Goal: Information Seeking & Learning: Learn about a topic

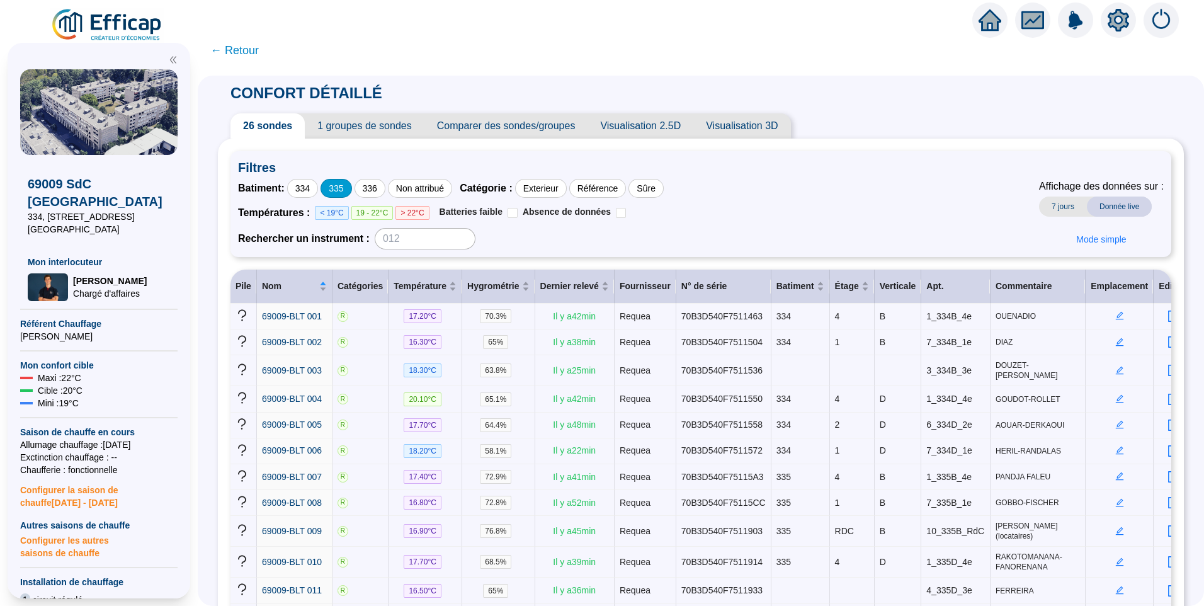
click at [344, 188] on div "335" at bounding box center [336, 188] width 31 height 19
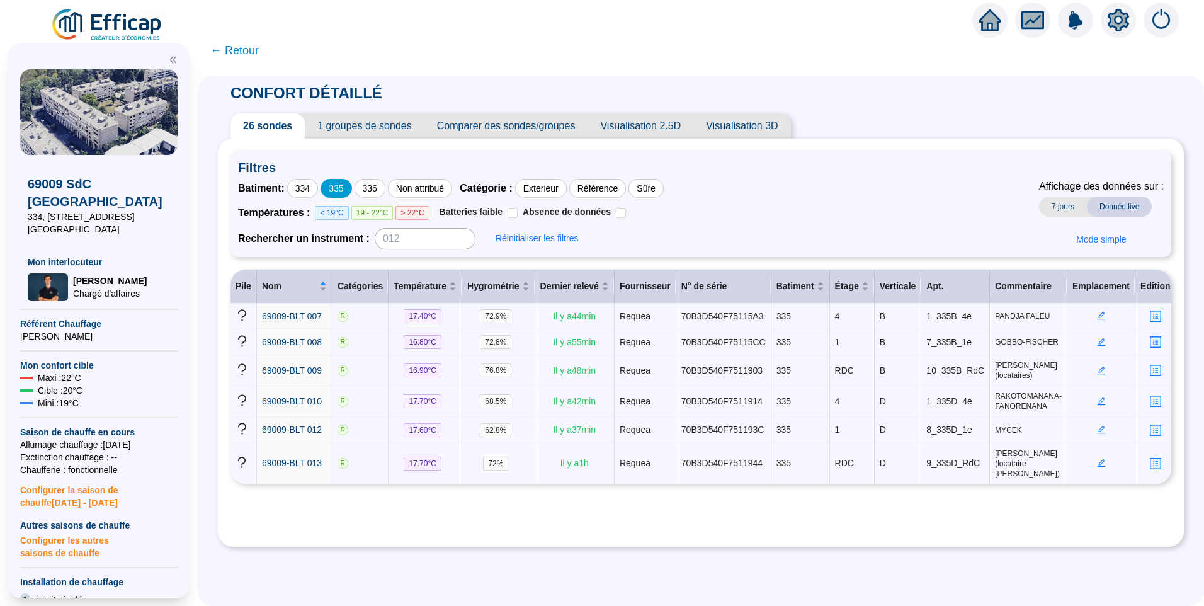
click at [348, 194] on div "335" at bounding box center [336, 188] width 31 height 19
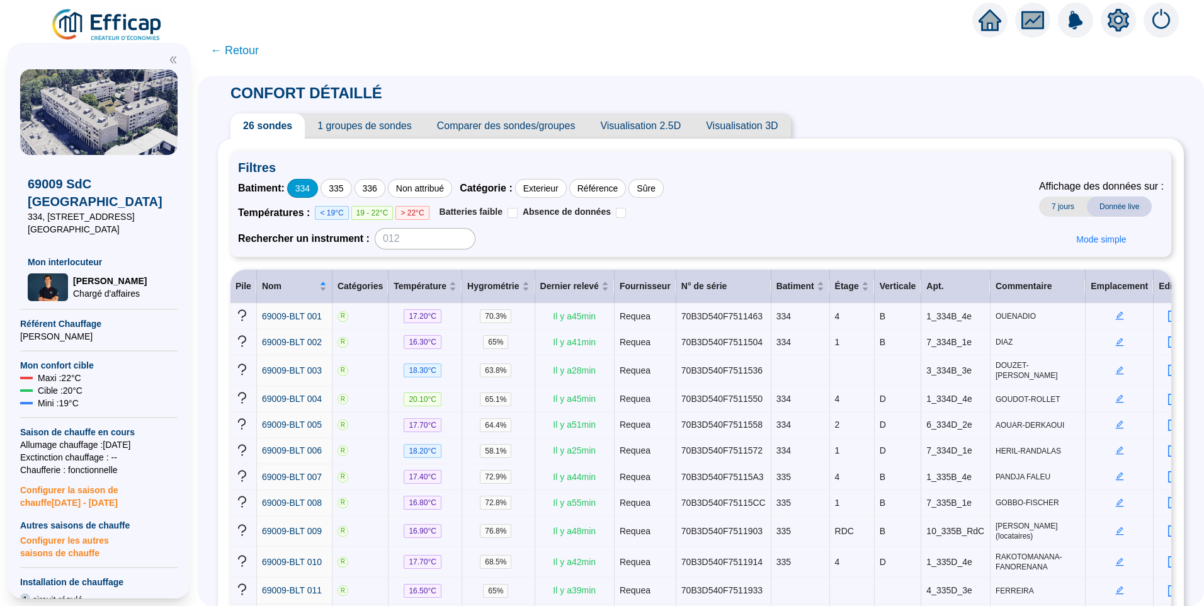
click at [306, 190] on div "334" at bounding box center [302, 188] width 31 height 19
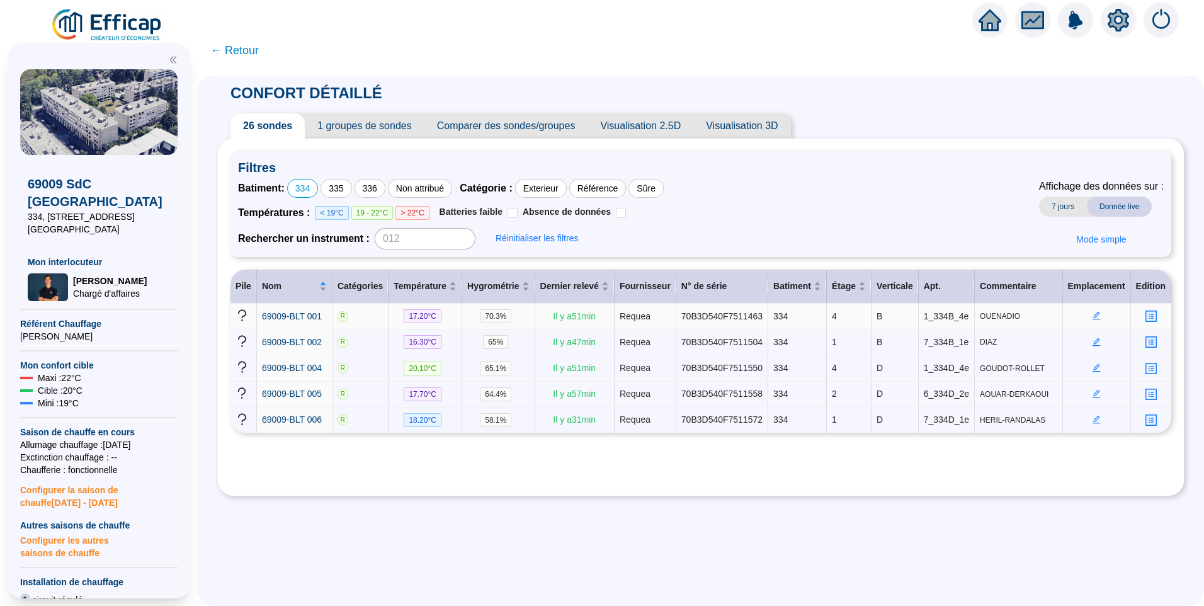
click at [1092, 312] on icon "edit" at bounding box center [1096, 315] width 9 height 9
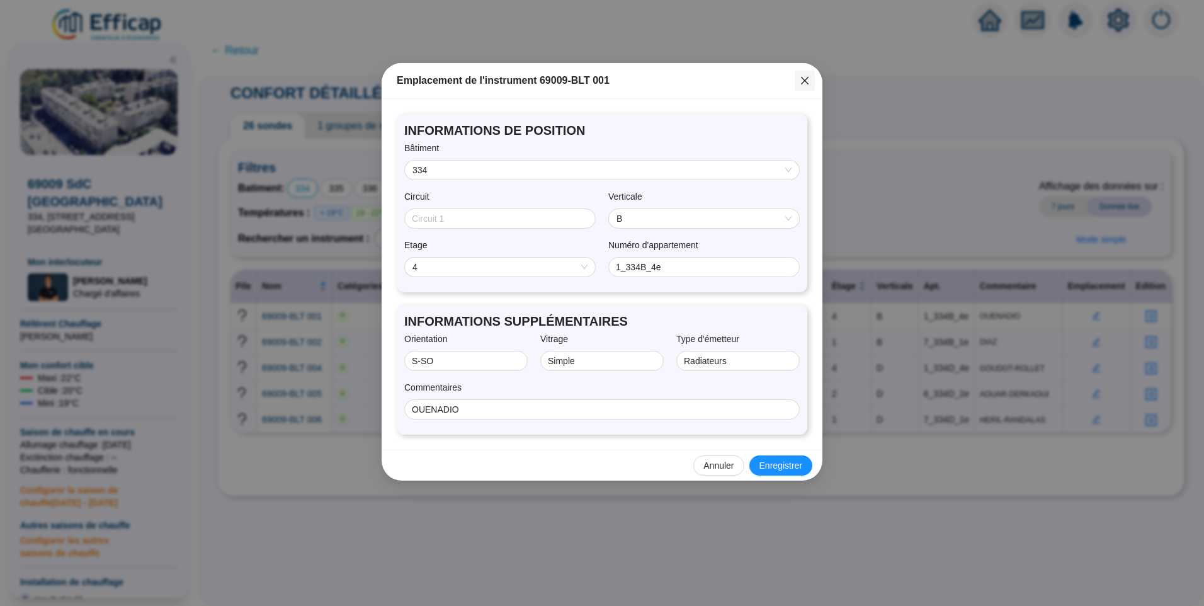
click at [807, 78] on icon "close" at bounding box center [805, 81] width 8 height 8
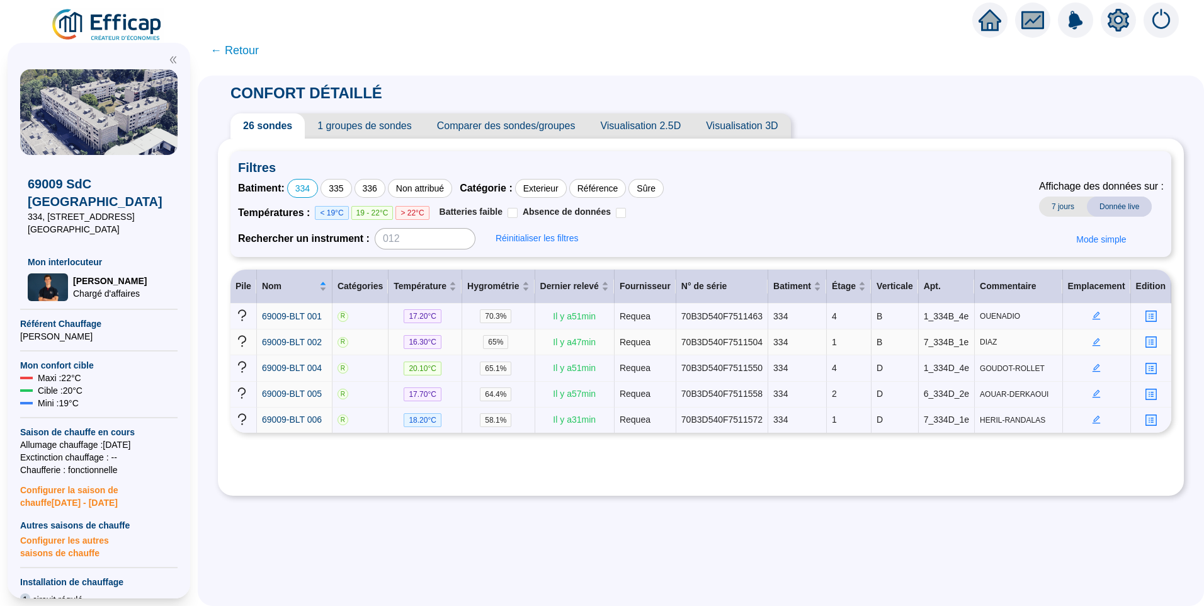
click at [1093, 341] on icon "edit" at bounding box center [1097, 342] width 8 height 8
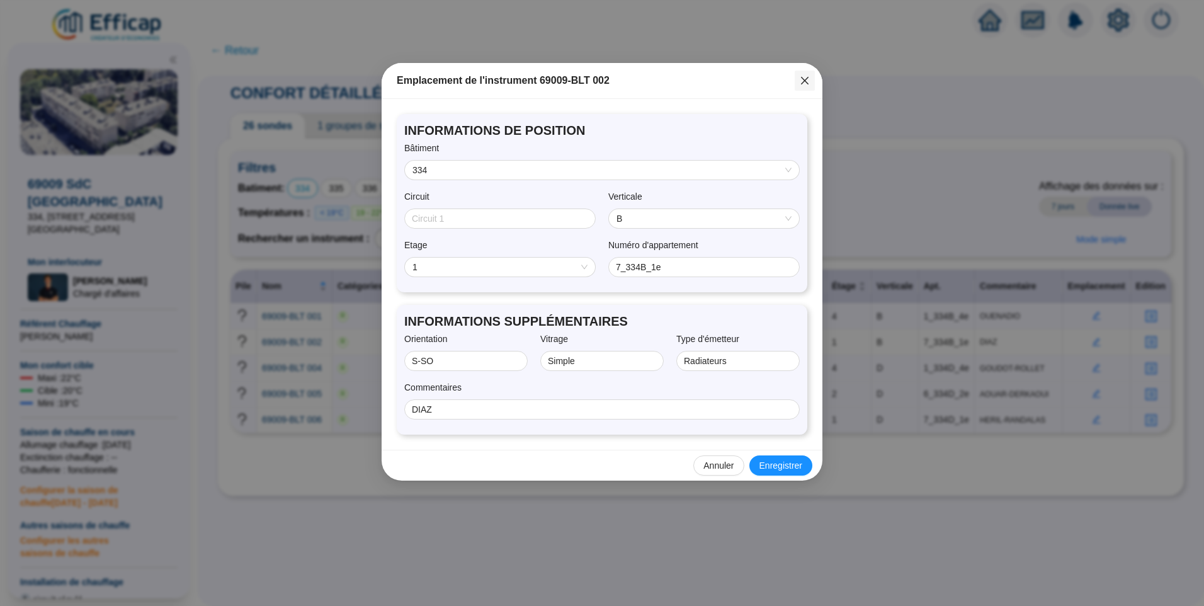
click at [802, 82] on icon "close" at bounding box center [805, 81] width 10 height 10
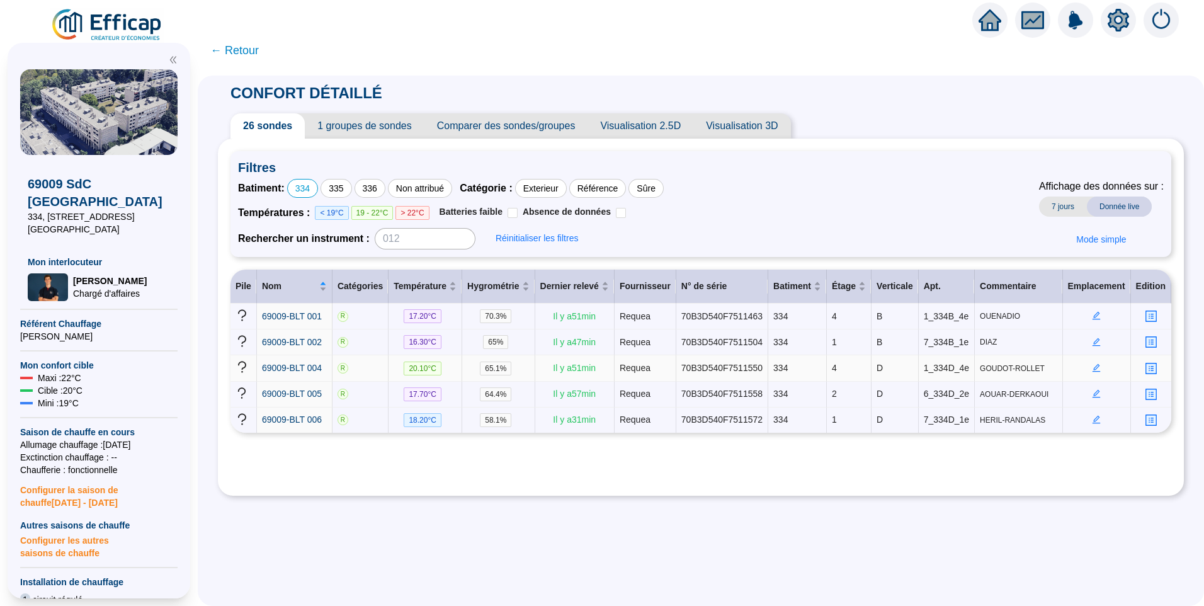
click at [1095, 365] on icon "edit" at bounding box center [1097, 367] width 4 height 4
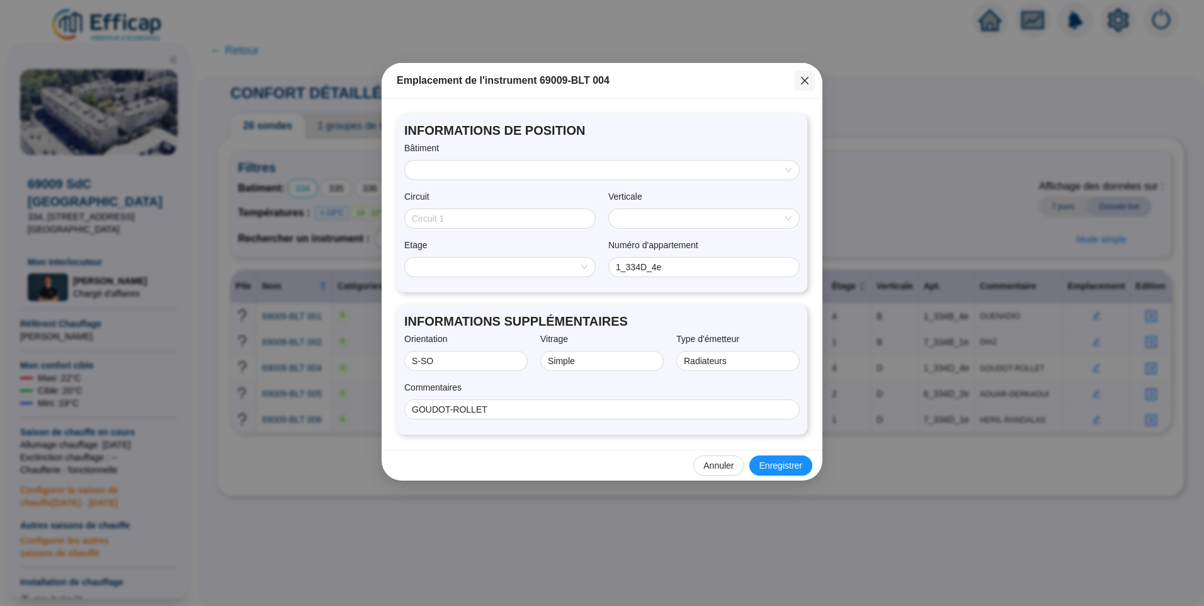
click at [803, 81] on icon "close" at bounding box center [805, 81] width 10 height 10
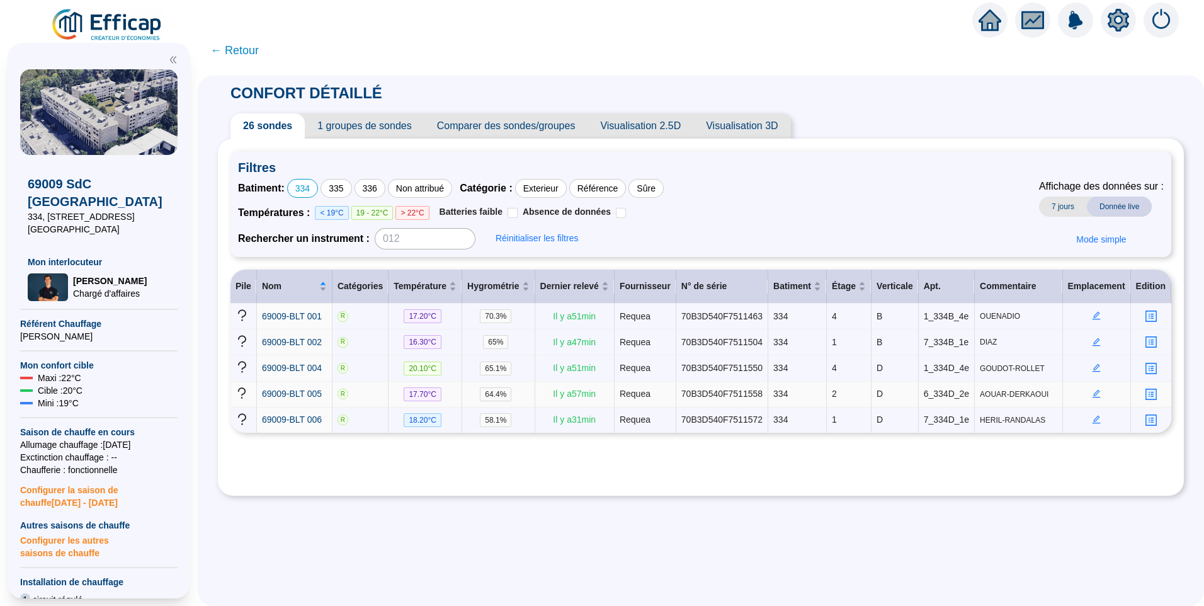
click at [1092, 390] on icon "edit" at bounding box center [1096, 393] width 9 height 9
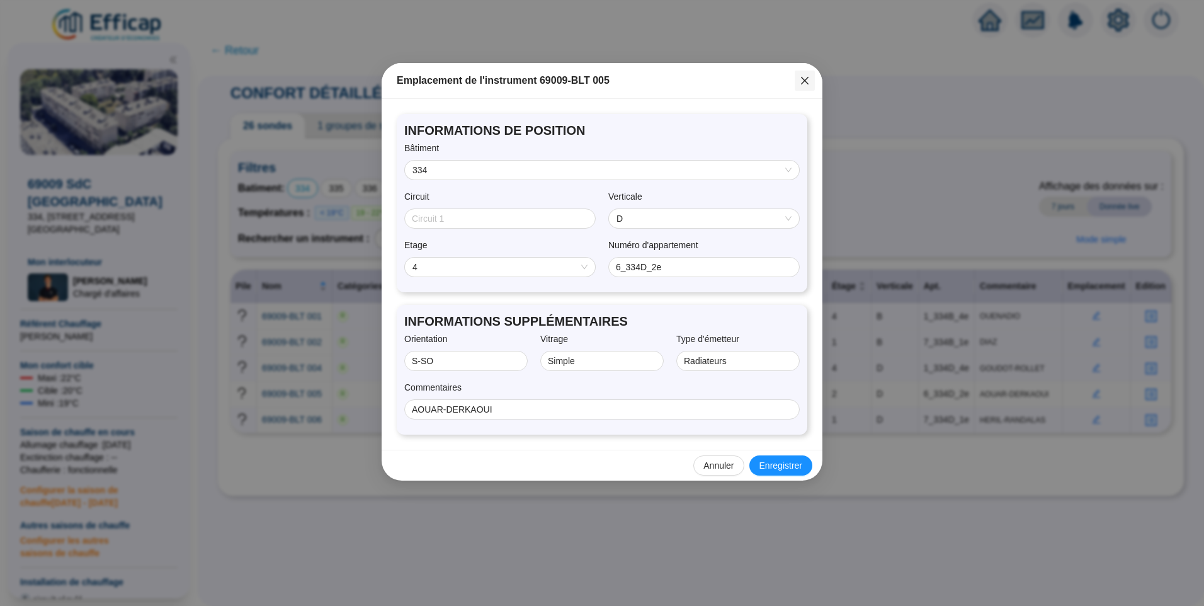
click at [811, 80] on span "Fermer" at bounding box center [805, 81] width 20 height 10
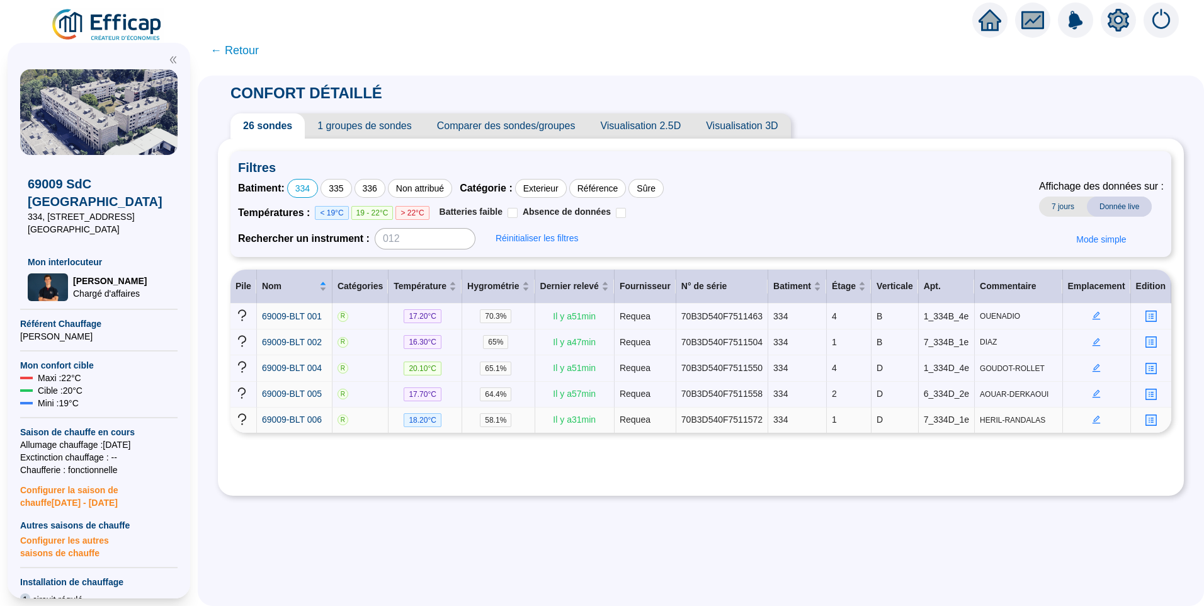
click at [1093, 421] on icon "edit" at bounding box center [1097, 420] width 8 height 8
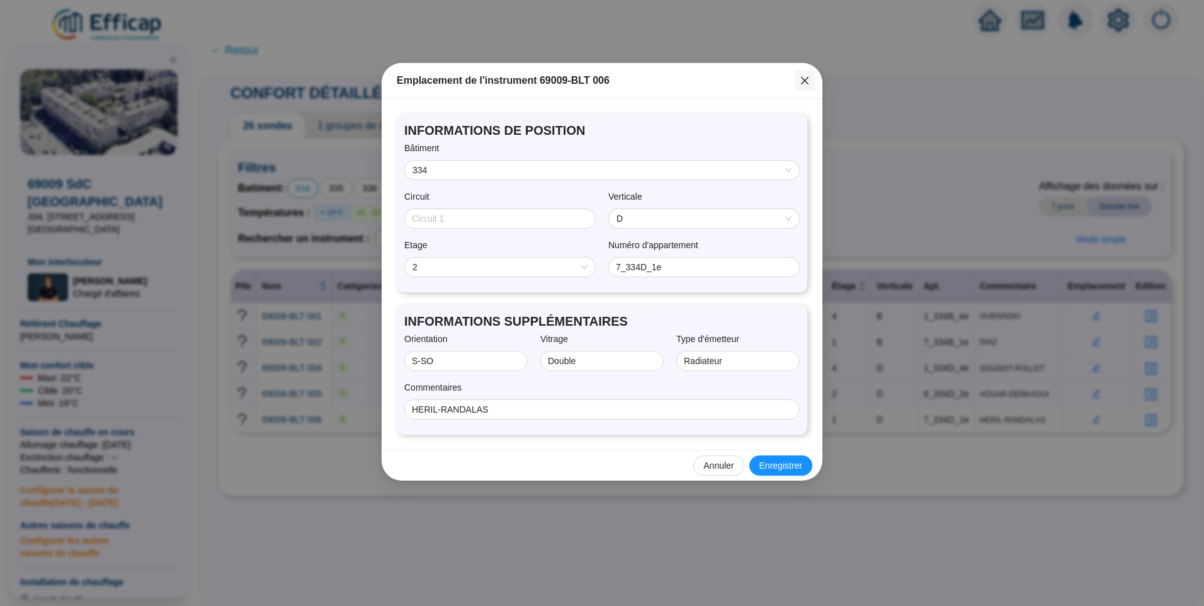
click at [801, 80] on icon "close" at bounding box center [805, 81] width 10 height 10
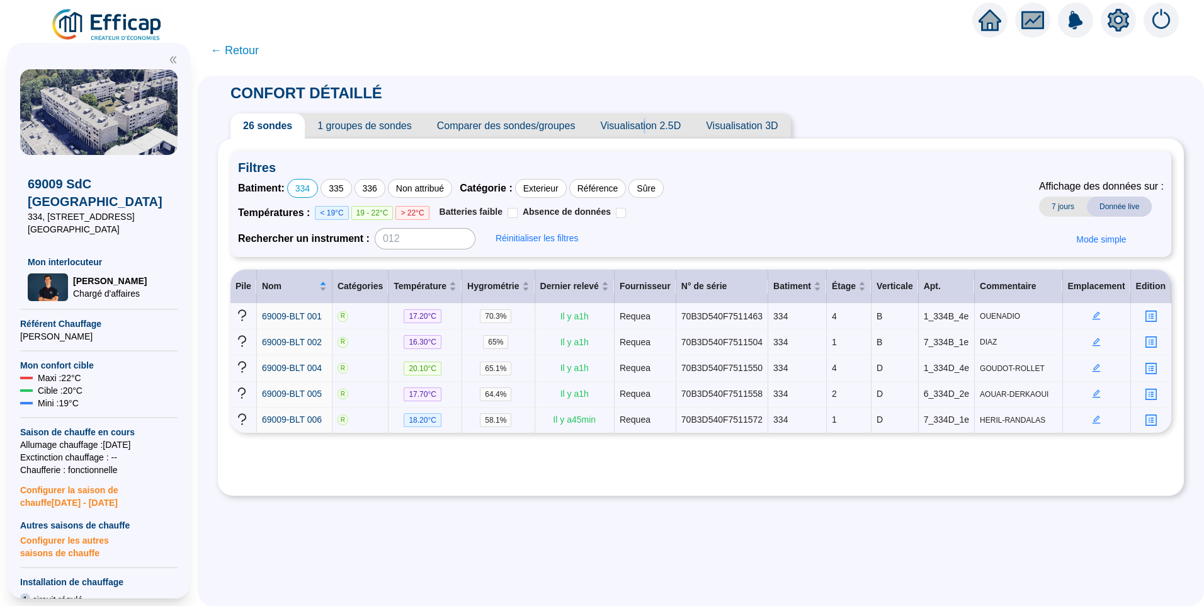
click at [648, 124] on span "Visualisation 2.5D" at bounding box center [641, 125] width 106 height 25
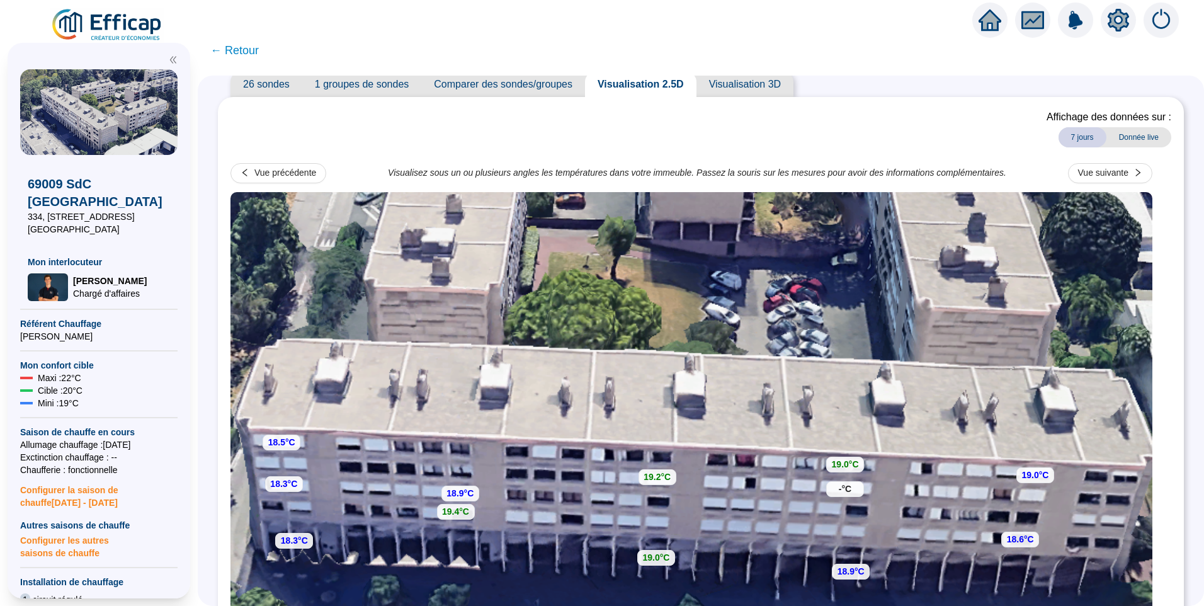
scroll to position [63, 0]
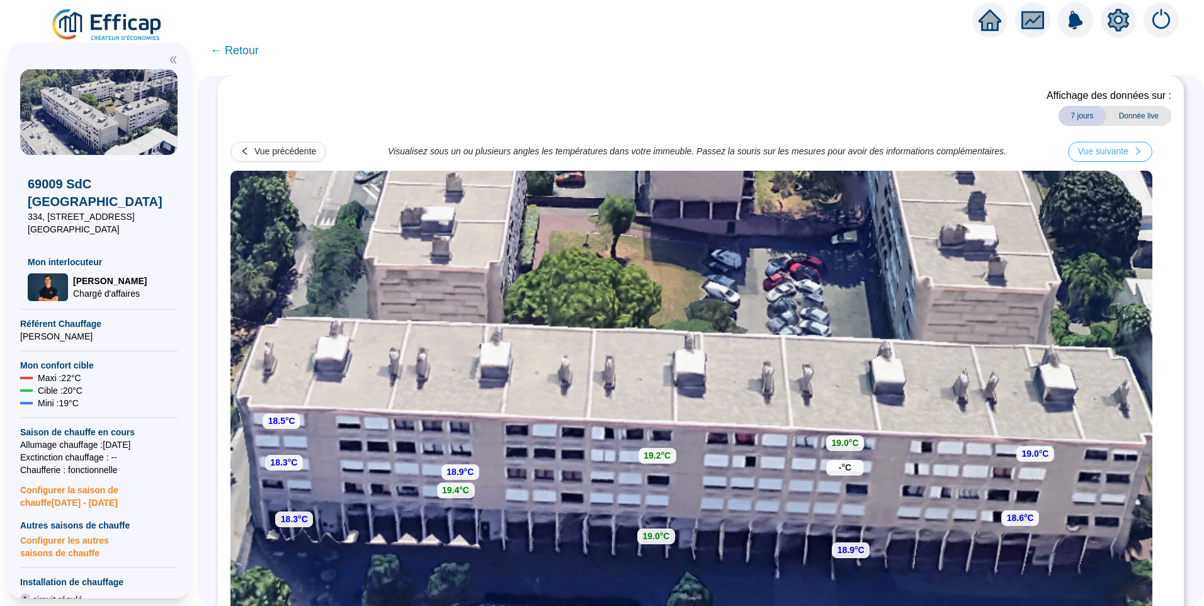
click at [1129, 150] on div "Vue suivante" at bounding box center [1103, 151] width 50 height 13
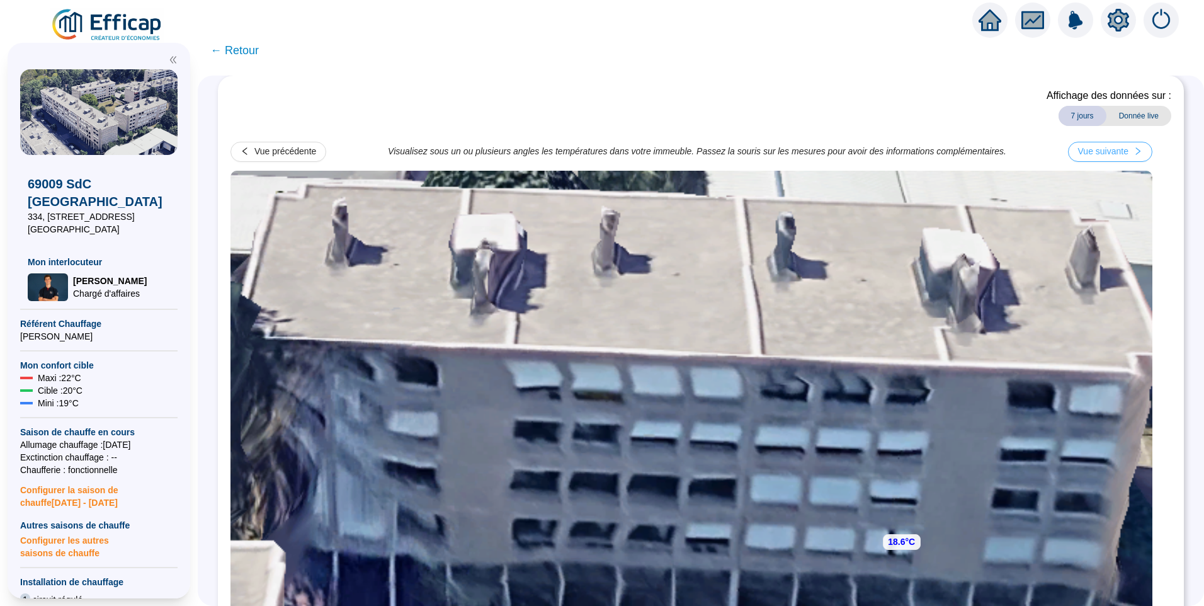
click at [1129, 150] on div "Vue suivante" at bounding box center [1103, 151] width 50 height 13
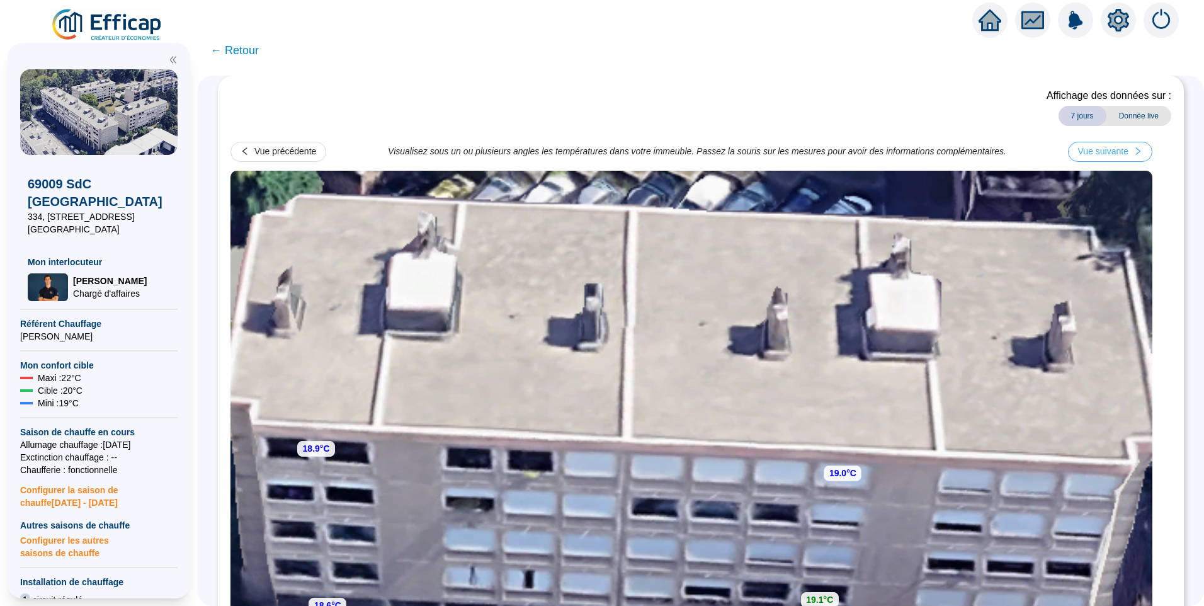
click at [1129, 150] on div "Vue suivante" at bounding box center [1103, 151] width 50 height 13
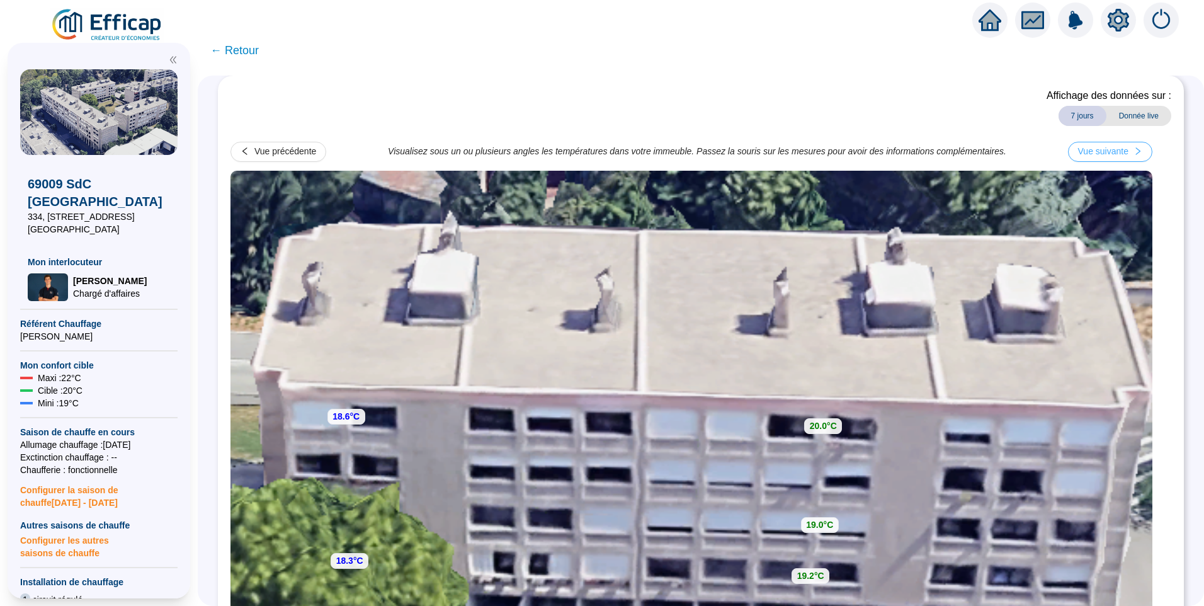
click at [1129, 150] on div "Vue suivante" at bounding box center [1103, 151] width 50 height 13
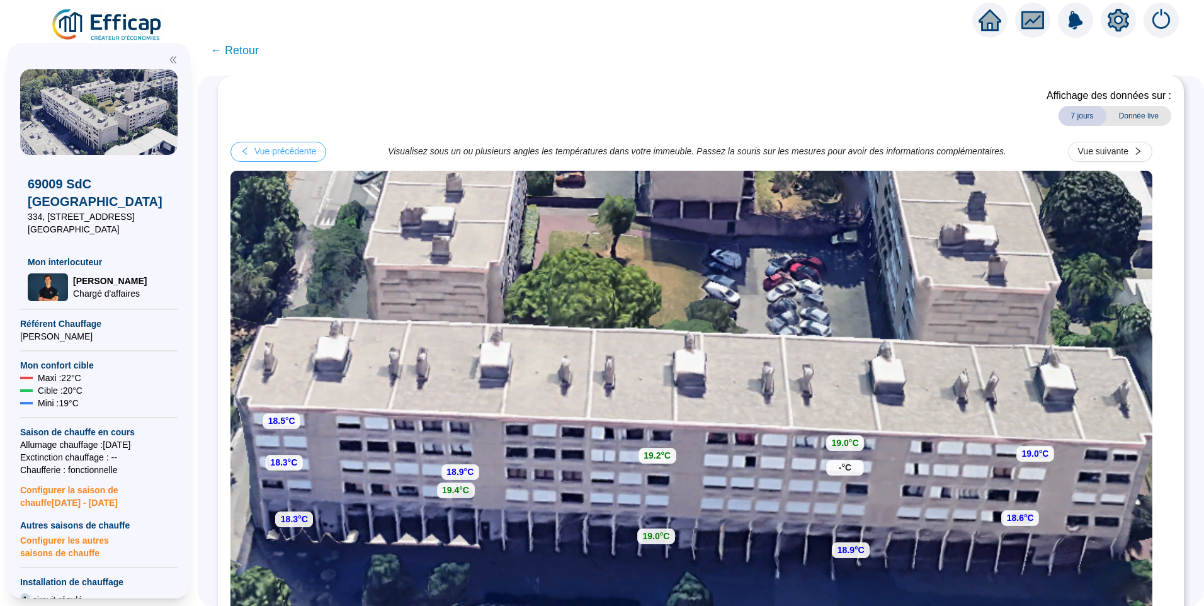
click at [304, 154] on div "Vue précédente" at bounding box center [285, 151] width 62 height 13
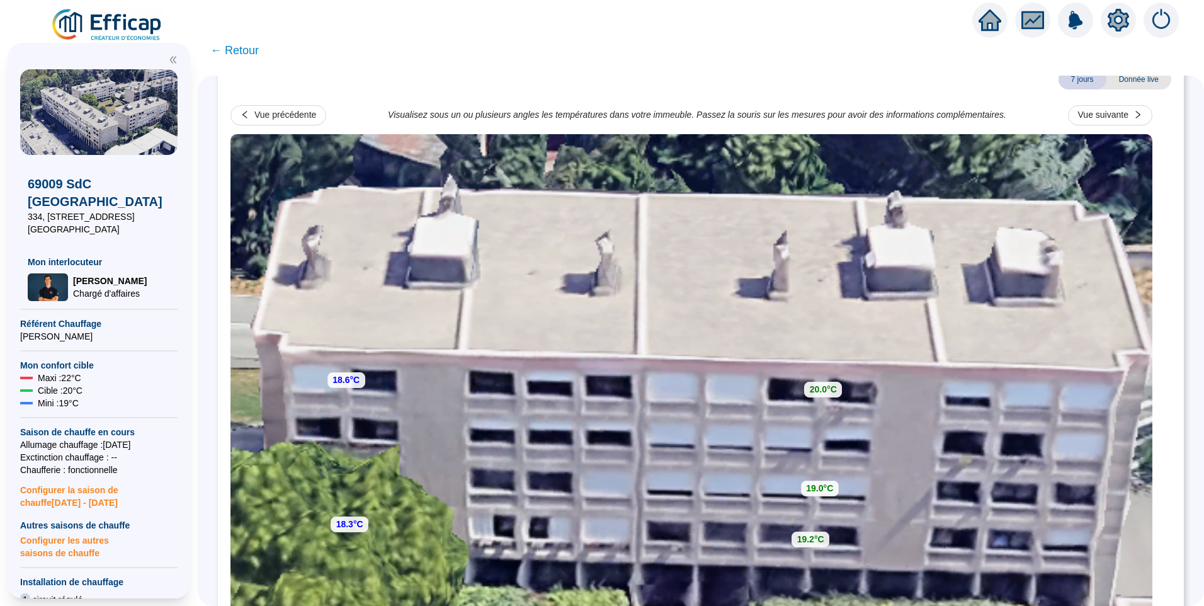
scroll to position [0, 0]
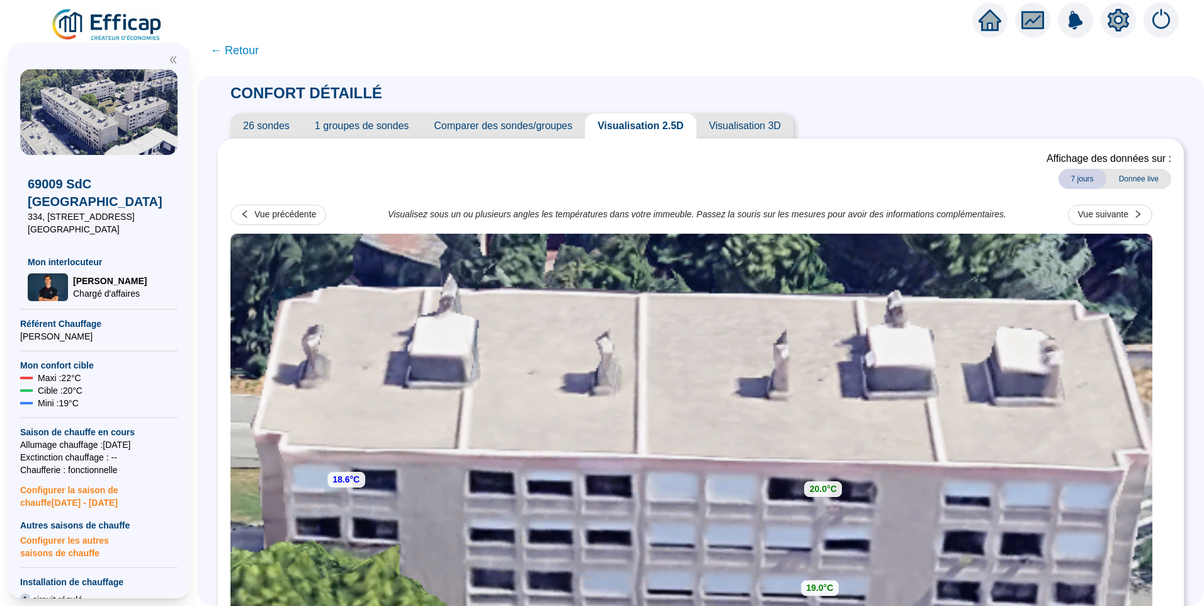
click at [265, 132] on span "26 sondes" at bounding box center [267, 125] width 72 height 25
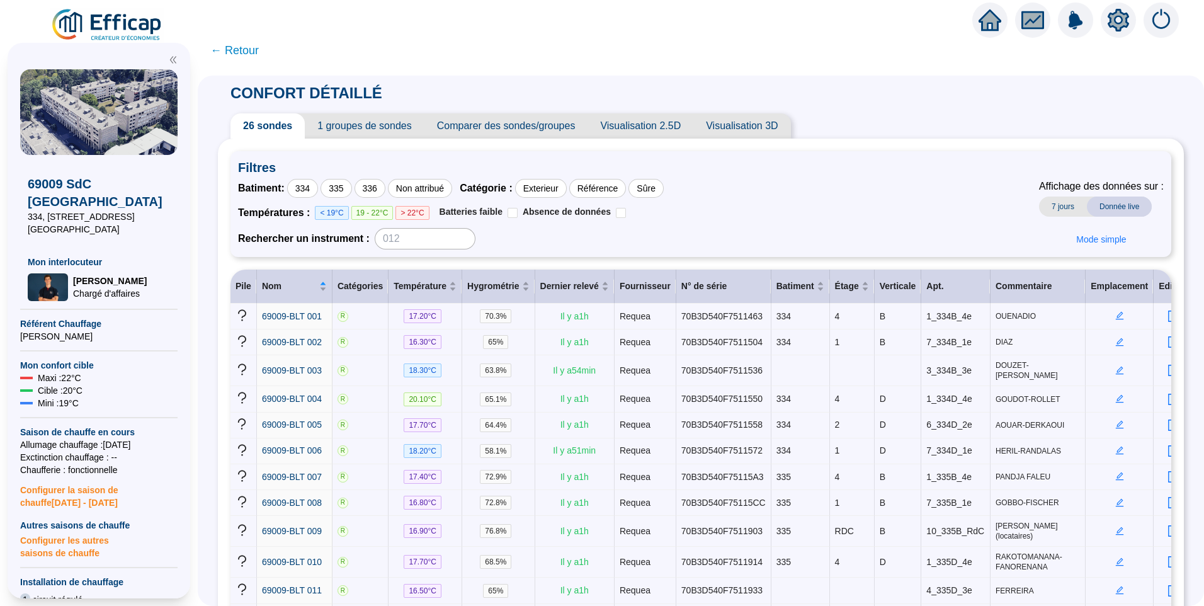
click at [862, 174] on span "Filtres" at bounding box center [701, 168] width 926 height 18
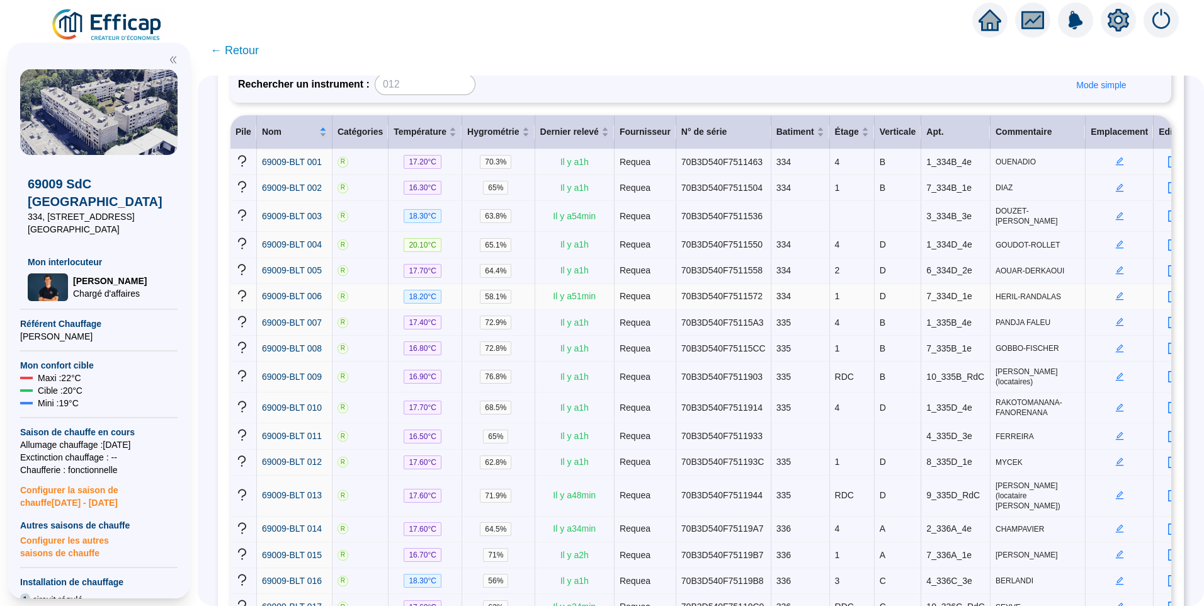
scroll to position [63, 0]
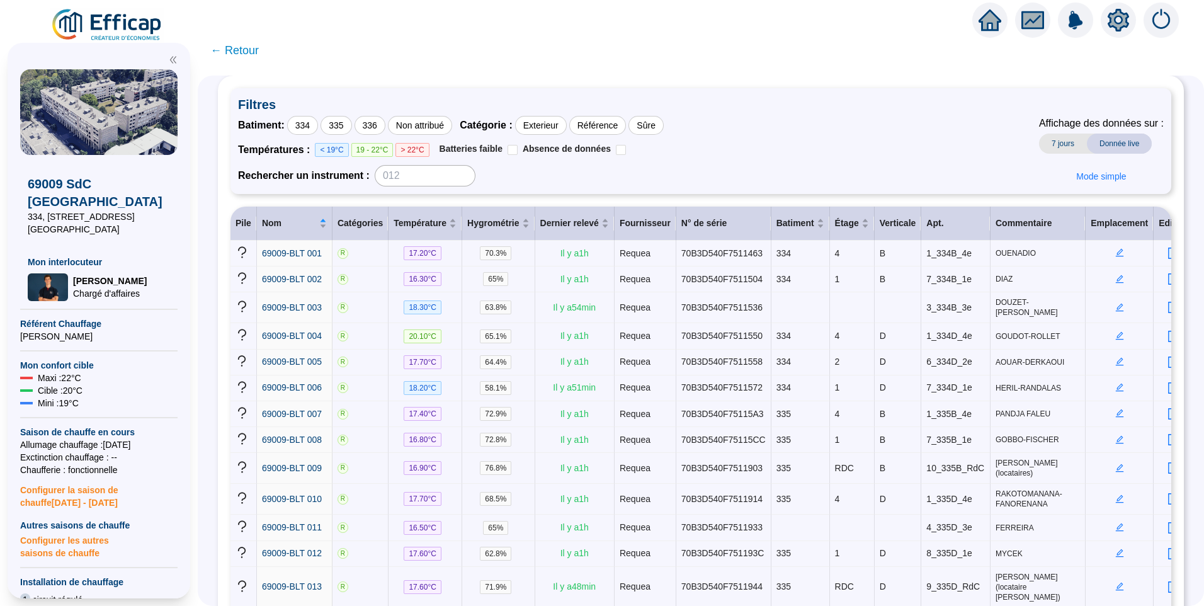
click at [895, 134] on div "Batiment : 334 335 336 Non attribué Catégorie : Exterieur Référence Sûre Tempér…" at bounding box center [701, 151] width 926 height 71
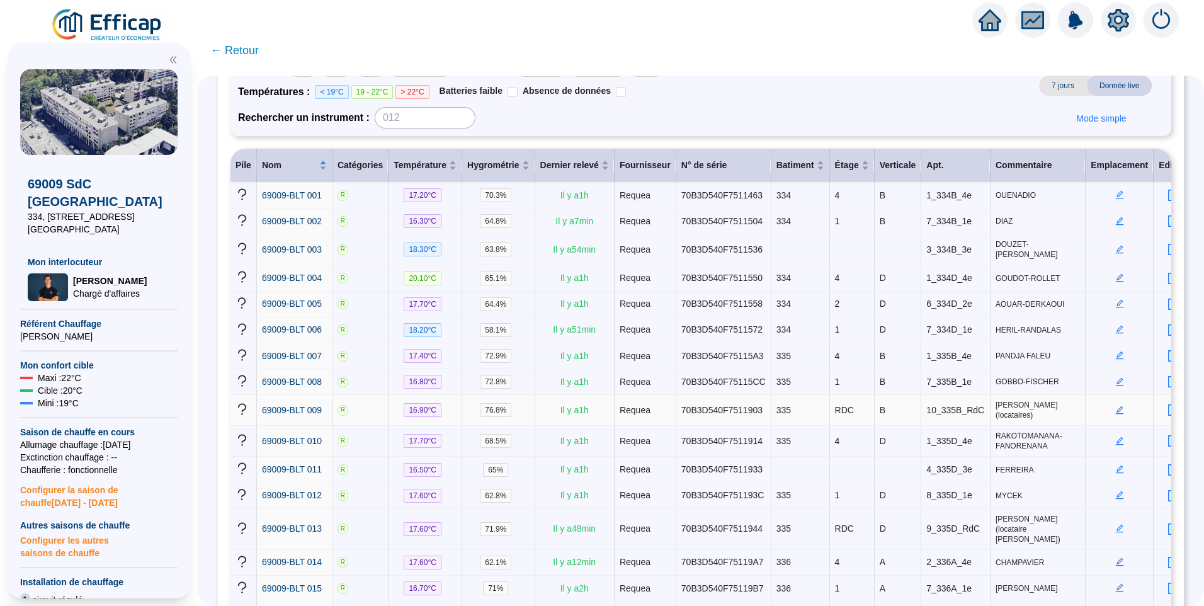
scroll to position [86, 0]
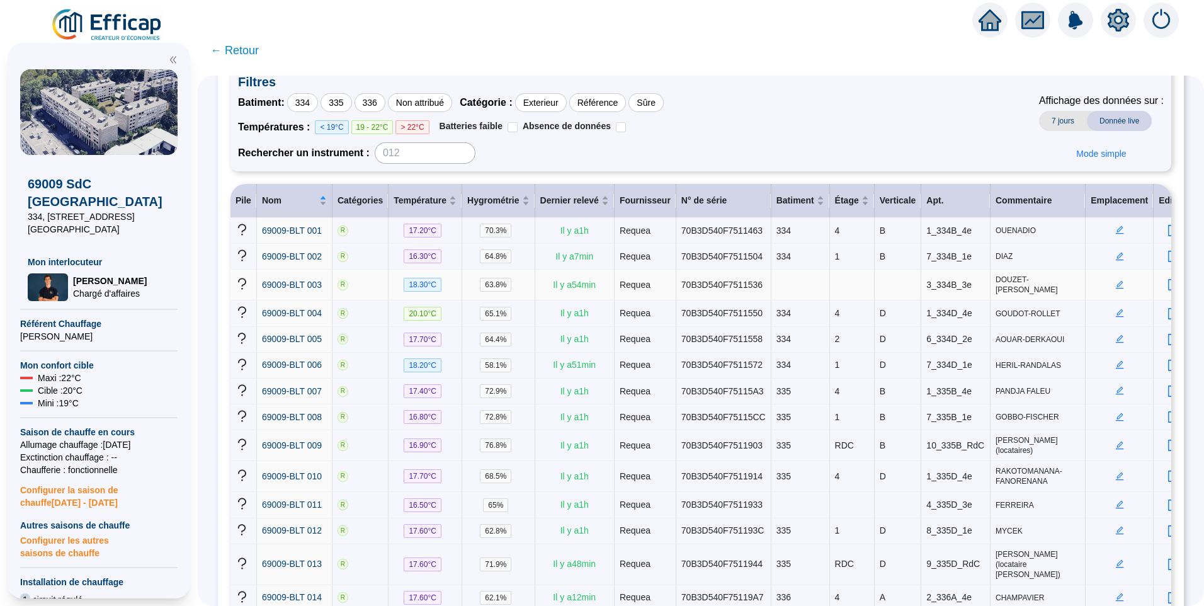
click at [1115, 280] on icon "edit" at bounding box center [1119, 284] width 9 height 9
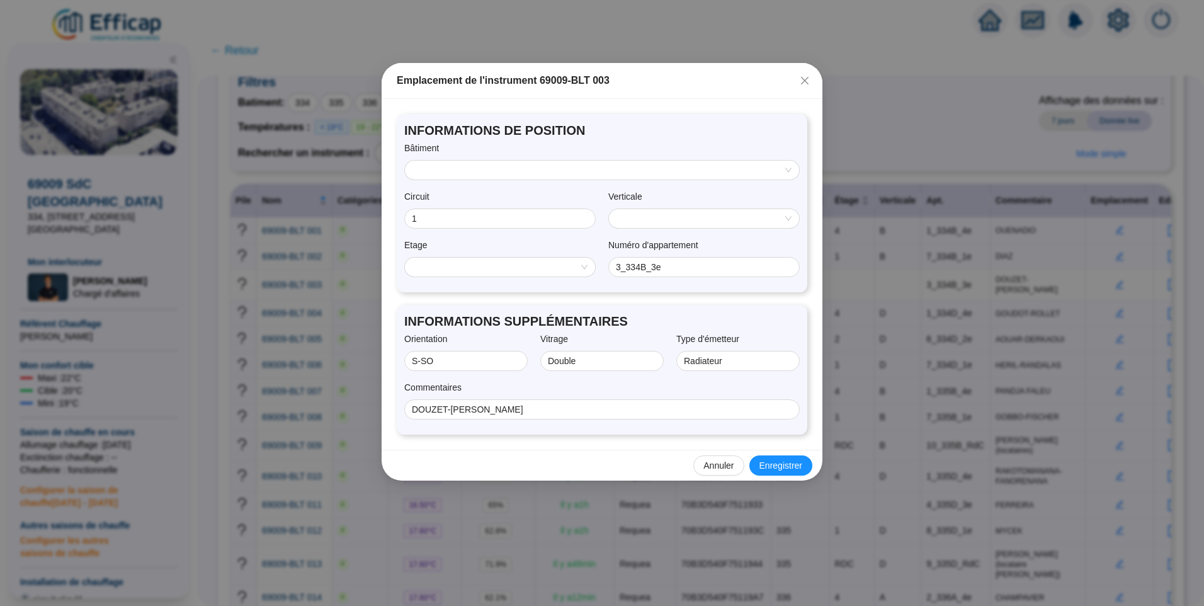
click at [475, 176] on input "search" at bounding box center [597, 170] width 368 height 19
click at [430, 193] on div "334" at bounding box center [602, 194] width 374 height 13
drag, startPoint x: 460, startPoint y: 222, endPoint x: 325, endPoint y: 217, distance: 135.5
click at [325, 217] on div "Emplacement de l'instrument 69009-BLT 003 INFORMATIONS DE POSITION Bâtiment 334…" at bounding box center [602, 303] width 1204 height 606
click at [748, 220] on span "B" at bounding box center [704, 218] width 175 height 19
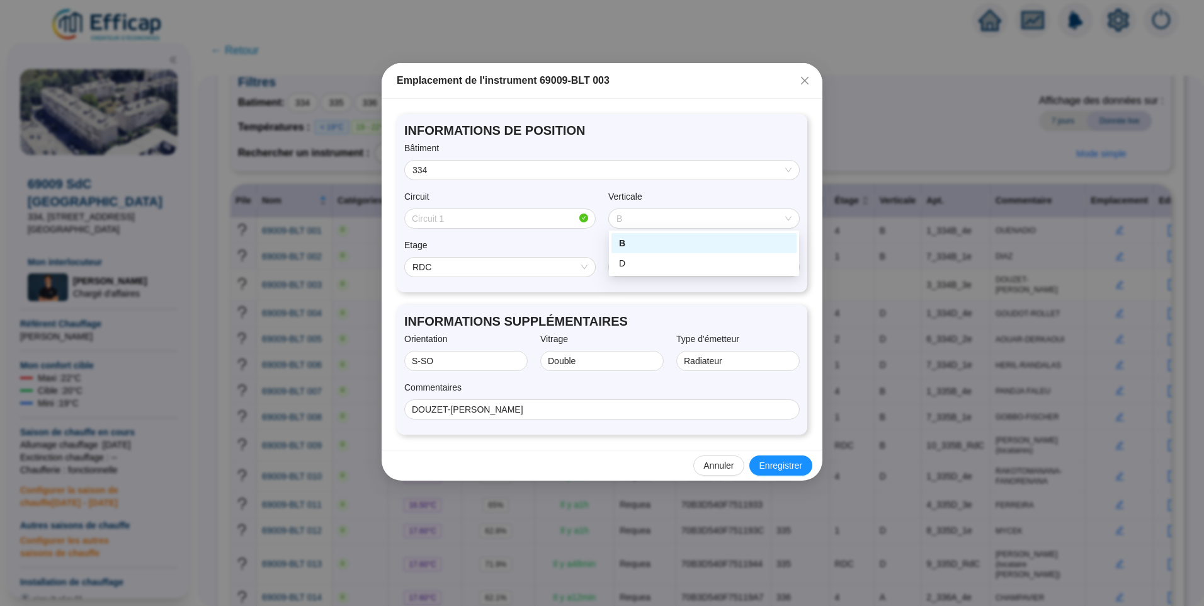
click at [748, 220] on span "B" at bounding box center [704, 218] width 175 height 19
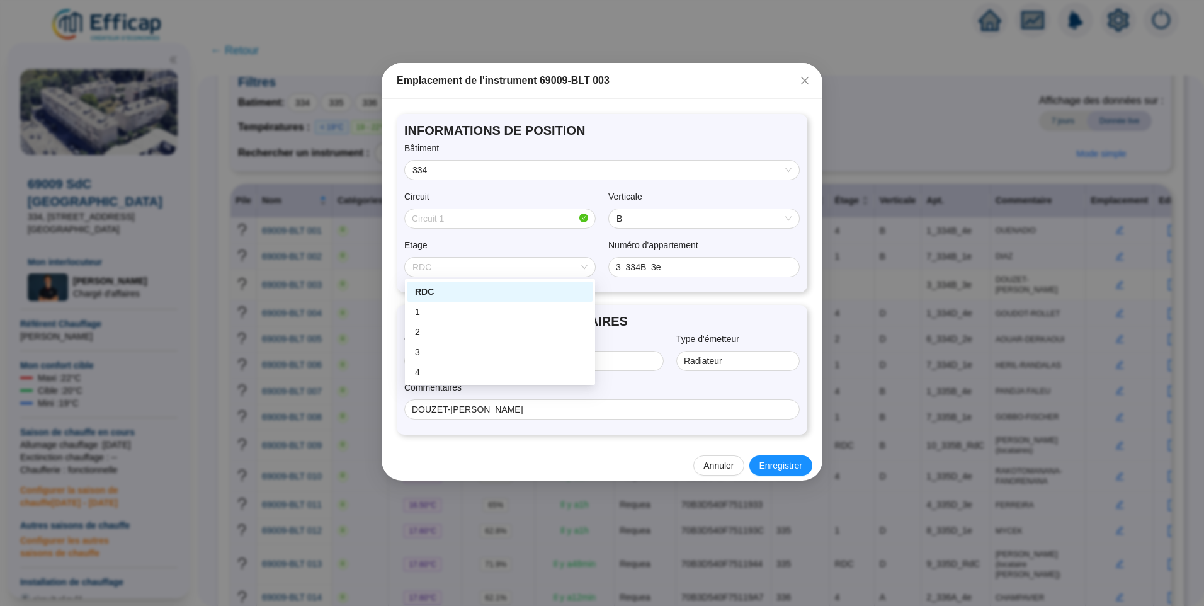
click at [455, 271] on span "RDC" at bounding box center [500, 267] width 175 height 19
click at [431, 350] on div "3" at bounding box center [500, 352] width 170 height 13
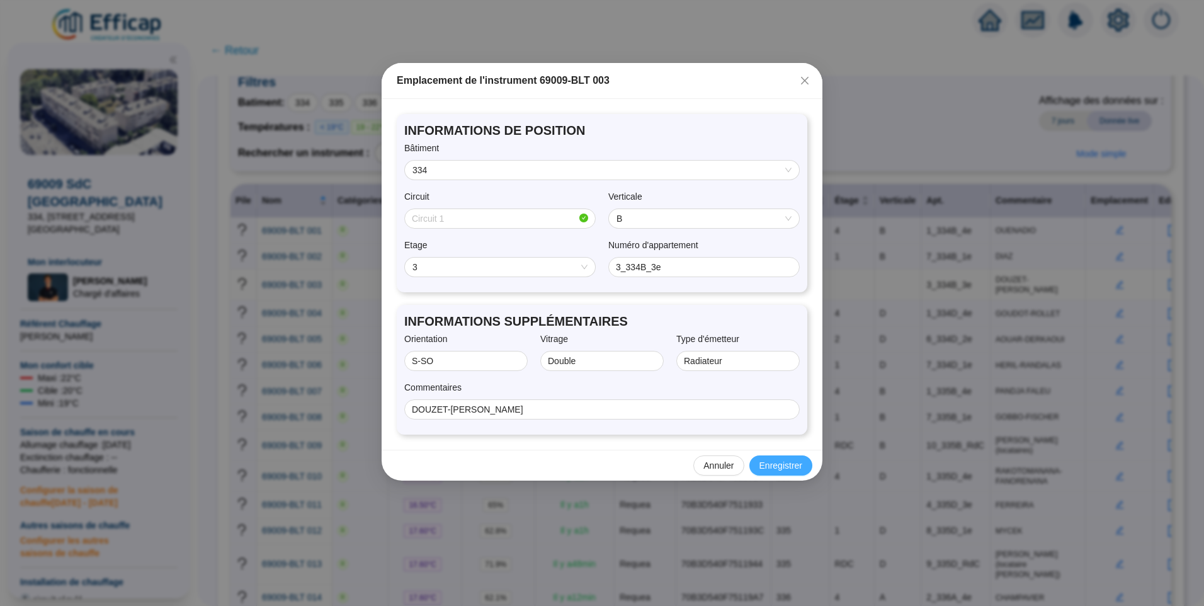
click at [768, 462] on span "Enregistrer" at bounding box center [781, 465] width 43 height 13
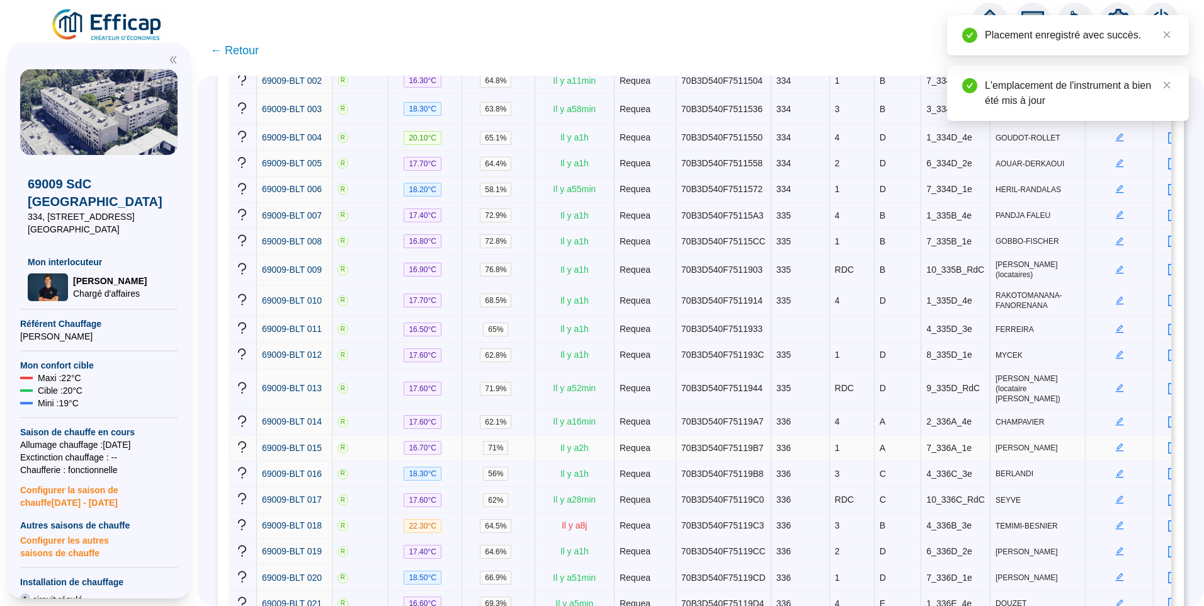
scroll to position [275, 0]
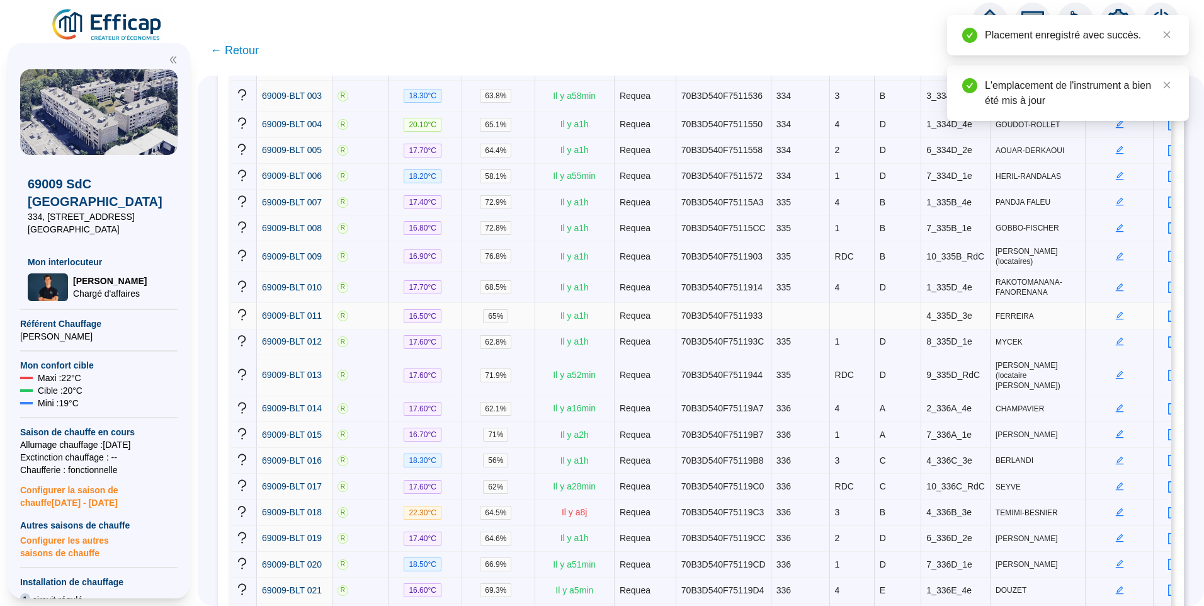
click at [1115, 311] on icon "edit" at bounding box center [1119, 315] width 9 height 9
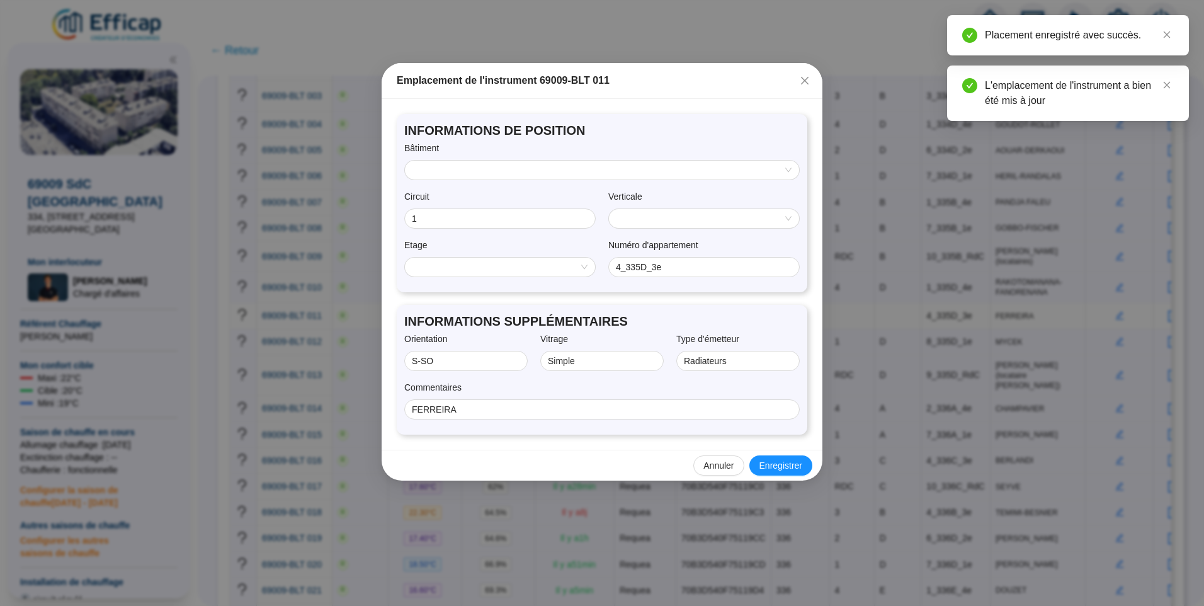
click at [445, 159] on div "Bâtiment" at bounding box center [602, 151] width 396 height 18
click at [445, 169] on input "search" at bounding box center [597, 170] width 368 height 19
click at [444, 217] on div "335" at bounding box center [602, 214] width 374 height 13
click at [687, 213] on span "B" at bounding box center [704, 218] width 175 height 19
click at [647, 257] on div "D" at bounding box center [704, 263] width 170 height 13
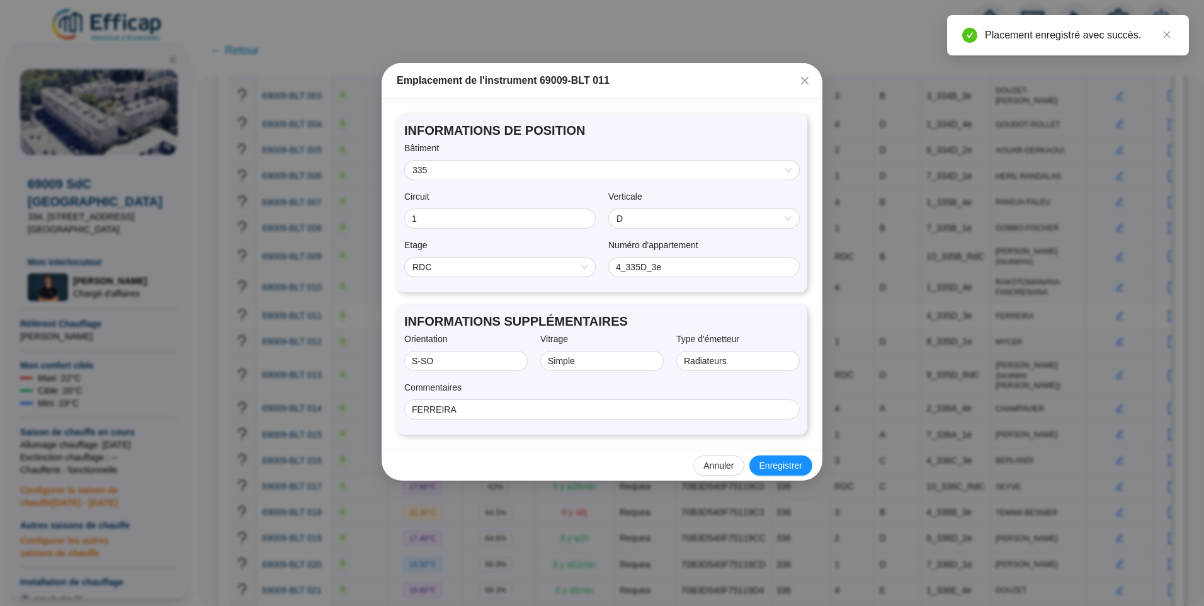
click at [468, 267] on span "RDC" at bounding box center [500, 267] width 175 height 19
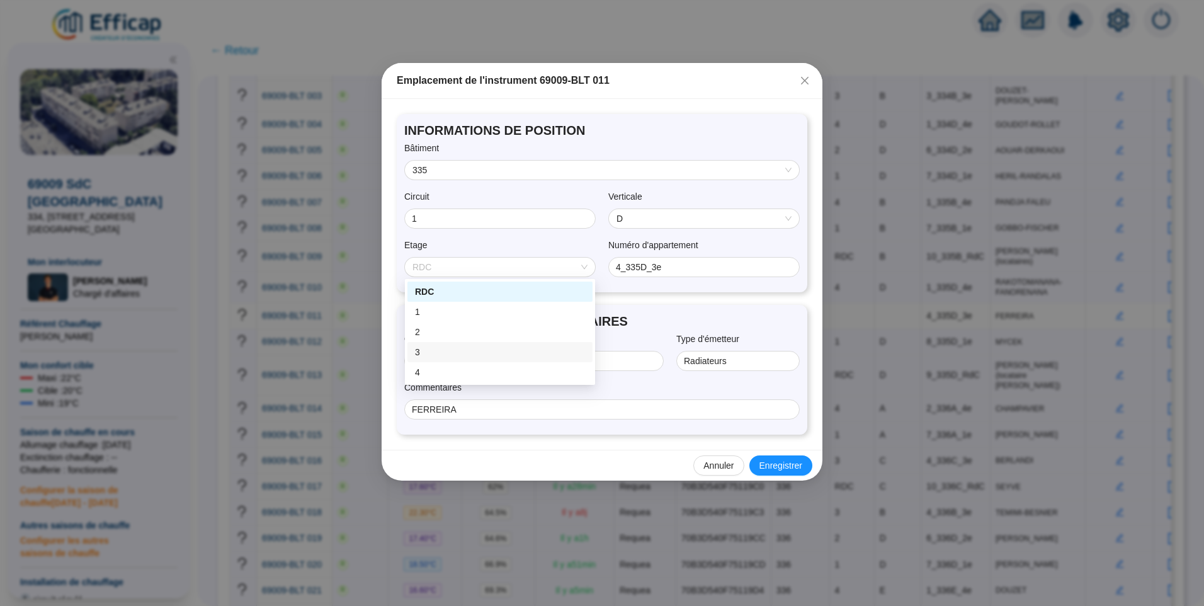
click at [426, 350] on div "3" at bounding box center [500, 352] width 170 height 13
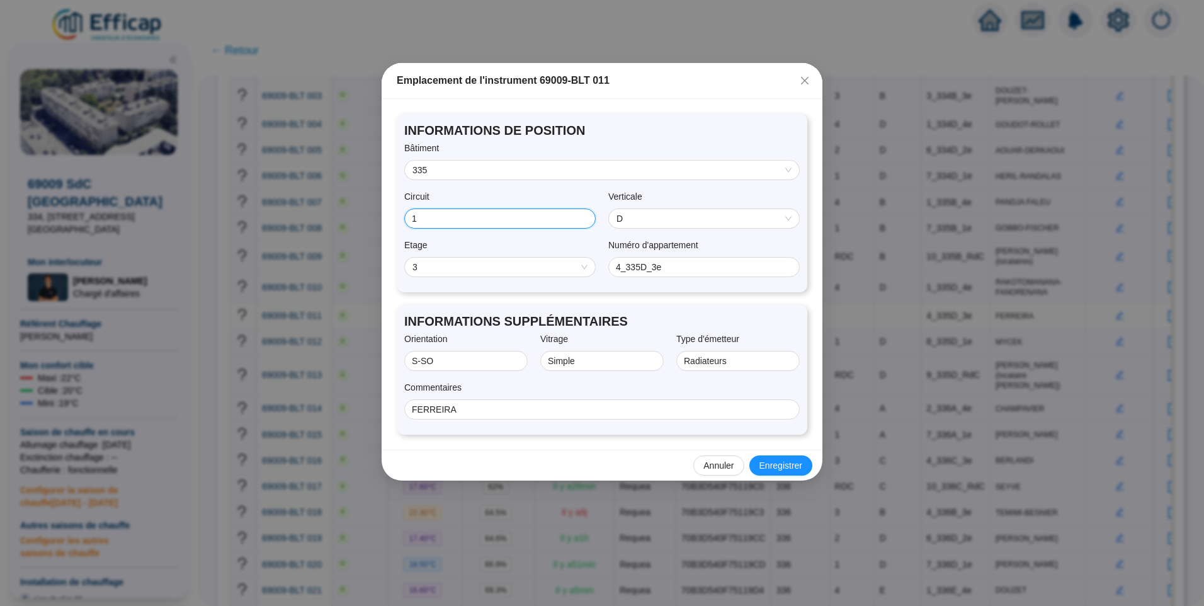
drag, startPoint x: 428, startPoint y: 220, endPoint x: 353, endPoint y: 222, distance: 75.0
click at [353, 222] on div "Emplacement de l'instrument 69009-BLT 011 INFORMATIONS DE POSITION Bâtiment 335…" at bounding box center [602, 303] width 1204 height 606
click at [797, 459] on span "Enregistrer" at bounding box center [781, 465] width 43 height 13
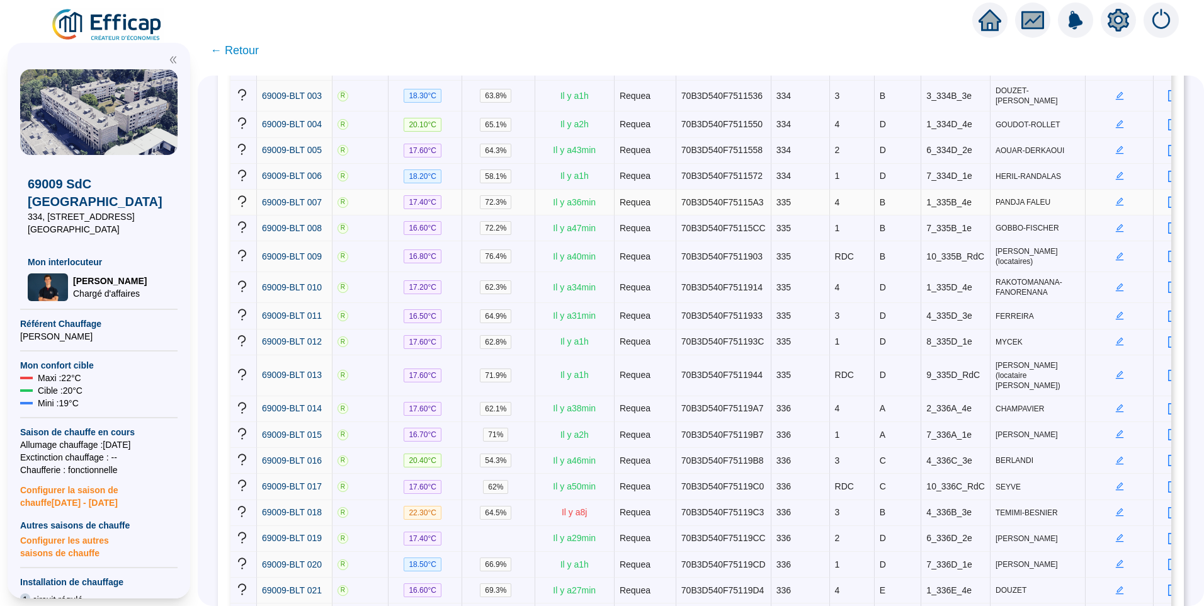
scroll to position [0, 0]
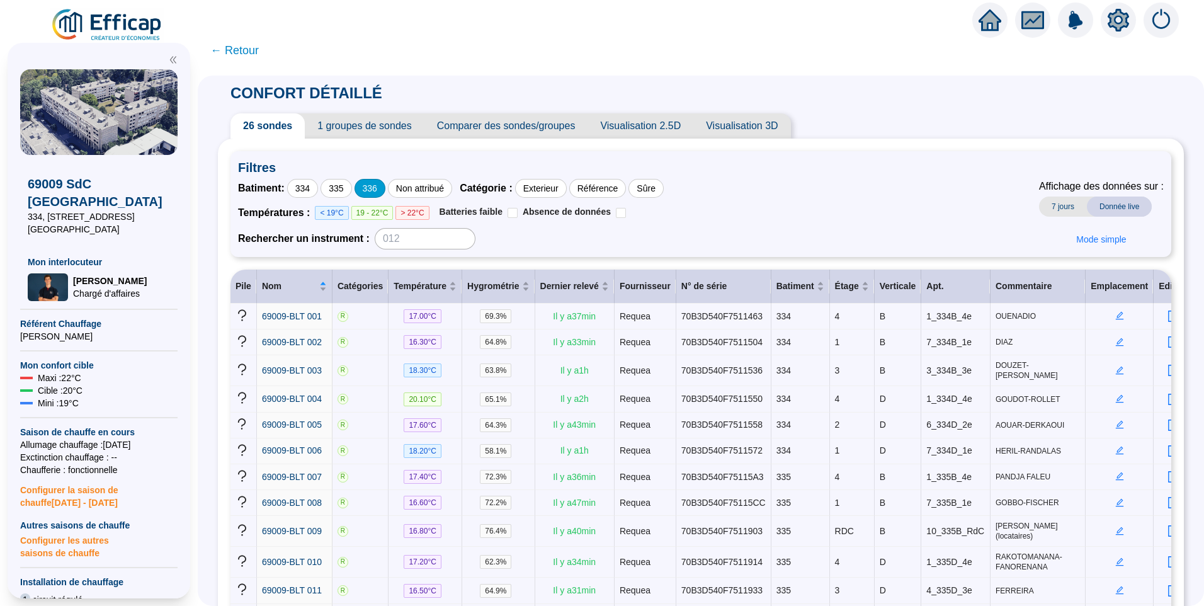
click at [380, 190] on div "336" at bounding box center [370, 188] width 31 height 19
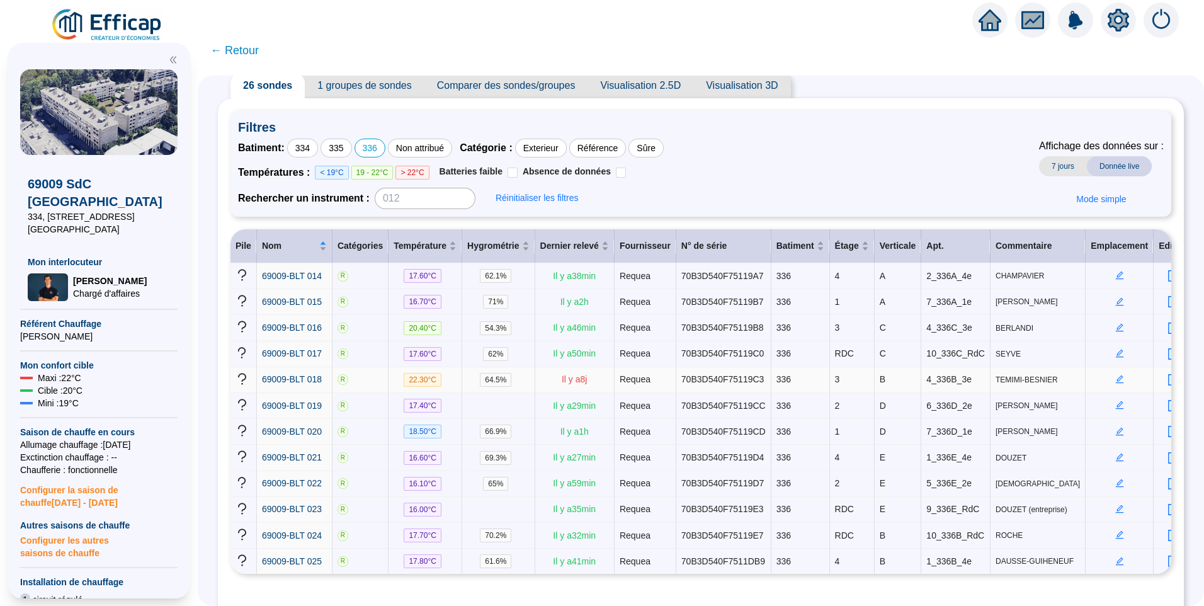
scroll to position [81, 0]
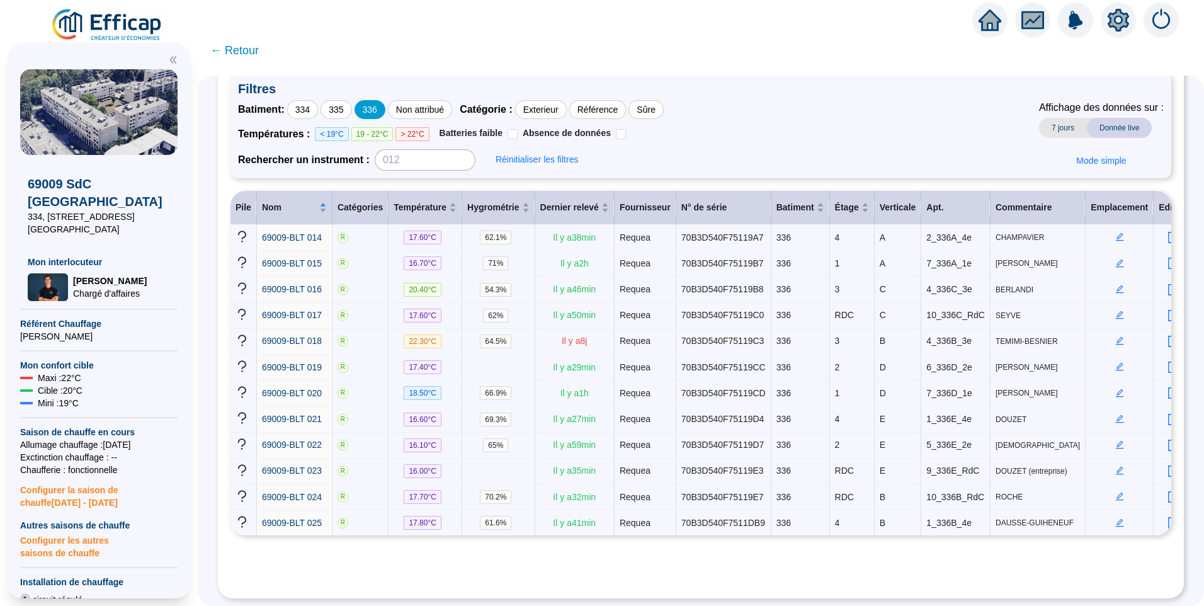
click at [377, 107] on div "336" at bounding box center [370, 109] width 31 height 19
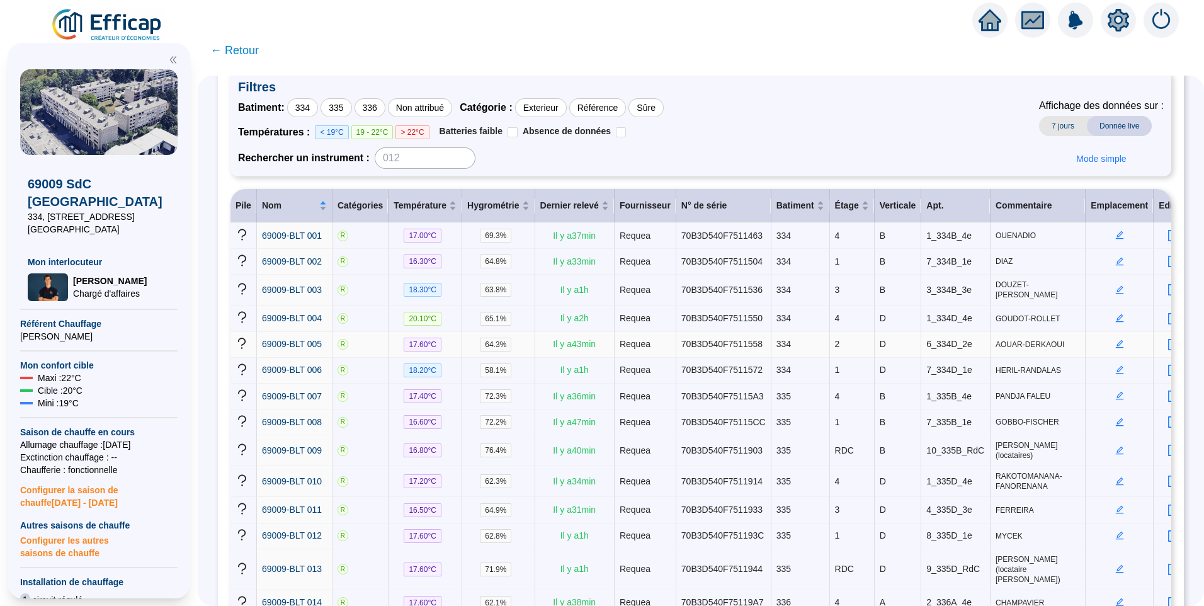
click at [999, 340] on span "AOUAR-DERKAOUI" at bounding box center [1038, 344] width 84 height 10
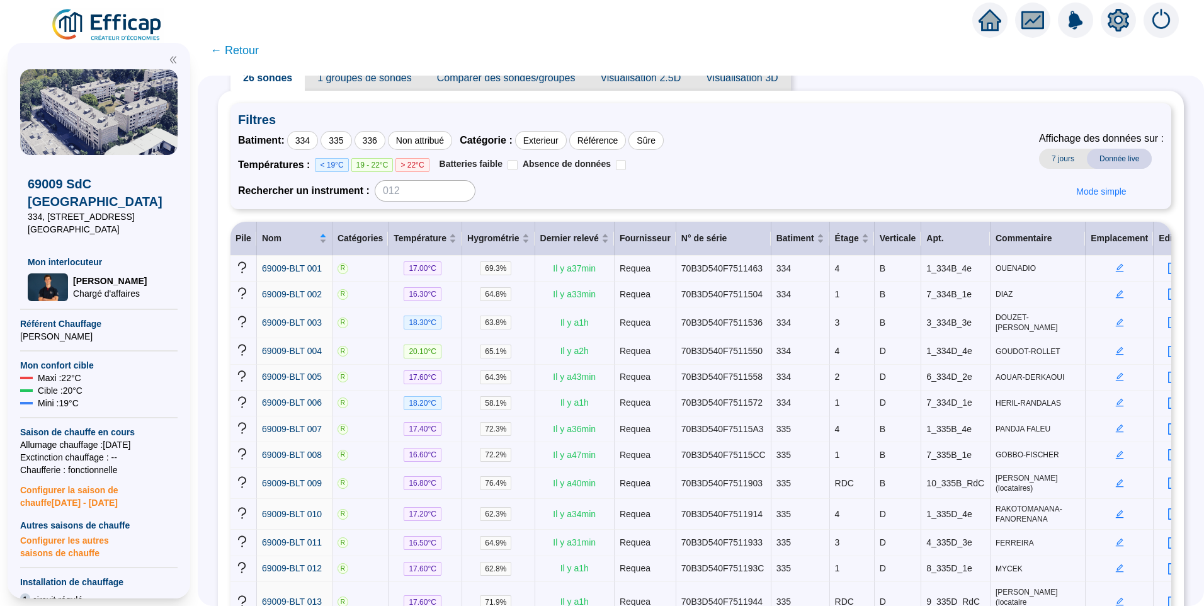
scroll to position [0, 0]
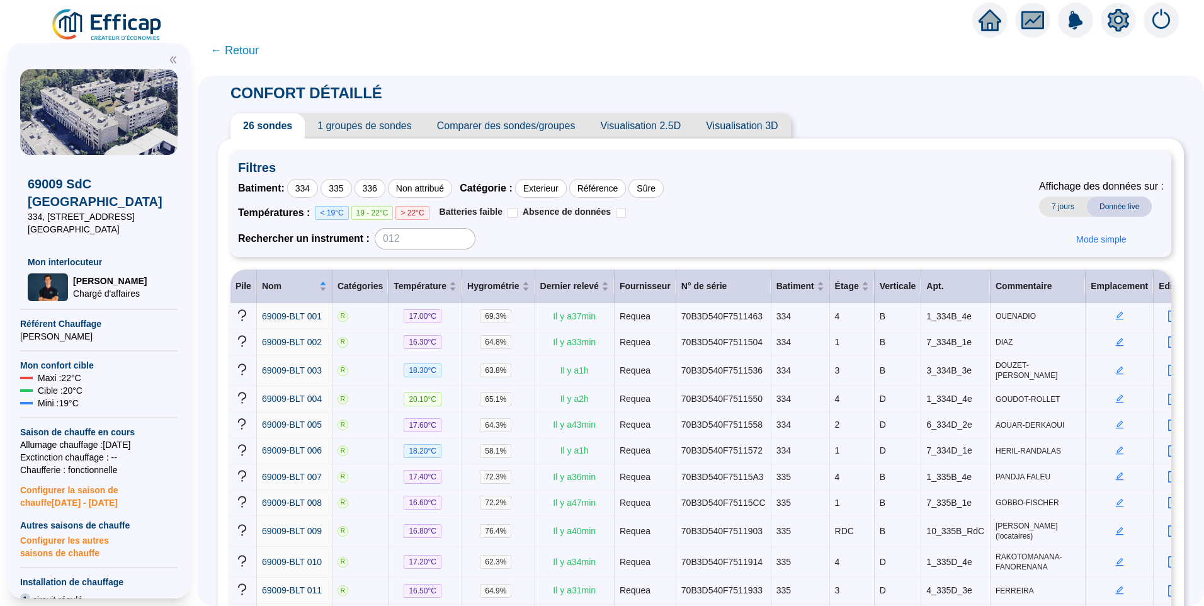
click at [661, 124] on span "Visualisation 2.5D" at bounding box center [641, 125] width 106 height 25
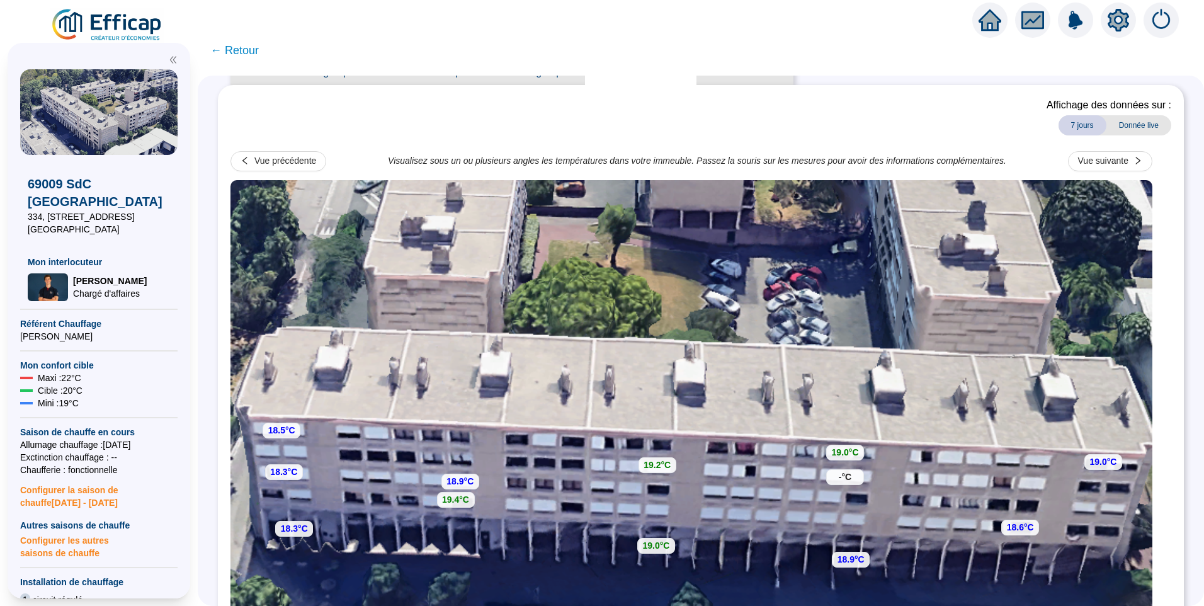
scroll to position [126, 0]
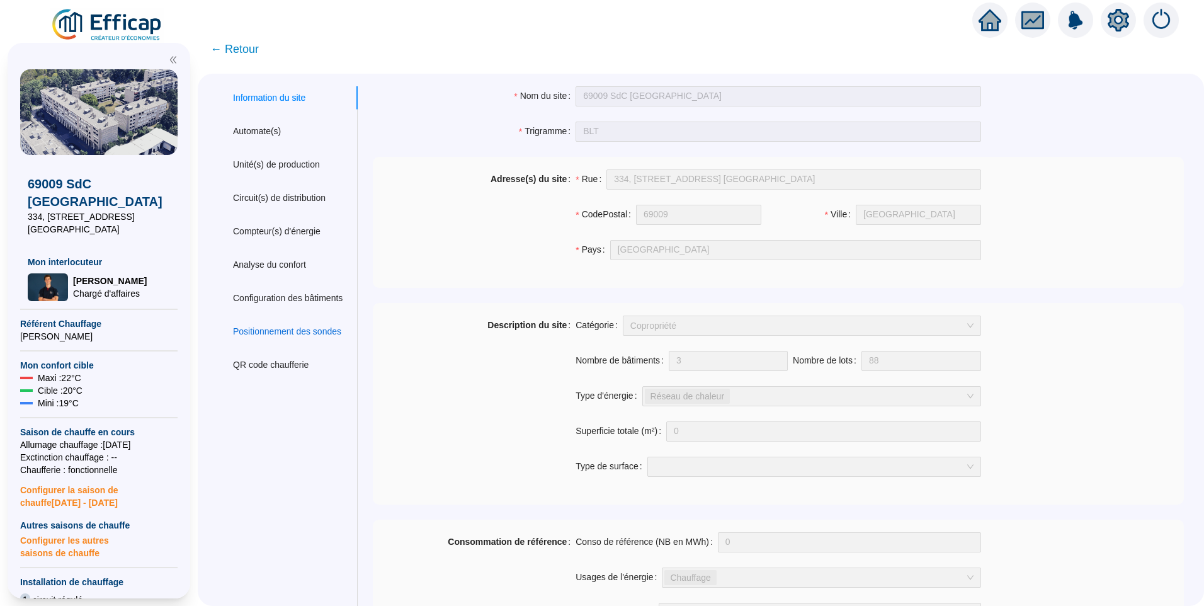
click at [295, 333] on div "Positionnement des sondes" at bounding box center [287, 331] width 108 height 13
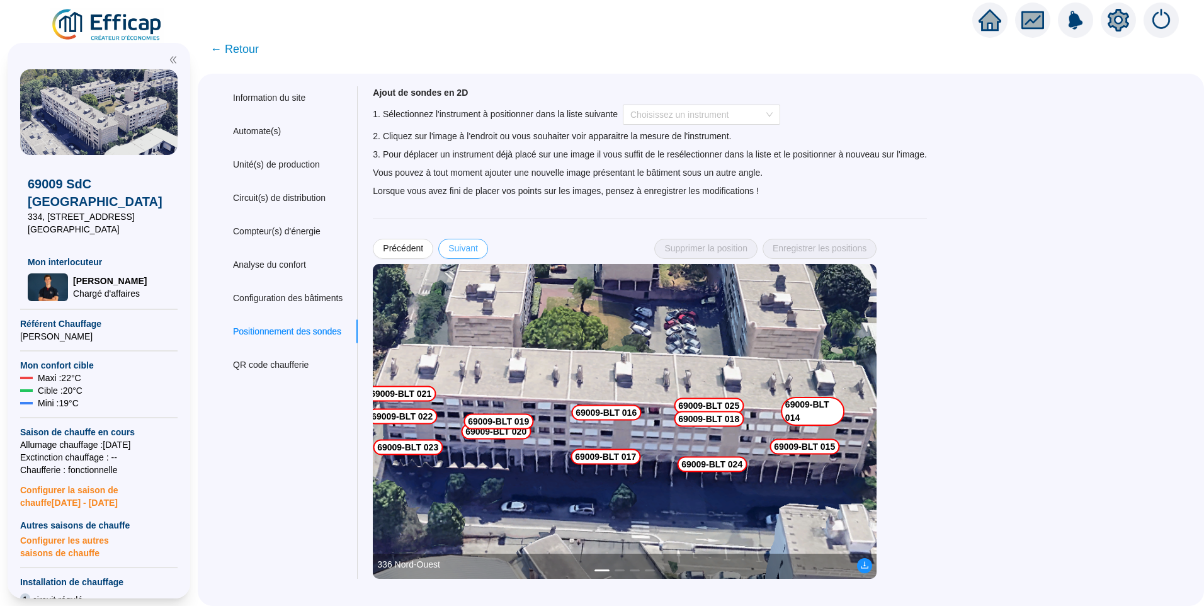
click at [465, 250] on span "Suivant" at bounding box center [463, 248] width 30 height 13
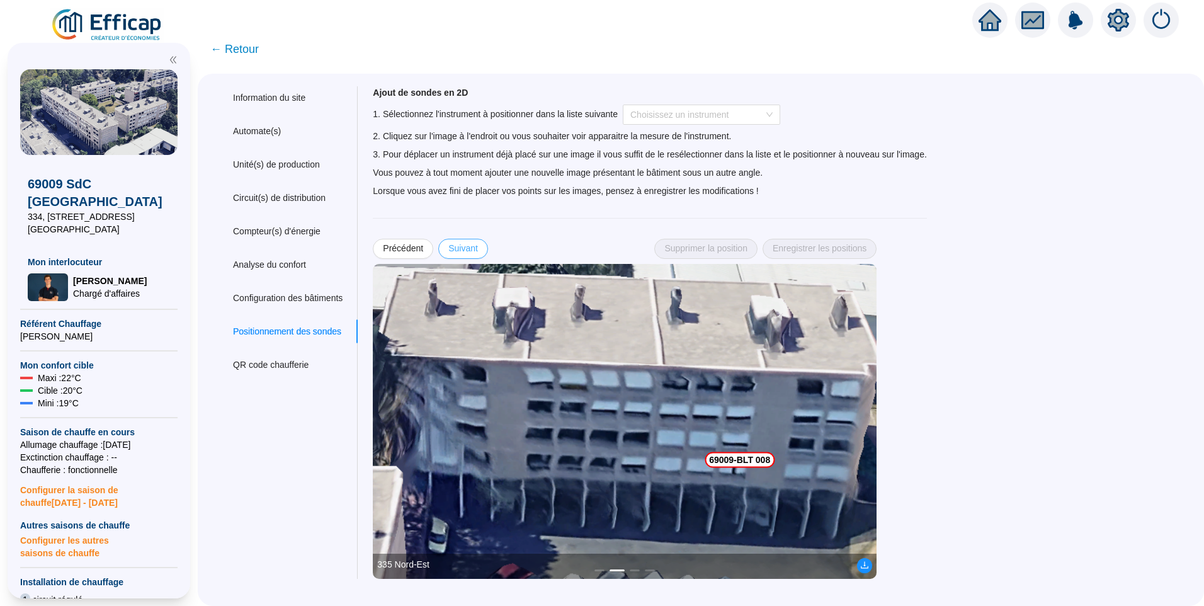
click at [465, 250] on span "Suivant" at bounding box center [463, 248] width 30 height 13
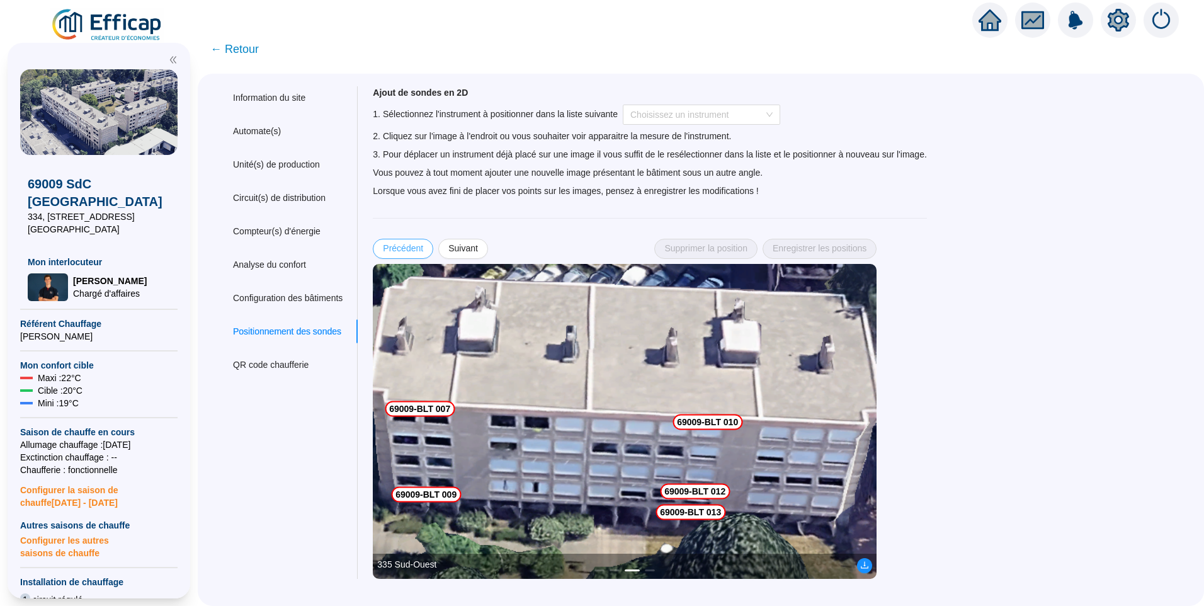
click at [423, 247] on span "Précédent" at bounding box center [403, 248] width 40 height 13
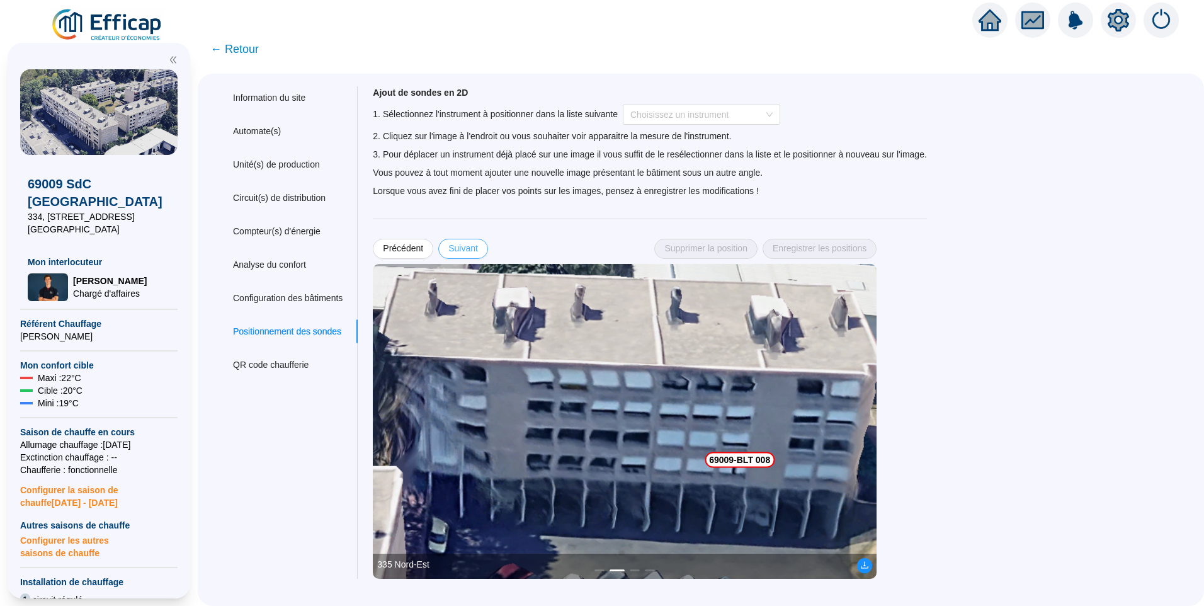
click at [478, 247] on span "Suivant" at bounding box center [463, 248] width 30 height 13
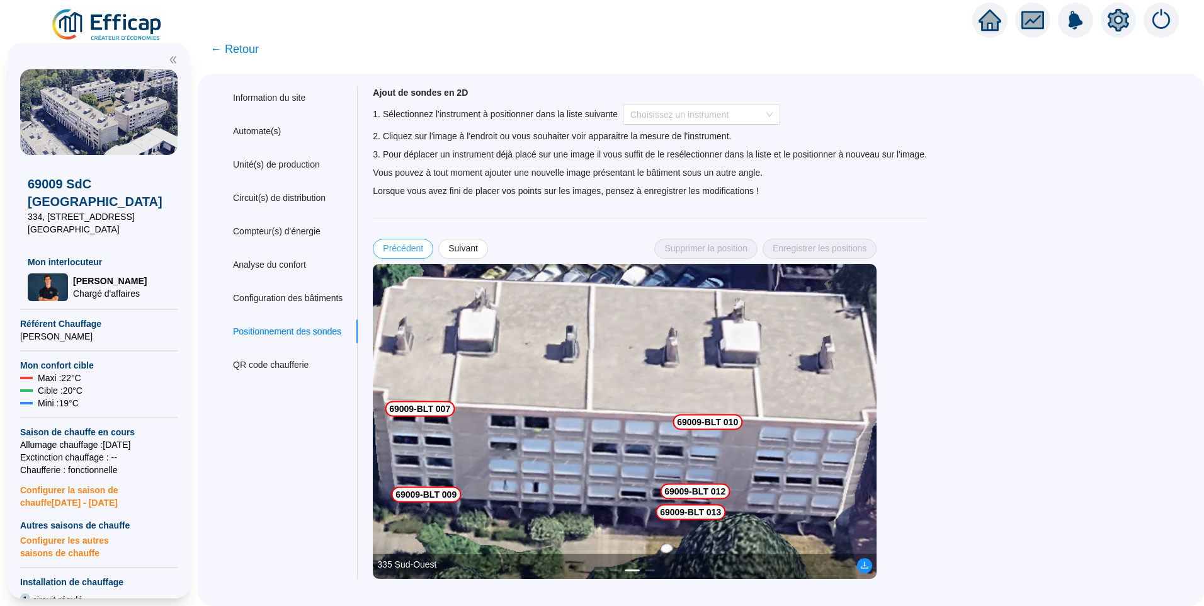
click at [419, 250] on span "Précédent" at bounding box center [403, 248] width 40 height 13
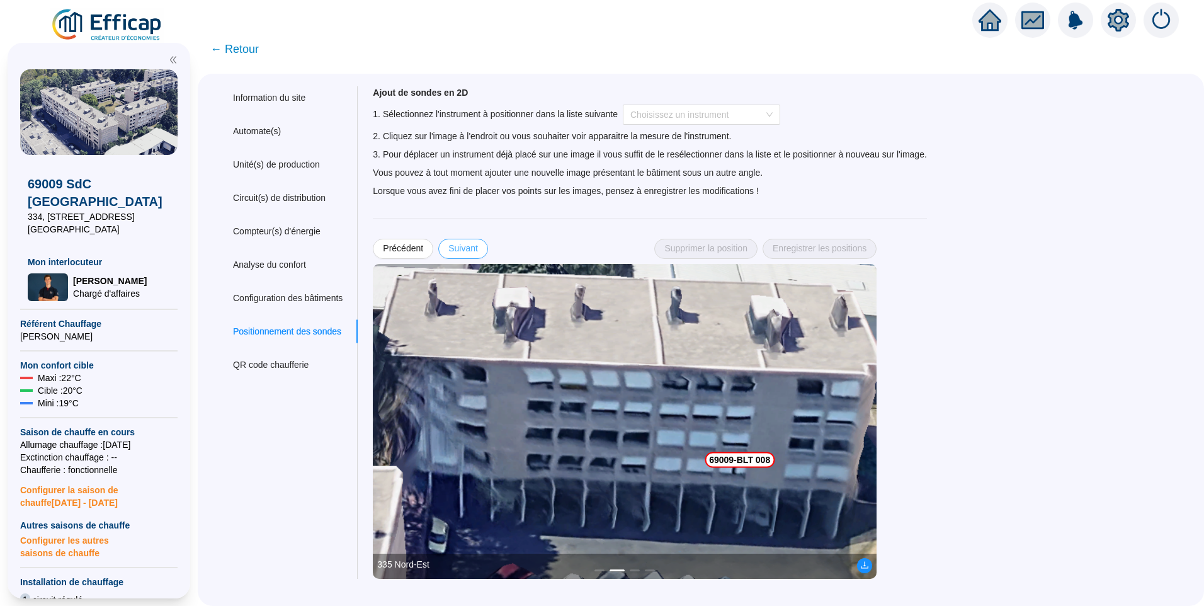
click at [487, 251] on button "Suivant" at bounding box center [463, 249] width 50 height 20
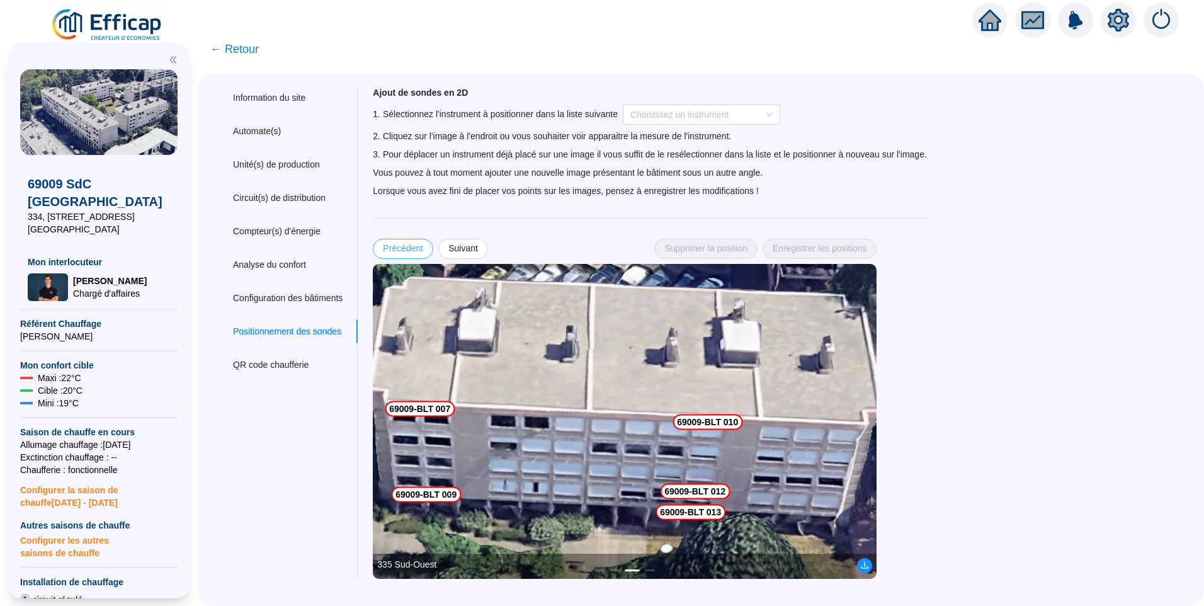
click at [423, 253] on span "Précédent" at bounding box center [403, 248] width 40 height 13
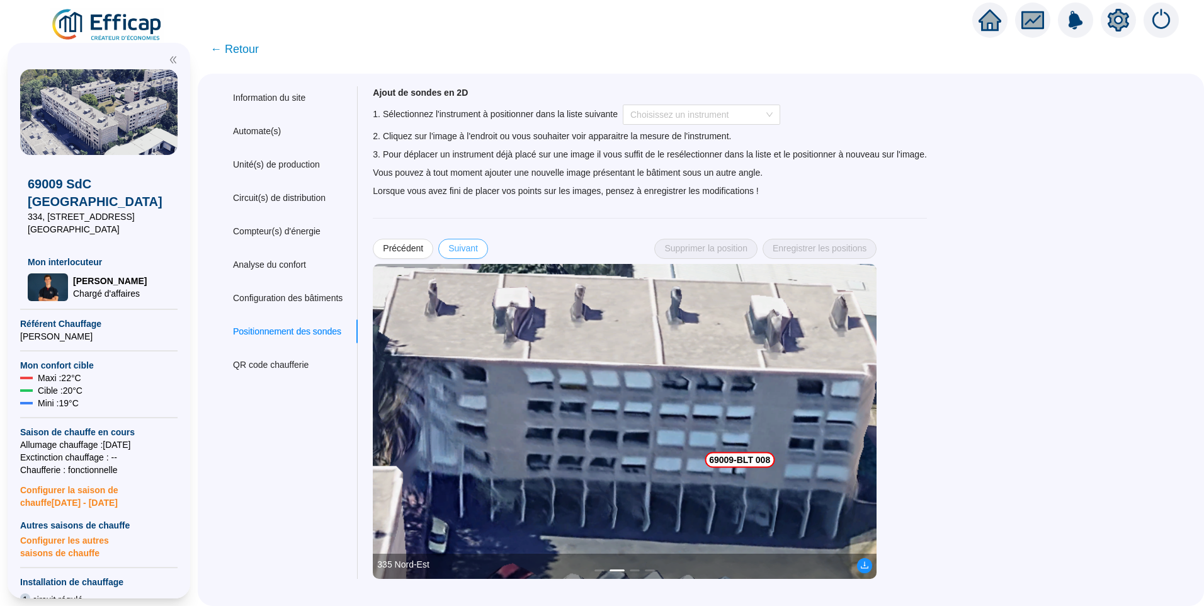
click at [478, 251] on span "Suivant" at bounding box center [463, 248] width 30 height 13
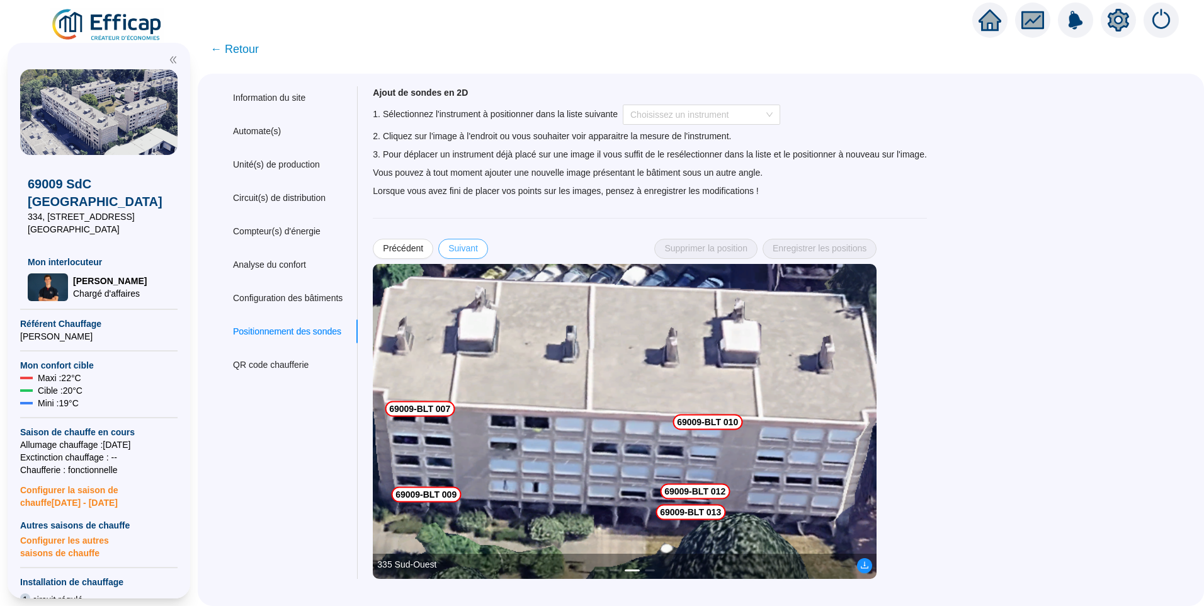
click at [478, 248] on span "Suivant" at bounding box center [463, 248] width 30 height 13
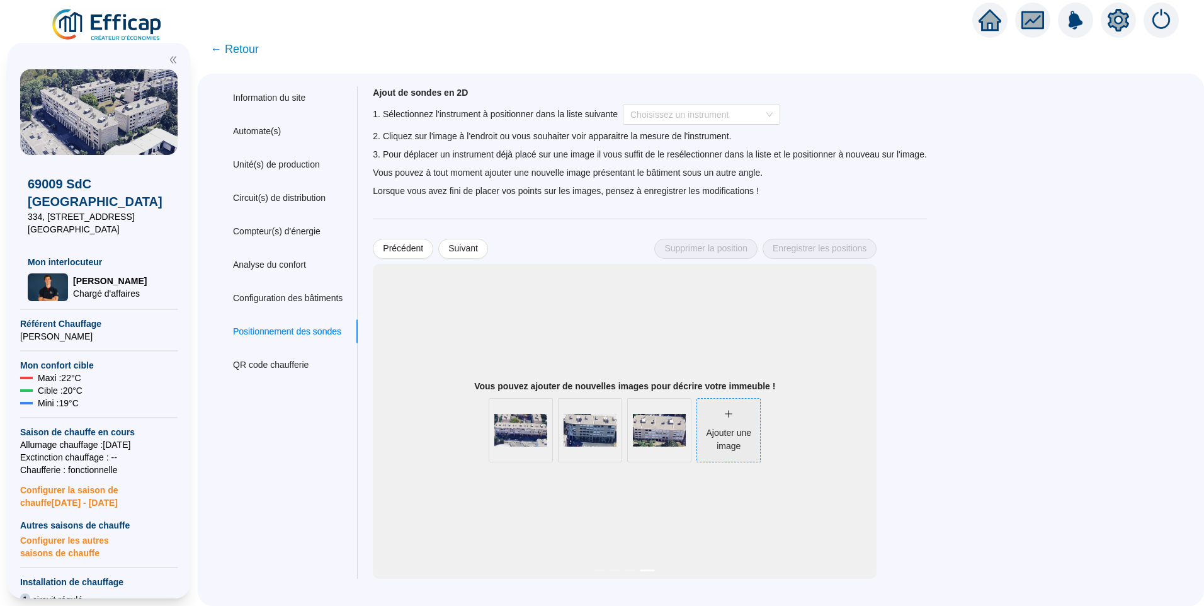
click at [739, 434] on div "Ajouter une image" at bounding box center [728, 439] width 63 height 26
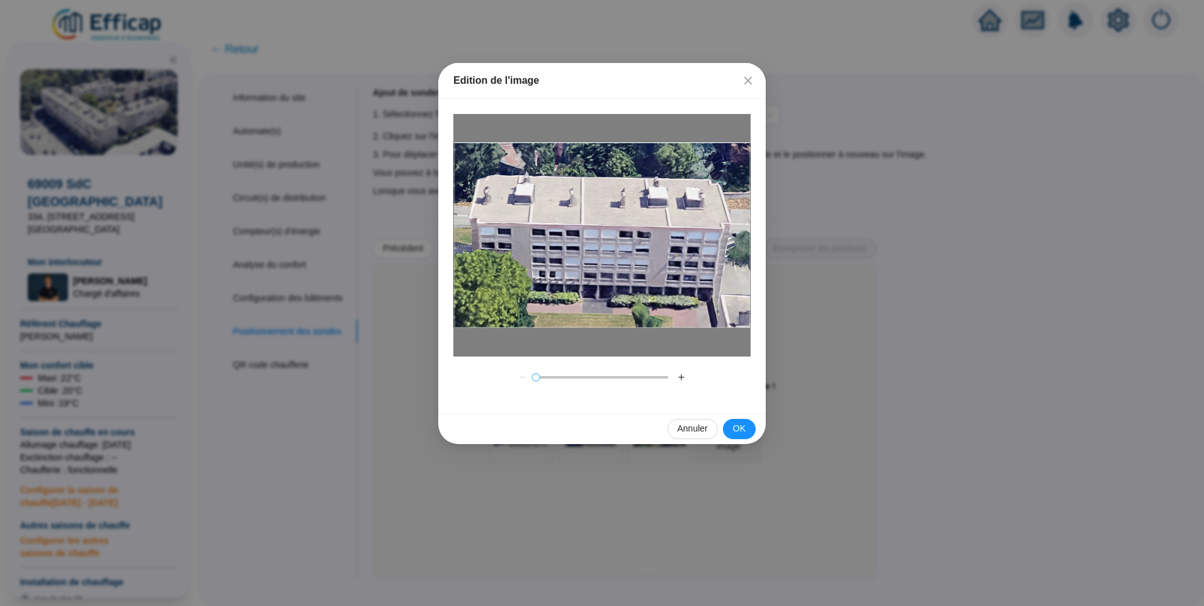
click at [682, 380] on button "＋" at bounding box center [681, 377] width 20 height 20
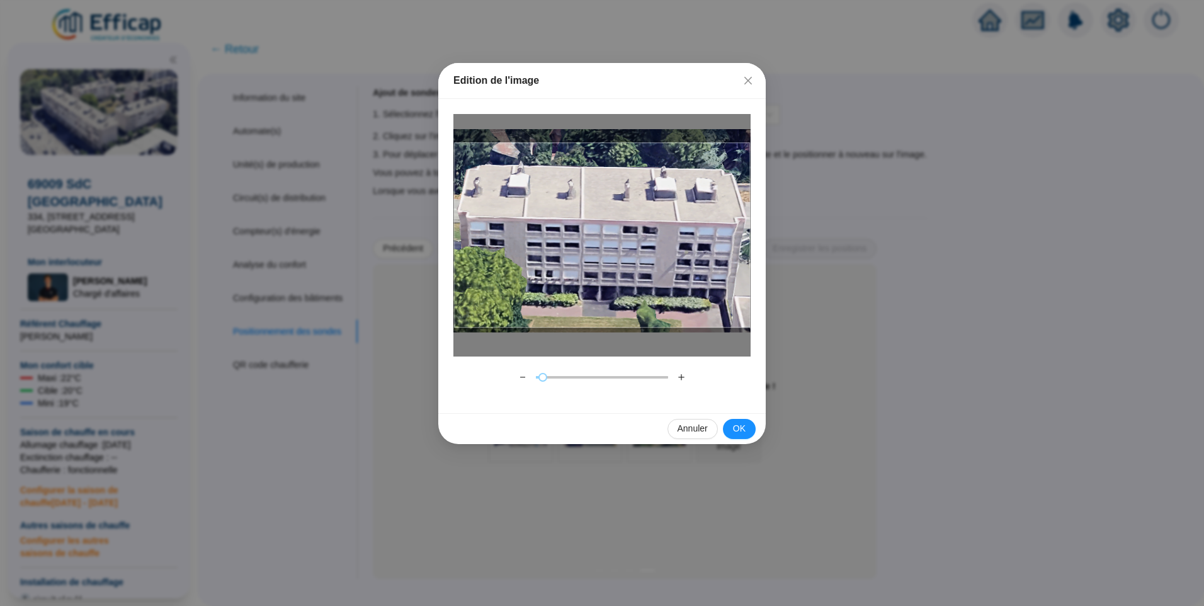
click at [649, 278] on div at bounding box center [602, 235] width 296 height 185
click at [678, 373] on button "＋" at bounding box center [681, 377] width 20 height 20
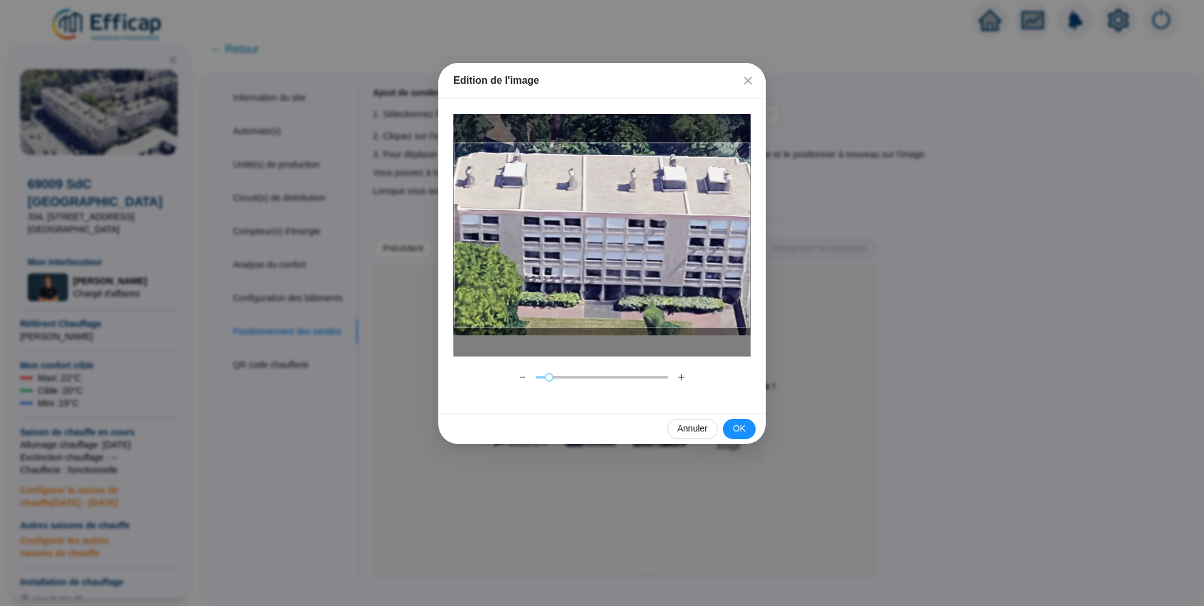
drag, startPoint x: 642, startPoint y: 304, endPoint x: 646, endPoint y: 298, distance: 7.3
click at [646, 298] on div at bounding box center [602, 235] width 296 height 185
click at [525, 382] on button "－" at bounding box center [523, 377] width 20 height 20
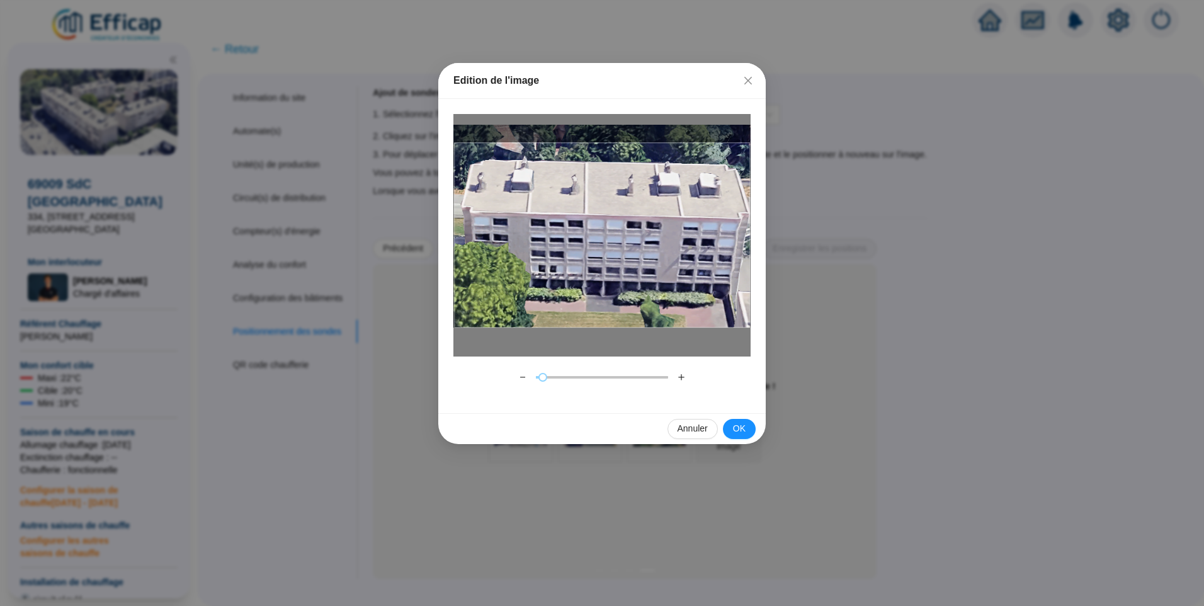
click at [681, 378] on button "＋" at bounding box center [681, 377] width 20 height 20
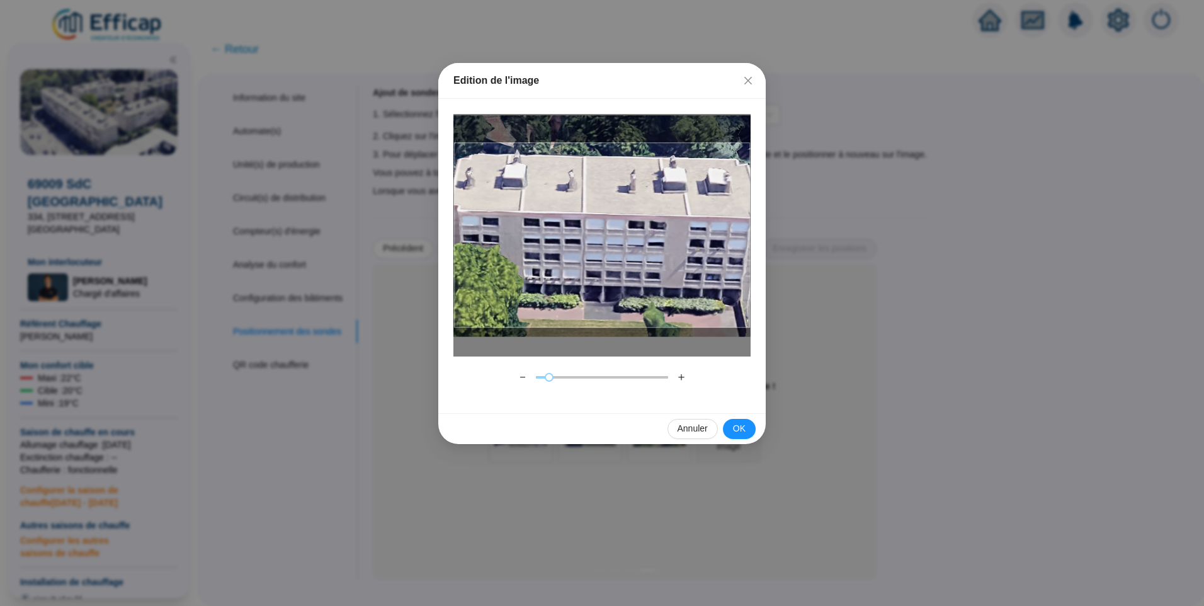
click at [520, 376] on button "－" at bounding box center [523, 377] width 20 height 20
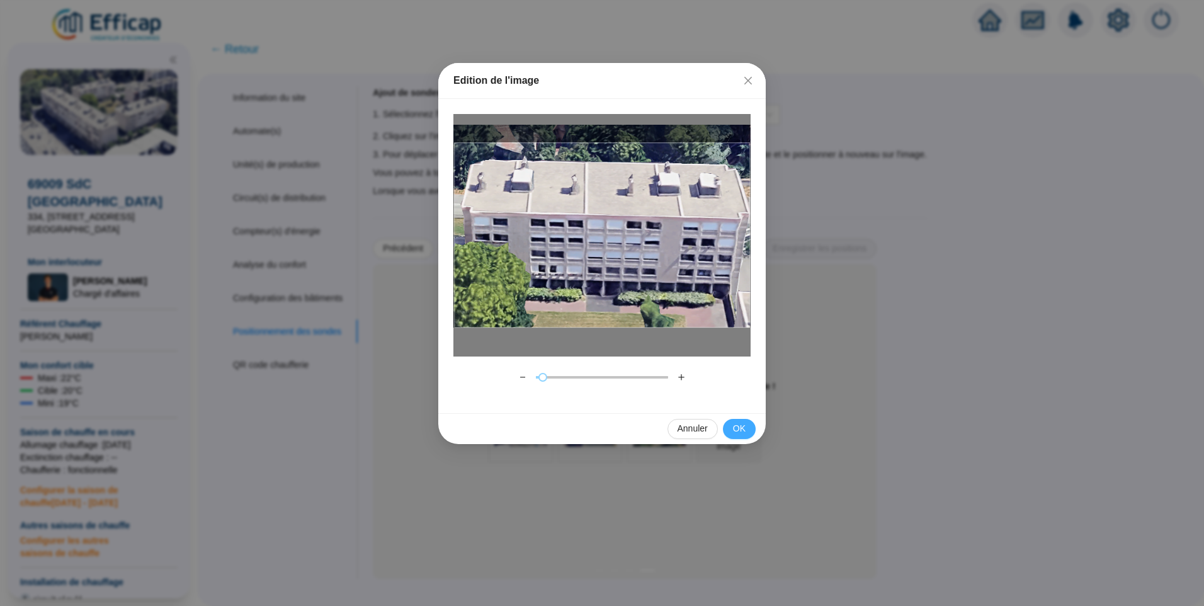
click at [742, 432] on span "OK" at bounding box center [739, 428] width 13 height 13
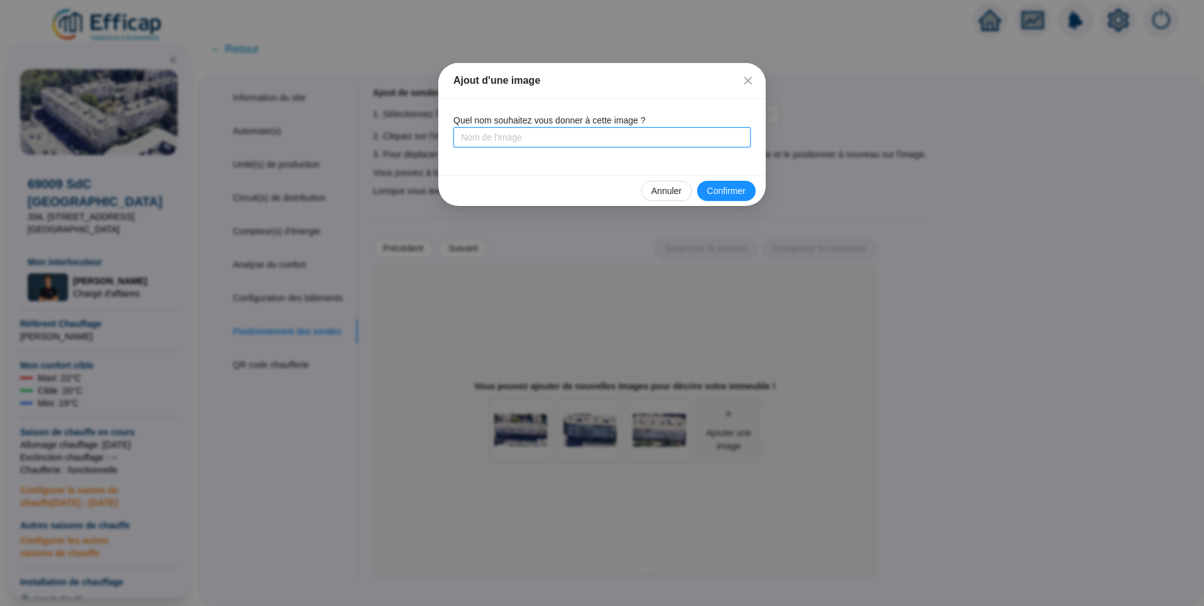
click at [489, 138] on input "text" at bounding box center [601, 137] width 297 height 20
click at [496, 142] on input "334 Sud Ouest" at bounding box center [601, 137] width 297 height 20
type input "334 Sud-Ouest"
click at [719, 191] on span "Confirmer" at bounding box center [726, 191] width 38 height 13
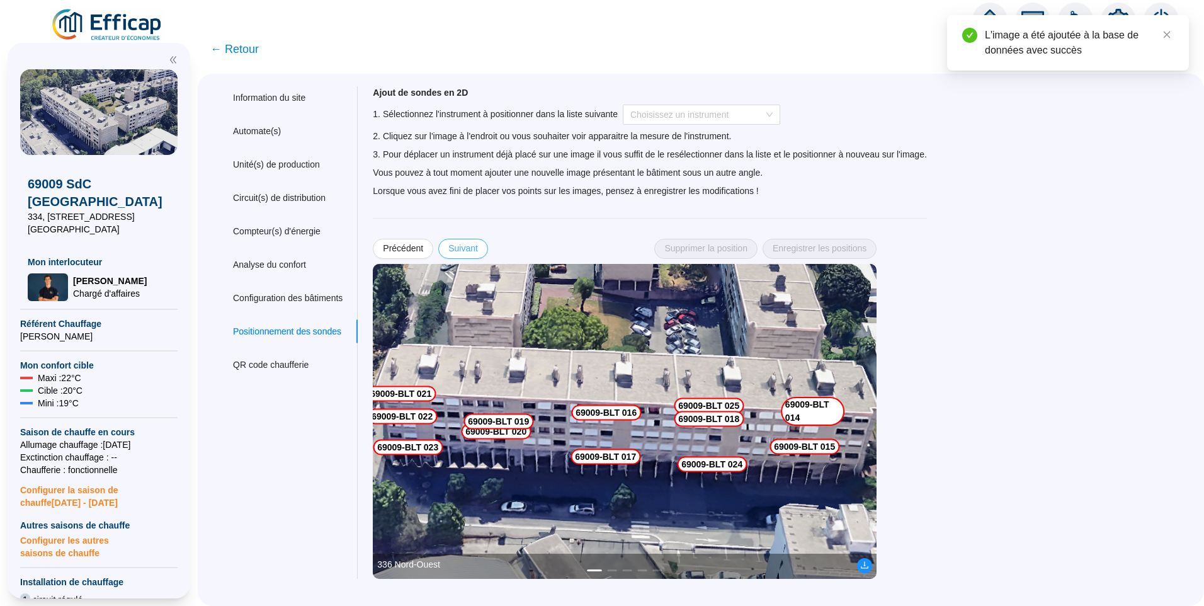
click at [471, 247] on span "Suivant" at bounding box center [463, 248] width 30 height 13
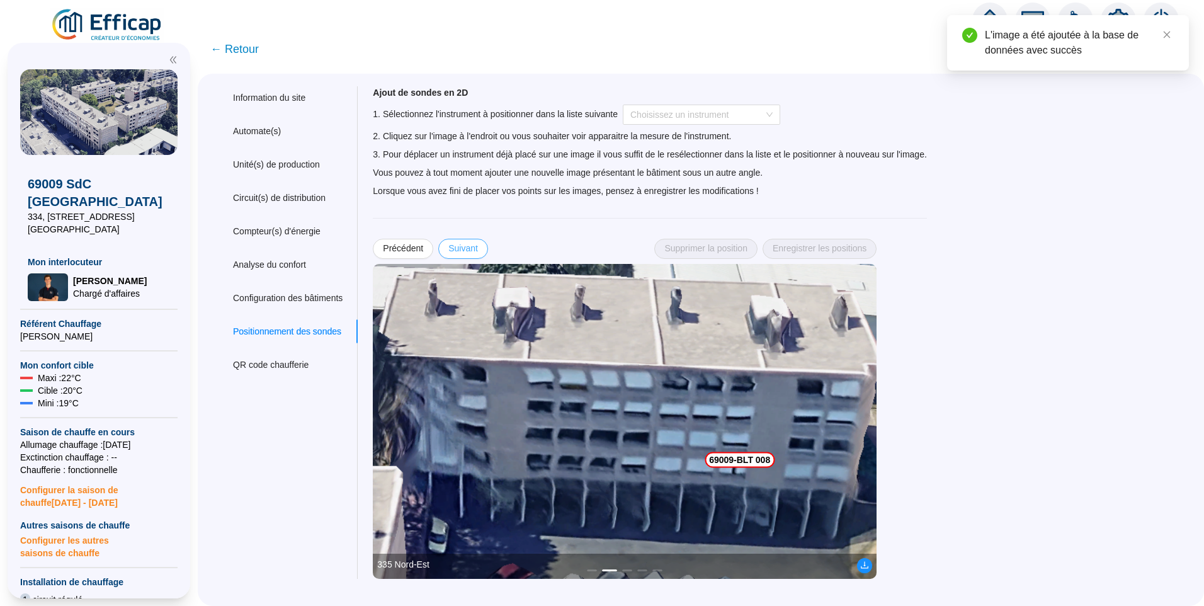
click at [471, 247] on span "Suivant" at bounding box center [463, 248] width 30 height 13
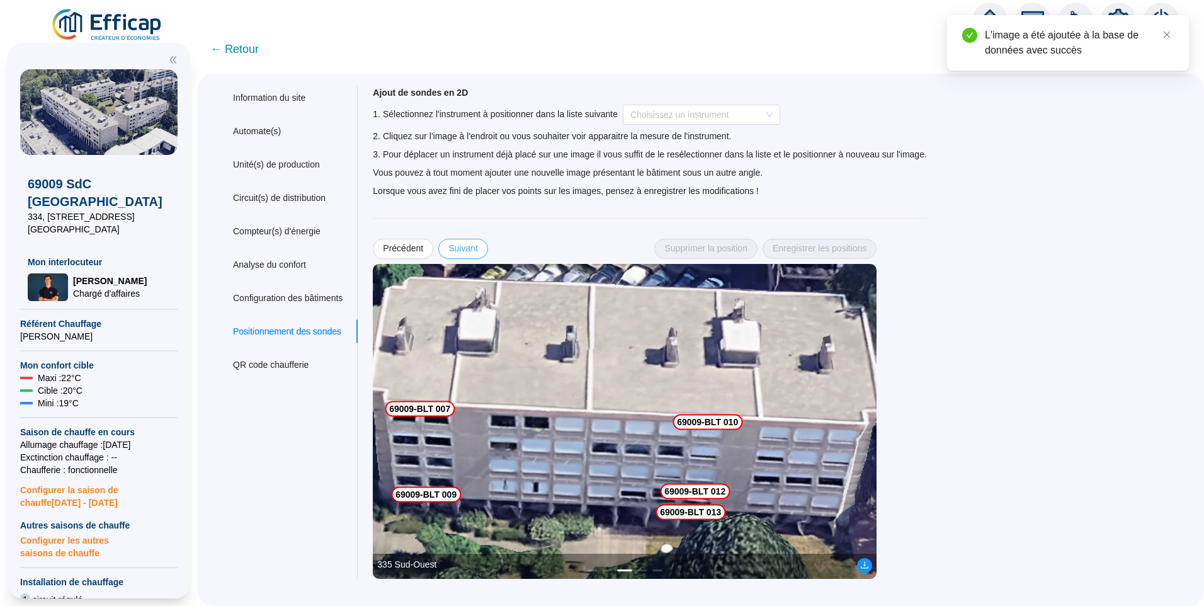
click at [471, 247] on span "Suivant" at bounding box center [463, 248] width 30 height 13
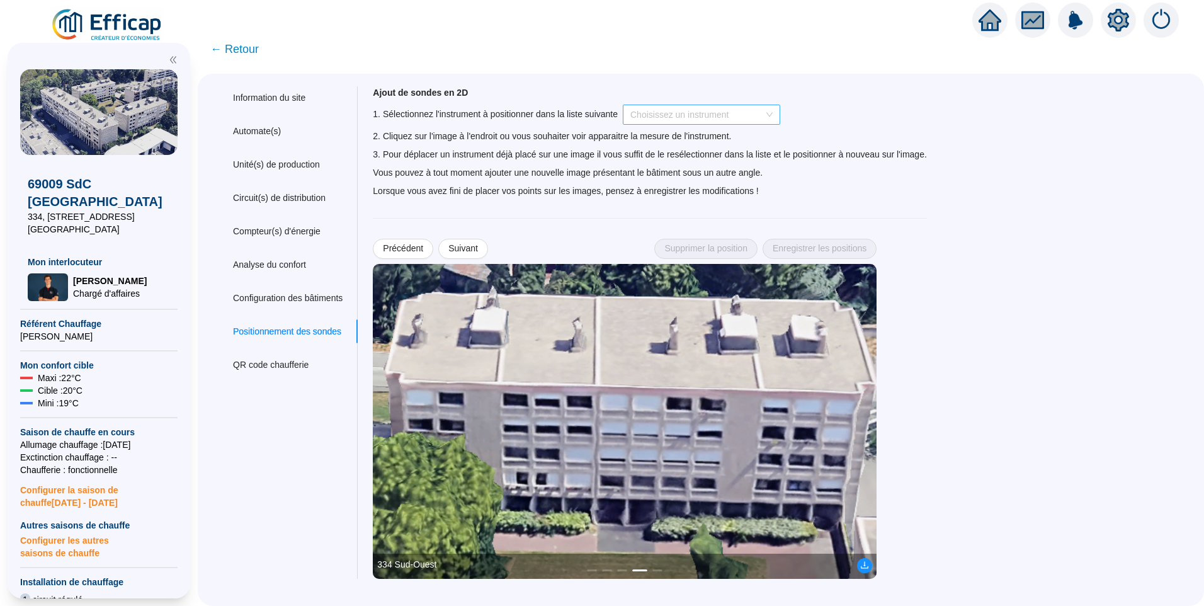
click at [696, 113] on input "search" at bounding box center [695, 114] width 131 height 19
click at [695, 111] on input "search" at bounding box center [695, 114] width 131 height 19
click at [702, 114] on input "search" at bounding box center [695, 114] width 131 height 19
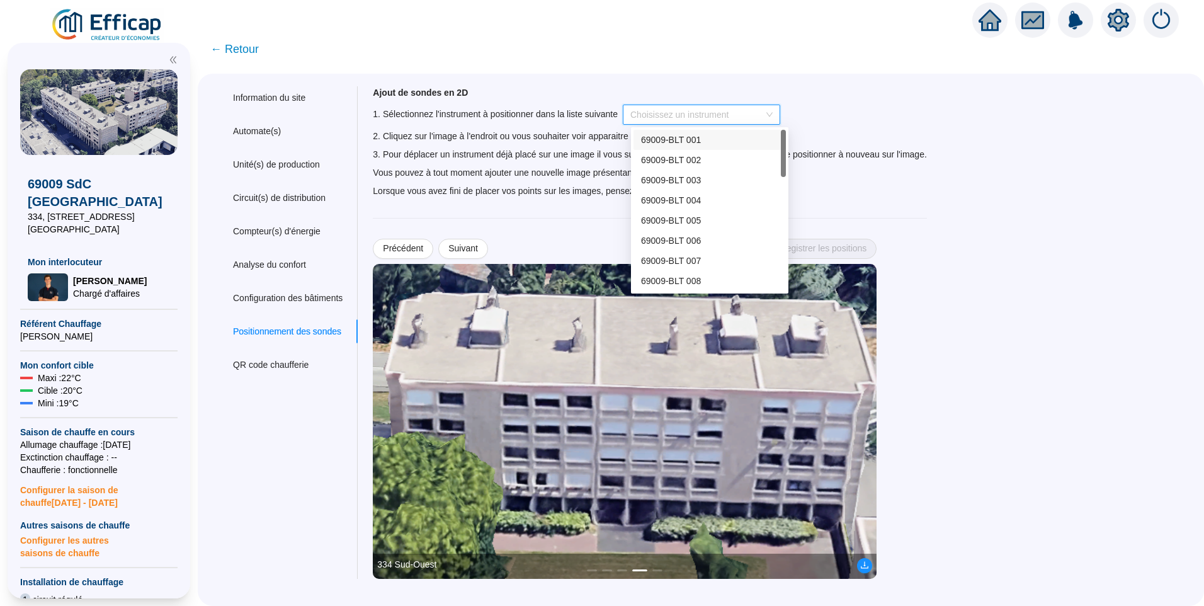
click at [688, 135] on span "69009-BLT 001" at bounding box center [671, 140] width 60 height 10
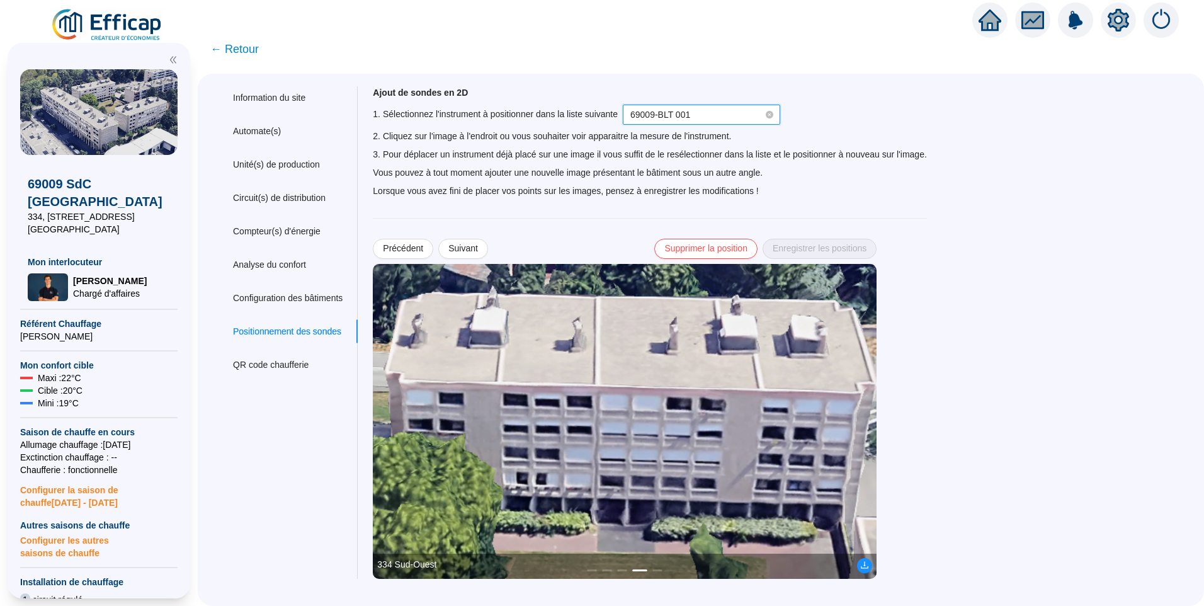
click at [448, 392] on img at bounding box center [625, 421] width 504 height 315
click at [447, 391] on img at bounding box center [625, 421] width 504 height 315
click at [707, 118] on span "69009-BLT 001" at bounding box center [701, 114] width 142 height 19
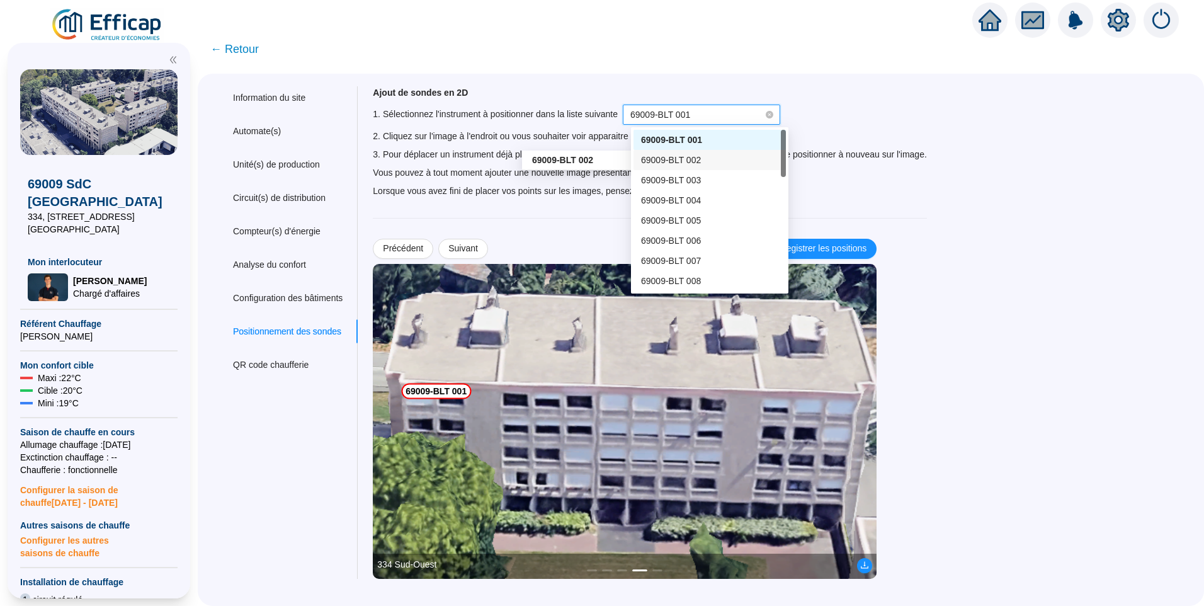
click at [697, 156] on span "69009-BLT 002" at bounding box center [671, 160] width 60 height 10
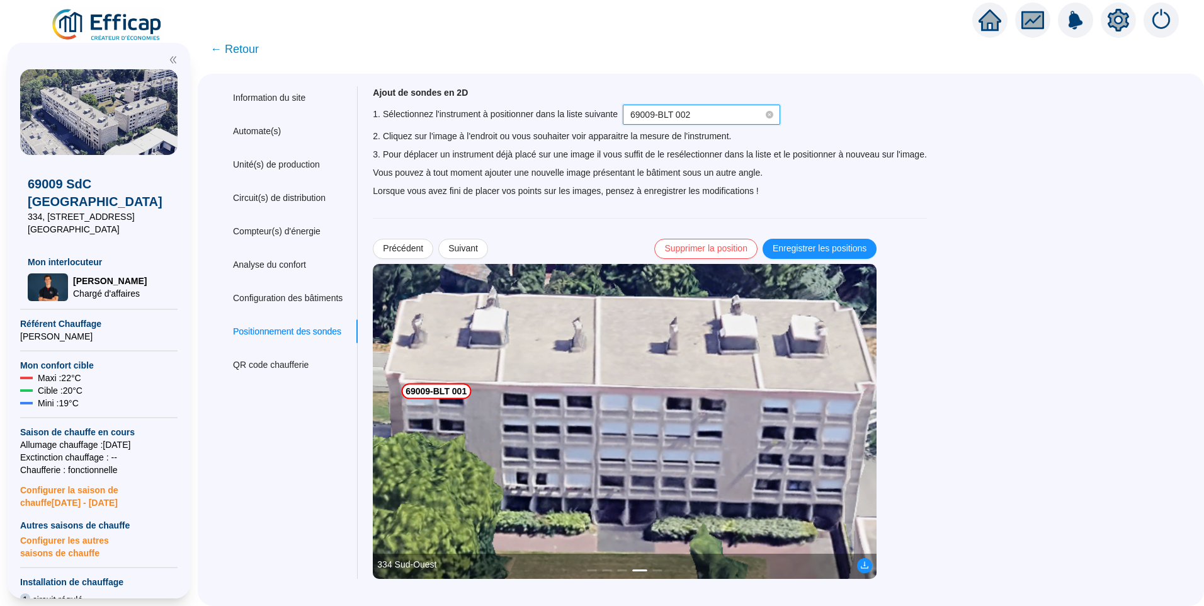
click at [448, 470] on img at bounding box center [625, 421] width 504 height 315
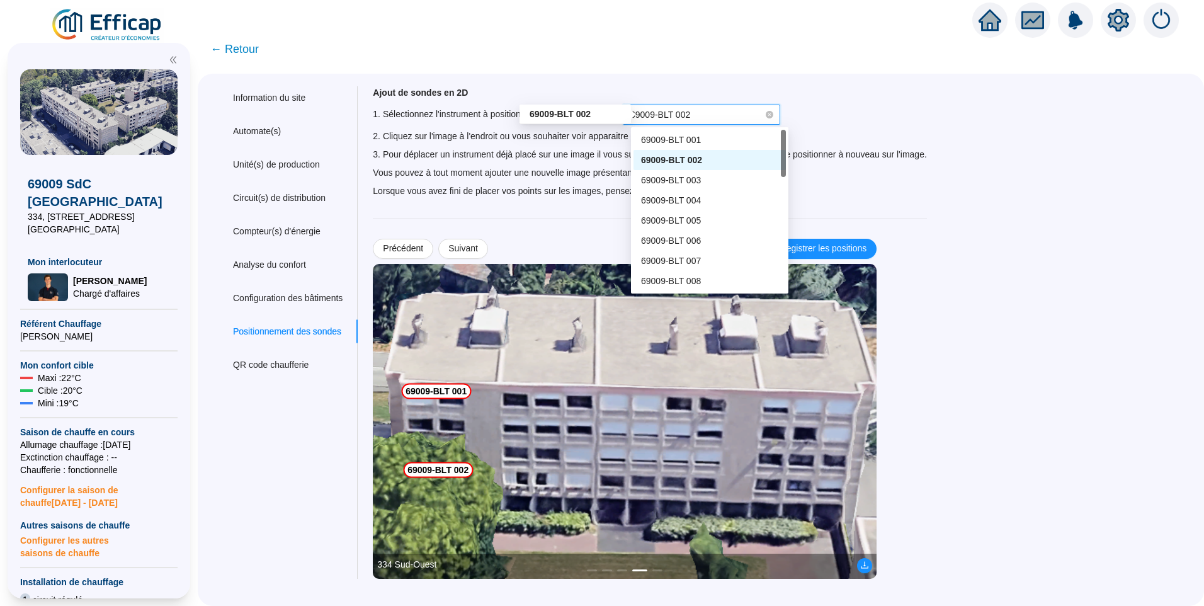
click at [665, 117] on span "69009-BLT 002" at bounding box center [660, 115] width 60 height 10
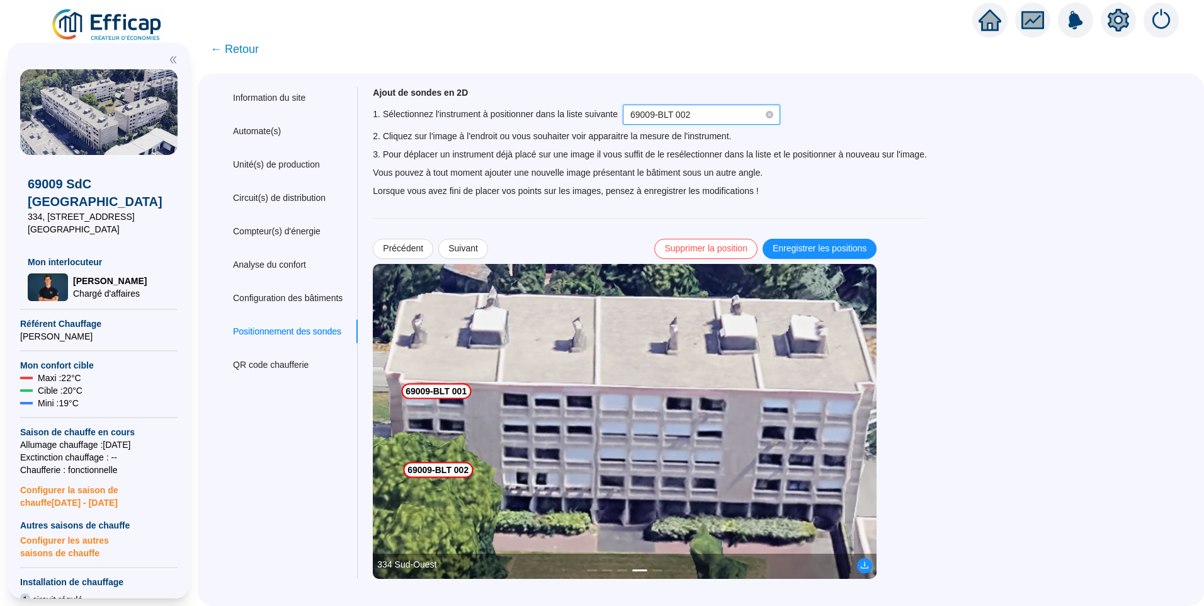
click at [702, 118] on span "69009-BLT 002" at bounding box center [701, 114] width 142 height 19
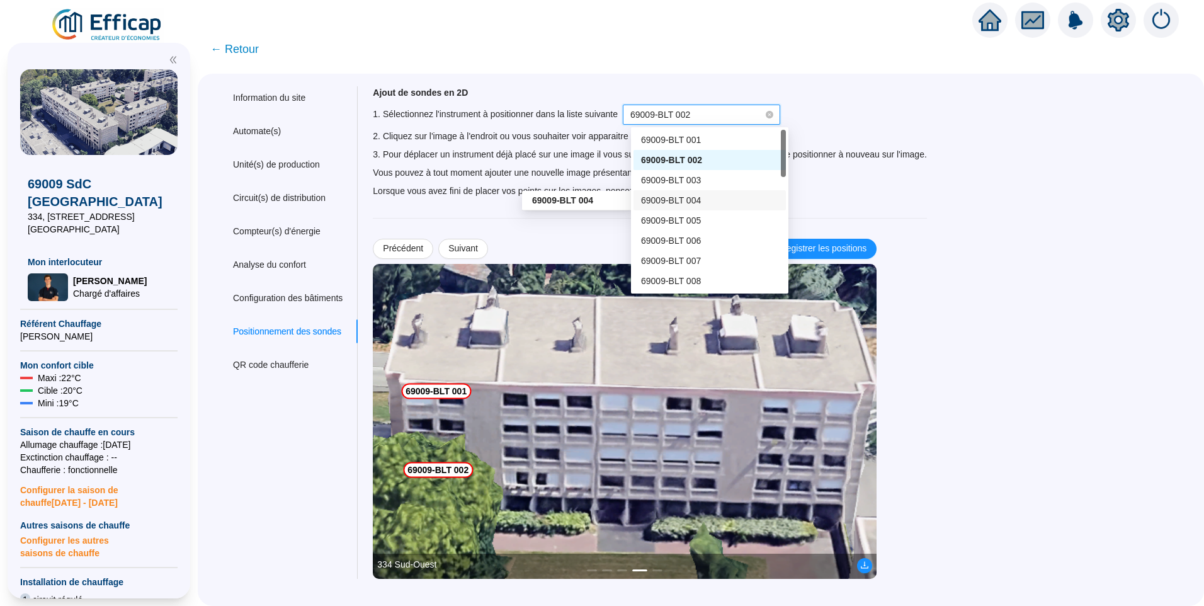
click at [692, 205] on span "69009-BLT 004" at bounding box center [671, 200] width 60 height 10
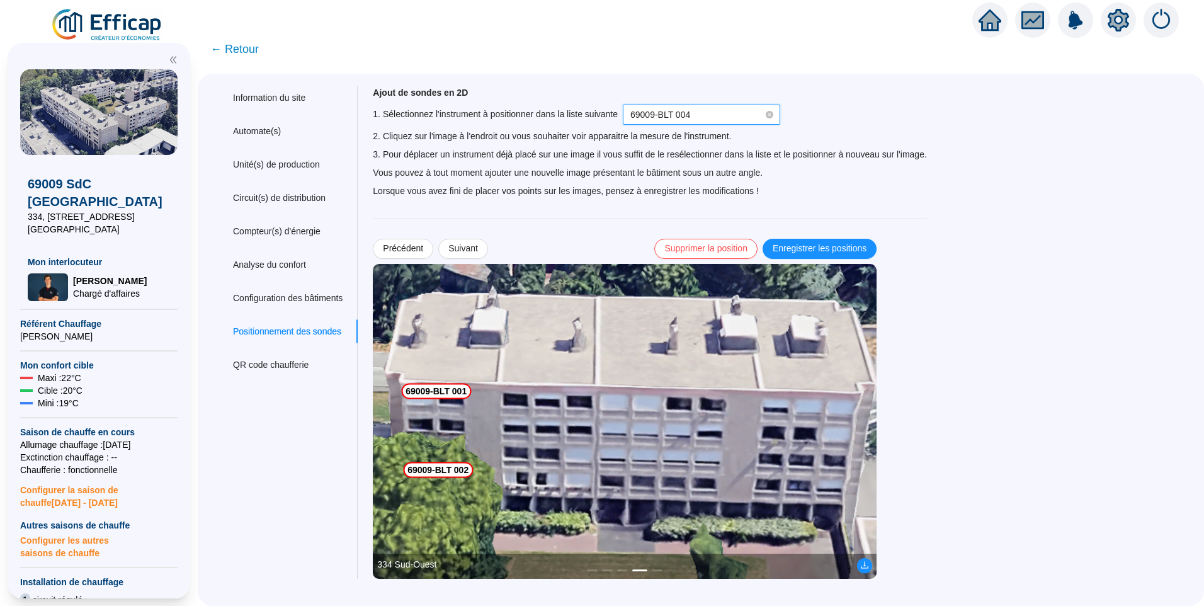
click at [707, 396] on img at bounding box center [625, 421] width 504 height 315
click at [732, 115] on span "69009-BLT 004" at bounding box center [701, 114] width 142 height 19
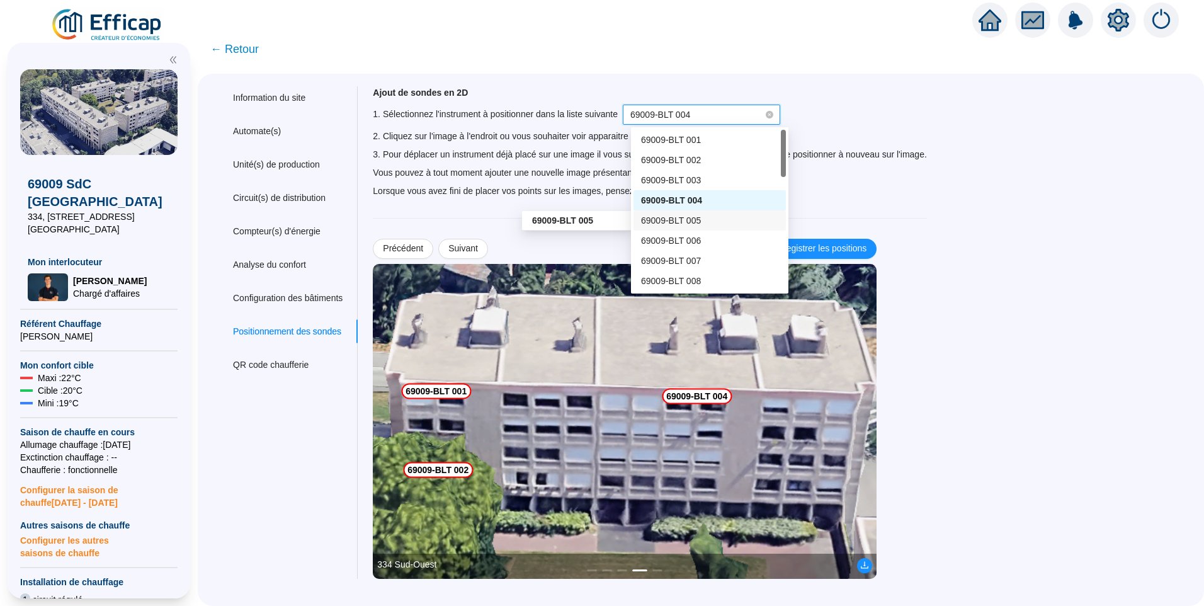
click at [685, 222] on span "69009-BLT 005" at bounding box center [671, 220] width 60 height 10
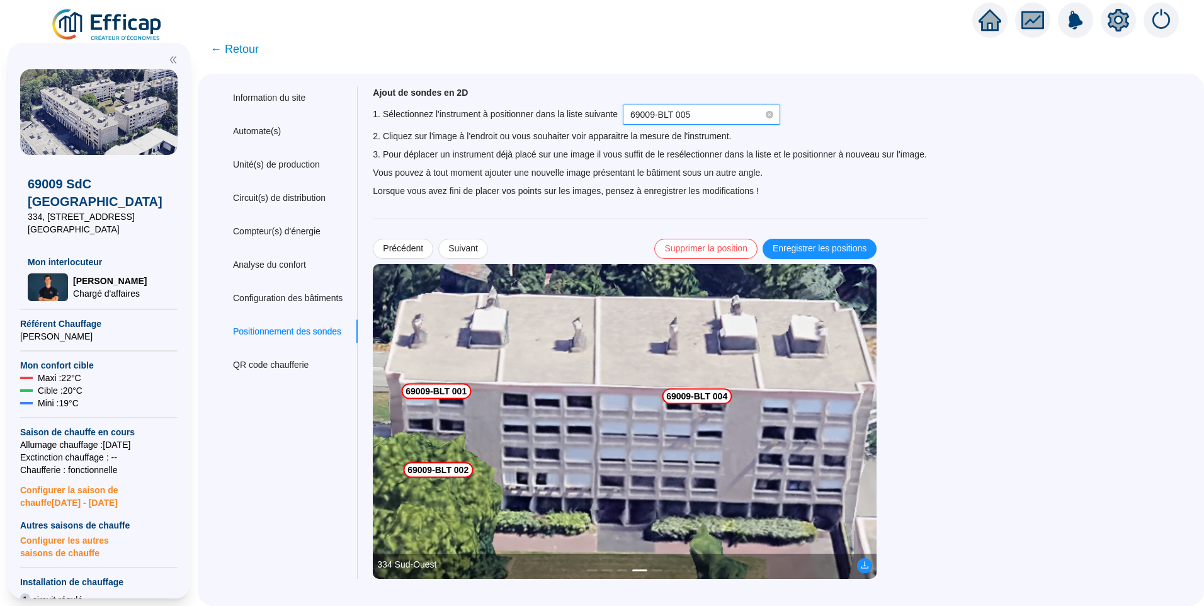
click at [705, 450] on img at bounding box center [625, 421] width 504 height 315
click at [703, 108] on span "69009-BLT 005" at bounding box center [701, 114] width 142 height 19
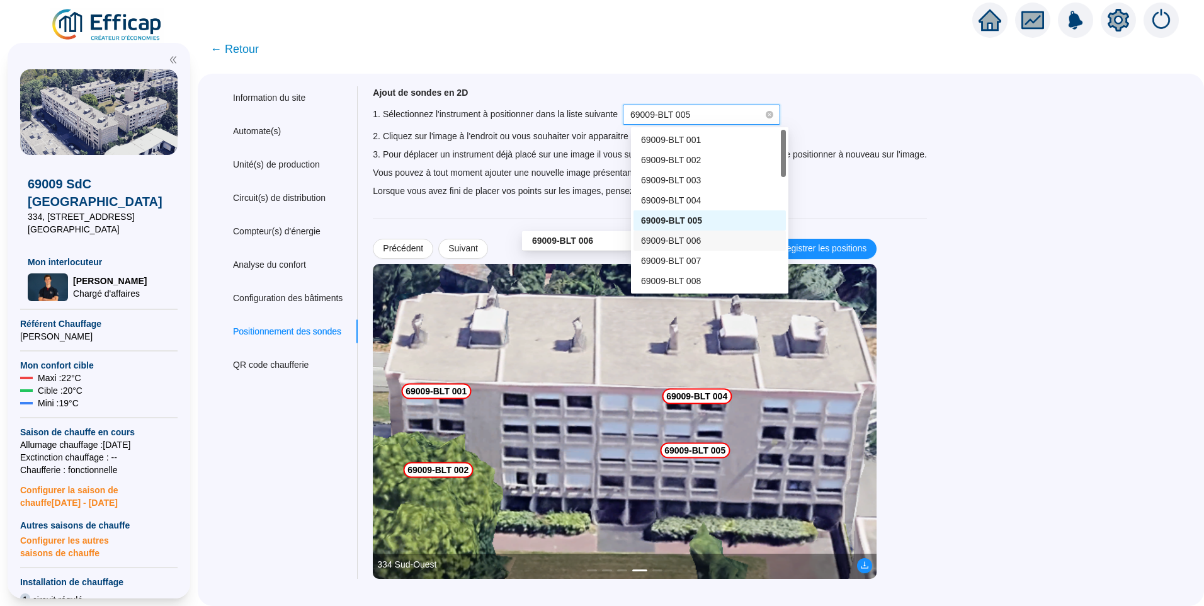
click at [697, 237] on span "69009-BLT 006" at bounding box center [671, 241] width 60 height 10
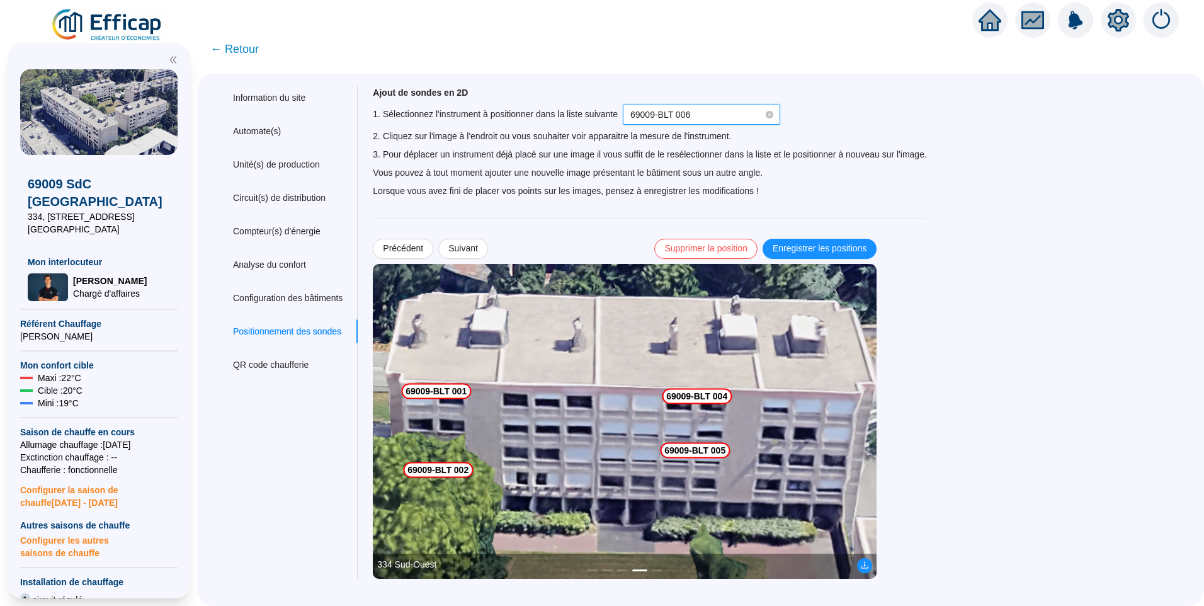
click at [700, 478] on img at bounding box center [625, 421] width 504 height 315
click at [828, 248] on span "Enregistrer les positions" at bounding box center [820, 248] width 94 height 13
click at [406, 249] on span "Précédent" at bounding box center [403, 248] width 40 height 13
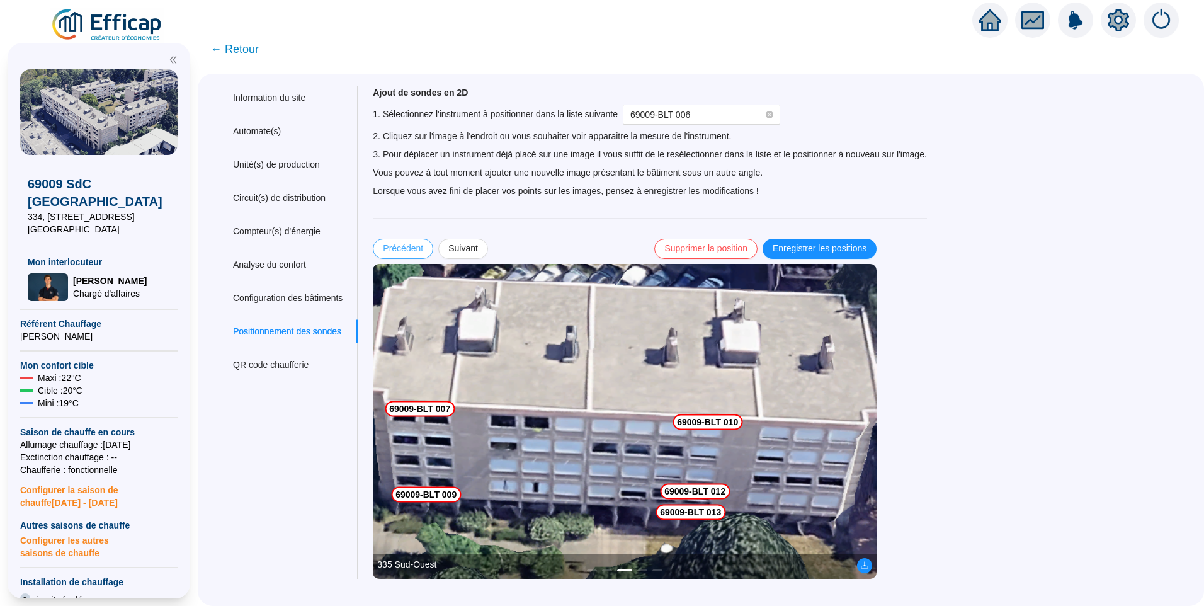
click at [406, 249] on span "Précédent" at bounding box center [403, 248] width 40 height 13
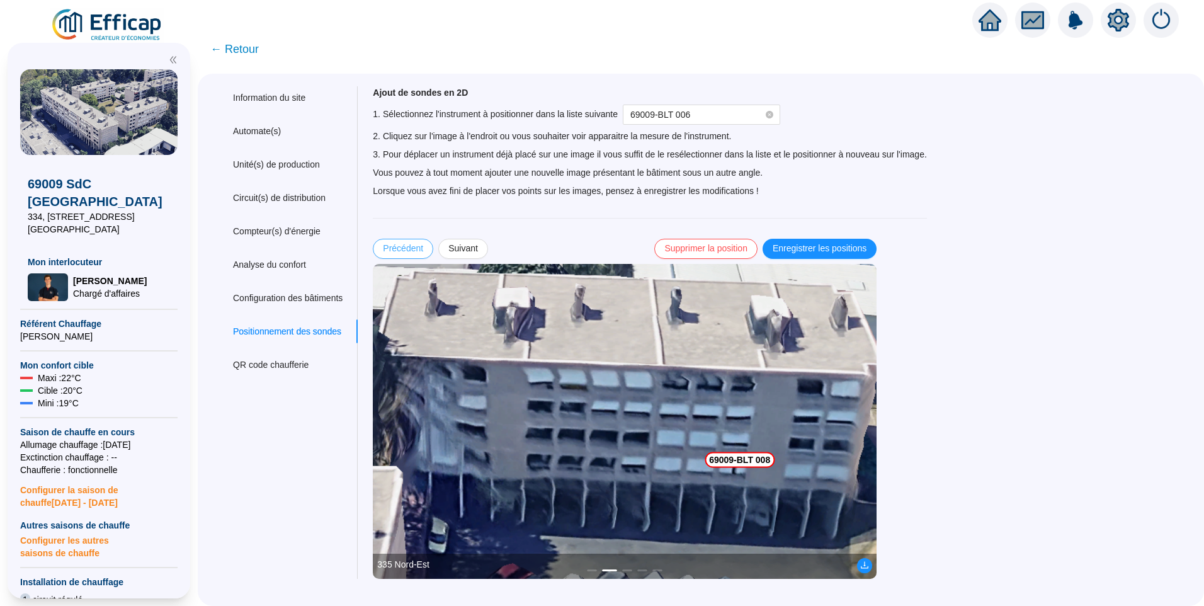
click at [406, 249] on span "Précédent" at bounding box center [403, 248] width 40 height 13
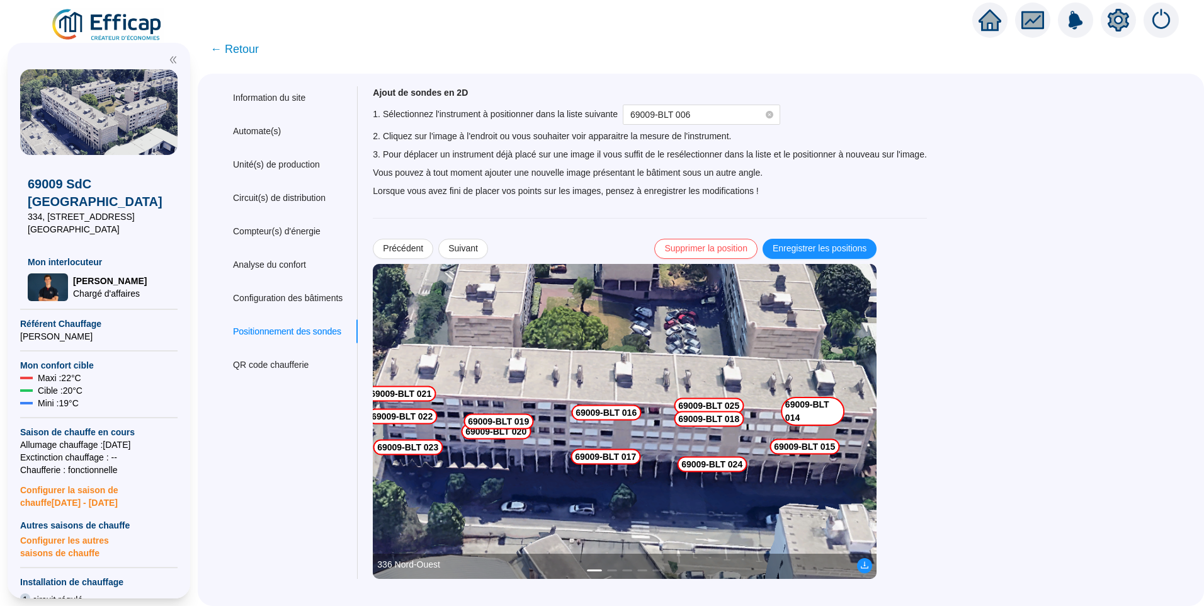
click at [1102, 396] on div "Ajout de sondes en 2D 1. Sélectionnez l'instrument à positionner dans la liste …" at bounding box center [771, 332] width 826 height 493
click at [724, 119] on span "69009-BLT 006" at bounding box center [701, 114] width 142 height 19
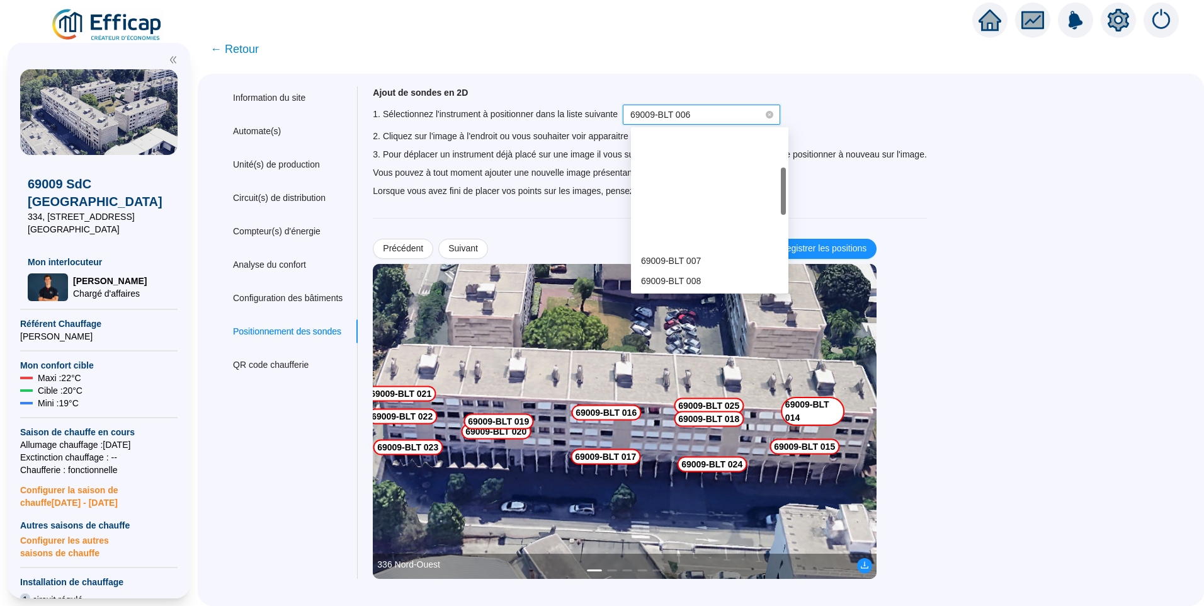
scroll to position [126, 0]
click at [699, 271] on div "69009-BLT 014" at bounding box center [709, 276] width 137 height 13
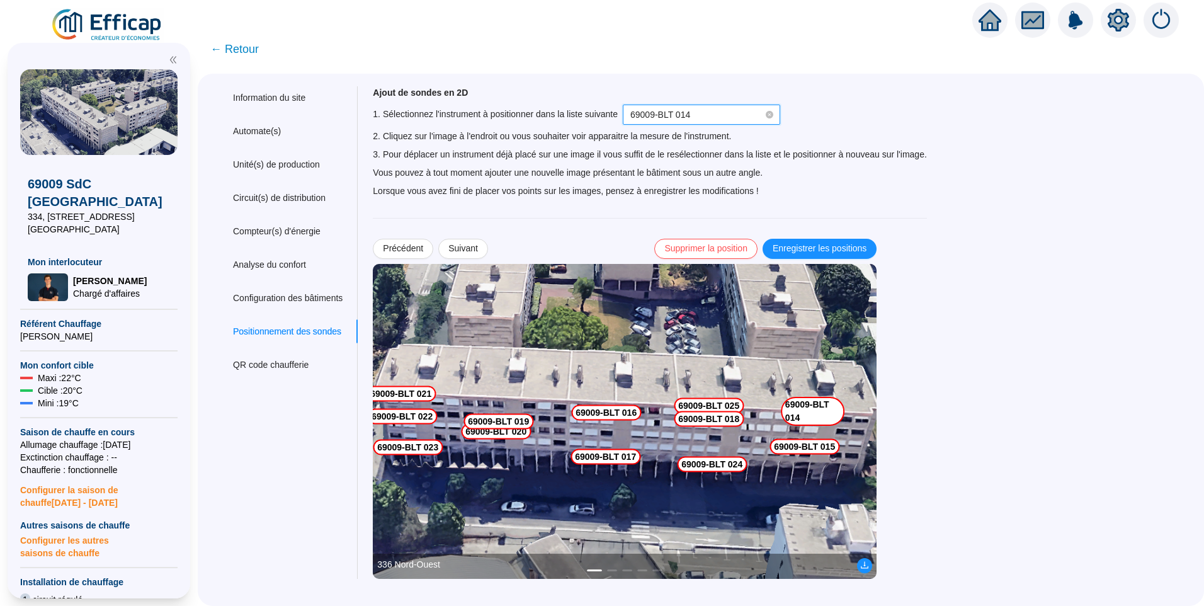
click at [860, 411] on img at bounding box center [625, 421] width 504 height 315
click at [826, 251] on span "Enregistrer les positions" at bounding box center [820, 248] width 94 height 13
click at [697, 119] on span "69009-BLT 014" at bounding box center [701, 114] width 142 height 19
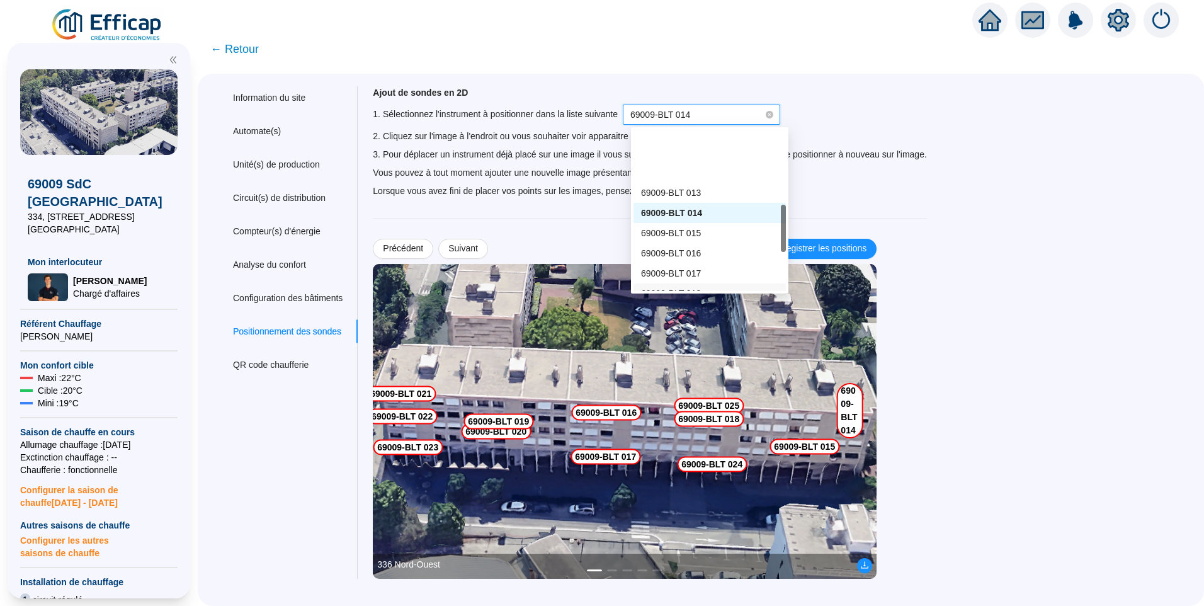
scroll to position [252, 0]
click at [707, 226] on div "69009-BLT 018" at bounding box center [709, 230] width 137 height 13
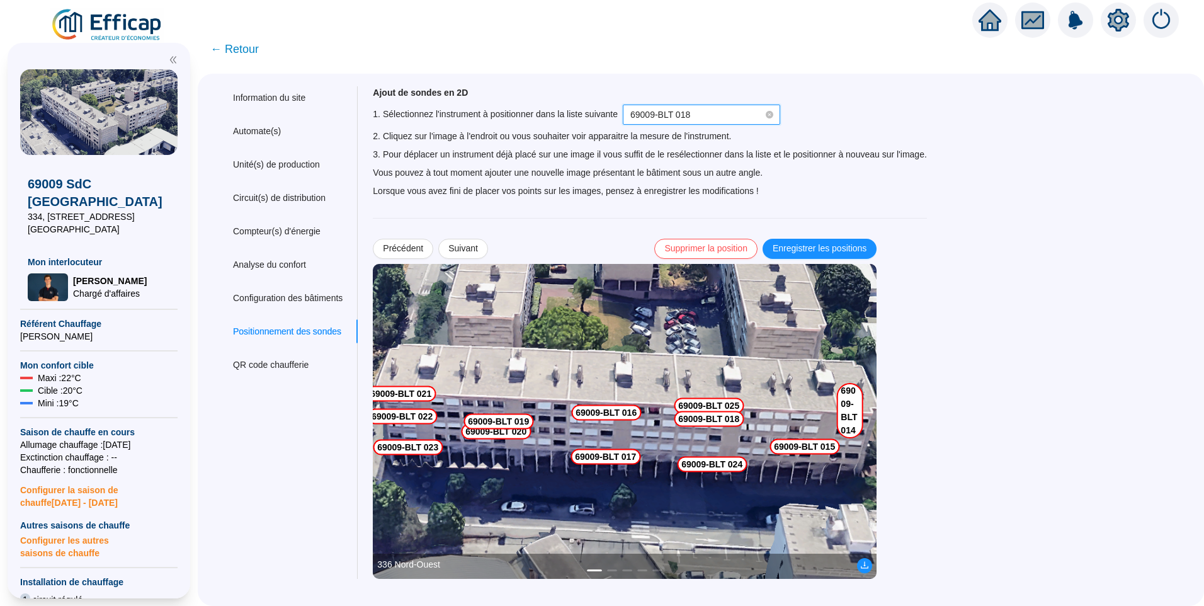
click at [761, 418] on img at bounding box center [625, 421] width 504 height 315
click at [770, 420] on img at bounding box center [625, 421] width 504 height 315
click at [768, 419] on img at bounding box center [625, 421] width 504 height 315
click at [769, 419] on img at bounding box center [625, 421] width 504 height 315
click at [769, 418] on img at bounding box center [625, 421] width 504 height 315
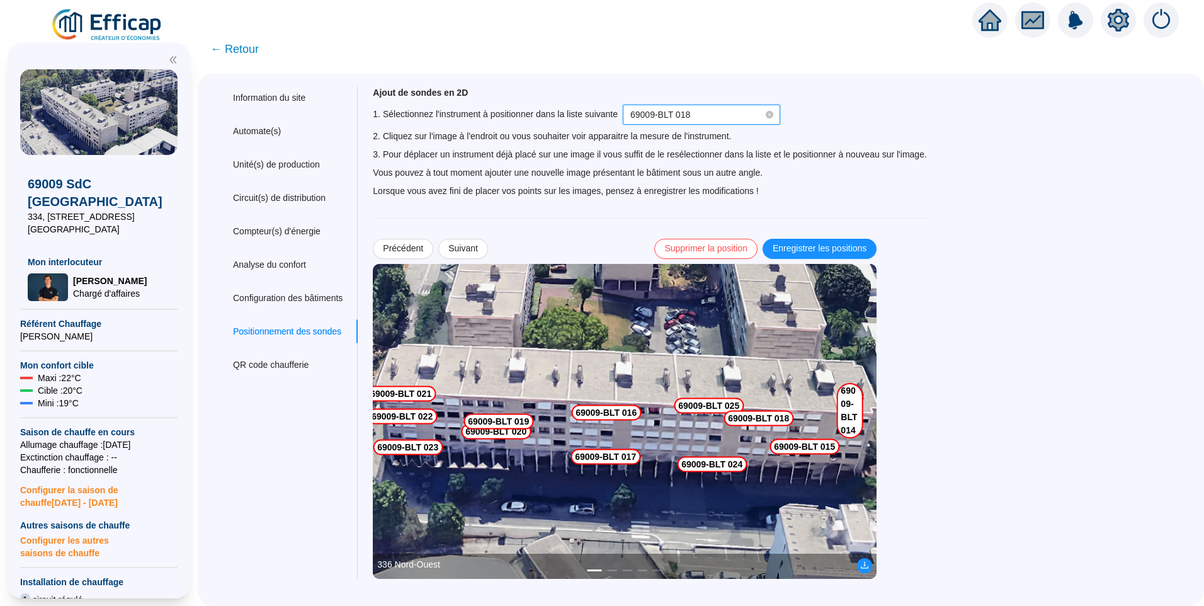
click at [768, 419] on img at bounding box center [625, 421] width 504 height 315
click at [699, 123] on span "69009-BLT 018" at bounding box center [701, 114] width 142 height 19
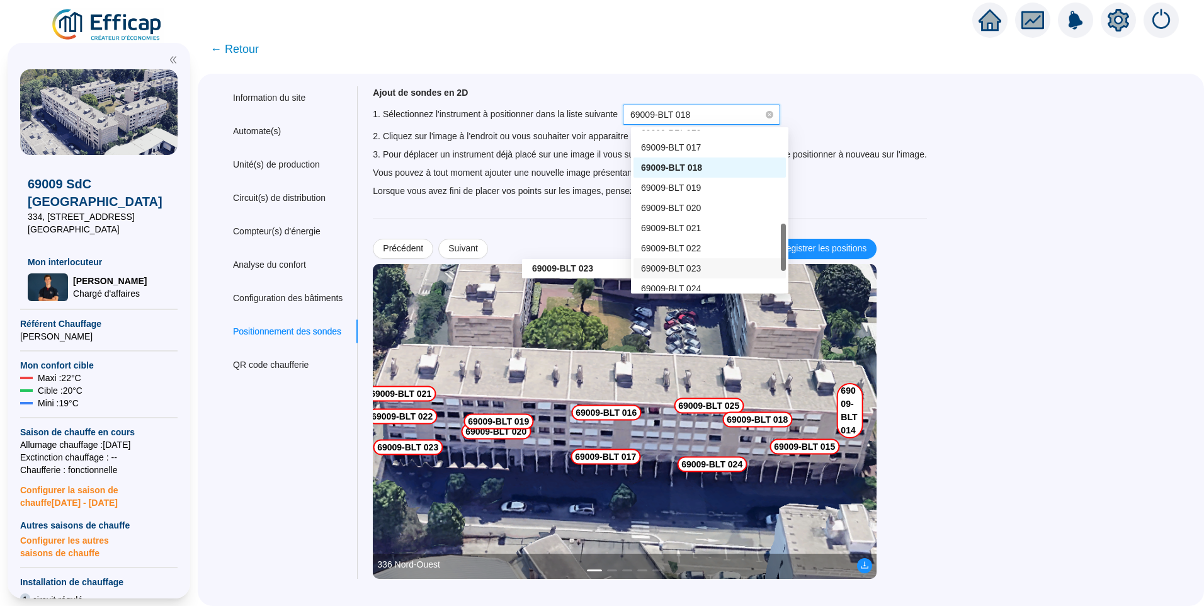
scroll to position [378, 0]
click at [680, 232] on div "69009-BLT 024" at bounding box center [710, 225] width 152 height 20
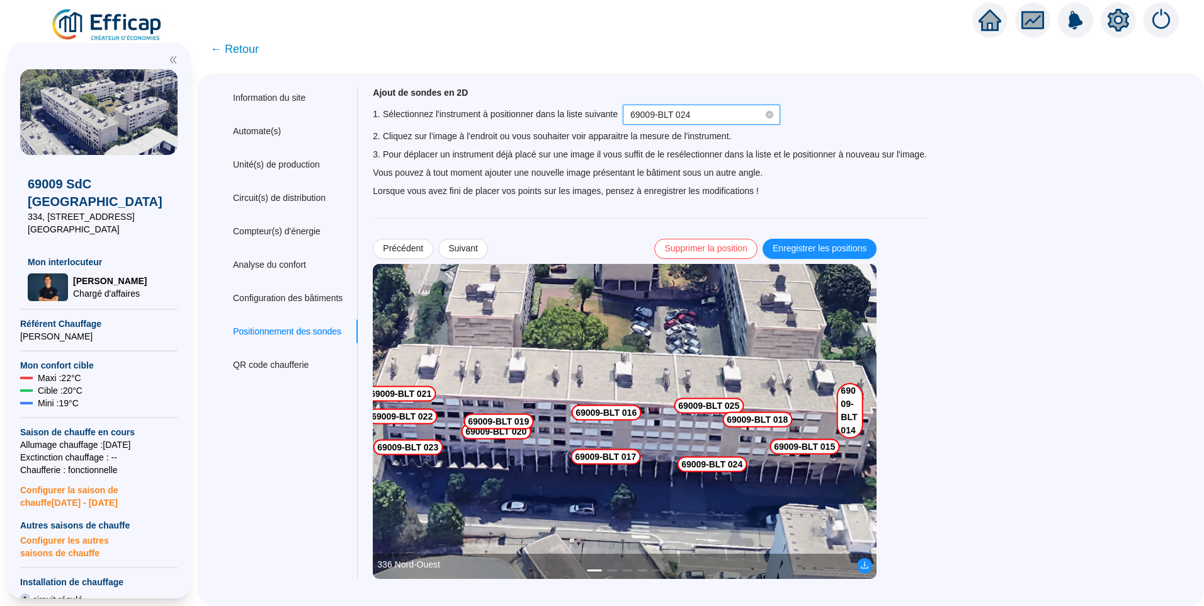
click at [761, 460] on img at bounding box center [625, 421] width 504 height 315
click at [763, 462] on img at bounding box center [625, 421] width 504 height 315
click at [761, 462] on img at bounding box center [625, 421] width 504 height 315
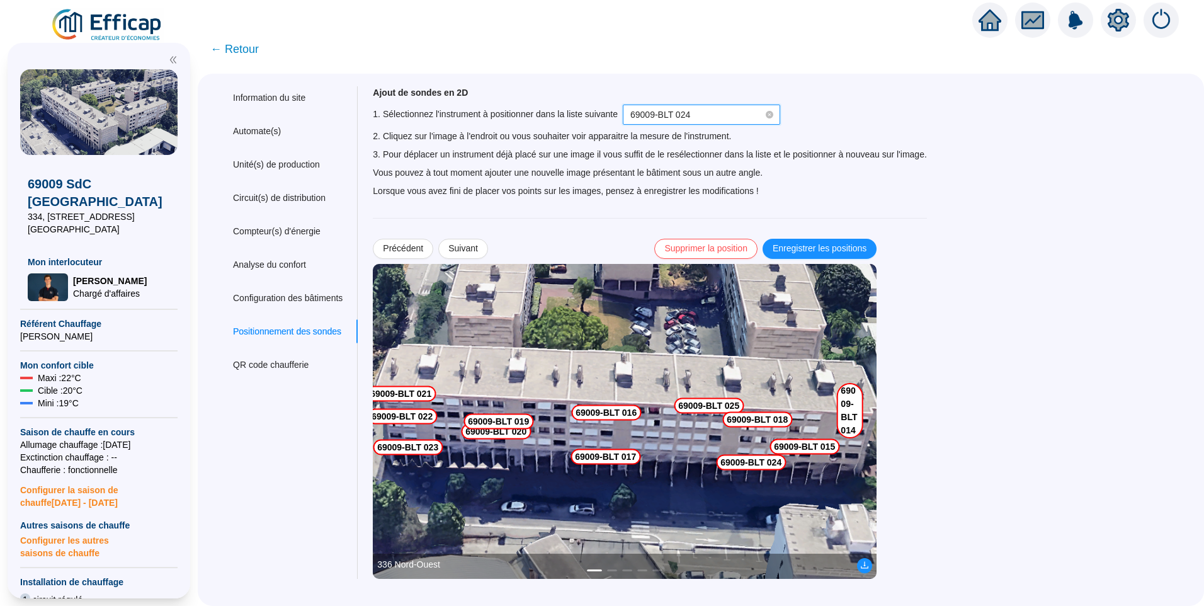
click at [762, 463] on img at bounding box center [625, 421] width 504 height 315
click at [841, 252] on span "Enregistrer les positions" at bounding box center [820, 248] width 94 height 13
click at [721, 110] on span "69009-BLT 024" at bounding box center [701, 114] width 142 height 19
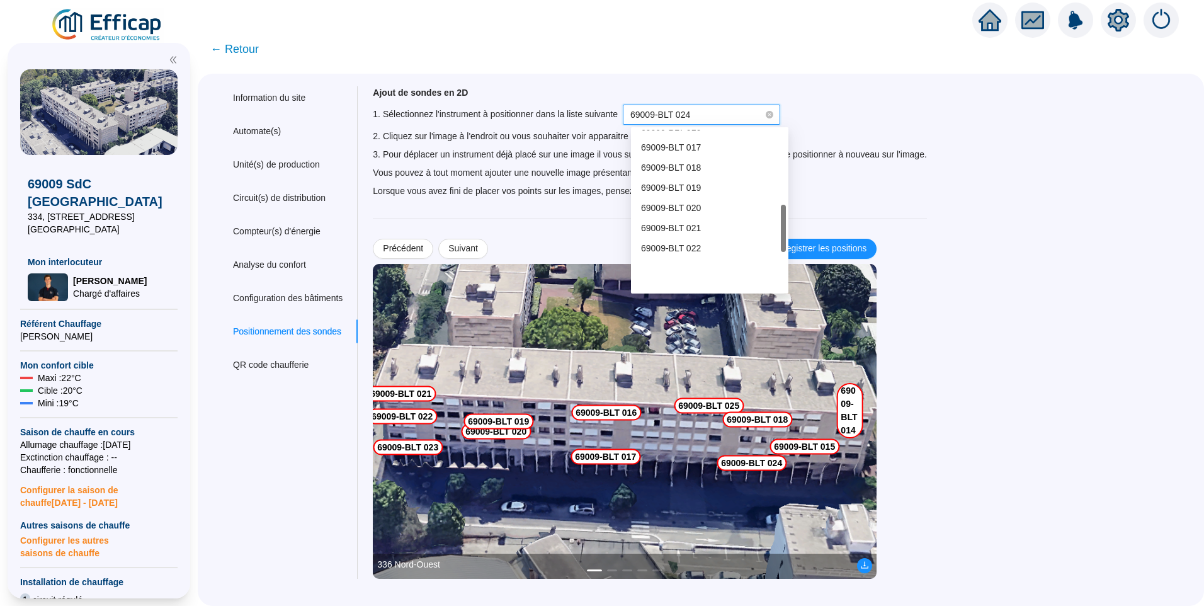
scroll to position [252, 0]
click at [697, 186] on span "69009-BLT 016" at bounding box center [671, 190] width 60 height 10
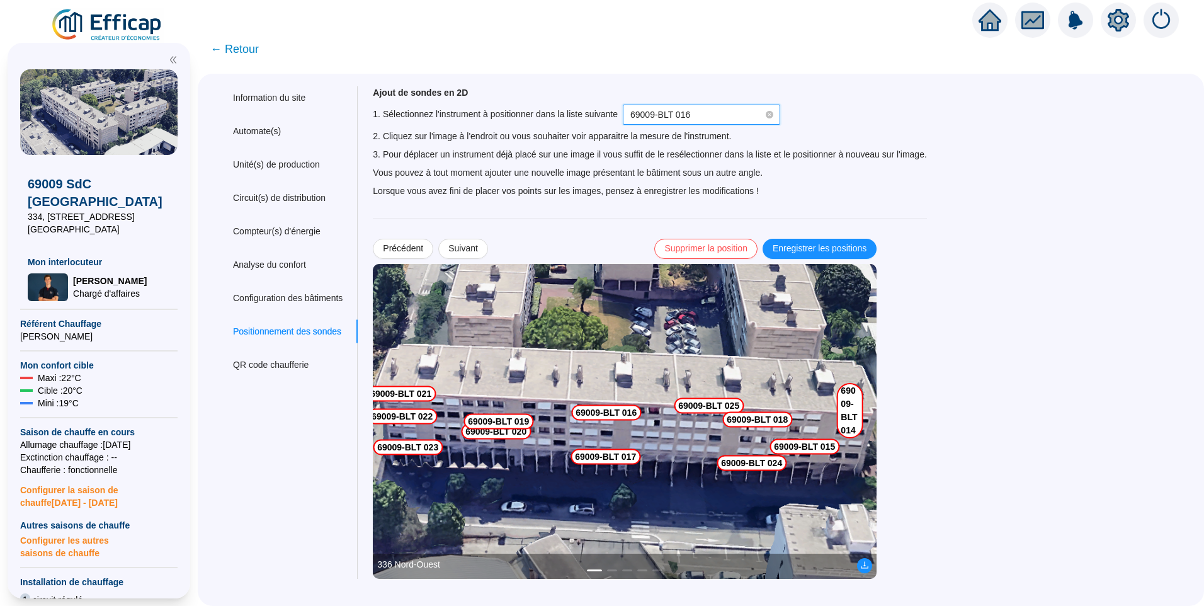
click at [657, 414] on img at bounding box center [625, 421] width 504 height 315
click at [707, 121] on span "69009-BLT 016" at bounding box center [701, 114] width 142 height 19
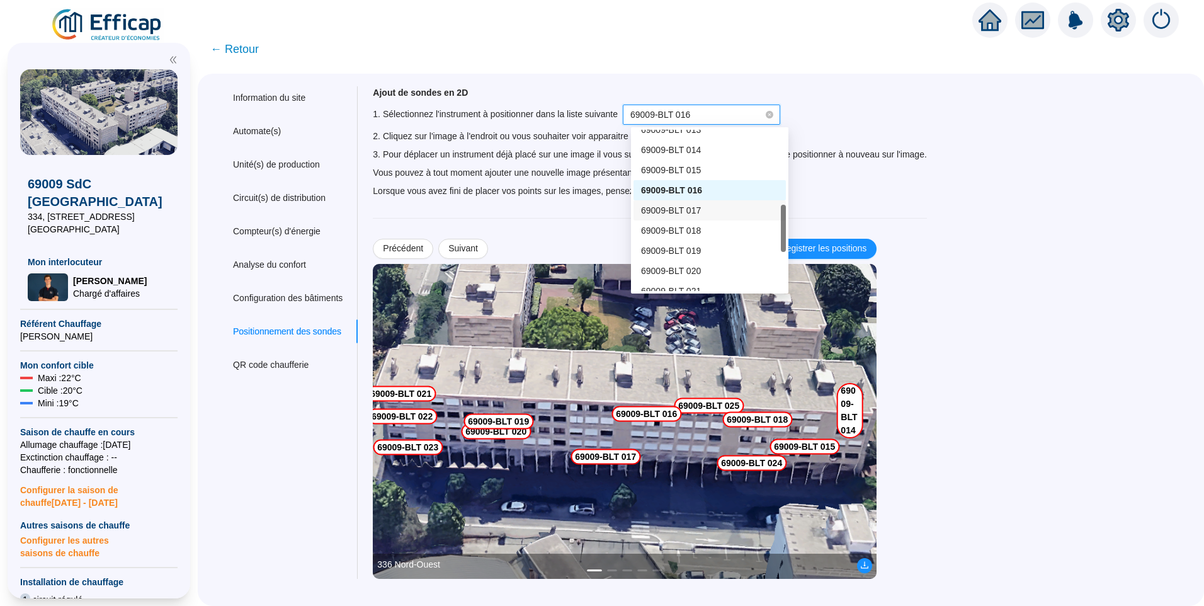
click at [697, 214] on span "69009-BLT 017" at bounding box center [671, 210] width 60 height 10
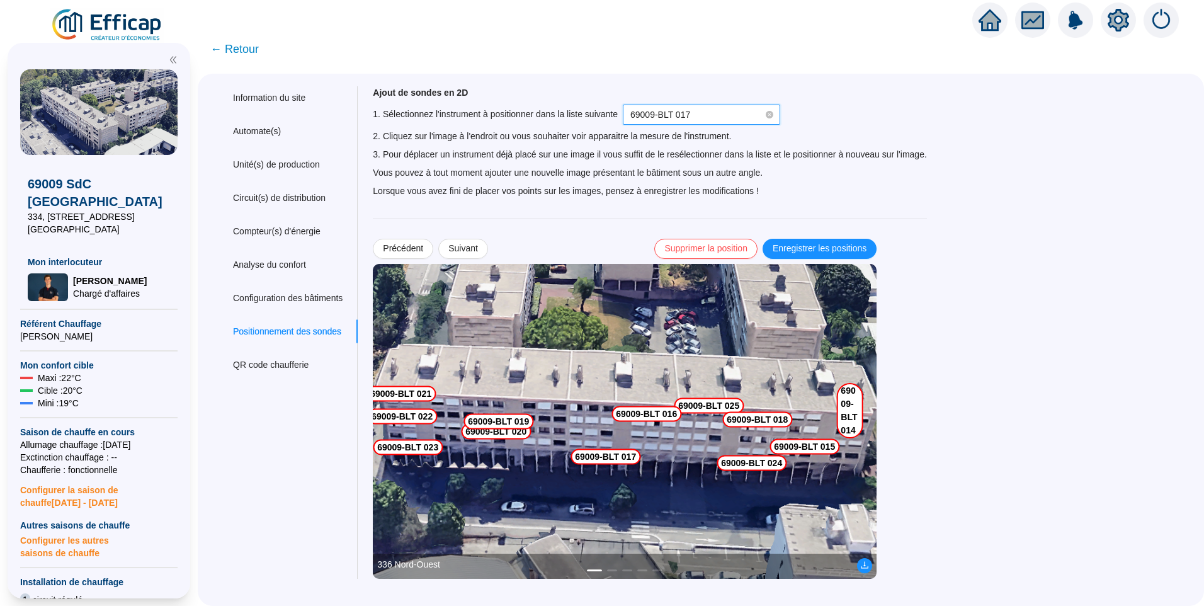
click at [655, 457] on img at bounding box center [625, 421] width 504 height 315
click at [655, 459] on img at bounding box center [625, 421] width 504 height 315
click at [834, 246] on span "Enregistrer les positions" at bounding box center [820, 248] width 94 height 13
click at [702, 122] on span "69009-BLT 017" at bounding box center [701, 114] width 142 height 19
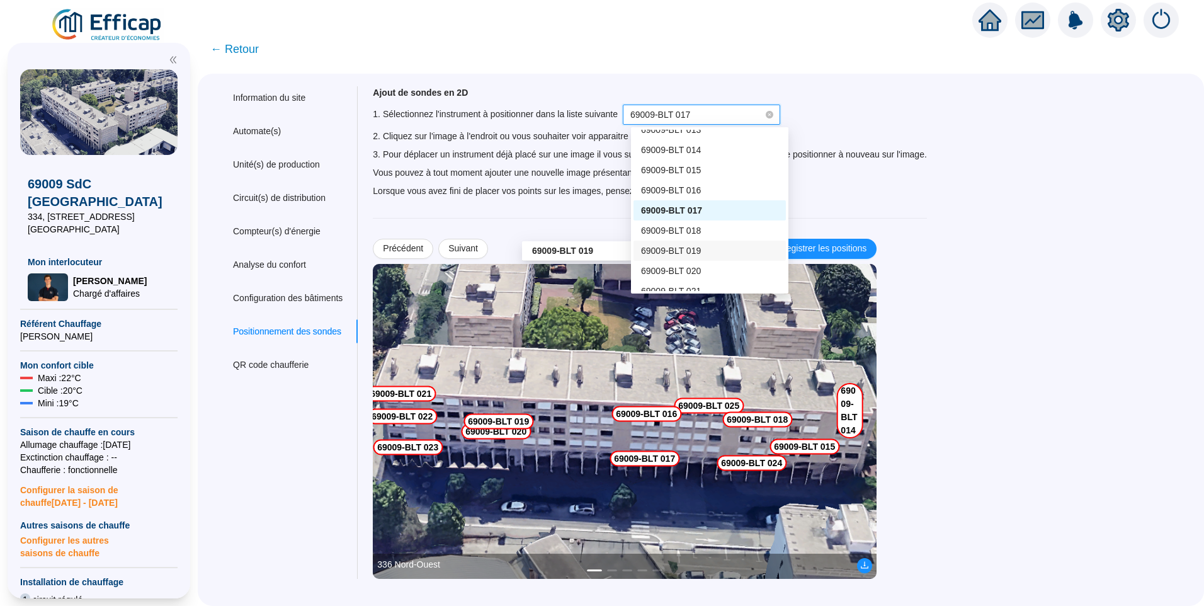
click at [693, 249] on span "69009-BLT 019" at bounding box center [671, 251] width 60 height 10
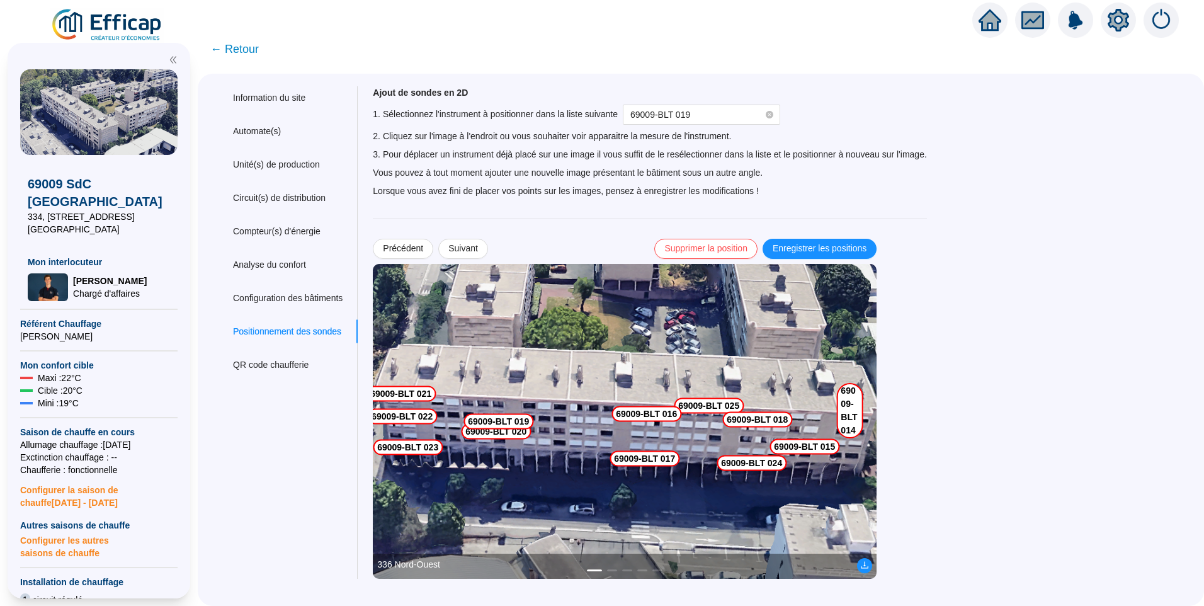
click at [546, 421] on img at bounding box center [625, 421] width 504 height 315
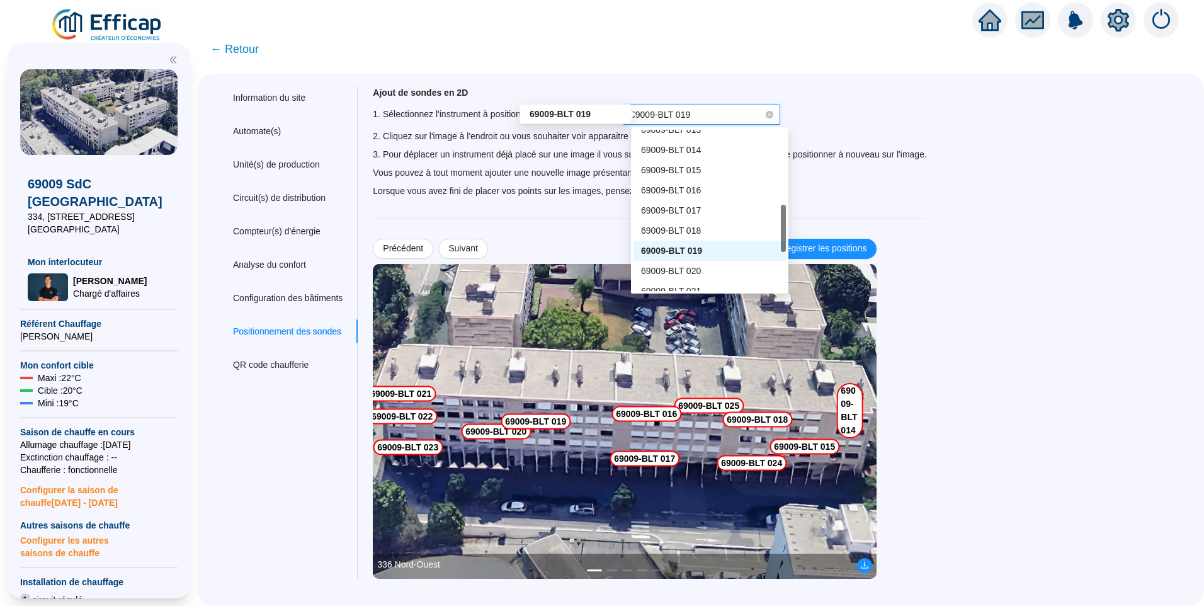
click at [690, 114] on span "69009-BLT 019" at bounding box center [660, 115] width 60 height 10
click at [705, 271] on div "69009-BLT 020" at bounding box center [709, 271] width 137 height 13
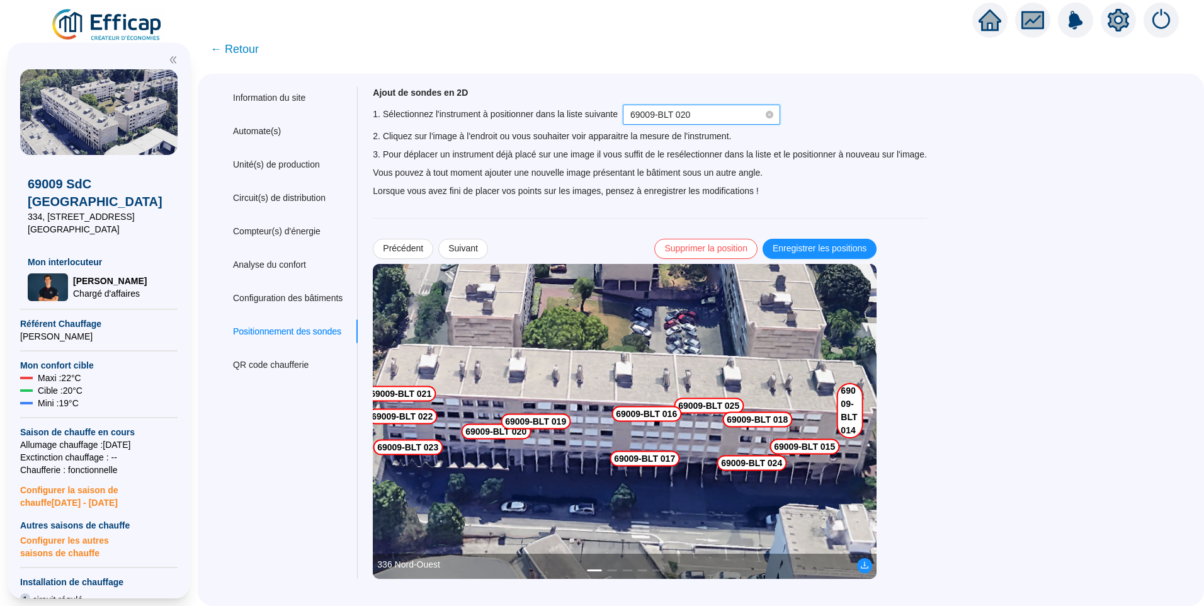
click at [548, 435] on img at bounding box center [625, 421] width 504 height 315
click at [852, 246] on span "Enregistrer les positions" at bounding box center [820, 248] width 94 height 13
click at [478, 249] on span "Suivant" at bounding box center [463, 248] width 30 height 13
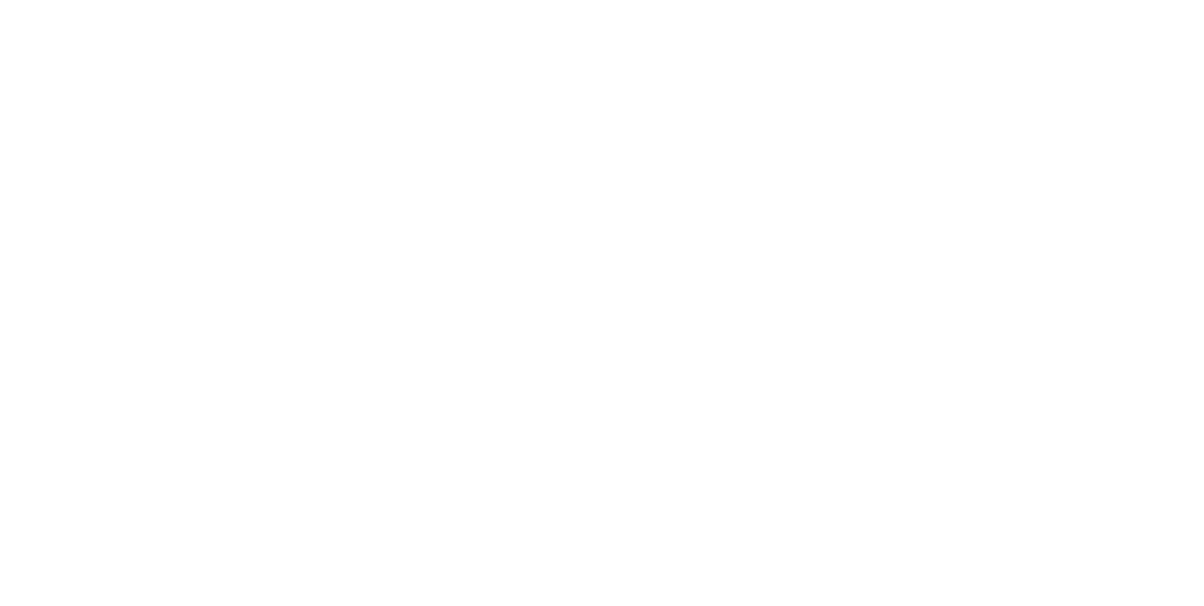
drag, startPoint x: 123, startPoint y: 326, endPoint x: 120, endPoint y: 309, distance: 17.8
click at [123, 326] on div at bounding box center [602, 303] width 1204 height 606
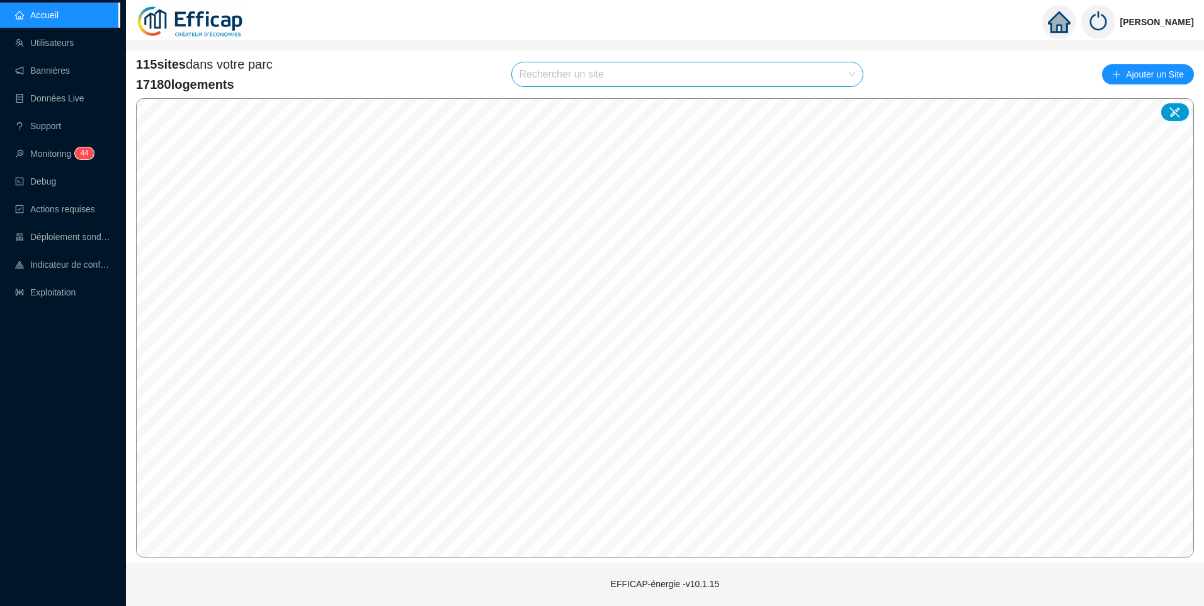
click at [549, 75] on input "search" at bounding box center [682, 74] width 325 height 24
type input "cler"
click at [835, 101] on div at bounding box center [840, 104] width 29 height 19
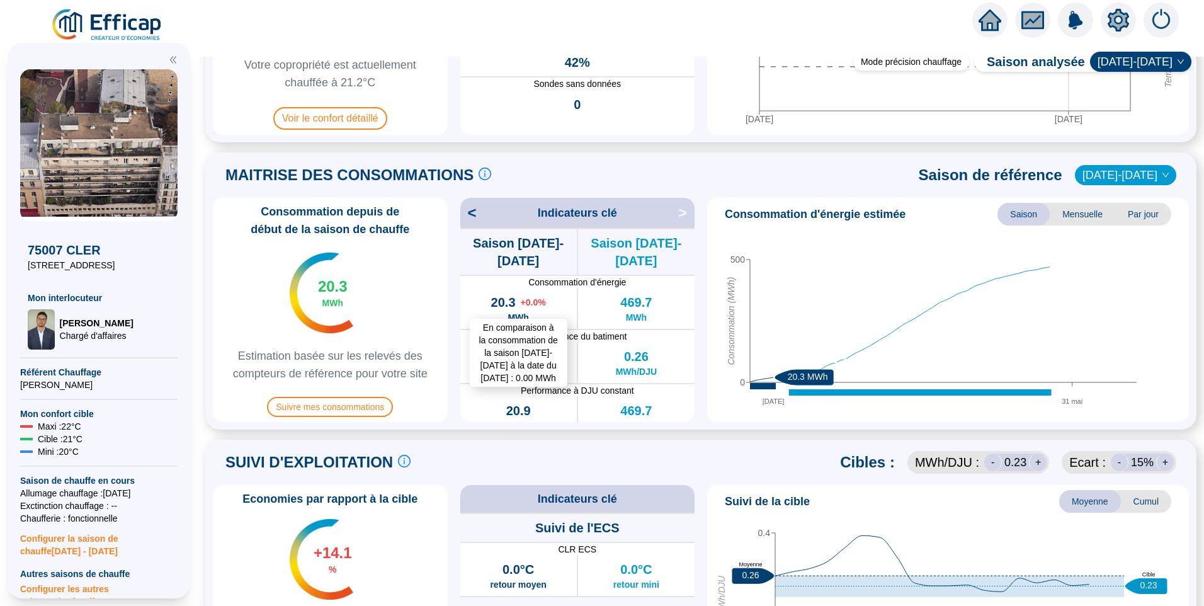
scroll to position [126, 0]
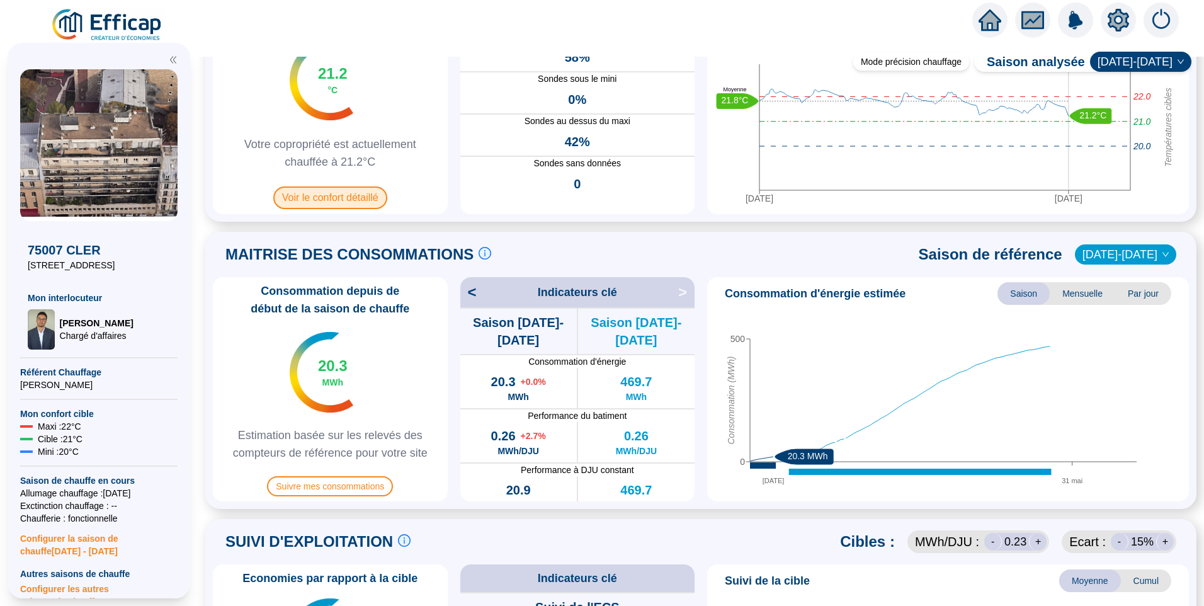
click at [348, 190] on span "Voir le confort détaillé" at bounding box center [330, 197] width 114 height 23
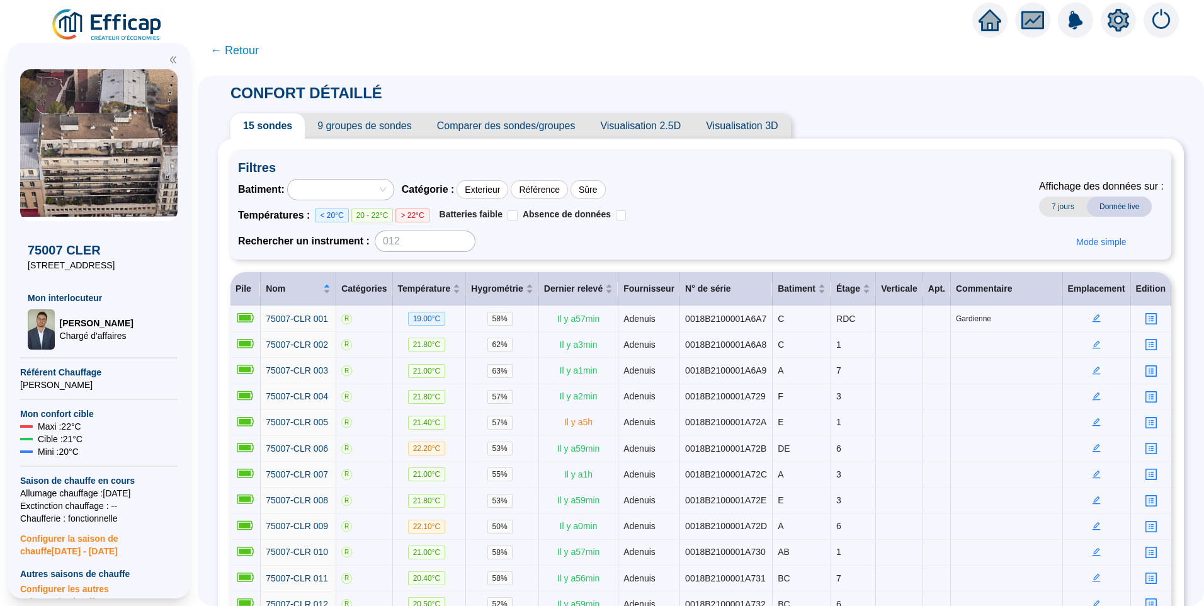
click at [240, 45] on span "← Retour" at bounding box center [234, 51] width 48 height 18
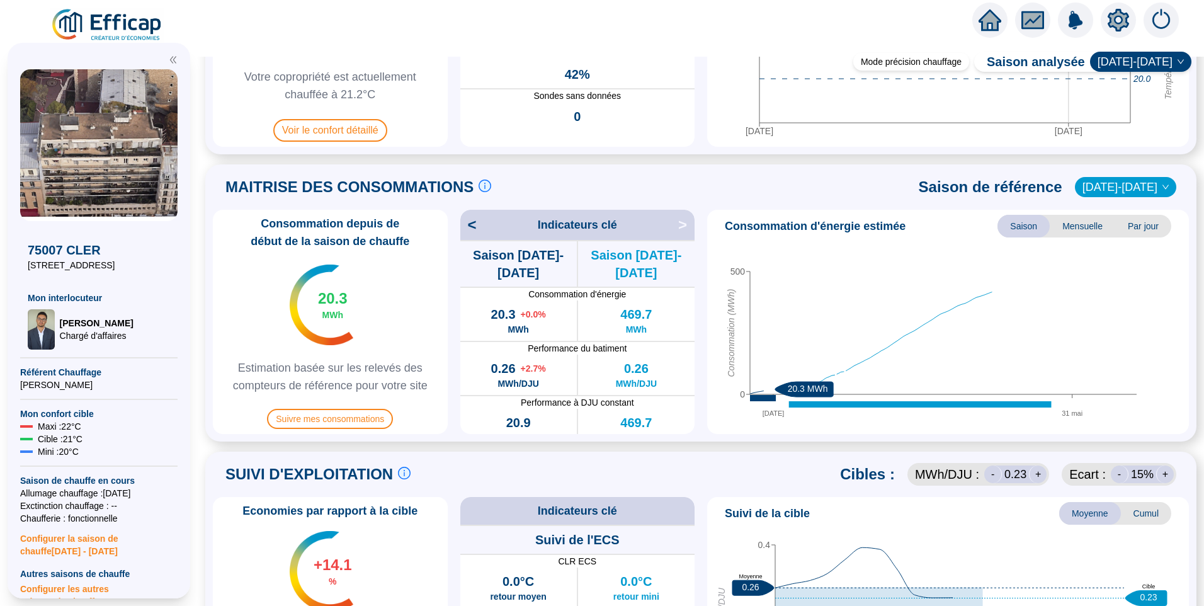
scroll to position [378, 0]
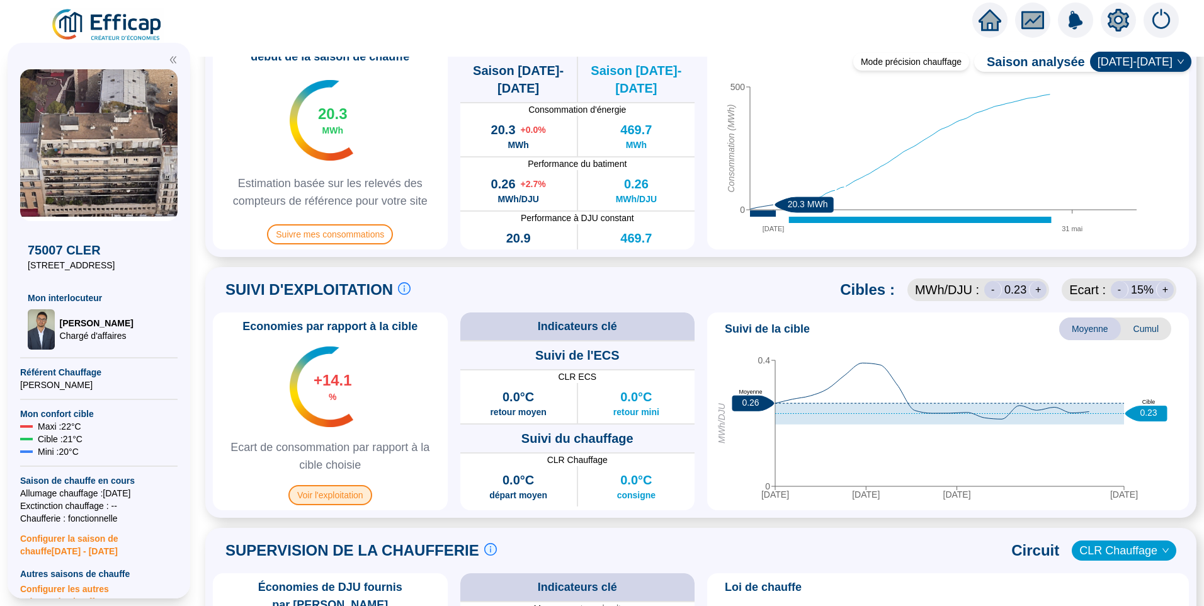
click at [336, 495] on span "Voir l'exploitation" at bounding box center [330, 495] width 84 height 20
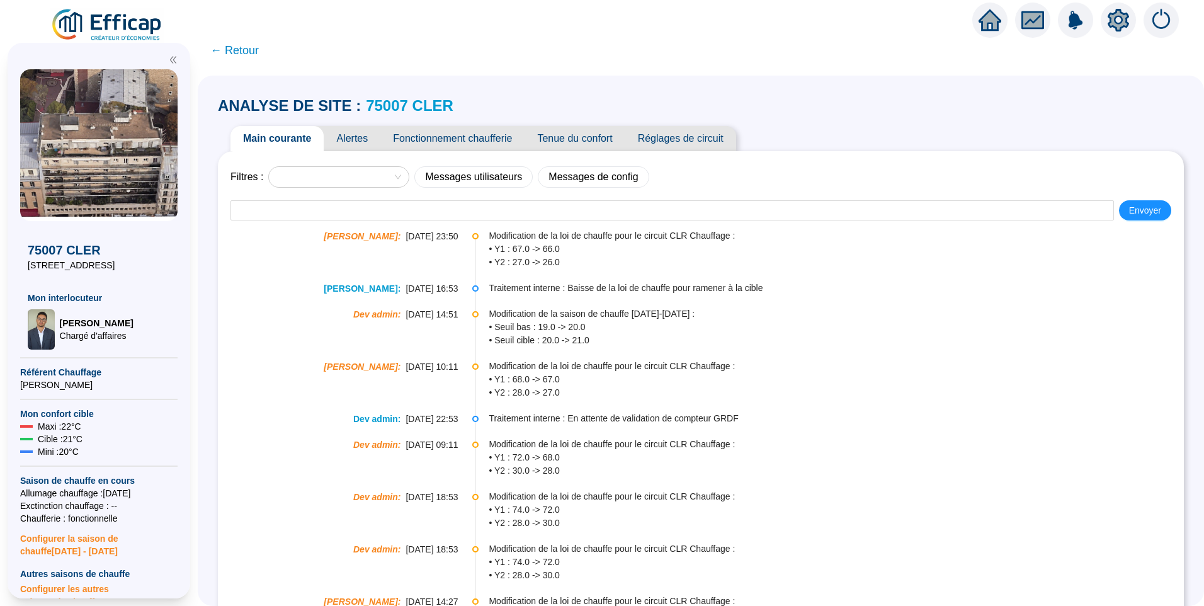
click at [480, 135] on span "Fonctionnement chaufferie" at bounding box center [452, 138] width 144 height 25
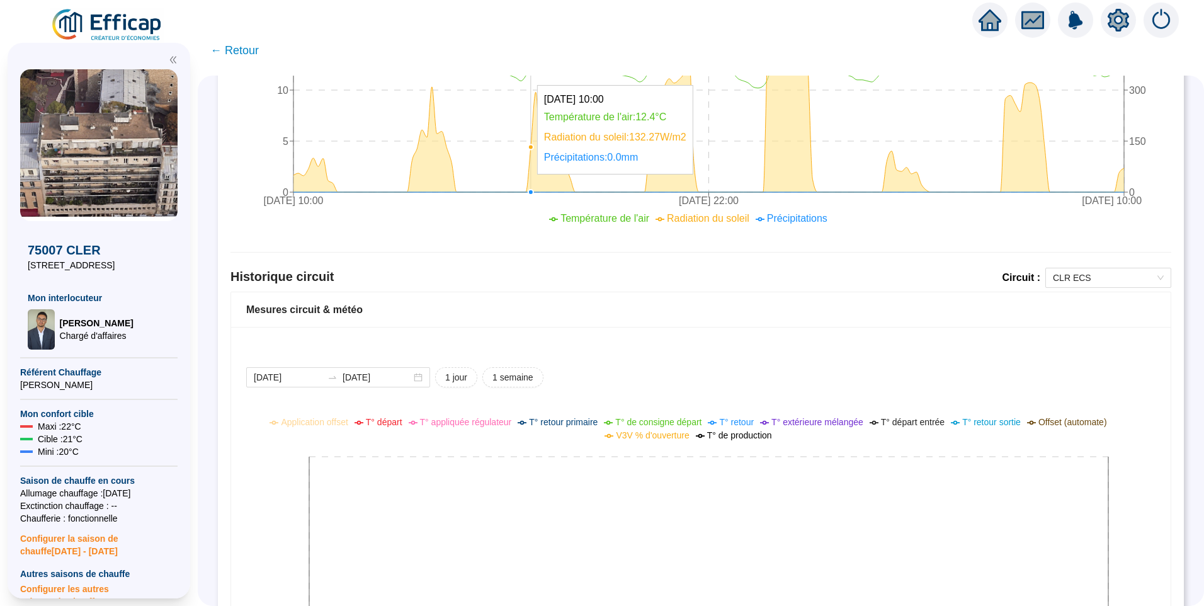
scroll to position [768, 0]
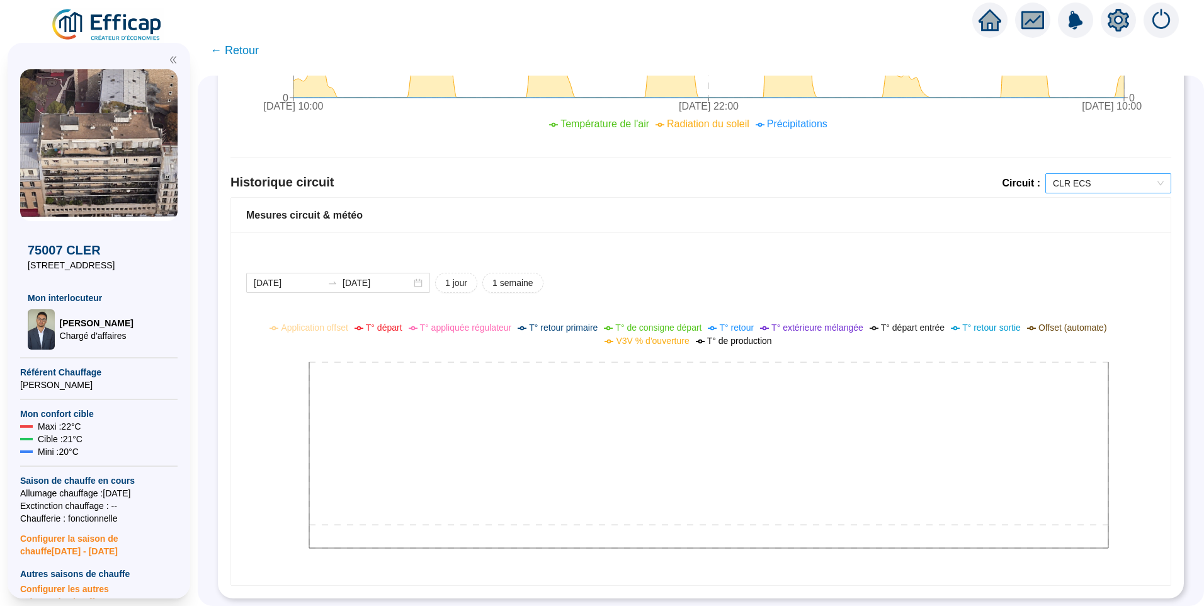
click at [1094, 174] on span "CLR ECS" at bounding box center [1108, 183] width 111 height 19
click at [1080, 215] on div "CLR Chauffage" at bounding box center [1099, 219] width 106 height 13
click at [523, 277] on span "1 semaine" at bounding box center [513, 283] width 41 height 13
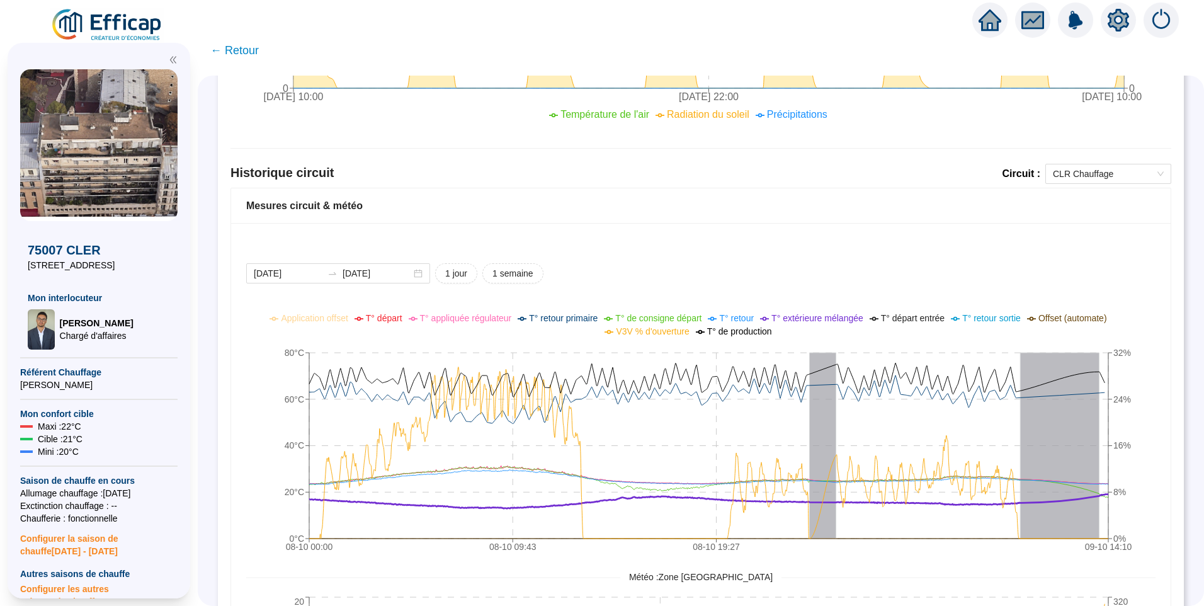
click at [954, 265] on div "2025-10-08 2025-10-15 1 jour 1 semaine" at bounding box center [701, 273] width 910 height 20
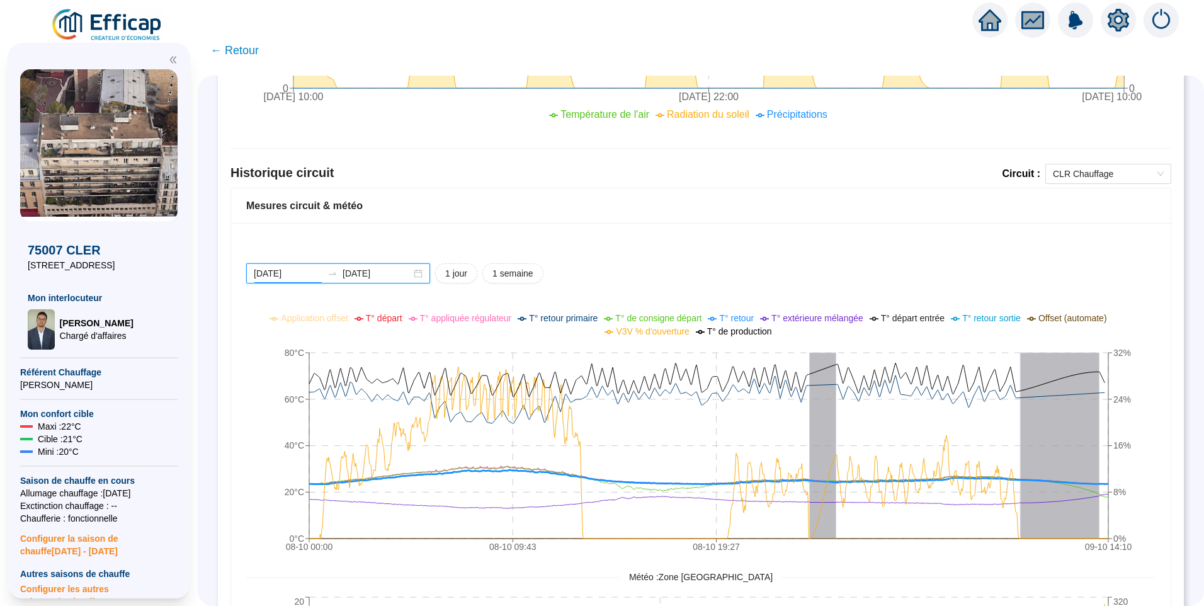
click at [305, 275] on input "2025-10-08" at bounding box center [288, 273] width 69 height 13
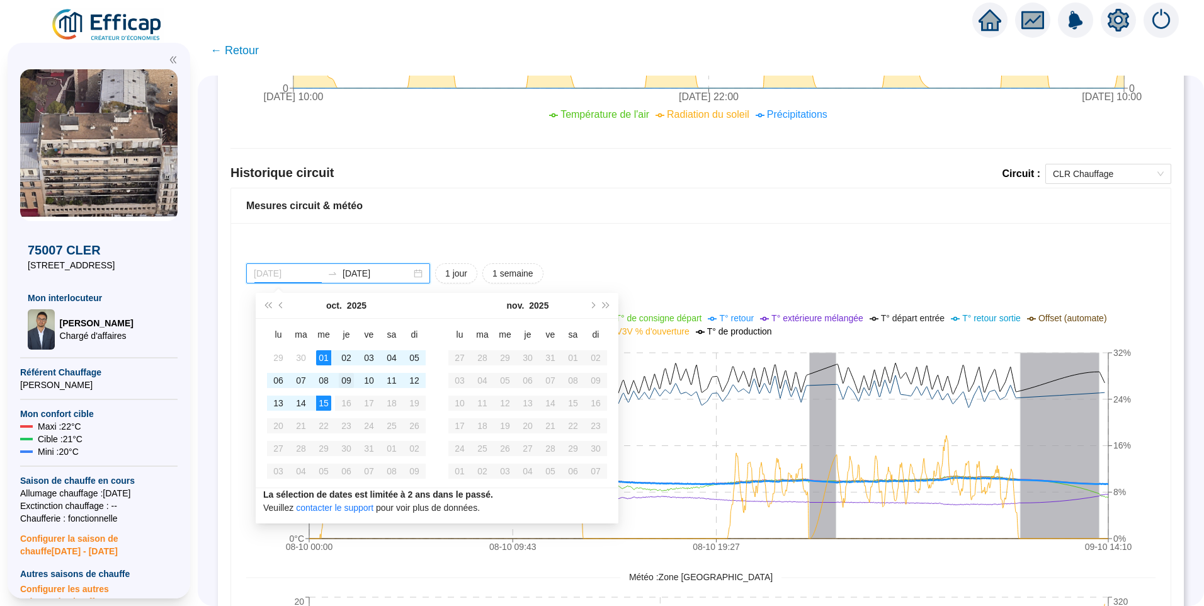
type input "2025-10-09"
click at [346, 380] on div "09" at bounding box center [346, 380] width 15 height 15
type input "2025-10-15"
click at [319, 402] on div "15" at bounding box center [323, 403] width 15 height 15
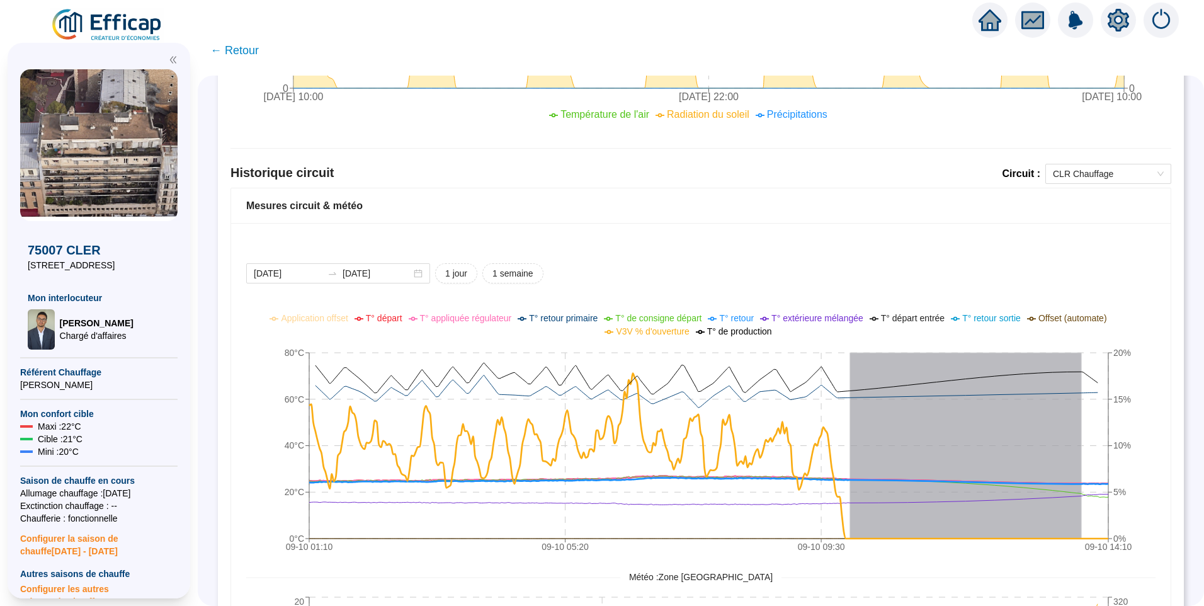
click at [401, 323] on span "T° départ" at bounding box center [384, 318] width 37 height 10
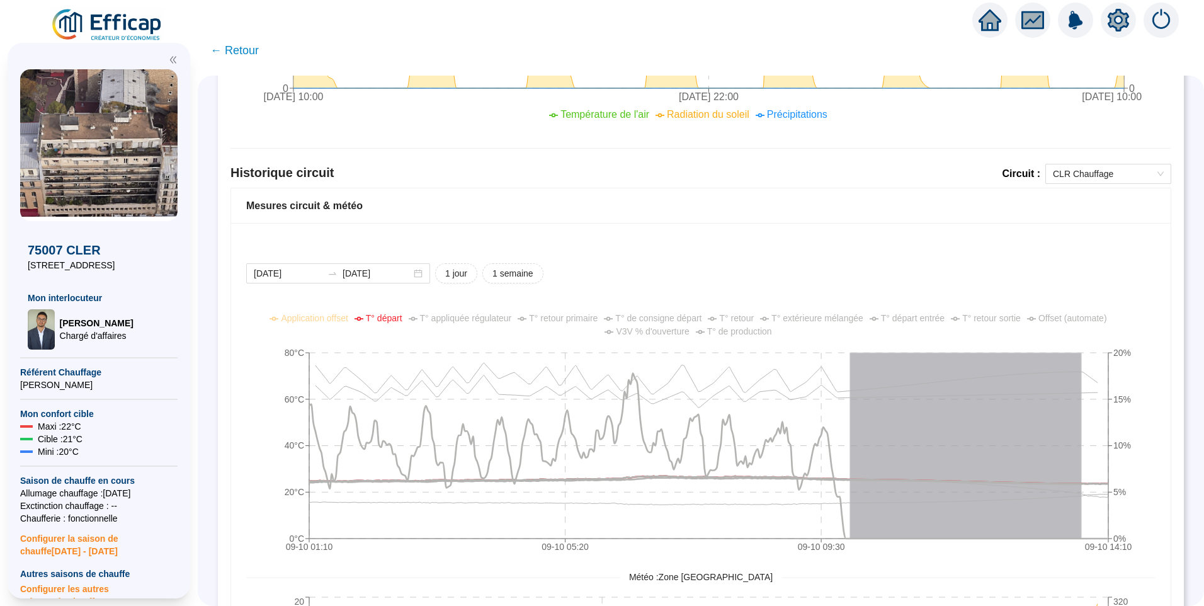
click at [651, 329] on span "V3V % d'ouverture" at bounding box center [652, 331] width 73 height 10
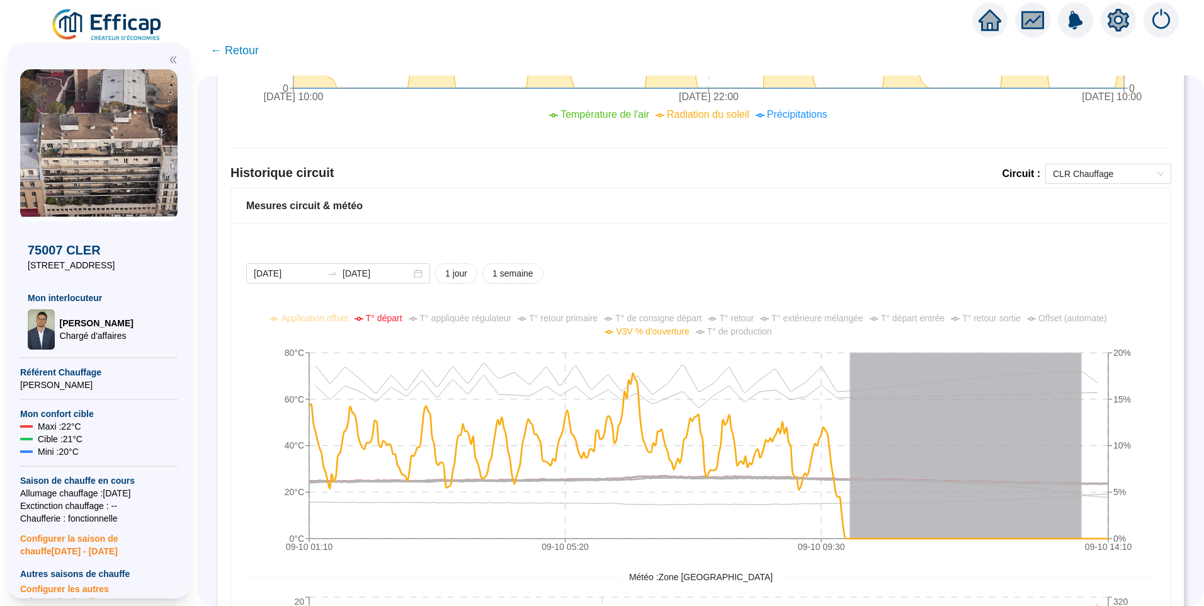
click at [663, 256] on div "2025-10-09 2025-10-15 1 jour 1 semaine 09-10 01:10 09-10 05:20 09-10 09:30 09-1…" at bounding box center [701, 542] width 940 height 638
click at [651, 256] on div "2025-10-09 2025-10-15 1 jour 1 semaine 09-10 01:10 09-10 05:20 09-10 09:30 09-1…" at bounding box center [701, 542] width 940 height 638
click at [661, 248] on div "2025-10-09 2025-10-15 1 jour 1 semaine 09-10 01:10 09-10 05:20 09-10 09:30 09-1…" at bounding box center [701, 542] width 940 height 638
click at [828, 261] on div "2025-10-09 2025-10-15 1 jour 1 semaine 09-10 01:10 09-10 05:20 09-10 09:30 09-1…" at bounding box center [701, 542] width 940 height 638
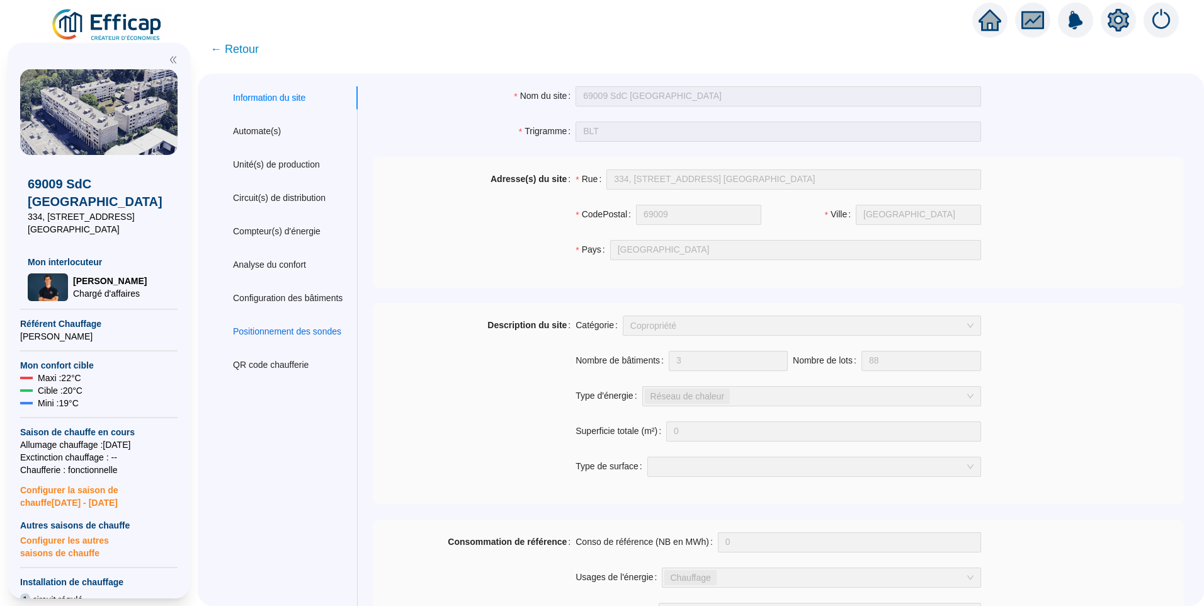
click at [290, 328] on div "Positionnement des sondes" at bounding box center [287, 331] width 108 height 13
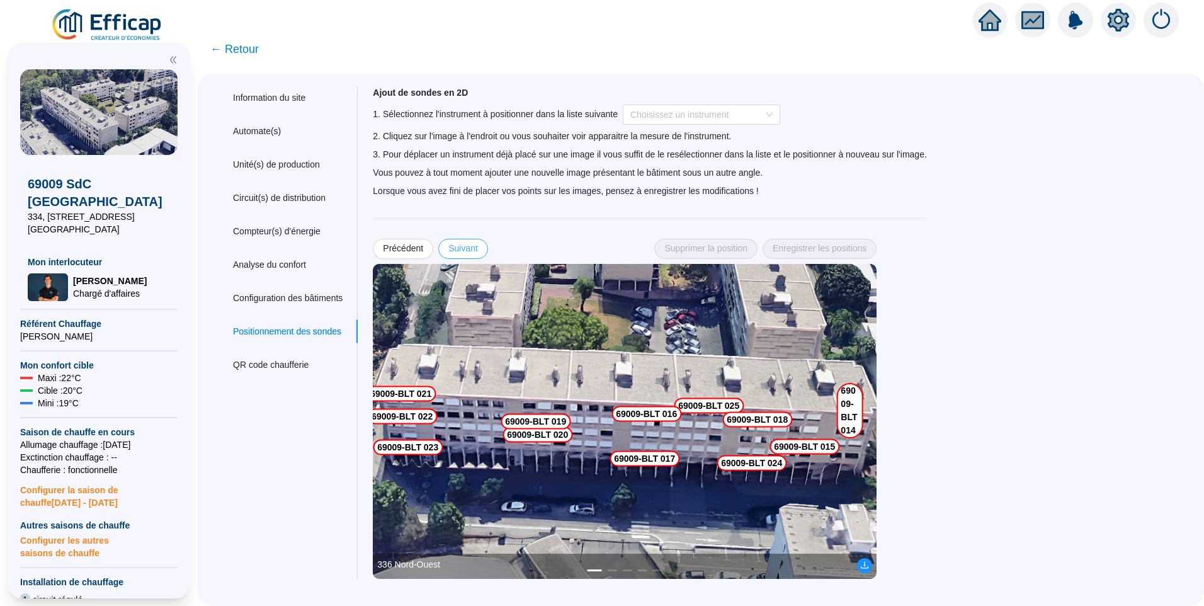
click at [464, 246] on span "Suivant" at bounding box center [463, 248] width 30 height 13
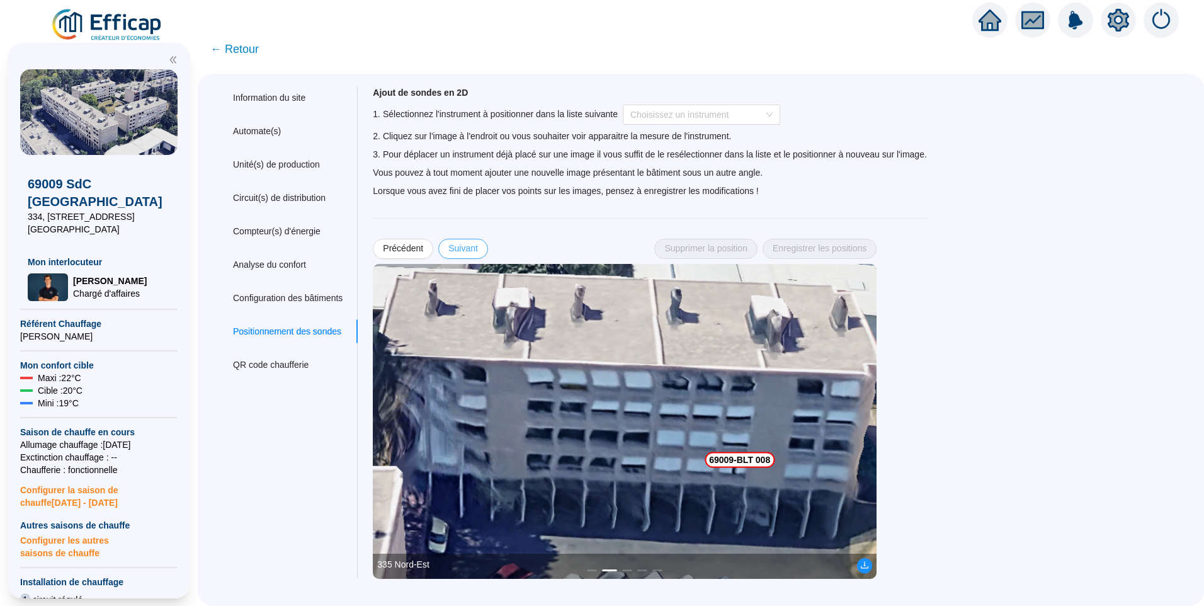
click at [464, 246] on span "Suivant" at bounding box center [463, 248] width 30 height 13
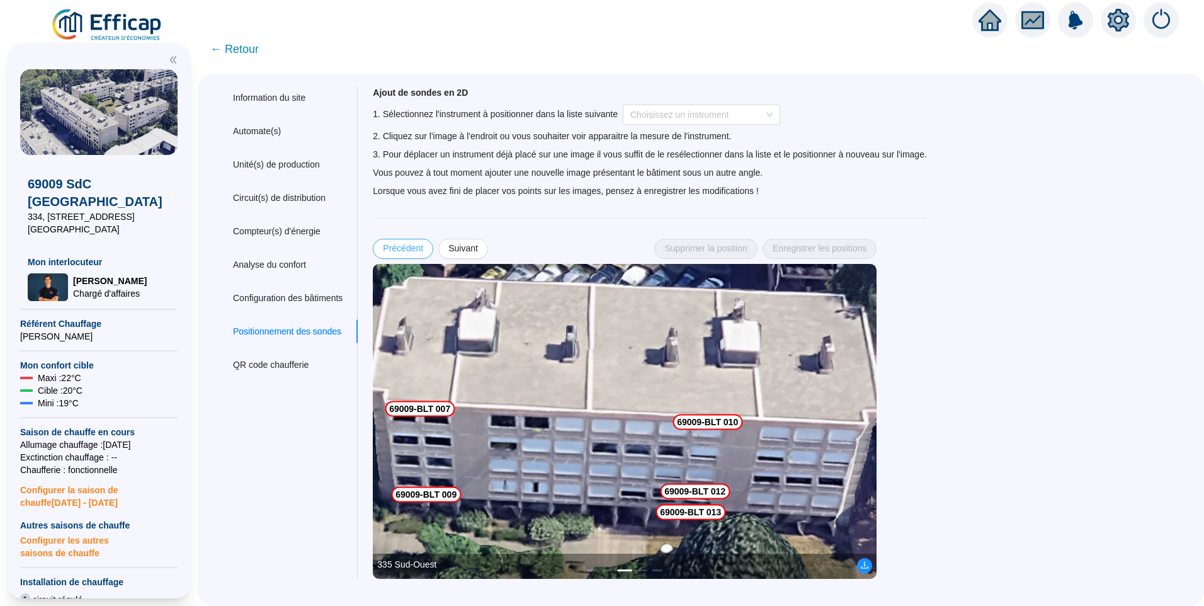
click at [407, 242] on span "Précédent" at bounding box center [403, 248] width 40 height 13
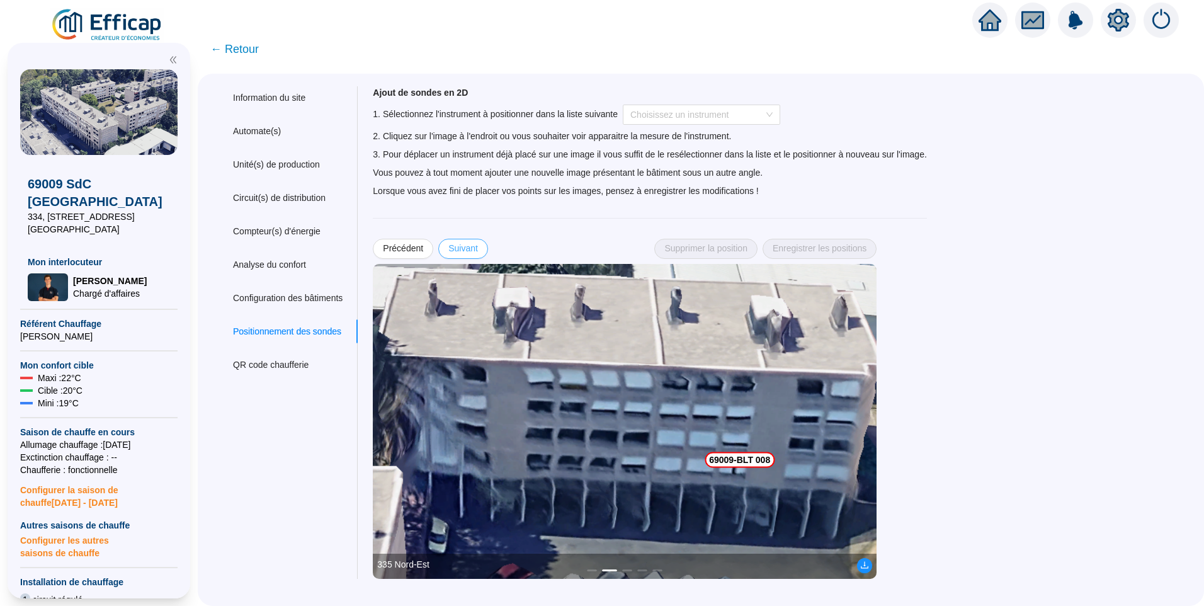
click at [472, 250] on span "Suivant" at bounding box center [463, 248] width 30 height 13
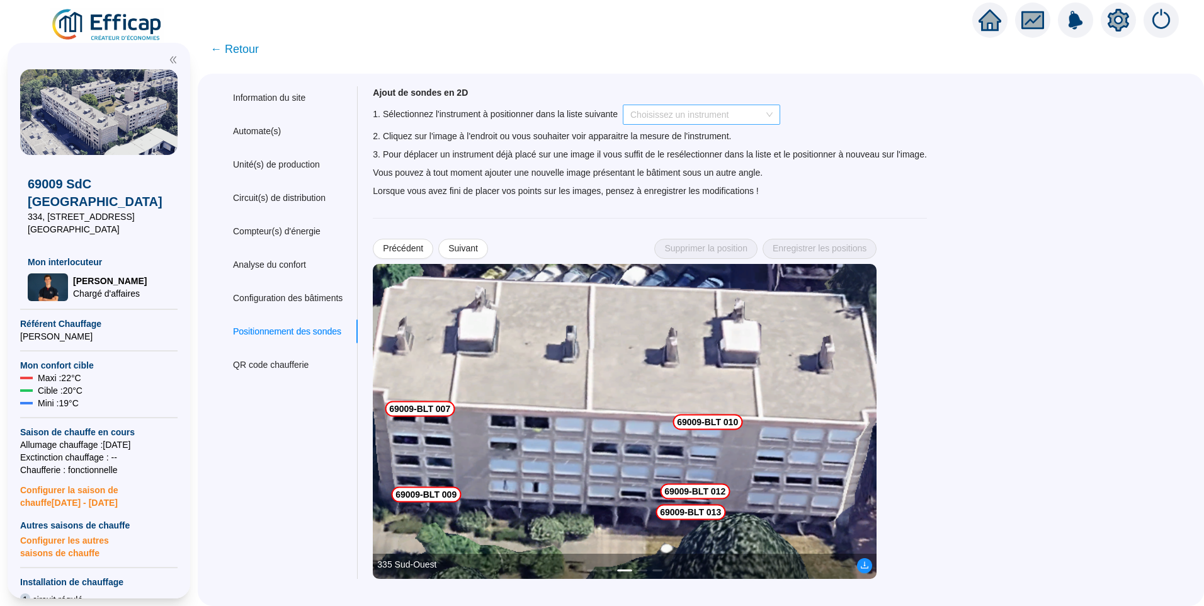
click at [678, 118] on input "search" at bounding box center [695, 114] width 131 height 19
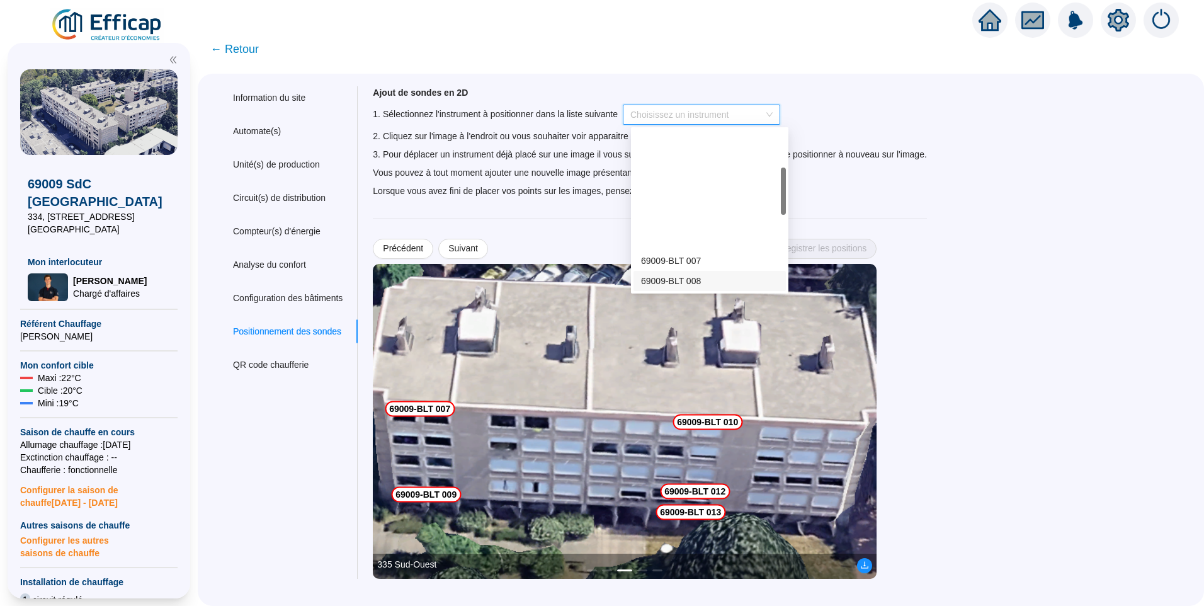
scroll to position [126, 0]
click at [702, 235] on div "69009-BLT 012" at bounding box center [709, 235] width 137 height 13
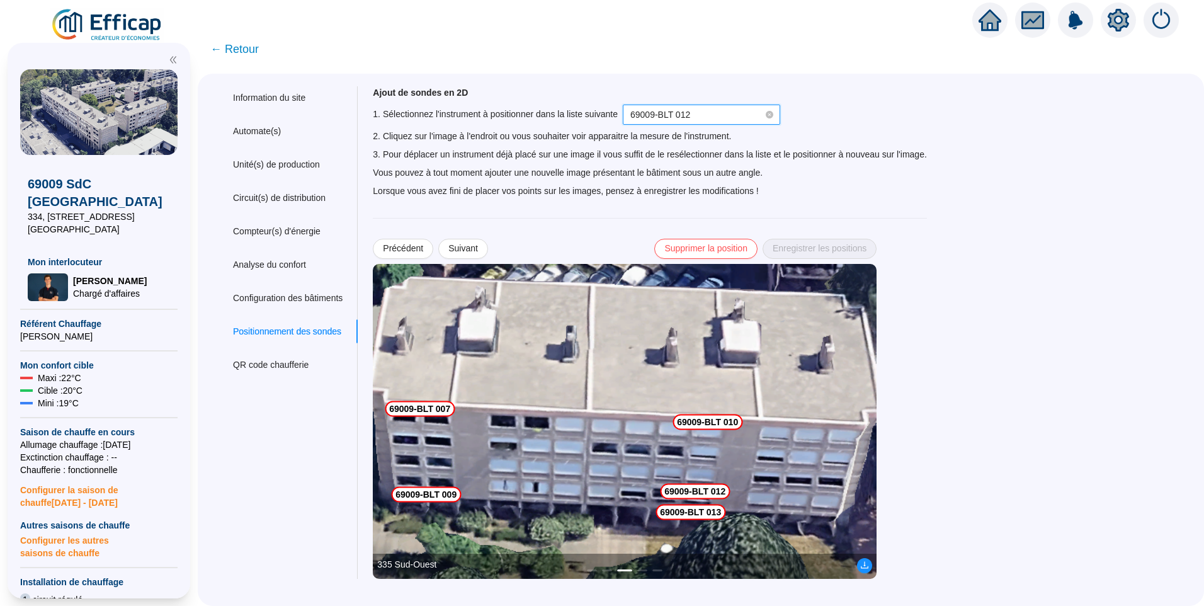
click at [816, 493] on img at bounding box center [625, 421] width 504 height 315
click at [819, 493] on img at bounding box center [625, 421] width 504 height 315
click at [710, 119] on span "69009-BLT 012" at bounding box center [701, 114] width 142 height 19
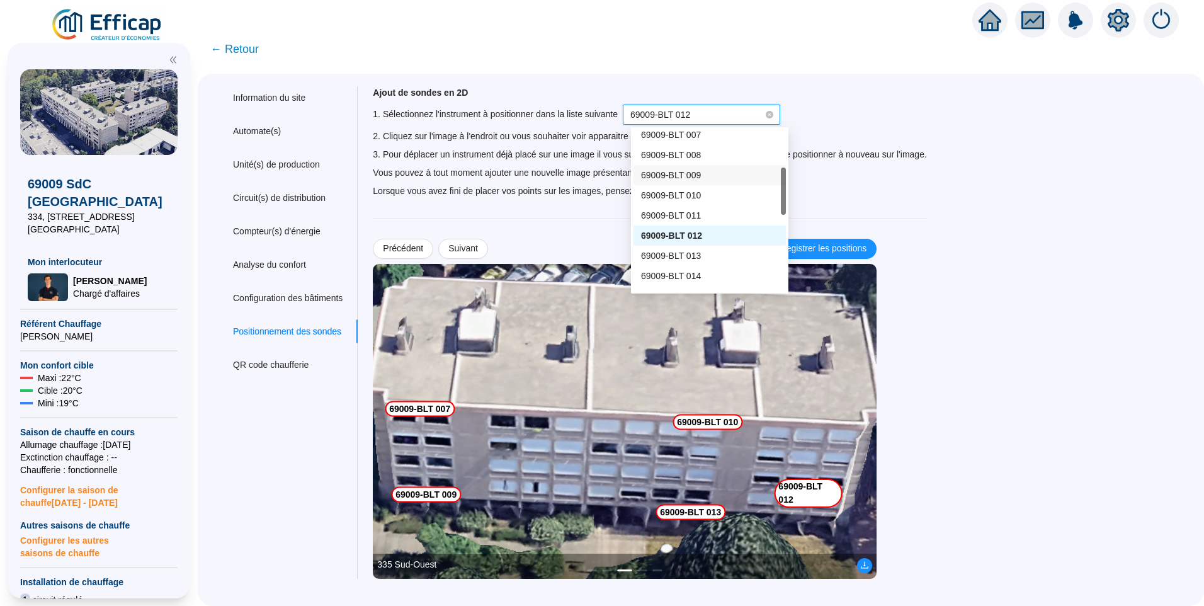
click at [699, 175] on div "69009-BLT 009" at bounding box center [709, 175] width 137 height 13
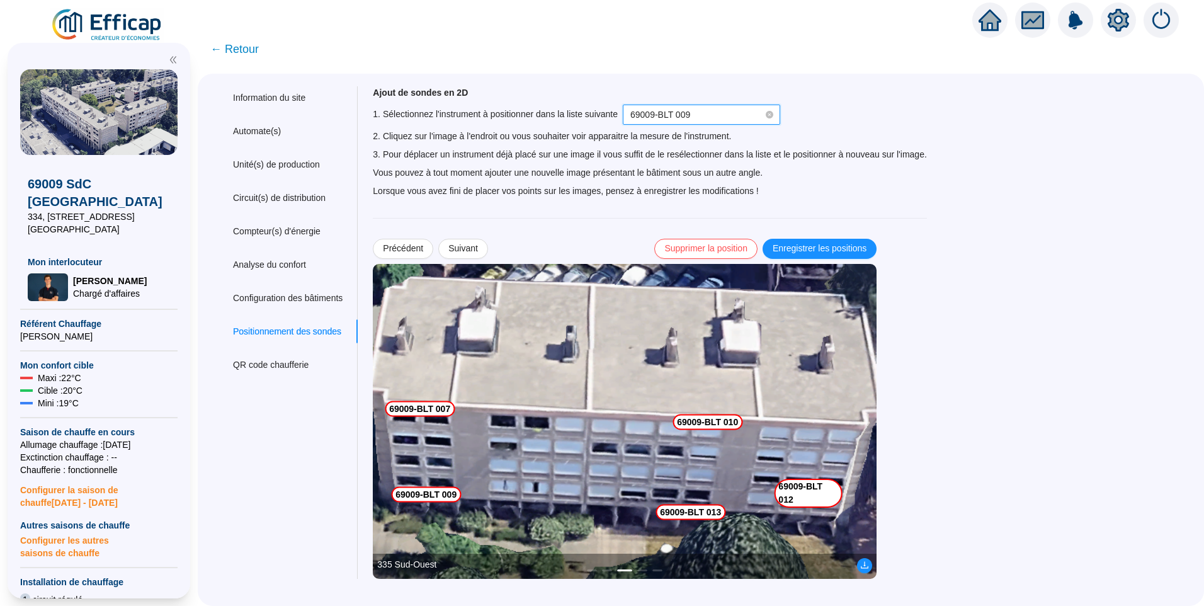
click at [510, 498] on img at bounding box center [625, 421] width 504 height 315
click at [734, 117] on span "69009-BLT 009" at bounding box center [701, 114] width 142 height 19
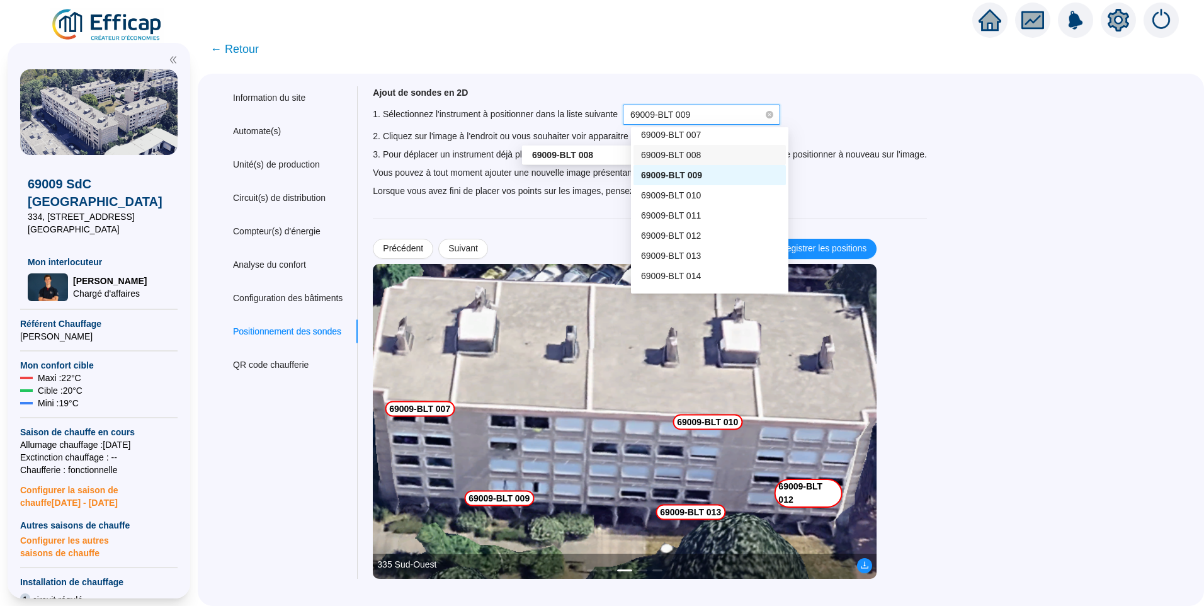
click at [695, 159] on span "69009-BLT 008" at bounding box center [671, 155] width 60 height 10
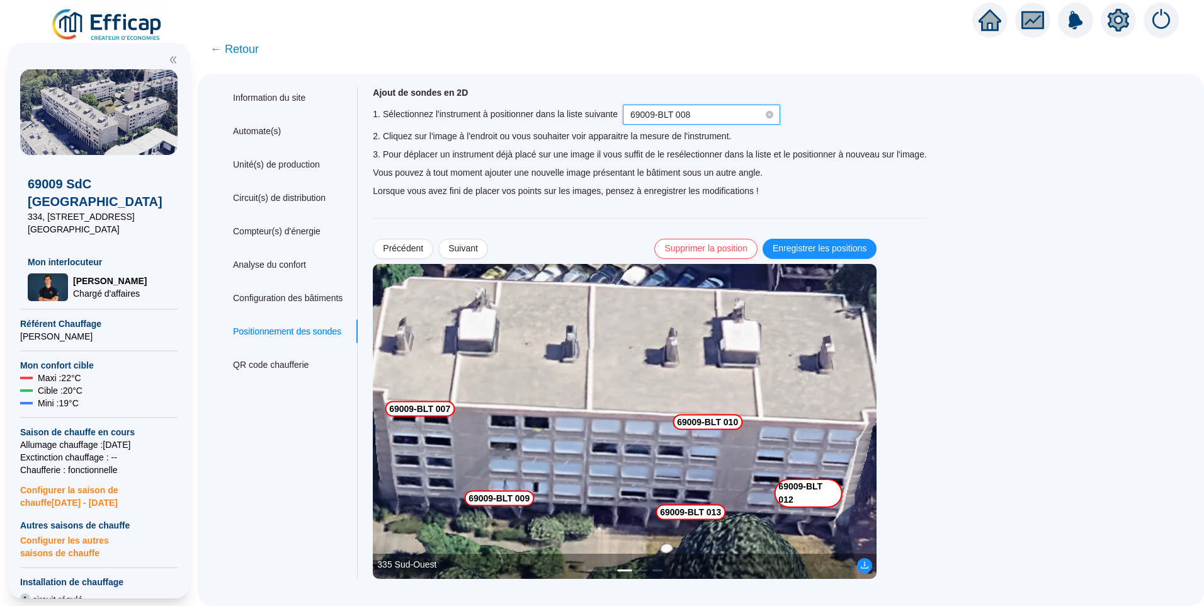
click at [425, 474] on img at bounding box center [625, 421] width 504 height 315
click at [845, 243] on span "Enregistrer les positions" at bounding box center [820, 248] width 94 height 13
click at [682, 110] on span "69009-BLT 008" at bounding box center [660, 115] width 60 height 10
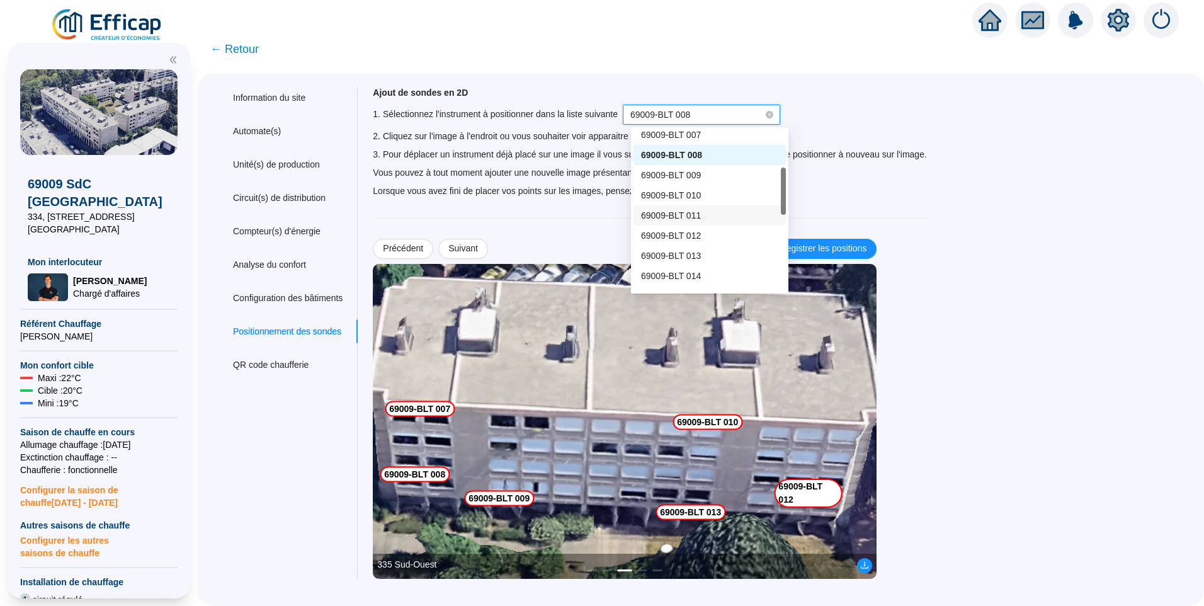
click at [689, 216] on span "69009-BLT 011" at bounding box center [671, 215] width 60 height 10
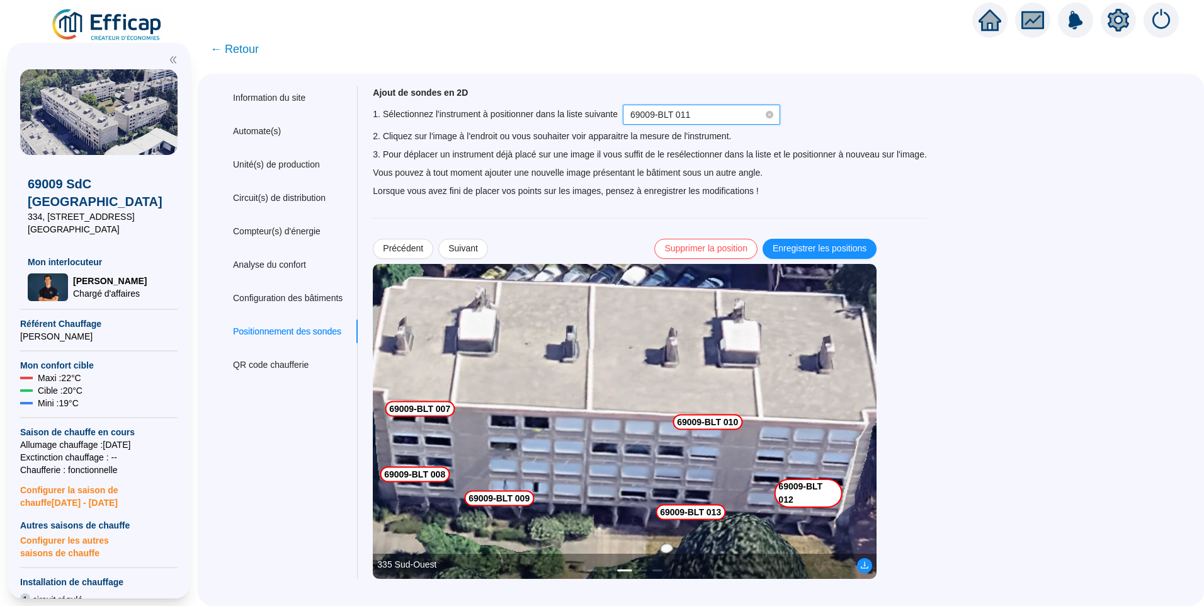
click at [833, 448] on img at bounding box center [625, 421] width 504 height 315
click at [837, 452] on img at bounding box center [625, 421] width 504 height 315
click at [836, 450] on img at bounding box center [625, 421] width 504 height 315
click at [862, 255] on span "Enregistrer les positions" at bounding box center [820, 248] width 94 height 13
click at [465, 247] on span "Suivant" at bounding box center [463, 248] width 30 height 13
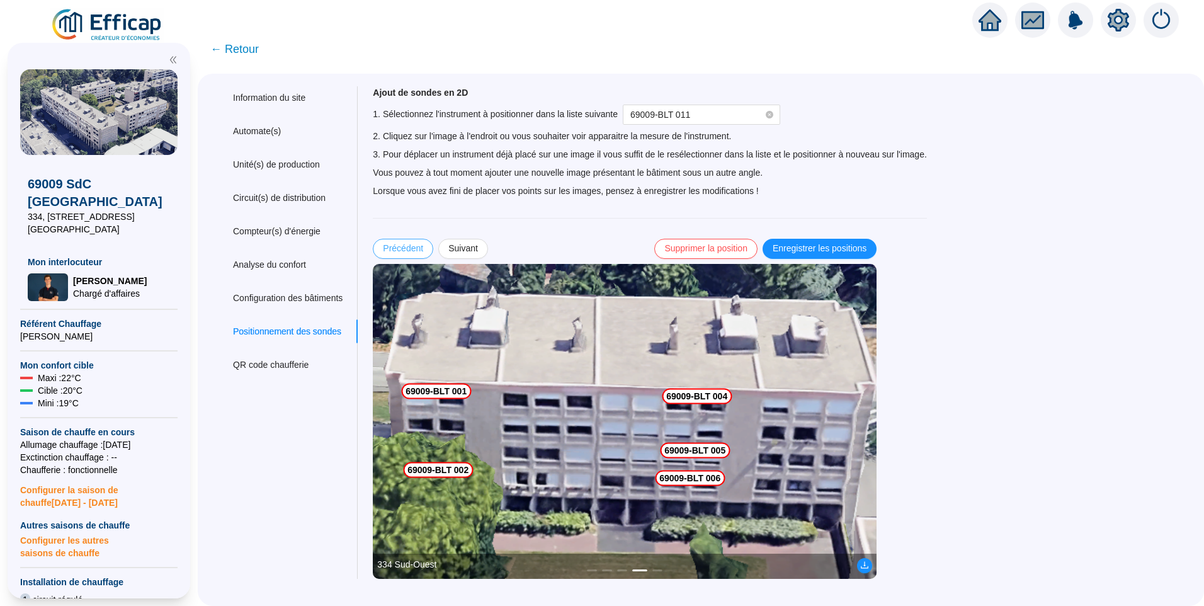
click at [407, 250] on span "Précédent" at bounding box center [403, 248] width 40 height 13
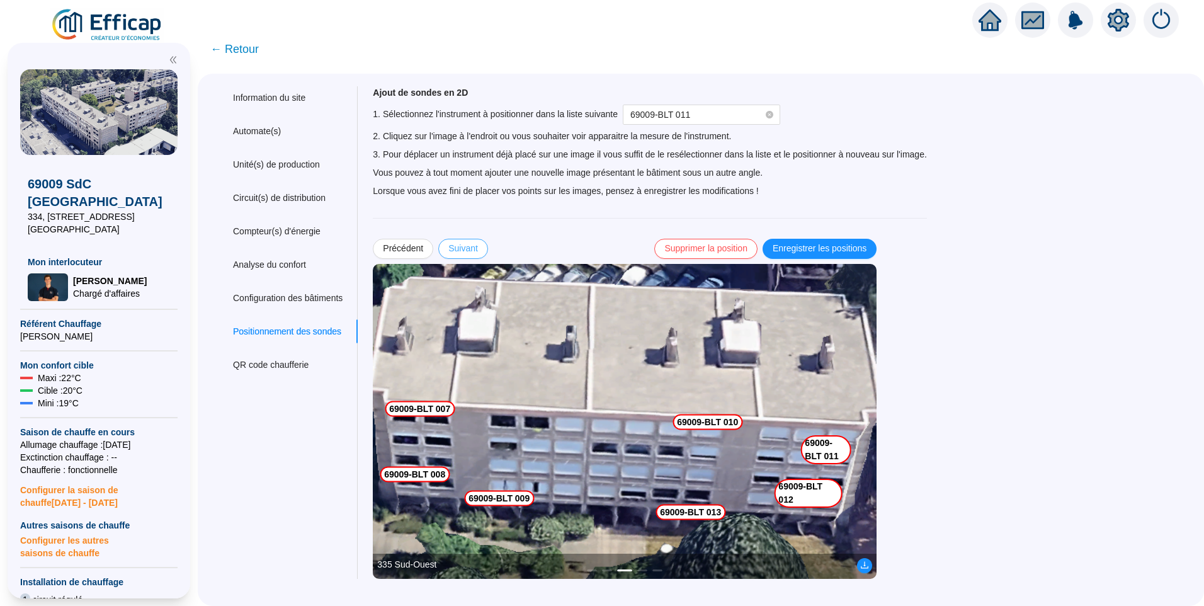
click at [477, 245] on span "Suivant" at bounding box center [463, 248] width 30 height 13
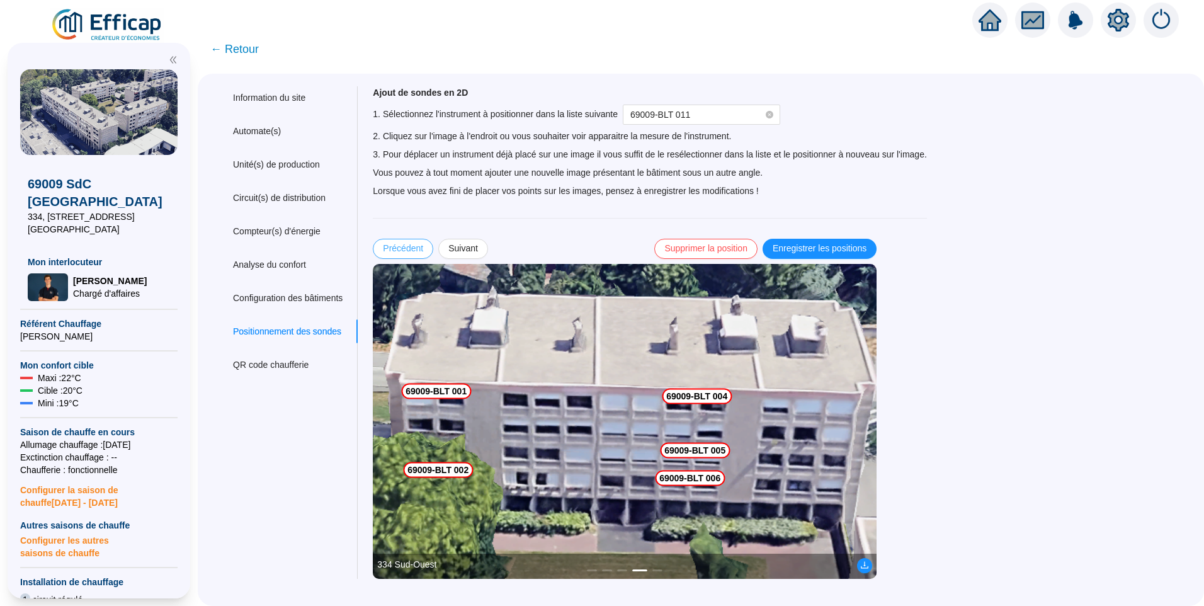
click at [423, 248] on span "Précédent" at bounding box center [403, 248] width 40 height 13
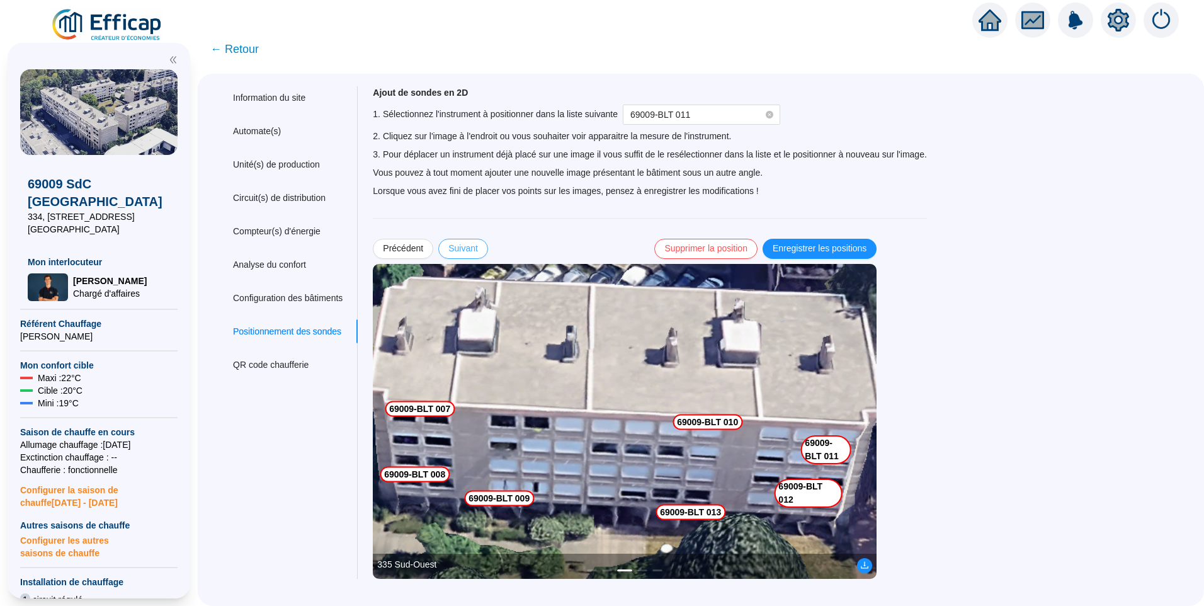
click at [472, 253] on span "Suivant" at bounding box center [463, 248] width 30 height 13
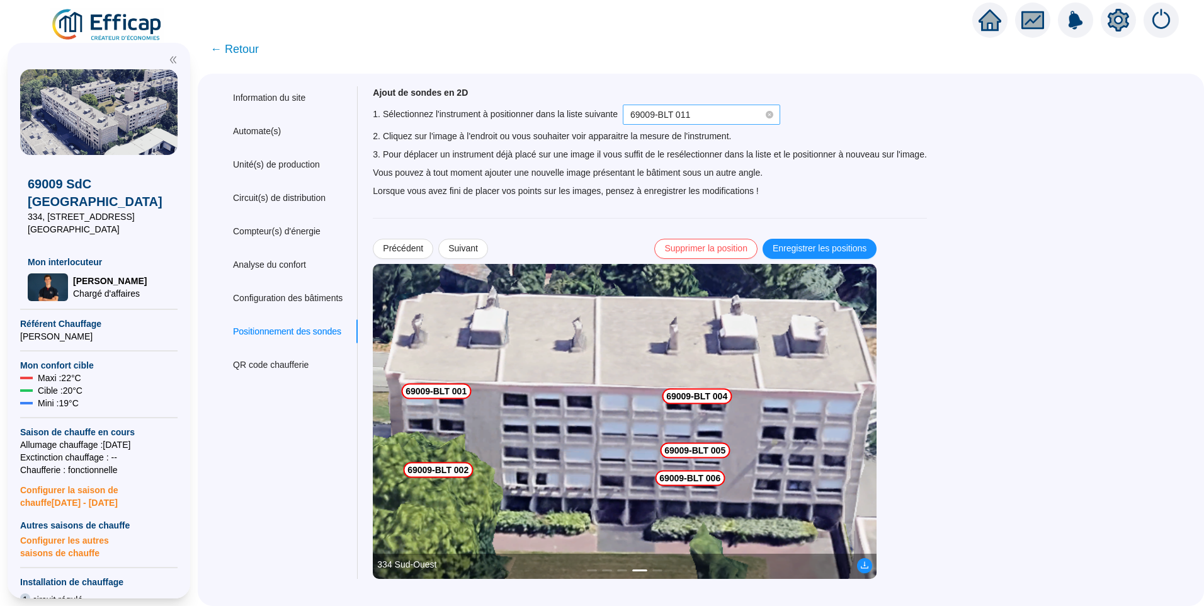
click at [711, 123] on span "69009-BLT 011" at bounding box center [701, 114] width 142 height 19
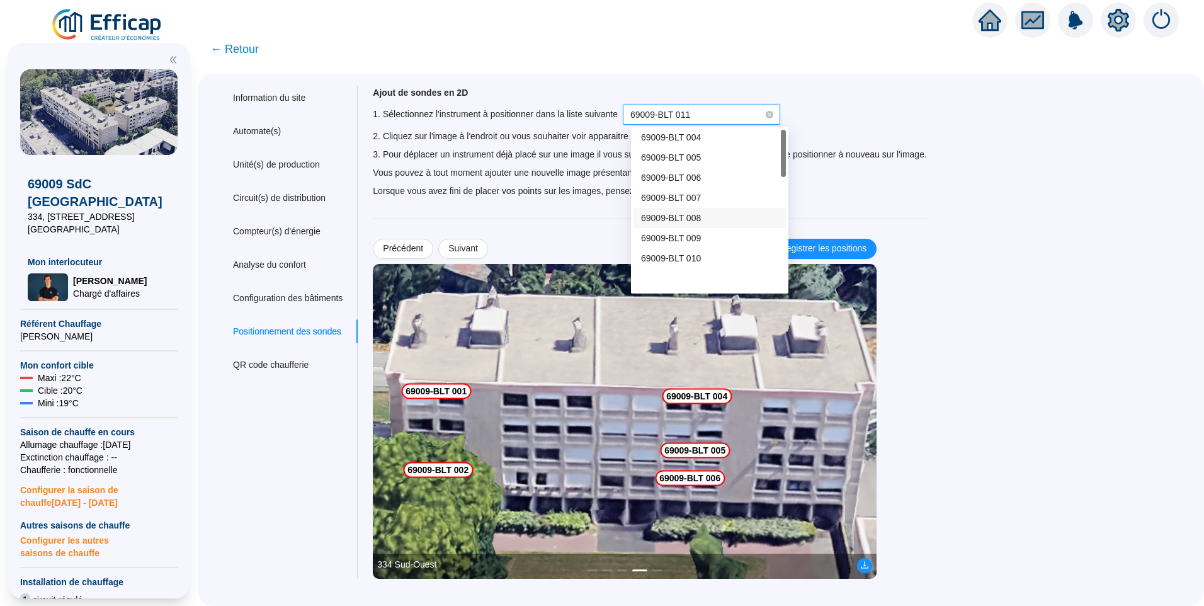
scroll to position [0, 0]
click at [687, 181] on span "69009-BLT 003" at bounding box center [671, 180] width 60 height 10
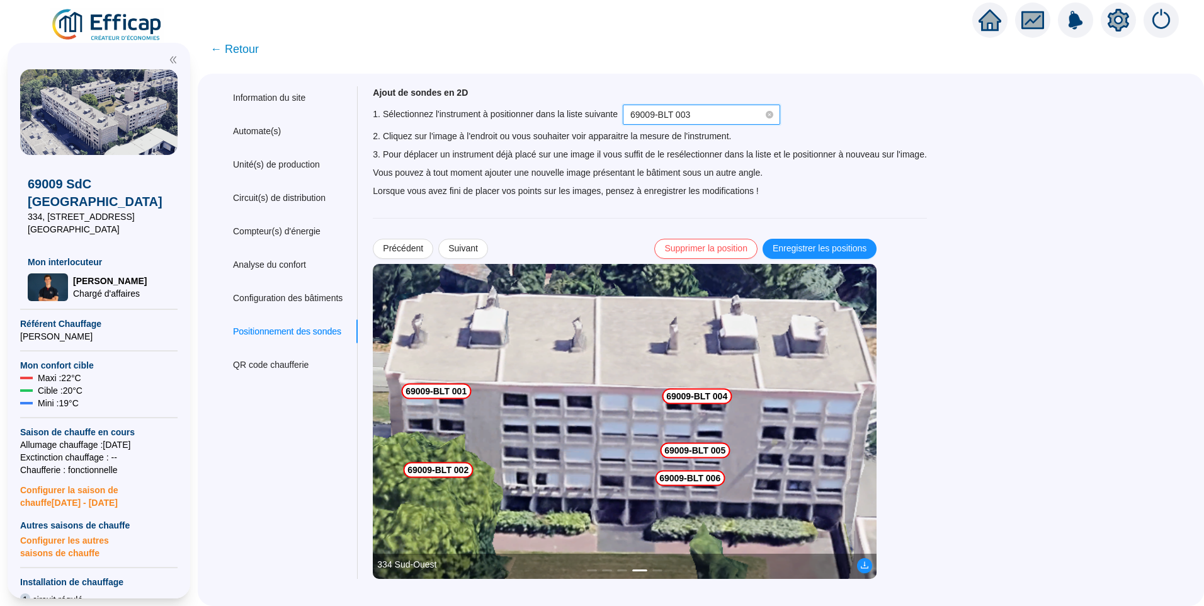
click at [540, 426] on img at bounding box center [625, 421] width 504 height 315
click at [540, 424] on img at bounding box center [625, 421] width 504 height 315
click at [725, 118] on span "69009-BLT 003" at bounding box center [701, 114] width 142 height 19
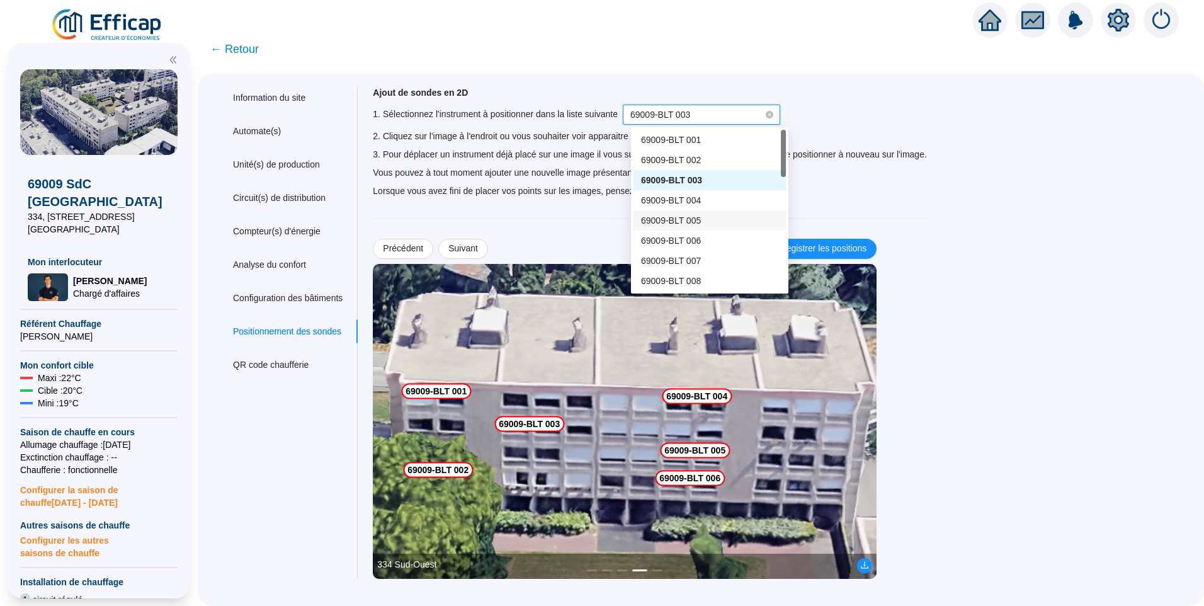
click at [692, 224] on span "69009-BLT 005" at bounding box center [671, 220] width 60 height 10
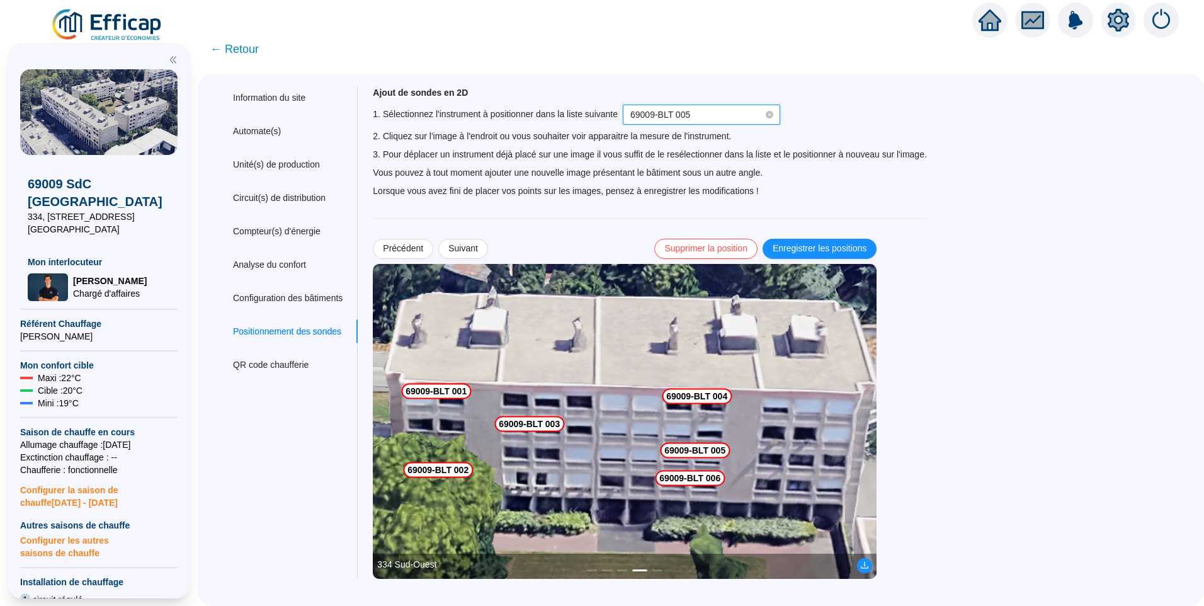
click at [818, 448] on img at bounding box center [625, 421] width 504 height 315
click at [814, 451] on img at bounding box center [625, 421] width 504 height 315
click at [810, 452] on img at bounding box center [625, 421] width 504 height 315
click at [827, 453] on img at bounding box center [625, 421] width 504 height 315
click at [822, 453] on img at bounding box center [625, 421] width 504 height 315
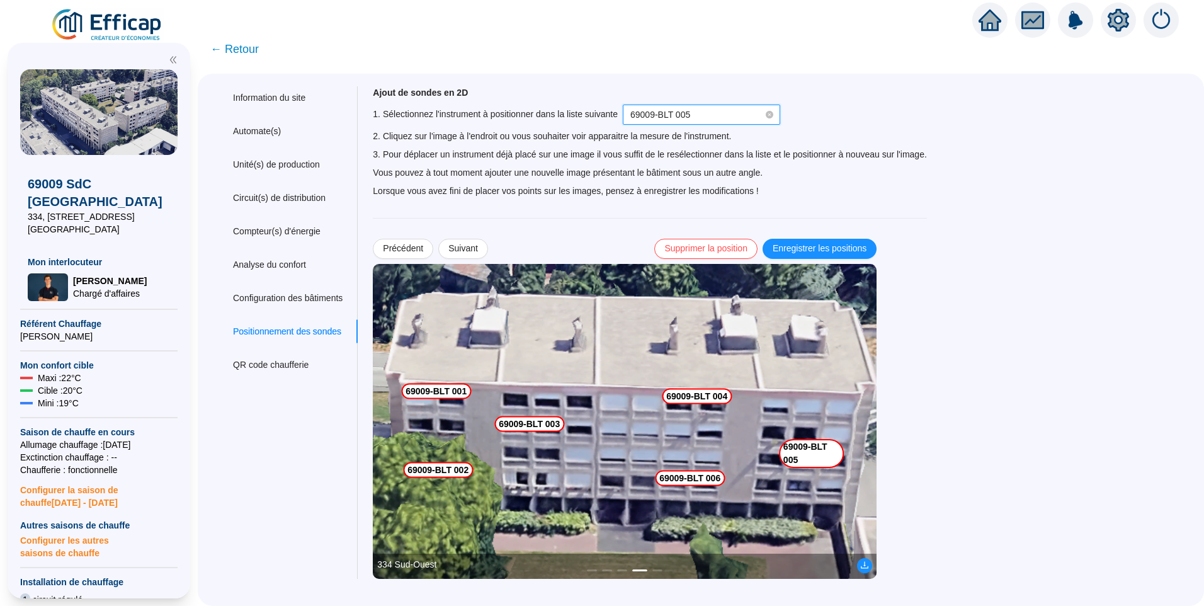
click at [809, 453] on img at bounding box center [625, 421] width 504 height 315
click at [816, 453] on img at bounding box center [625, 421] width 504 height 315
click at [841, 249] on span "Enregistrer les positions" at bounding box center [820, 248] width 94 height 13
click at [237, 46] on span "← Retour" at bounding box center [234, 49] width 48 height 18
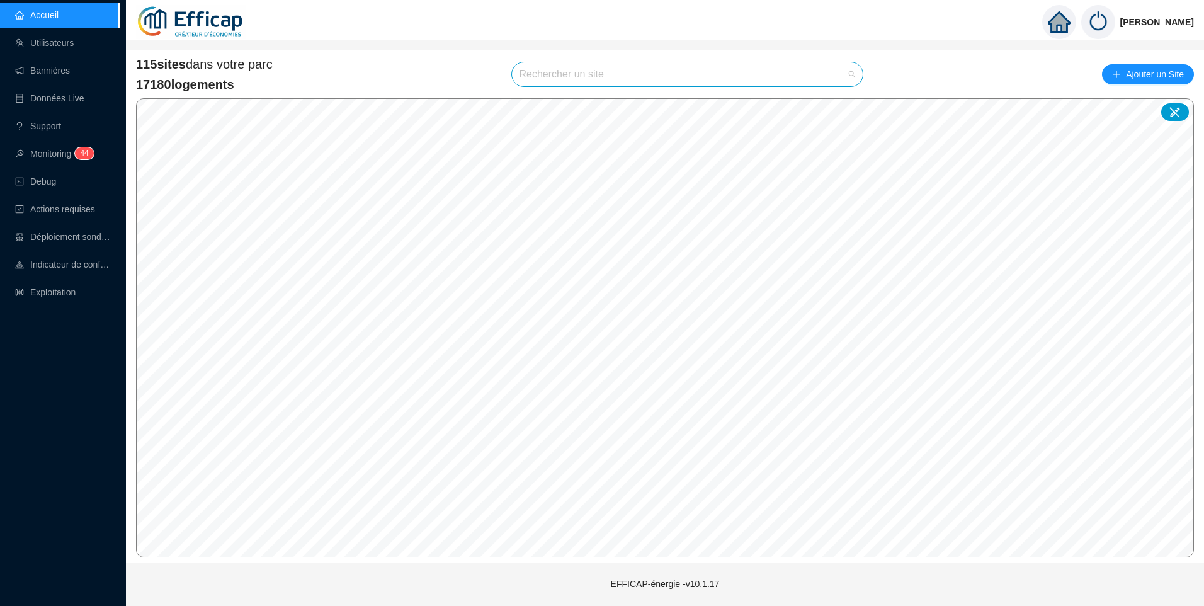
click at [641, 71] on input "search" at bounding box center [682, 74] width 325 height 24
type input "victo"
click at [841, 96] on div at bounding box center [840, 104] width 29 height 19
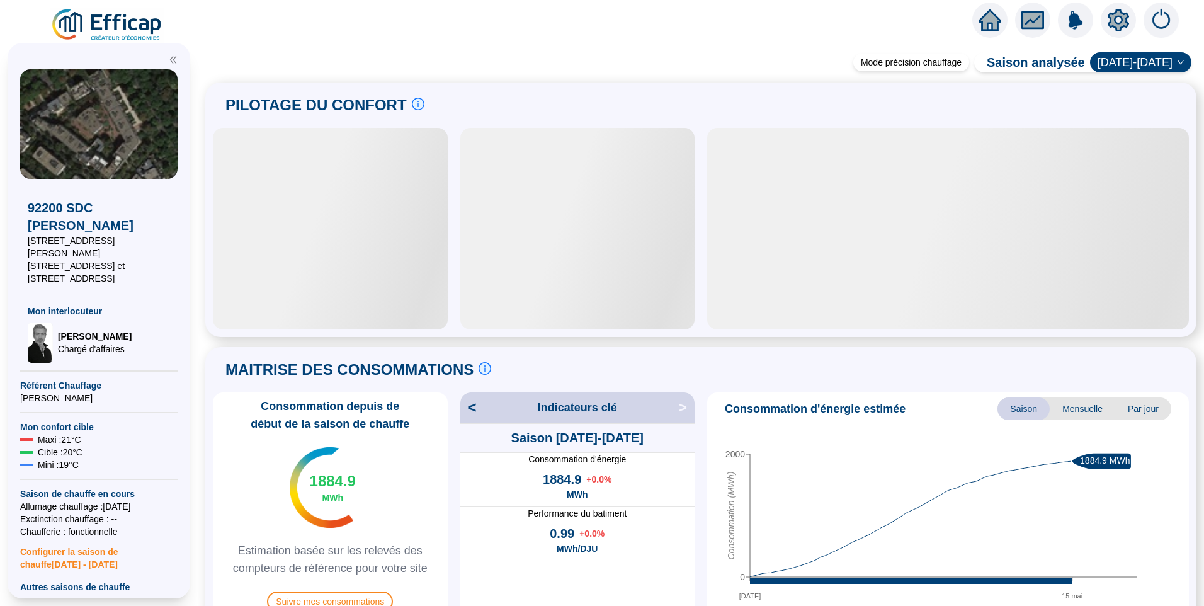
scroll to position [782, 0]
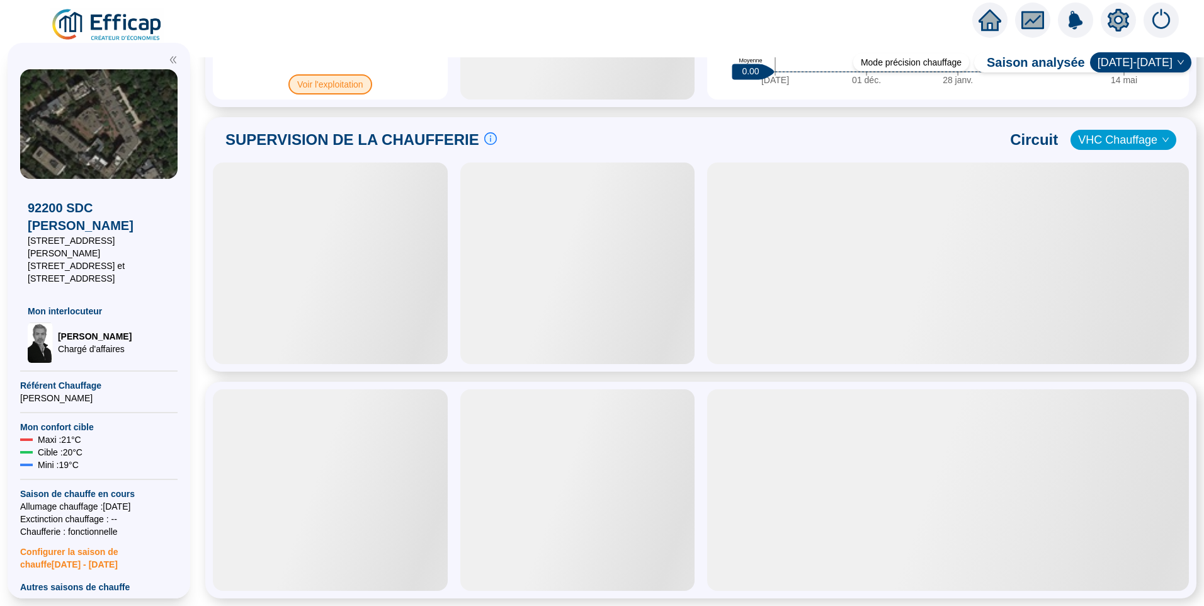
click at [343, 81] on span "Voir l'exploitation" at bounding box center [330, 84] width 84 height 20
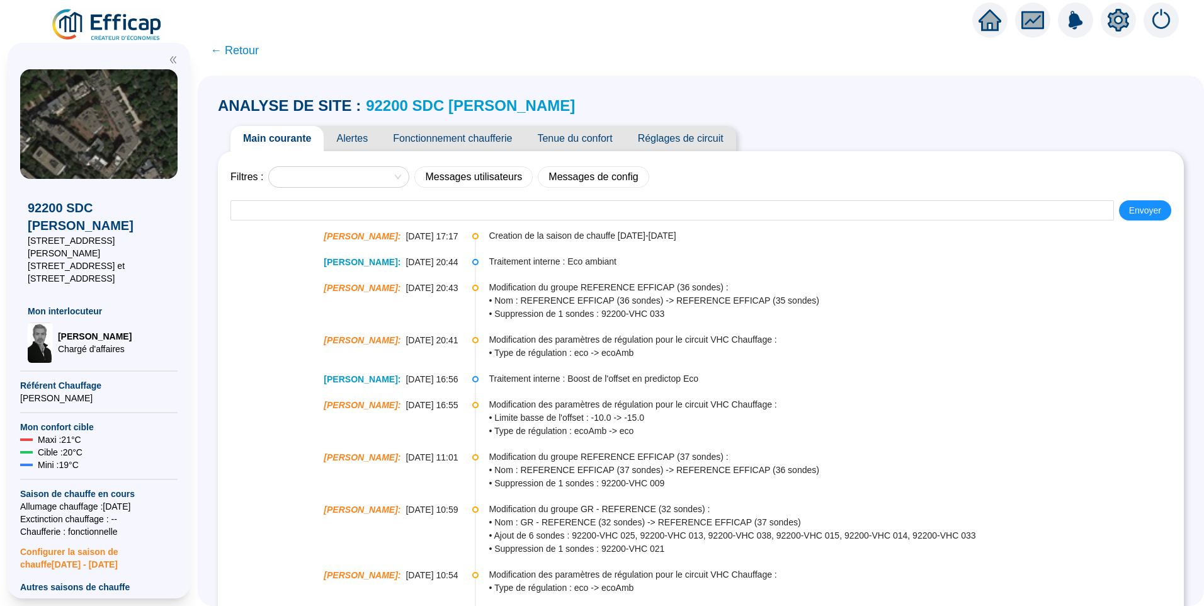
click at [685, 137] on span "Réglages de circuit" at bounding box center [680, 138] width 111 height 25
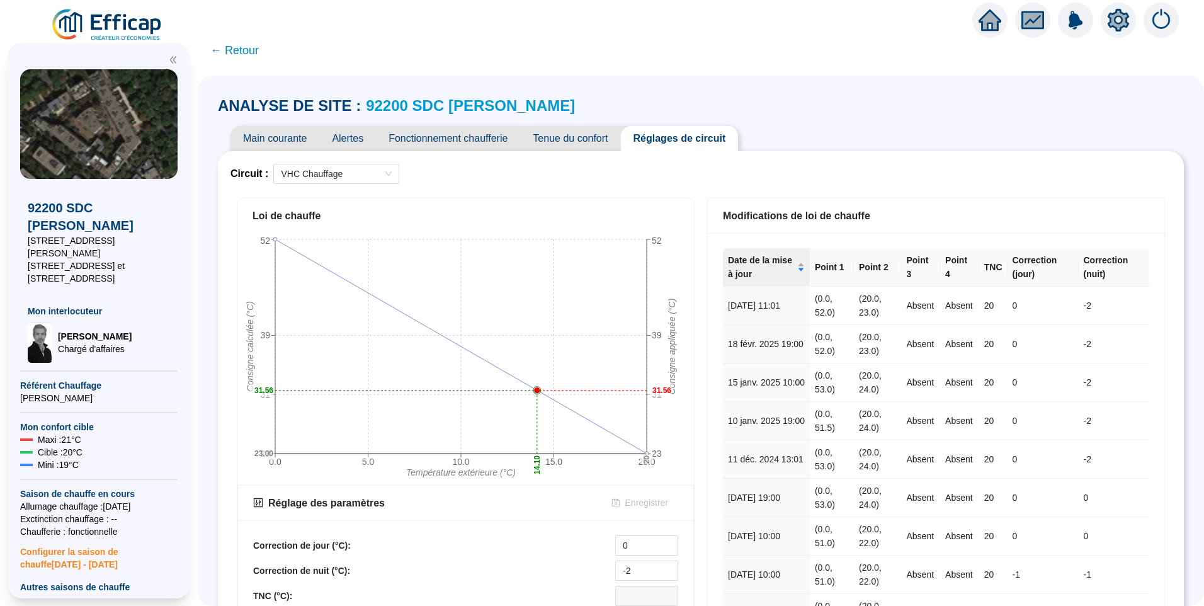
click at [461, 138] on span "Fonctionnement chaufferie" at bounding box center [448, 138] width 144 height 25
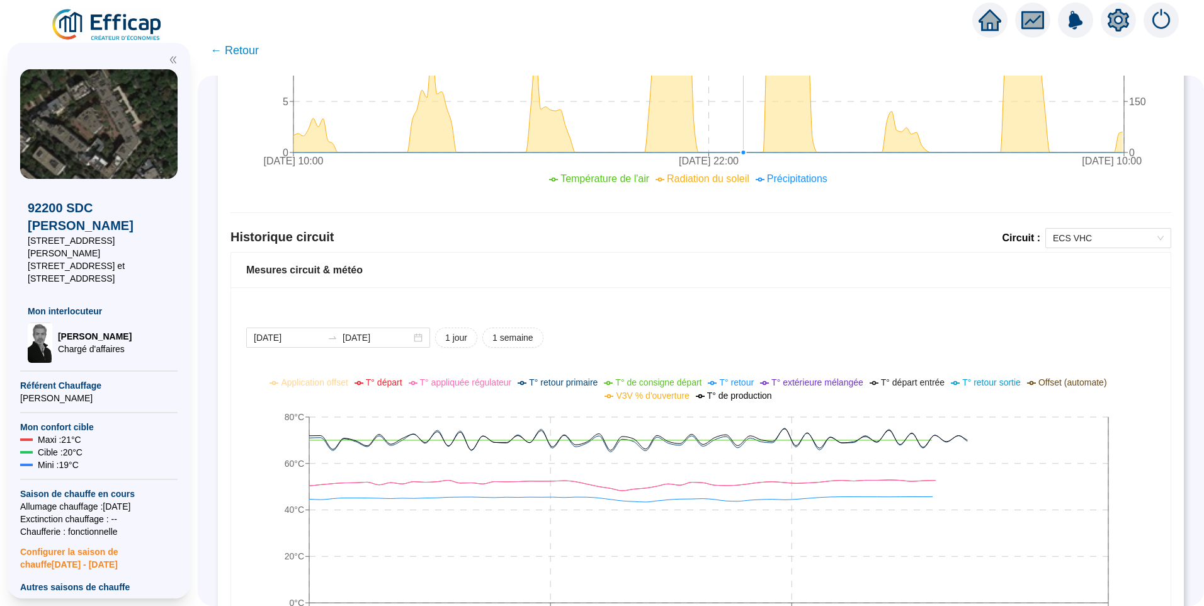
scroll to position [819, 0]
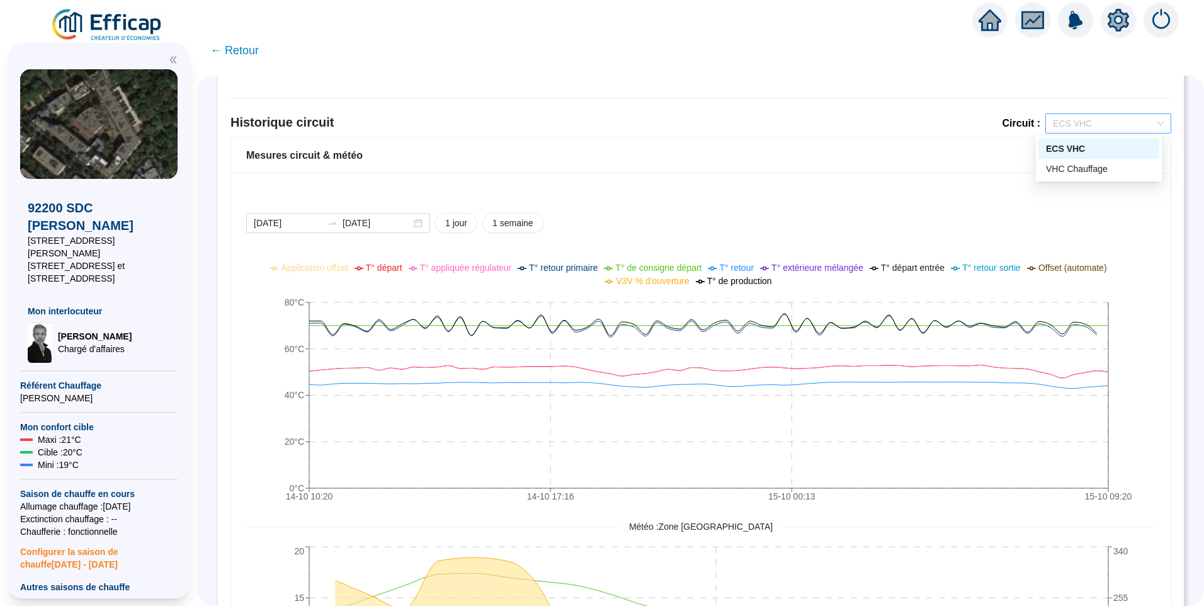
click at [1071, 125] on span "ECS VHC" at bounding box center [1108, 123] width 111 height 19
click at [1068, 174] on div "VHC Chauffage" at bounding box center [1099, 169] width 106 height 13
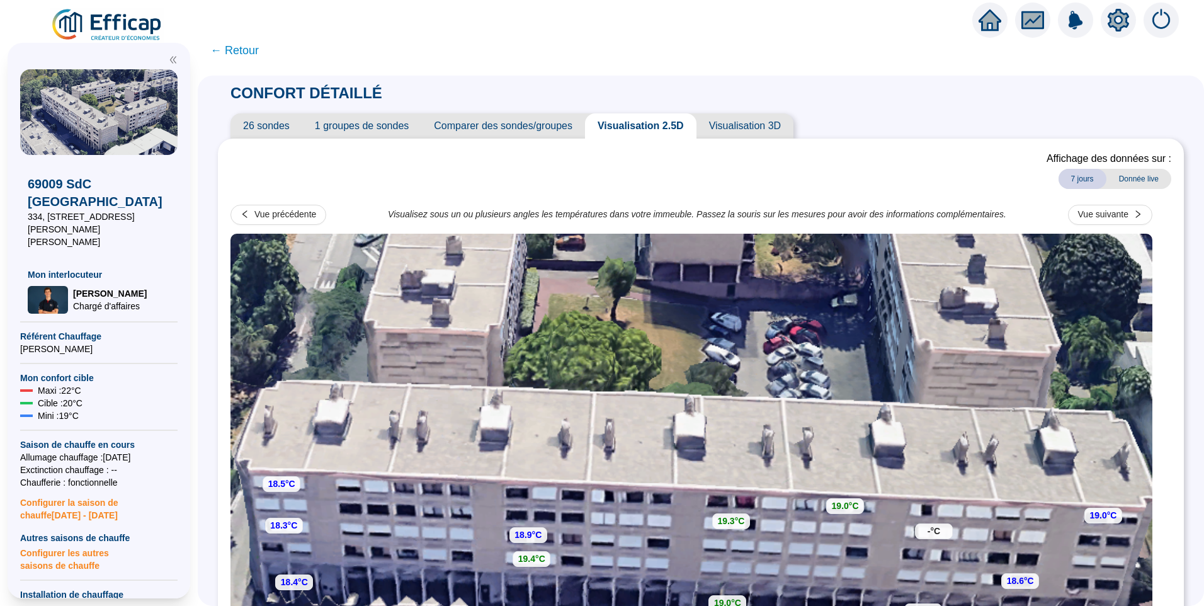
click at [263, 128] on span "26 sondes" at bounding box center [267, 125] width 72 height 25
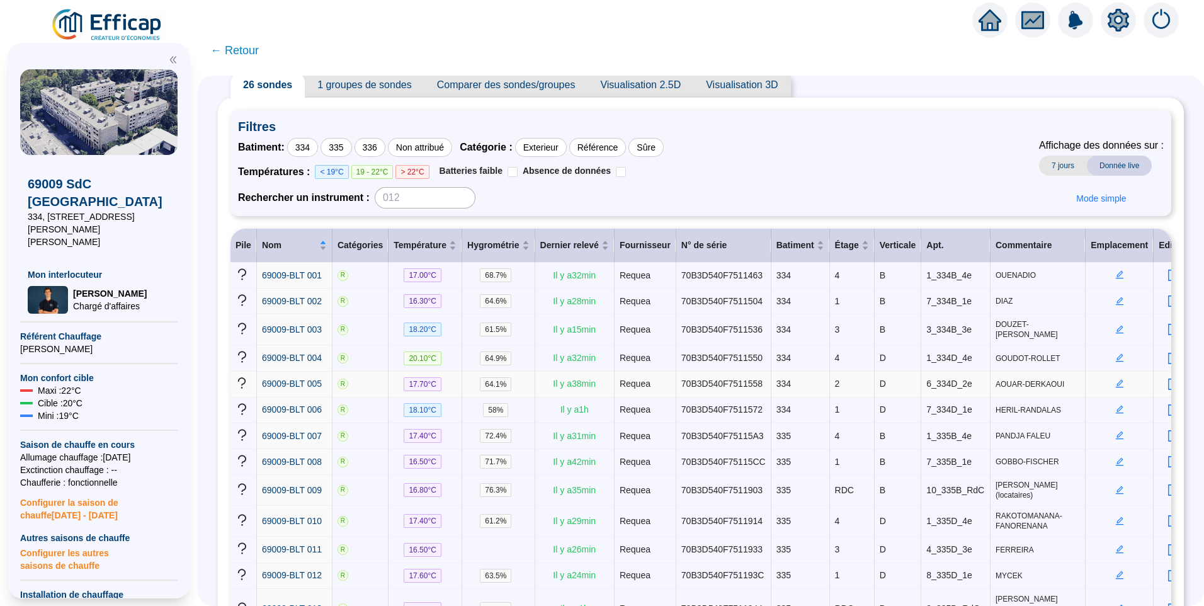
scroll to position [63, 0]
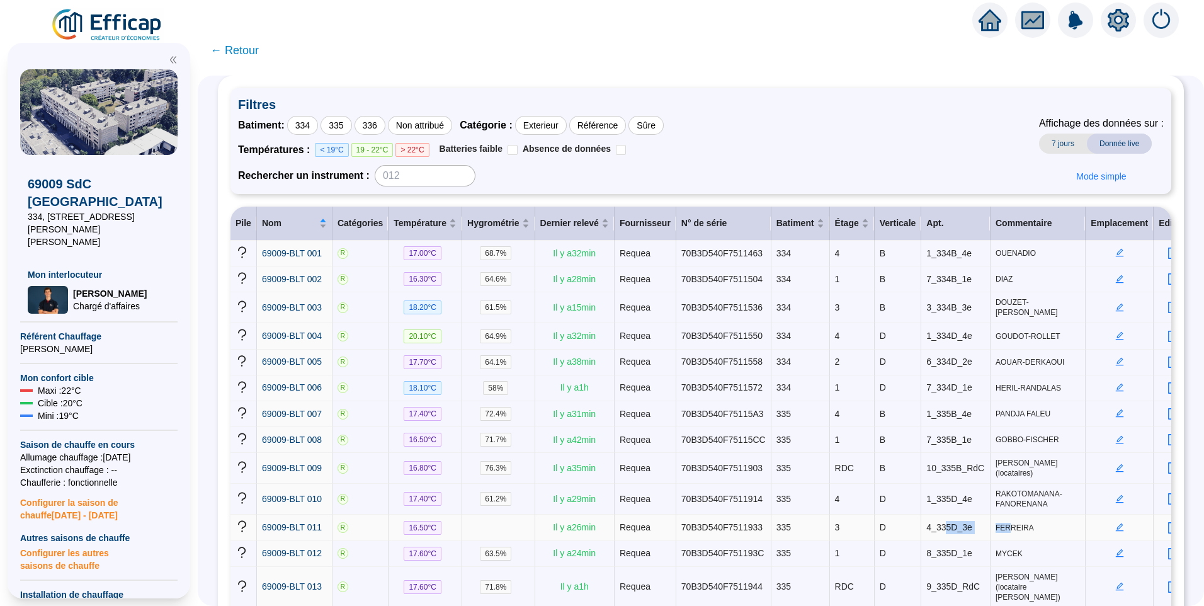
drag, startPoint x: 988, startPoint y: 520, endPoint x: 928, endPoint y: 516, distance: 60.0
click at [928, 516] on tr "69009-BLT 011 R 16.50 °C Il y a 26 min Requea 70B3D540F7511933 335 3 D 4_335D_3…" at bounding box center [713, 528] width 964 height 26
click at [928, 522] on span "4_335D_3e" at bounding box center [949, 527] width 45 height 10
drag, startPoint x: 923, startPoint y: 513, endPoint x: 930, endPoint y: 513, distance: 6.9
click at [930, 522] on span "4_335D_3e" at bounding box center [949, 527] width 45 height 10
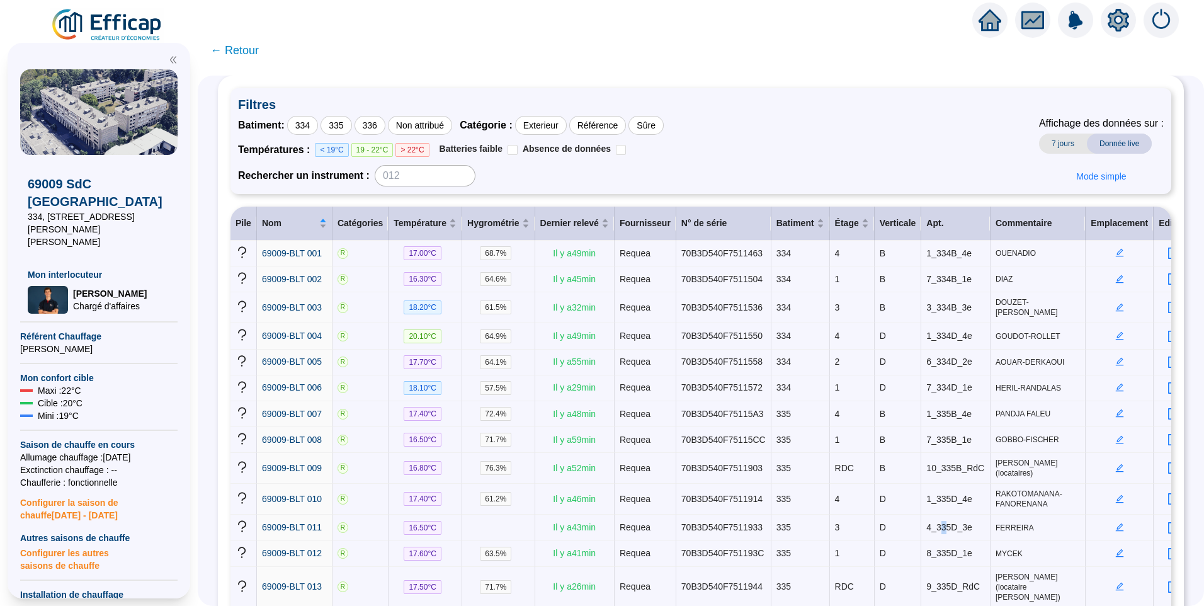
scroll to position [0, 0]
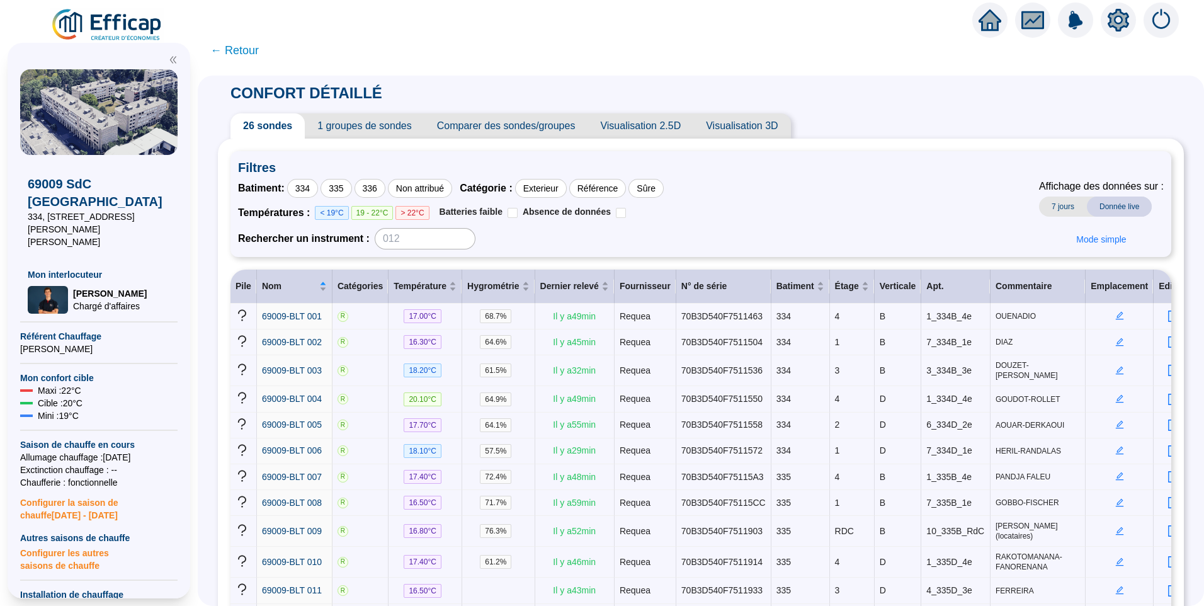
click at [664, 133] on span "Visualisation 2.5D" at bounding box center [641, 125] width 106 height 25
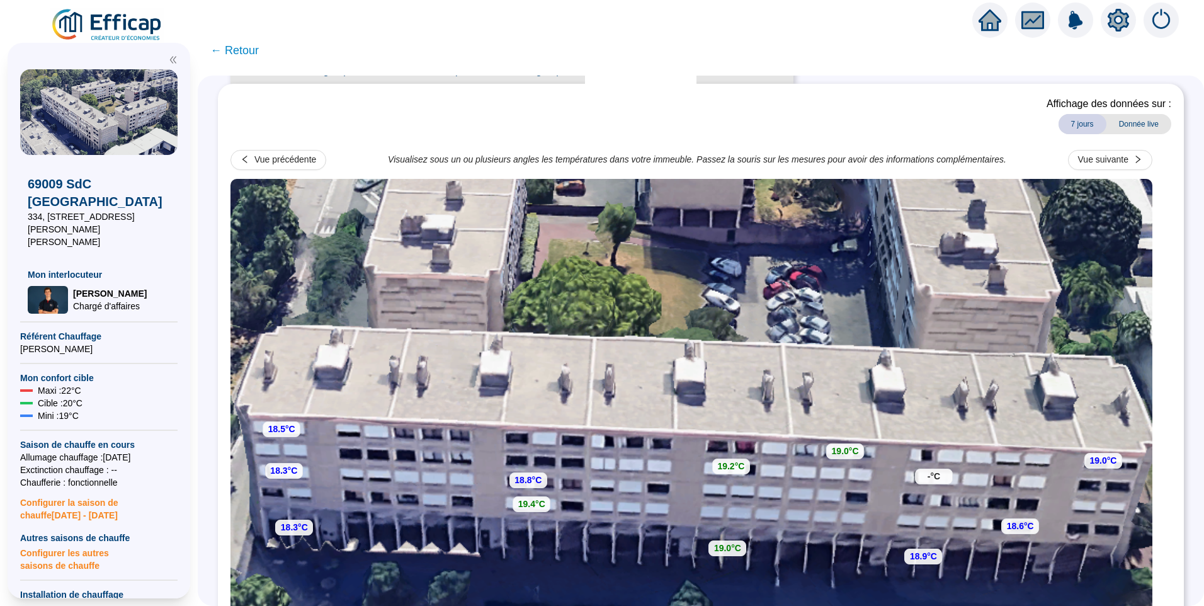
scroll to position [126, 0]
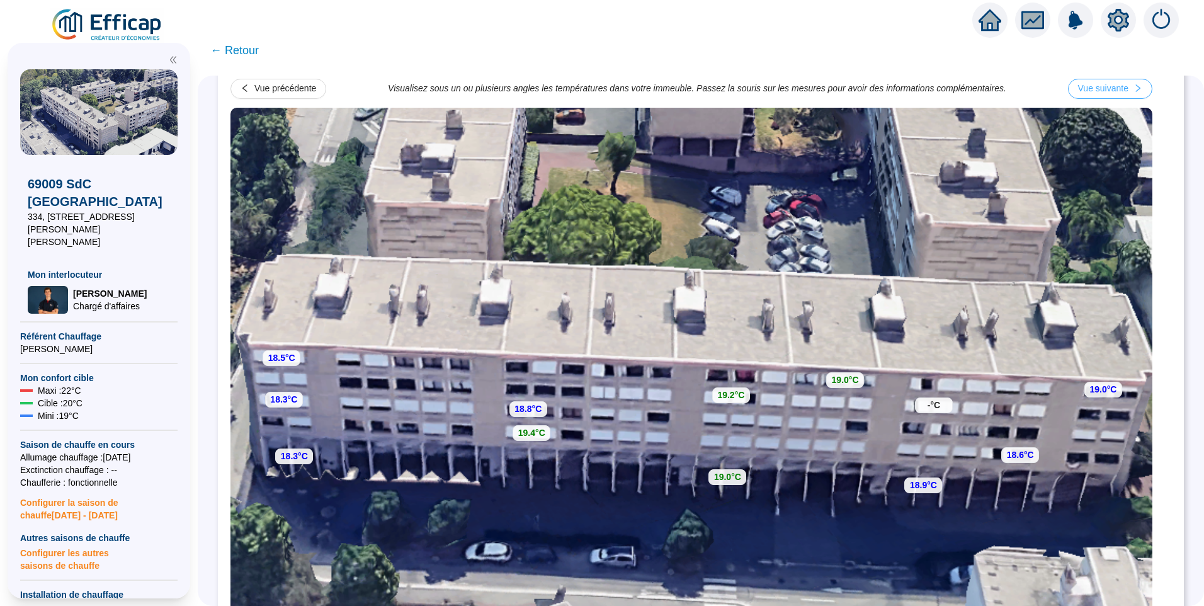
click at [1117, 94] on div "Vue suivante" at bounding box center [1103, 88] width 50 height 13
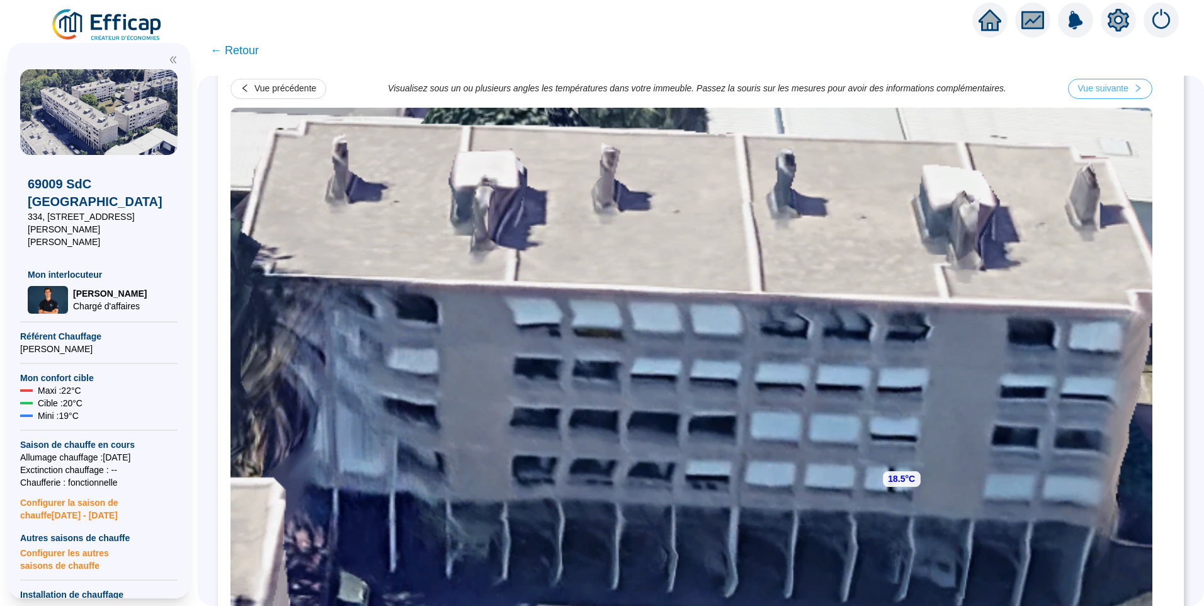
click at [1117, 94] on div "Vue suivante" at bounding box center [1103, 88] width 50 height 13
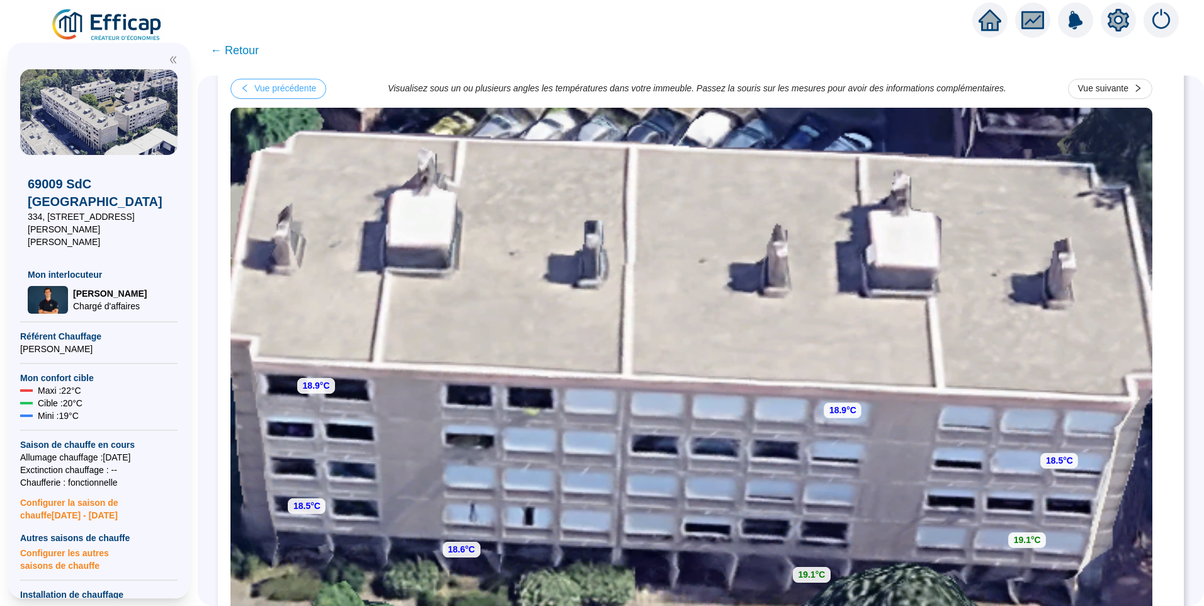
click at [315, 82] on div "Vue précédente" at bounding box center [285, 88] width 62 height 13
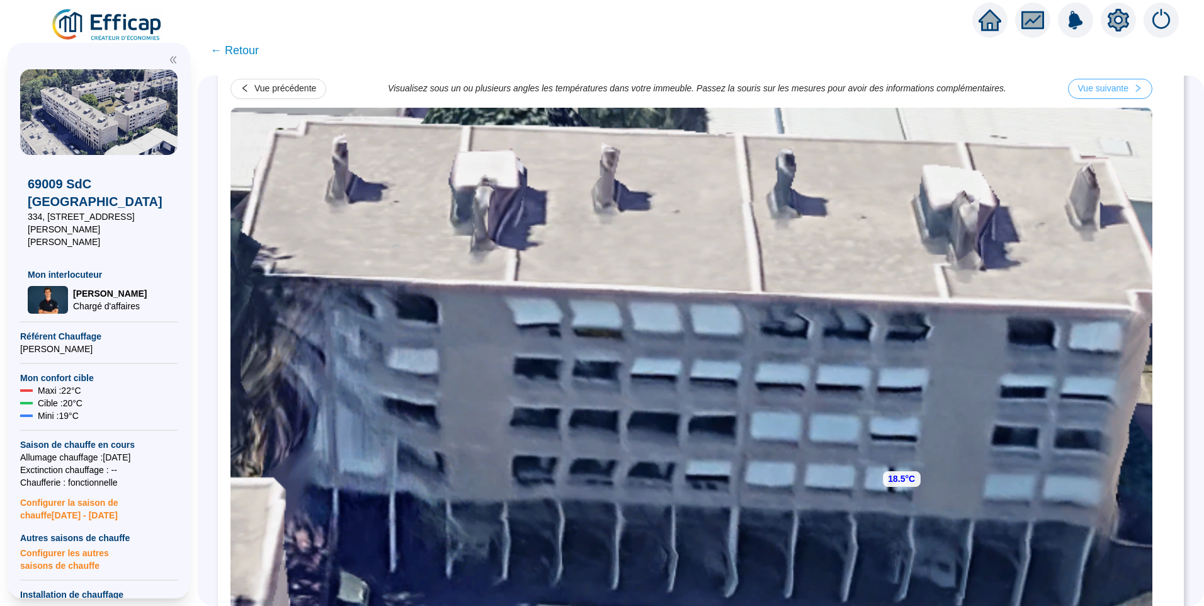
click at [1087, 89] on button "Vue suivante" at bounding box center [1110, 89] width 84 height 20
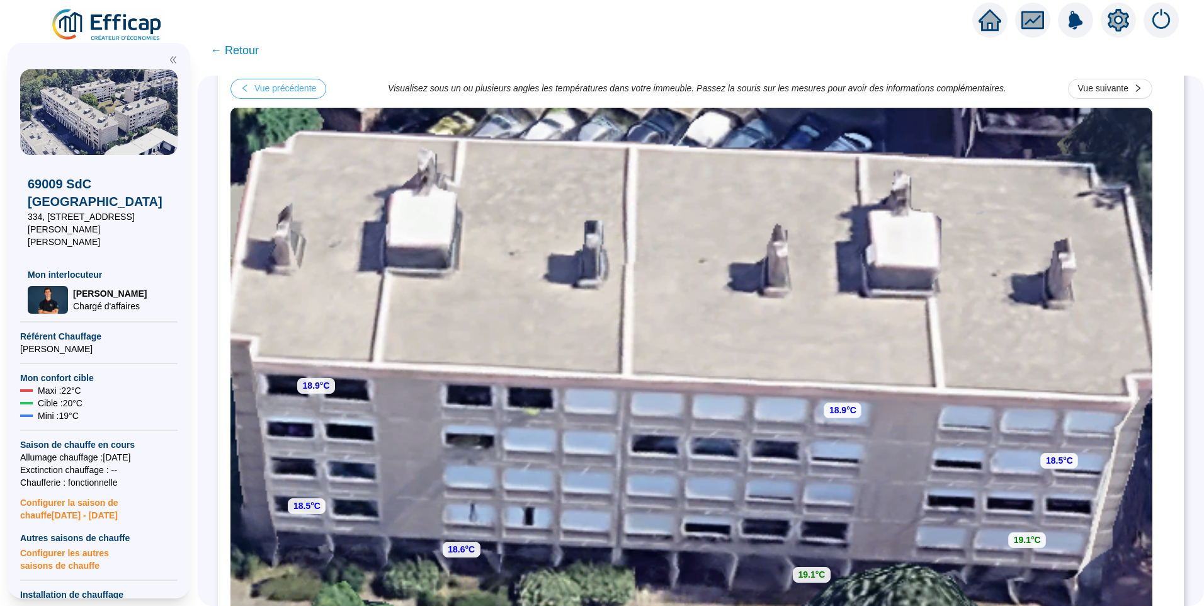
click at [308, 91] on div "Vue précédente" at bounding box center [285, 88] width 62 height 13
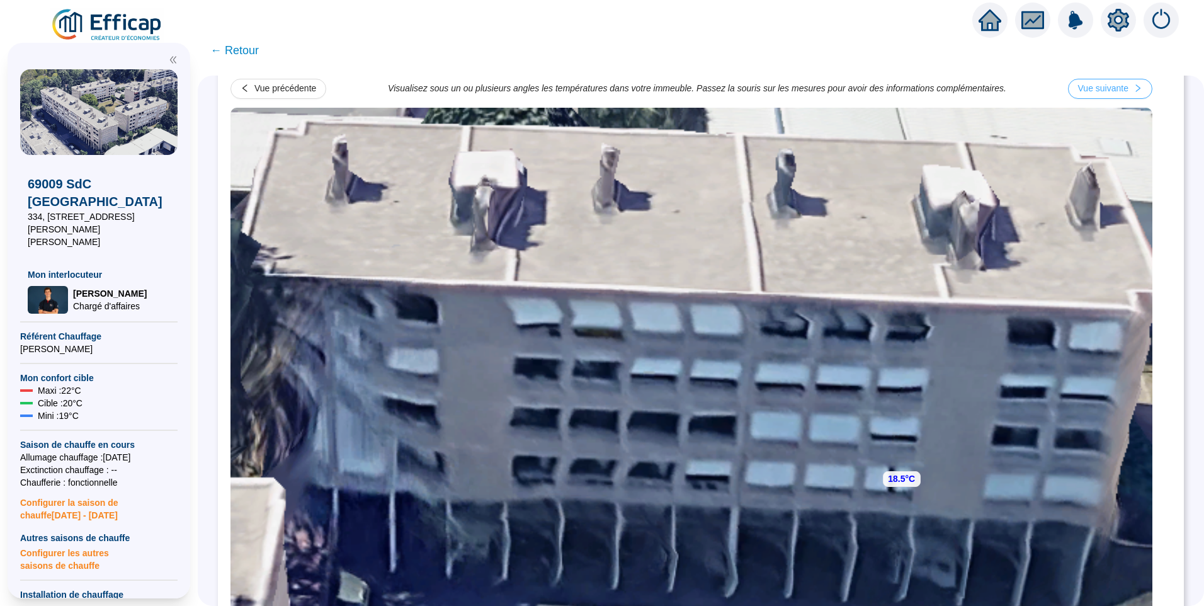
click at [1114, 94] on div "Vue suivante" at bounding box center [1103, 88] width 50 height 13
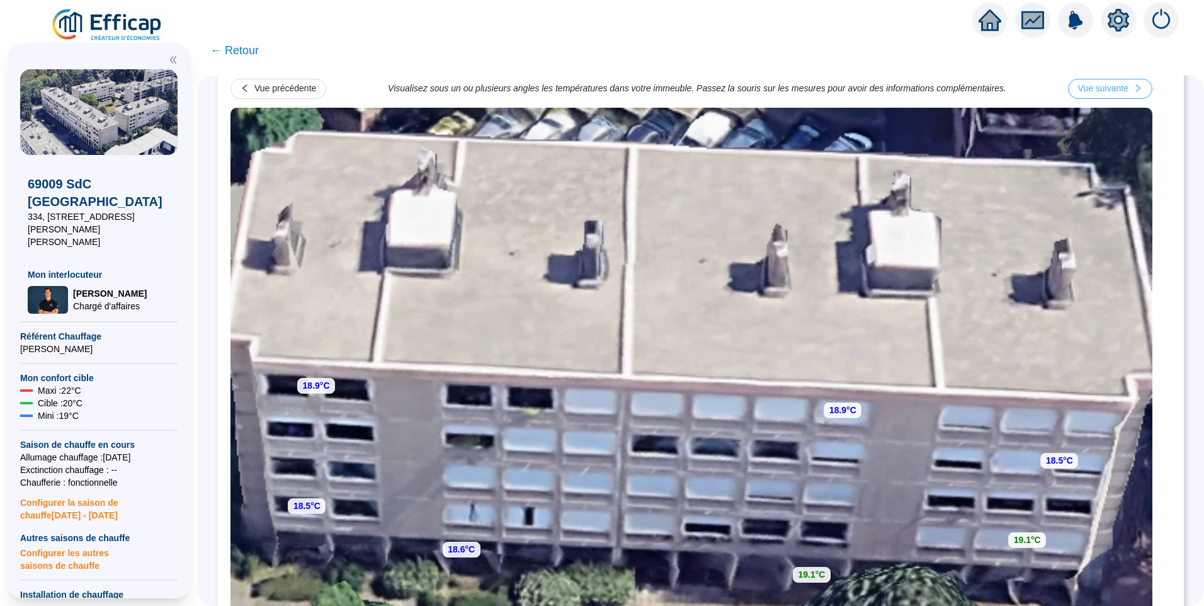
click at [1114, 94] on div "Vue suivante" at bounding box center [1103, 88] width 50 height 13
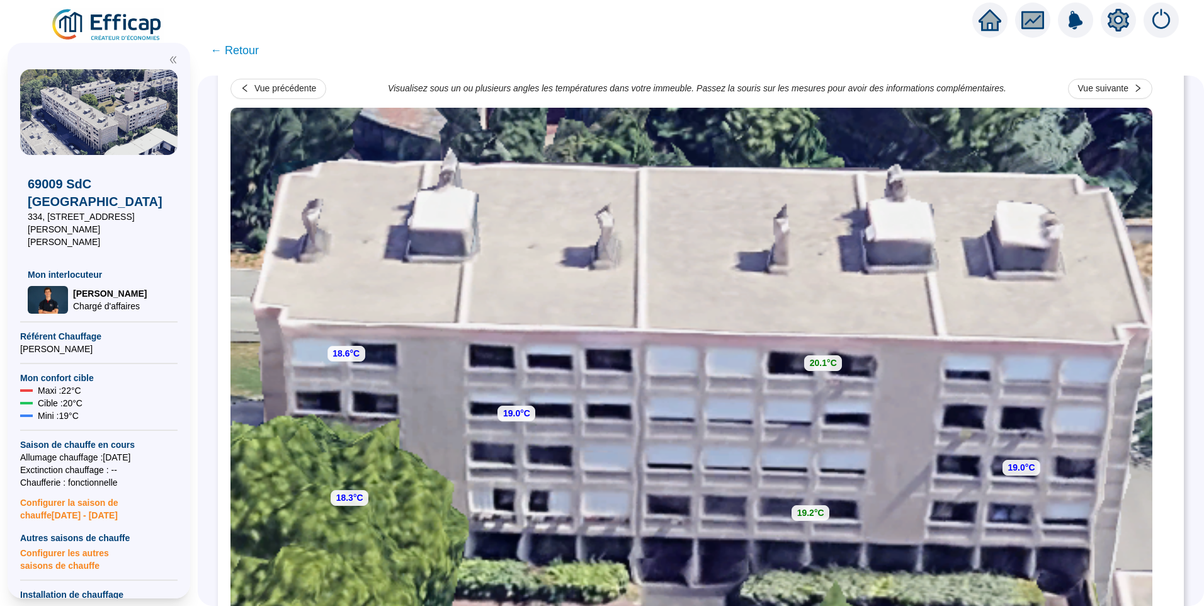
click at [245, 53] on span "← Retour" at bounding box center [234, 51] width 48 height 18
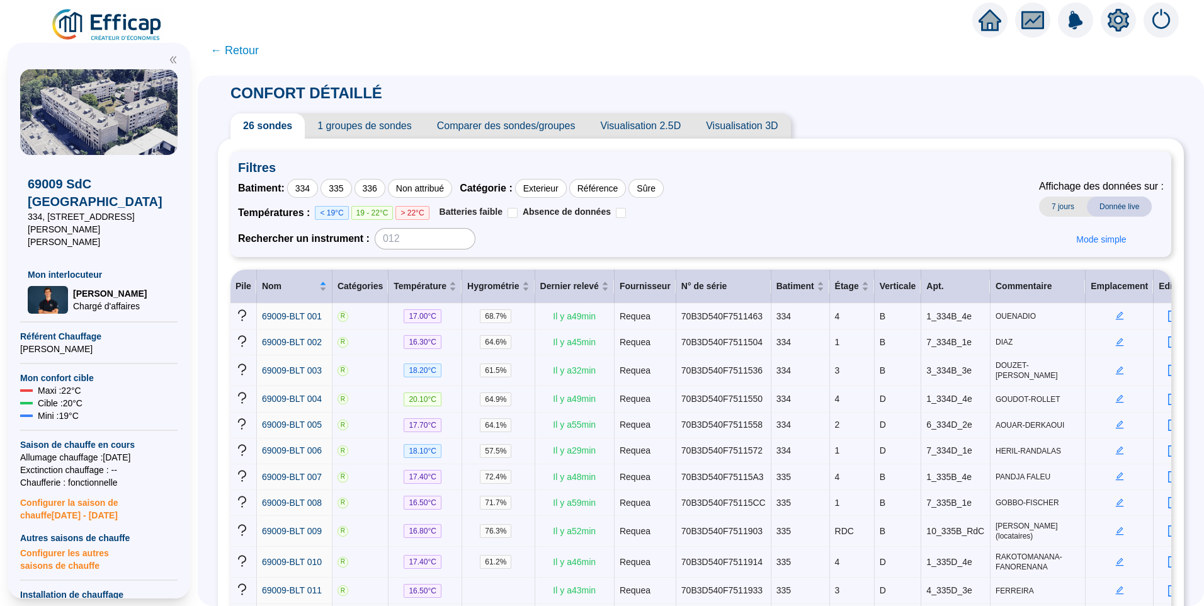
click at [245, 51] on span "← Retour" at bounding box center [234, 51] width 48 height 18
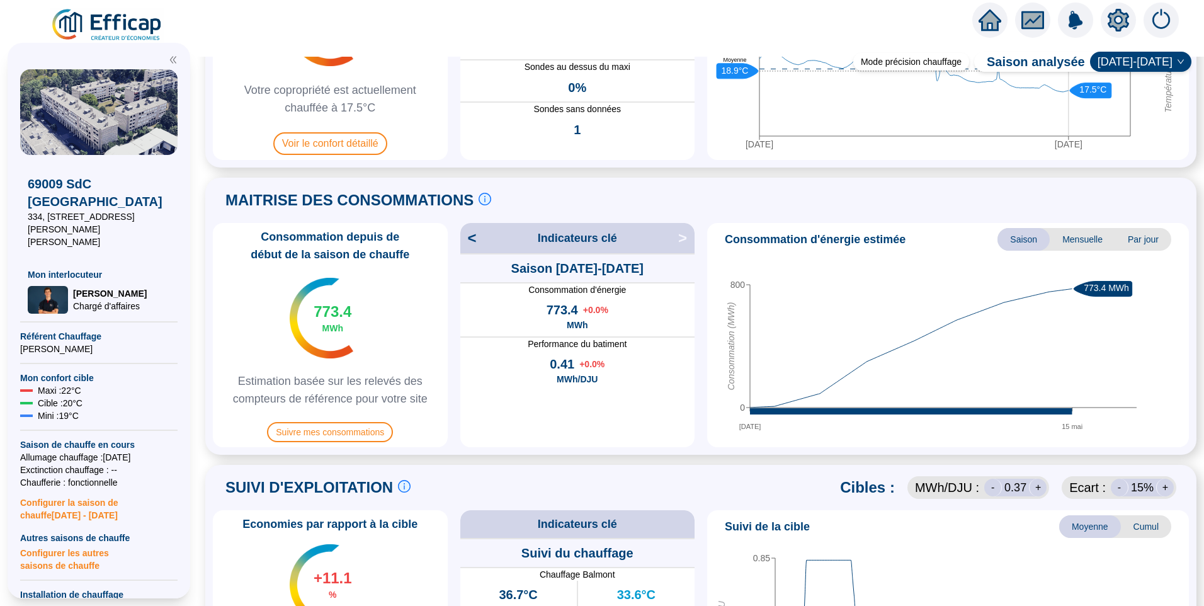
scroll to position [315, 0]
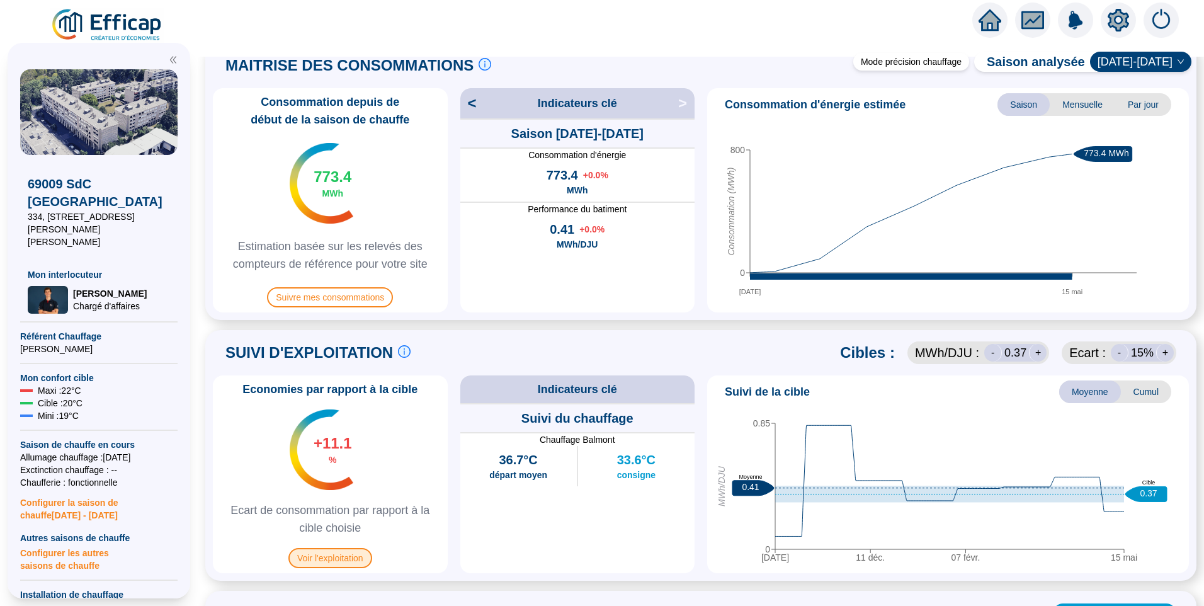
click at [348, 561] on span "Voir l'exploitation" at bounding box center [330, 558] width 84 height 20
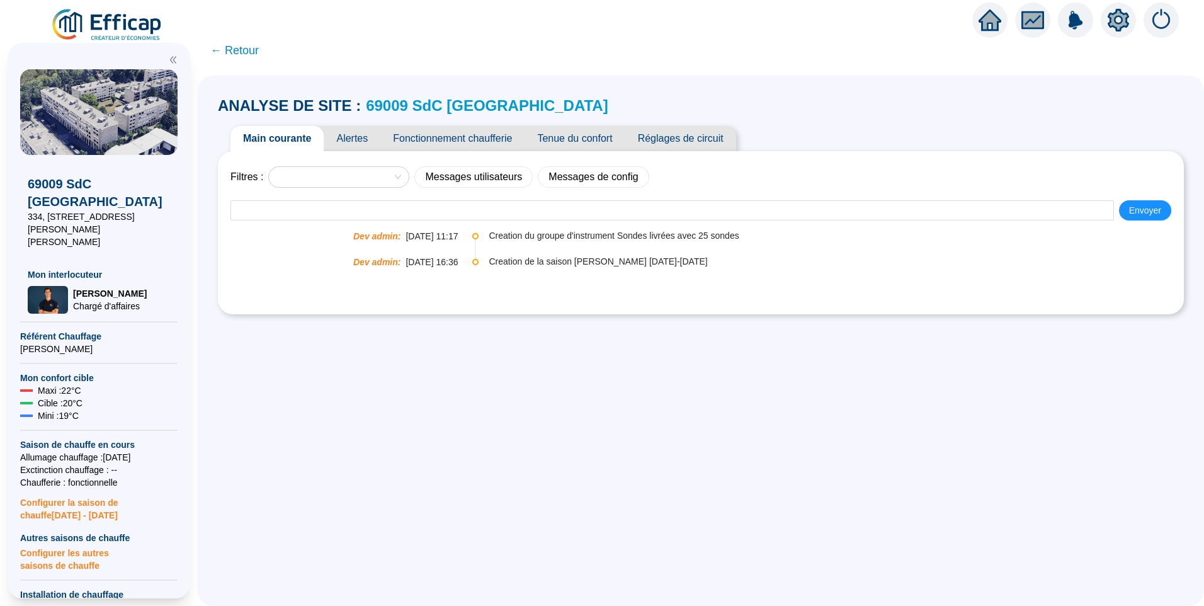
click at [561, 145] on span "Tenue du confort" at bounding box center [575, 138] width 100 height 25
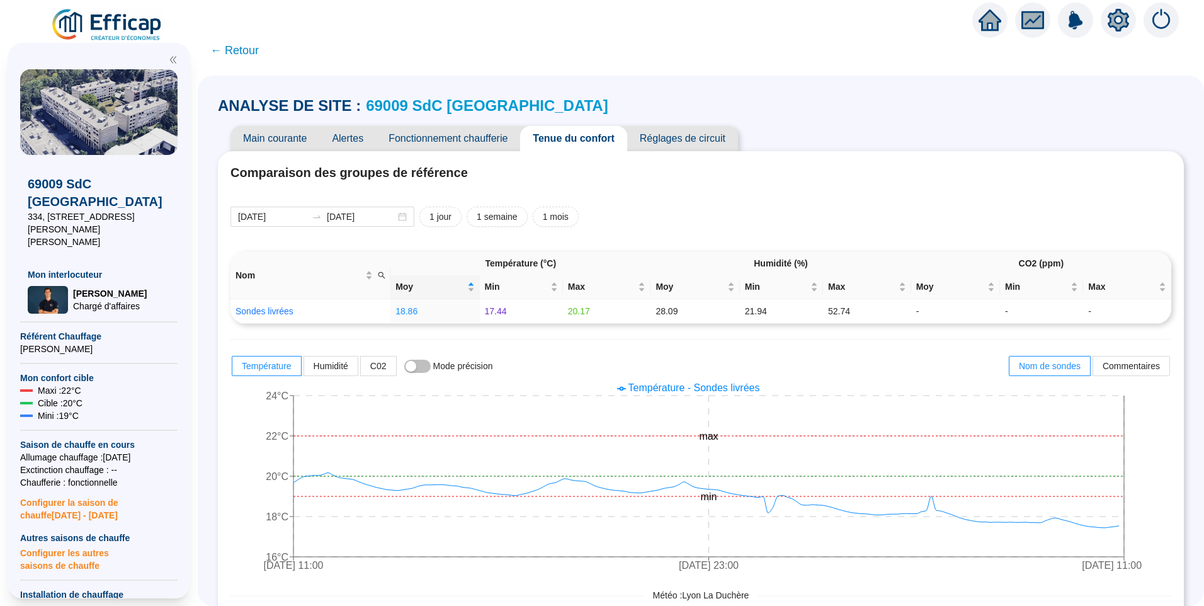
click at [467, 136] on span "Fonctionnement chaufferie" at bounding box center [448, 138] width 144 height 25
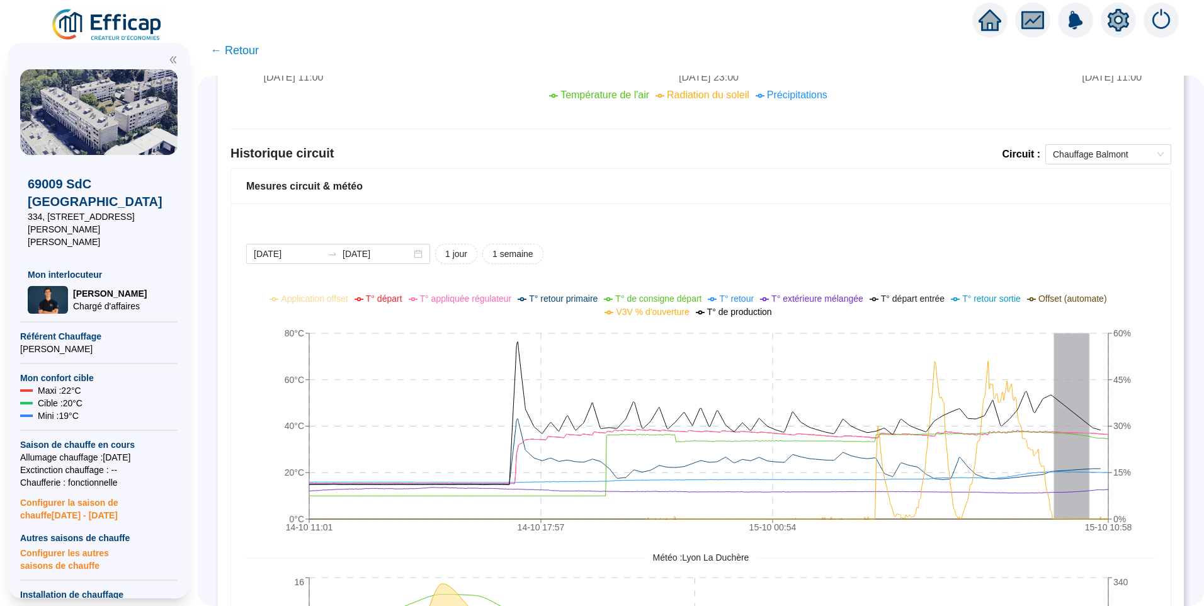
scroll to position [882, 0]
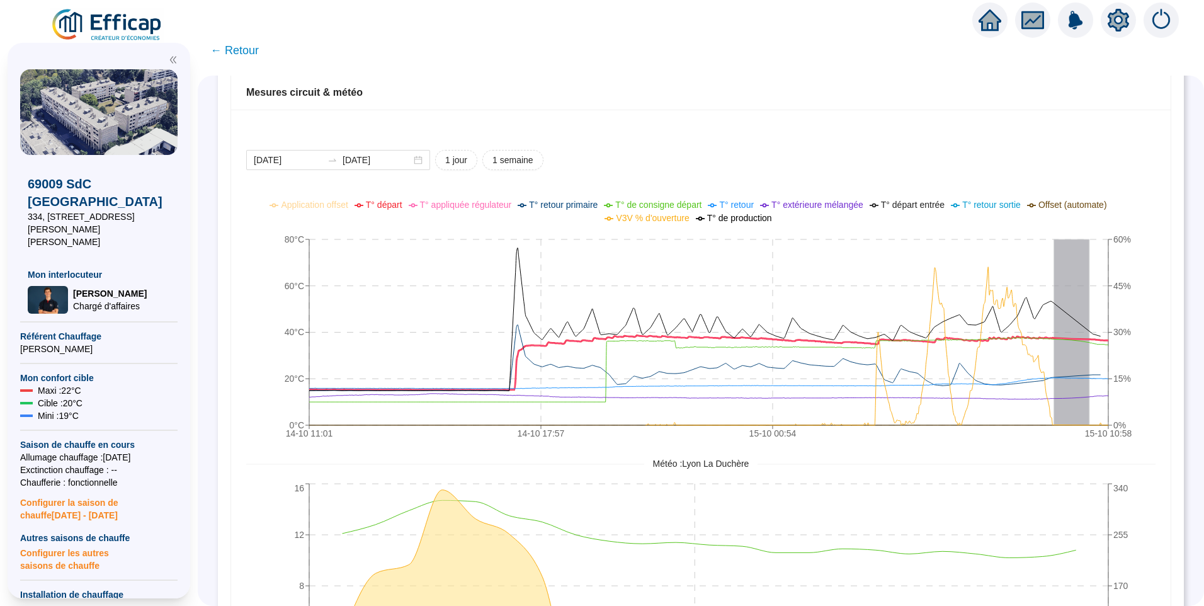
click at [401, 203] on span "T° départ" at bounding box center [384, 205] width 37 height 10
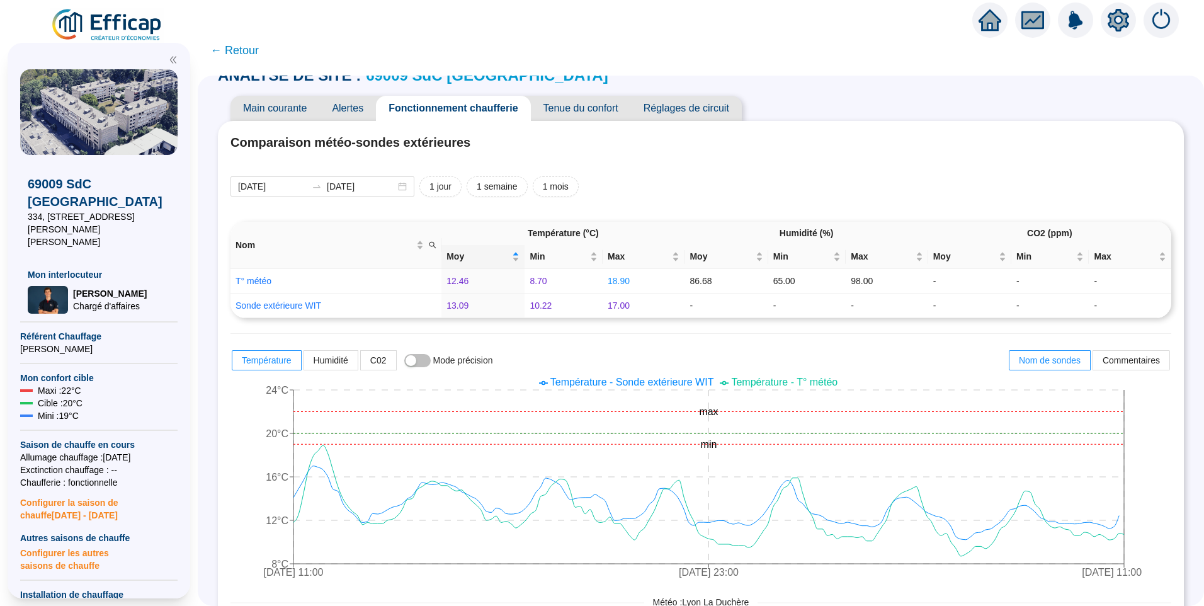
scroll to position [0, 0]
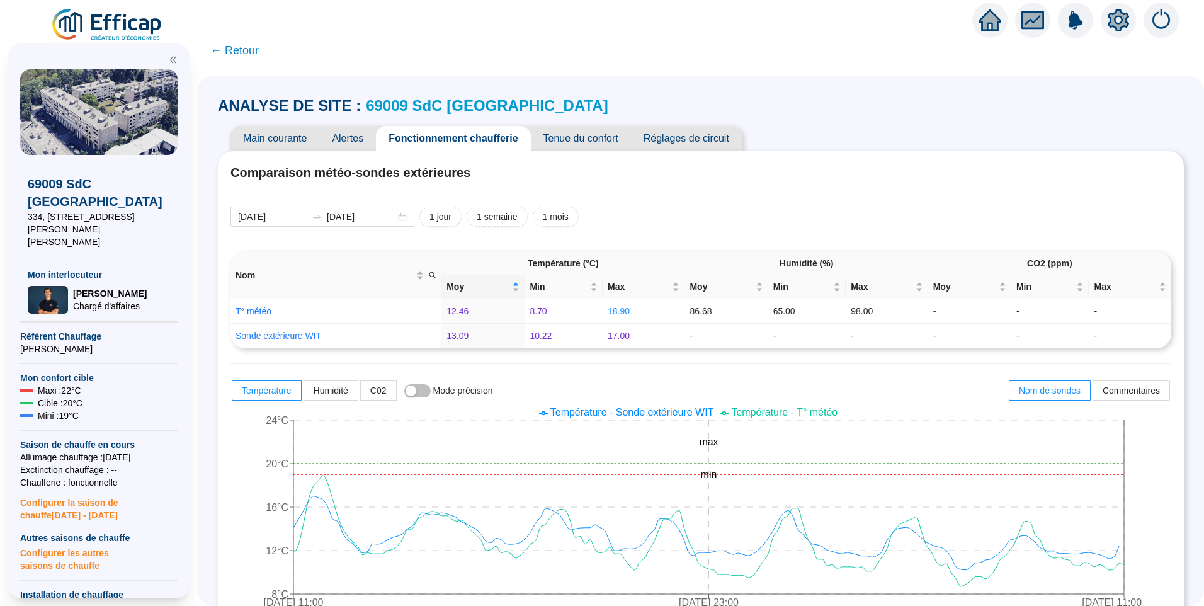
click at [573, 137] on span "Tenue du confort" at bounding box center [581, 138] width 100 height 25
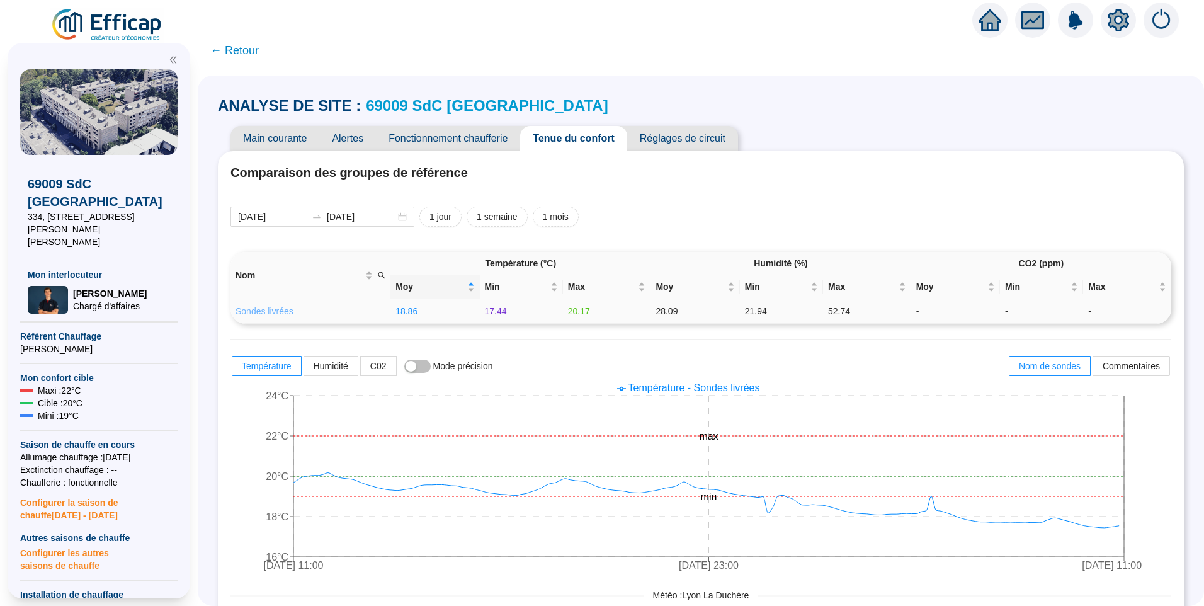
click at [285, 312] on link "Sondes livrées" at bounding box center [265, 311] width 58 height 10
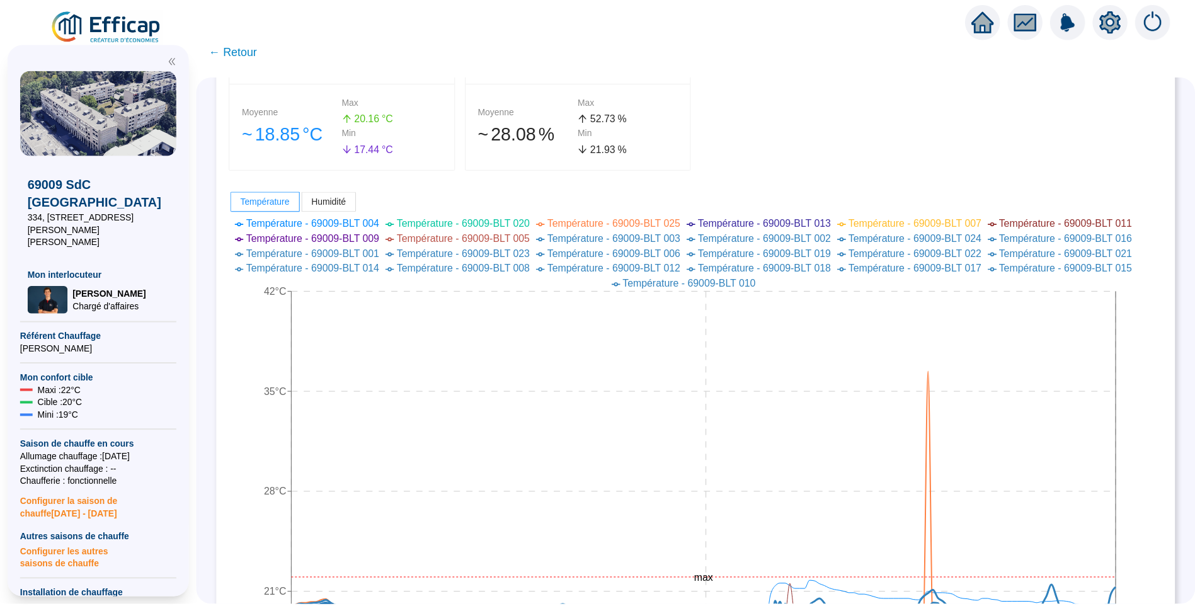
scroll to position [315, 0]
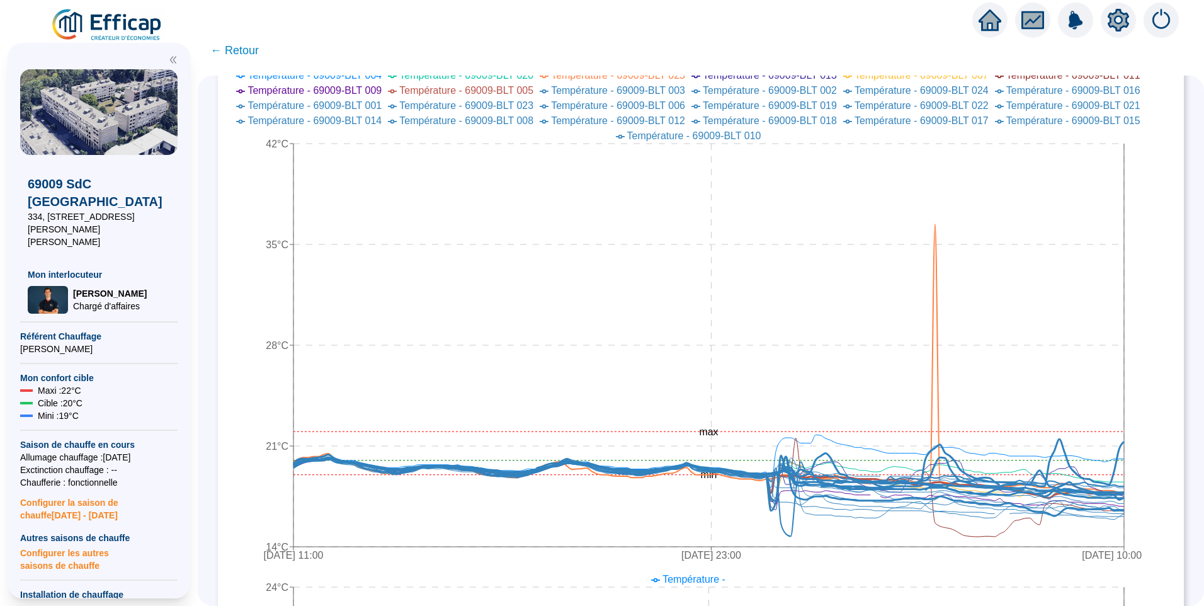
click at [132, 26] on img at bounding box center [107, 25] width 114 height 35
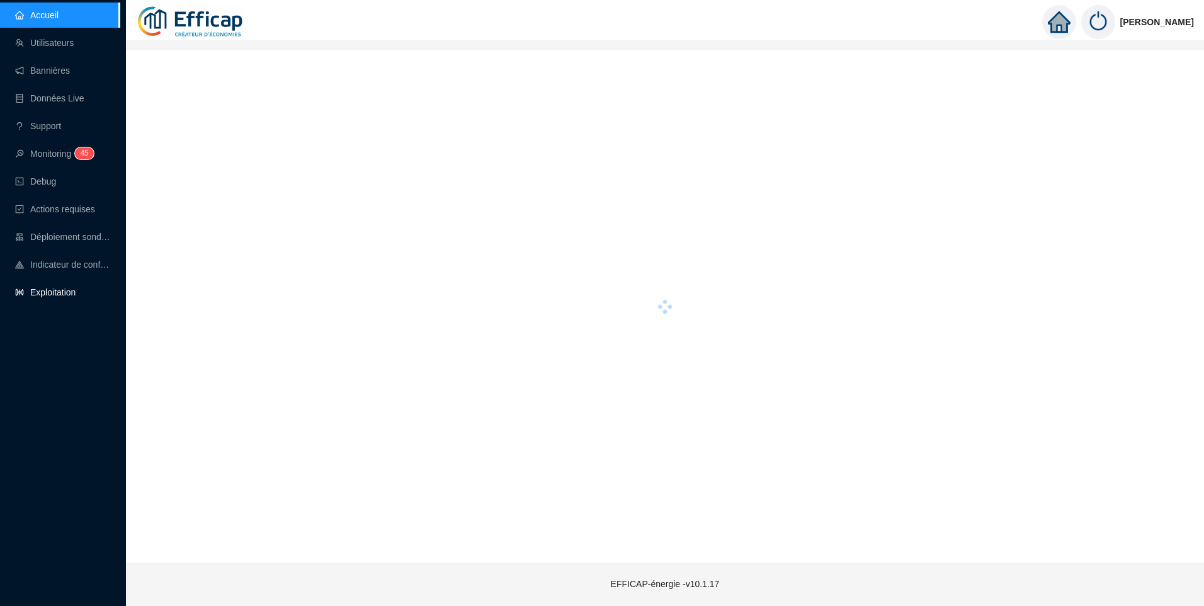
click at [49, 288] on link "Exploitation" at bounding box center [45, 292] width 60 height 10
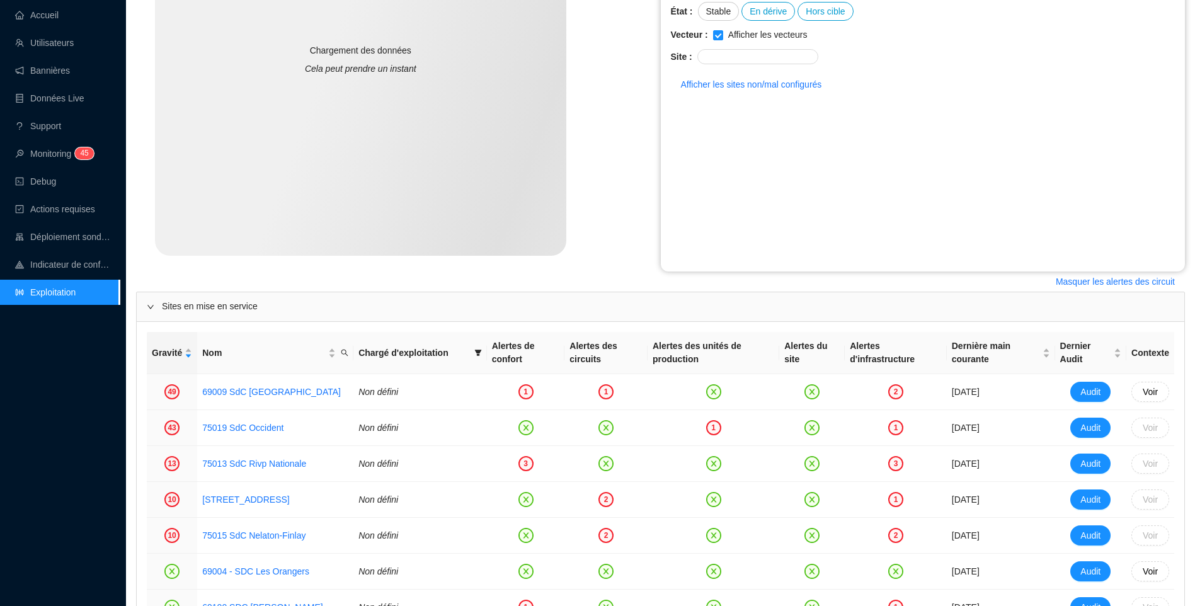
scroll to position [315, 0]
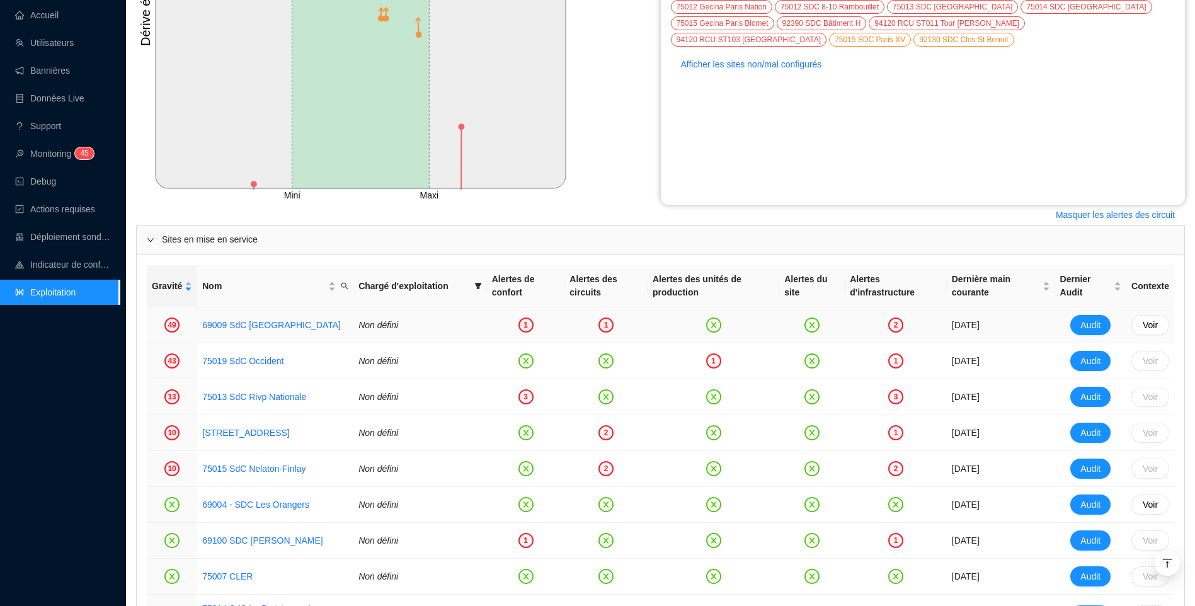
drag, startPoint x: 249, startPoint y: 329, endPoint x: 260, endPoint y: 339, distance: 14.8
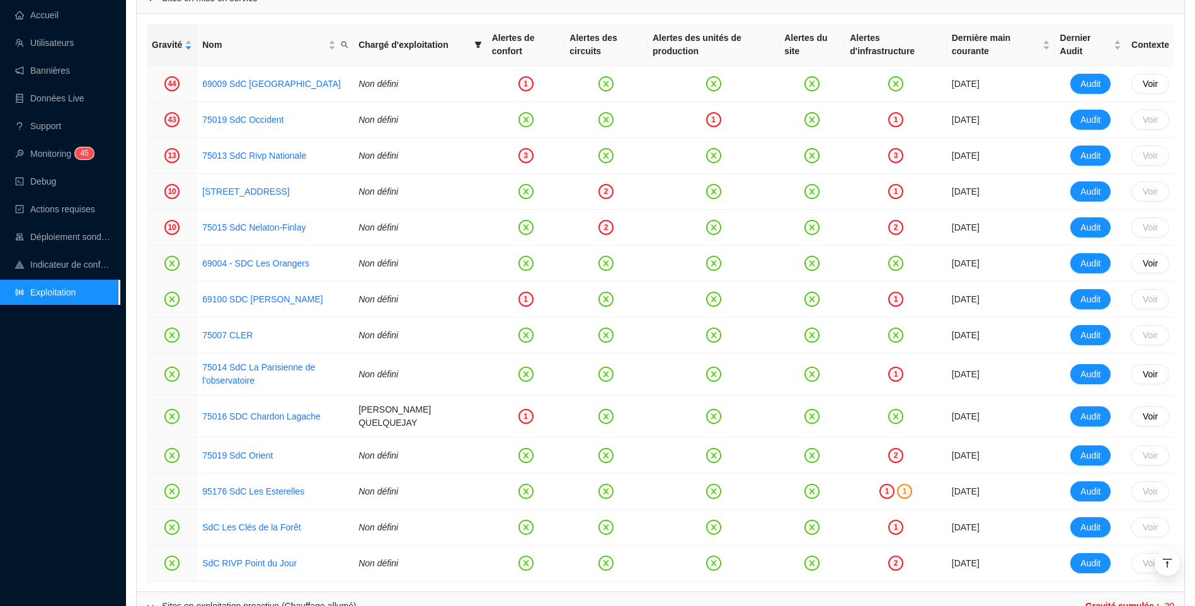
scroll to position [499, 0]
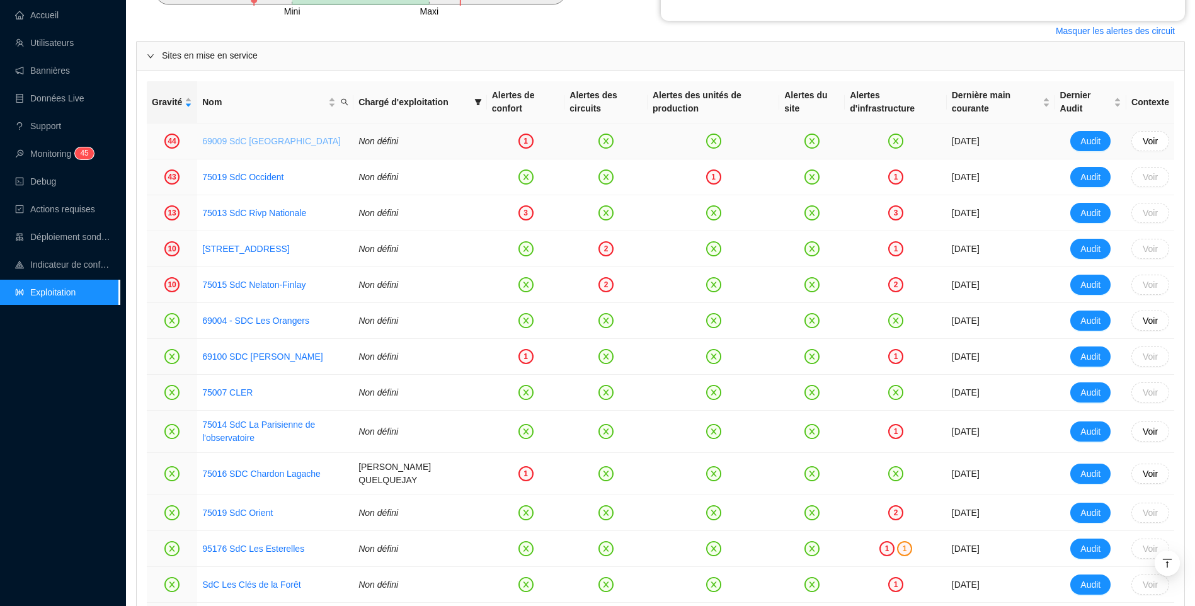
click at [256, 137] on link "69009 SdC [GEOGRAPHIC_DATA]" at bounding box center [271, 141] width 139 height 10
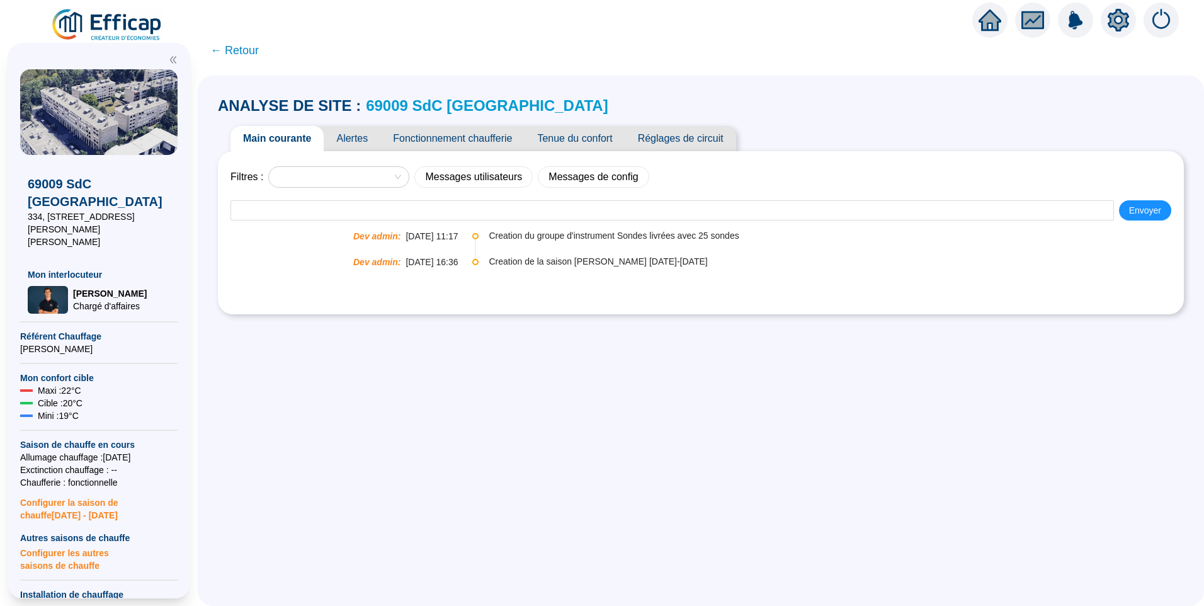
click at [452, 136] on span "Fonctionnement chaufferie" at bounding box center [452, 138] width 144 height 25
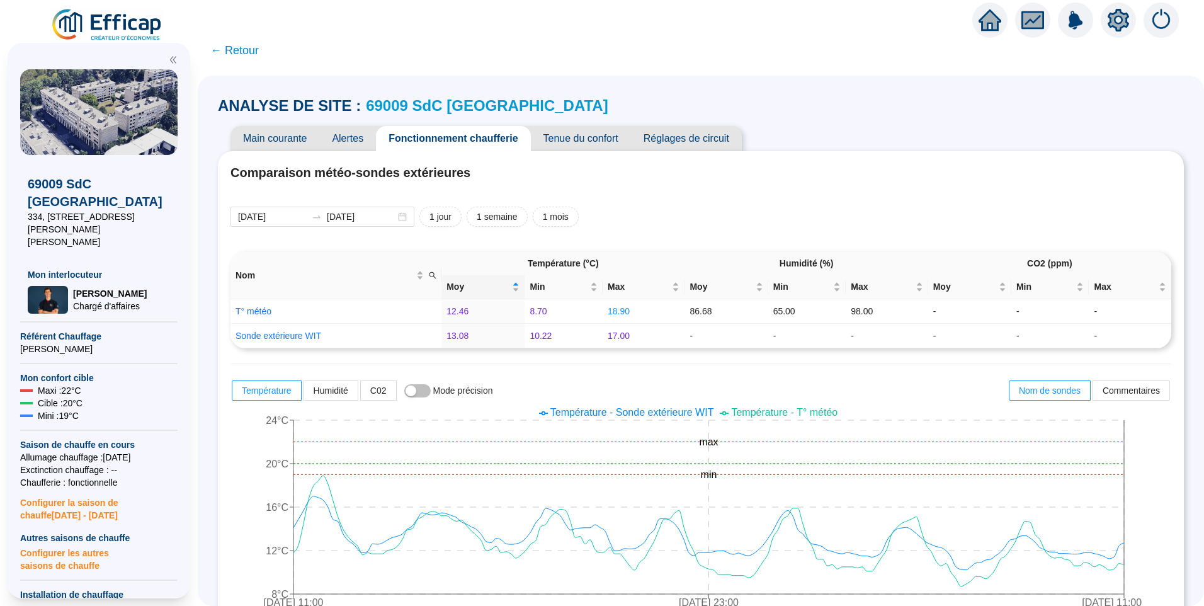
click at [576, 142] on span "Tenue du confort" at bounding box center [581, 138] width 100 height 25
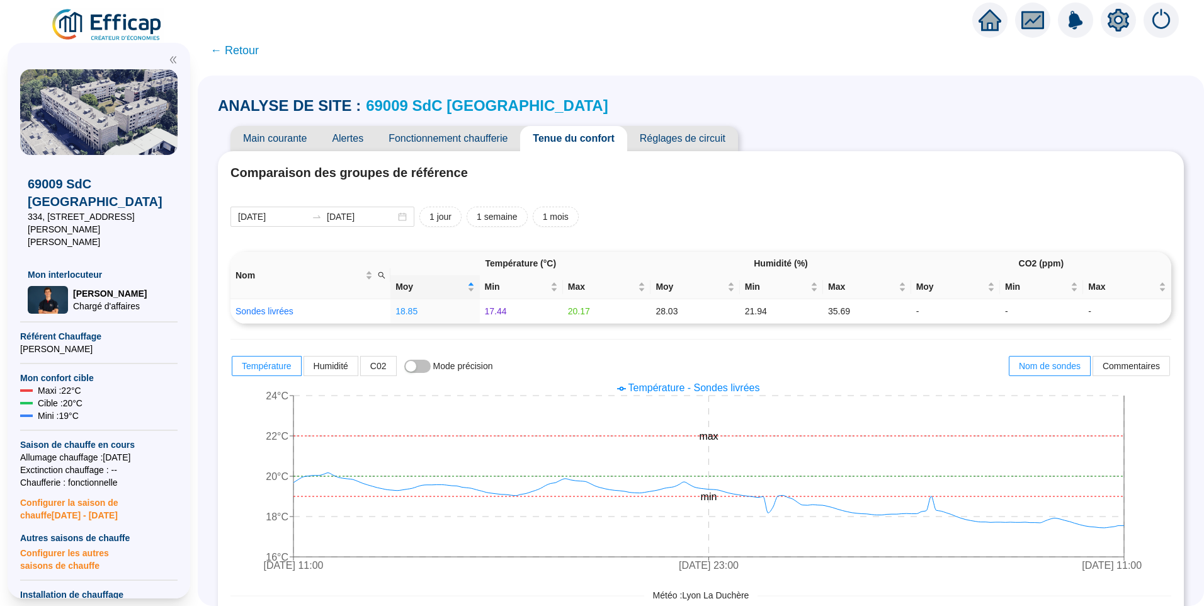
click at [667, 146] on span "Réglages de circuit" at bounding box center [682, 138] width 111 height 25
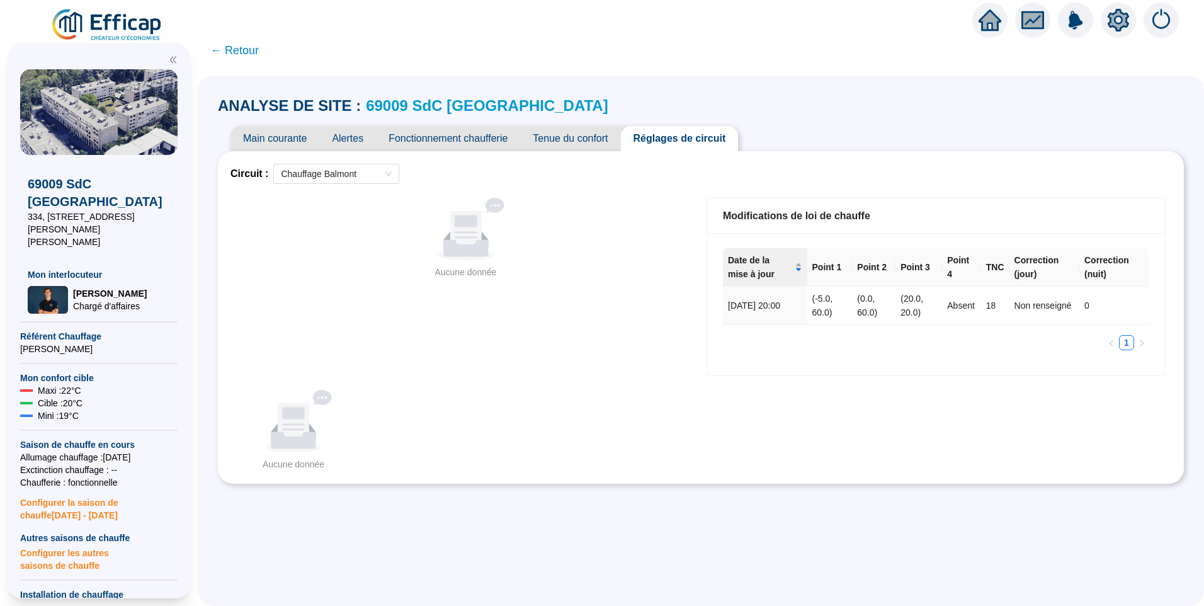
click at [595, 289] on div "Aucune donnée Aucune donnée" at bounding box center [466, 286] width 471 height 191
click at [304, 275] on div "Aucune donnée" at bounding box center [466, 272] width 448 height 13
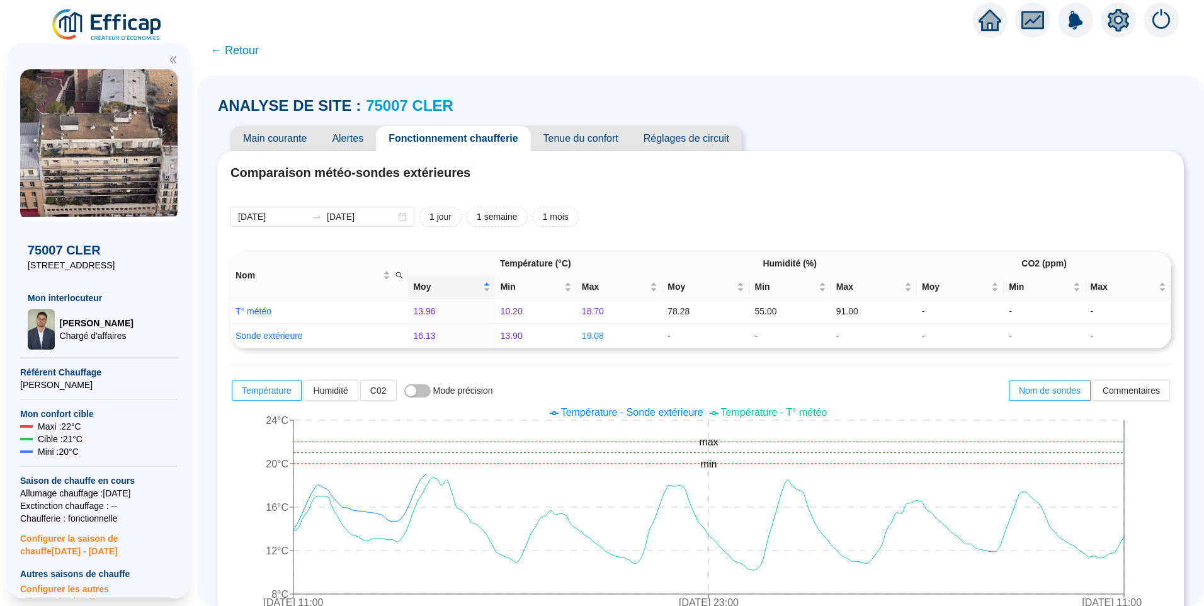
drag, startPoint x: 0, startPoint y: 0, endPoint x: 133, endPoint y: 9, distance: 133.2
click at [133, 9] on img at bounding box center [107, 25] width 114 height 35
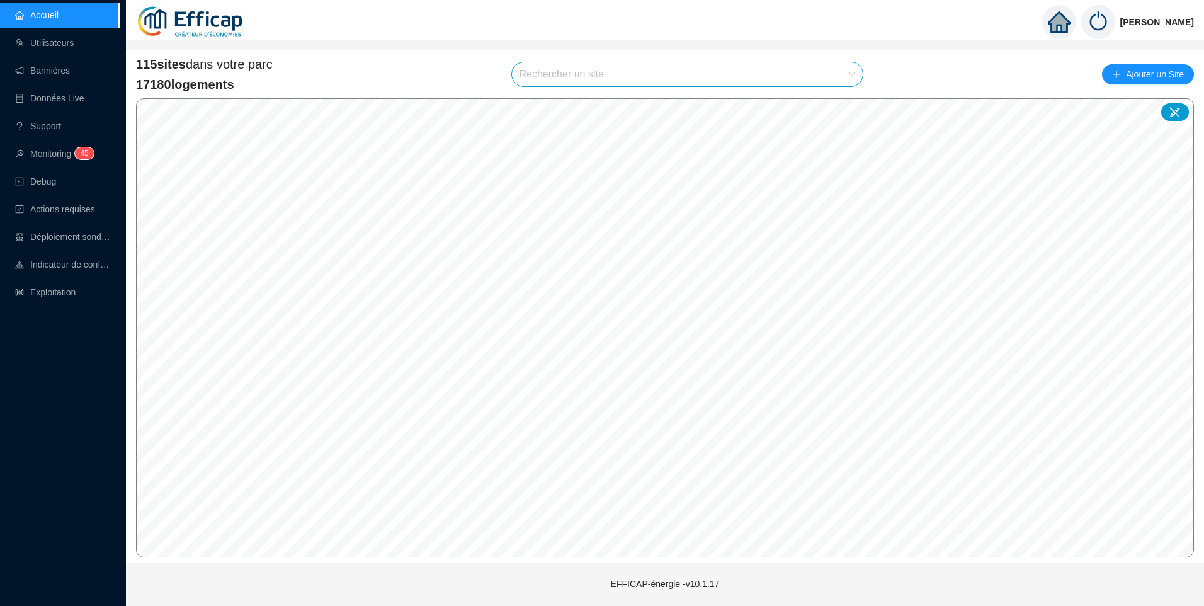
click at [562, 72] on input "search" at bounding box center [682, 74] width 325 height 24
type input "poin"
click at [840, 97] on div at bounding box center [840, 104] width 29 height 19
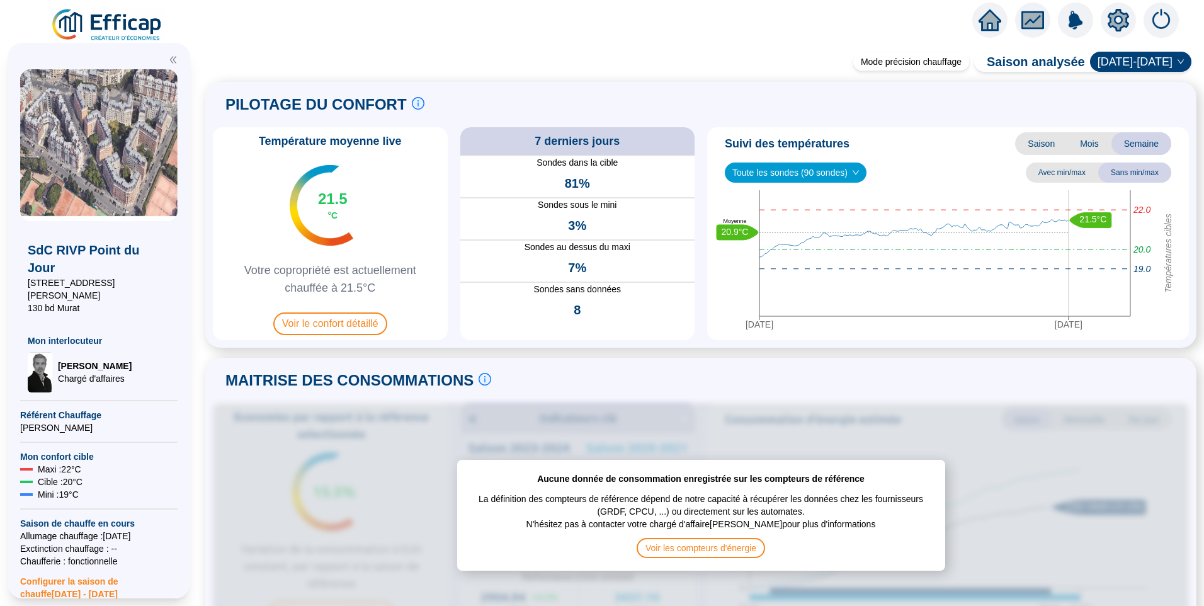
click at [821, 171] on span "Toute les sondes (90 sondes)" at bounding box center [796, 172] width 127 height 19
click at [894, 161] on div "Suivi des températures Saison Mois Semaine Toute les sondes (90 sondes) Avec mi…" at bounding box center [948, 233] width 482 height 213
click at [113, 20] on img at bounding box center [107, 25] width 114 height 35
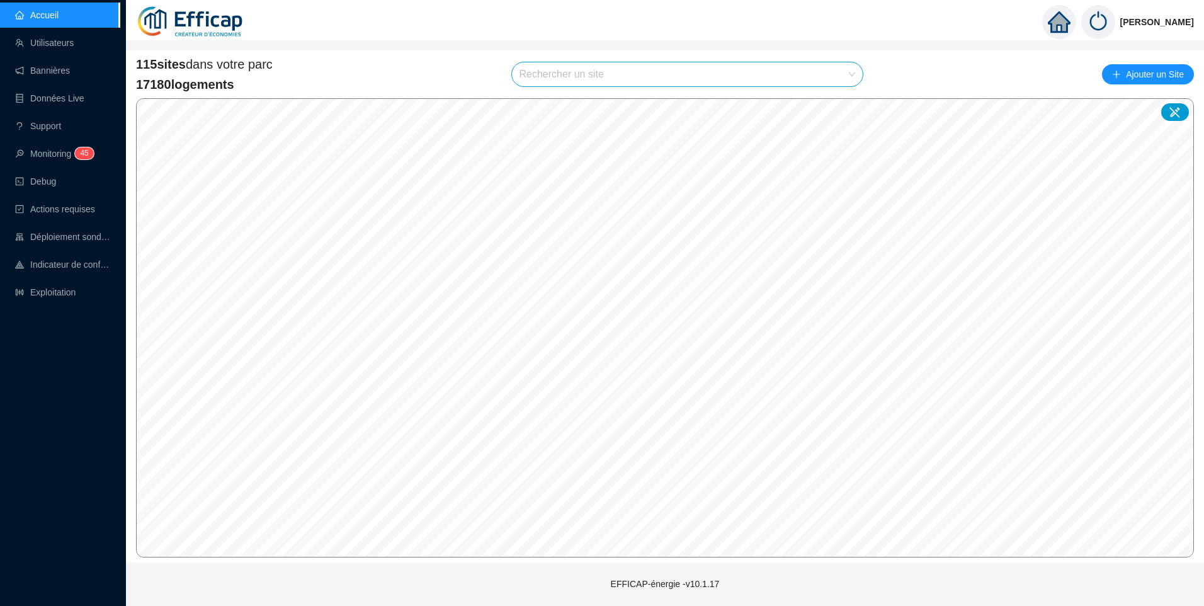
click at [591, 79] on input "search" at bounding box center [682, 74] width 325 height 24
type input "natio"
click at [831, 133] on div at bounding box center [840, 130] width 29 height 19
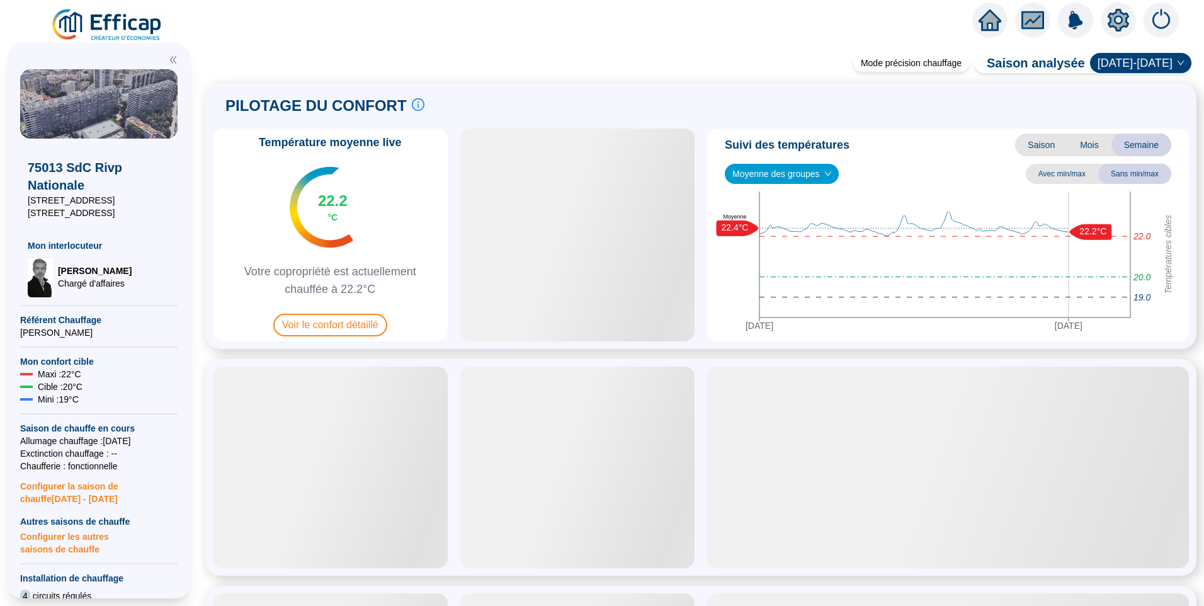
click at [797, 174] on span "Moyenne des groupes" at bounding box center [782, 173] width 99 height 19
click at [794, 223] on div "Circuit 1 (51 sondes)" at bounding box center [781, 219] width 93 height 13
click at [793, 177] on span "Circuit 1 (51 sondes)" at bounding box center [779, 173] width 93 height 19
click at [787, 241] on div "Circuit 2 (33 sondes)" at bounding box center [778, 239] width 86 height 13
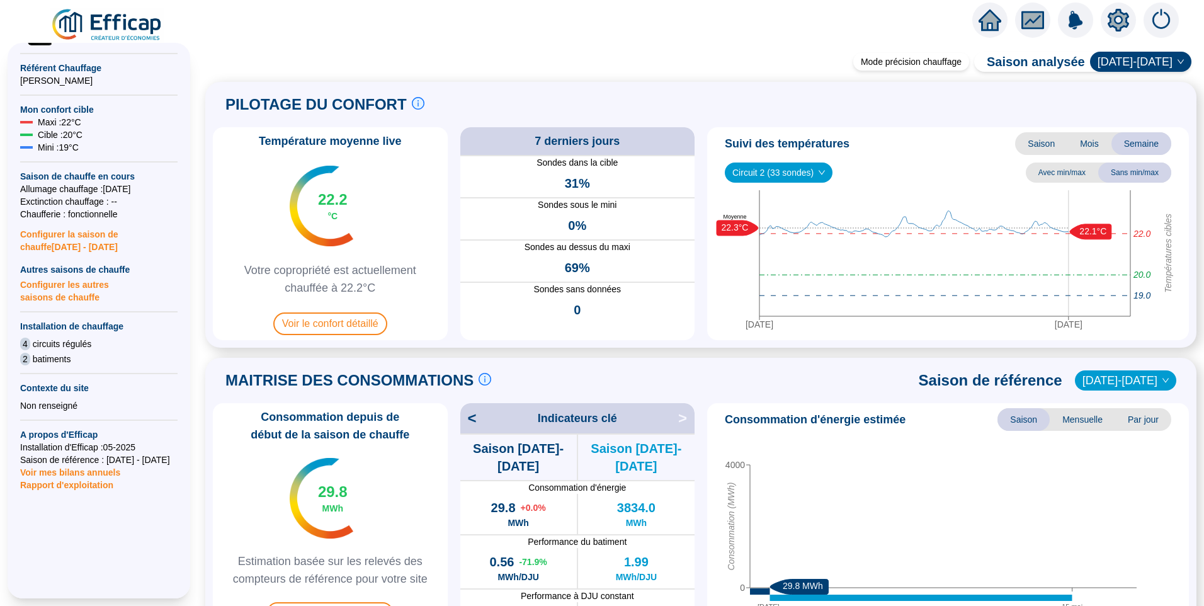
scroll to position [126, 0]
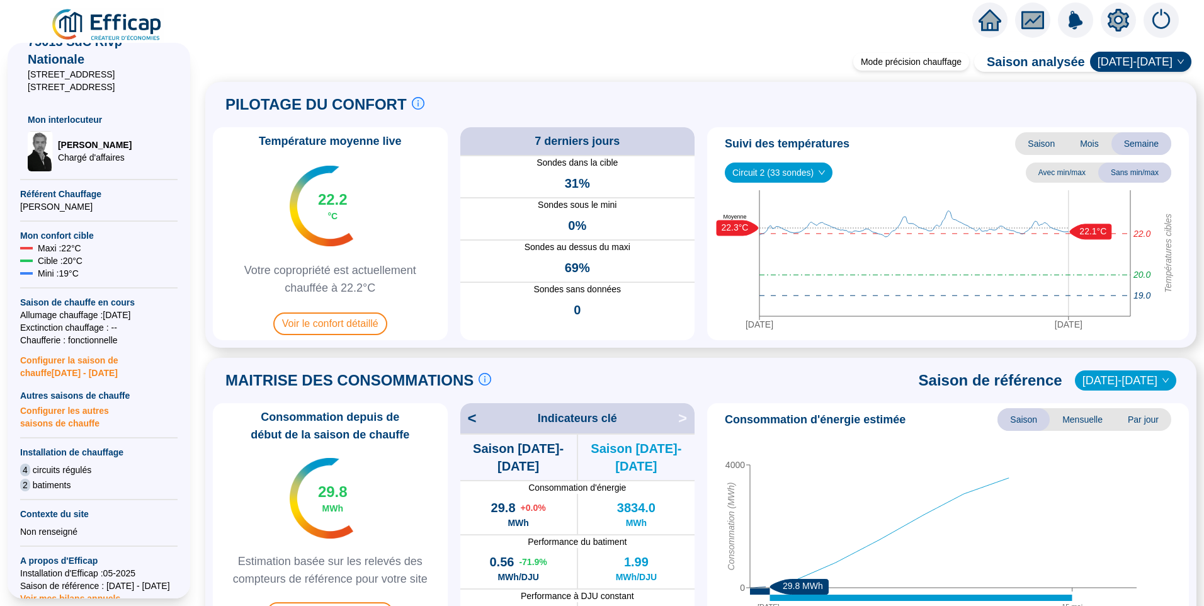
click at [903, 174] on div "Circuit 2 (33 sondes) Circuit 2 (33 sondes) Avec min/max Sans min/max" at bounding box center [948, 173] width 472 height 20
click at [918, 155] on div "Suivi des températures Saison Mois Semaine" at bounding box center [948, 143] width 472 height 23
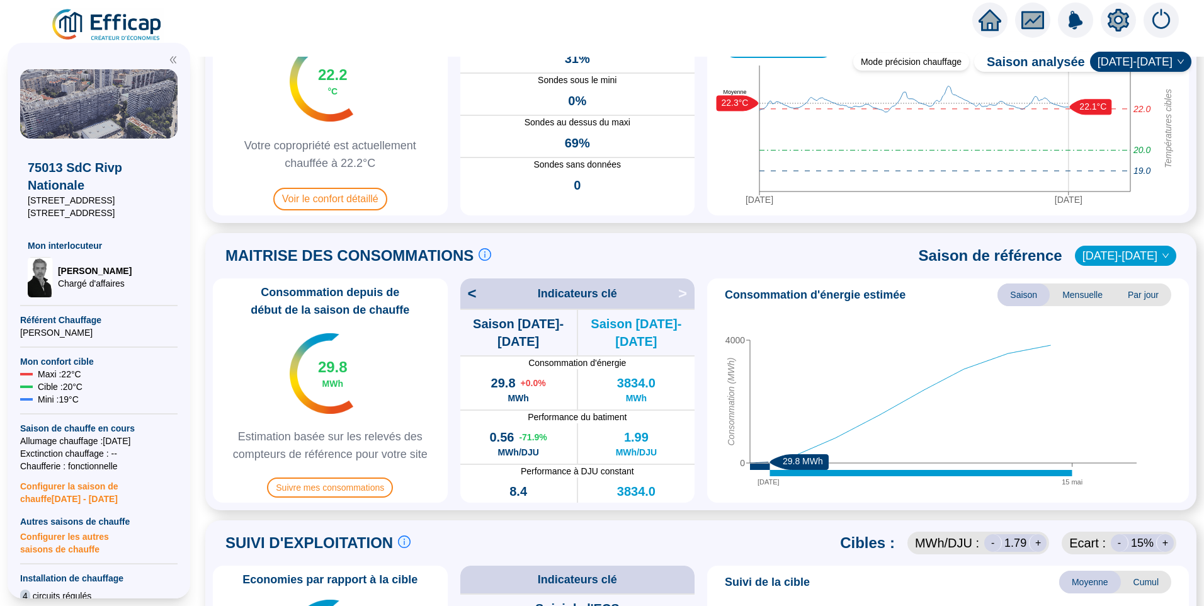
scroll to position [63, 0]
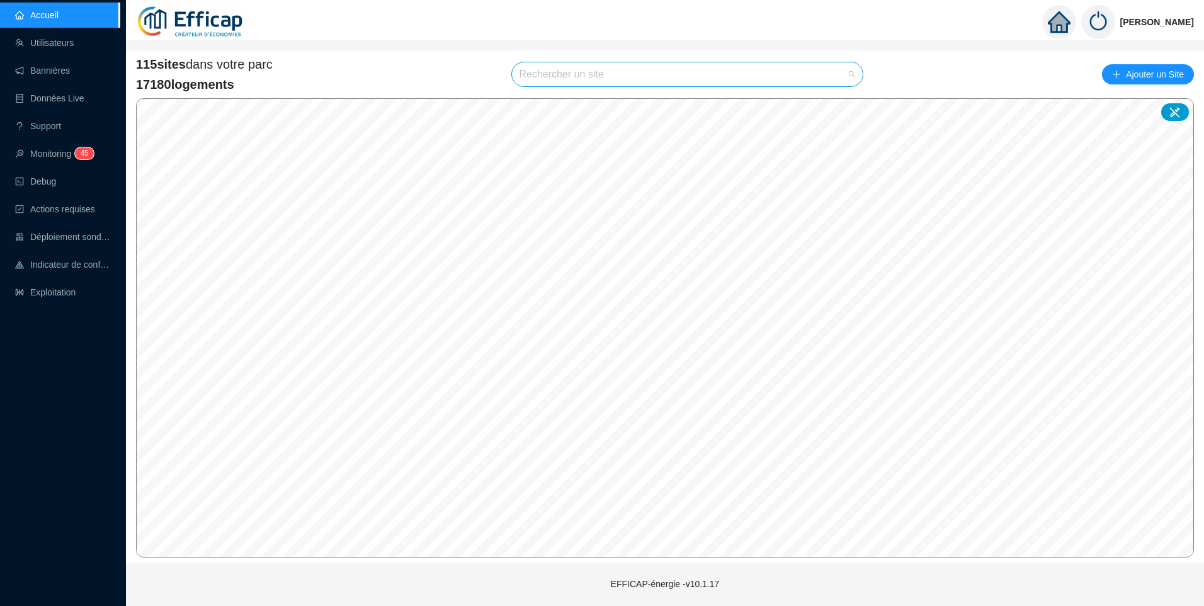
click at [559, 78] on input "search" at bounding box center [682, 74] width 325 height 24
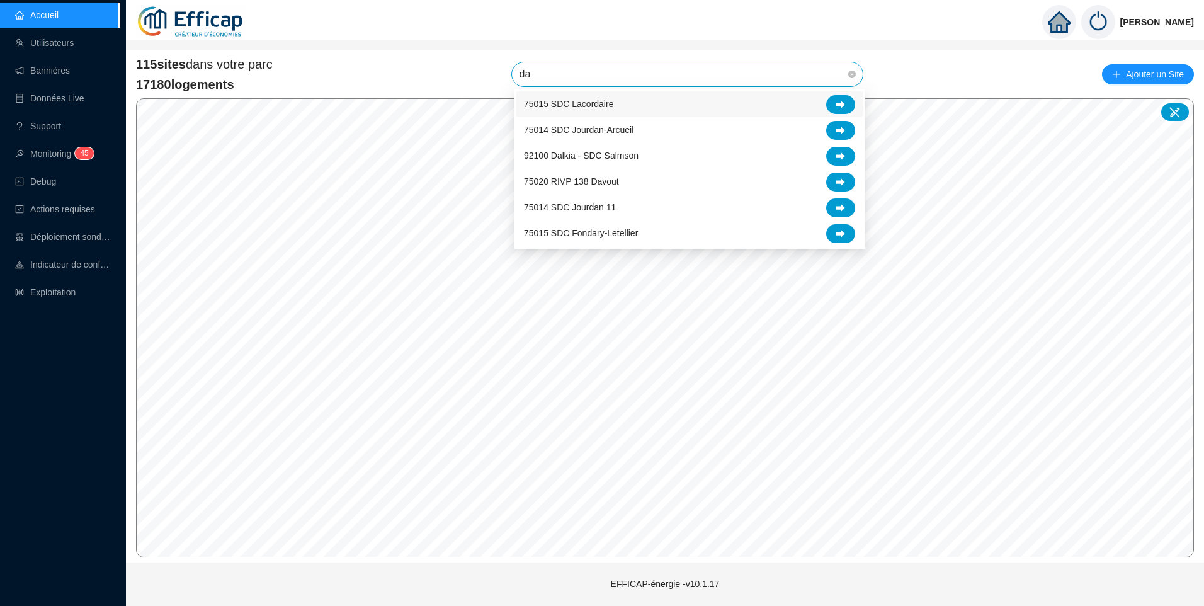
type input "dav"
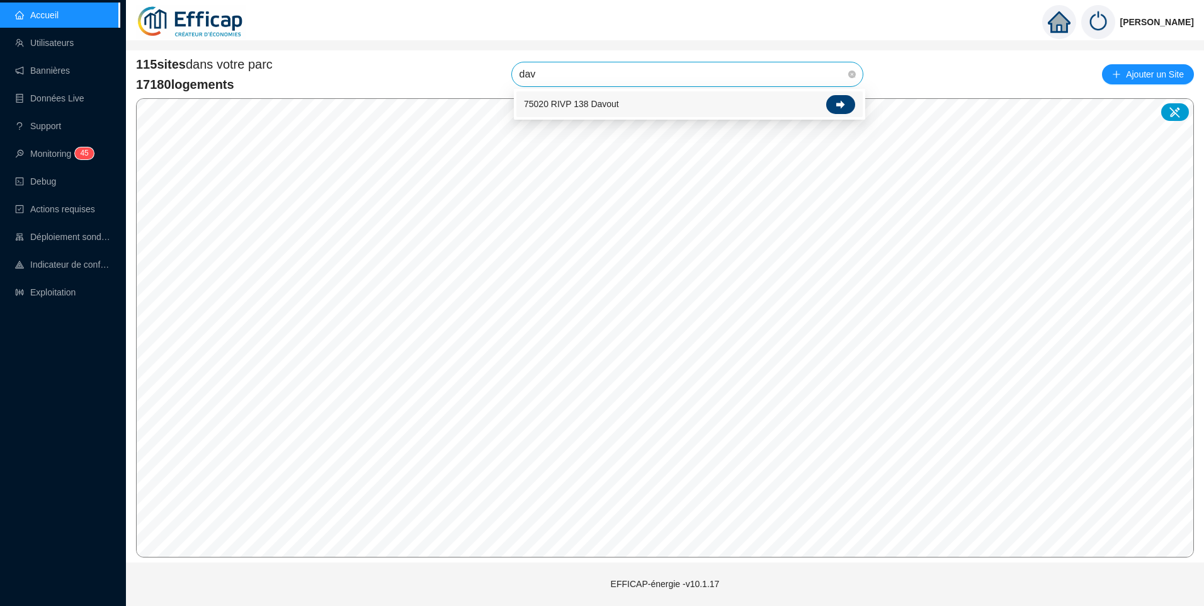
click at [834, 103] on div at bounding box center [840, 104] width 29 height 19
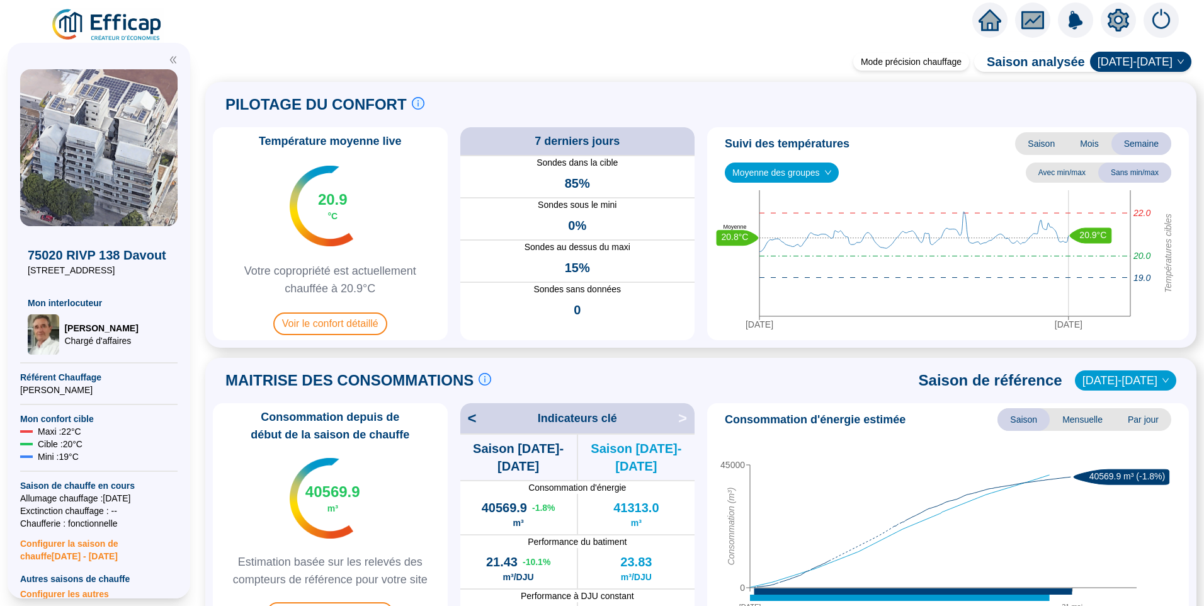
click at [125, 29] on img at bounding box center [107, 25] width 114 height 35
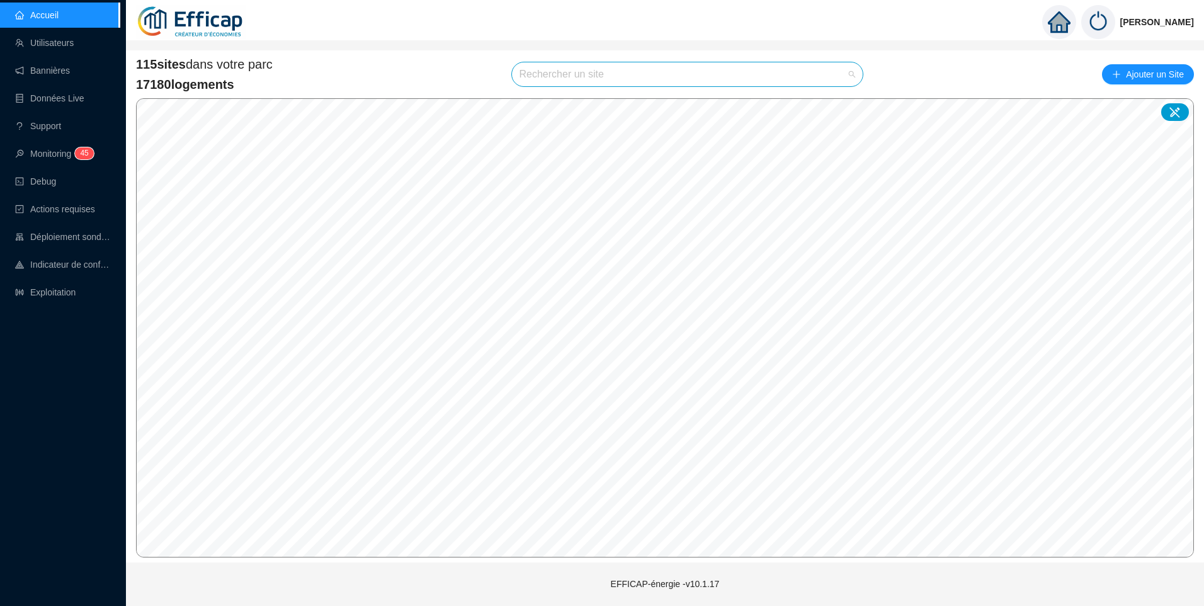
click at [556, 79] on input "search" at bounding box center [682, 74] width 325 height 24
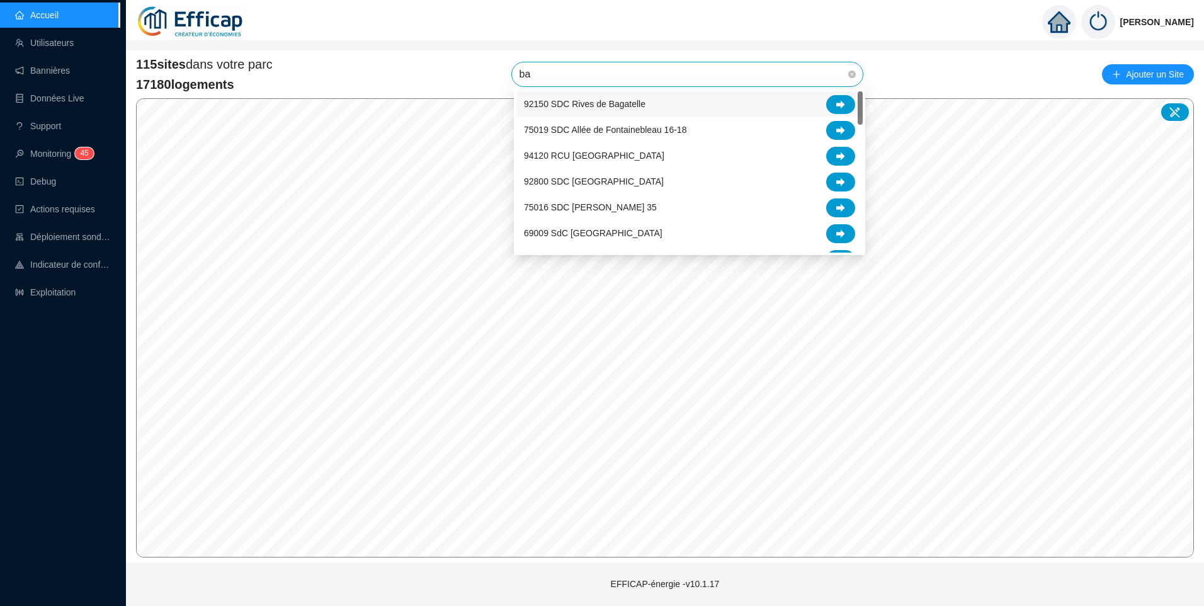
type input "[MEDICAL_DATA]"
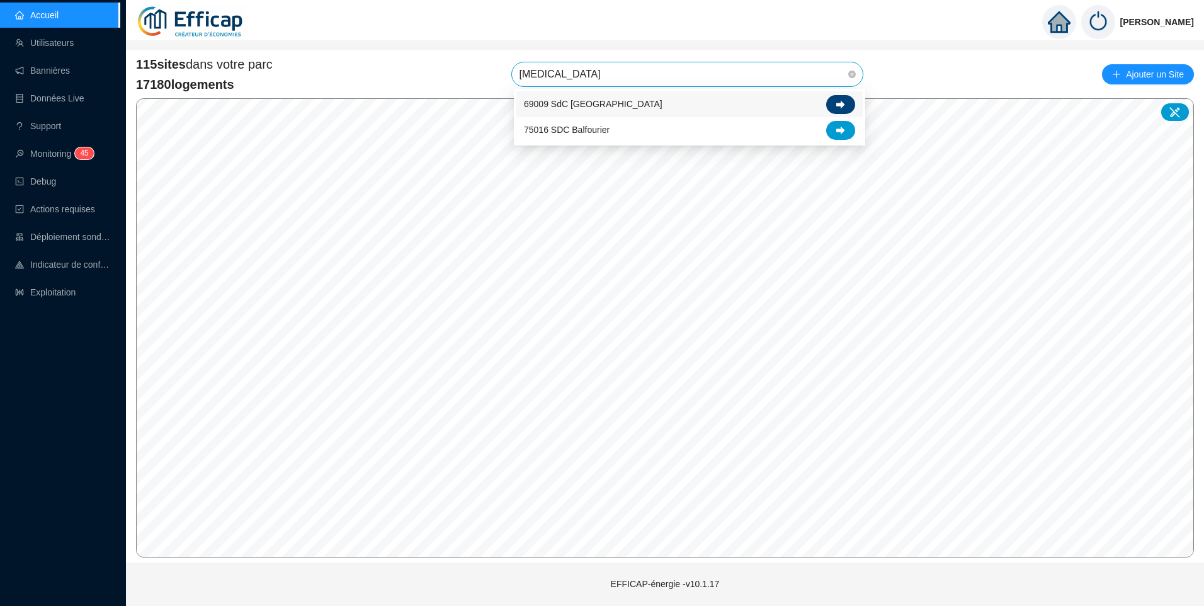
click at [843, 105] on icon at bounding box center [840, 104] width 9 height 8
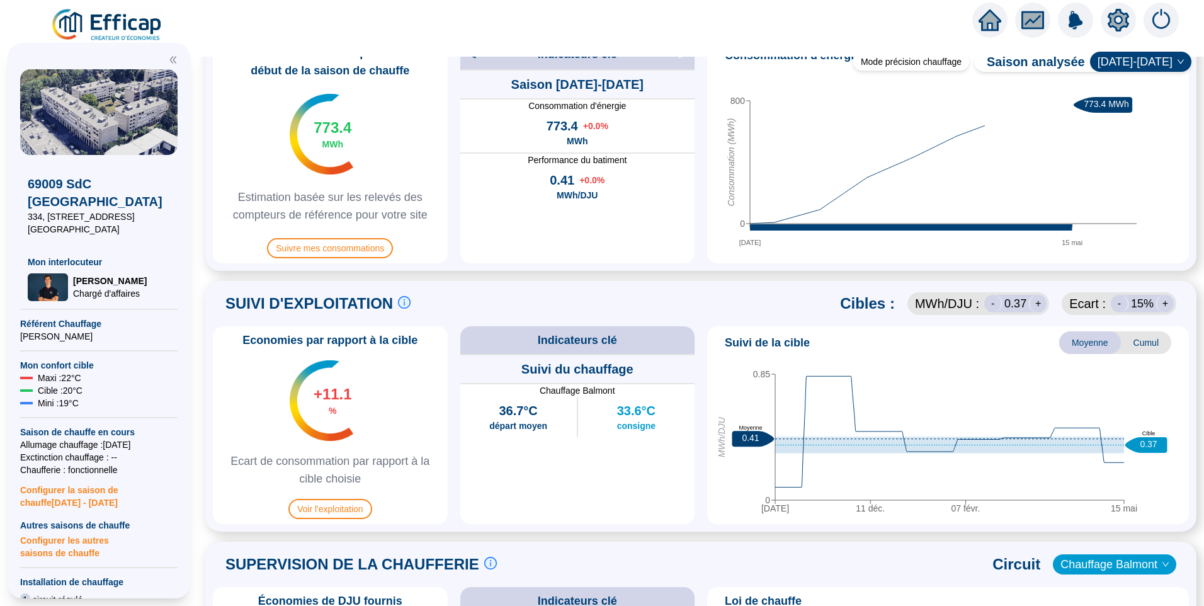
scroll to position [441, 0]
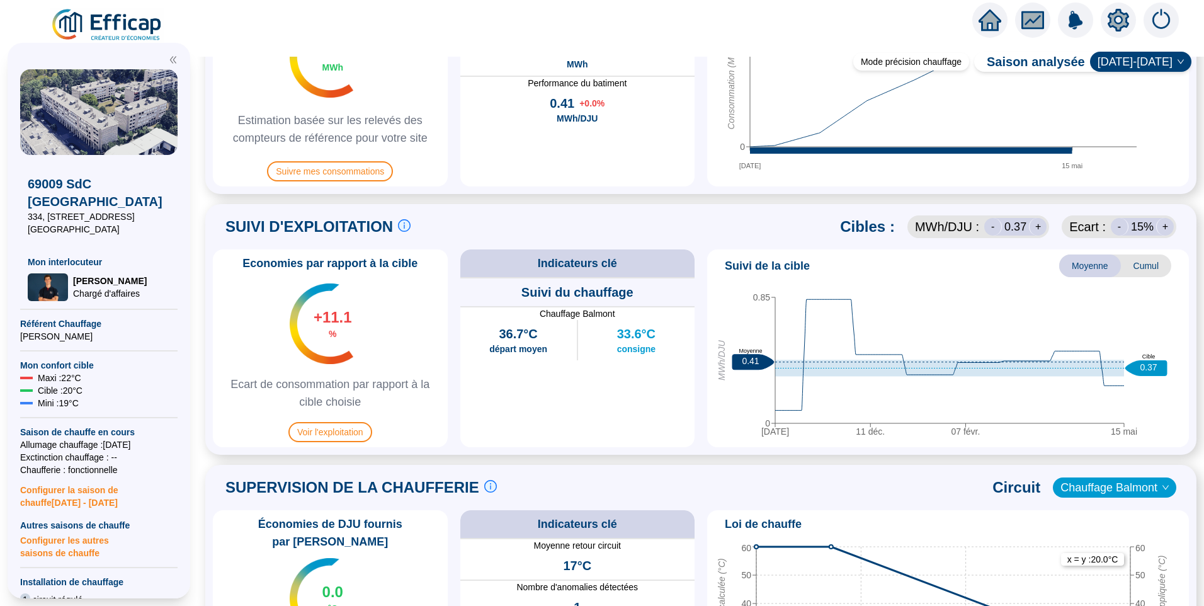
click at [1119, 24] on icon "setting" at bounding box center [1118, 20] width 9 height 9
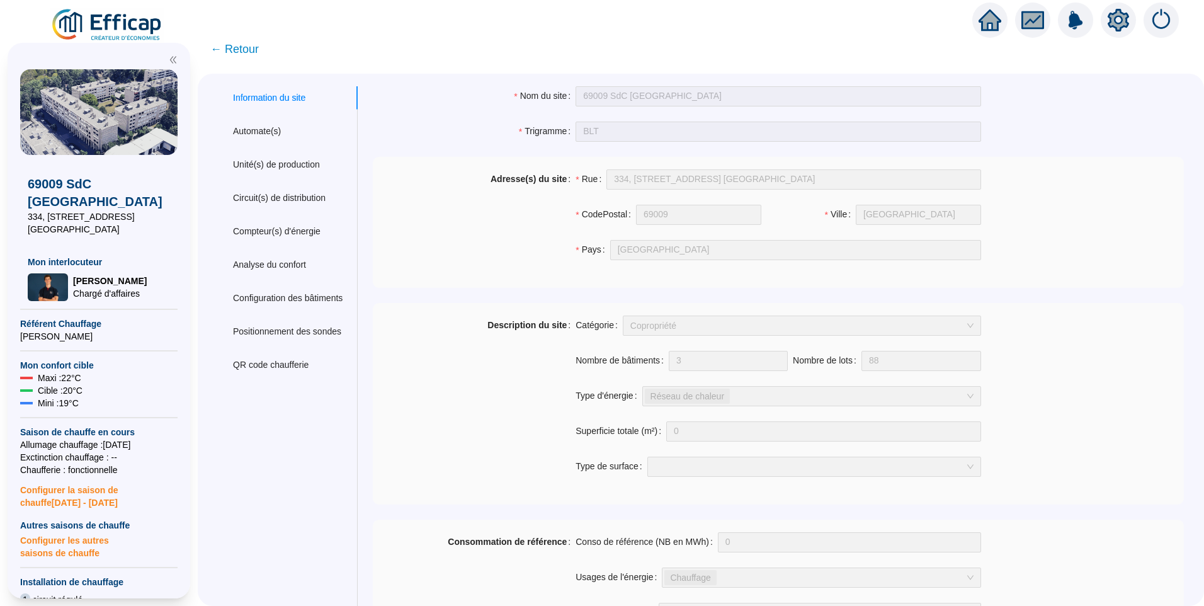
click at [248, 48] on span "← Retour" at bounding box center [234, 49] width 48 height 18
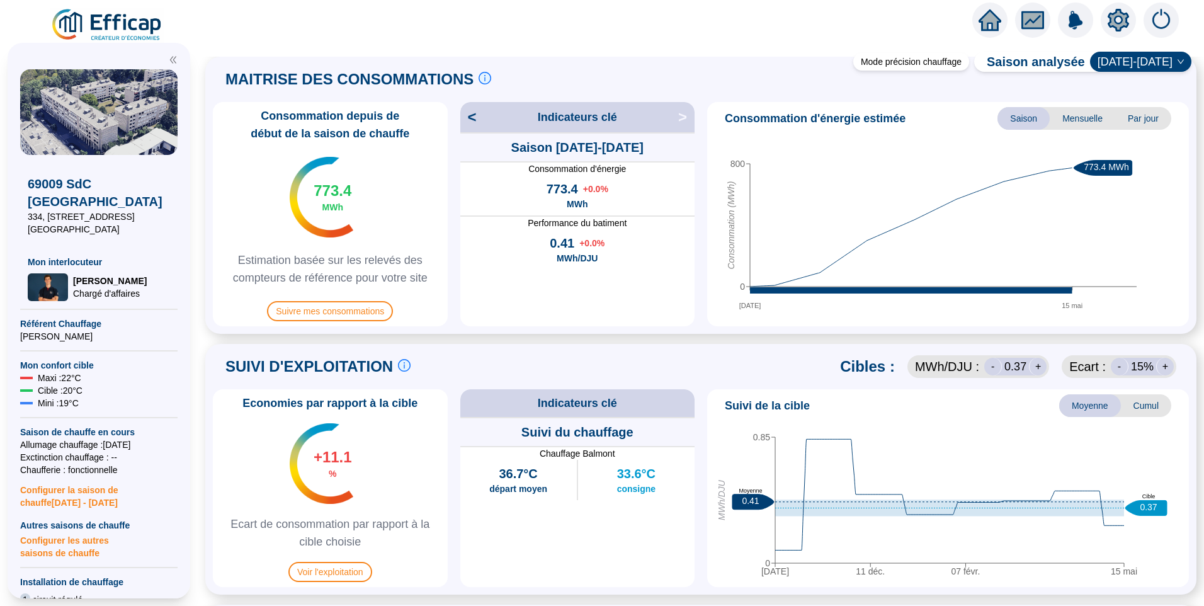
scroll to position [378, 0]
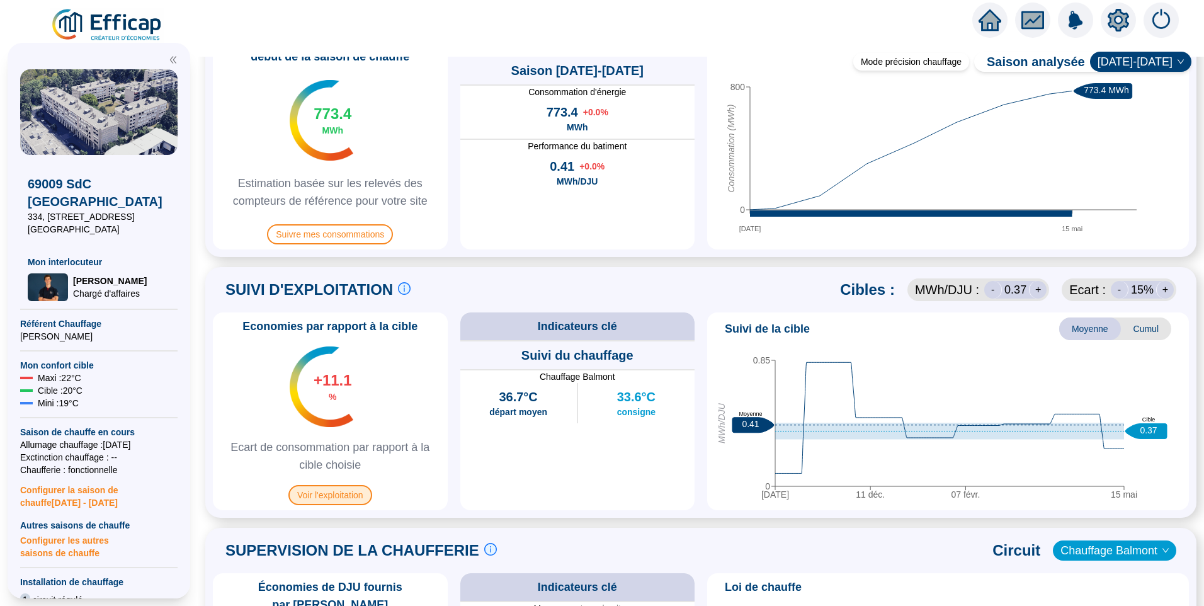
click at [343, 496] on span "Voir l'exploitation" at bounding box center [330, 495] width 84 height 20
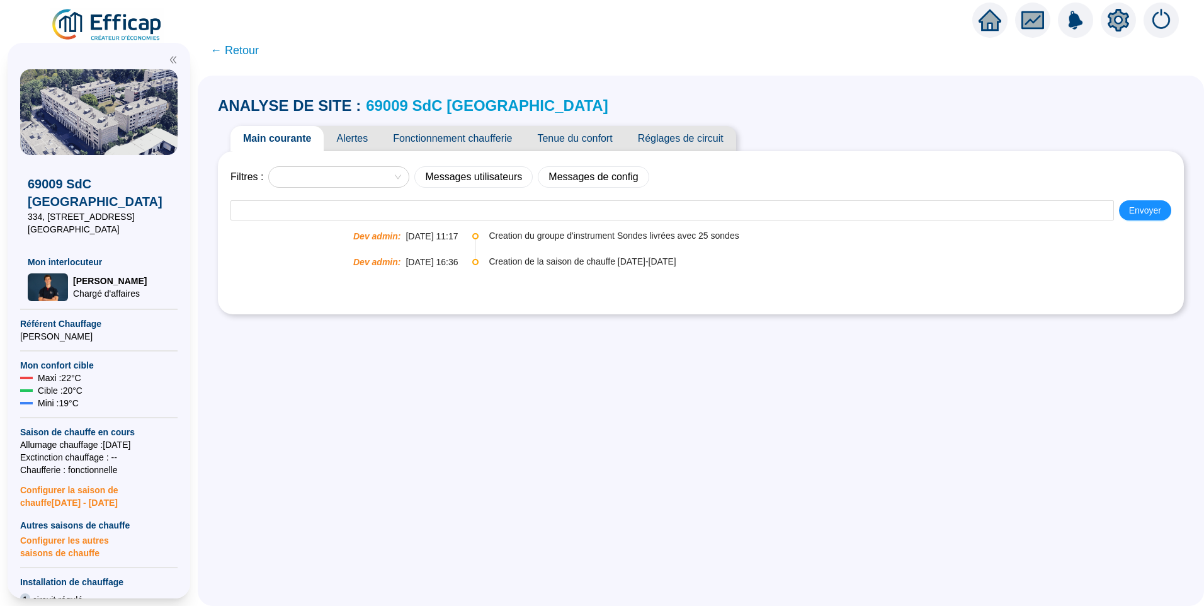
click at [580, 143] on span "Tenue du confort" at bounding box center [575, 138] width 100 height 25
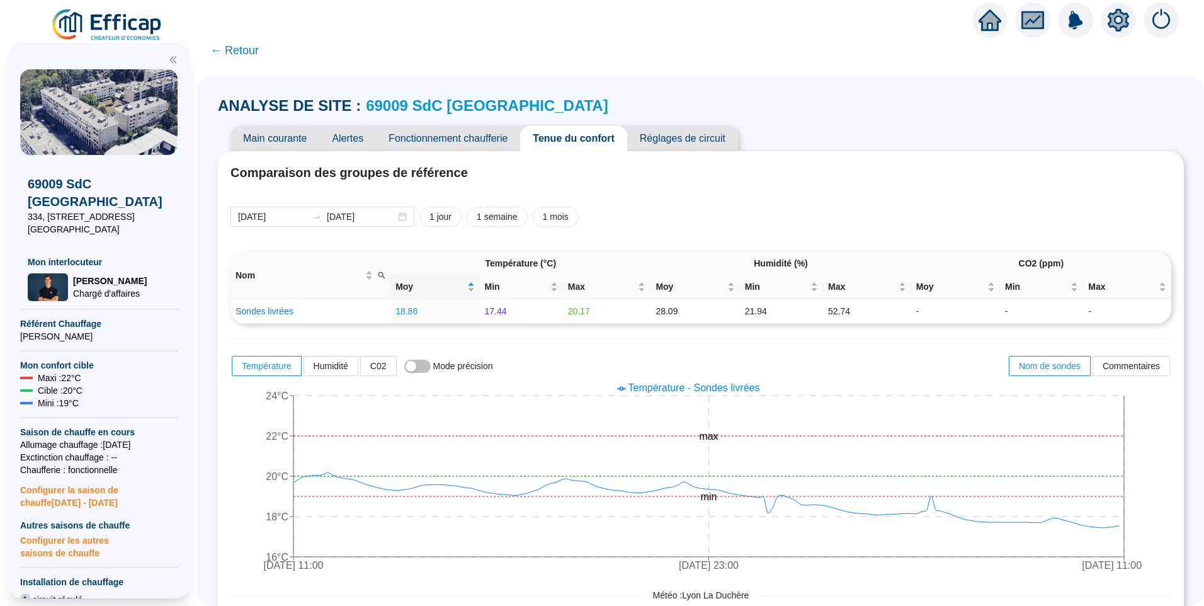
click at [470, 132] on span "Fonctionnement chaufferie" at bounding box center [448, 138] width 144 height 25
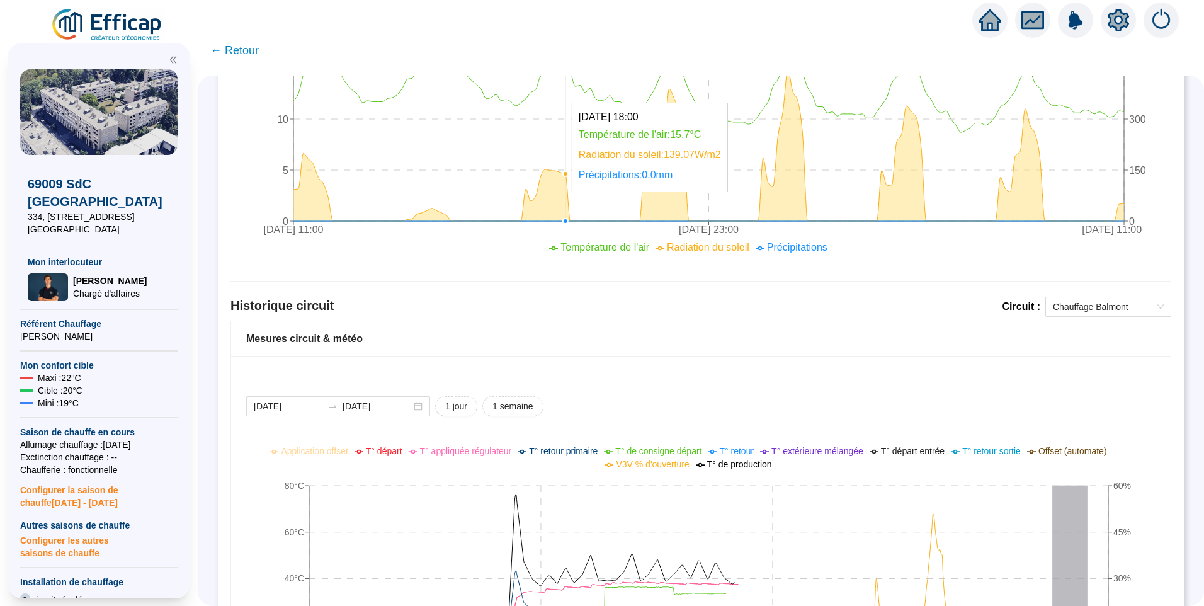
scroll to position [806, 0]
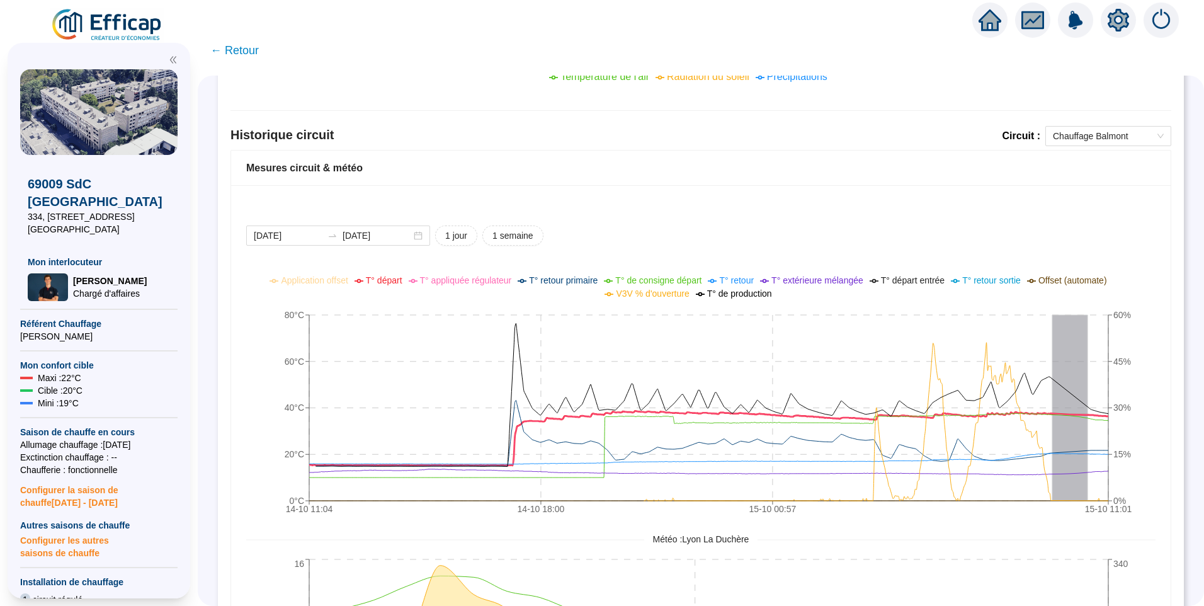
click at [402, 283] on span "T° départ" at bounding box center [384, 280] width 37 height 10
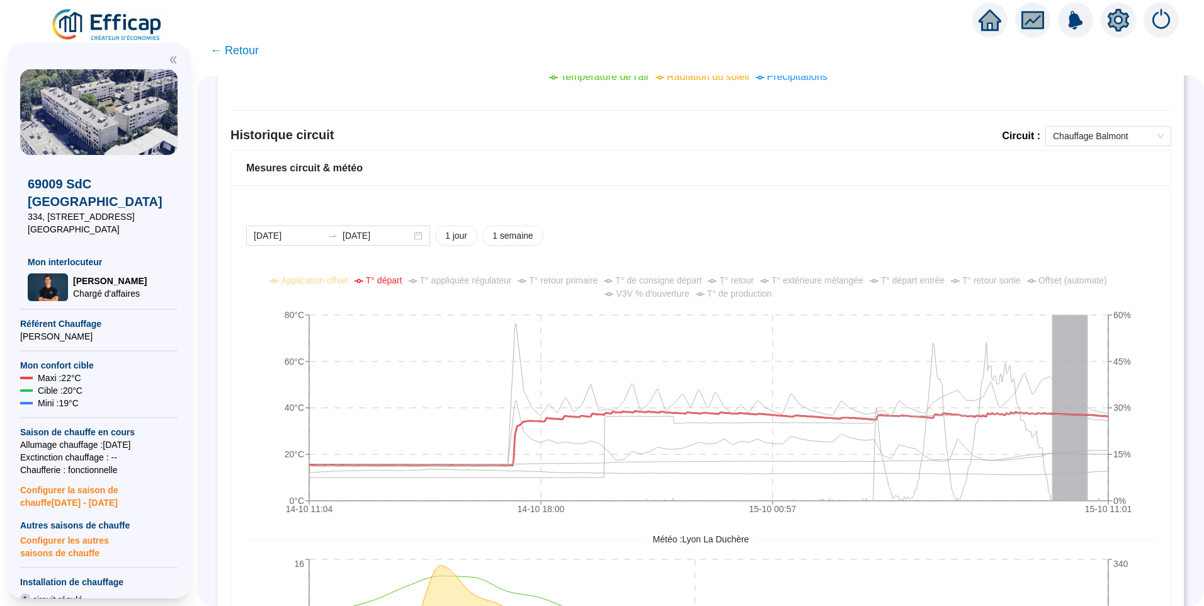
click at [659, 282] on span "T° de consigne départ" at bounding box center [658, 280] width 86 height 10
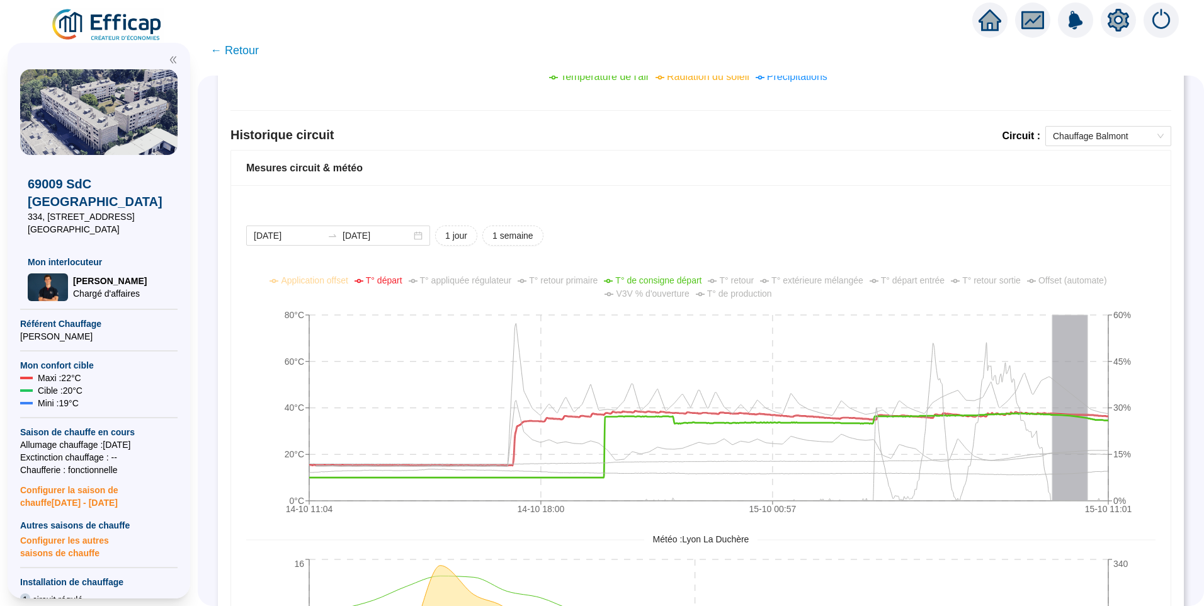
click at [739, 295] on span "T° de production" at bounding box center [739, 293] width 65 height 10
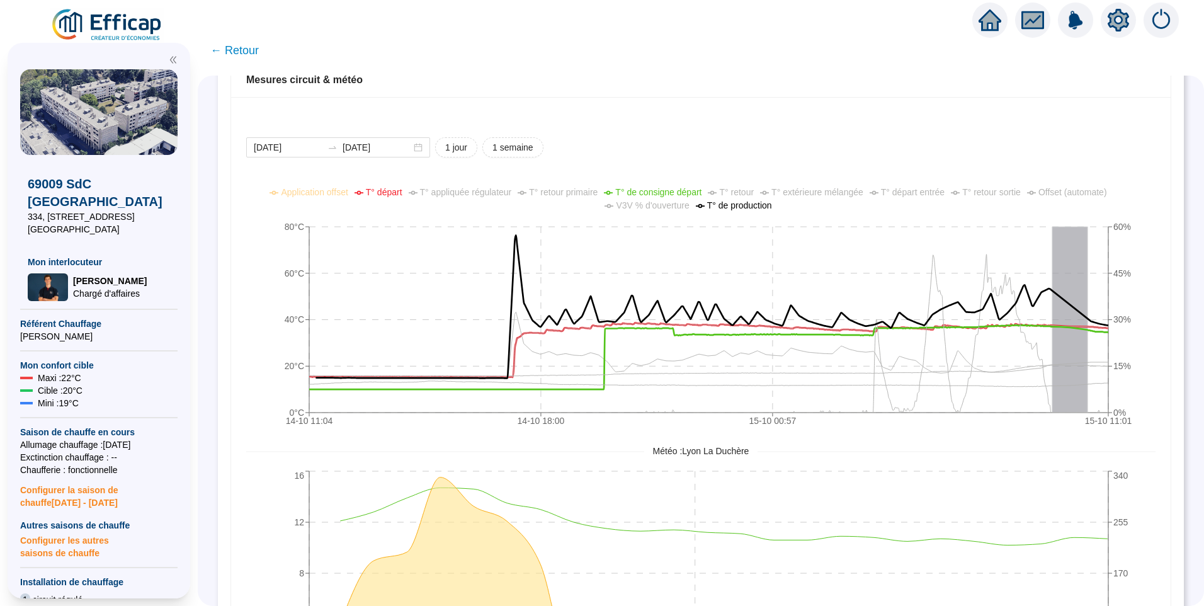
scroll to position [869, 0]
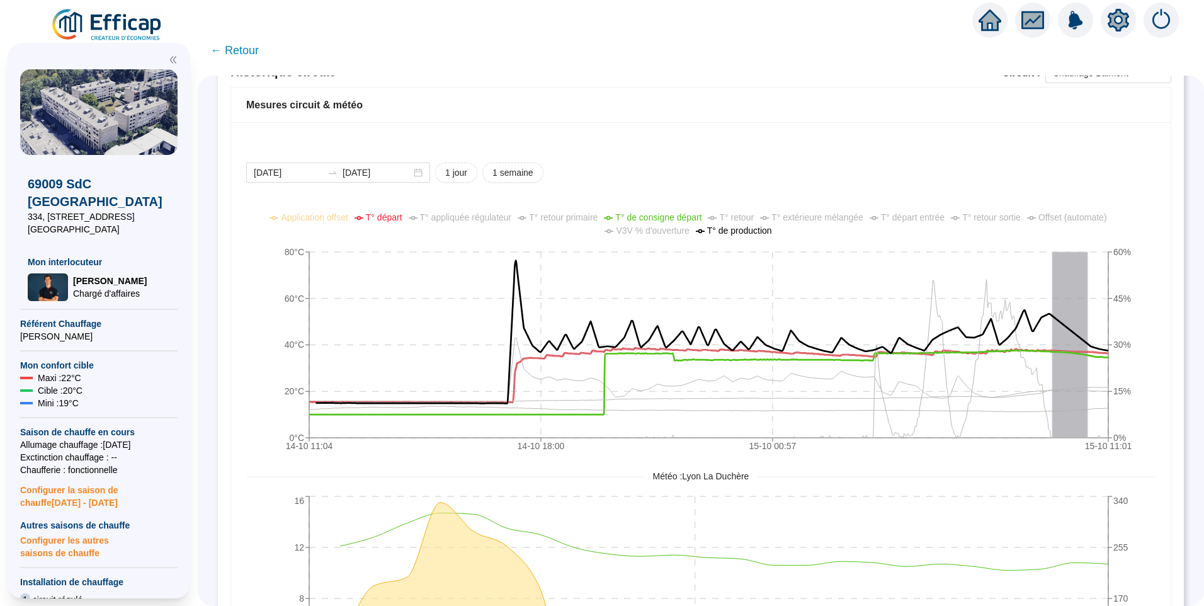
click at [885, 156] on div "2025-10-14 2025-10-15 1 jour 1 semaine 14-10 11:04 14-10 18:00 15-10 00:57 15-1…" at bounding box center [701, 441] width 940 height 638
click at [840, 167] on div "[DATE] [DATE] 1 jour 1 semaine" at bounding box center [701, 173] width 910 height 20
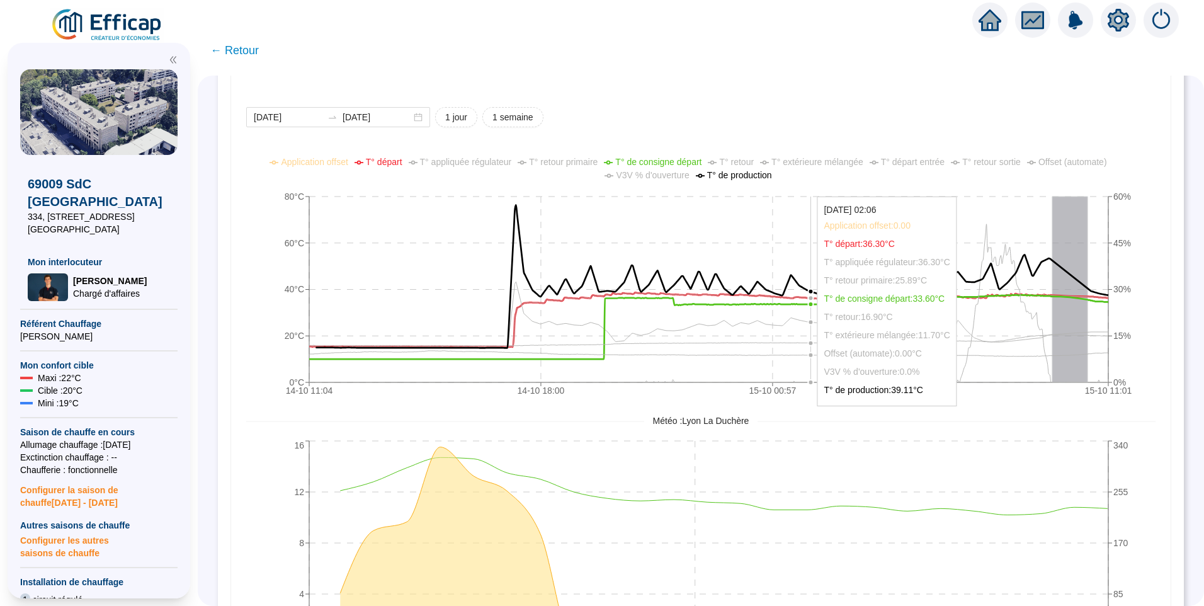
scroll to position [802, 0]
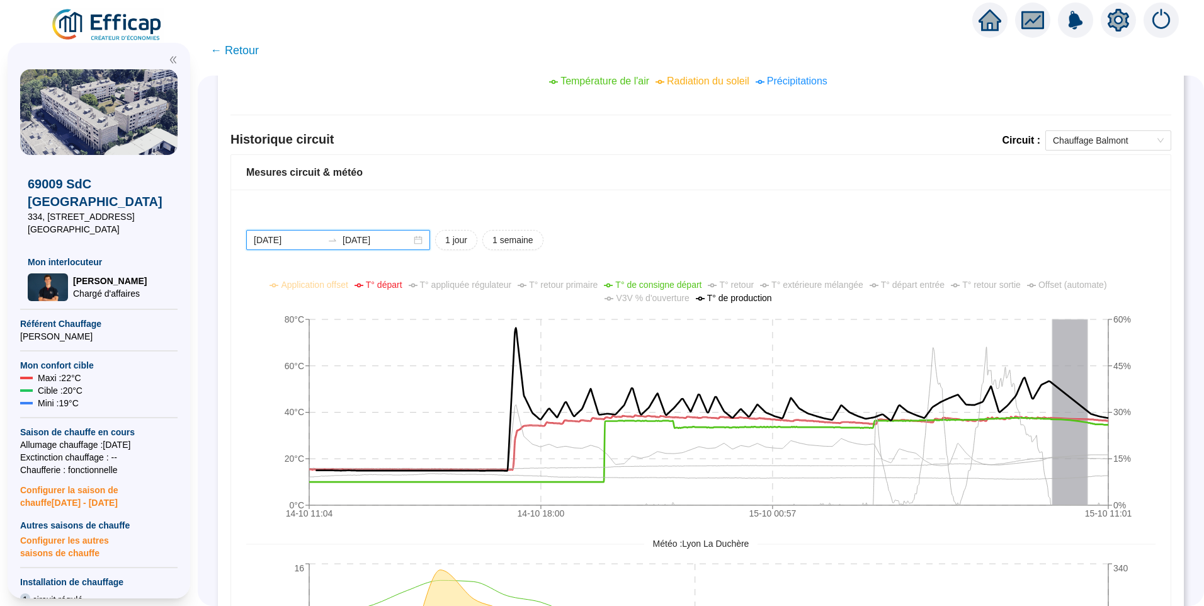
click at [313, 244] on input "[DATE]" at bounding box center [288, 240] width 69 height 13
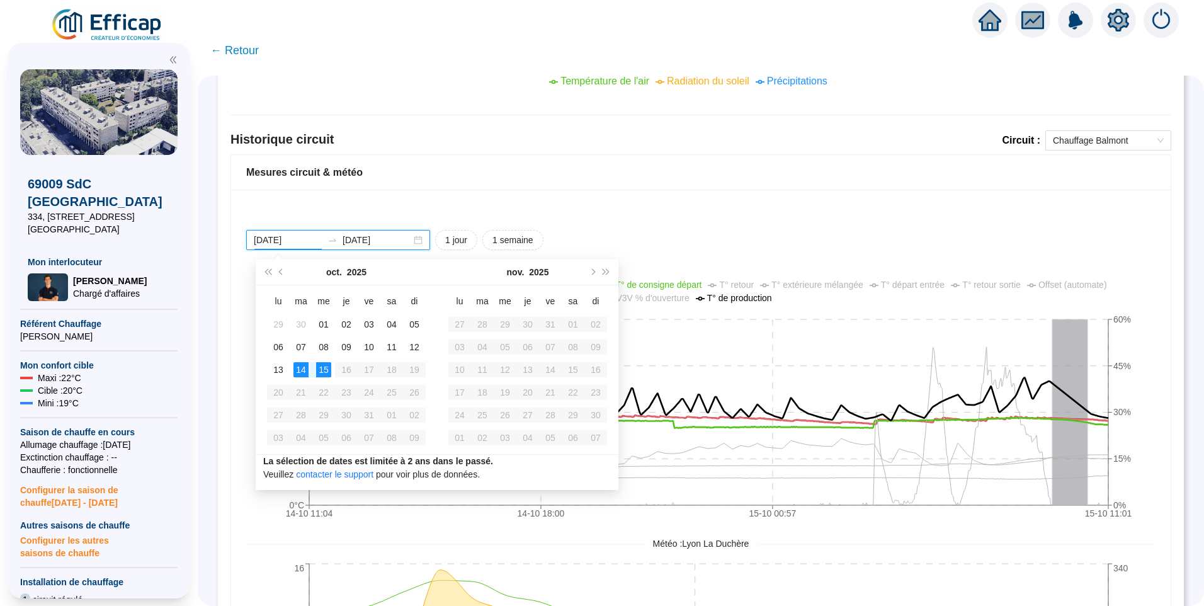
type input "[DATE]"
click at [328, 371] on div "15" at bounding box center [323, 369] width 15 height 15
click at [326, 371] on div "15" at bounding box center [323, 369] width 15 height 15
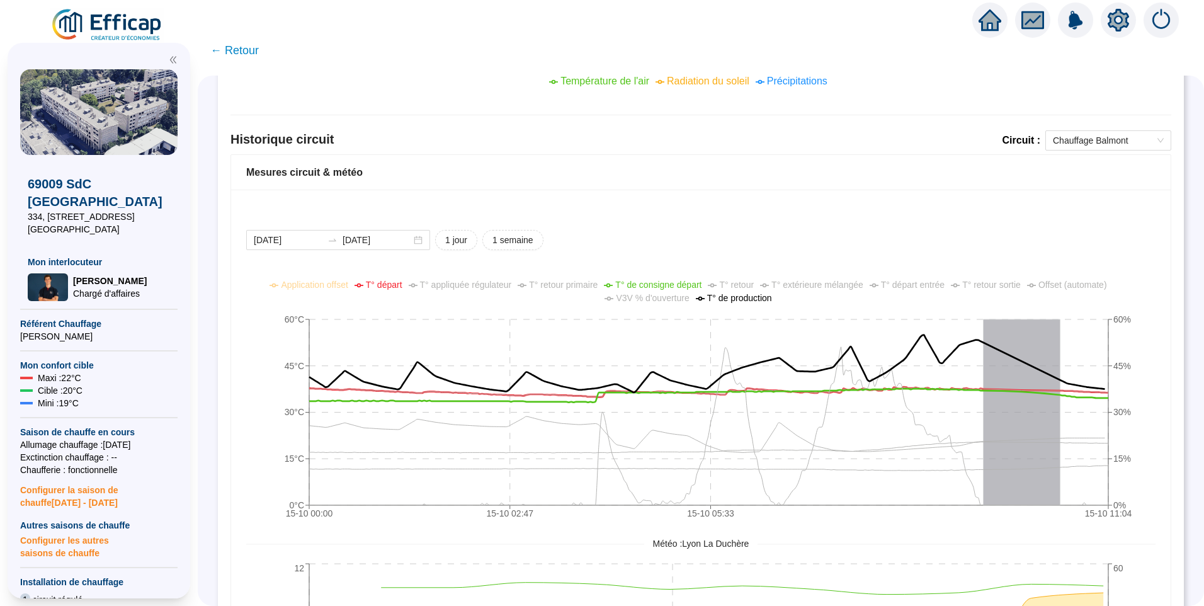
click at [816, 220] on div "2025-10-15 2025-10-15 1 jour 1 semaine 15-10 00:00 15-10 02:47 15-10 05:33 15-1…" at bounding box center [701, 509] width 940 height 638
click at [1017, 217] on div "2025-10-15 2025-10-15 1 jour 1 semaine 15-10 00:00 15-10 02:47 15-10 05:33 15-1…" at bounding box center [701, 509] width 940 height 638
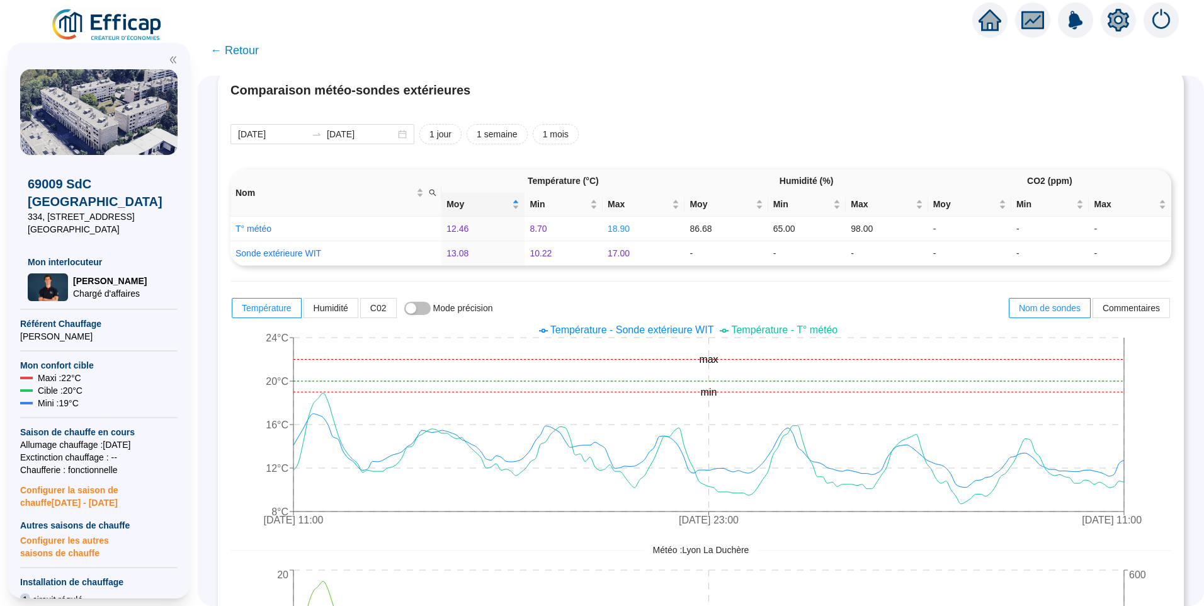
scroll to position [0, 0]
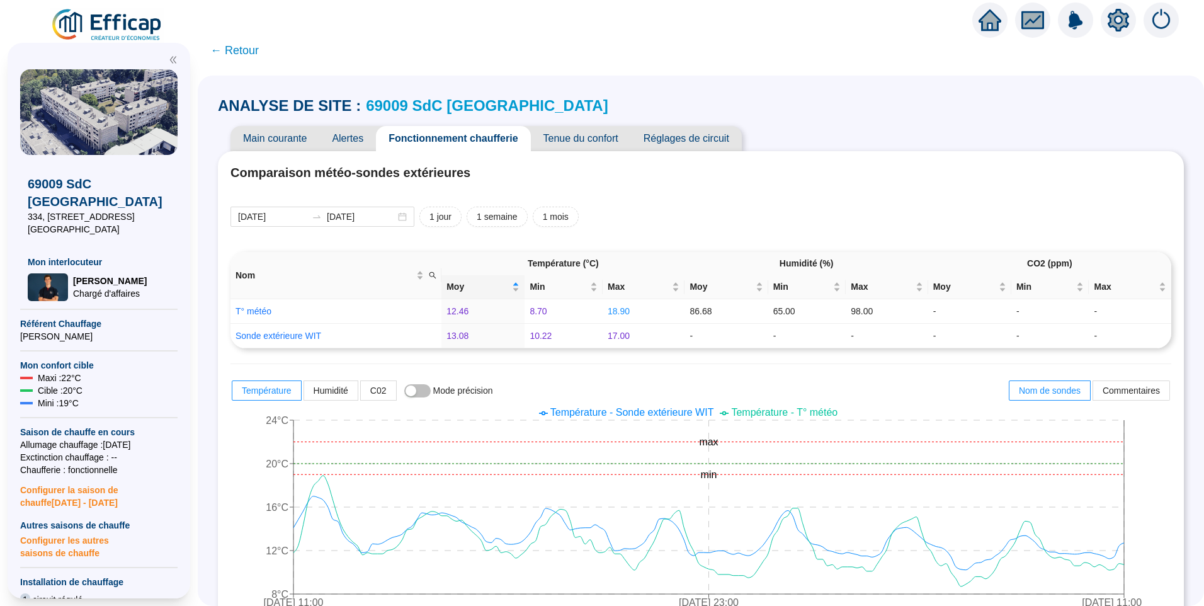
click at [349, 133] on span "Alertes" at bounding box center [347, 138] width 57 height 25
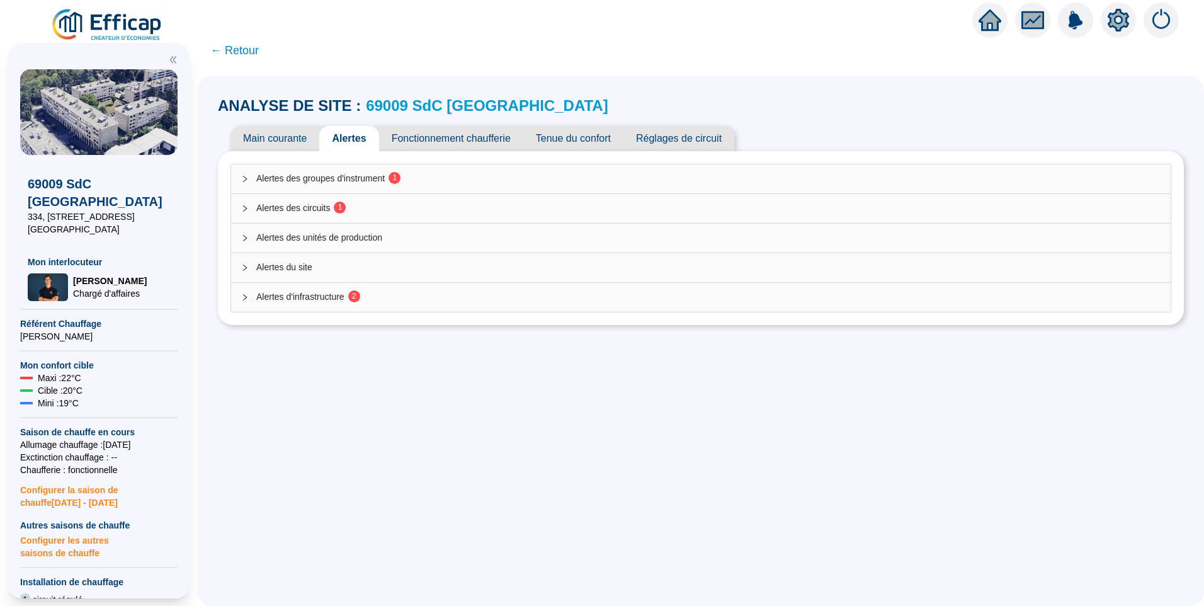
click at [326, 174] on span "Alertes des groupes d'instrument 1" at bounding box center [708, 178] width 904 height 13
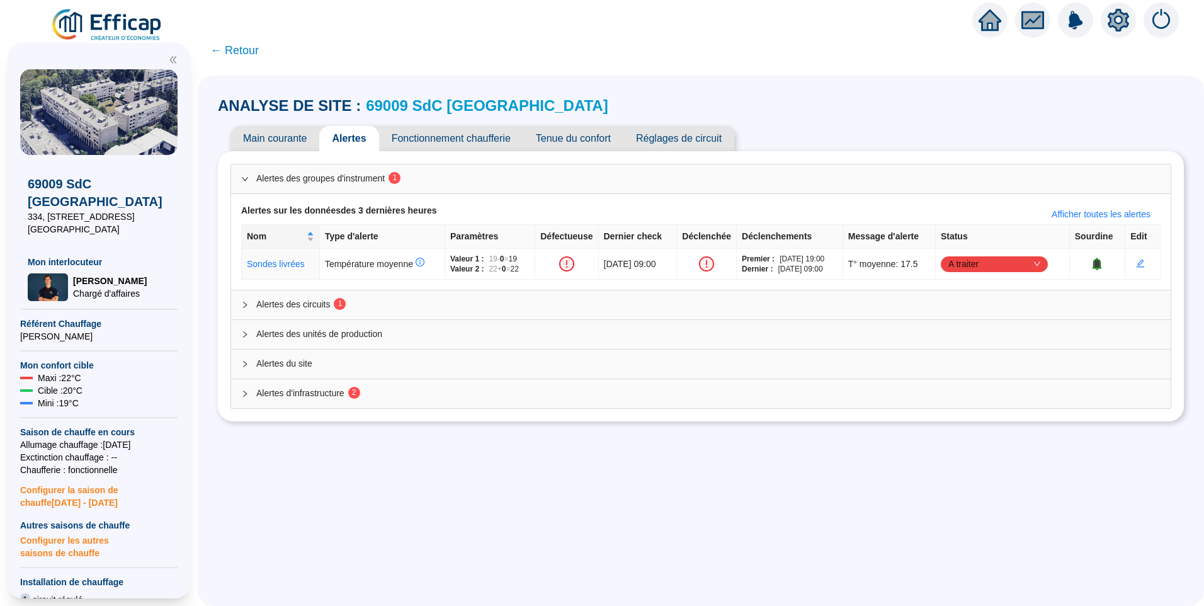
click at [291, 308] on span "Alertes des circuits 1" at bounding box center [708, 304] width 904 height 13
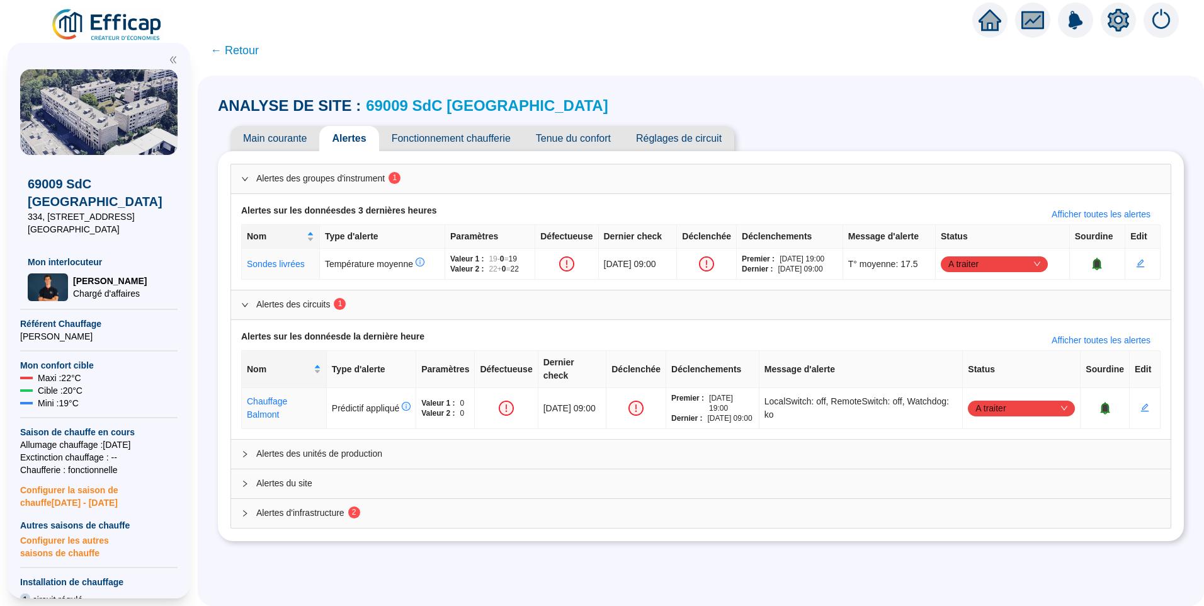
click at [308, 516] on div "Alertes d'infrastructure 2" at bounding box center [701, 513] width 940 height 29
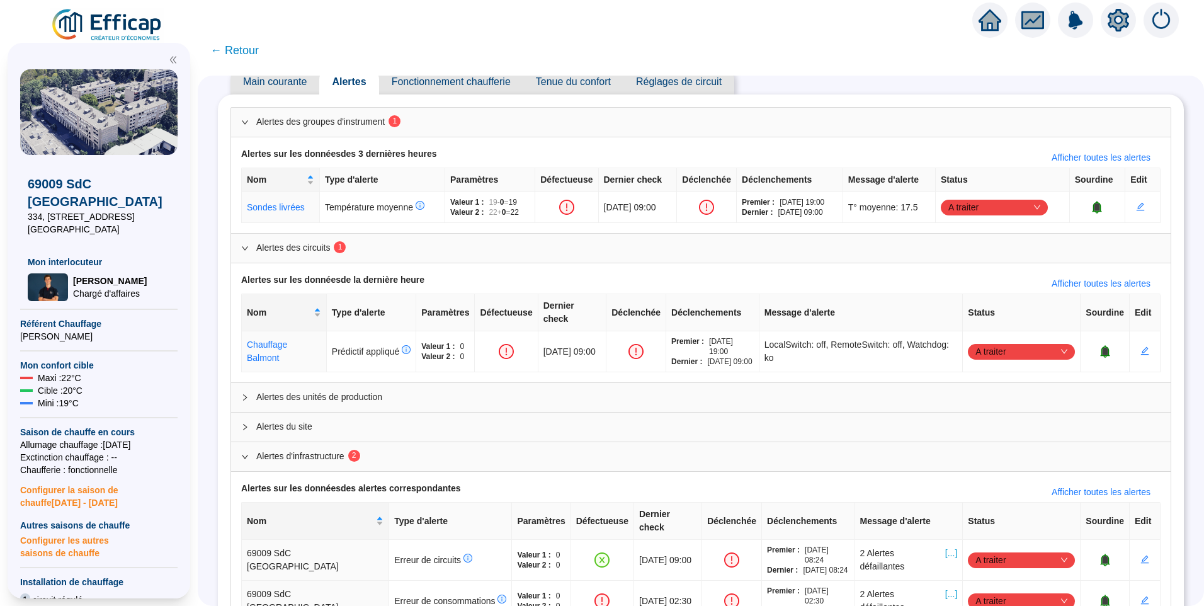
scroll to position [96, 0]
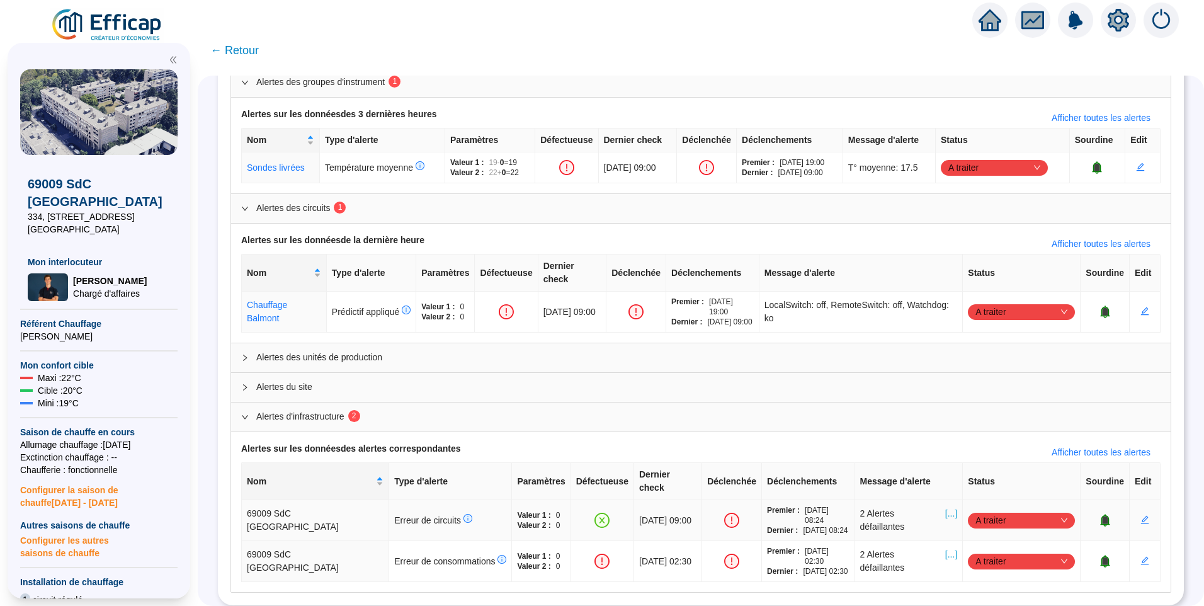
click at [1007, 511] on span "A traiter" at bounding box center [1022, 520] width 92 height 19
click at [1173, 459] on div "Alertes des groupes d'instrument 1 Alertes sur les données des 3 dernières heur…" at bounding box center [701, 330] width 966 height 550
click at [968, 513] on div "A traiter" at bounding box center [1021, 521] width 107 height 16
click at [675, 399] on div "Alertes du site" at bounding box center [701, 388] width 940 height 30
click at [947, 548] on span "[...]" at bounding box center [951, 561] width 12 height 26
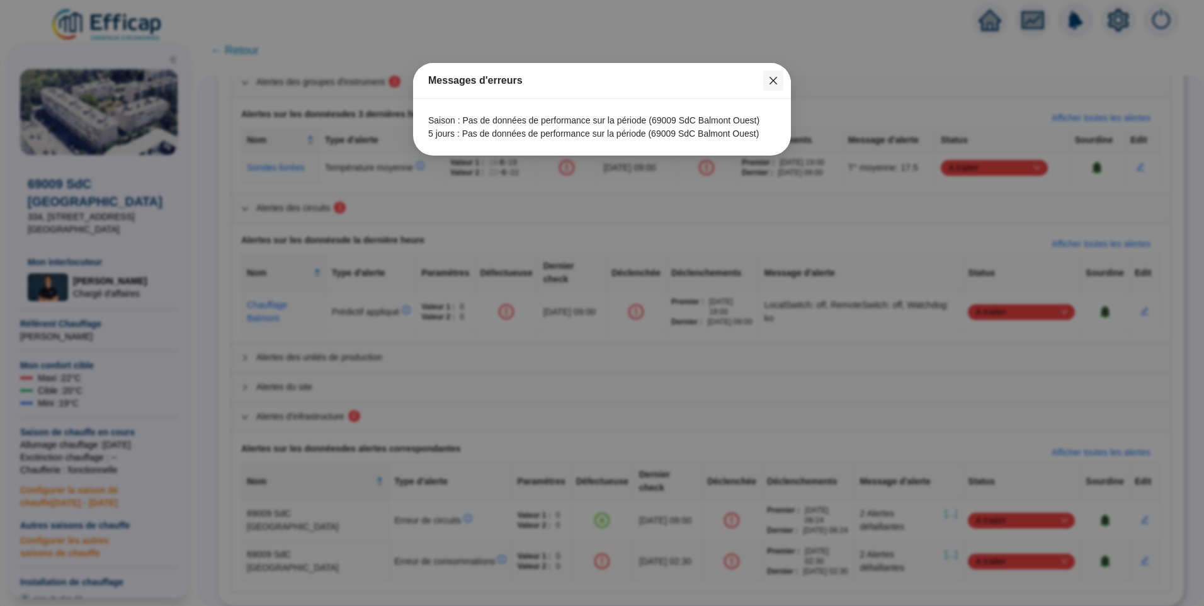
click at [773, 82] on icon "close" at bounding box center [773, 81] width 10 height 10
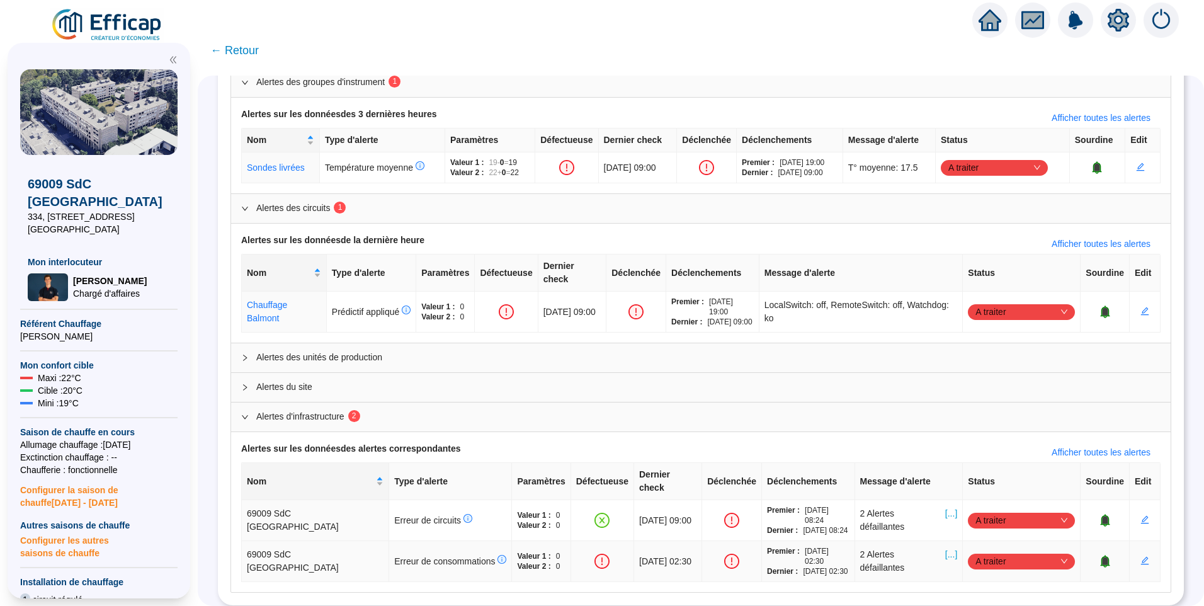
click at [1101, 556] on icon "bell" at bounding box center [1105, 560] width 8 height 9
click at [1107, 555] on icon "bell" at bounding box center [1111, 561] width 9 height 13
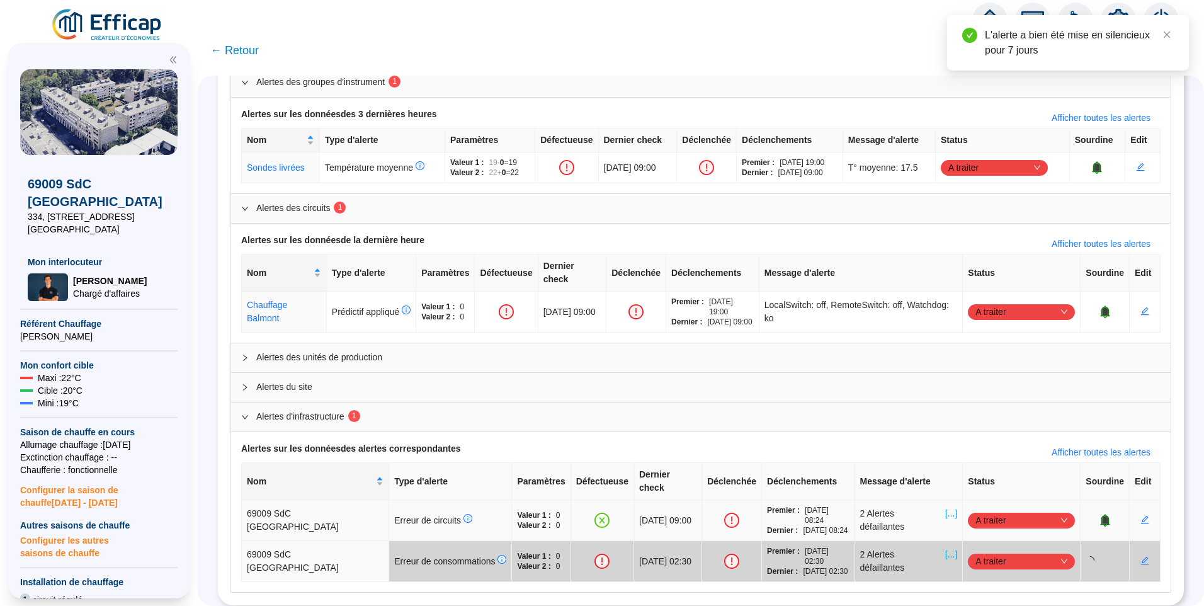
click at [945, 507] on span "[...]" at bounding box center [951, 520] width 12 height 26
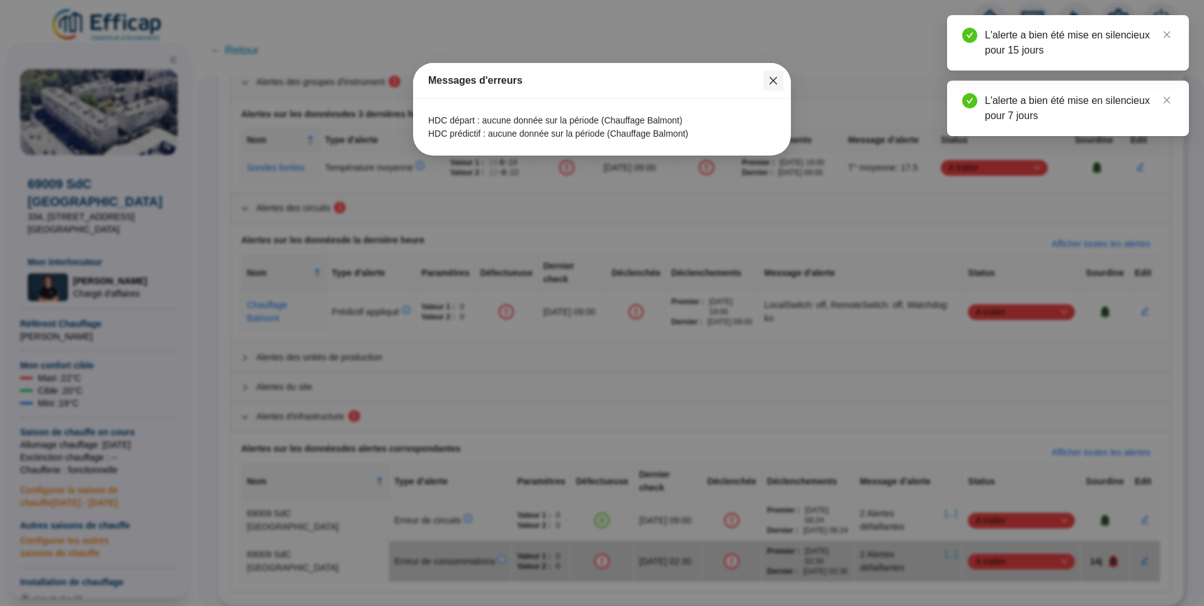
click at [770, 83] on icon "close" at bounding box center [773, 81] width 10 height 10
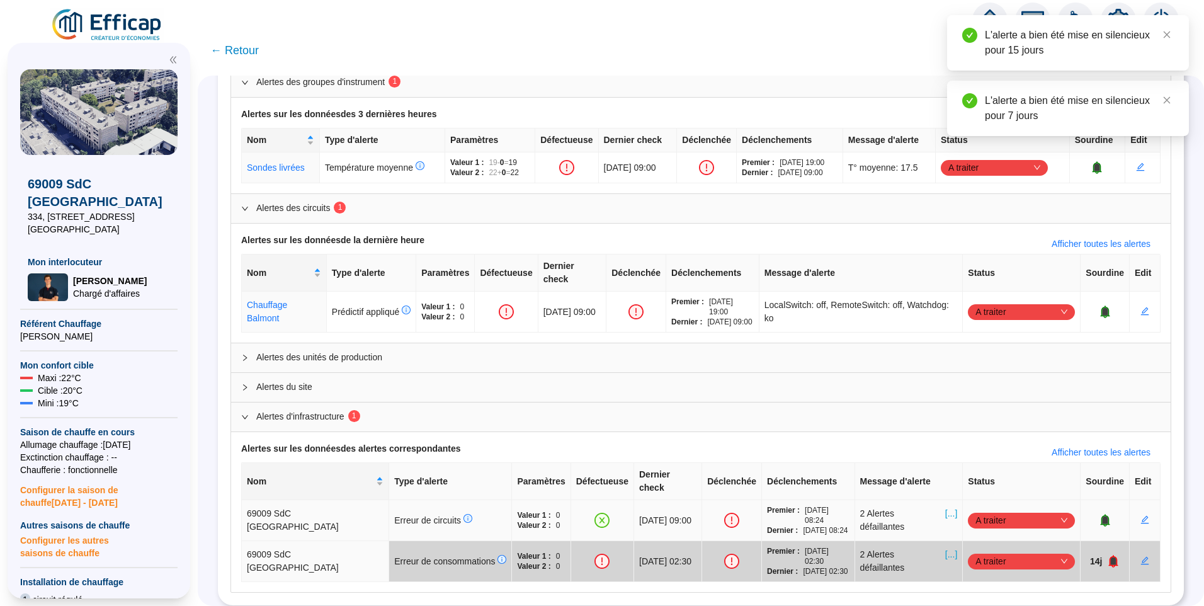
click at [990, 511] on span "A traiter" at bounding box center [1022, 520] width 92 height 19
click at [976, 564] on div "Traité" at bounding box center [1014, 567] width 87 height 13
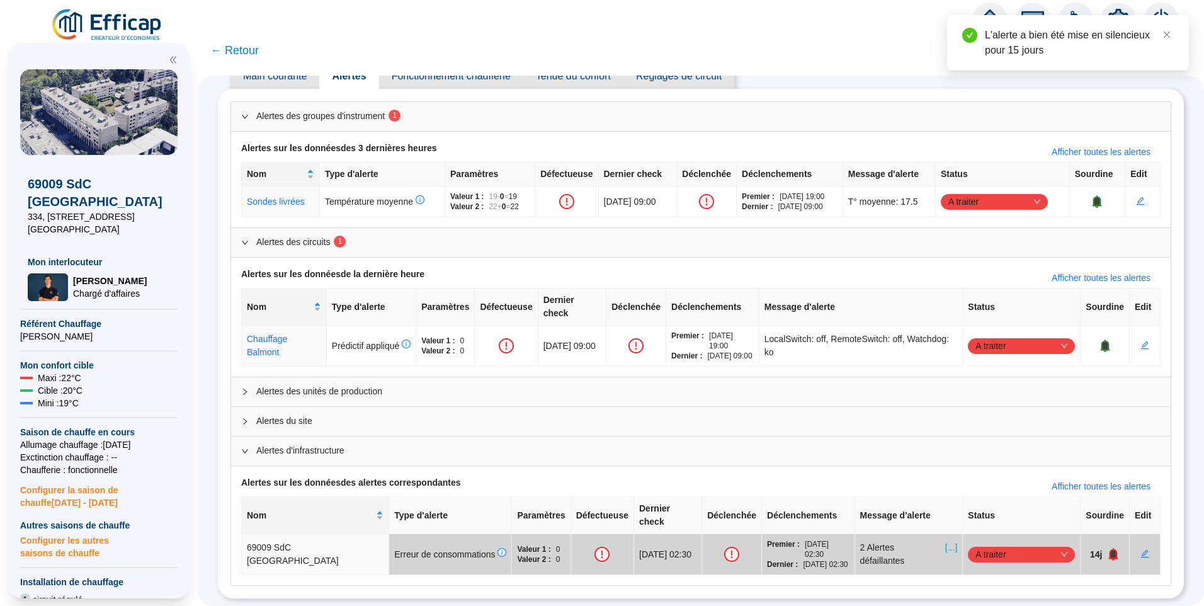
scroll to position [55, 0]
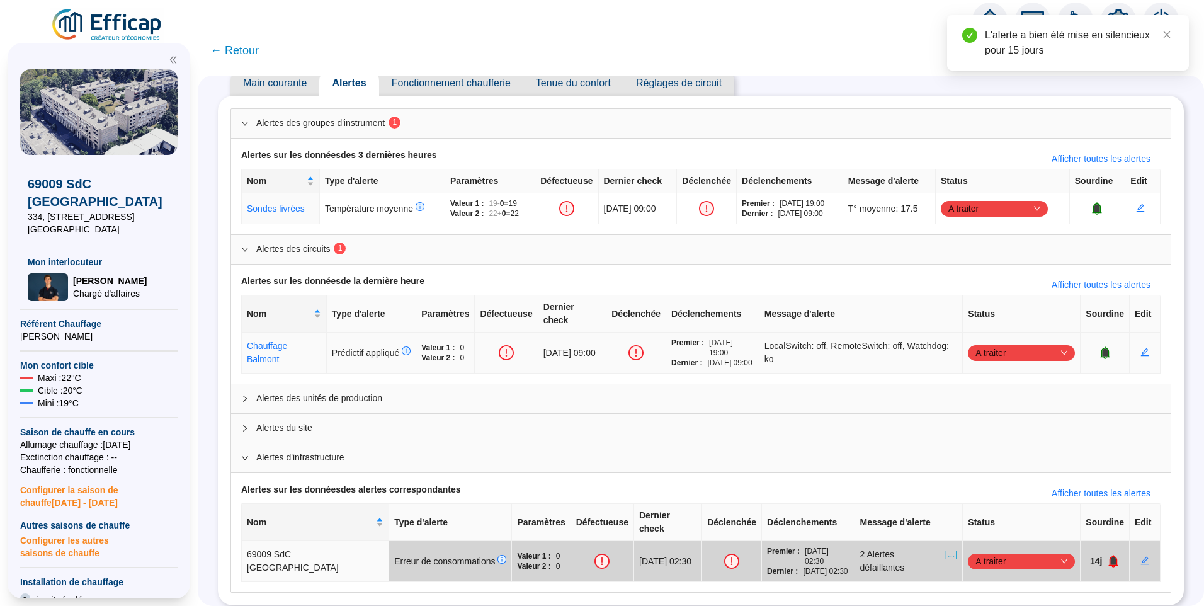
click at [1101, 348] on icon "bell" at bounding box center [1105, 352] width 8 height 9
click at [1107, 346] on icon "bell" at bounding box center [1111, 352] width 9 height 13
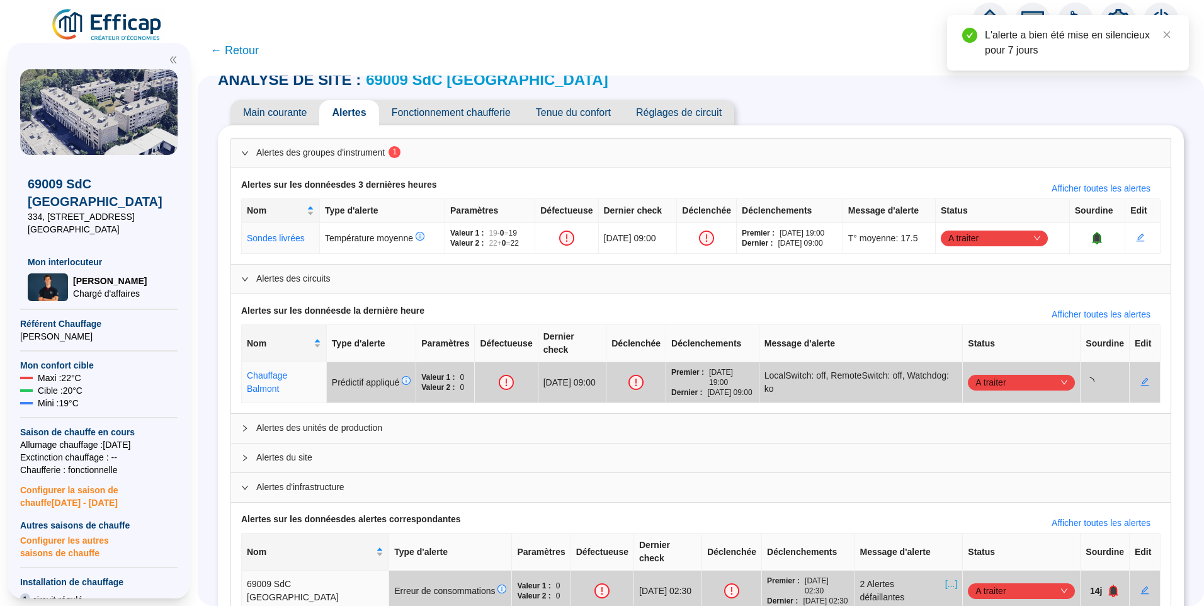
scroll to position [0, 0]
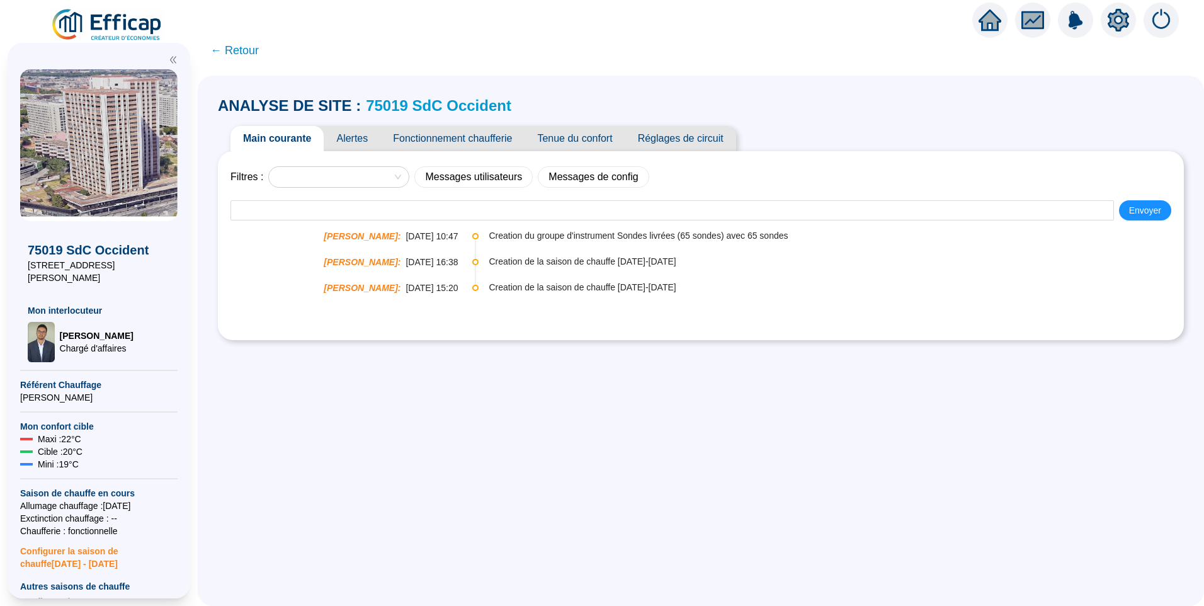
click at [432, 148] on span "Fonctionnement chaufferie" at bounding box center [452, 138] width 144 height 25
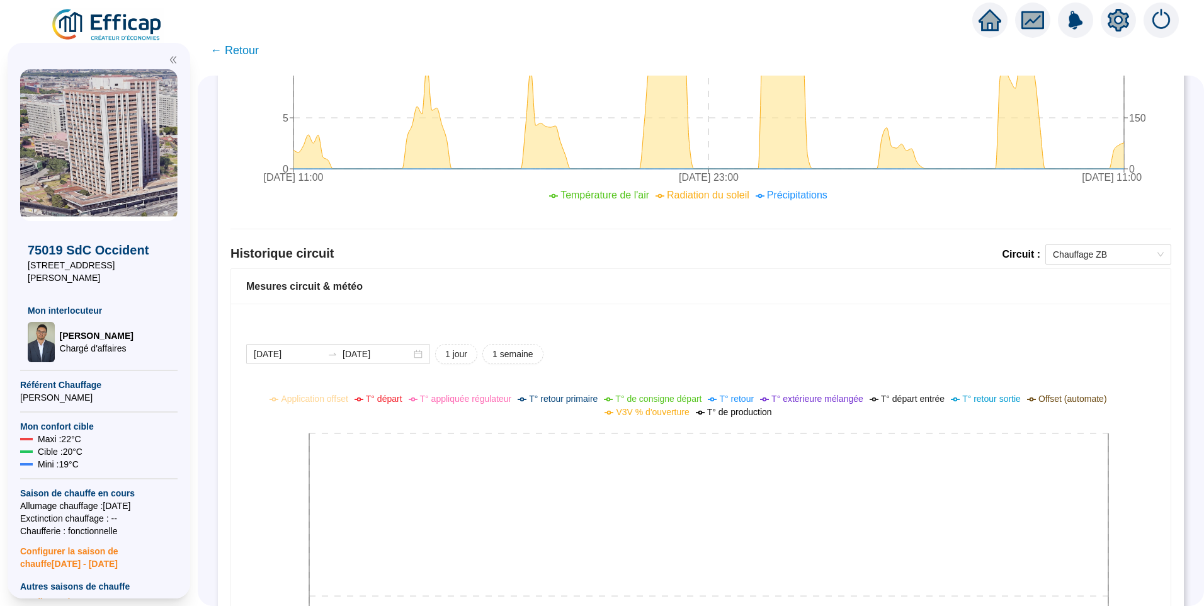
scroll to position [731, 0]
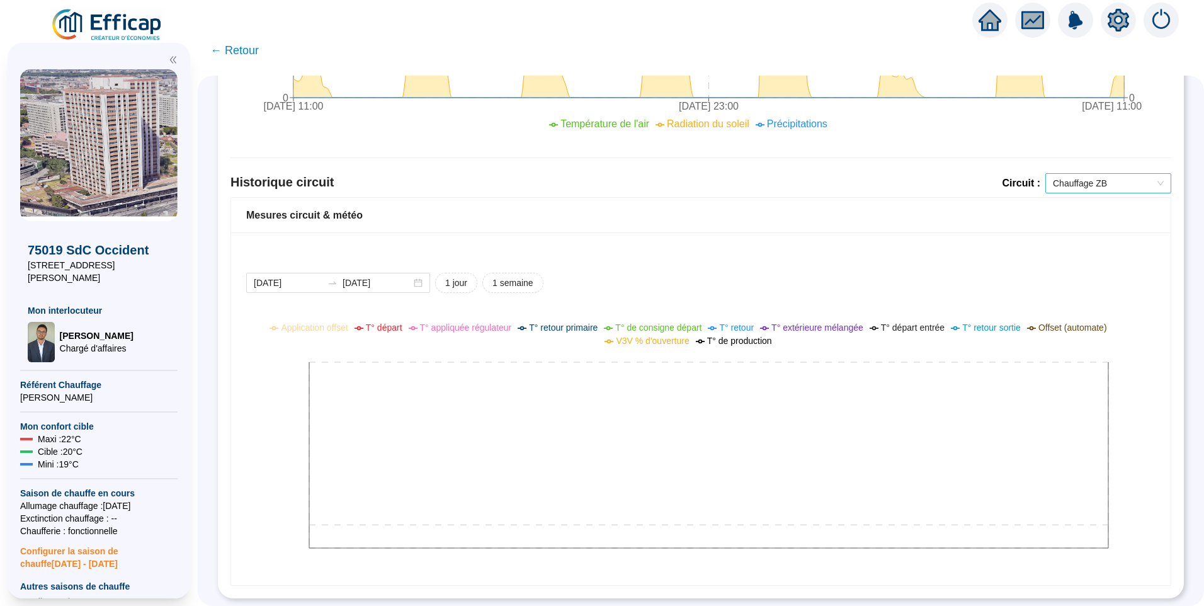
click at [1124, 174] on span "Chauffage ZB" at bounding box center [1108, 183] width 111 height 19
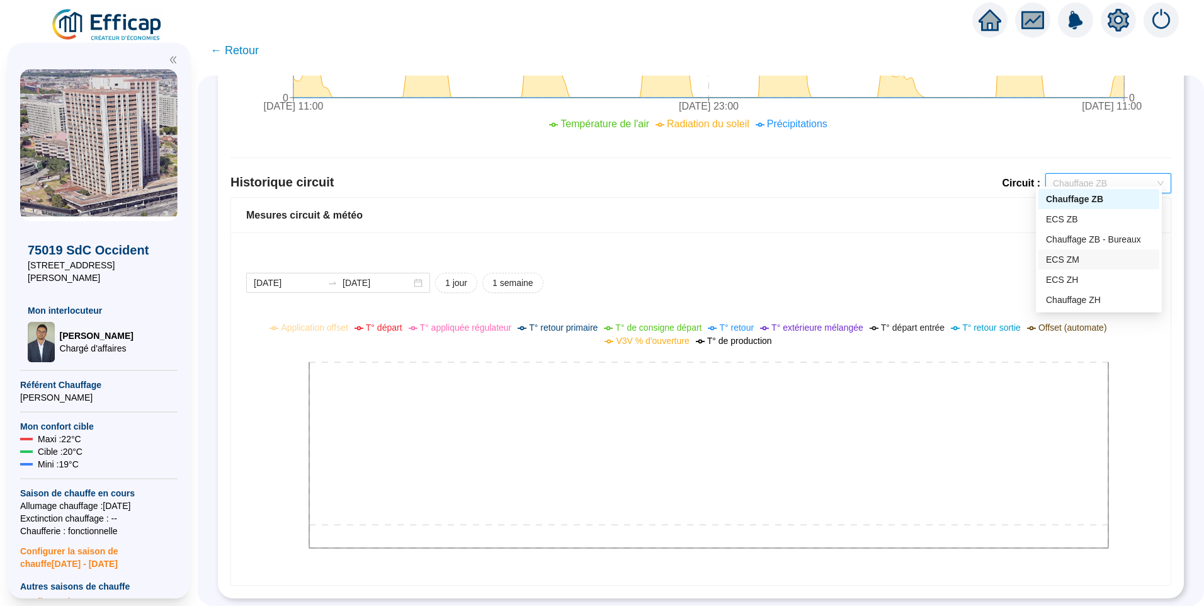
click at [1080, 253] on div "ECS ZM" at bounding box center [1099, 259] width 106 height 13
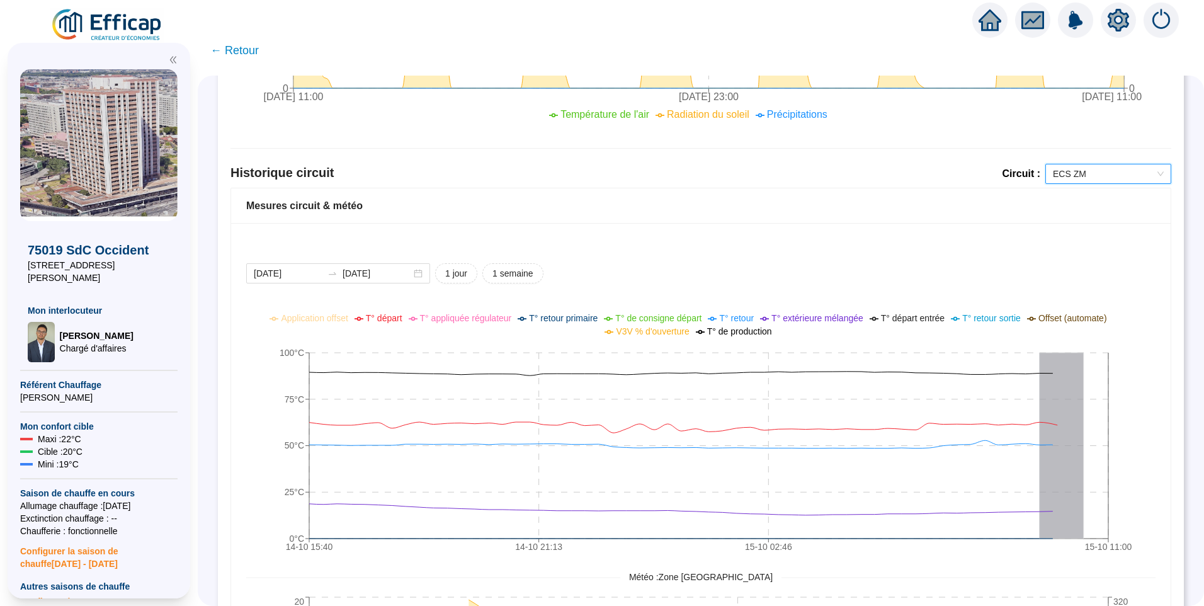
click at [1104, 166] on span "ECS ZM" at bounding box center [1108, 173] width 111 height 19
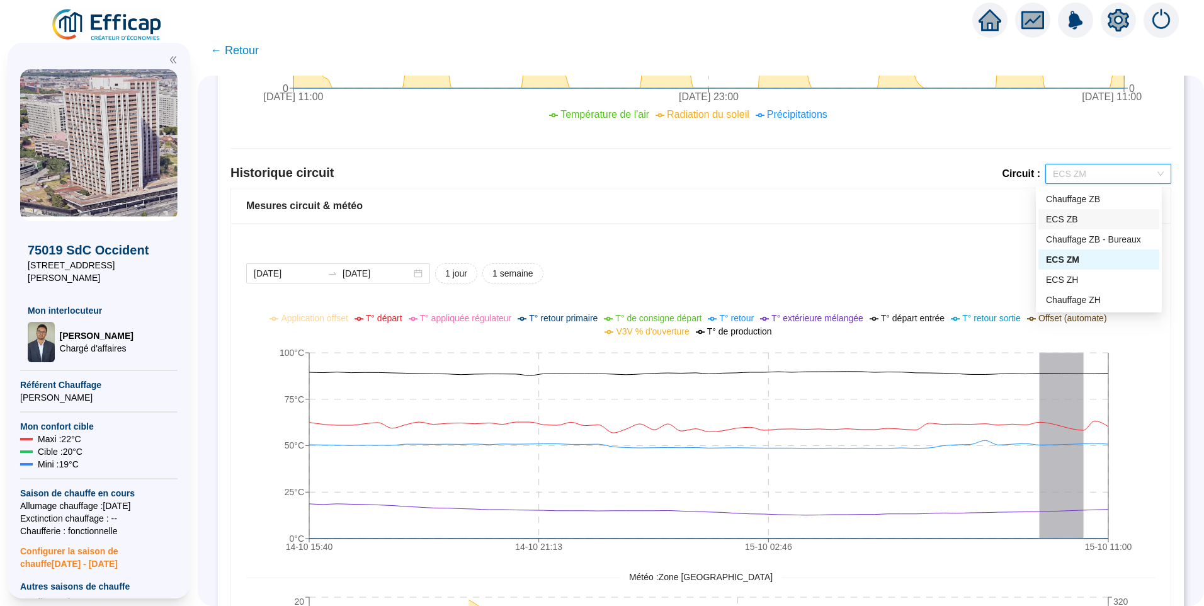
click at [1083, 212] on div "ECS ZB" at bounding box center [1099, 219] width 121 height 20
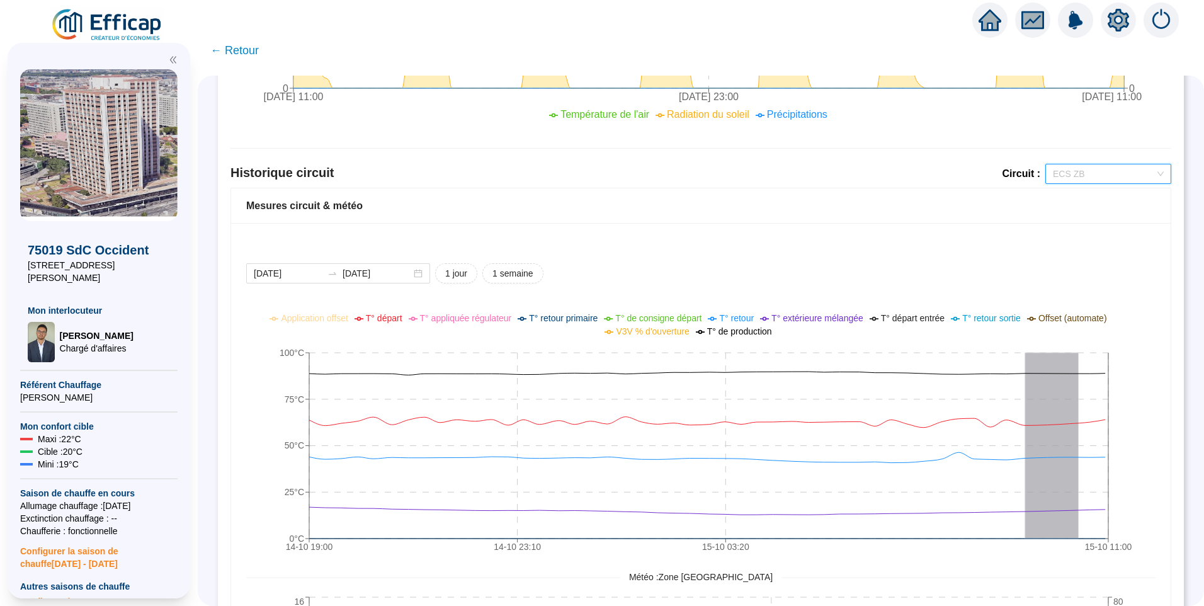
click at [1091, 172] on span "ECS ZB" at bounding box center [1108, 173] width 111 height 19
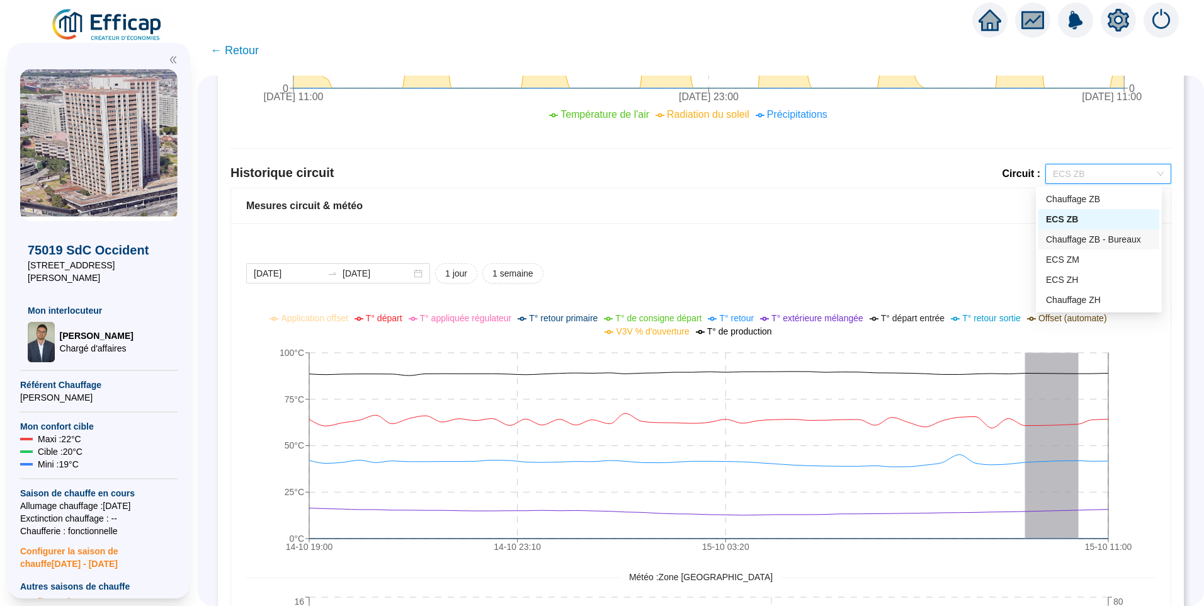
click at [1096, 242] on div "Chauffage ZB - Bureaux" at bounding box center [1099, 239] width 106 height 13
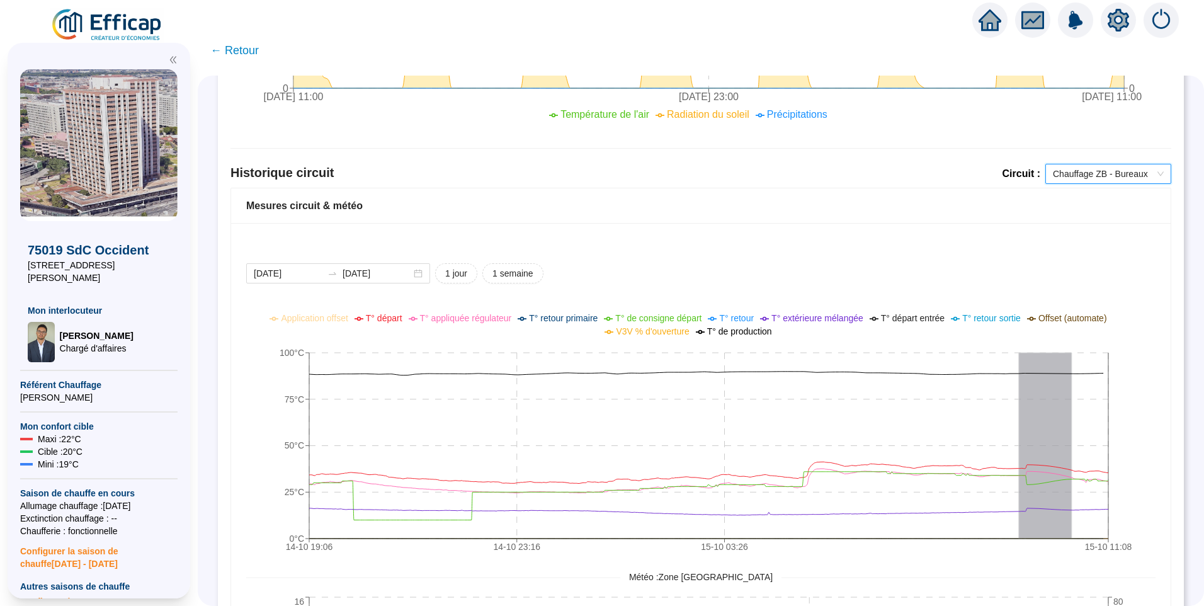
click at [1085, 160] on div "Comparaison météo-sondes extérieures 2025-10-08 2025-10-15 1 jour 1 semaine 1 m…" at bounding box center [701, 146] width 941 height 1429
click at [1085, 172] on span "Chauffage ZB - Bureaux" at bounding box center [1108, 173] width 111 height 19
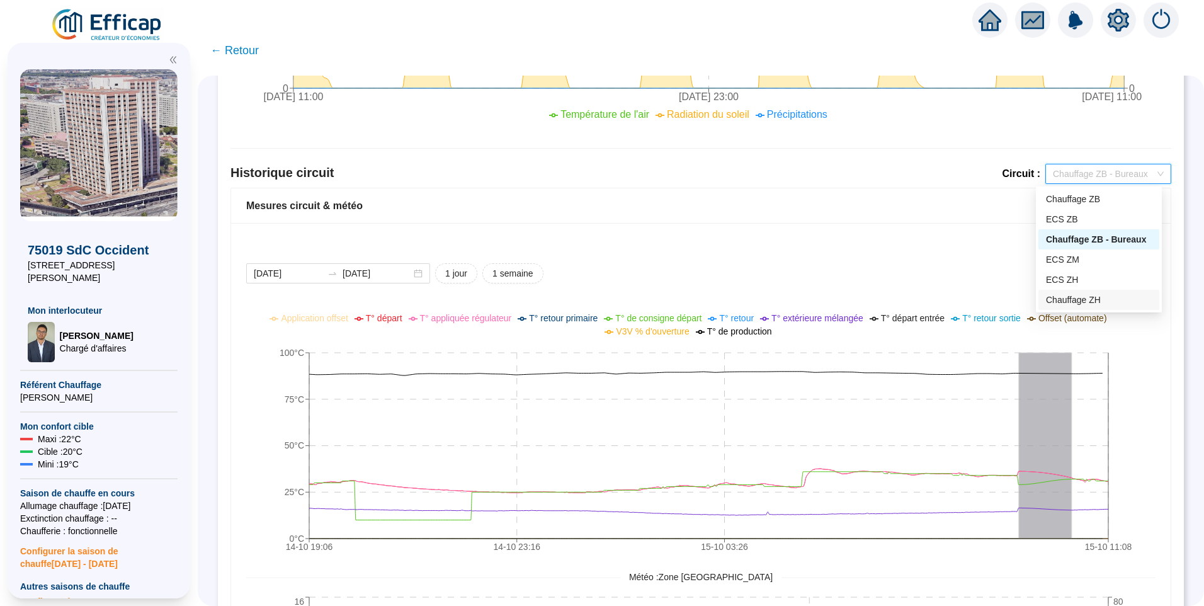
click at [1070, 300] on div "Chauffage ZH" at bounding box center [1099, 300] width 106 height 13
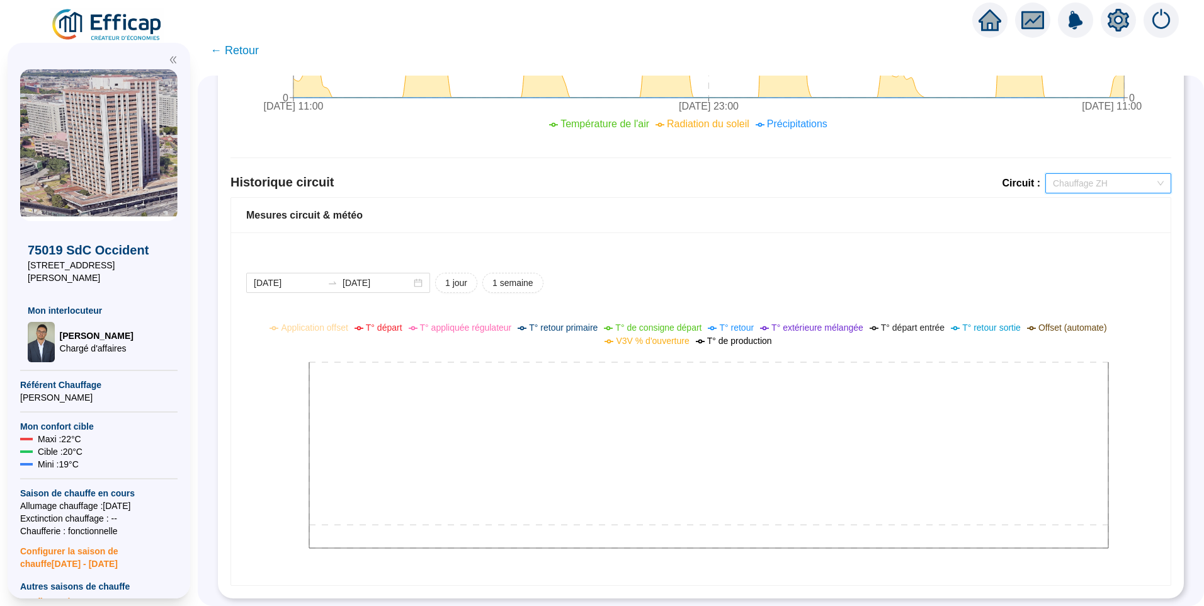
click at [1083, 174] on span "Chauffage ZH" at bounding box center [1108, 183] width 111 height 19
click at [1076, 197] on div "Chauffage ZB" at bounding box center [1099, 199] width 106 height 13
drag, startPoint x: 925, startPoint y: 282, endPoint x: 869, endPoint y: 300, distance: 58.6
click at [925, 281] on div "2025-10-14 2025-10-15 1 jour 1 semaine" at bounding box center [701, 283] width 910 height 20
click at [704, 239] on div "2025-10-14 2025-10-15 1 jour 1 semaine Application offset T° départ T° appliqué…" at bounding box center [701, 408] width 940 height 353
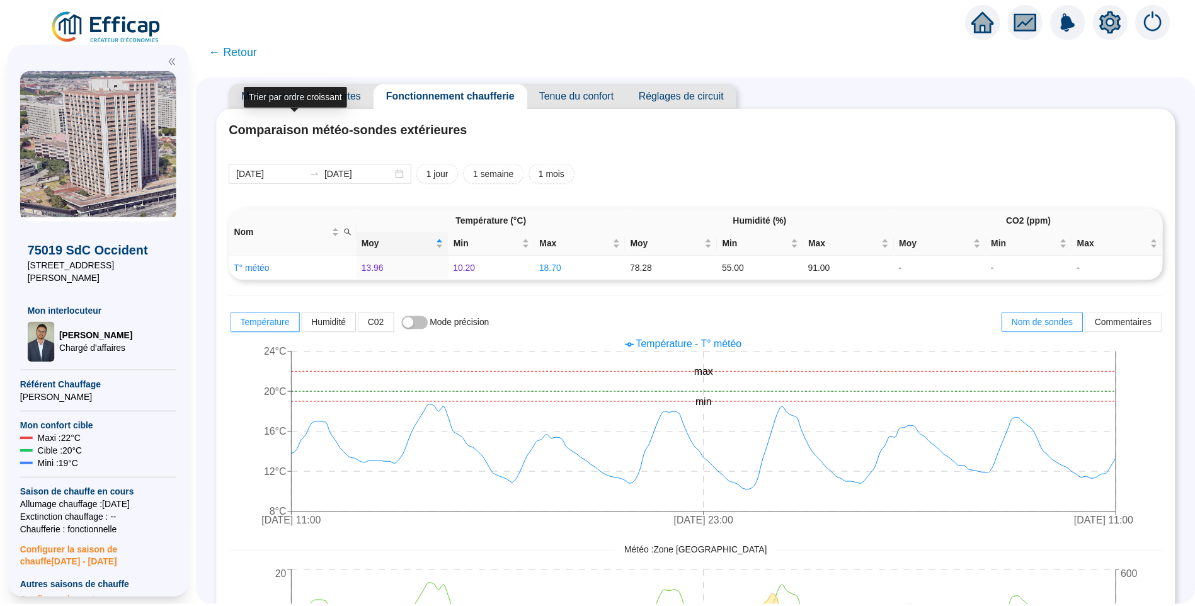
scroll to position [0, 0]
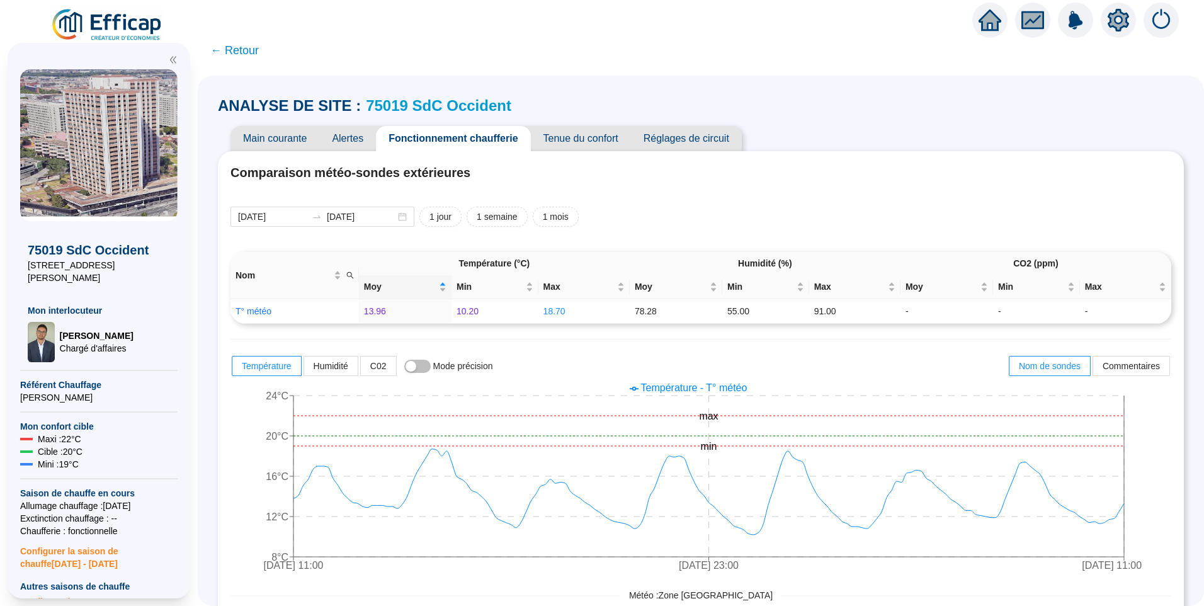
click at [230, 45] on span "← Retour" at bounding box center [234, 51] width 48 height 18
click at [118, 21] on img at bounding box center [107, 25] width 114 height 35
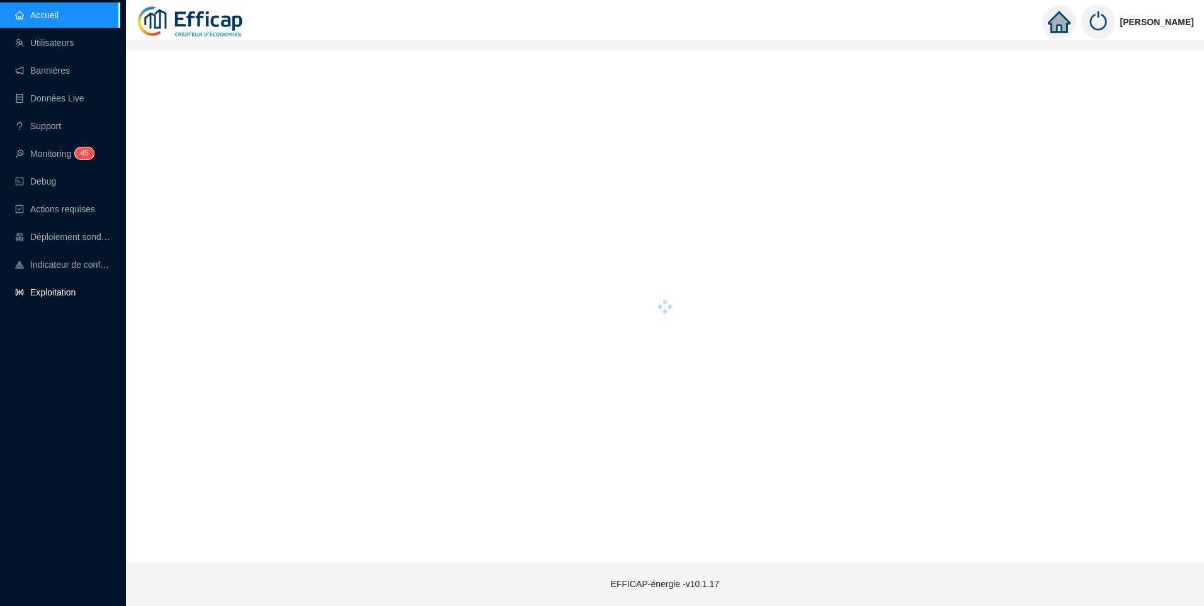
click at [60, 292] on link "Exploitation" at bounding box center [45, 292] width 60 height 10
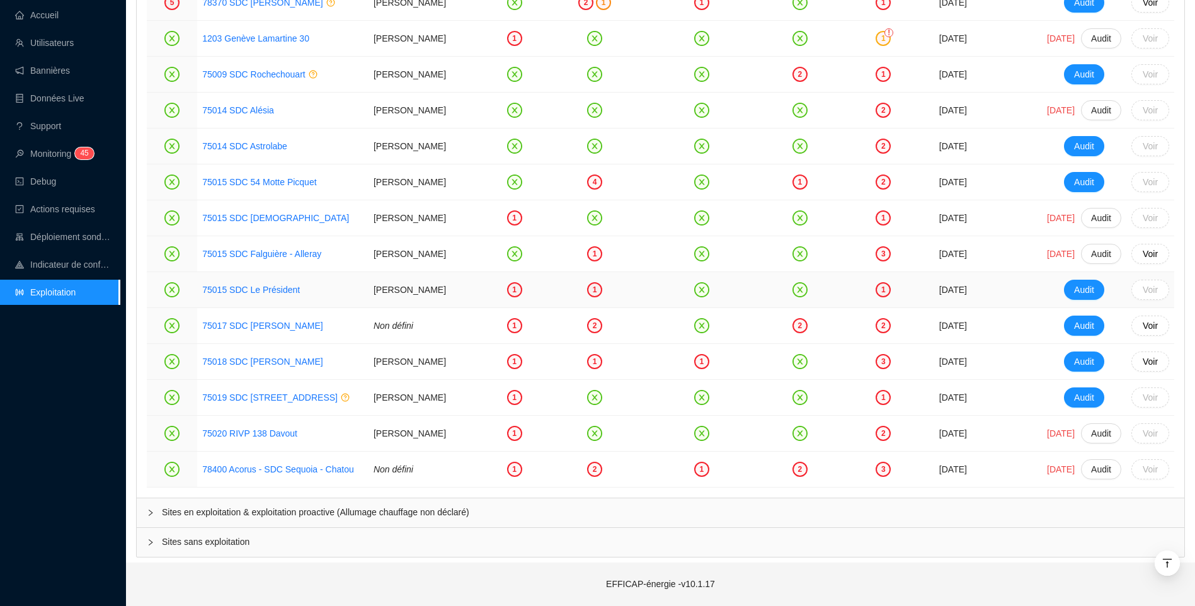
scroll to position [2325, 0]
click at [223, 515] on span "Sites en exploitation & exploitation proactive (Allumage chauffage non déclaré)" at bounding box center [668, 512] width 1012 height 13
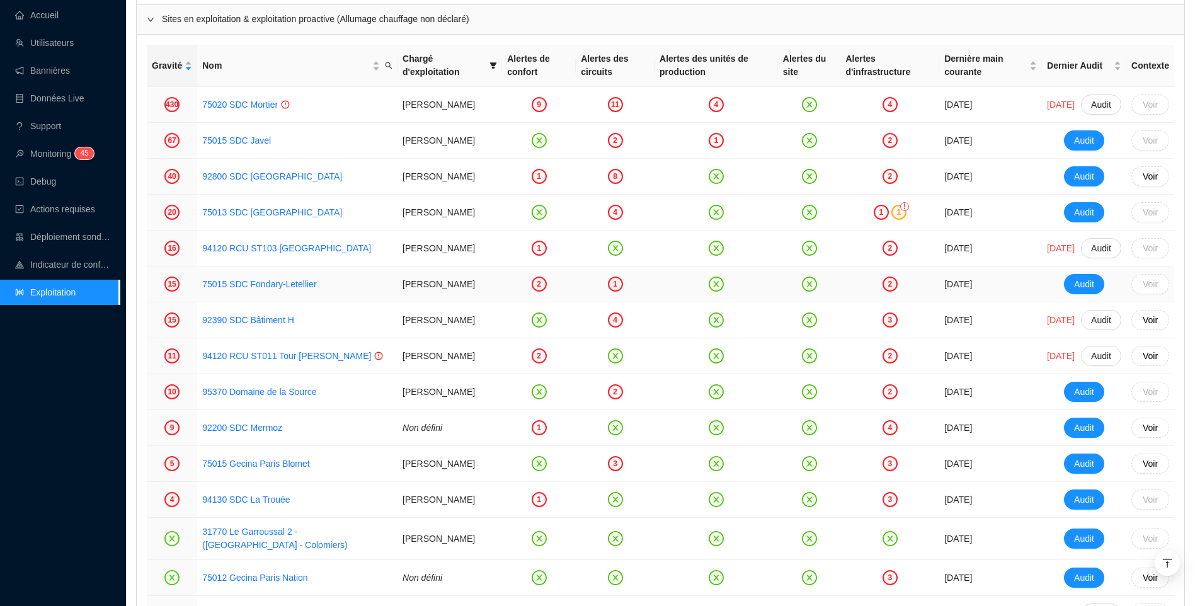
scroll to position [2790, 0]
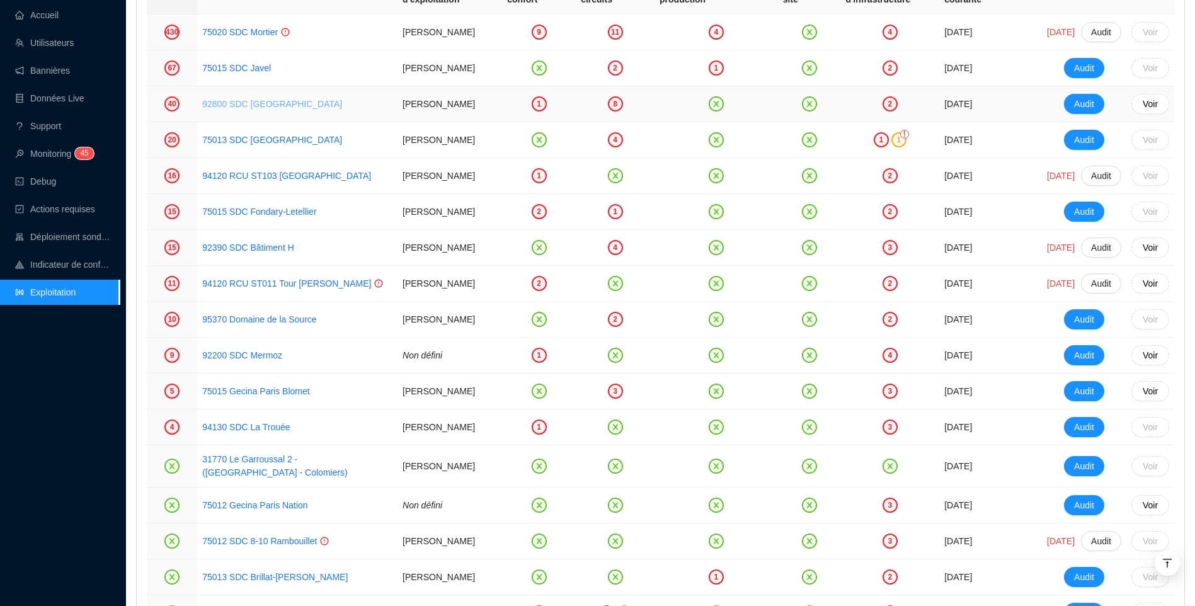
click at [294, 109] on link "92800 SDC Jardins Boieldieu" at bounding box center [272, 104] width 140 height 10
click at [258, 145] on link "75013 SDC CAP SUD" at bounding box center [272, 140] width 140 height 10
click at [271, 181] on link "94120 RCU ST103 Buisson de la Bergère" at bounding box center [286, 176] width 169 height 10
click at [263, 217] on link "75015 SDC Fondary-Letellier" at bounding box center [259, 212] width 114 height 10
click at [249, 253] on link "92390 SDC Bâtiment H" at bounding box center [248, 247] width 92 height 10
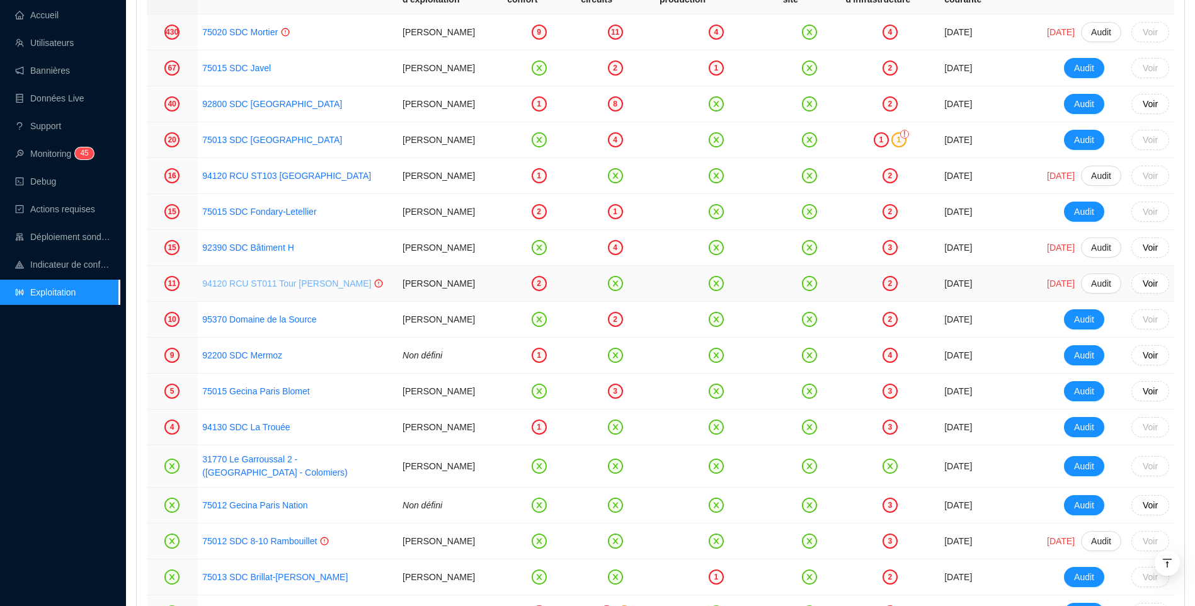
click at [263, 288] on link "94120 RCU ST011 Tour Martin Luther King" at bounding box center [286, 283] width 169 height 10
click at [252, 324] on link "95370 Domaine de la Source" at bounding box center [259, 319] width 114 height 10
click at [244, 360] on link "92200 SDC Mermoz" at bounding box center [242, 355] width 80 height 10
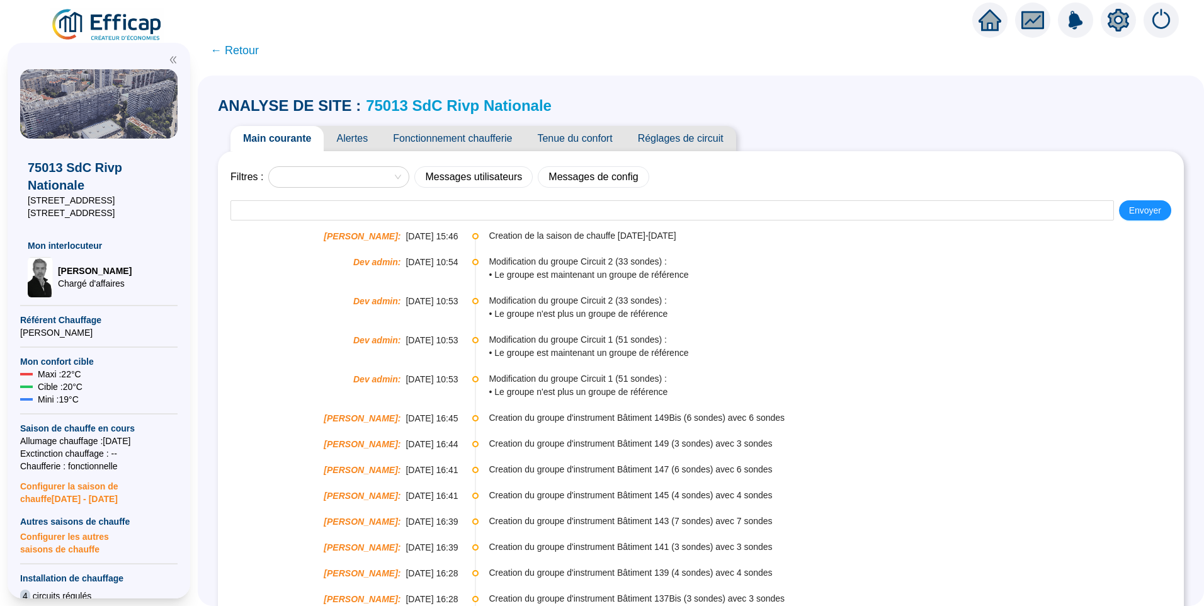
click at [363, 138] on span "Alertes" at bounding box center [352, 138] width 57 height 25
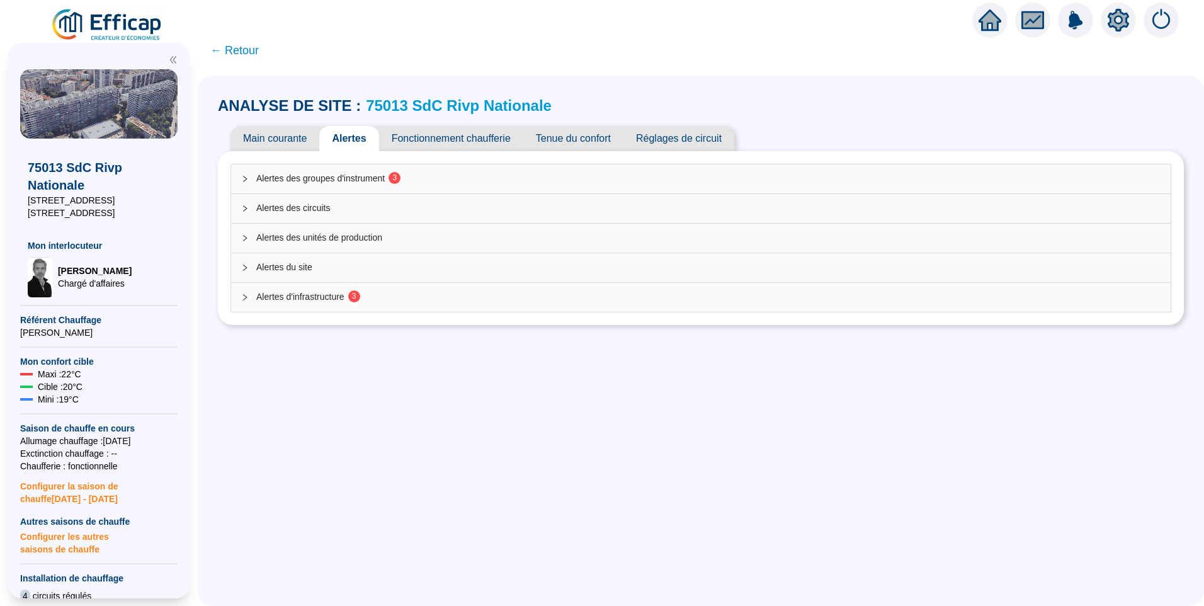
click at [300, 173] on span "Alertes des groupes d'instrument 3" at bounding box center [708, 178] width 904 height 13
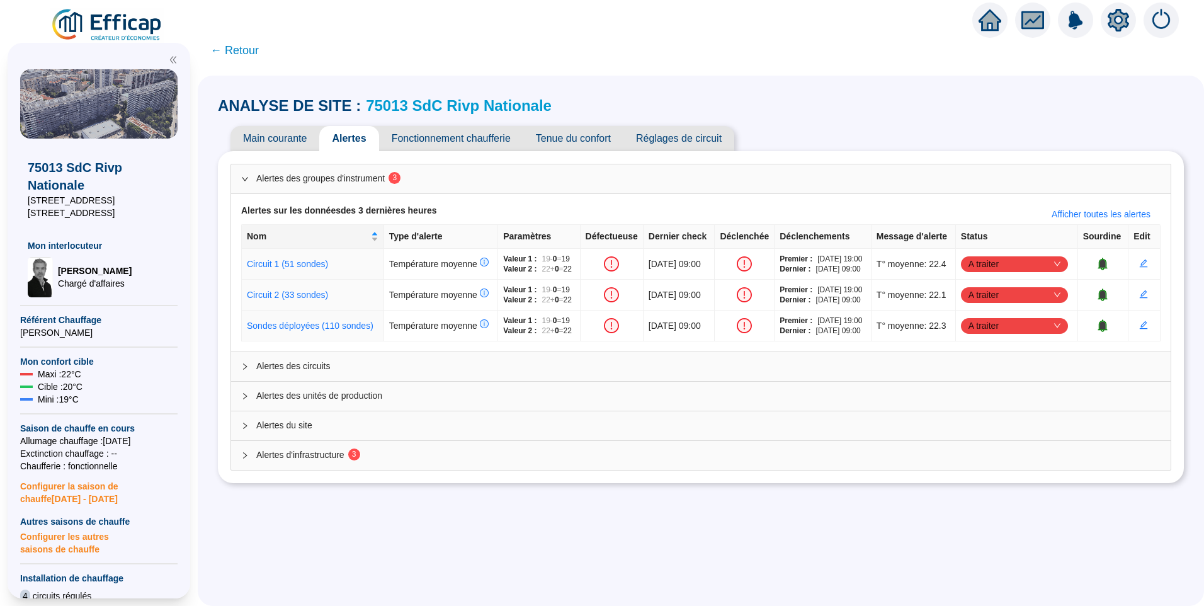
click at [457, 105] on link "75013 SdC Rivp Nationale" at bounding box center [459, 105] width 186 height 17
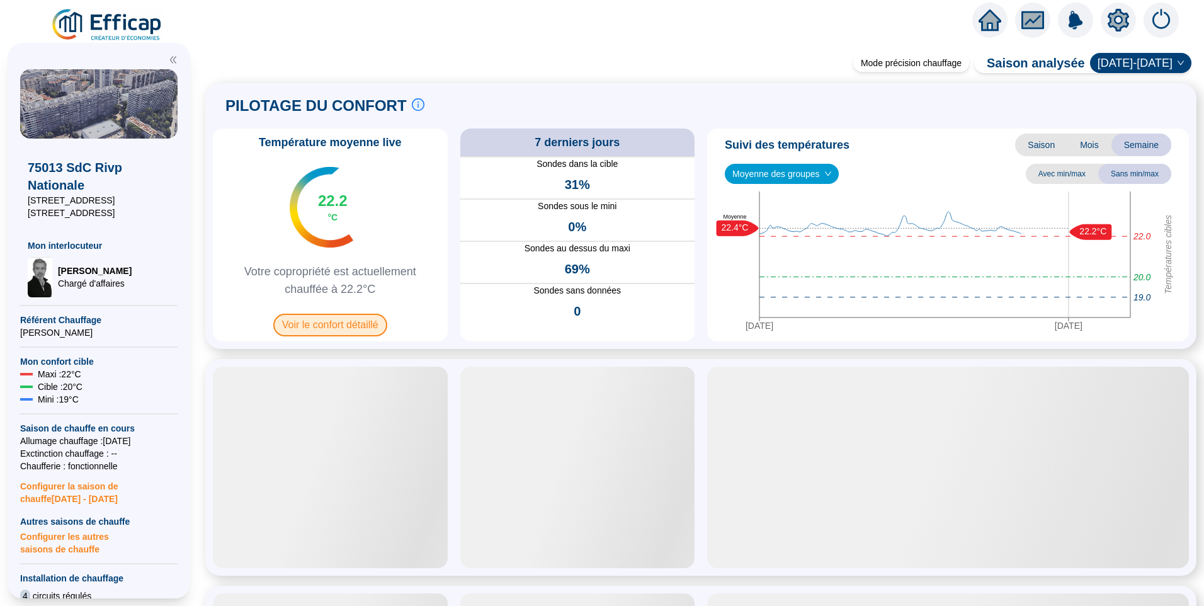
click at [346, 326] on span "Voir le confort détaillé" at bounding box center [330, 325] width 114 height 23
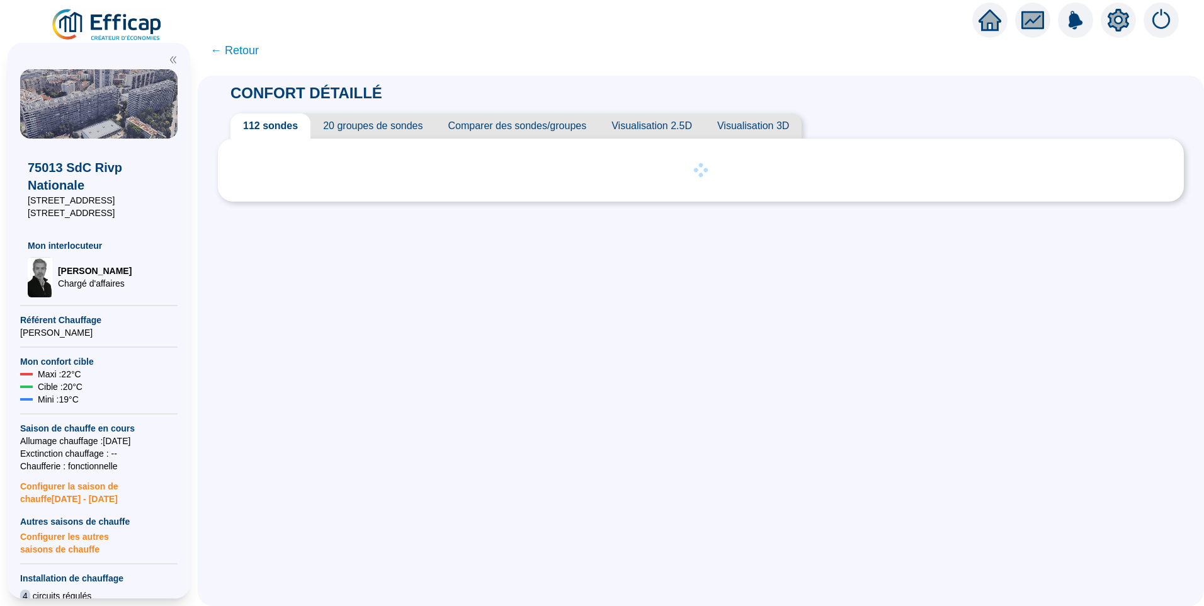
click at [386, 125] on span "20 groupes de sondes" at bounding box center [373, 125] width 125 height 25
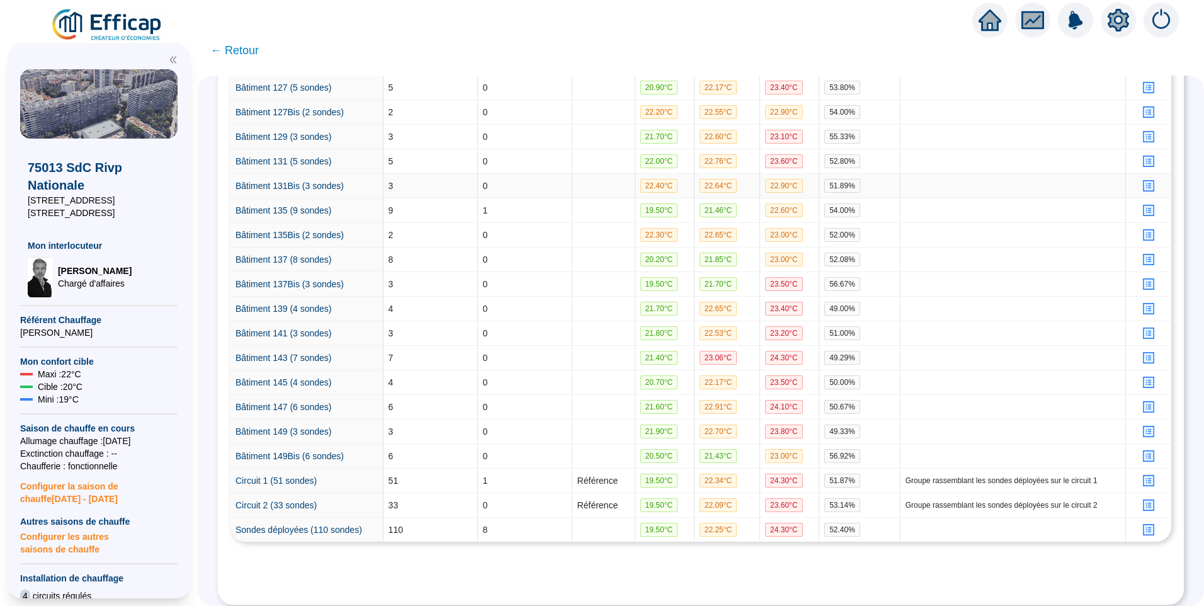
scroll to position [337, 0]
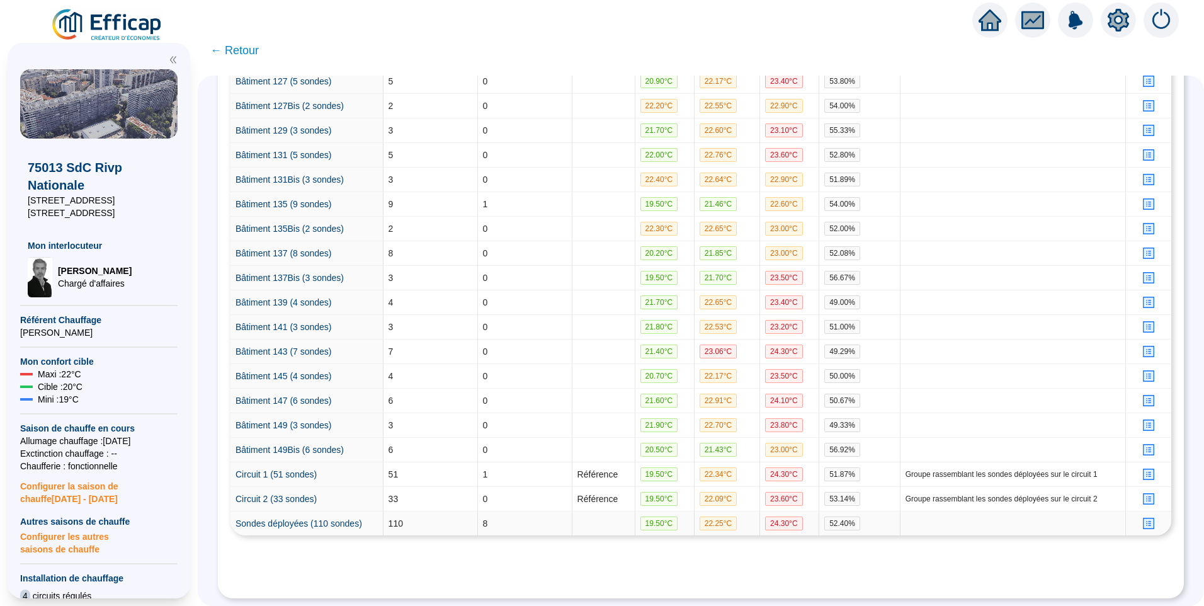
click at [1144, 519] on icon "profile" at bounding box center [1148, 523] width 9 height 9
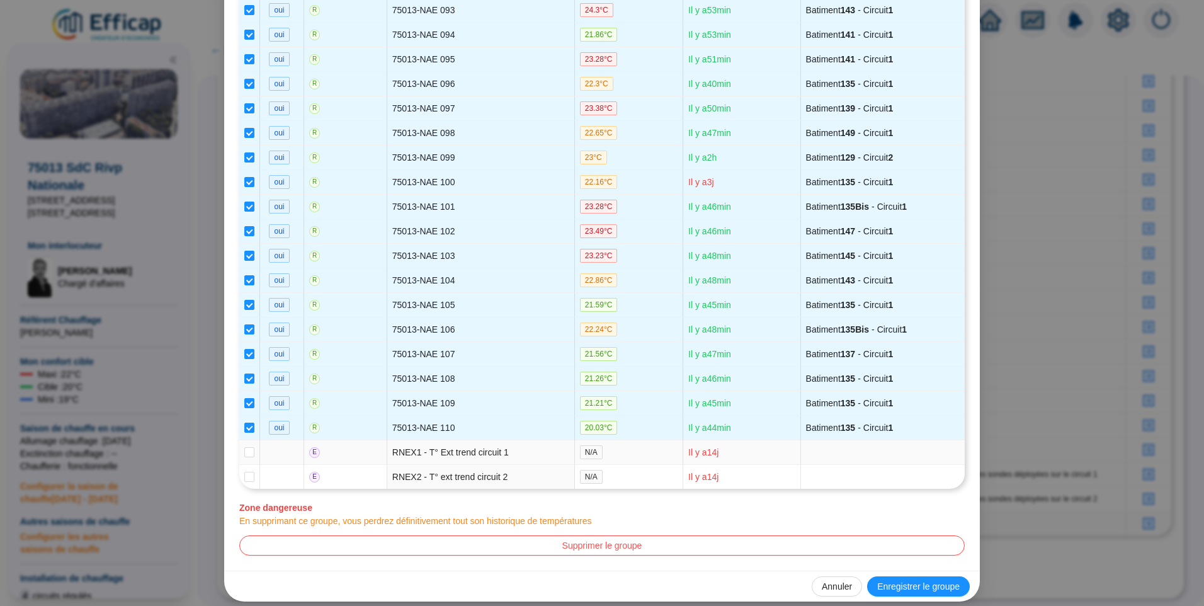
scroll to position [2567, 0]
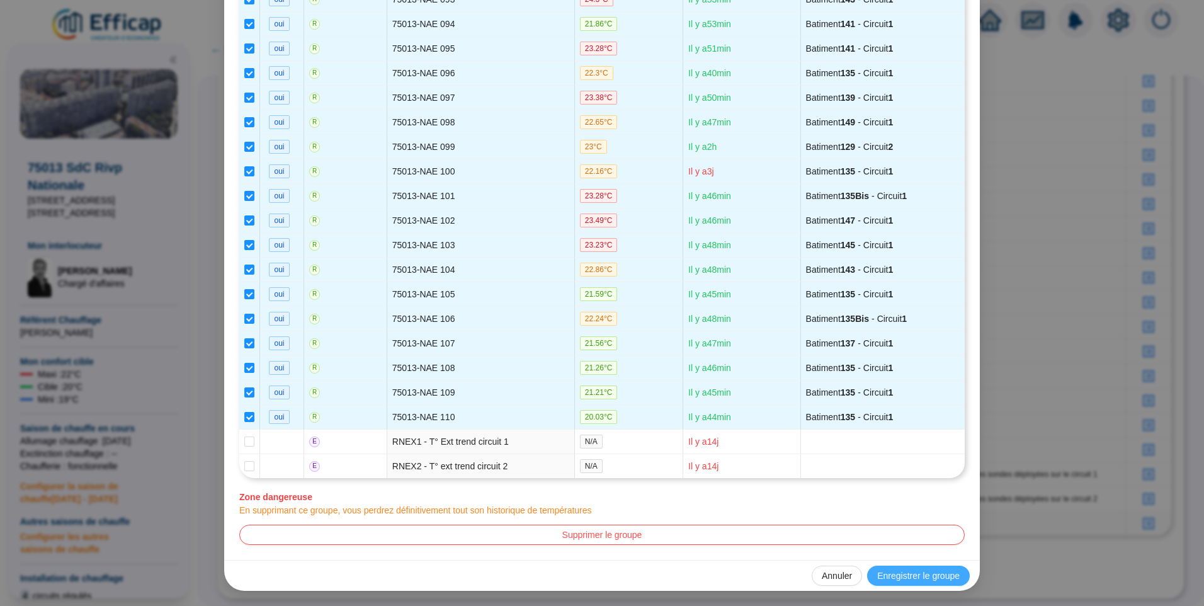
click at [911, 573] on span "Enregistrer le groupe" at bounding box center [918, 575] width 83 height 13
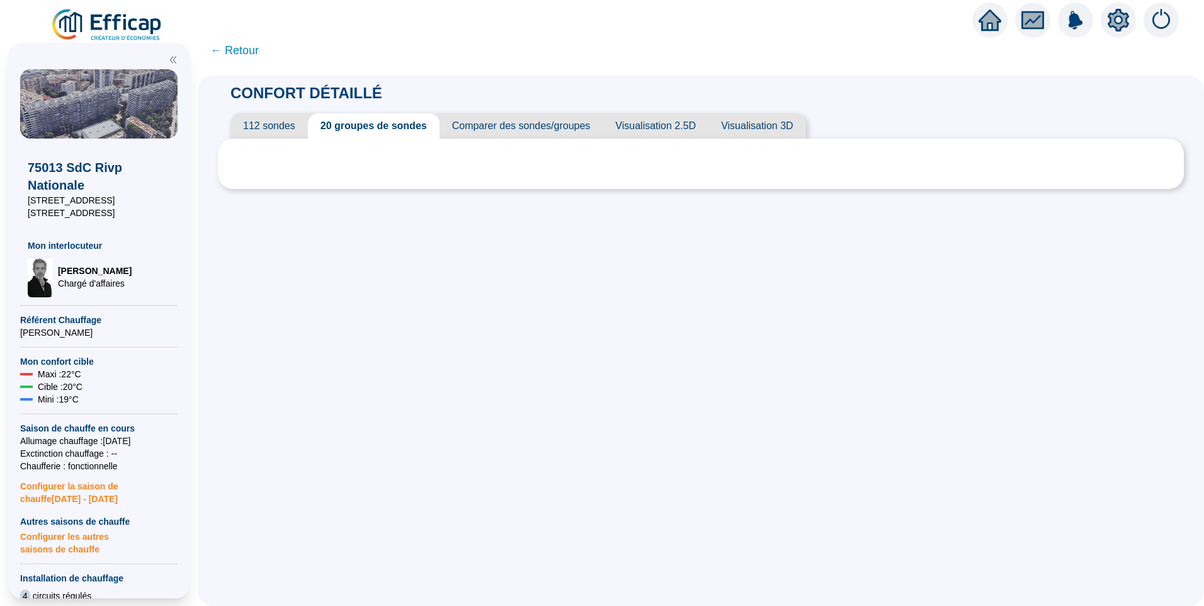
scroll to position [0, 0]
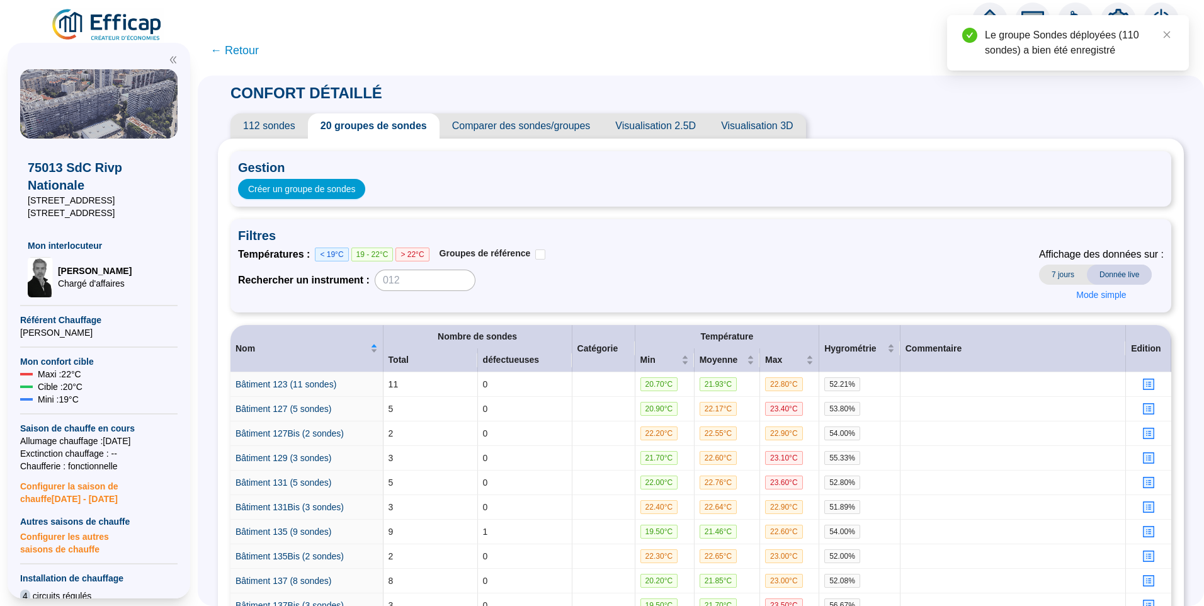
click at [233, 53] on span "← Retour" at bounding box center [234, 51] width 48 height 18
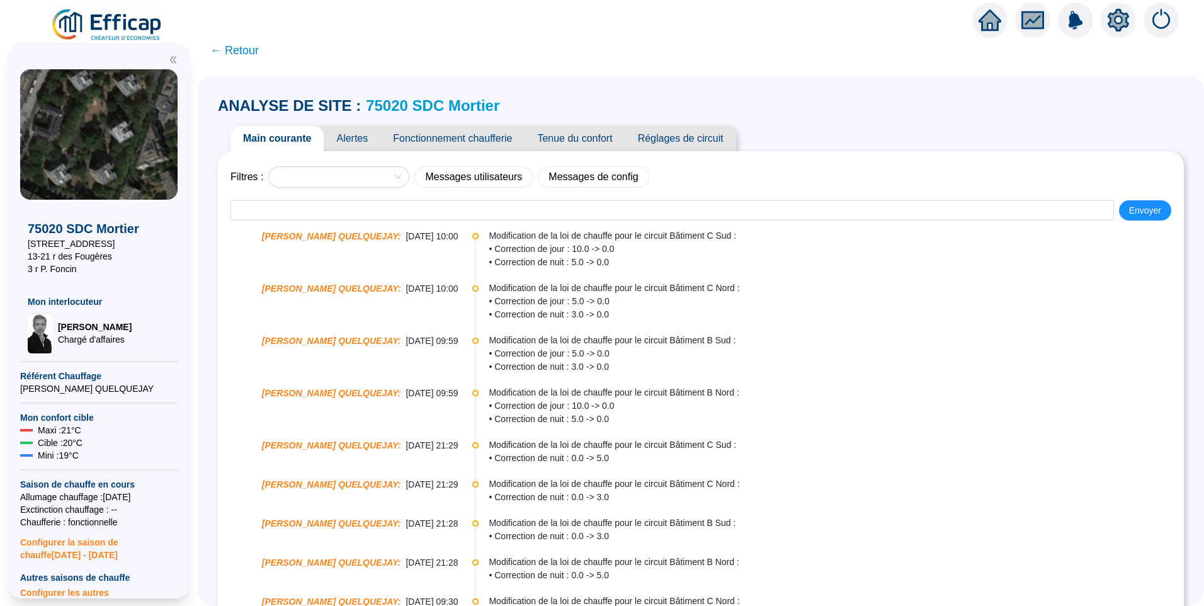
click at [364, 128] on span "Alertes" at bounding box center [352, 138] width 57 height 25
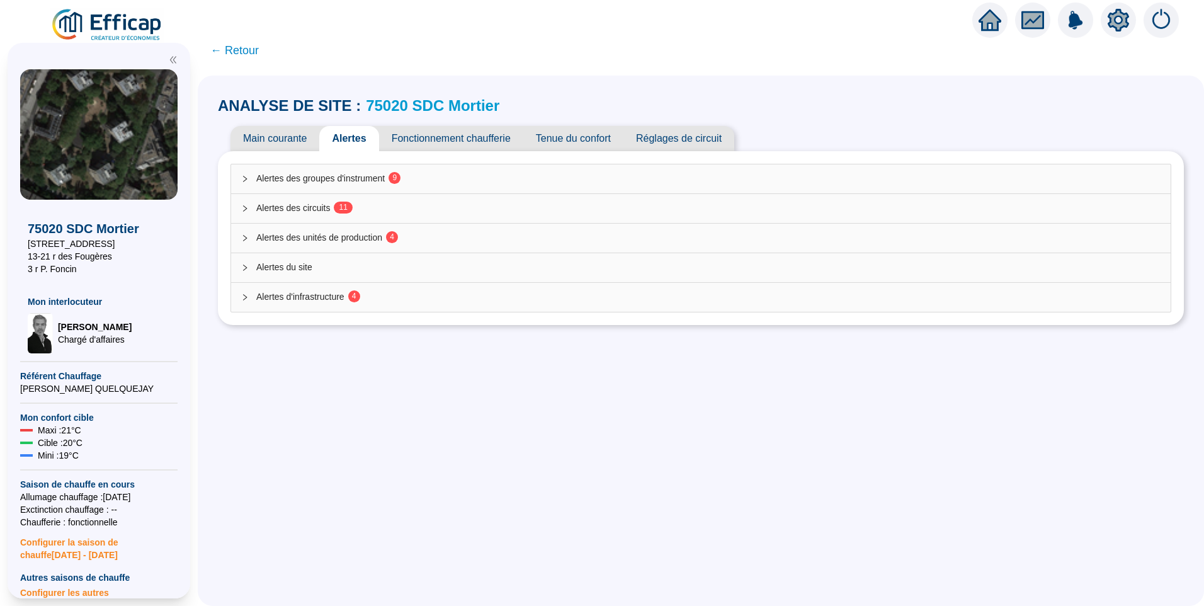
click at [300, 200] on div "Alertes des circuits 1 1" at bounding box center [701, 208] width 940 height 29
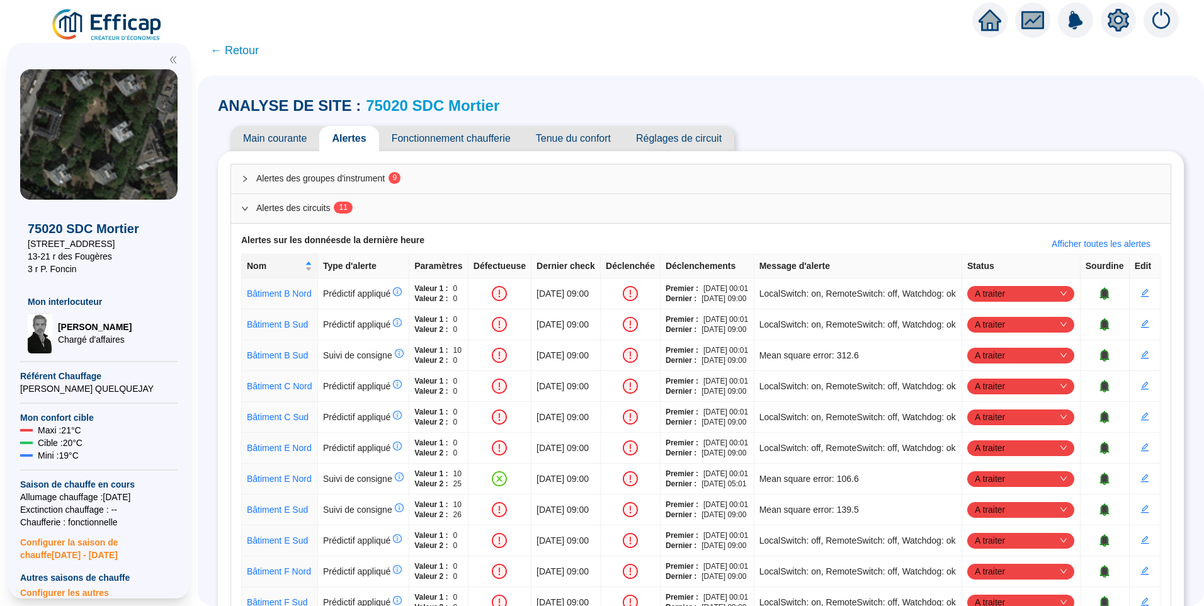
click at [808, 108] on div "ANALYSE DE SITE : 75020 SDC Mortier" at bounding box center [701, 106] width 966 height 20
click at [862, 127] on div "Main courante Alertes Fonctionnement chaufferie Tenue du confort Réglages de ci…" at bounding box center [701, 138] width 966 height 25
click at [291, 212] on span "Alertes des circuits 1 1" at bounding box center [708, 208] width 904 height 13
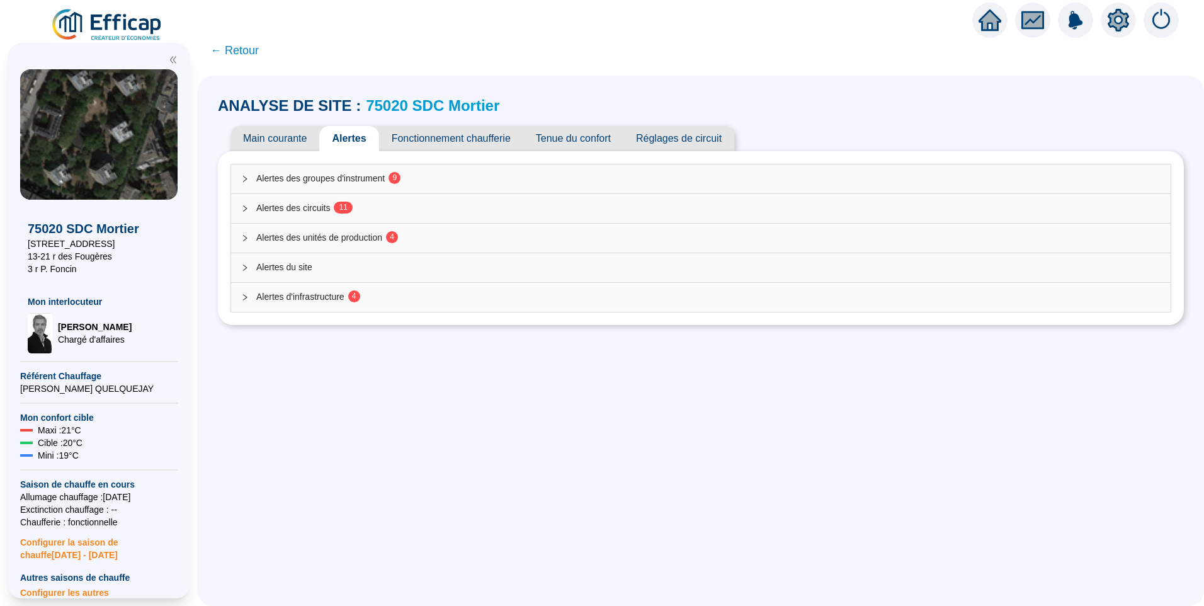
click at [440, 135] on span "Fonctionnement chaufferie" at bounding box center [451, 138] width 144 height 25
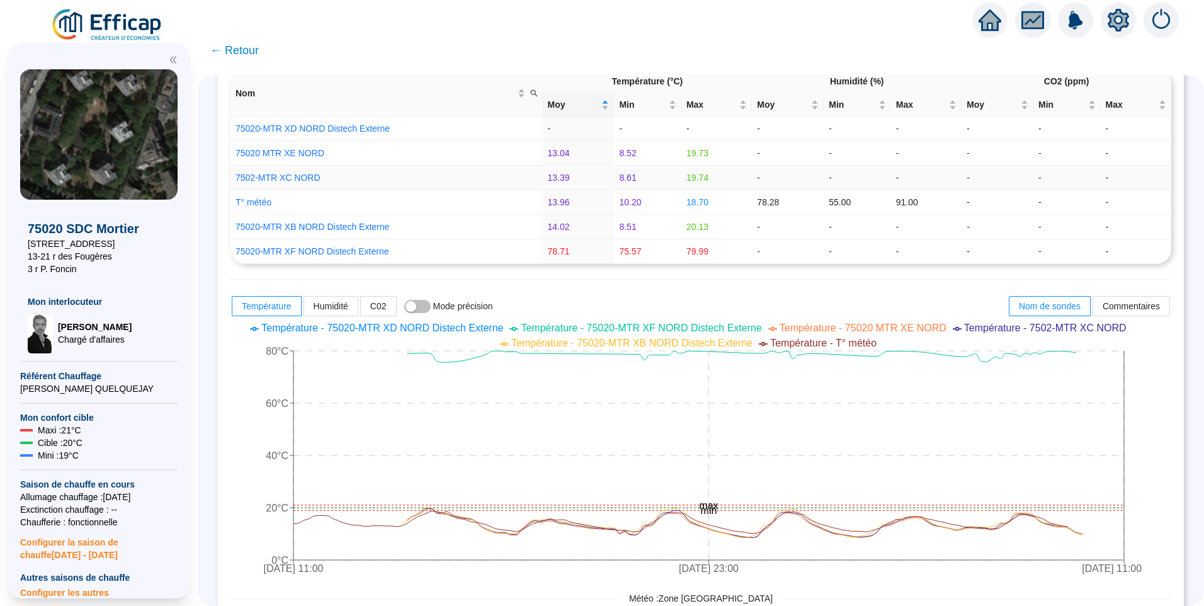
scroll to position [189, 0]
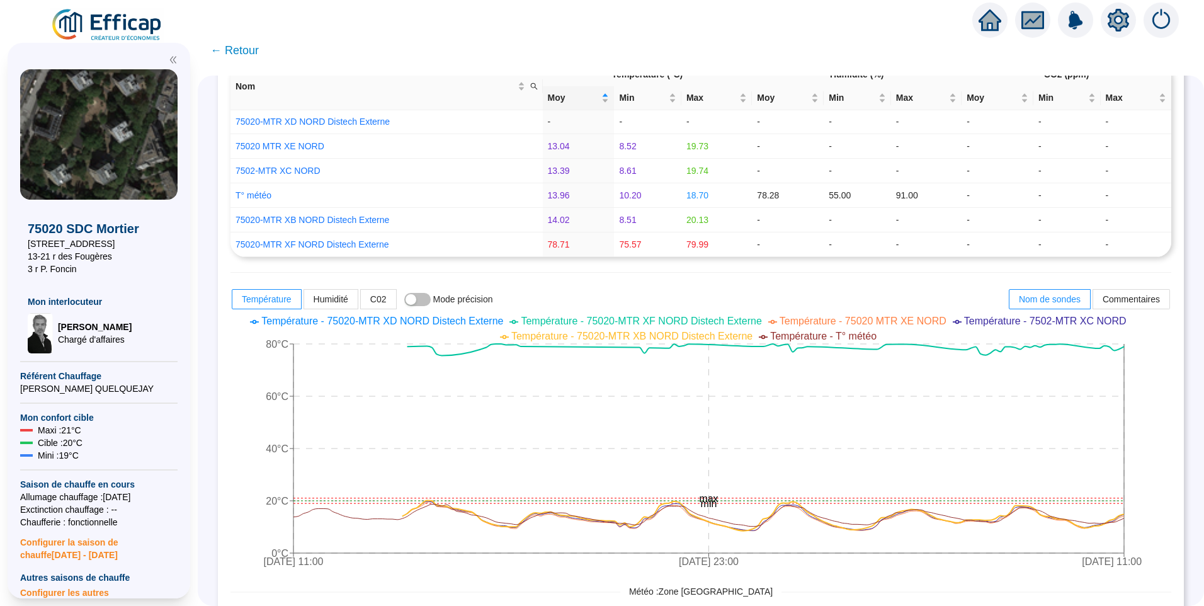
click at [676, 323] on span "Température - 75020-MTR XF NORD Distech Externe" at bounding box center [641, 321] width 241 height 11
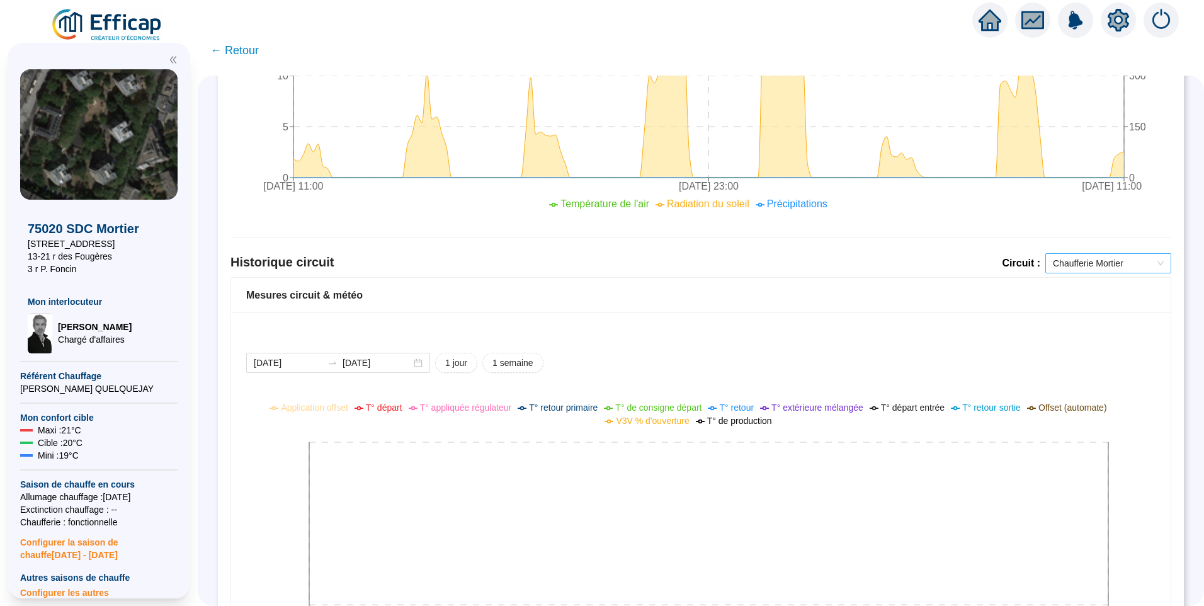
scroll to position [853, 0]
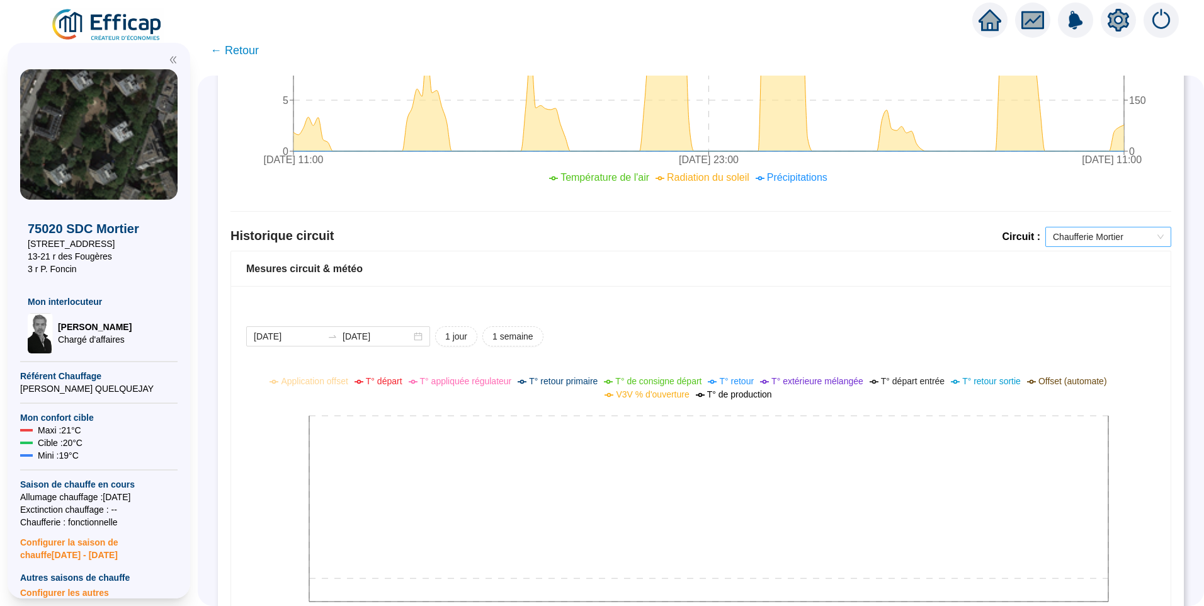
click at [1069, 240] on span "Chaufferie Mortier" at bounding box center [1108, 236] width 111 height 19
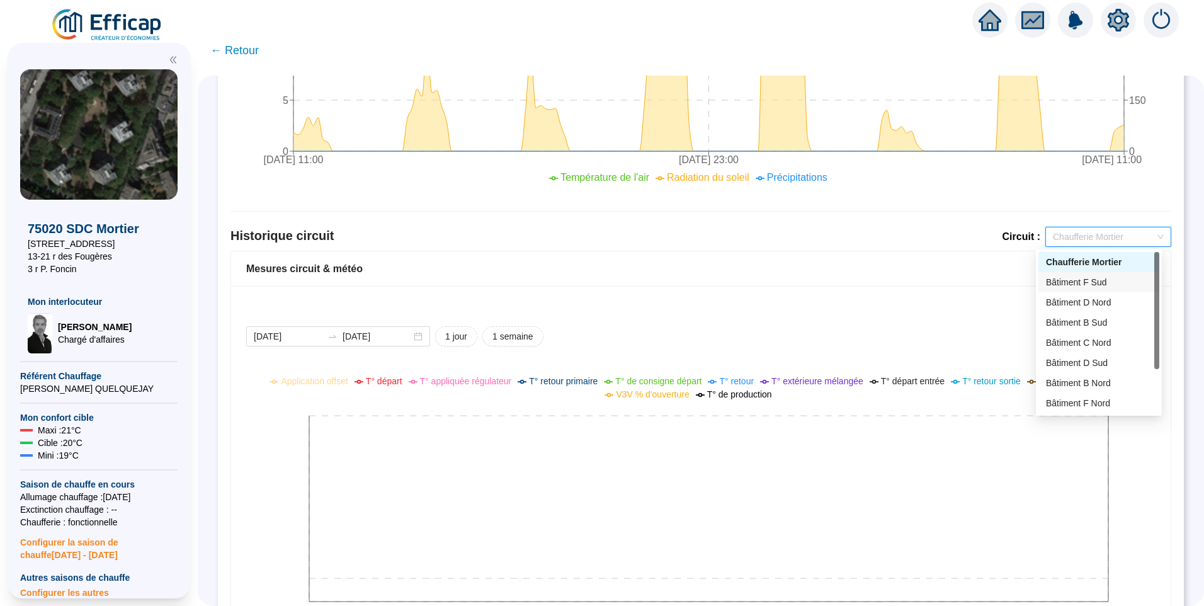
click at [1048, 281] on div "Bâtiment F Sud" at bounding box center [1099, 282] width 106 height 13
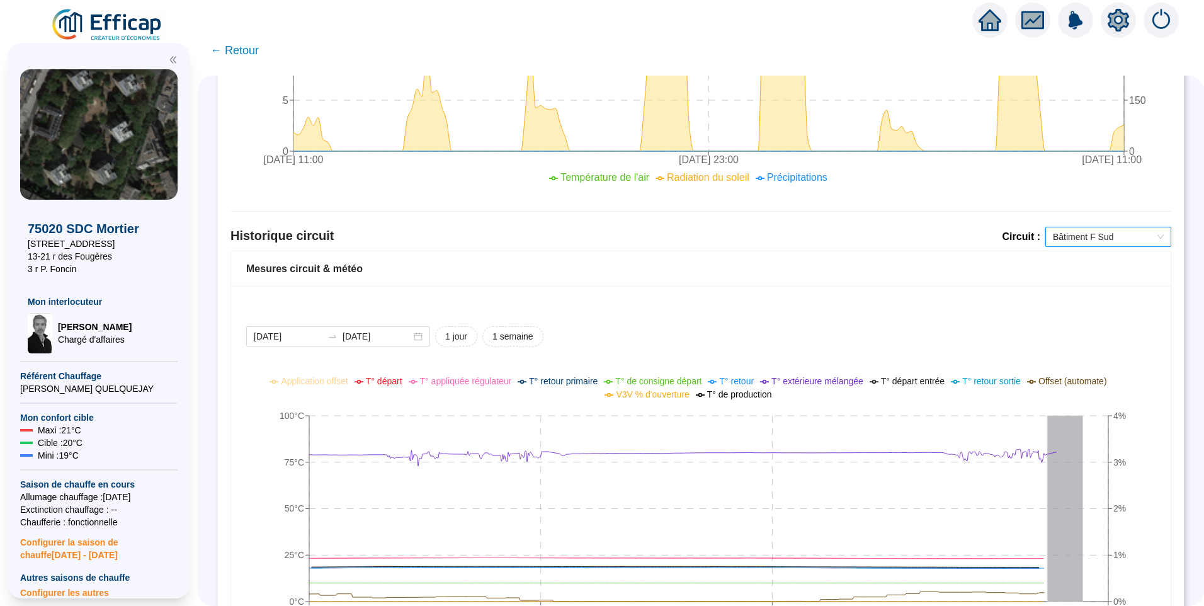
scroll to position [979, 0]
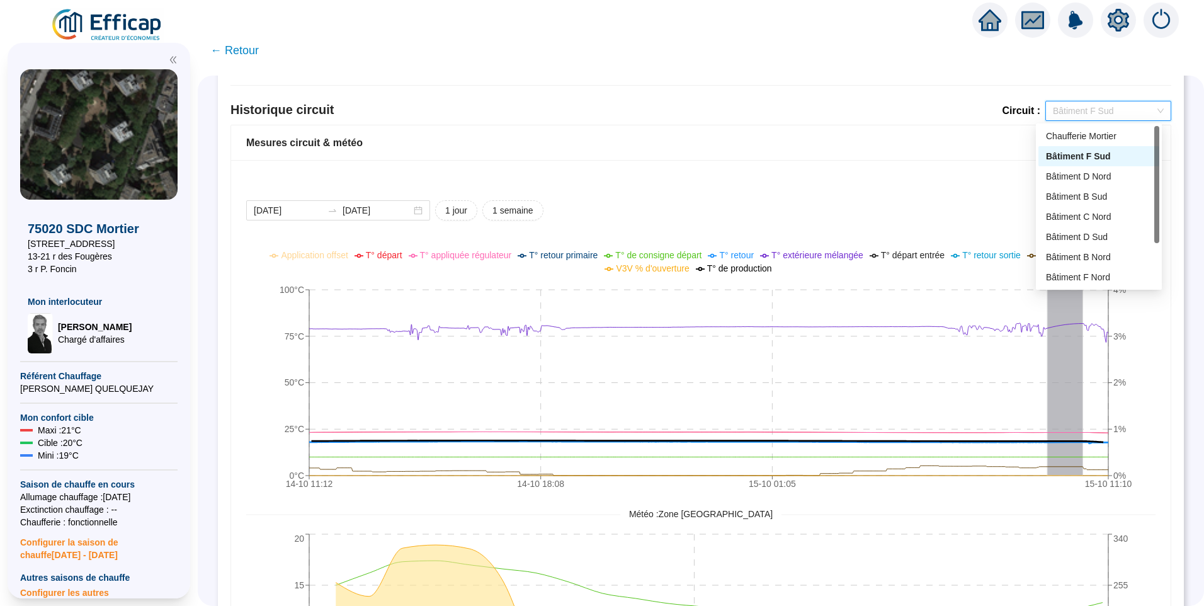
click at [1068, 119] on span "Bâtiment F Sud" at bounding box center [1108, 110] width 111 height 19
click at [1071, 182] on div "Bâtiment D Nord" at bounding box center [1099, 176] width 106 height 13
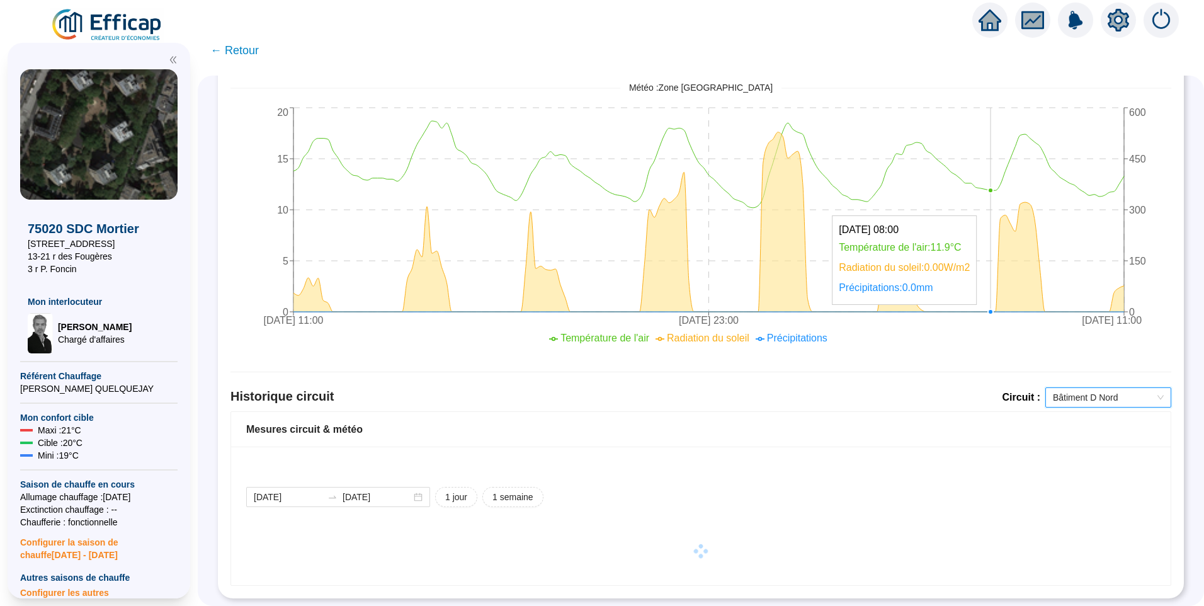
scroll to position [916, 0]
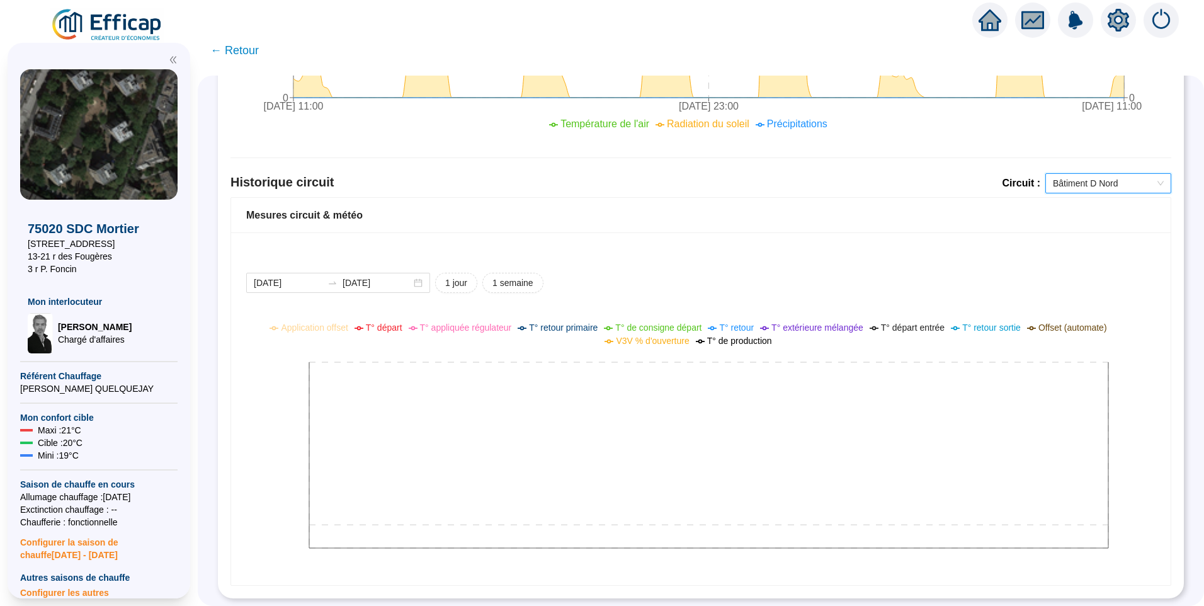
click at [1118, 174] on span "Bâtiment D Nord" at bounding box center [1108, 183] width 111 height 19
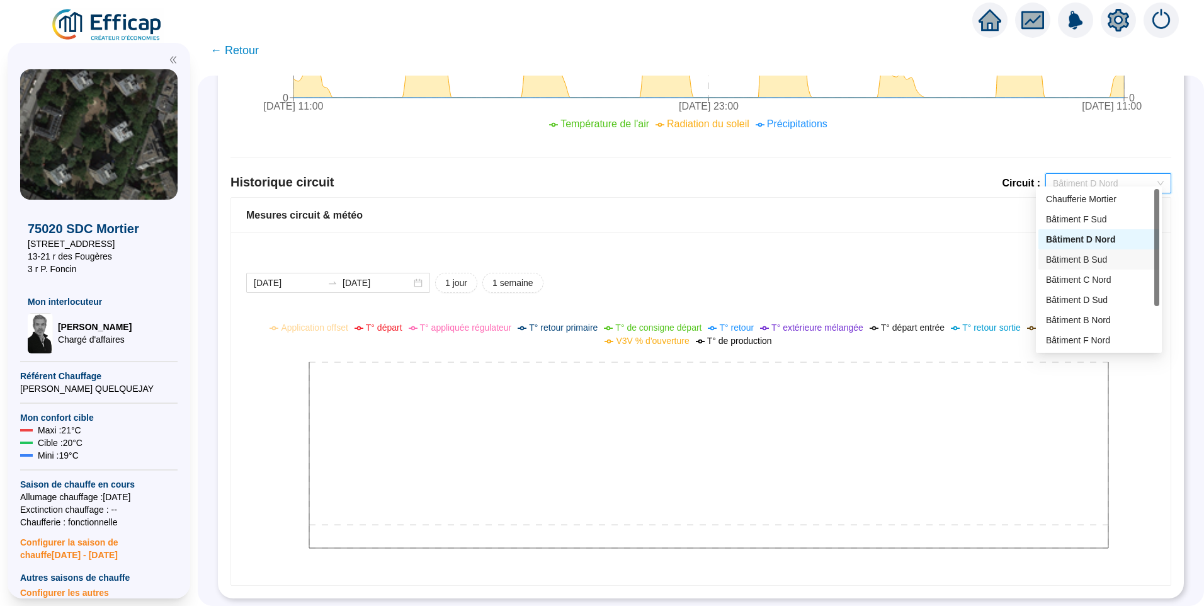
click at [1079, 260] on div "Bâtiment B Sud" at bounding box center [1099, 259] width 106 height 13
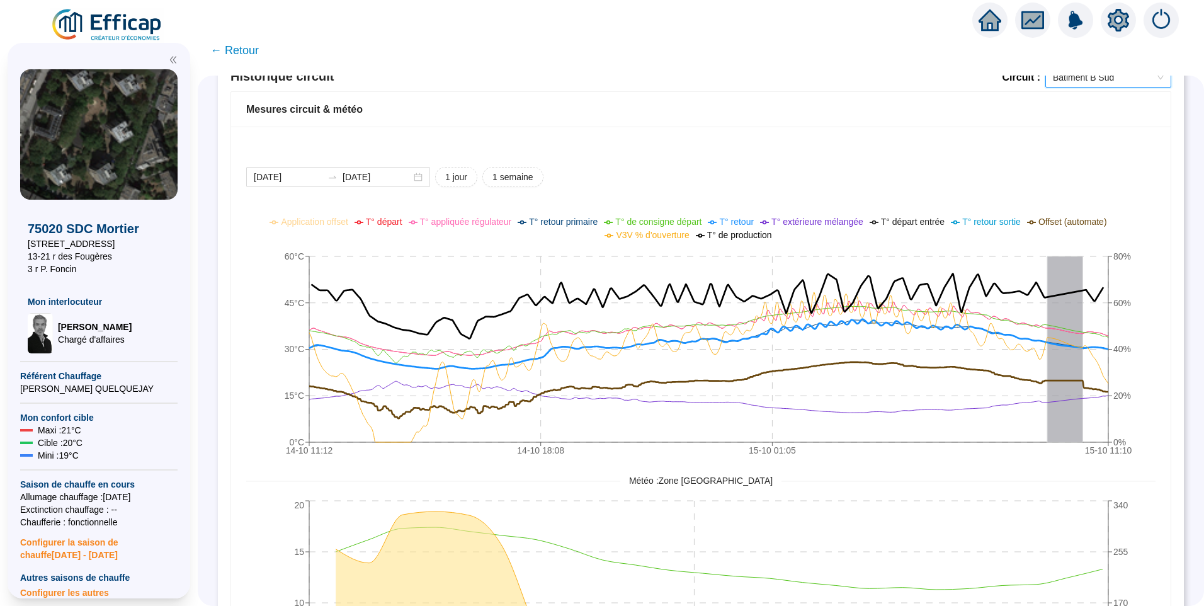
scroll to position [887, 0]
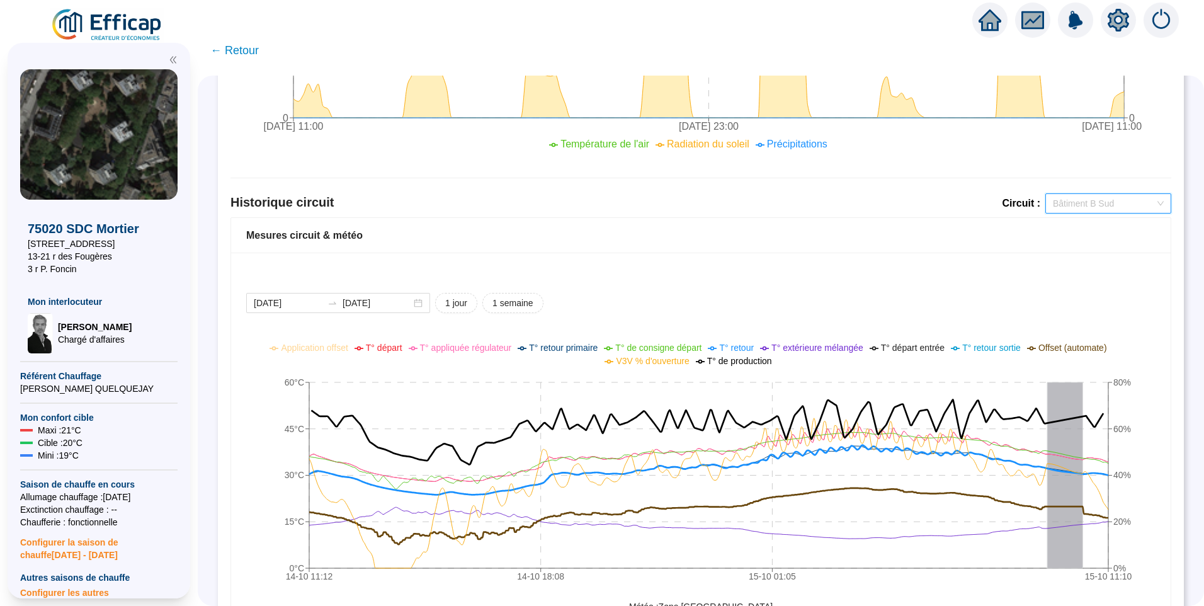
click at [1092, 200] on span "Bâtiment B Sud" at bounding box center [1108, 203] width 111 height 19
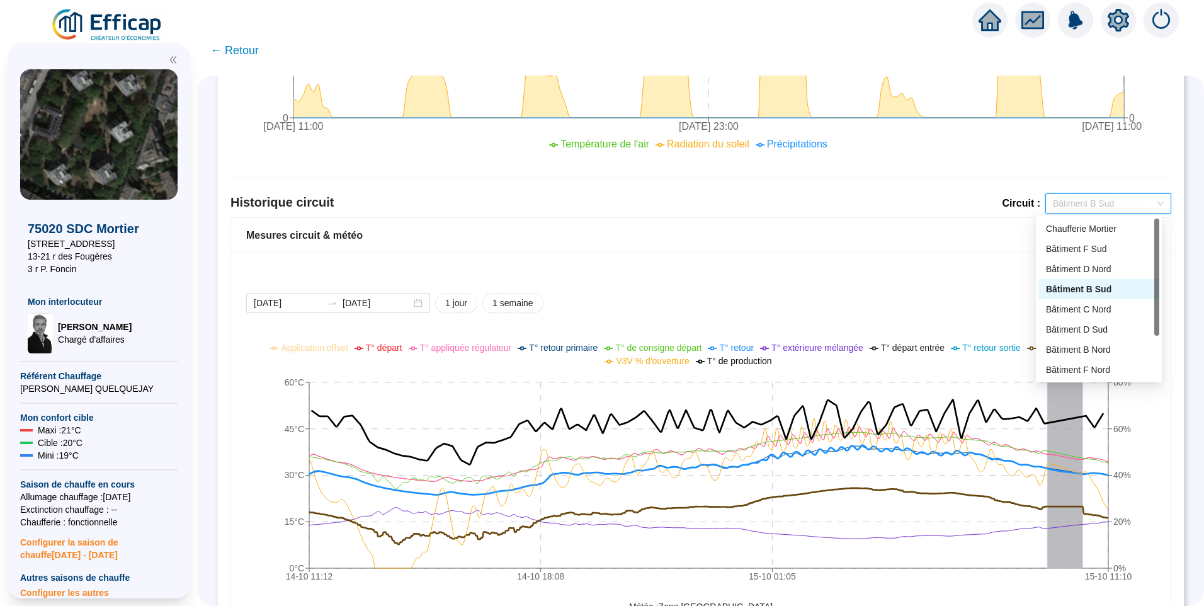
click at [822, 278] on div "[DATE] [DATE] 1 jour 1 semaine 14-10 11:[PHONE_NUMBER]:[PHONE_NUMBER]:[PHONE_NU…" at bounding box center [701, 572] width 940 height 638
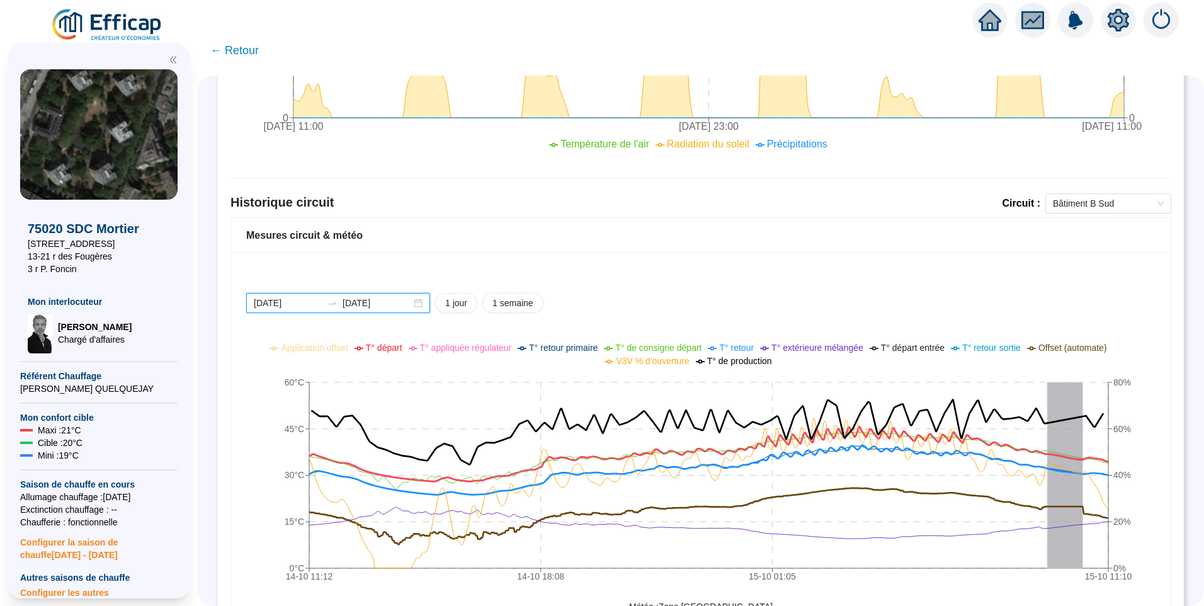
click at [312, 302] on input "[DATE]" at bounding box center [288, 303] width 69 height 13
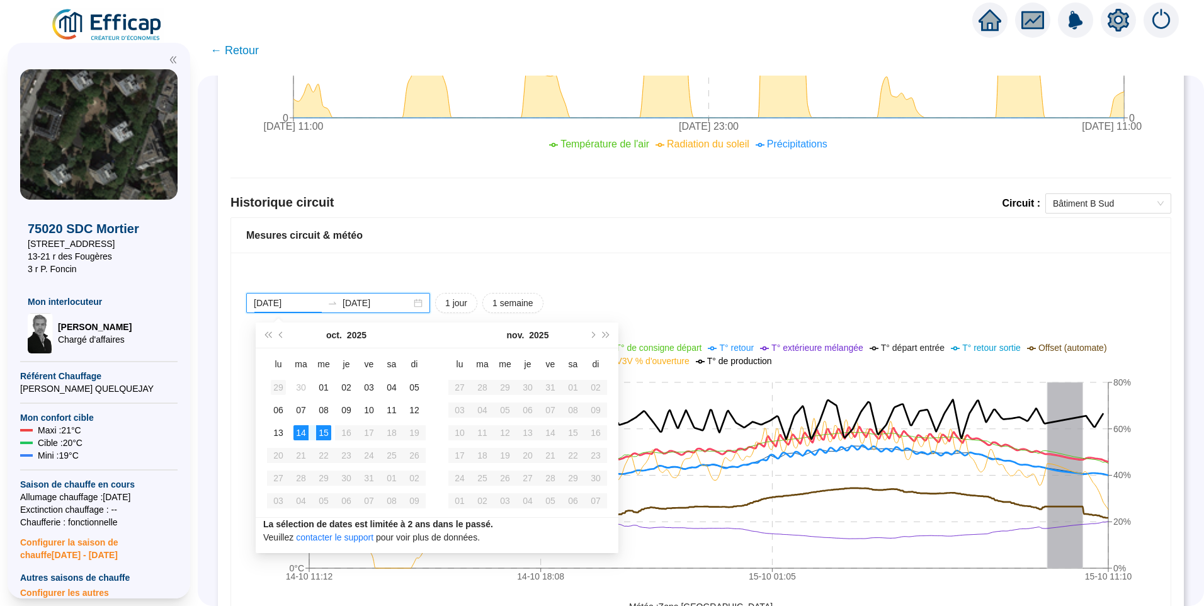
type input "[DATE]"
click at [279, 385] on div "29" at bounding box center [278, 387] width 15 height 15
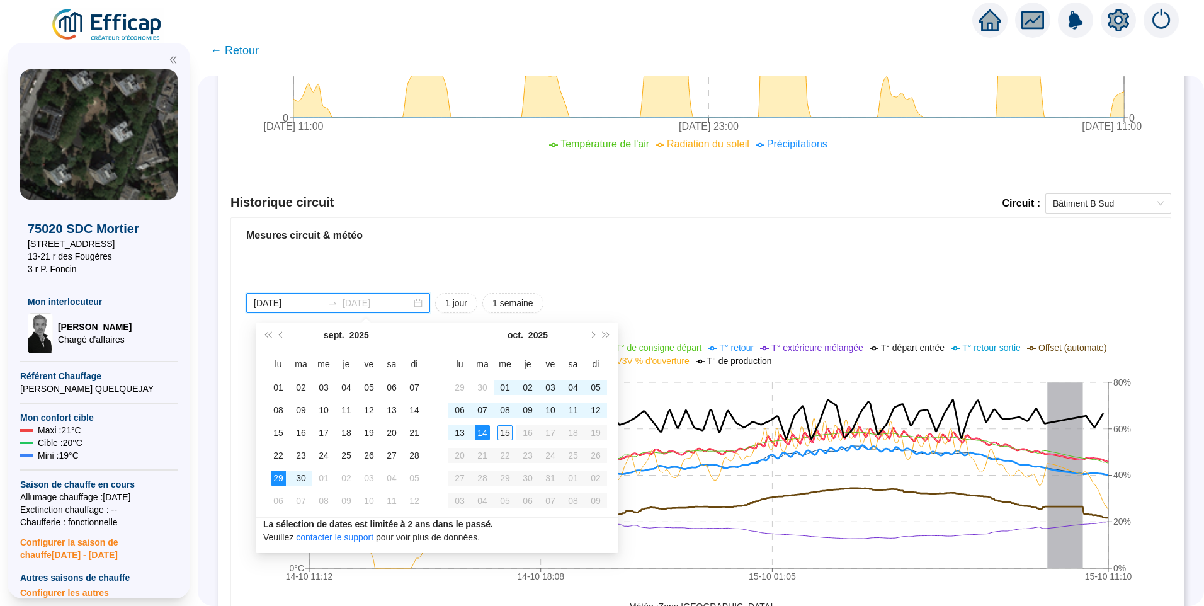
type input "[DATE]"
click at [509, 432] on div "15" at bounding box center [505, 432] width 15 height 15
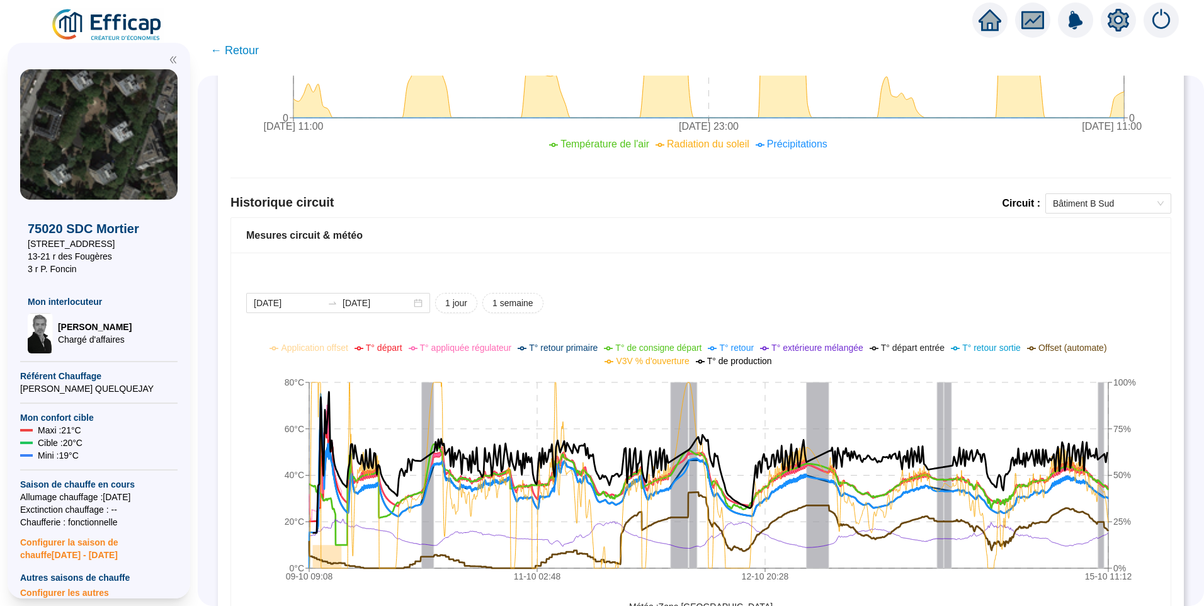
click at [642, 345] on span "T° de consigne départ" at bounding box center [658, 348] width 86 height 10
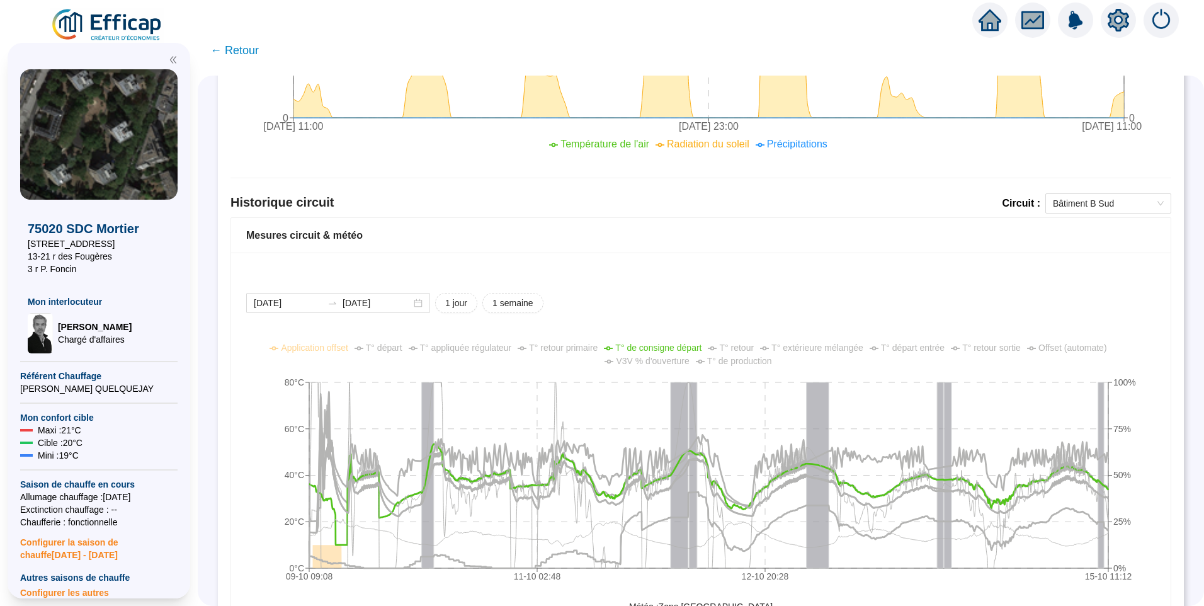
click at [484, 347] on span "T° appliquée régulateur" at bounding box center [466, 348] width 92 height 10
click at [647, 363] on span "V3V % d'ouverture" at bounding box center [652, 361] width 73 height 10
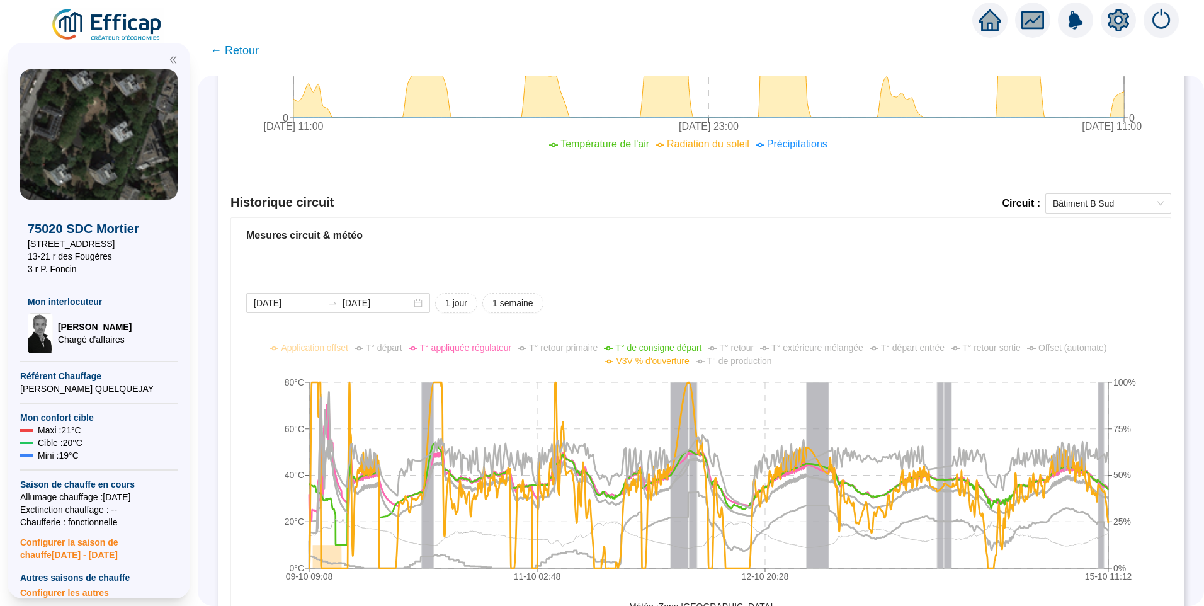
click at [647, 363] on span "V3V % d'ouverture" at bounding box center [652, 361] width 73 height 10
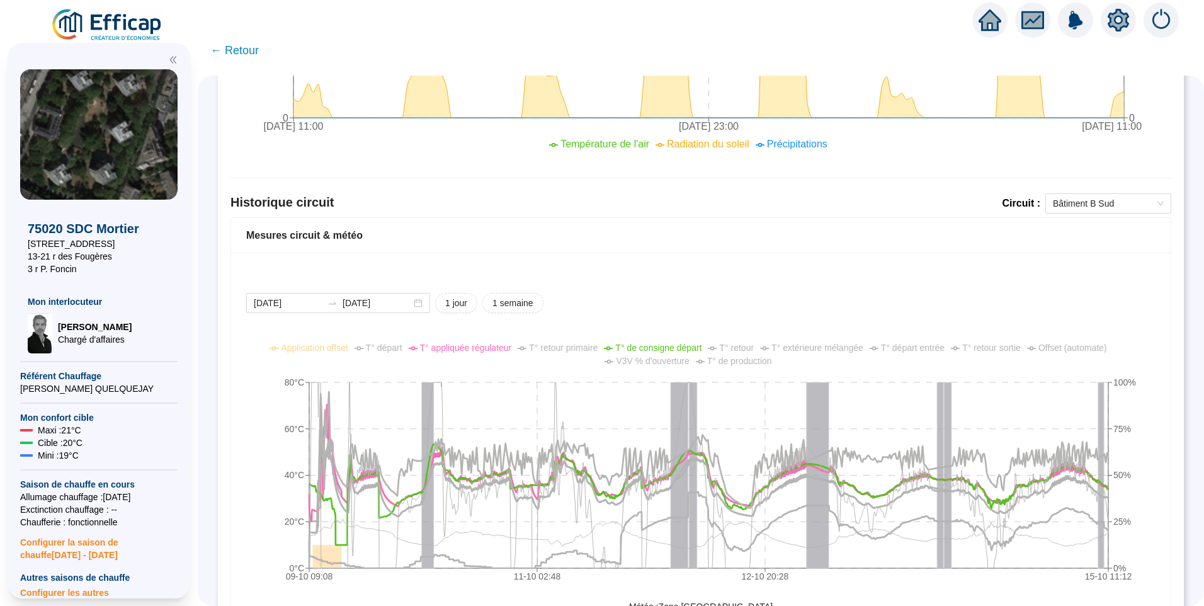
click at [647, 363] on span "V3V % d'ouverture" at bounding box center [652, 361] width 73 height 10
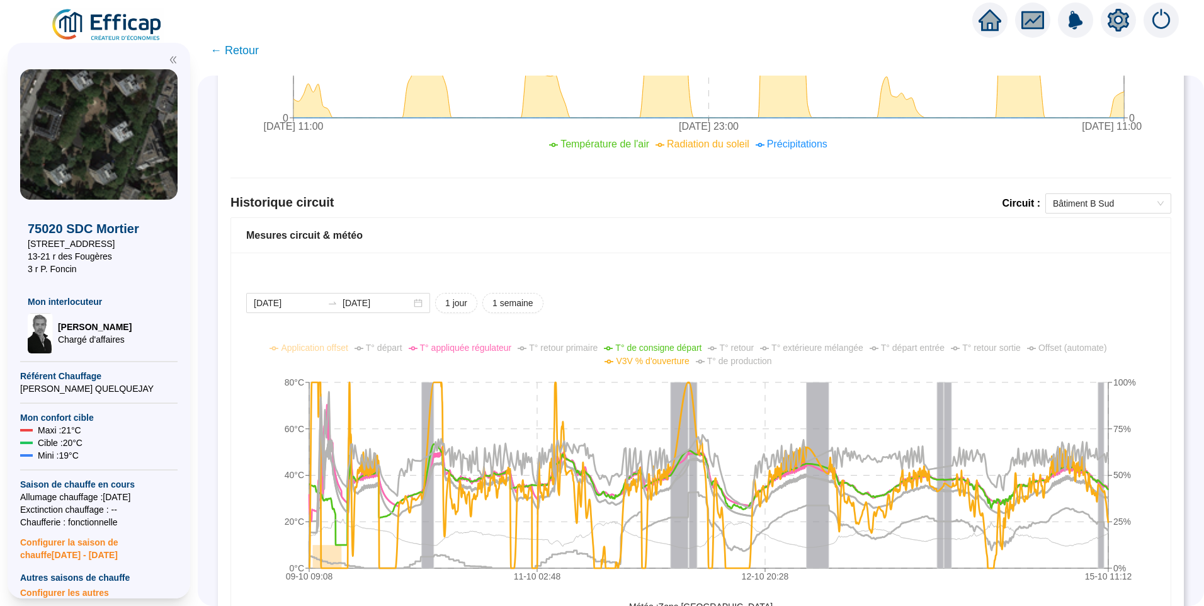
click at [647, 363] on span "V3V % d'ouverture" at bounding box center [652, 361] width 73 height 10
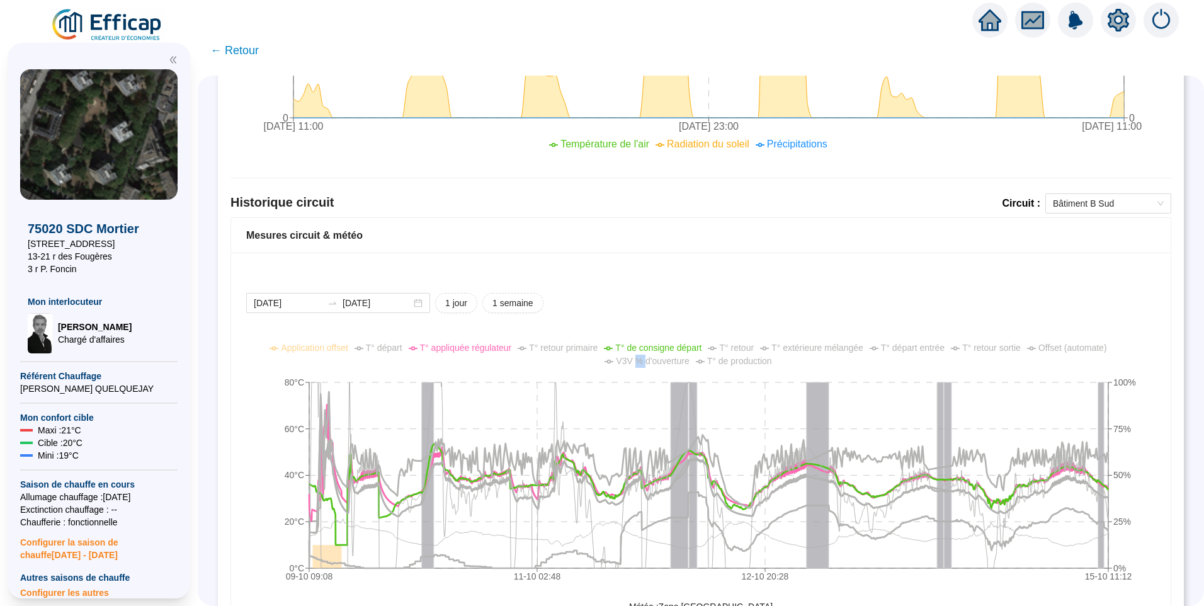
click at [647, 363] on span "V3V % d'ouverture" at bounding box center [652, 361] width 73 height 10
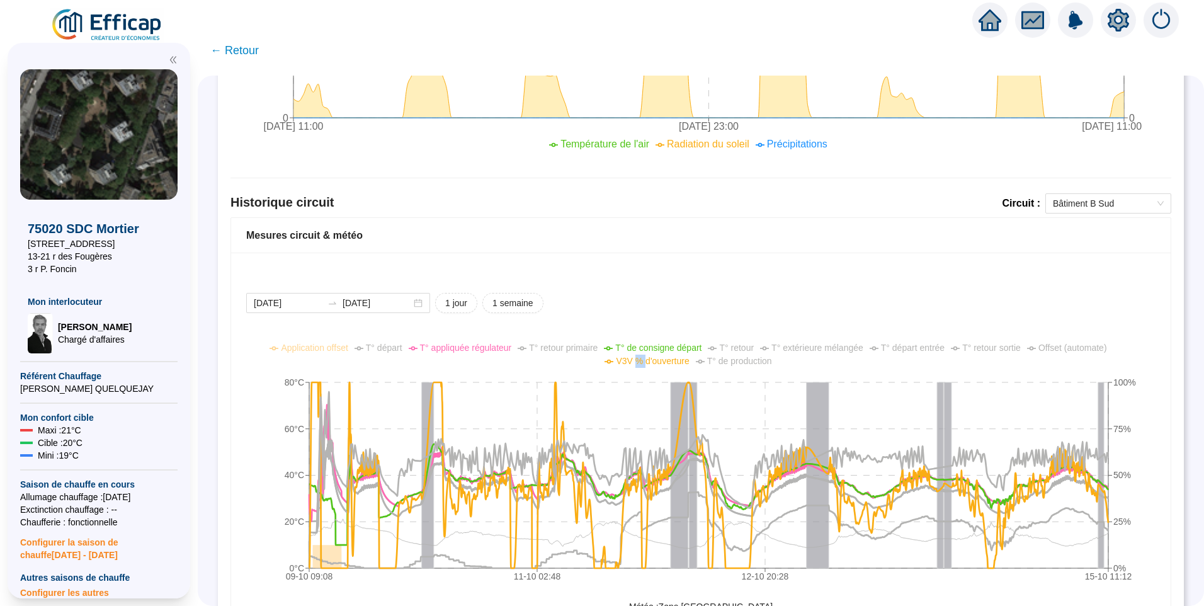
click at [647, 363] on span "V3V % d'ouverture" at bounding box center [652, 361] width 73 height 10
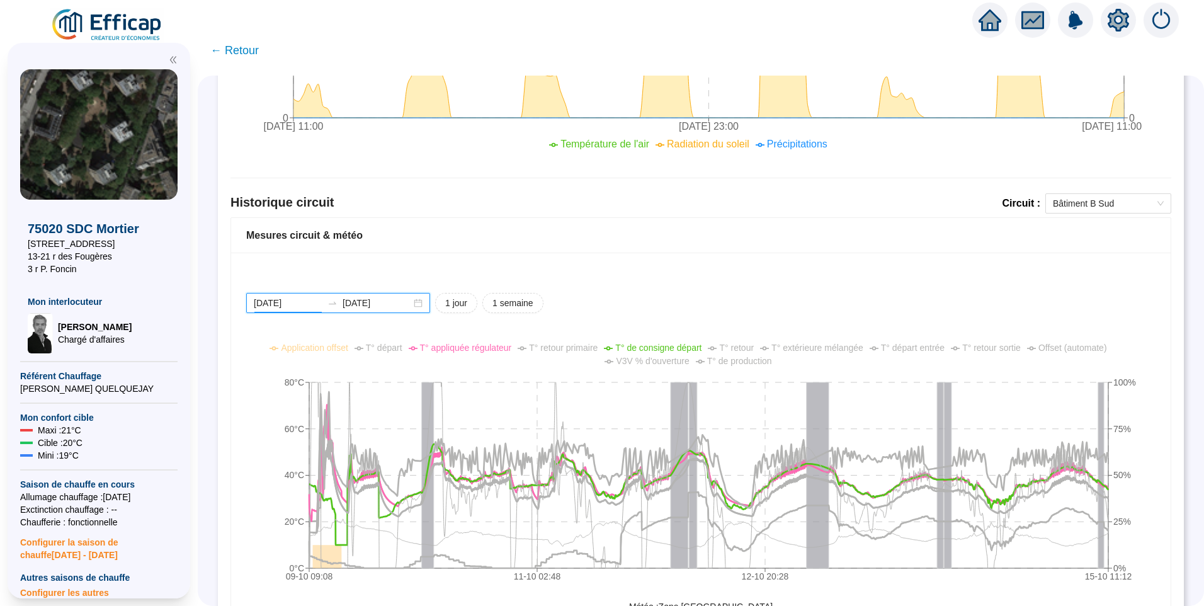
click at [316, 305] on input "[DATE]" at bounding box center [288, 303] width 69 height 13
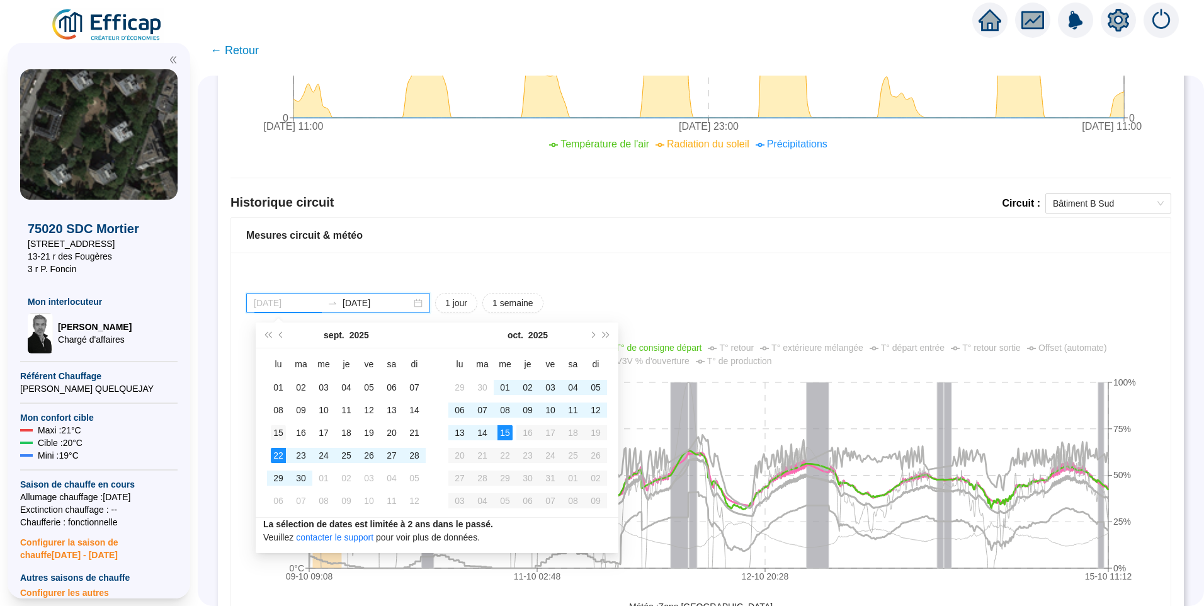
type input "[DATE]"
click at [280, 436] on div "15" at bounding box center [278, 432] width 15 height 15
type input "[DATE]"
click at [508, 437] on div "15" at bounding box center [505, 432] width 15 height 15
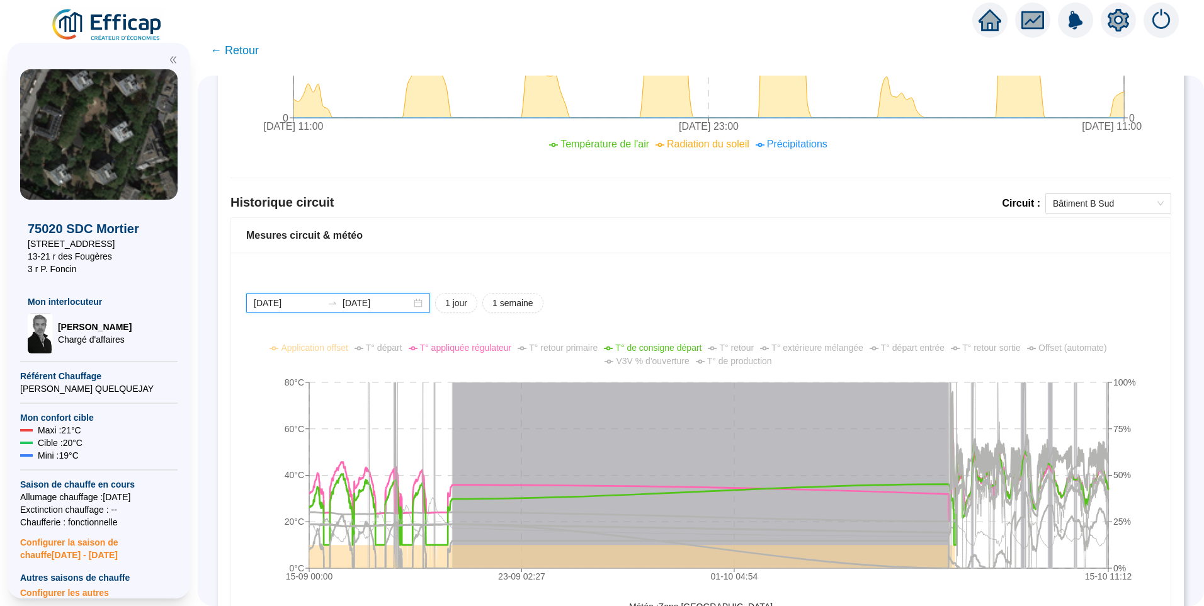
click at [322, 302] on input "[DATE]" at bounding box center [288, 303] width 69 height 13
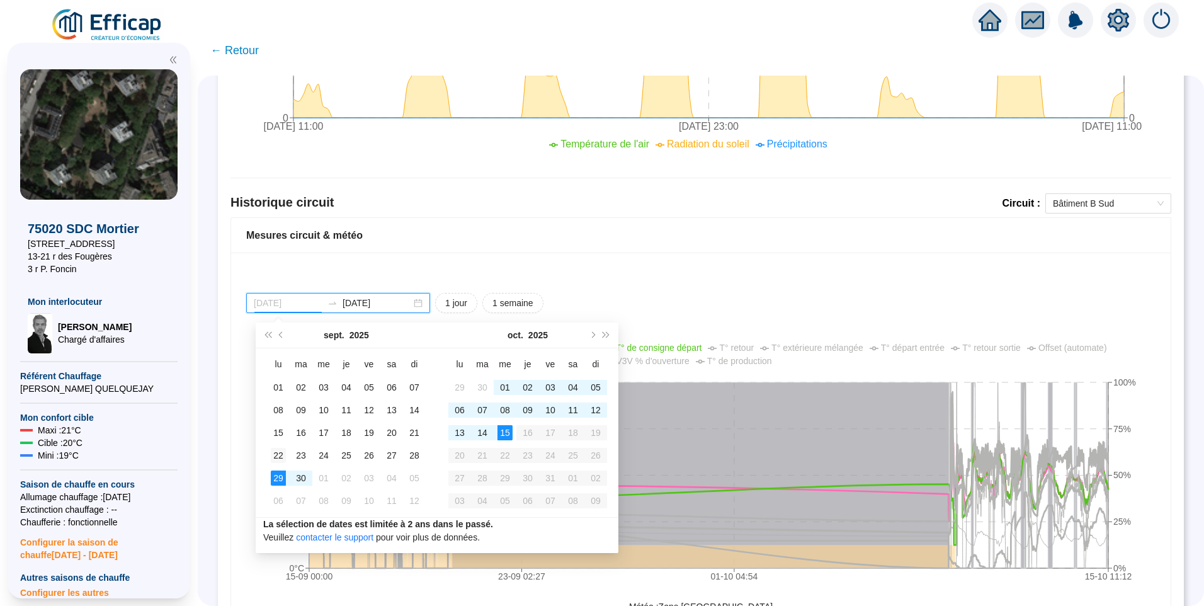
type input "[DATE]"
click at [278, 457] on div "22" at bounding box center [278, 455] width 15 height 15
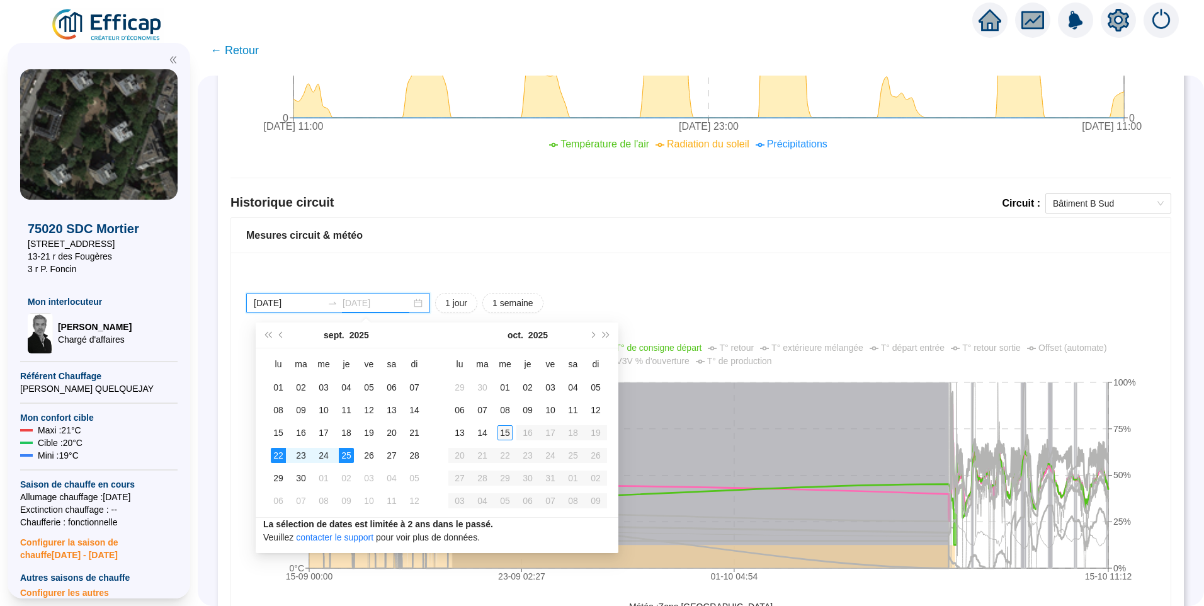
type input "[DATE]"
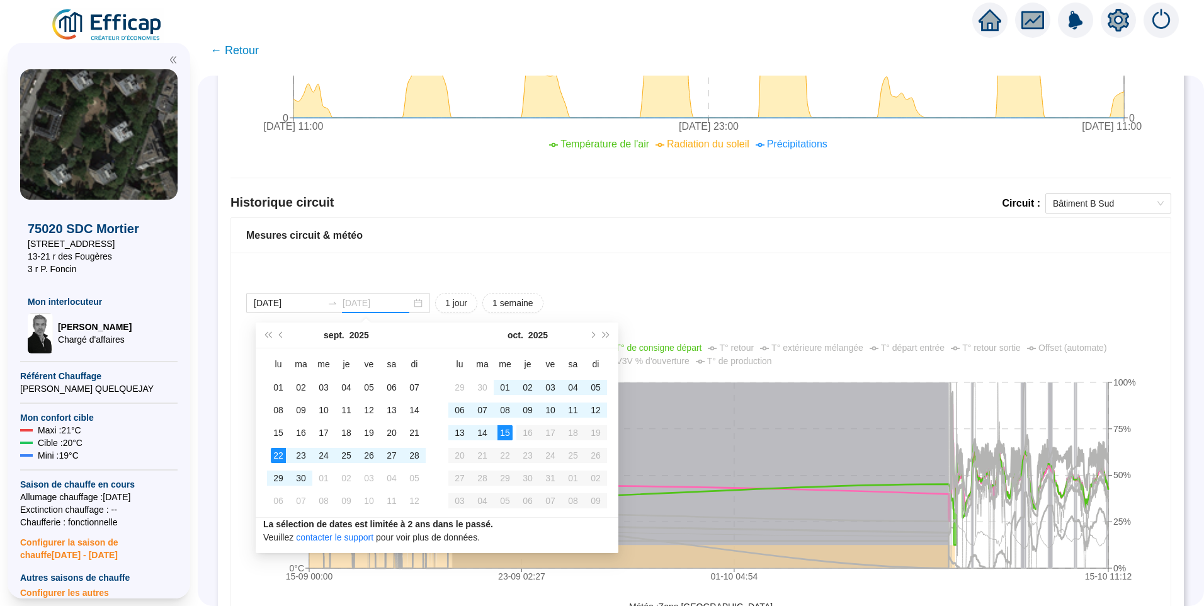
click at [511, 433] on div "15" at bounding box center [505, 432] width 15 height 15
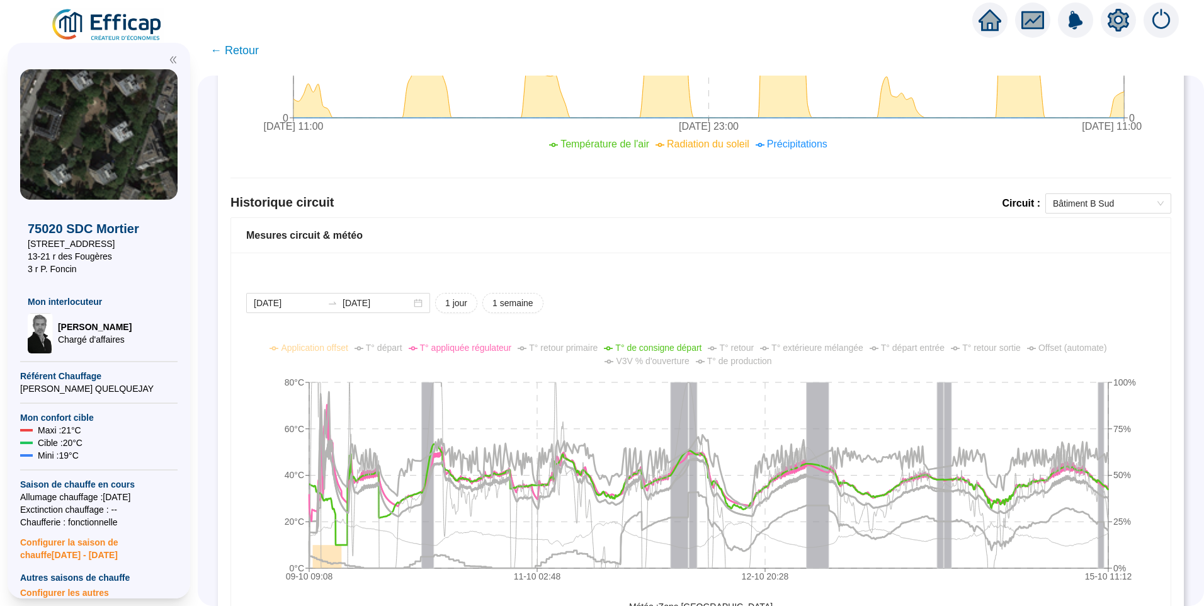
click at [613, 362] on icon at bounding box center [609, 361] width 9 height 9
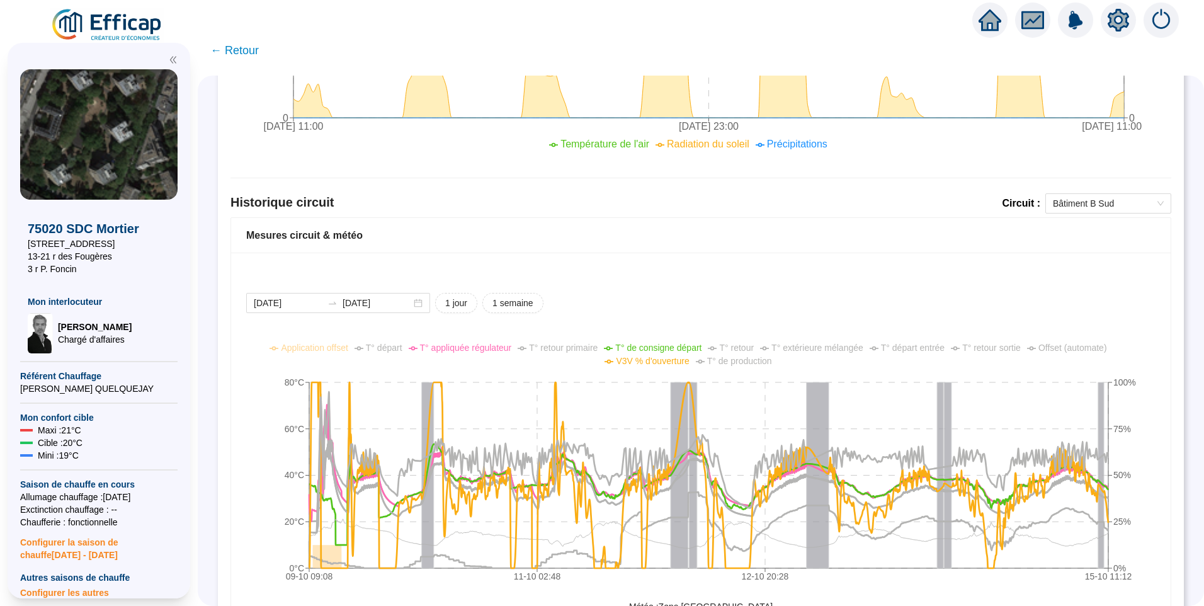
click at [613, 362] on icon at bounding box center [609, 361] width 9 height 9
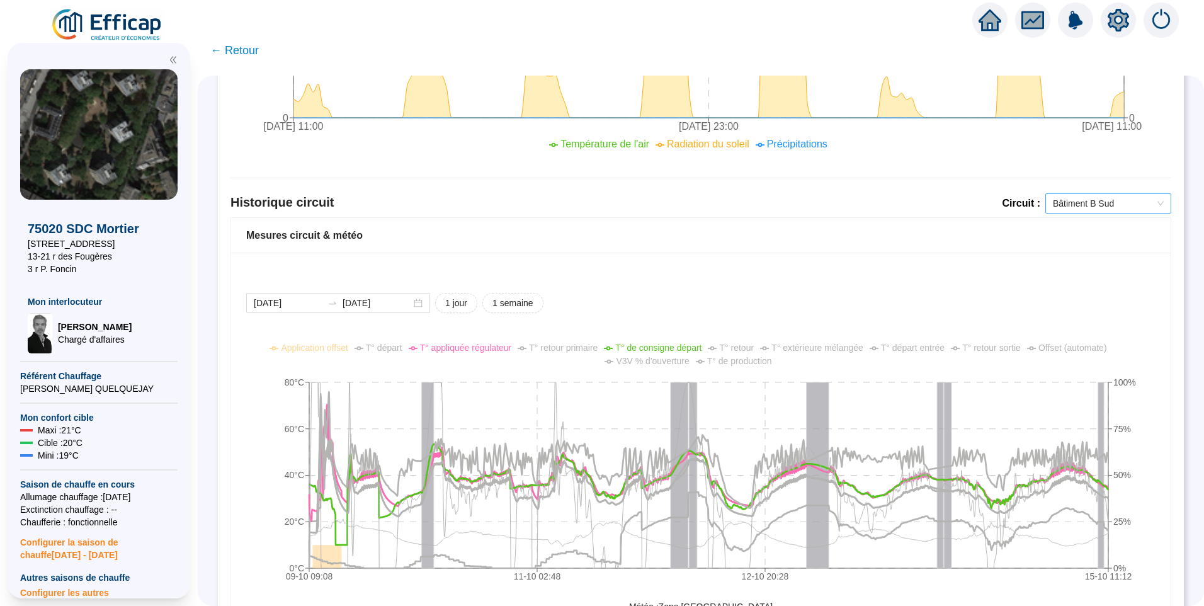
click at [1082, 210] on span "Bâtiment B Sud" at bounding box center [1108, 203] width 111 height 19
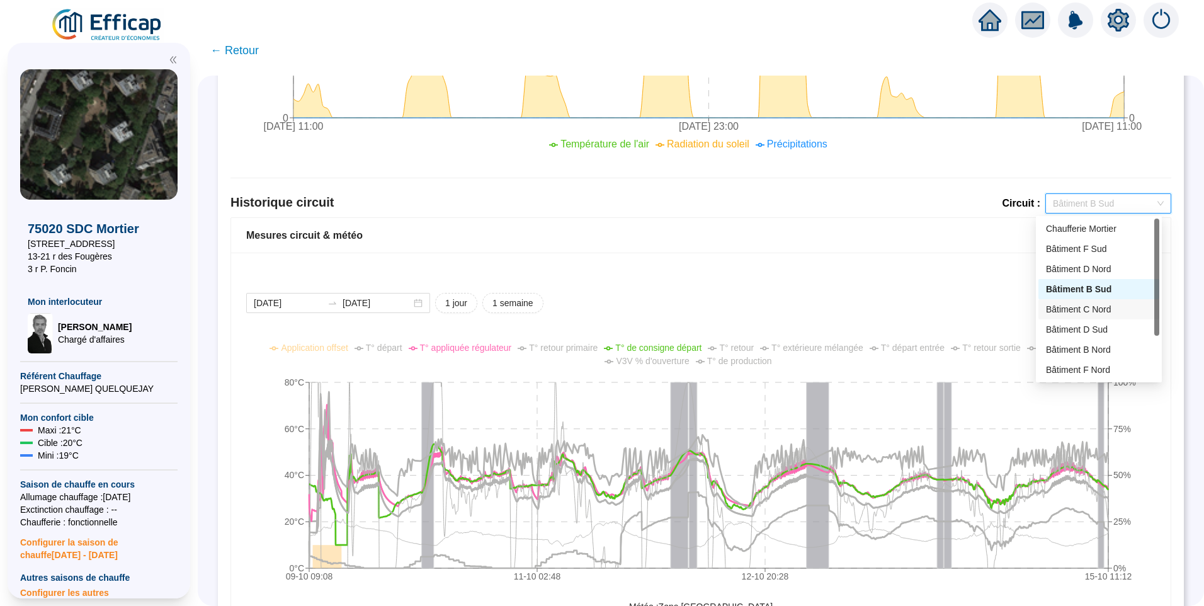
click at [1068, 305] on div "Bâtiment C Nord" at bounding box center [1099, 309] width 106 height 13
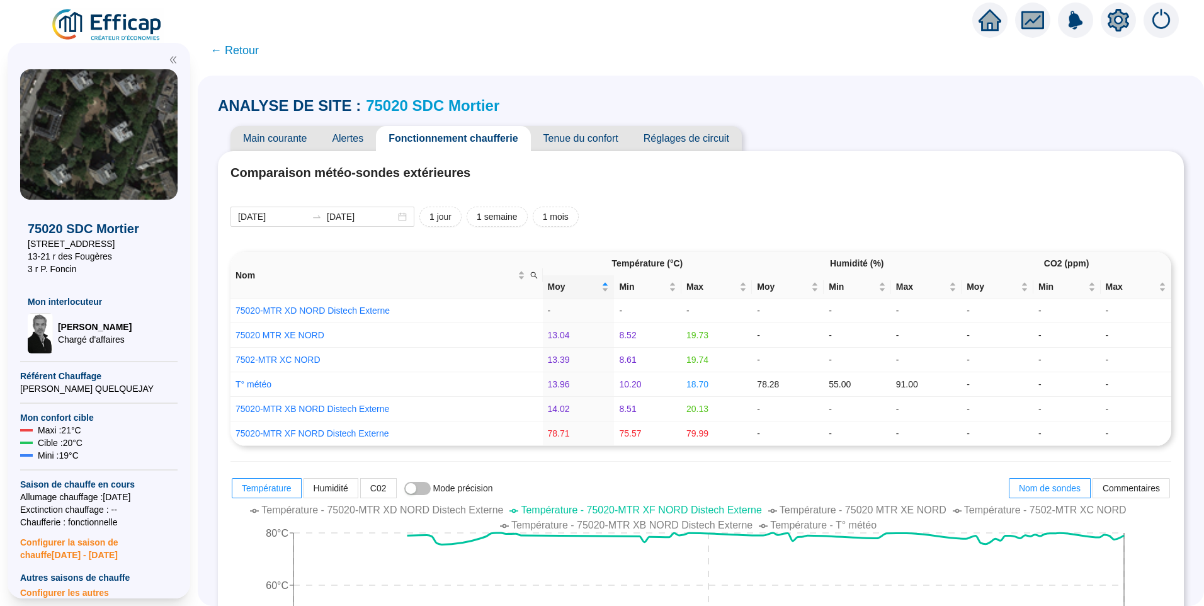
scroll to position [887, 0]
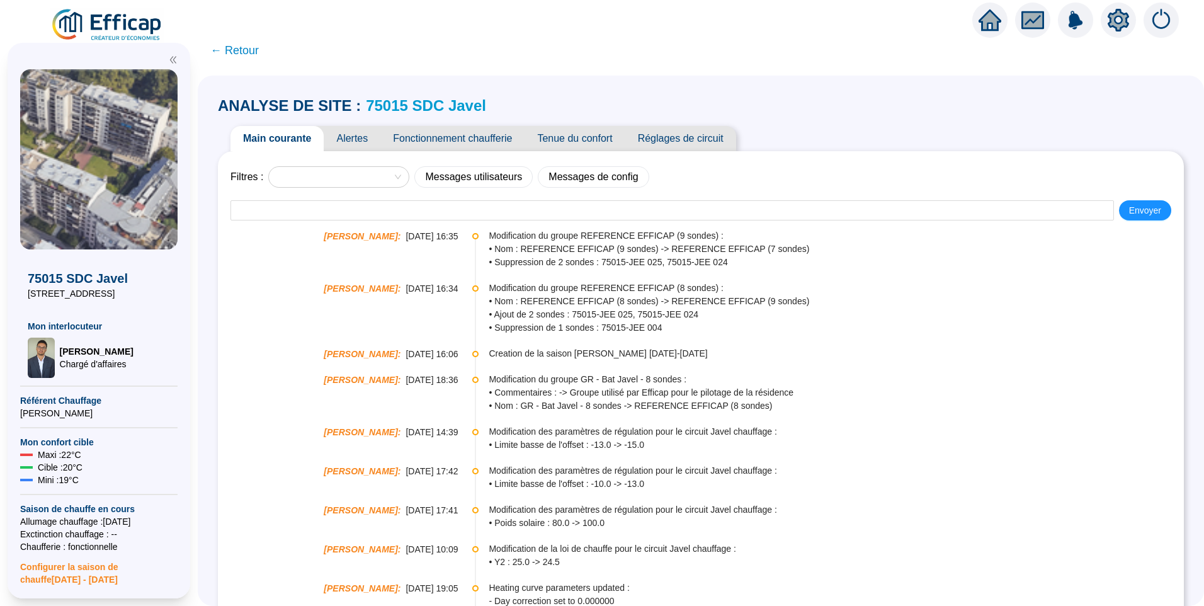
click at [469, 137] on span "Fonctionnement chaufferie" at bounding box center [452, 138] width 144 height 25
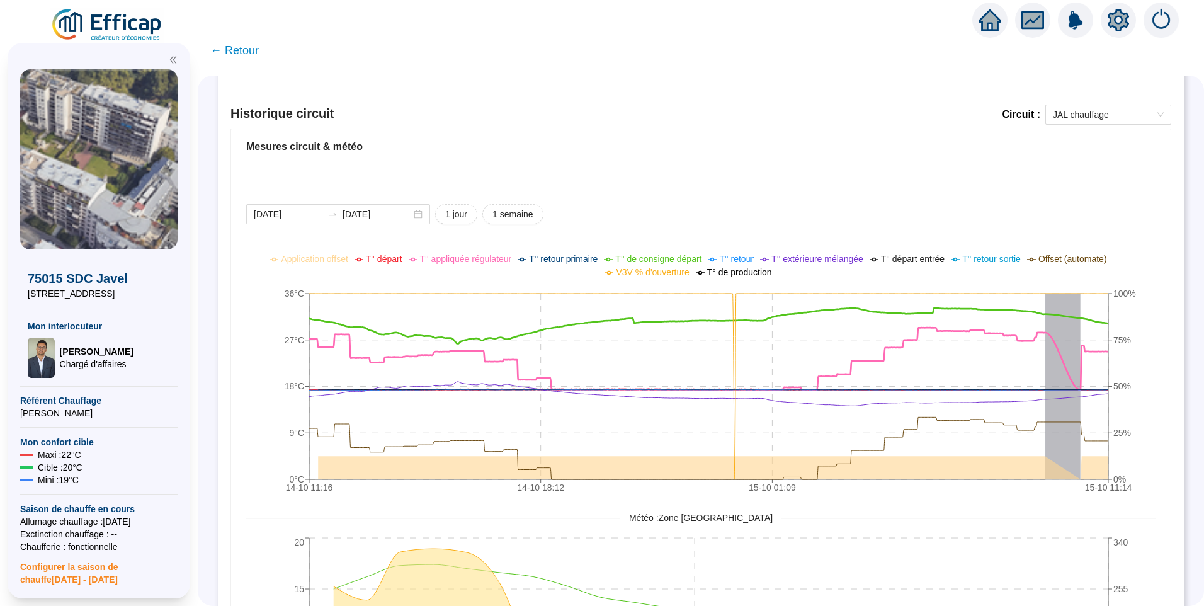
scroll to position [756, 0]
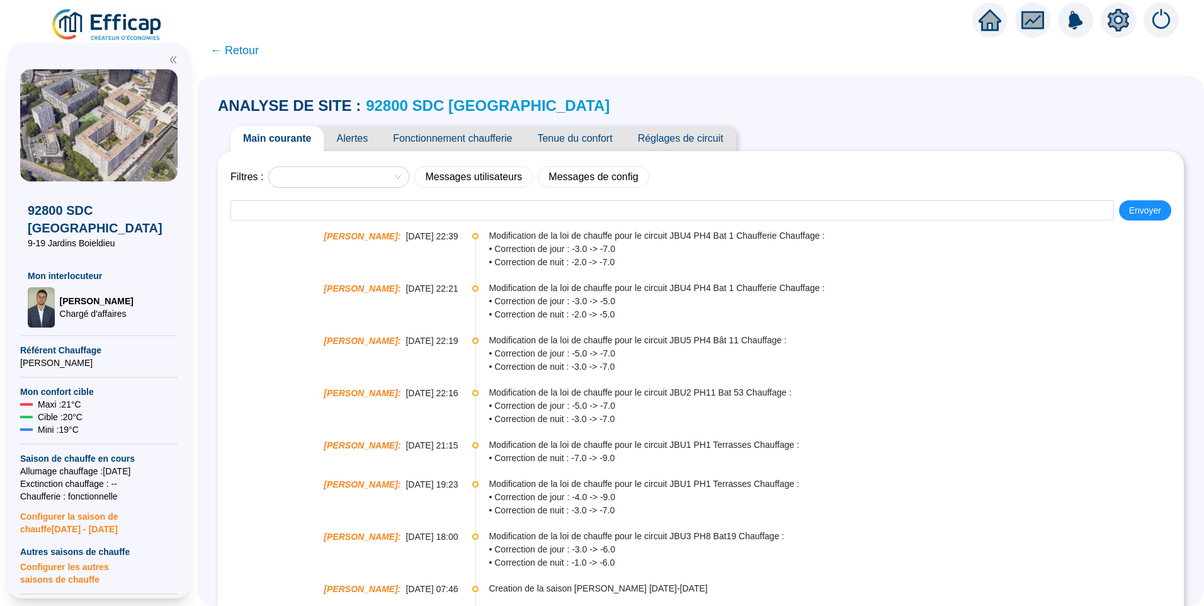
click at [482, 141] on span "Fonctionnement chaufferie" at bounding box center [452, 138] width 144 height 25
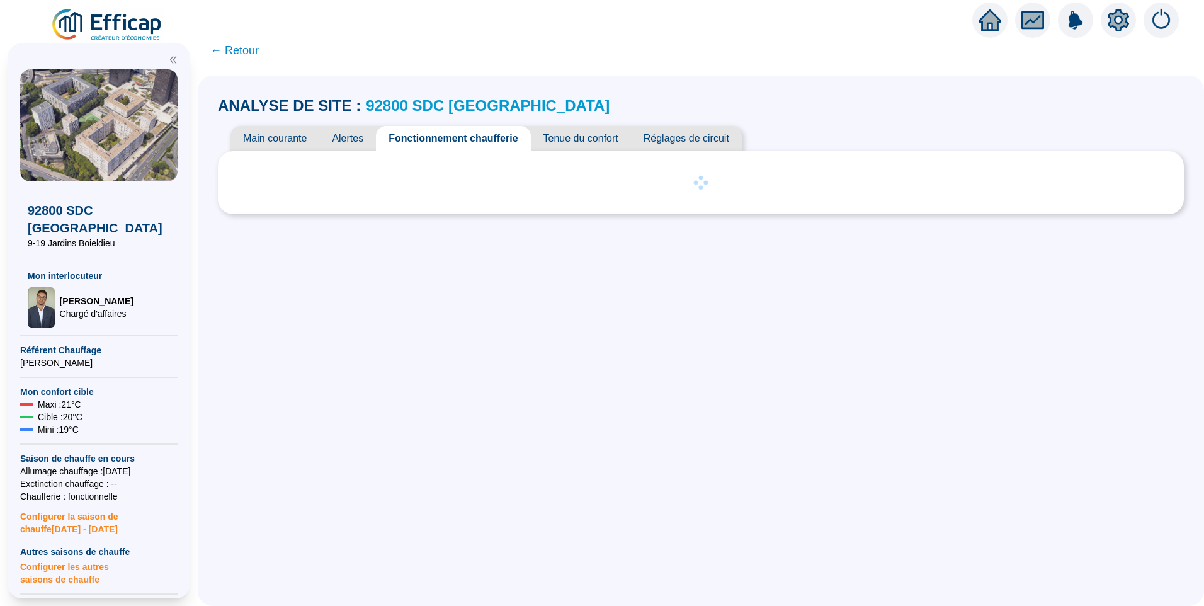
click at [278, 139] on span "Main courante" at bounding box center [275, 138] width 89 height 25
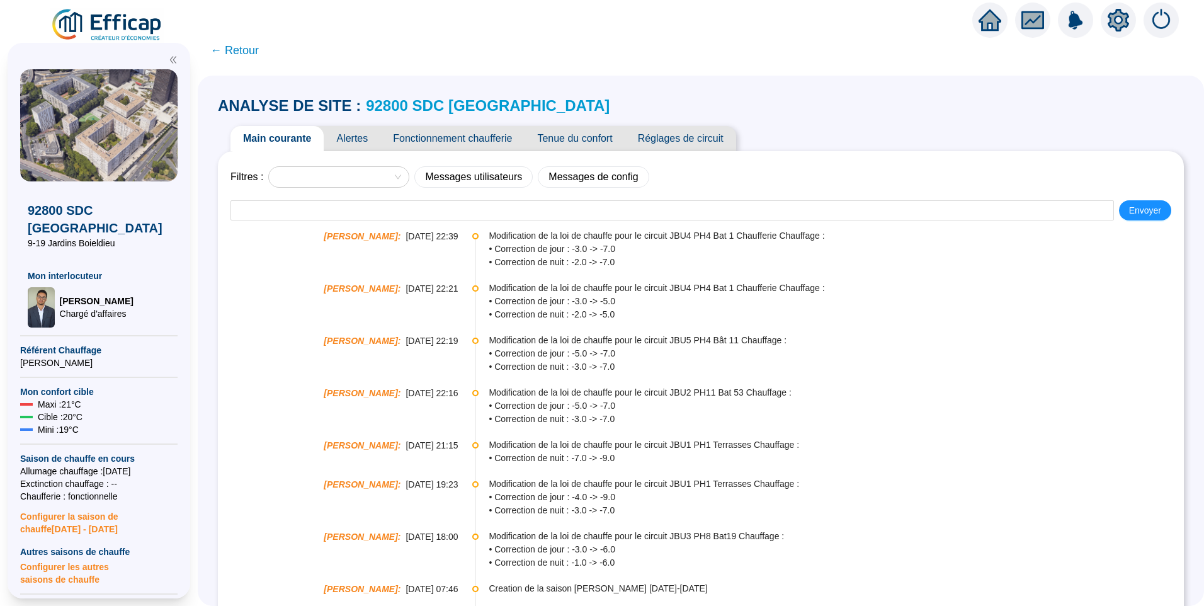
click at [493, 142] on span "Fonctionnement chaufferie" at bounding box center [452, 138] width 144 height 25
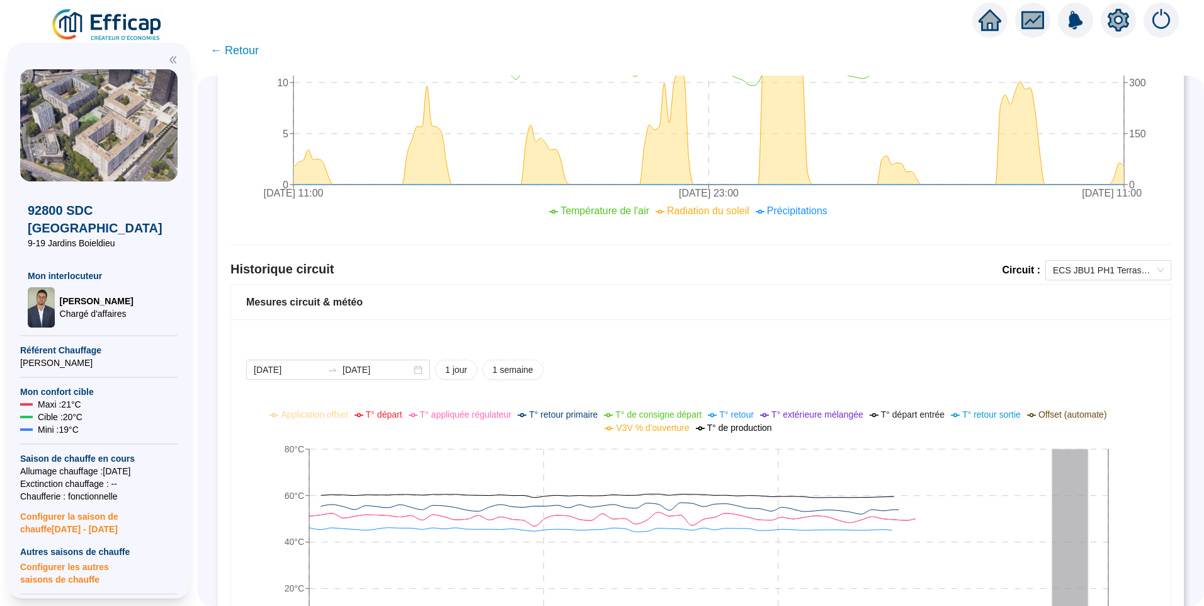
scroll to position [819, 0]
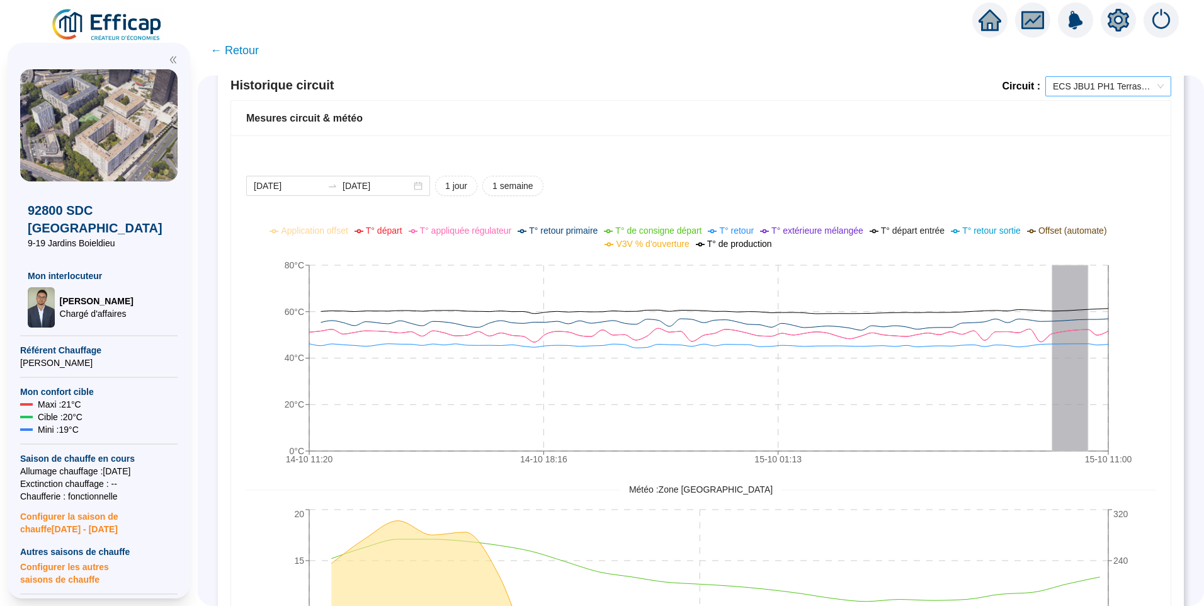
click at [1090, 84] on span "ECS JBU1 PH1 Terrasses" at bounding box center [1108, 86] width 111 height 19
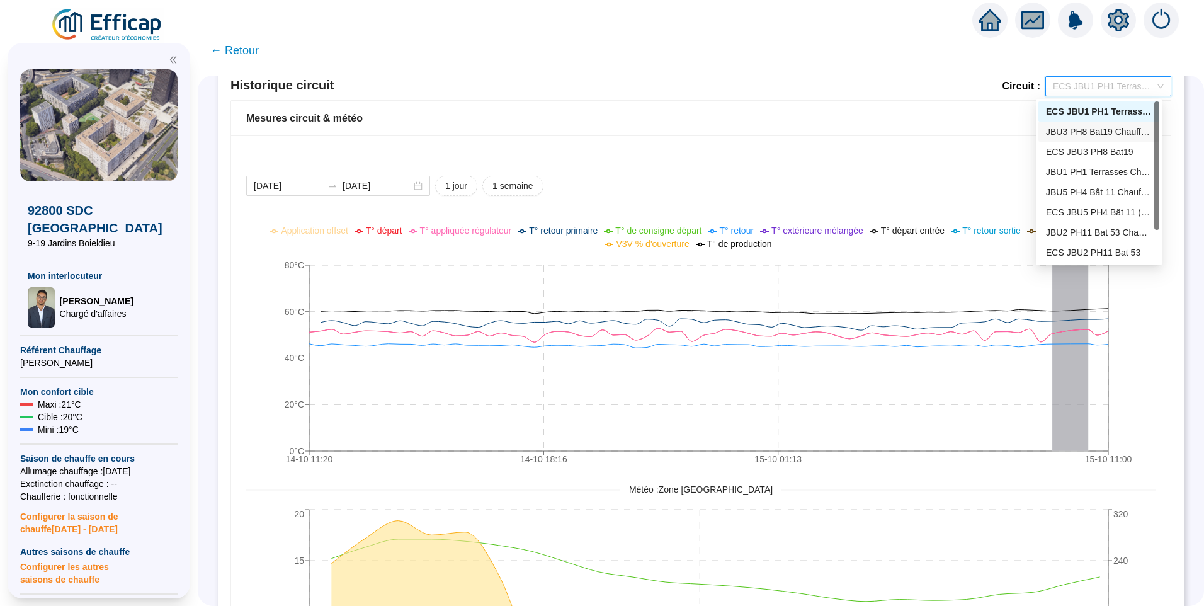
click at [1099, 127] on div "JBU3 PH8 Bat19 Chauffage" at bounding box center [1099, 131] width 106 height 13
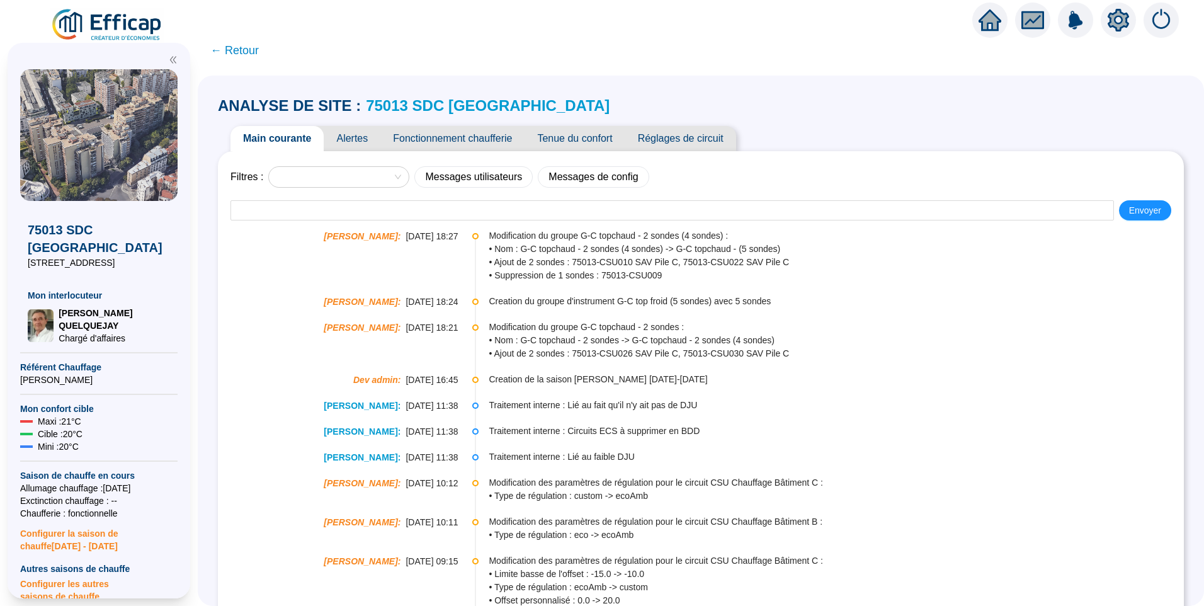
click at [447, 128] on span "Fonctionnement chaufferie" at bounding box center [452, 138] width 144 height 25
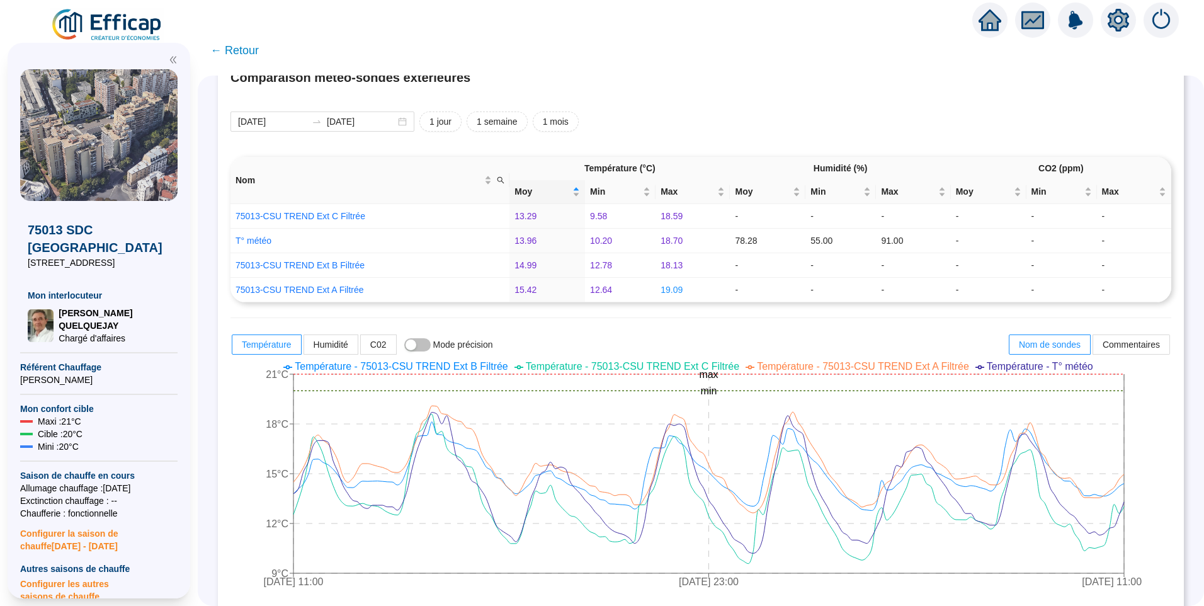
scroll to position [315, 0]
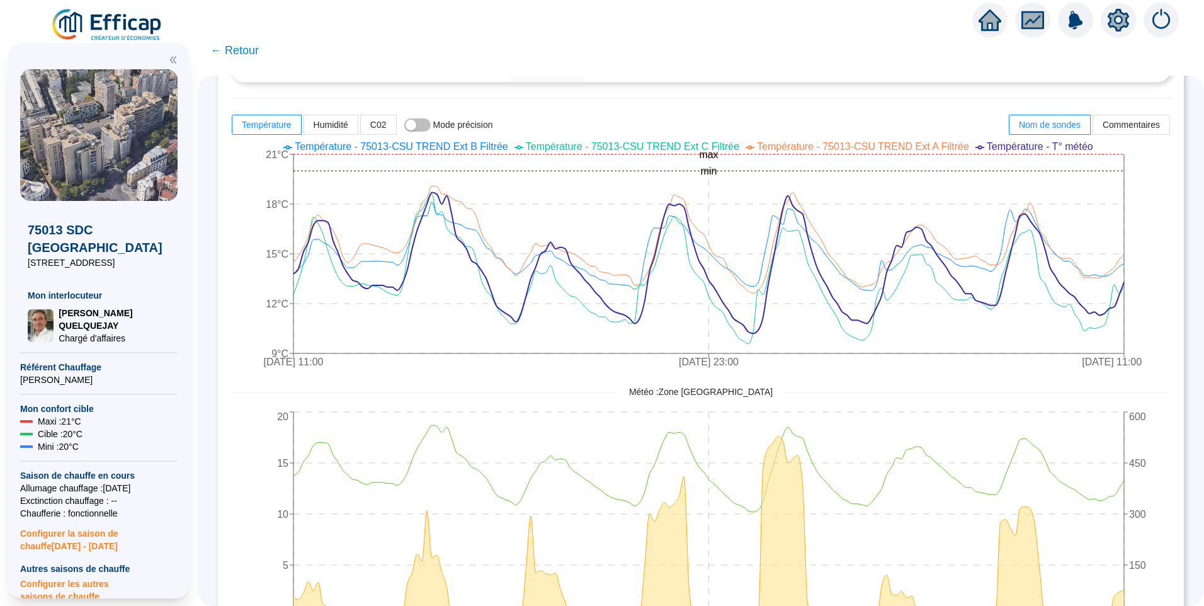
click at [1067, 139] on li "Température - T° météo" at bounding box center [1035, 146] width 118 height 15
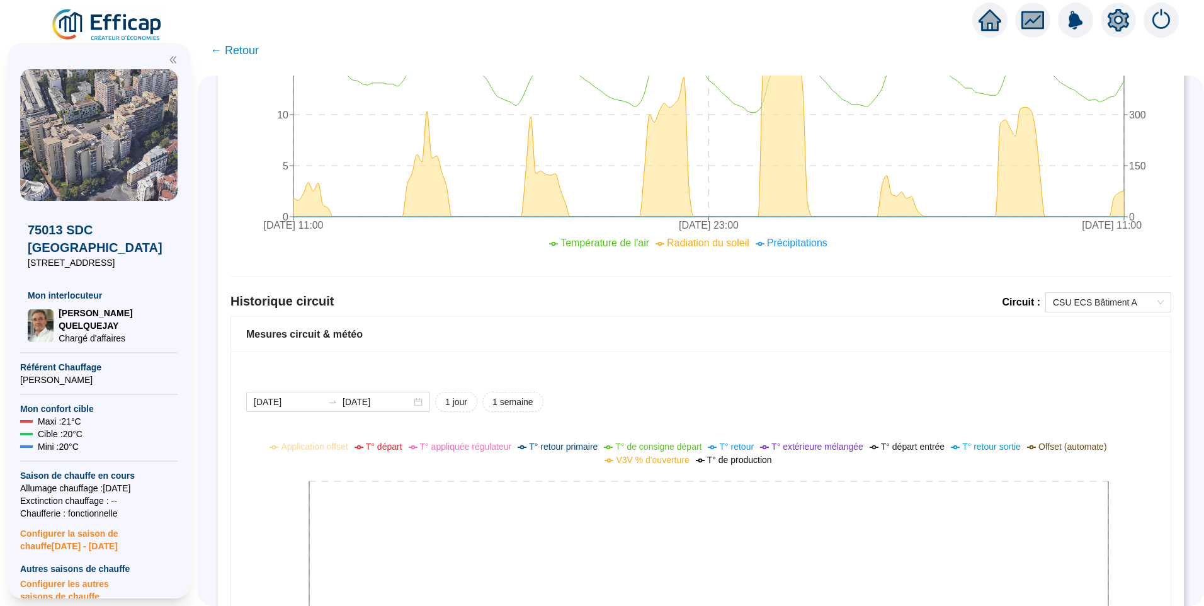
scroll to position [843, 0]
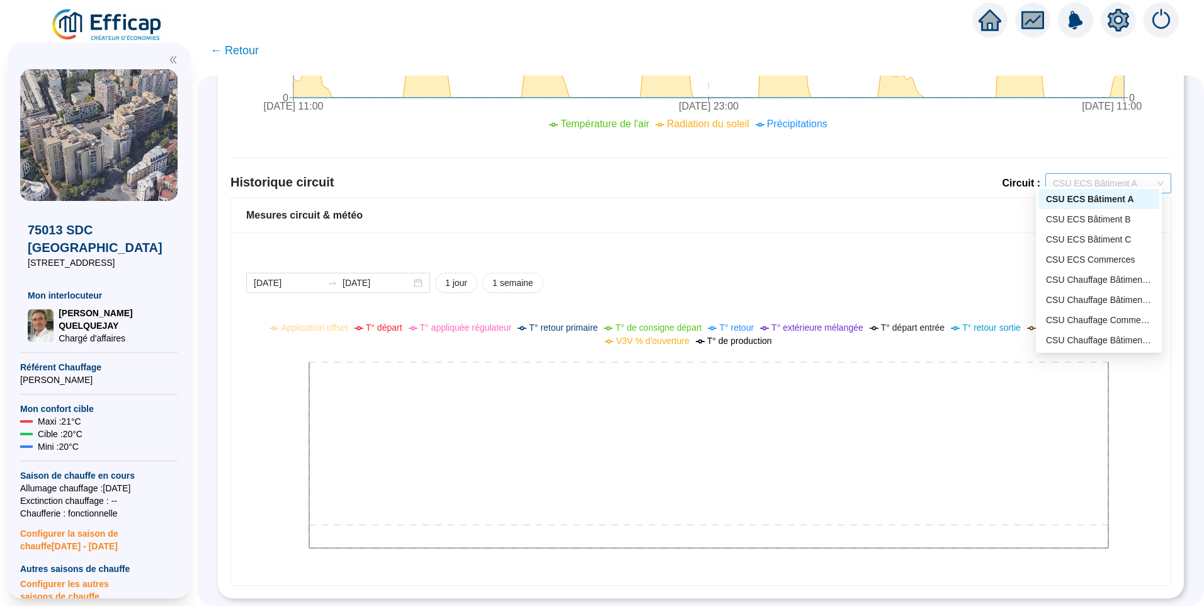
click at [1064, 174] on span "CSU ECS Bâtiment A" at bounding box center [1108, 183] width 111 height 19
click at [1103, 286] on div "CSU Chauffage Bâtiment C" at bounding box center [1099, 279] width 106 height 13
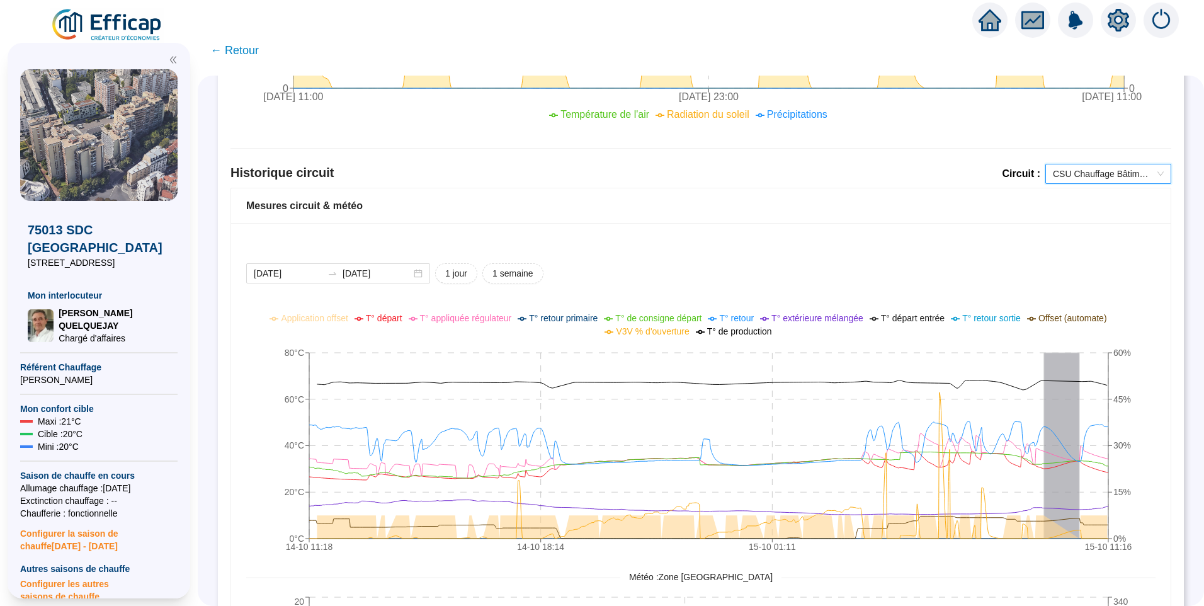
click at [1104, 180] on span "CSU Chauffage Bâtiment C" at bounding box center [1108, 173] width 111 height 19
click at [1181, 235] on div "ANALYSE DE SITE : 75013 SDC CAP SUD Main courante Alertes Fonctionnement chauff…" at bounding box center [701, 341] width 1007 height 530
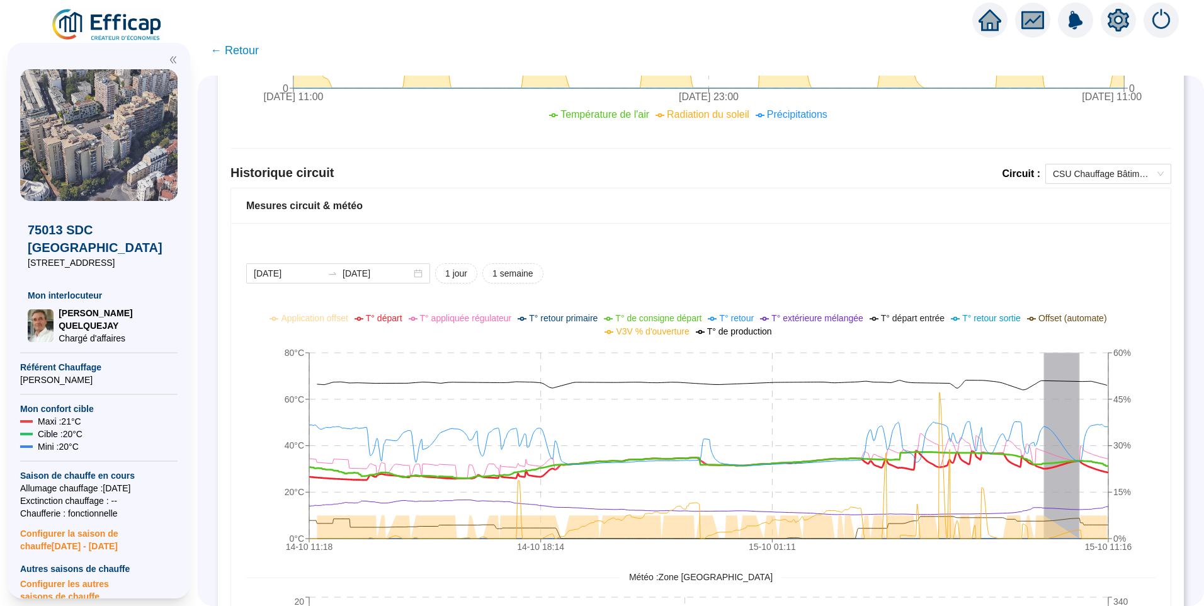
click at [396, 316] on span "T° départ" at bounding box center [384, 318] width 37 height 10
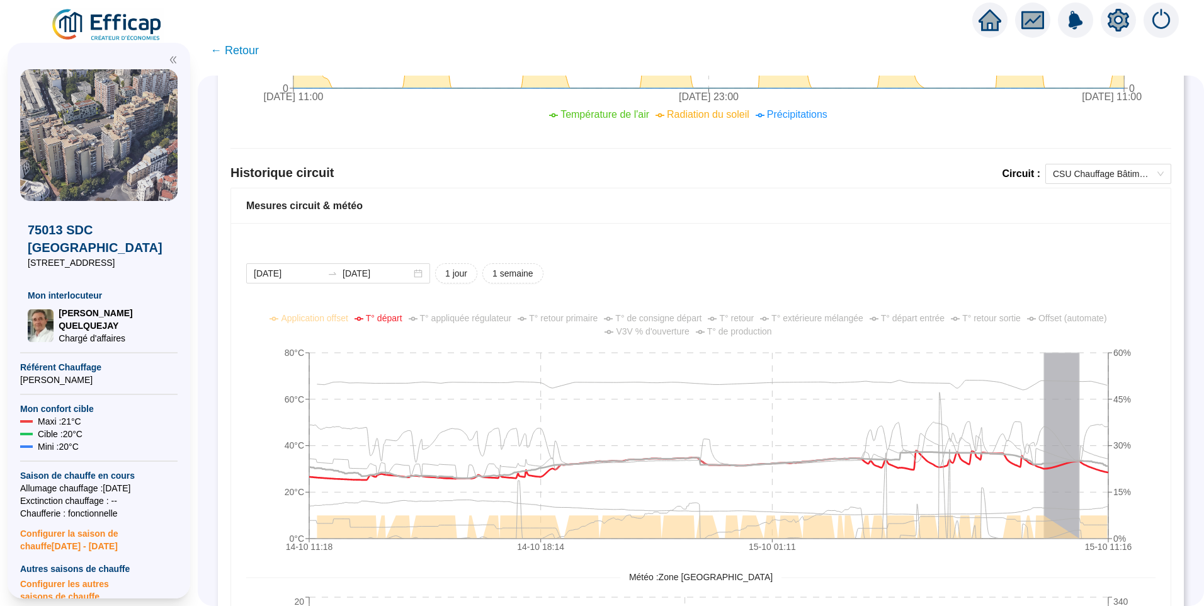
click at [468, 314] on span "T° appliquée régulateur" at bounding box center [466, 318] width 92 height 10
click at [392, 322] on span "T° départ" at bounding box center [384, 318] width 37 height 10
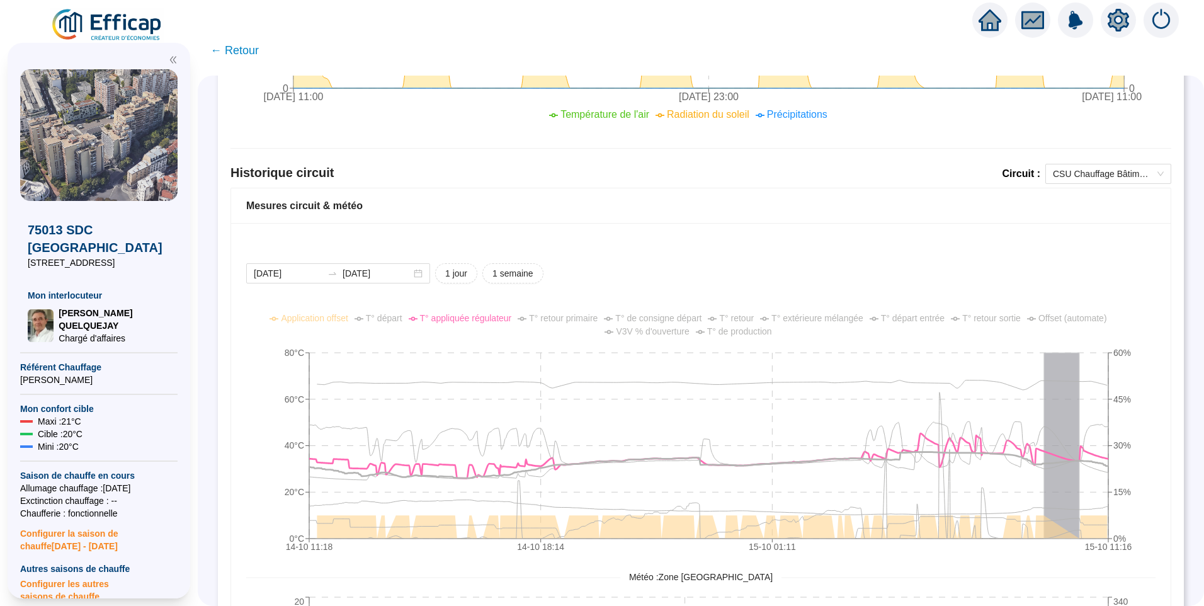
click at [682, 320] on span "T° de consigne départ" at bounding box center [658, 318] width 86 height 10
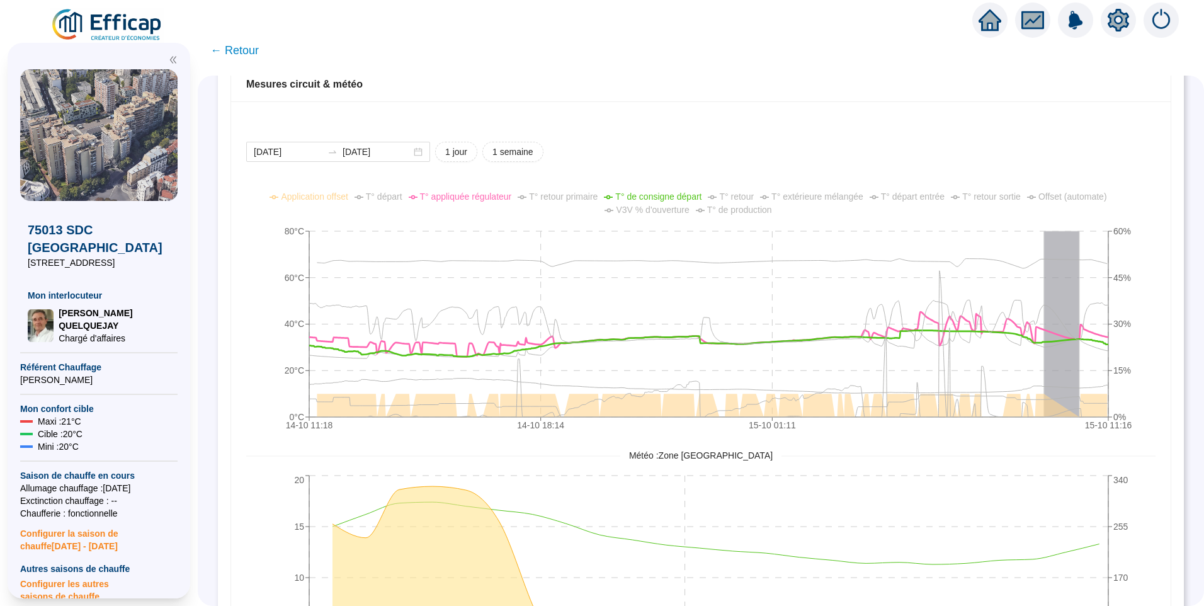
scroll to position [906, 0]
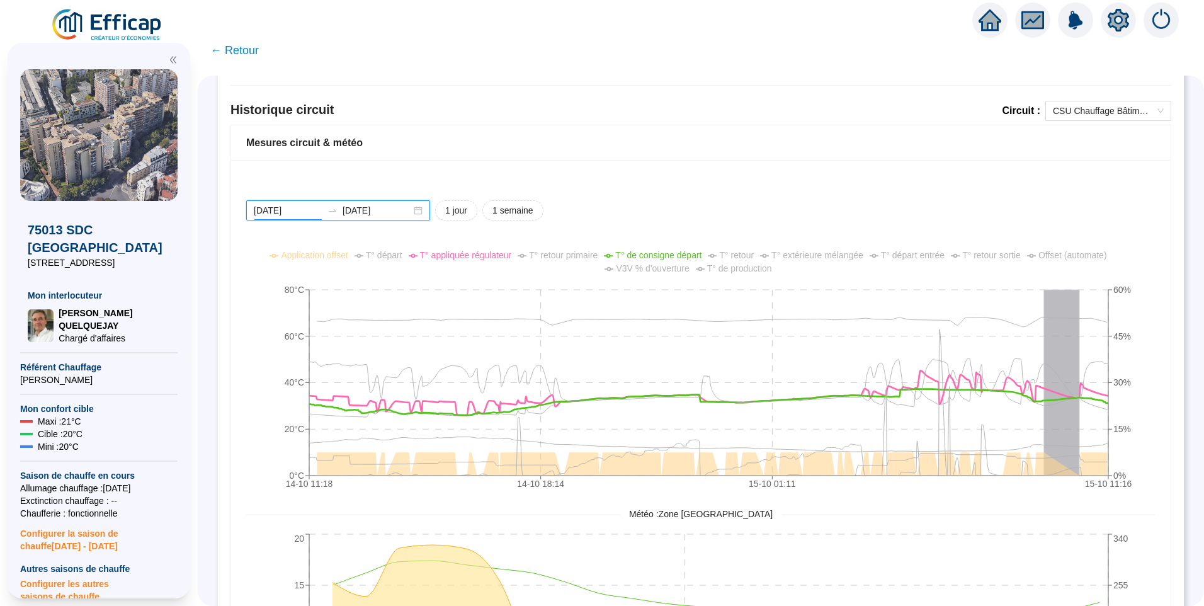
click at [313, 210] on input "[DATE]" at bounding box center [288, 210] width 69 height 13
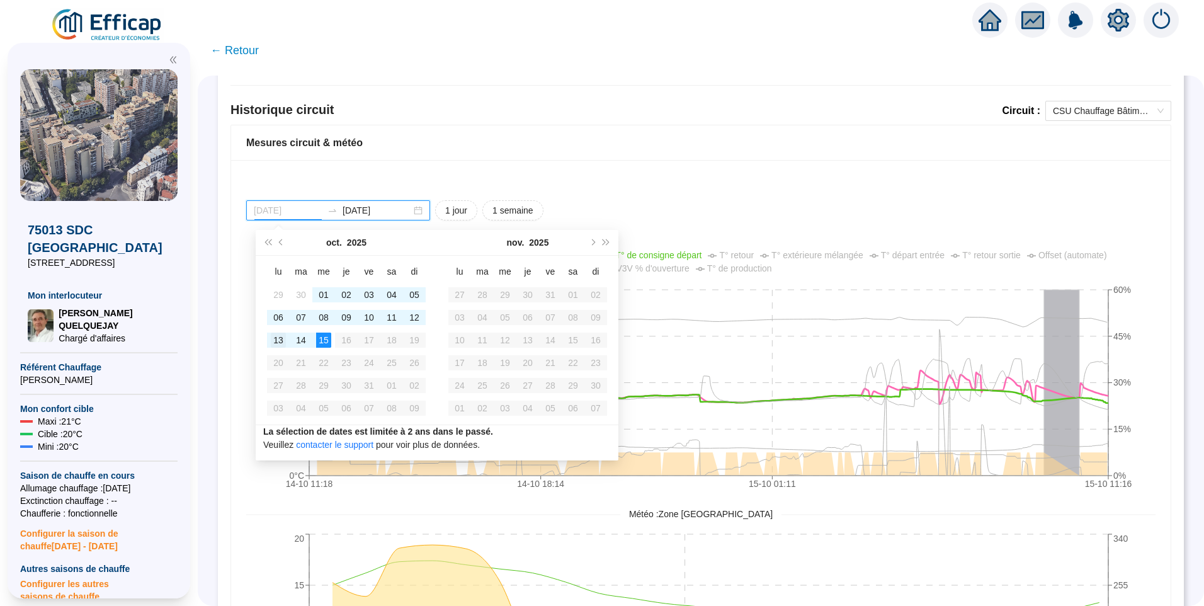
type input "2025-10-13"
click at [283, 335] on div "13" at bounding box center [278, 340] width 15 height 15
type input "[DATE]"
click at [325, 338] on div "15" at bounding box center [323, 340] width 15 height 15
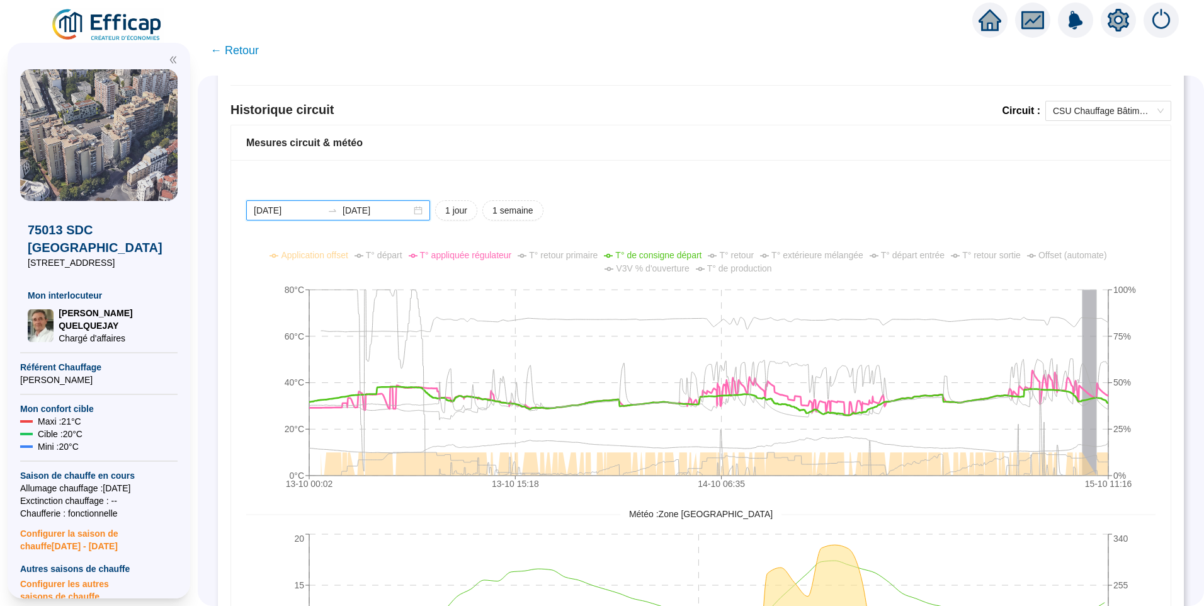
click at [312, 210] on input "2025-10-13" at bounding box center [288, 210] width 69 height 13
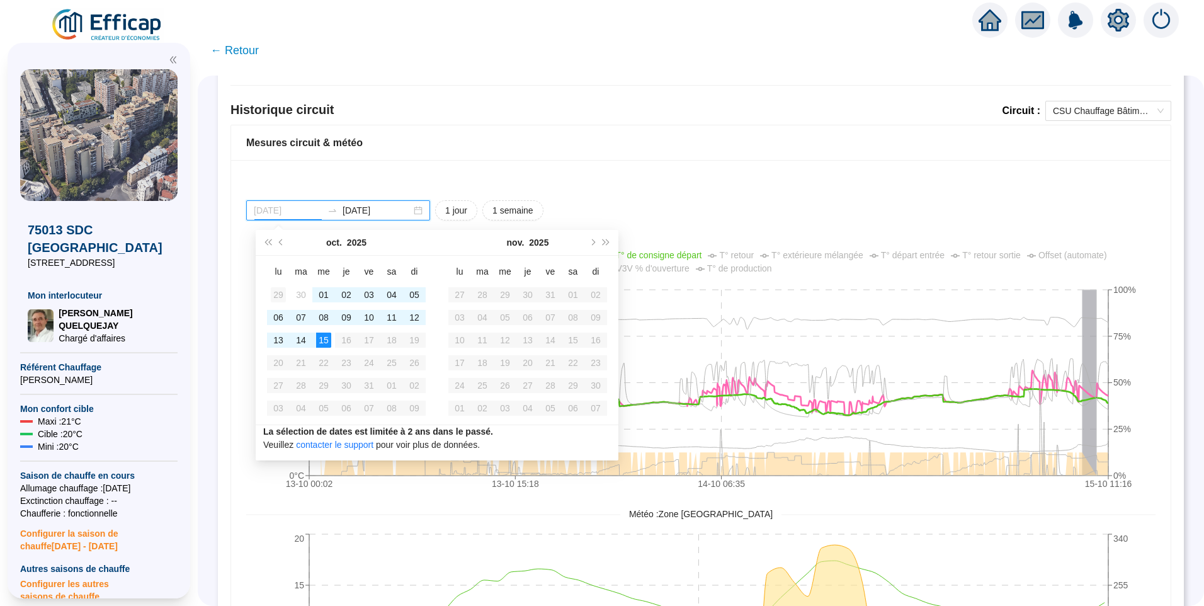
type input "2025-09-29"
click at [278, 292] on div "29" at bounding box center [278, 294] width 15 height 15
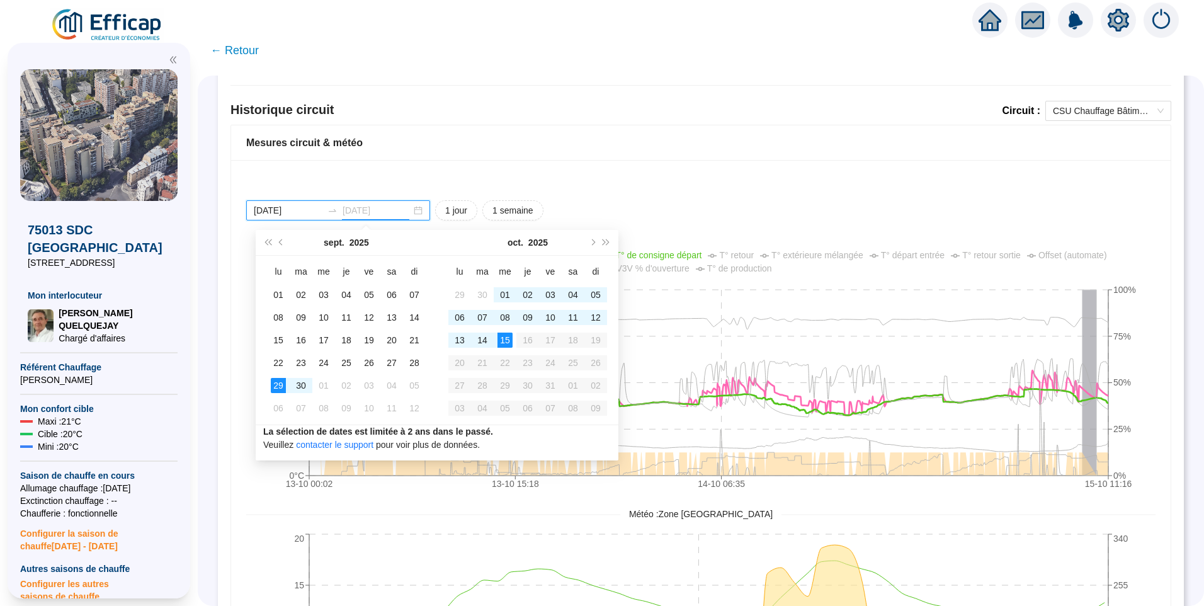
type input "[DATE]"
click at [505, 342] on div "15" at bounding box center [505, 340] width 15 height 15
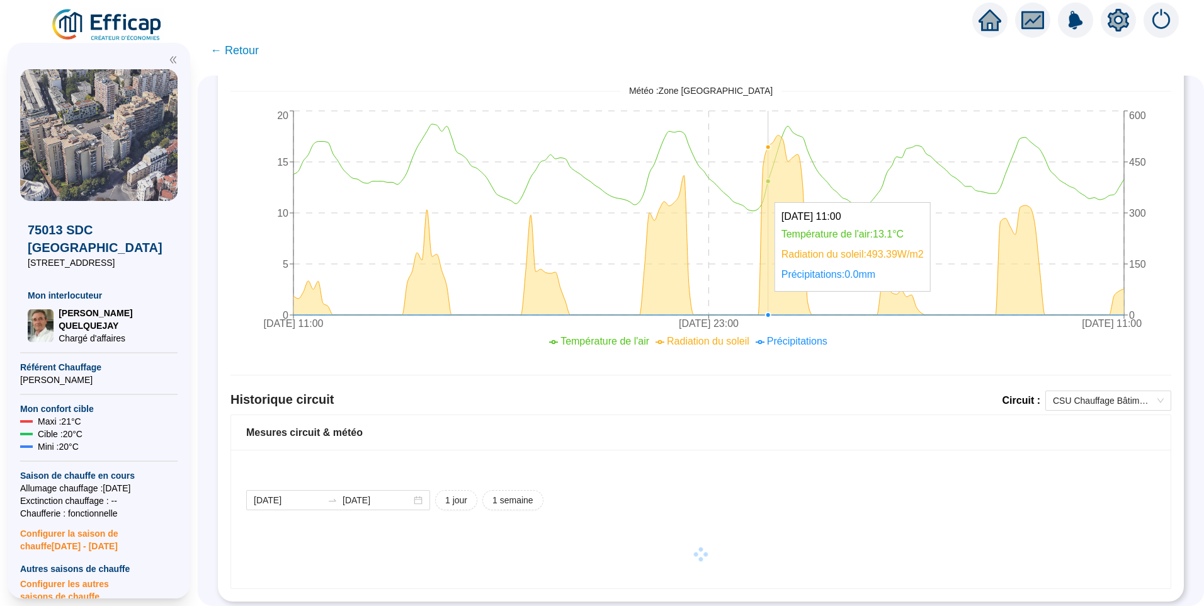
scroll to position [629, 0]
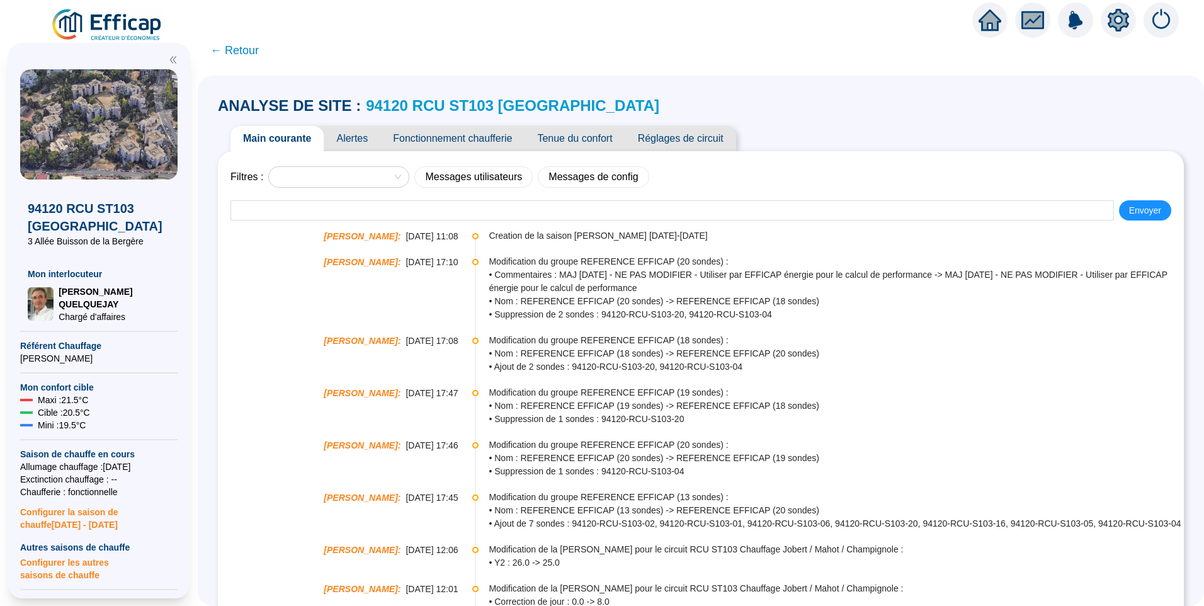
click at [366, 142] on span "Alertes" at bounding box center [352, 138] width 57 height 25
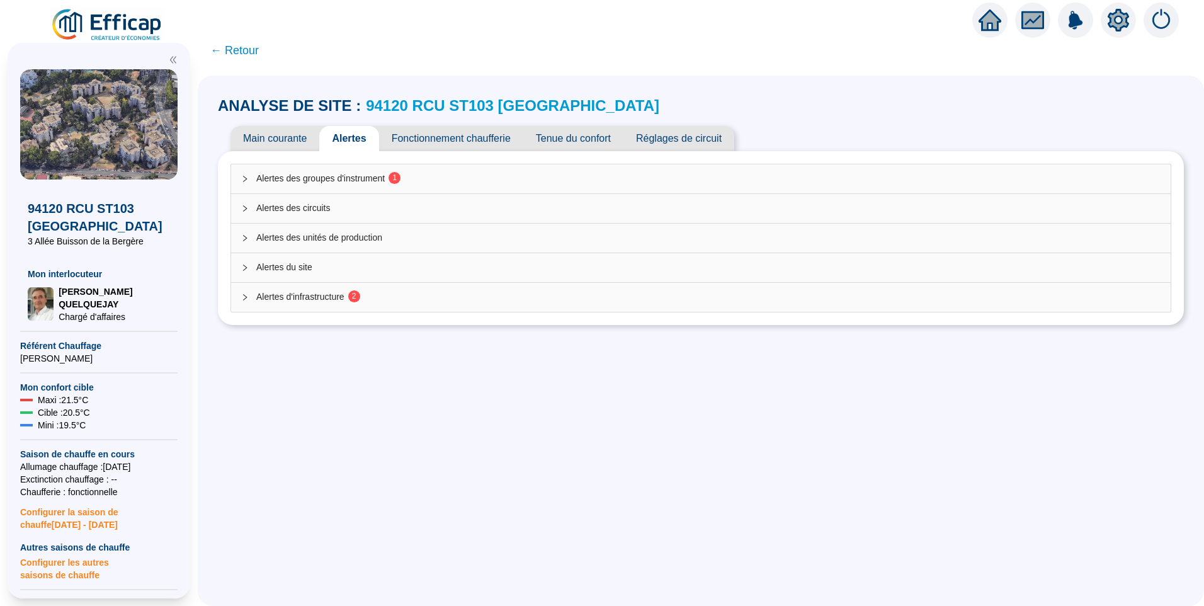
click at [387, 175] on span "Alertes des groupes d'instrument 1" at bounding box center [708, 178] width 904 height 13
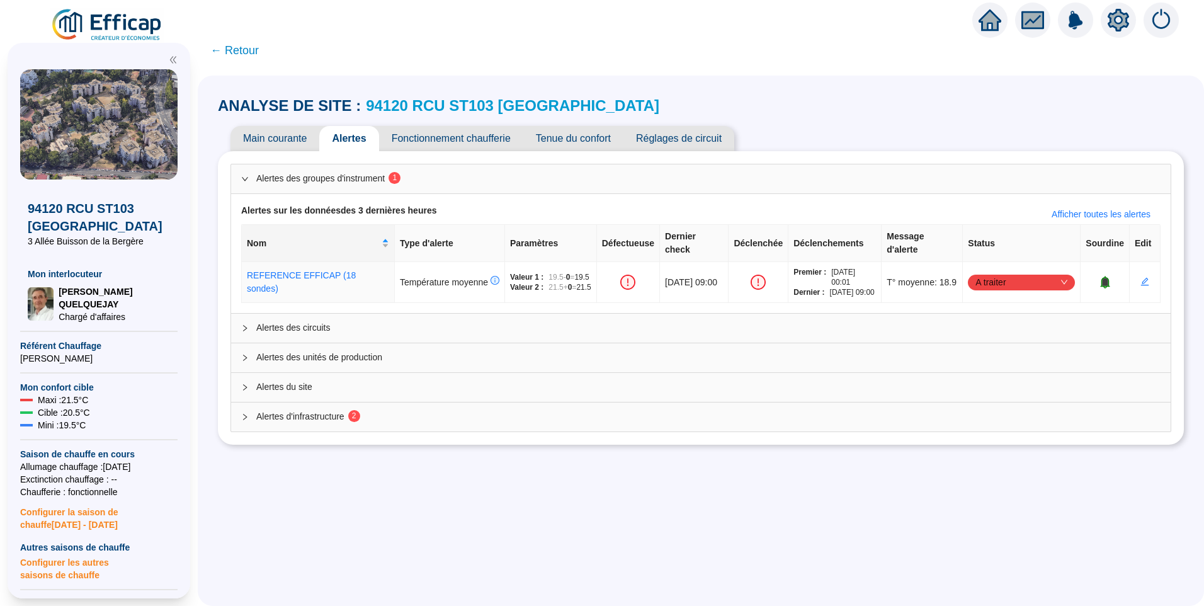
click at [357, 422] on span "2" at bounding box center [351, 417] width 12 height 10
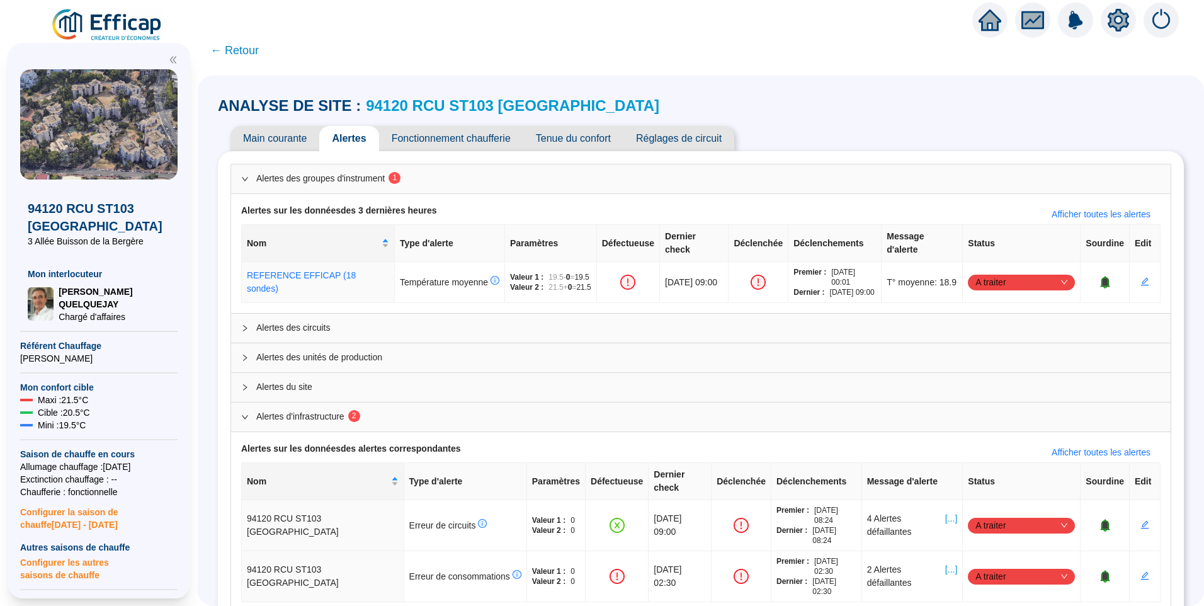
click at [453, 131] on span "Fonctionnement chaufferie" at bounding box center [451, 138] width 144 height 25
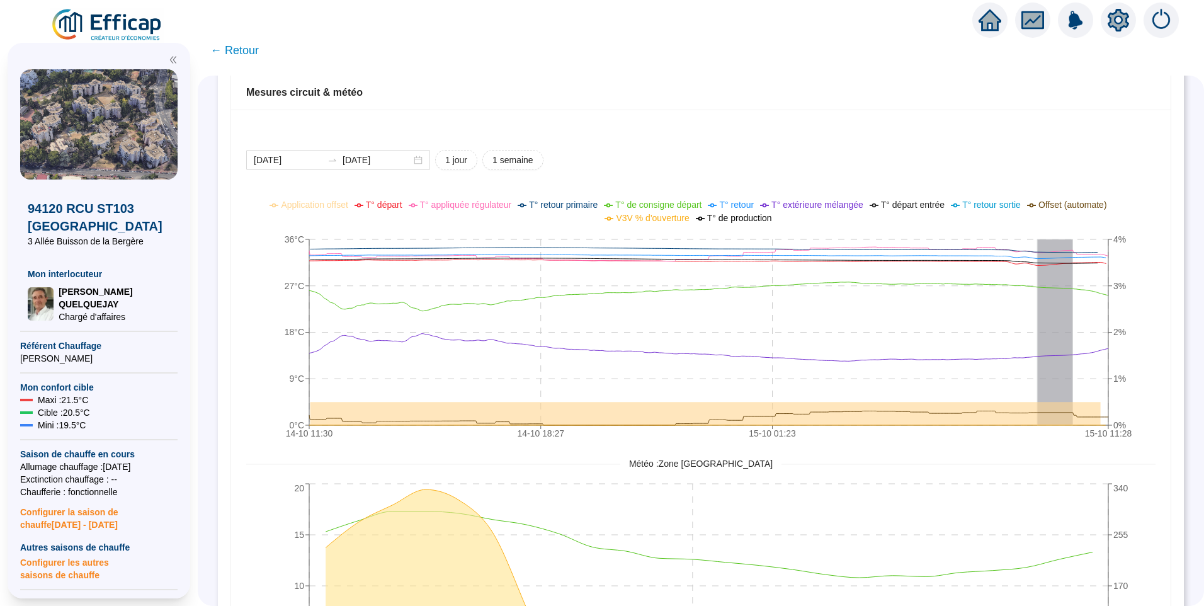
scroll to position [693, 0]
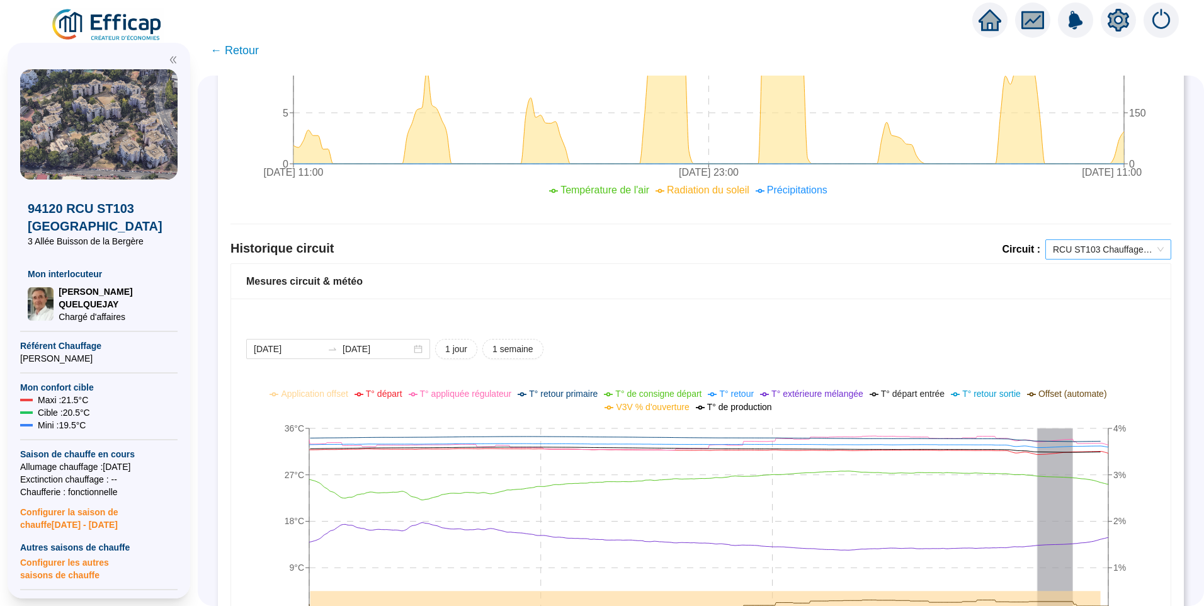
click at [1091, 246] on span "RCU ST103 Chauffage Jobert / Mahot / Champignole" at bounding box center [1108, 249] width 111 height 19
click at [705, 340] on div "[DATE] [DATE] 1 jour 1 semaine" at bounding box center [701, 349] width 910 height 20
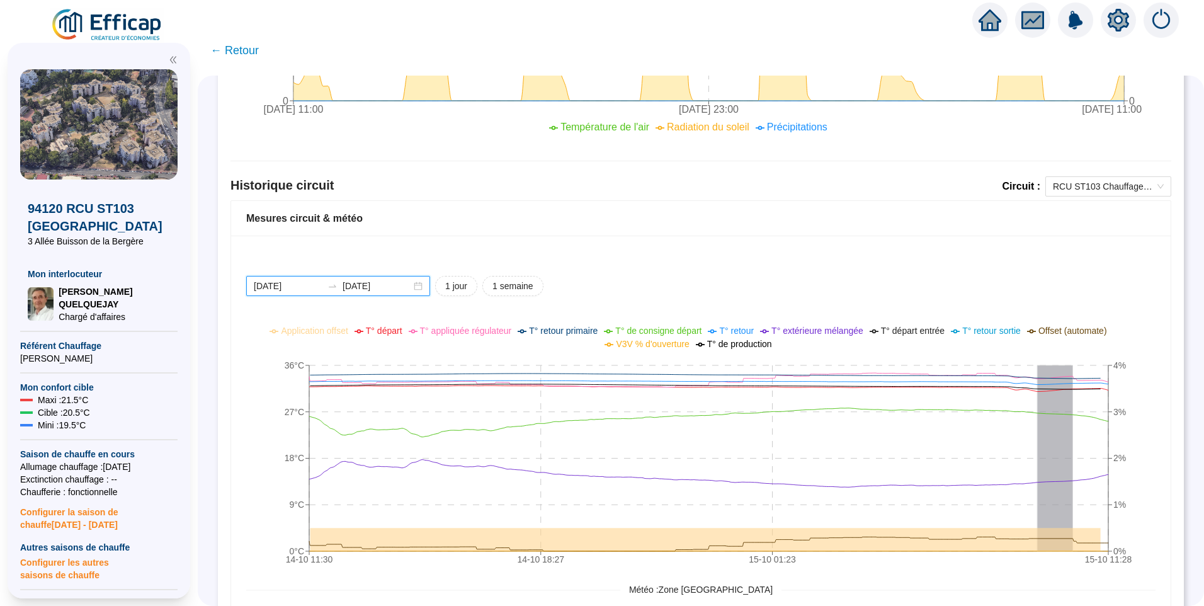
click at [317, 284] on input "[DATE]" at bounding box center [288, 286] width 69 height 13
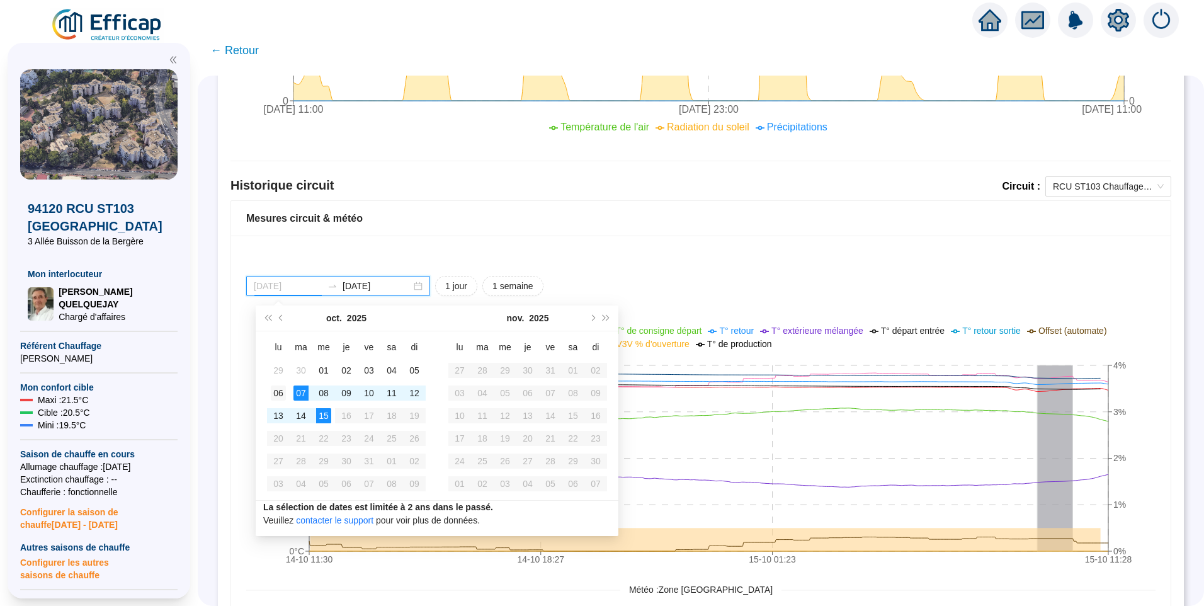
type input "[DATE]"
drag, startPoint x: 278, startPoint y: 395, endPoint x: 284, endPoint y: 398, distance: 7.0
click at [279, 396] on div "06" at bounding box center [278, 392] width 15 height 15
type input "[DATE]"
click at [324, 417] on div "15" at bounding box center [323, 415] width 15 height 15
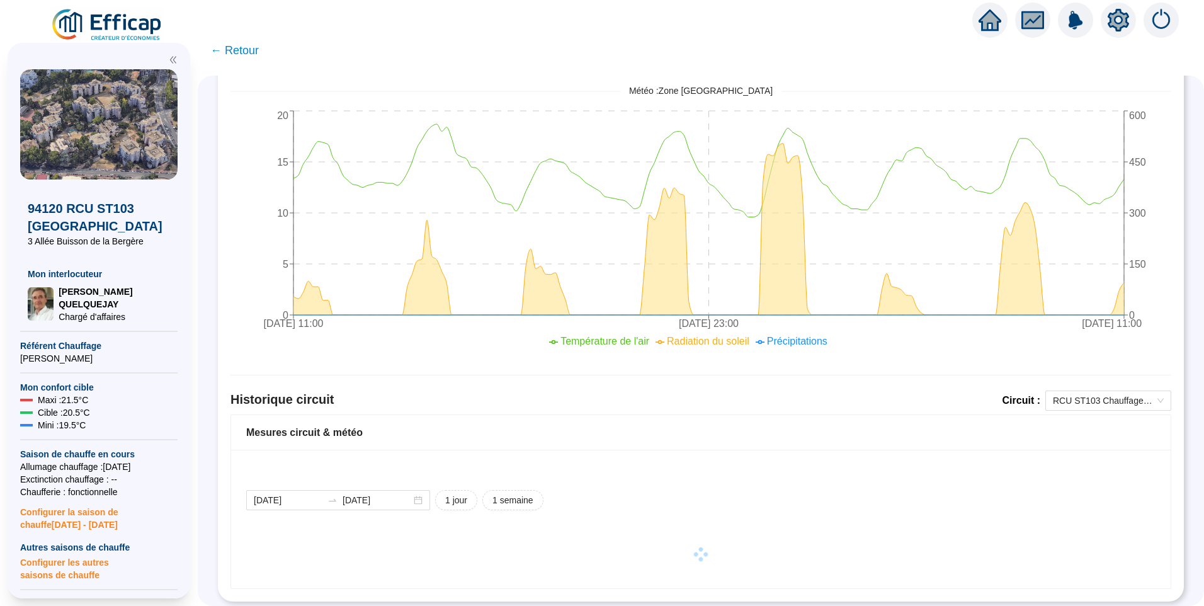
scroll to position [554, 0]
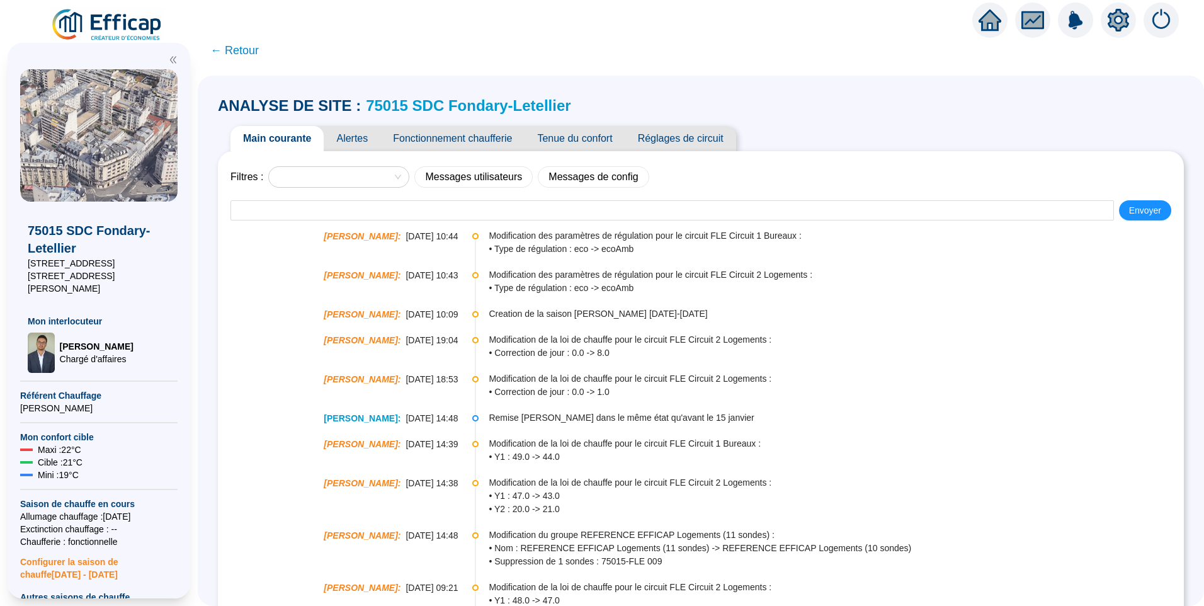
click at [453, 139] on span "Fonctionnement chaufferie" at bounding box center [452, 138] width 144 height 25
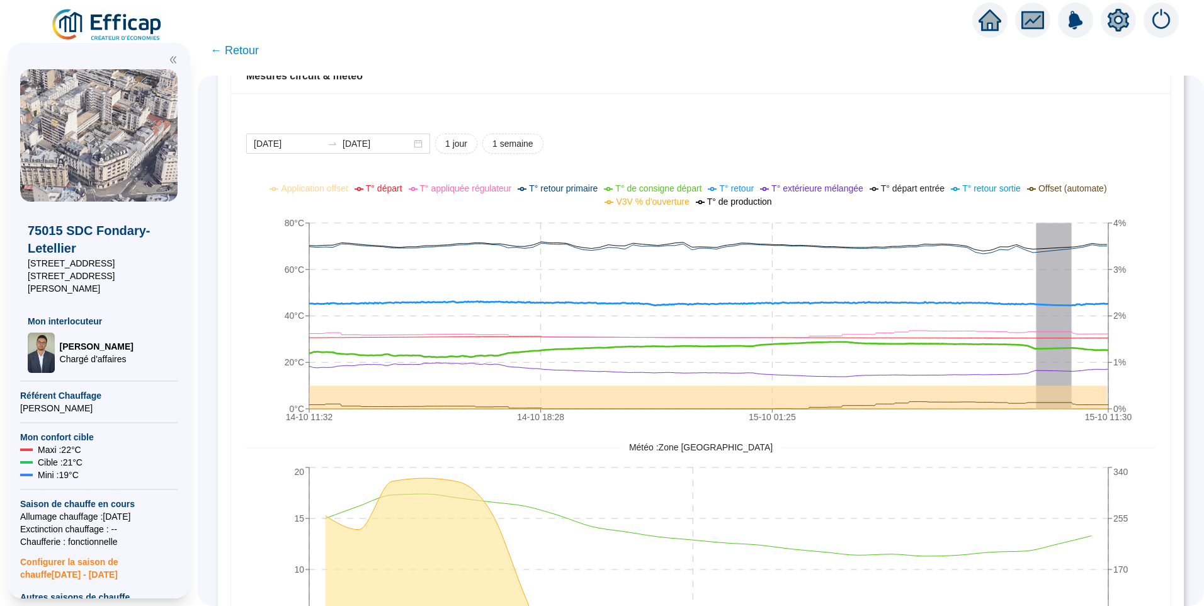
scroll to position [832, 0]
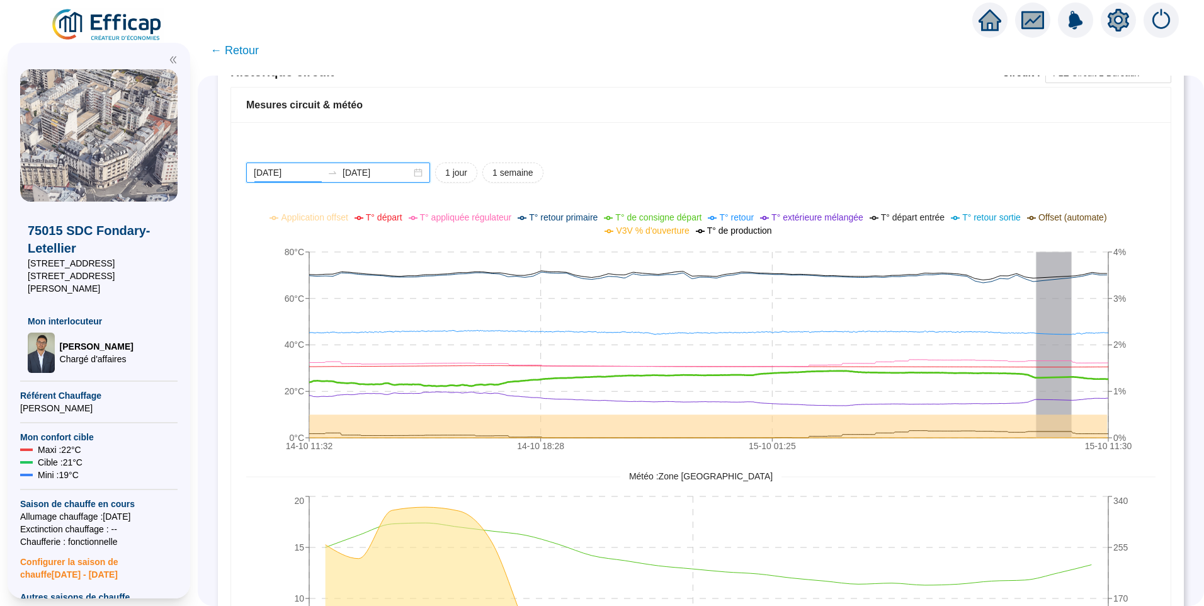
click at [308, 177] on input "[DATE]" at bounding box center [288, 172] width 69 height 13
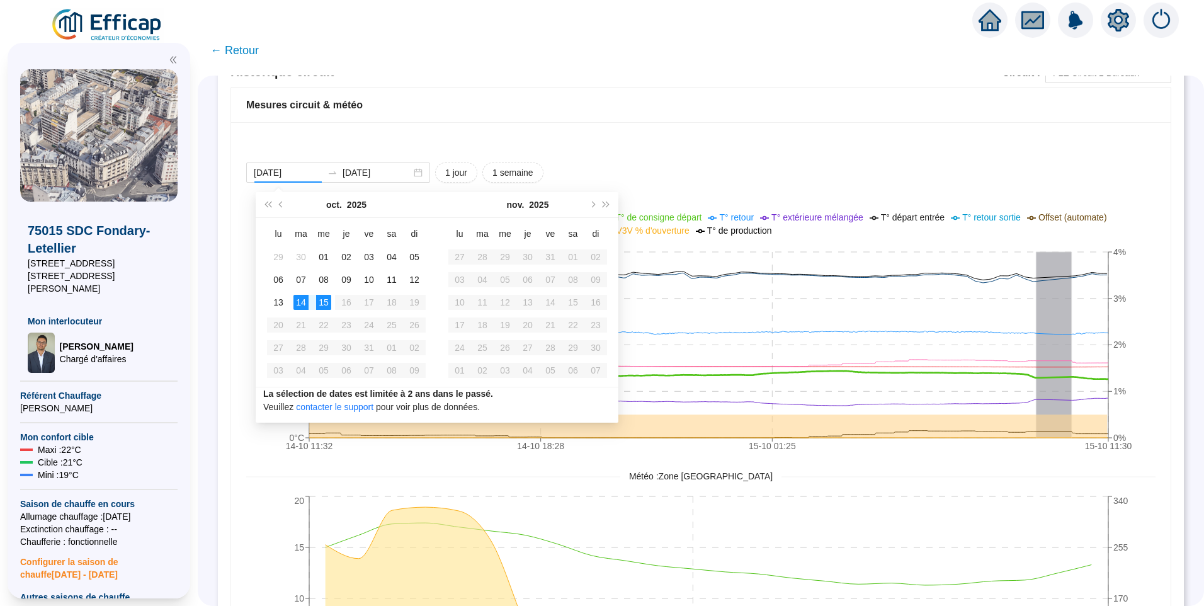
click at [892, 169] on div "2025-10-14 2025-10-15 1 jour 1 semaine" at bounding box center [701, 173] width 910 height 20
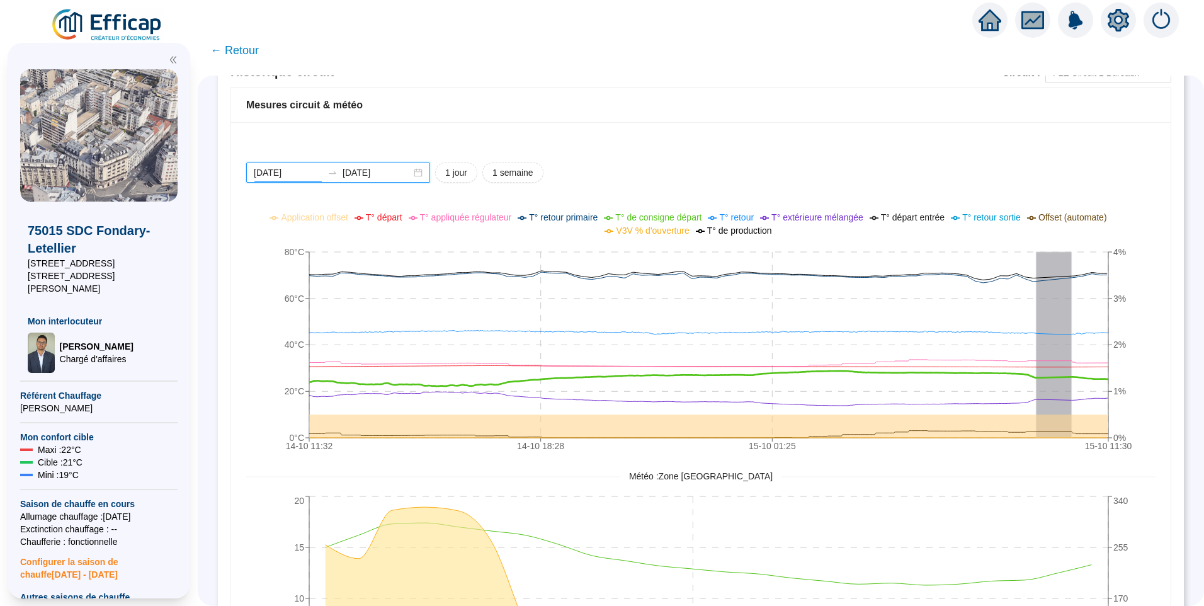
click at [312, 172] on input "[DATE]" at bounding box center [288, 172] width 69 height 13
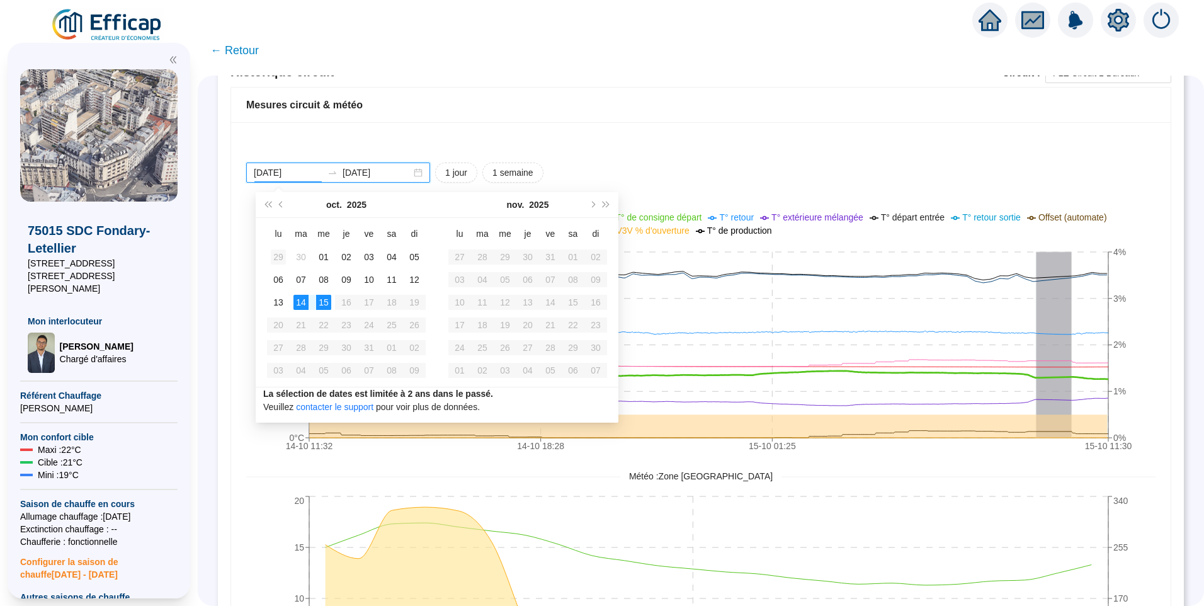
type input "2025-09-29"
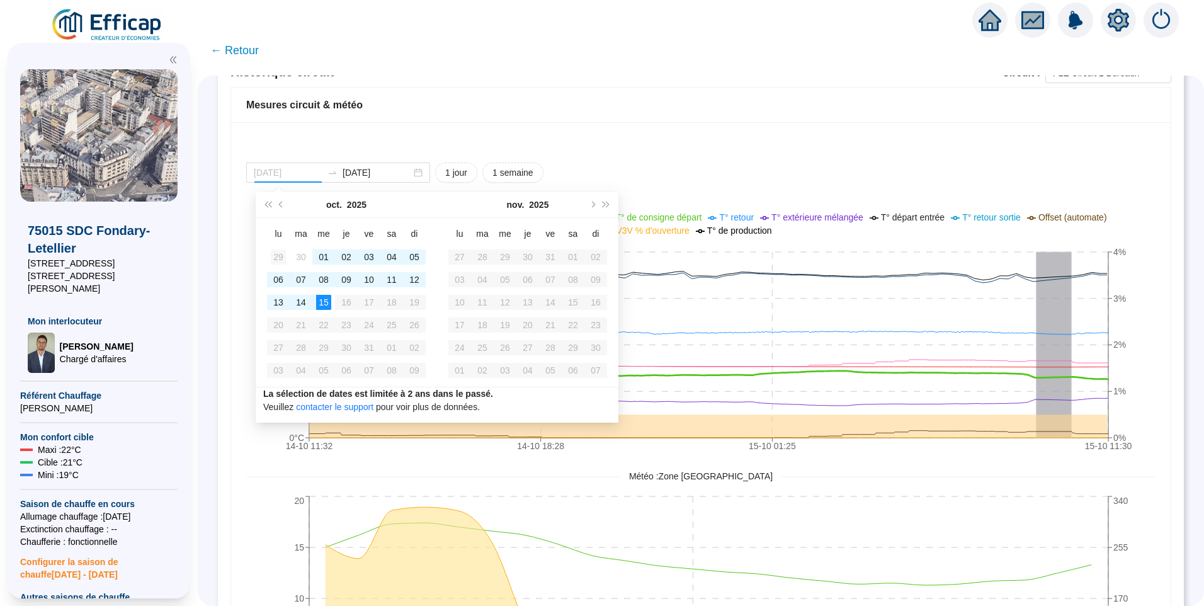
click at [270, 256] on td "29" at bounding box center [278, 257] width 23 height 23
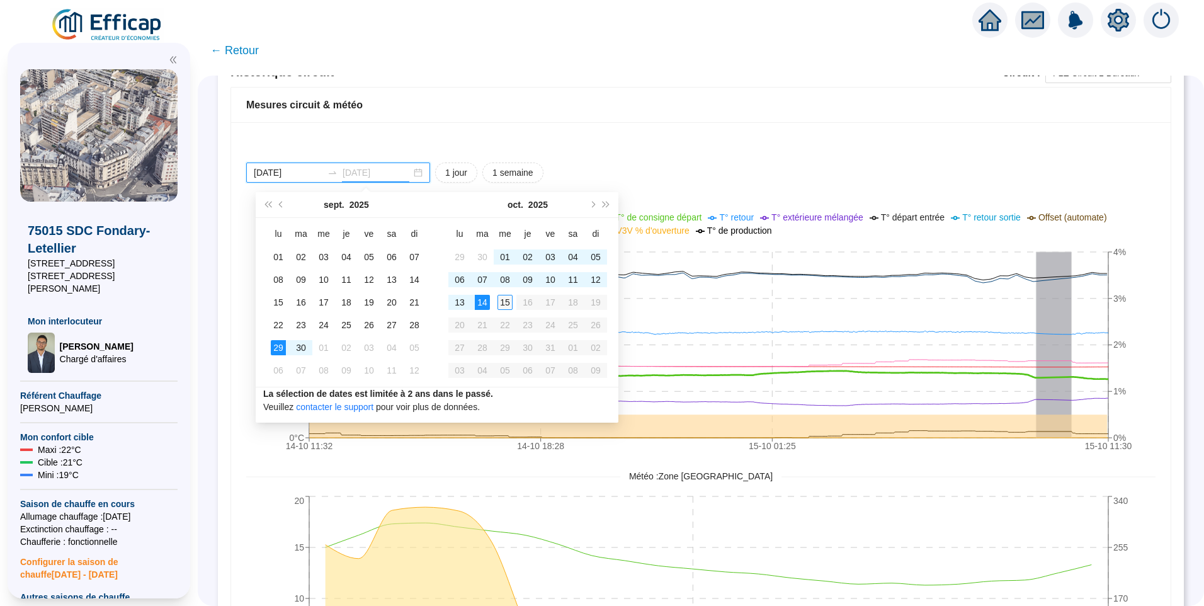
type input "[DATE]"
click at [505, 301] on div "15" at bounding box center [505, 302] width 15 height 15
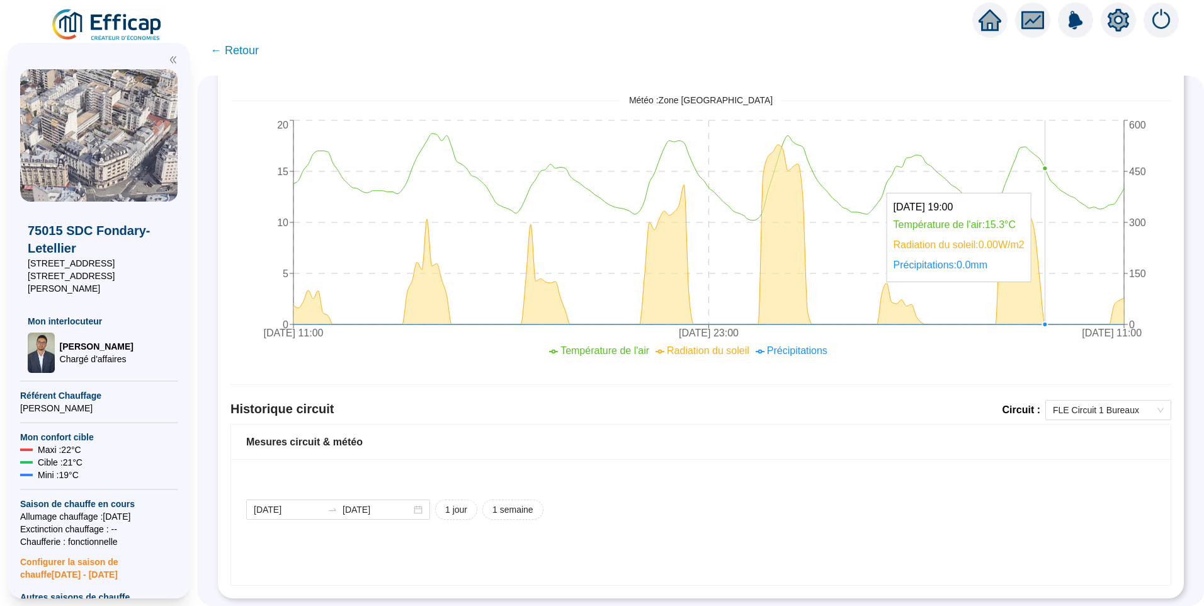
scroll to position [517, 0]
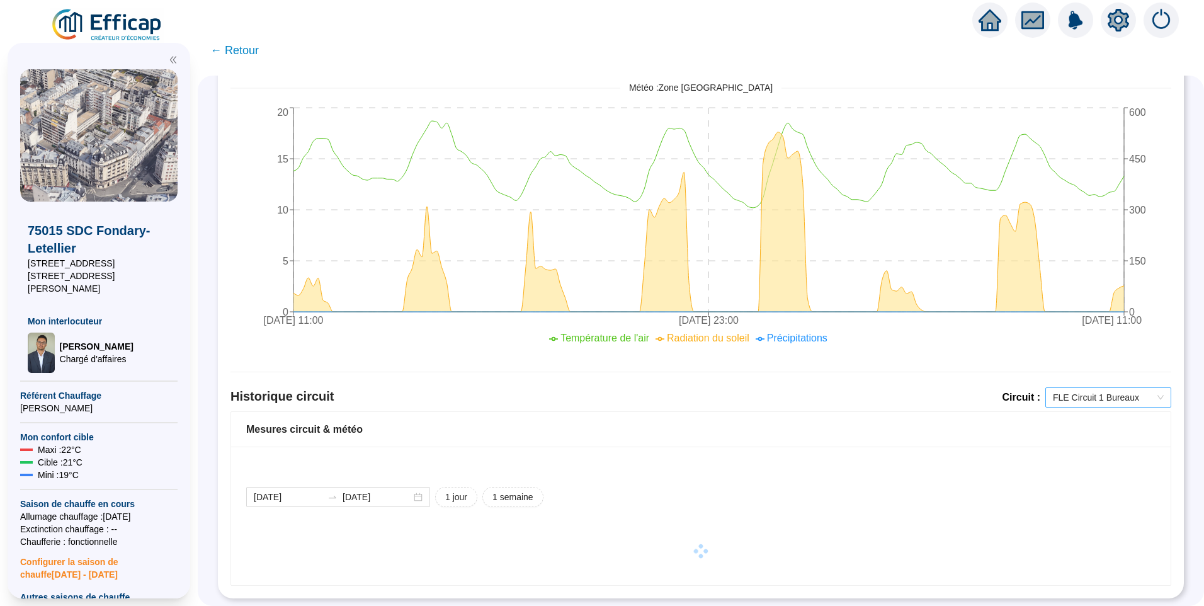
click at [1102, 388] on span "FLE Circuit 1 Bureaux" at bounding box center [1108, 397] width 111 height 19
click at [1098, 455] on div "FLE Circuit 2 Logements" at bounding box center [1099, 453] width 106 height 13
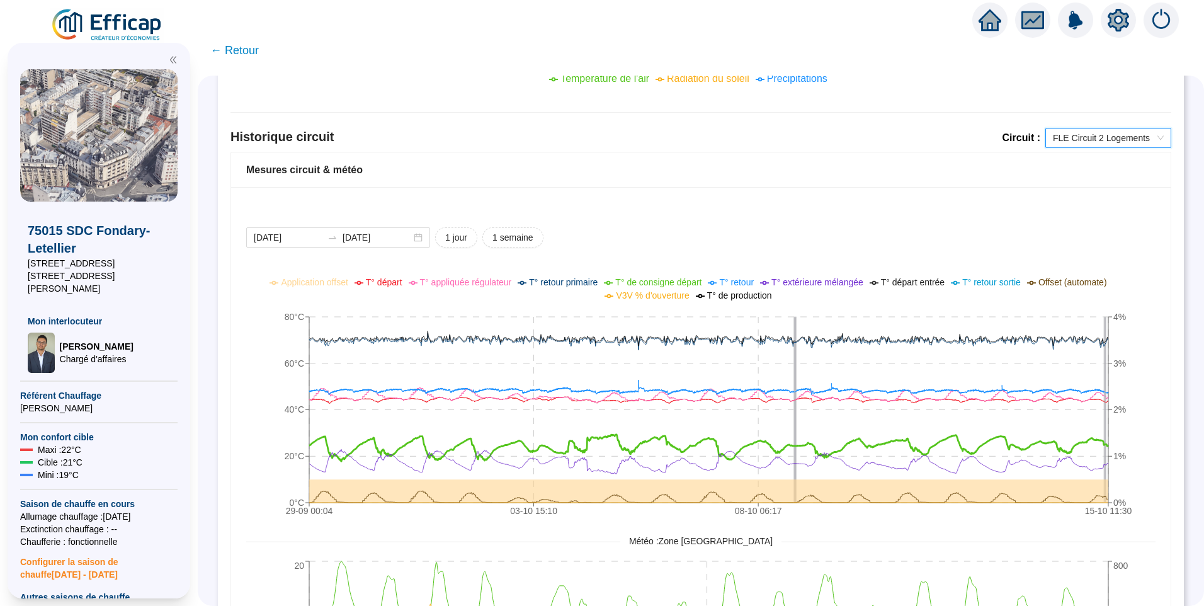
scroll to position [769, 0]
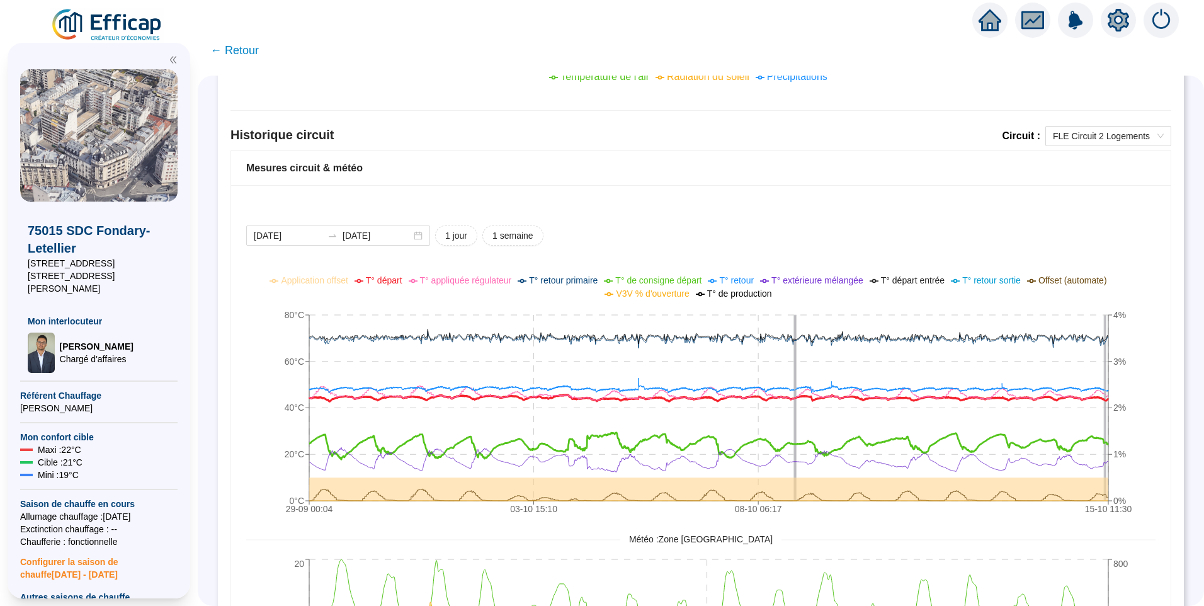
click at [402, 283] on span "T° départ" at bounding box center [384, 280] width 37 height 10
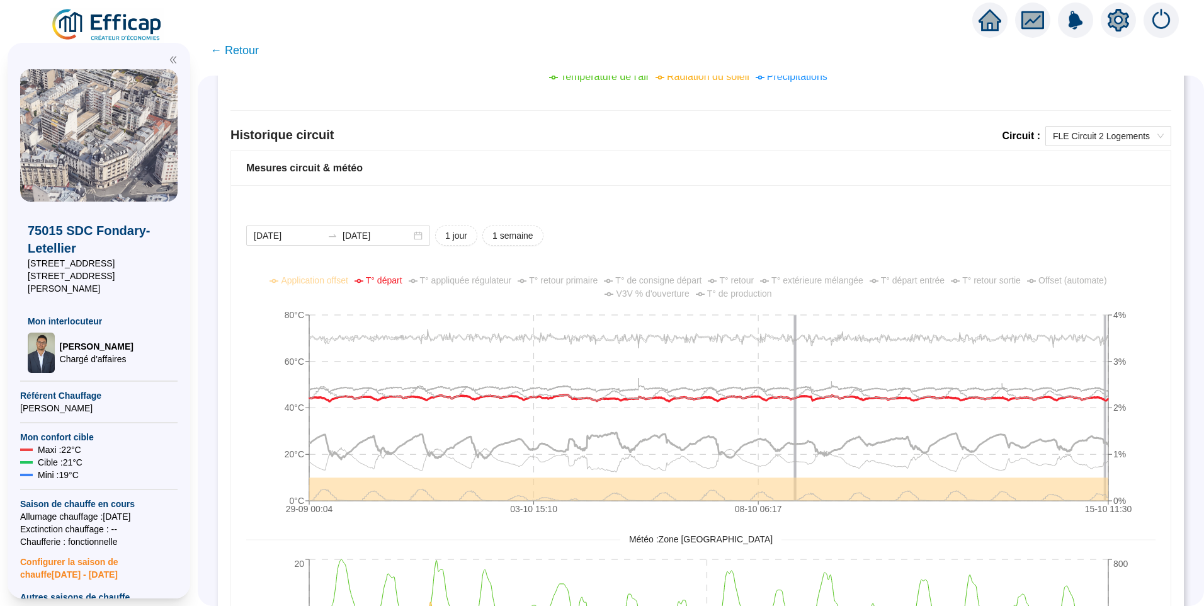
click at [642, 280] on span "T° de consigne départ" at bounding box center [658, 280] width 86 height 10
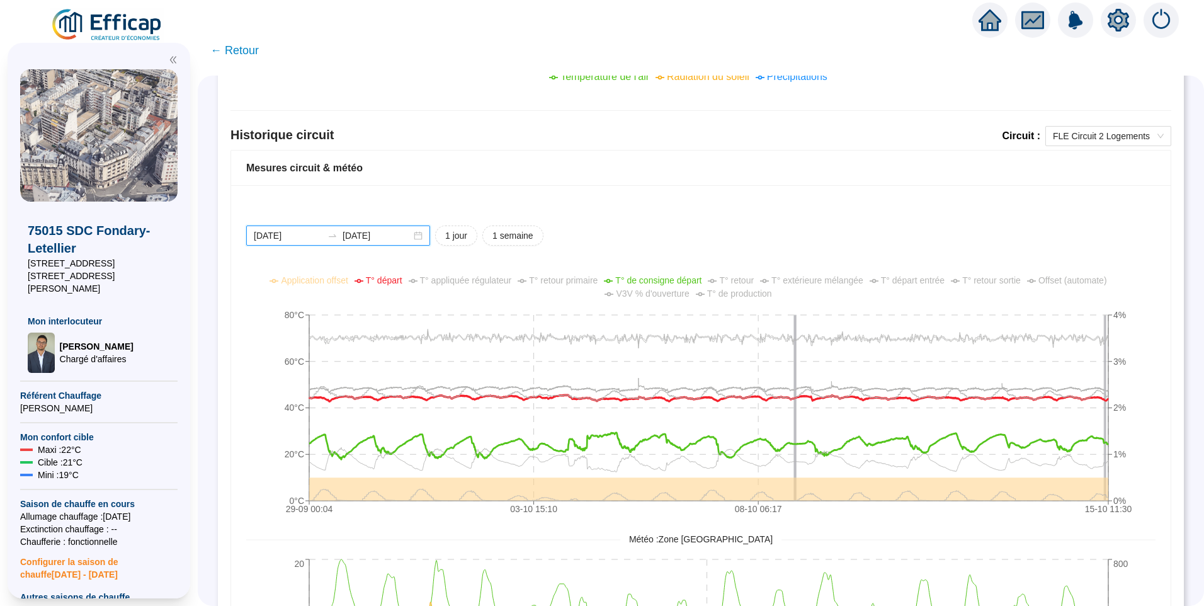
click at [310, 241] on input "[DATE]" at bounding box center [288, 235] width 69 height 13
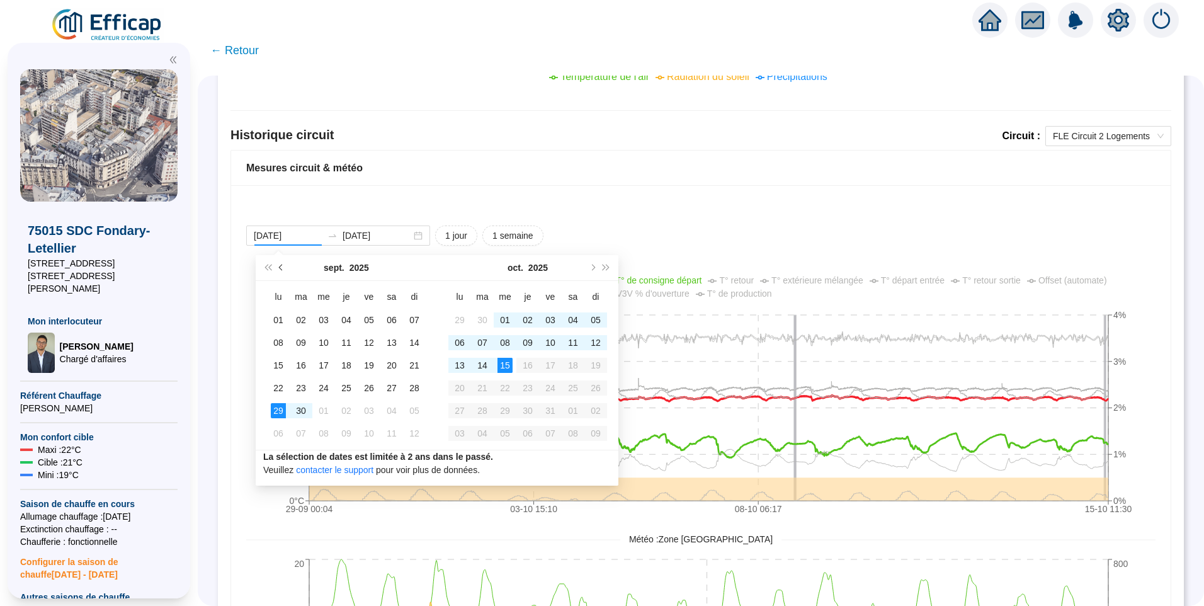
click at [283, 268] on span "Mois précédent (PageUp)" at bounding box center [282, 268] width 6 height 6
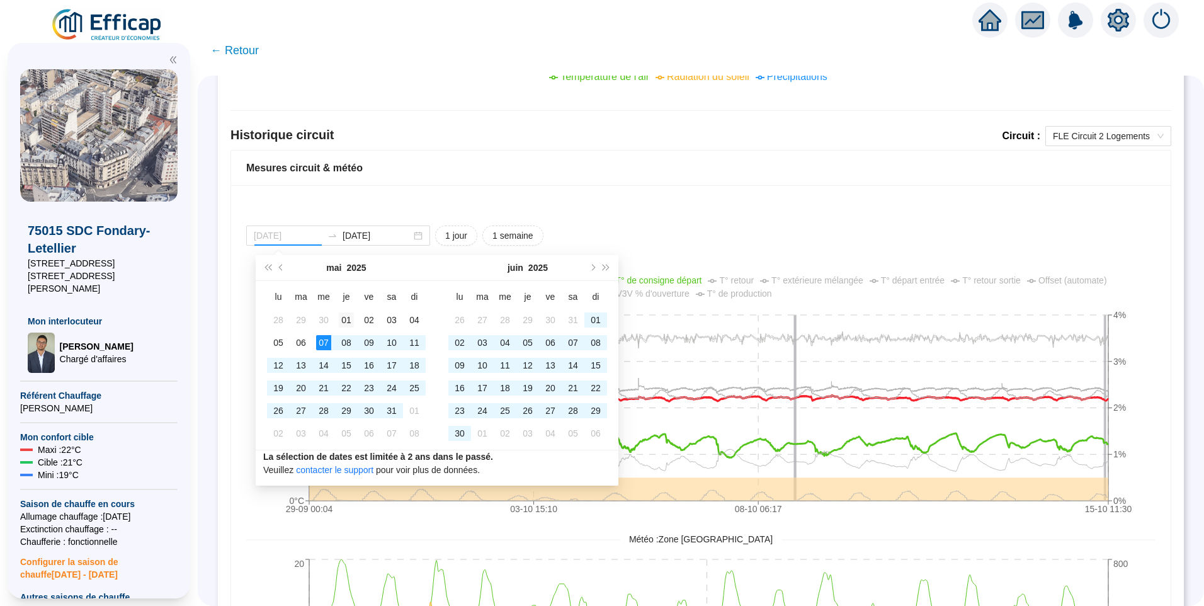
type input "2025-05-01"
click at [346, 325] on div "01" at bounding box center [346, 319] width 15 height 15
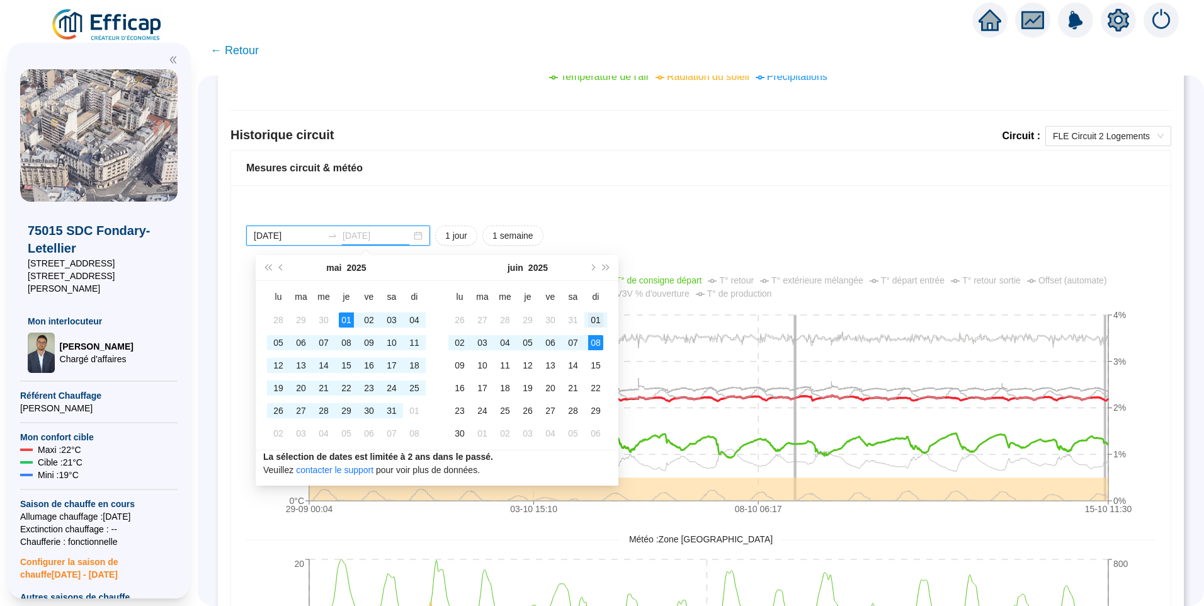
type input "2025-06-01"
click at [595, 323] on div "01" at bounding box center [595, 319] width 15 height 15
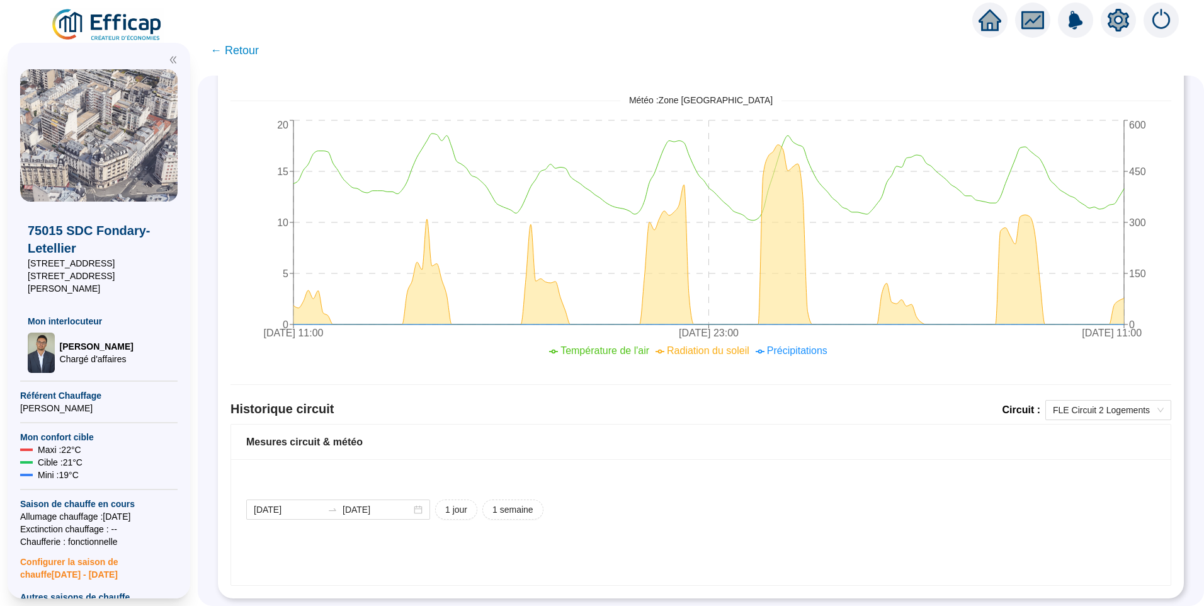
scroll to position [517, 0]
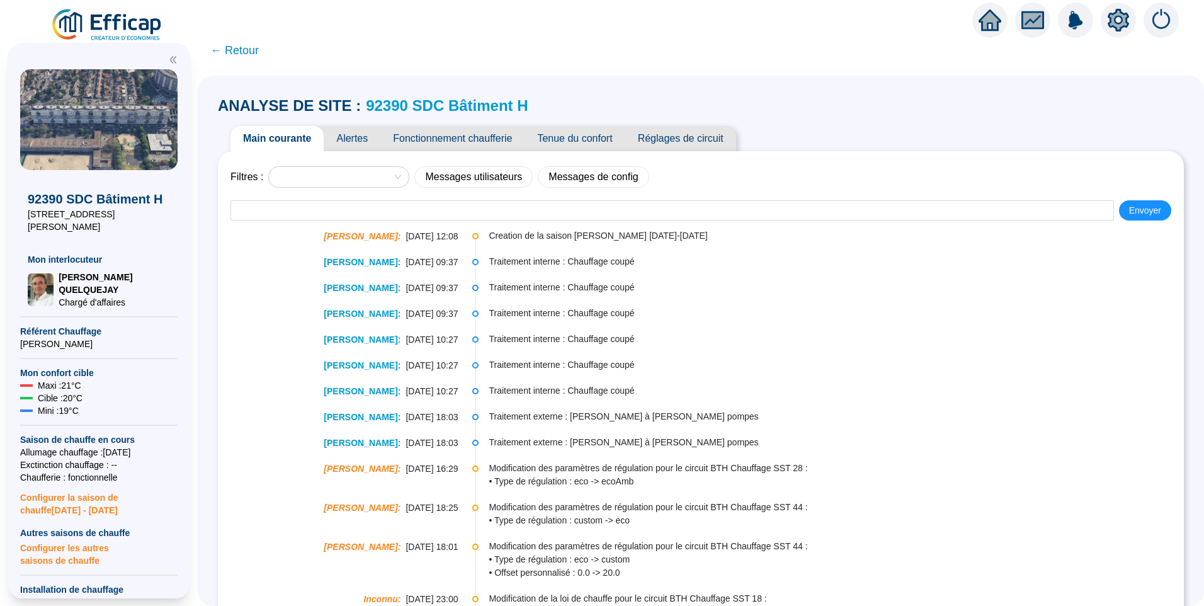
click at [451, 139] on span "Fonctionnement chaufferie" at bounding box center [452, 138] width 144 height 25
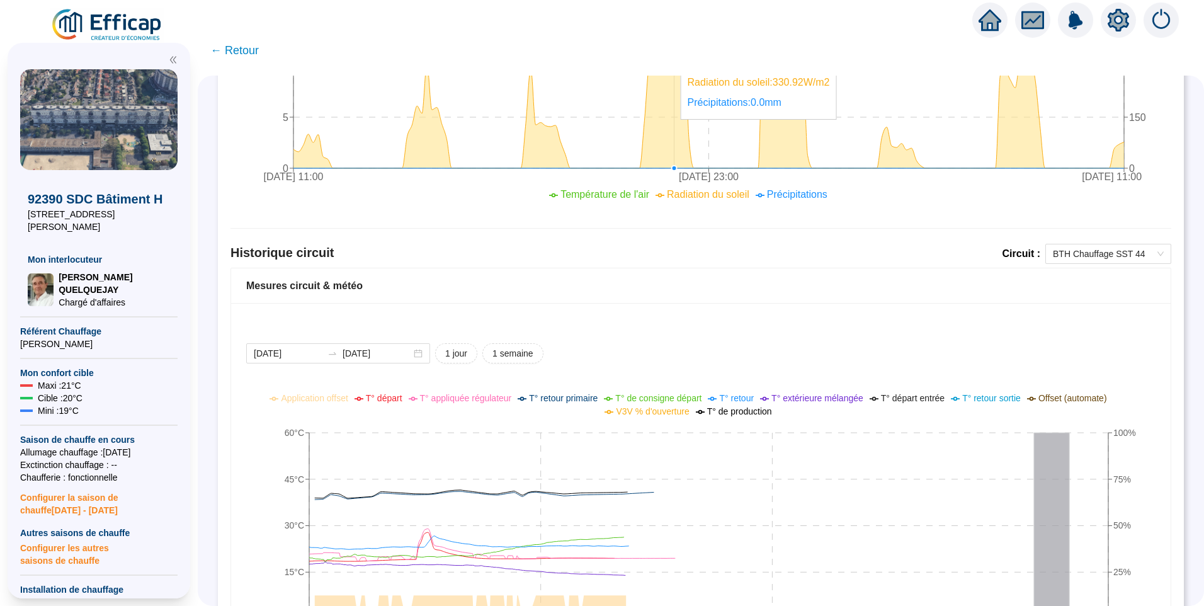
scroll to position [881, 0]
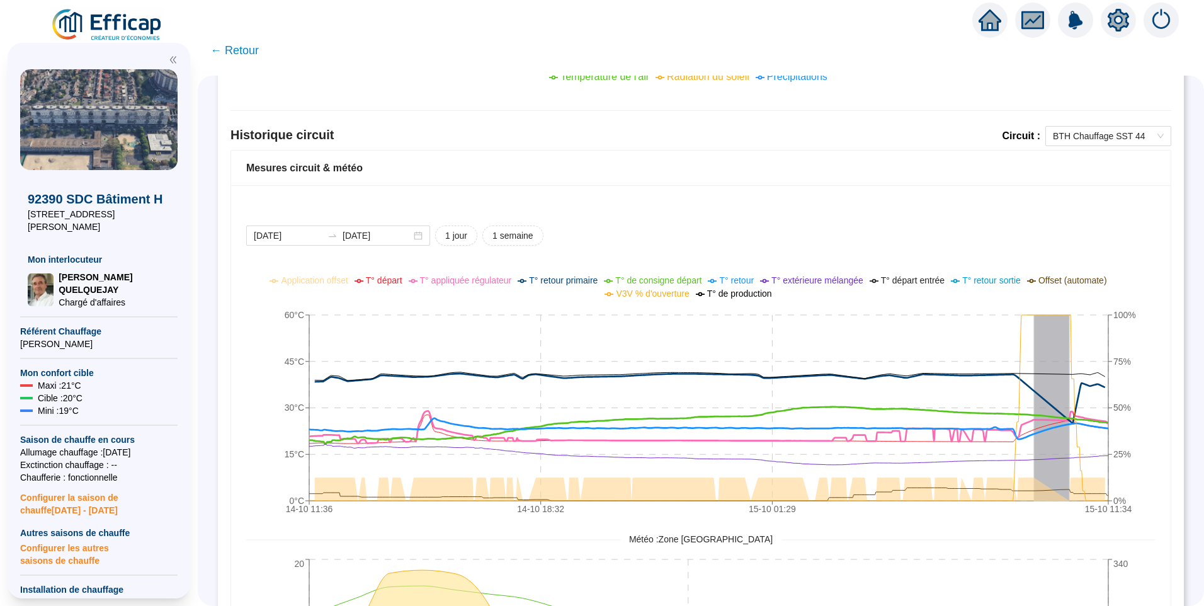
click at [450, 283] on span "T° appliquée régulateur" at bounding box center [466, 280] width 92 height 10
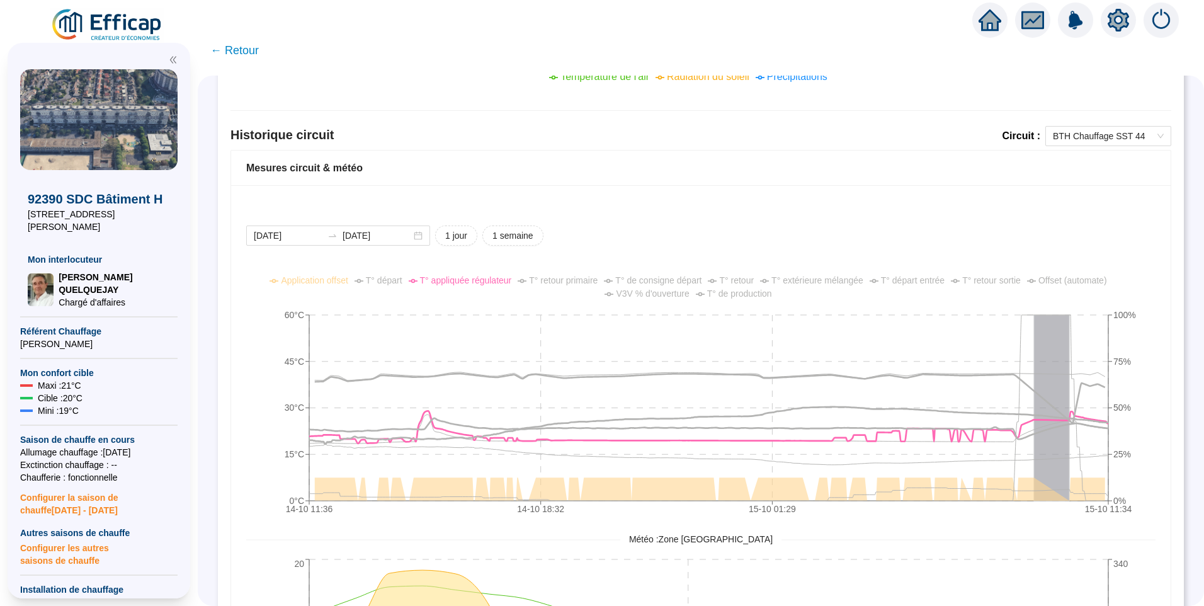
click at [637, 281] on span "T° de consigne départ" at bounding box center [658, 280] width 86 height 10
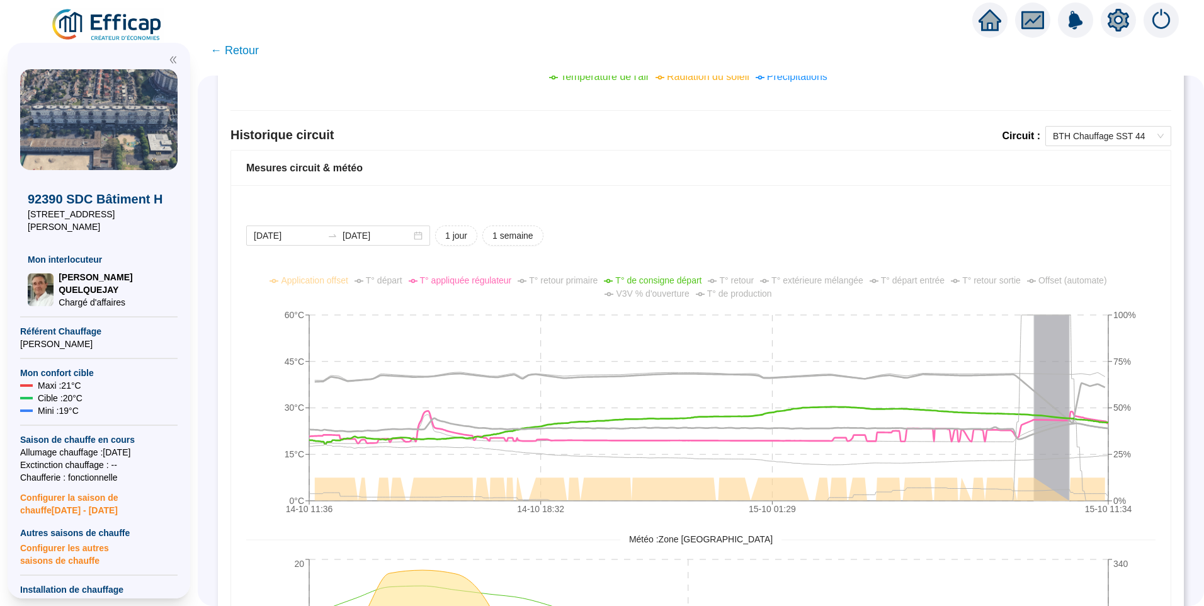
click at [657, 295] on span "V3V % d'ouverture" at bounding box center [652, 293] width 73 height 10
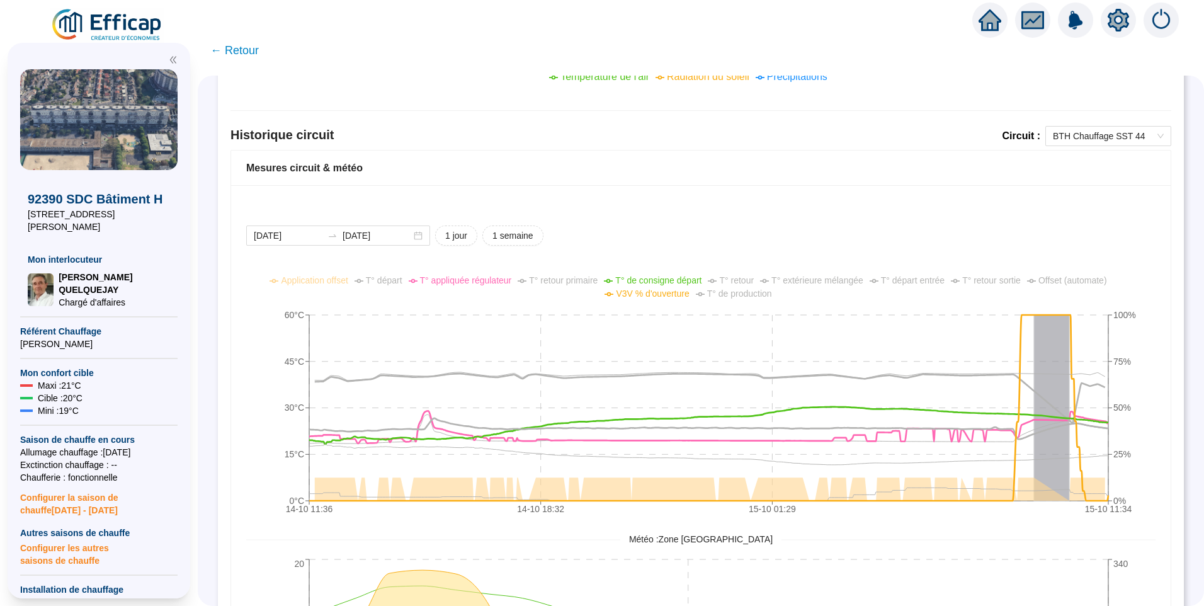
click at [627, 295] on span "V3V % d'ouverture" at bounding box center [652, 293] width 73 height 10
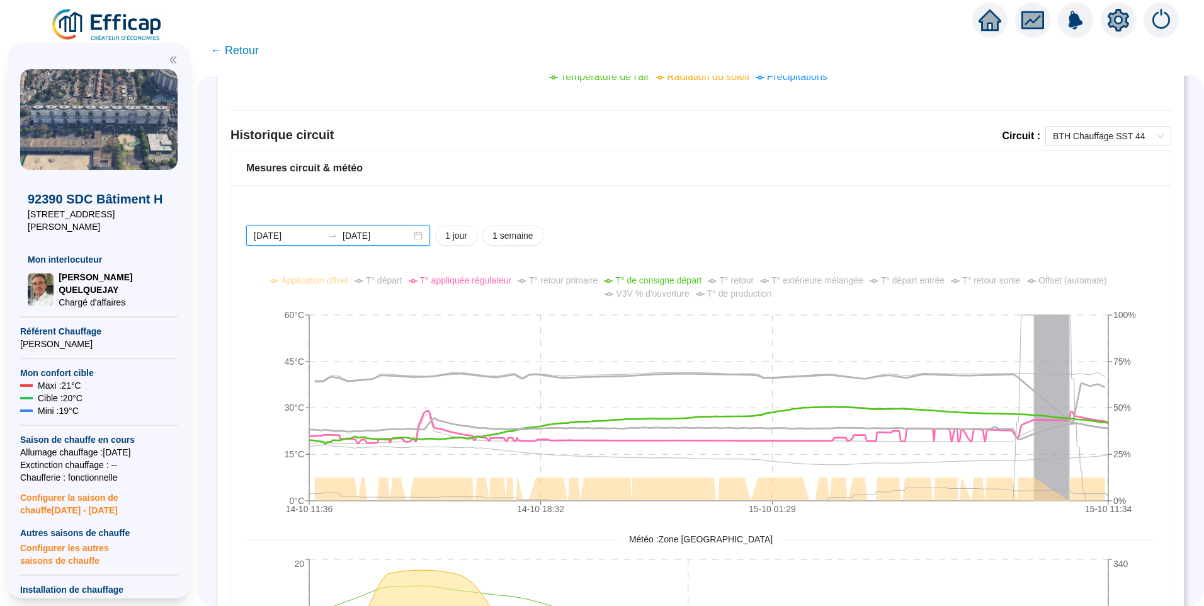
click at [310, 235] on input "[DATE]" at bounding box center [288, 235] width 69 height 13
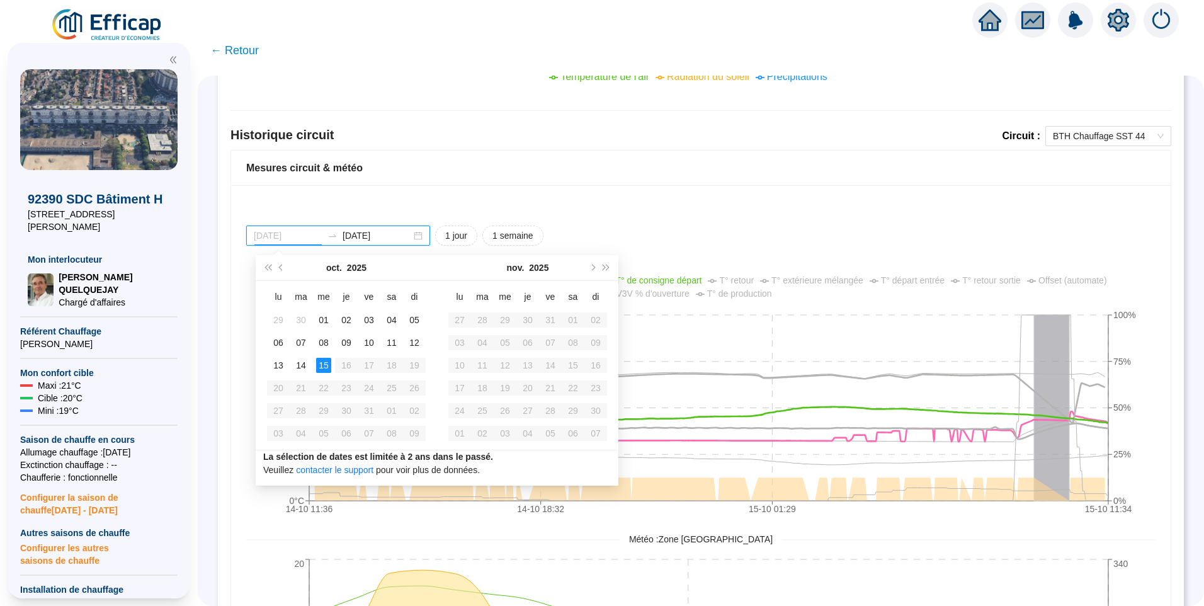
type input "[DATE]"
click at [326, 370] on div "15" at bounding box center [323, 365] width 15 height 15
click at [326, 365] on div "15" at bounding box center [323, 365] width 15 height 15
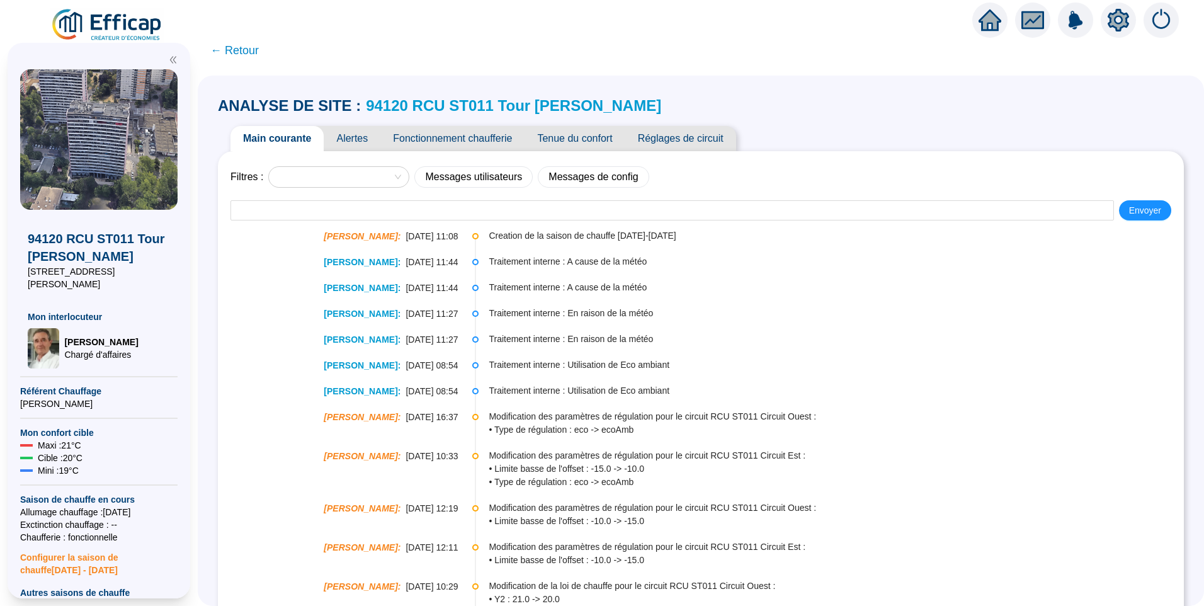
click at [487, 139] on span "Fonctionnement chaufferie" at bounding box center [452, 138] width 144 height 25
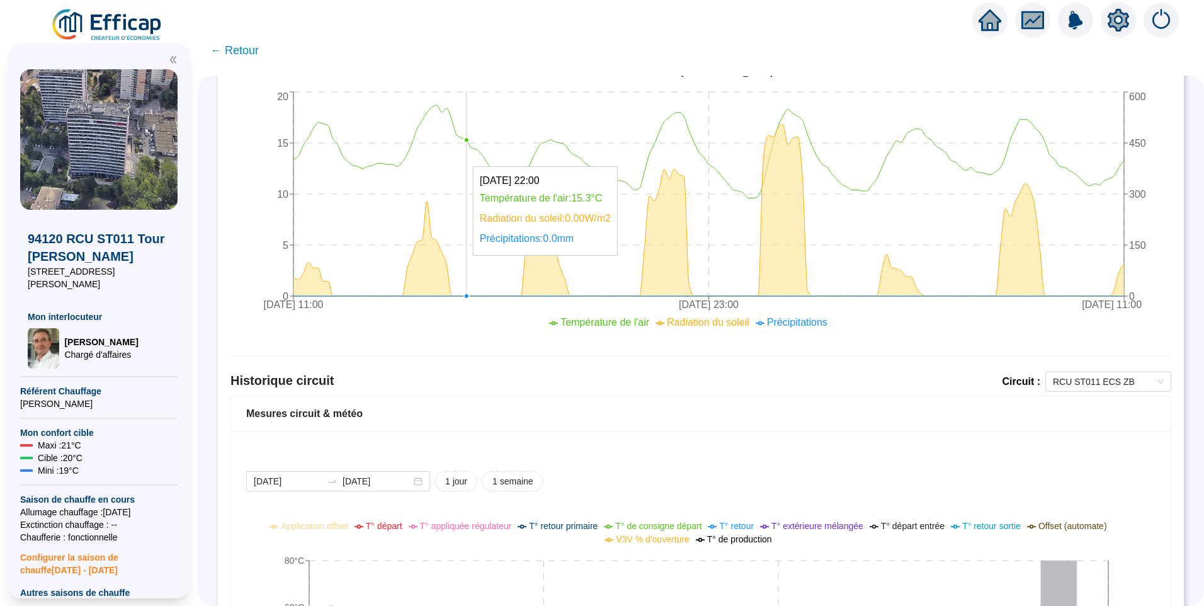
scroll to position [756, 0]
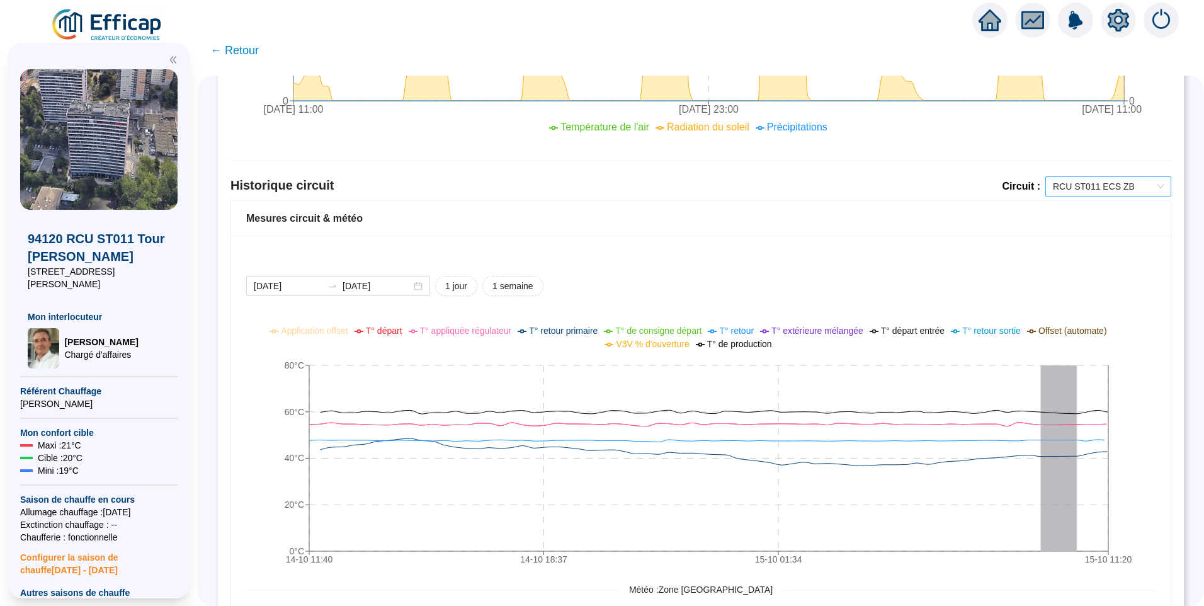
click at [1095, 184] on span "RCU ST011 ECS ZB" at bounding box center [1108, 186] width 111 height 19
click at [1076, 237] on div "RCU ST011 Circuit Est" at bounding box center [1099, 231] width 106 height 13
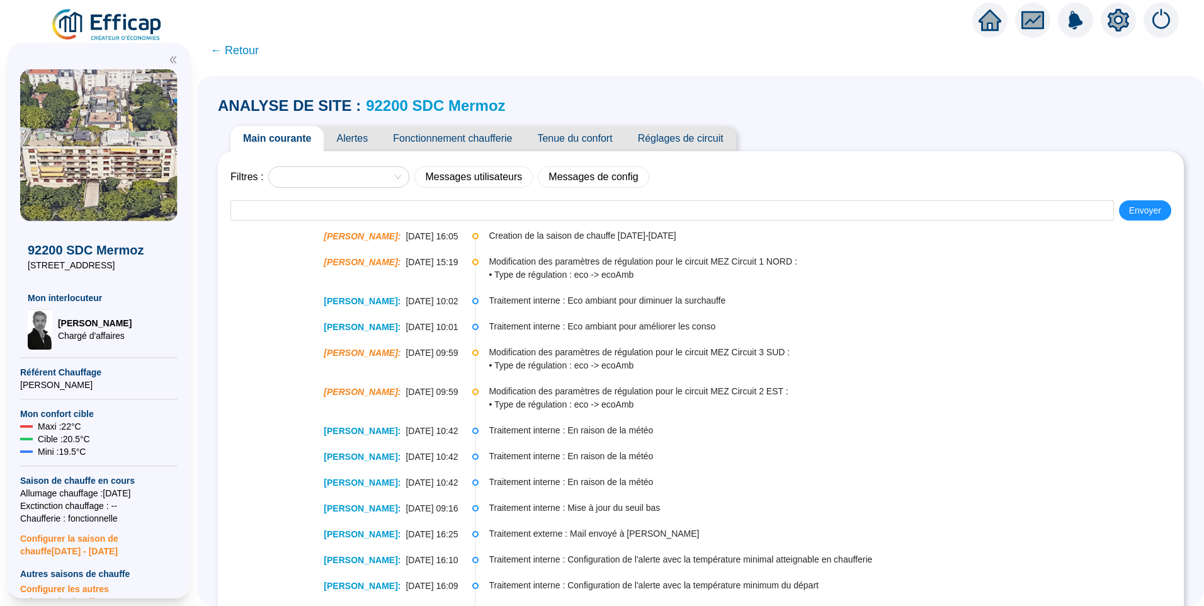
click at [483, 141] on span "Fonctionnement chaufferie" at bounding box center [452, 138] width 144 height 25
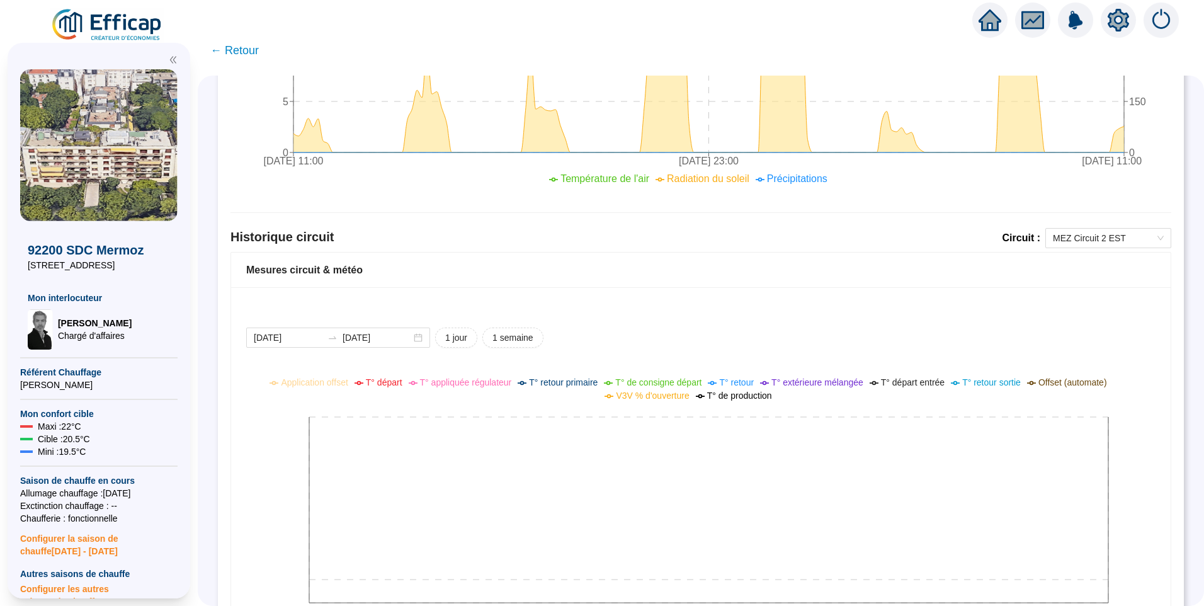
scroll to position [768, 0]
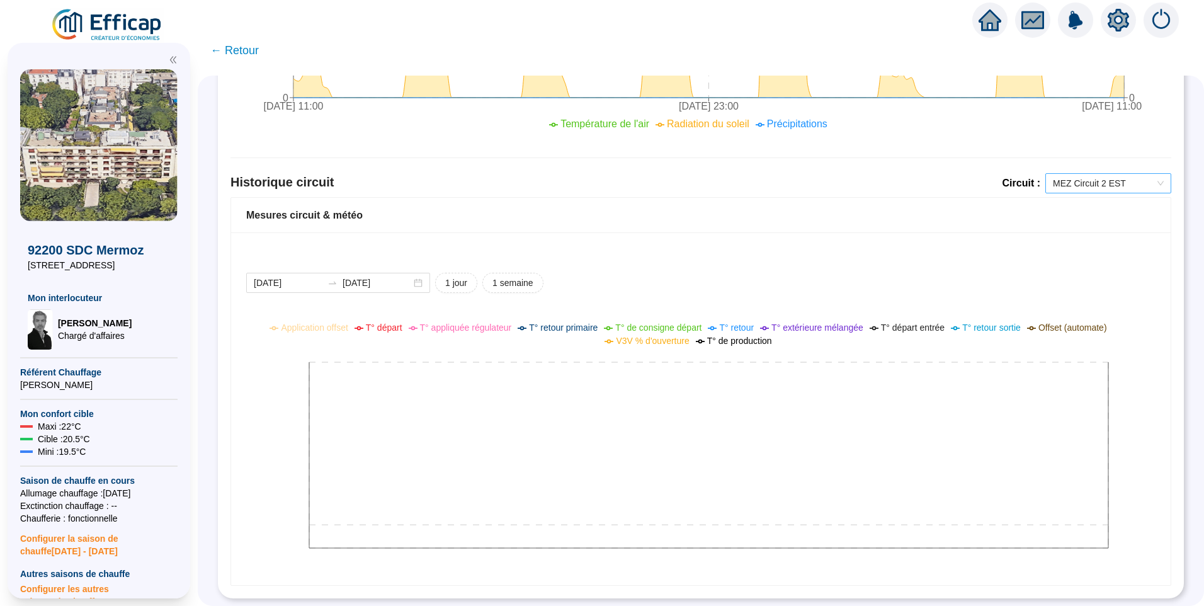
click at [1088, 174] on span "MEZ Circuit 2 EST" at bounding box center [1108, 183] width 111 height 19
click at [1088, 237] on div "MEZ Circuit 3 SUD" at bounding box center [1099, 239] width 106 height 13
click at [1104, 174] on span "MEZ Circuit 3 SUD" at bounding box center [1108, 183] width 111 height 19
click at [1104, 259] on div "MEZ Circuit 1 NORD" at bounding box center [1099, 259] width 106 height 13
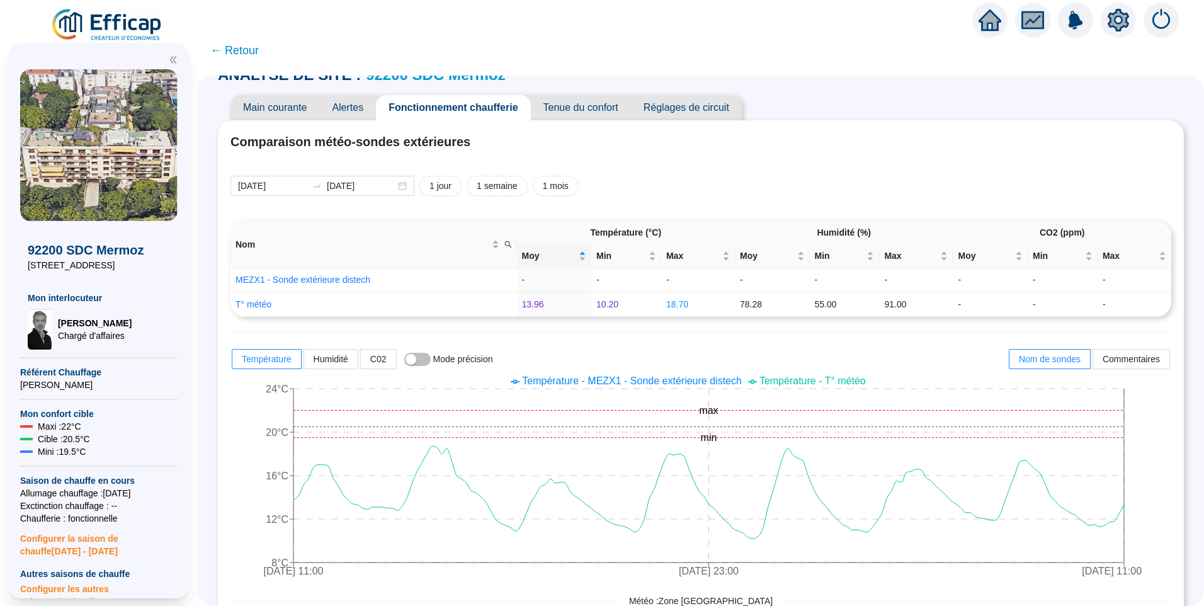
scroll to position [0, 0]
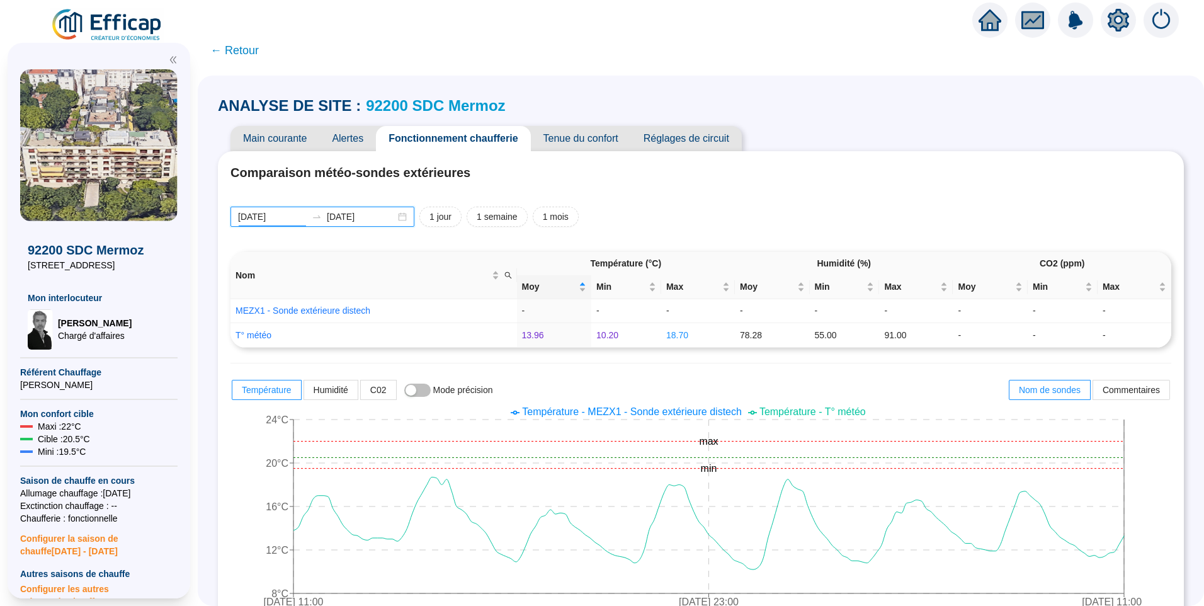
click at [293, 217] on input "[DATE]" at bounding box center [272, 216] width 69 height 13
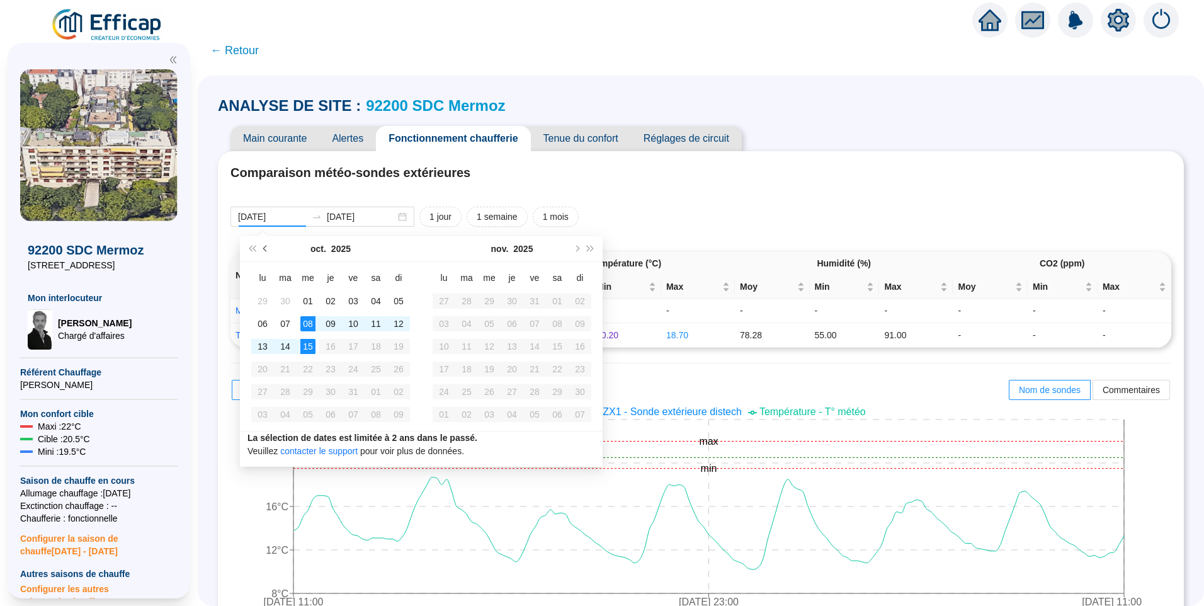
click at [266, 250] on span "Mois précédent (PageUp)" at bounding box center [266, 249] width 6 height 6
type input "2025-07-28"
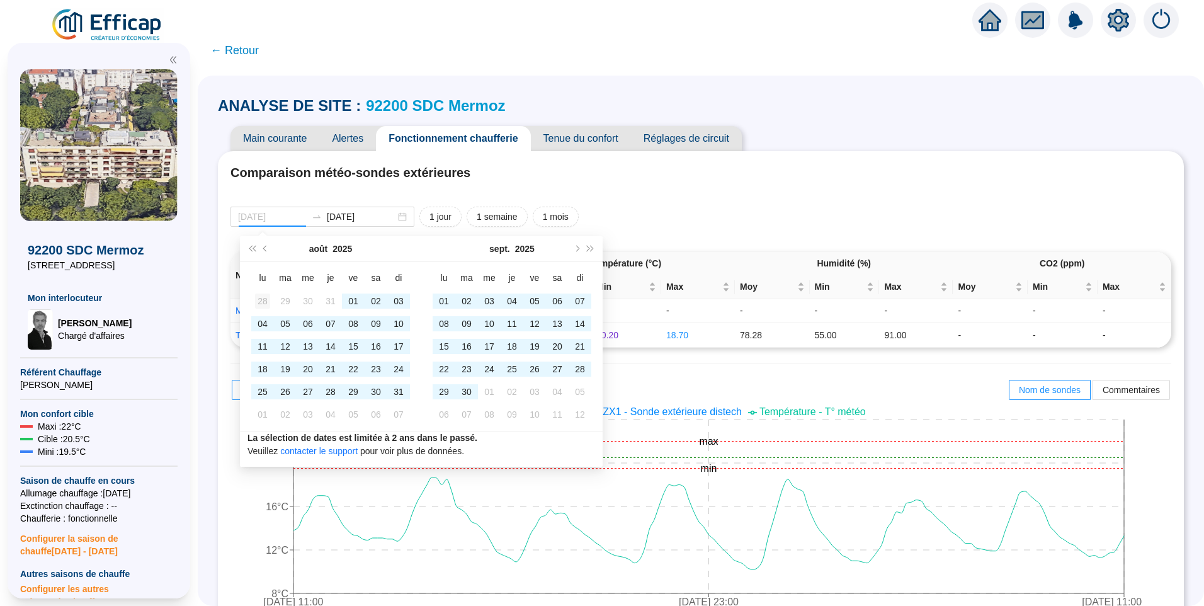
click at [261, 304] on div "28" at bounding box center [262, 301] width 15 height 15
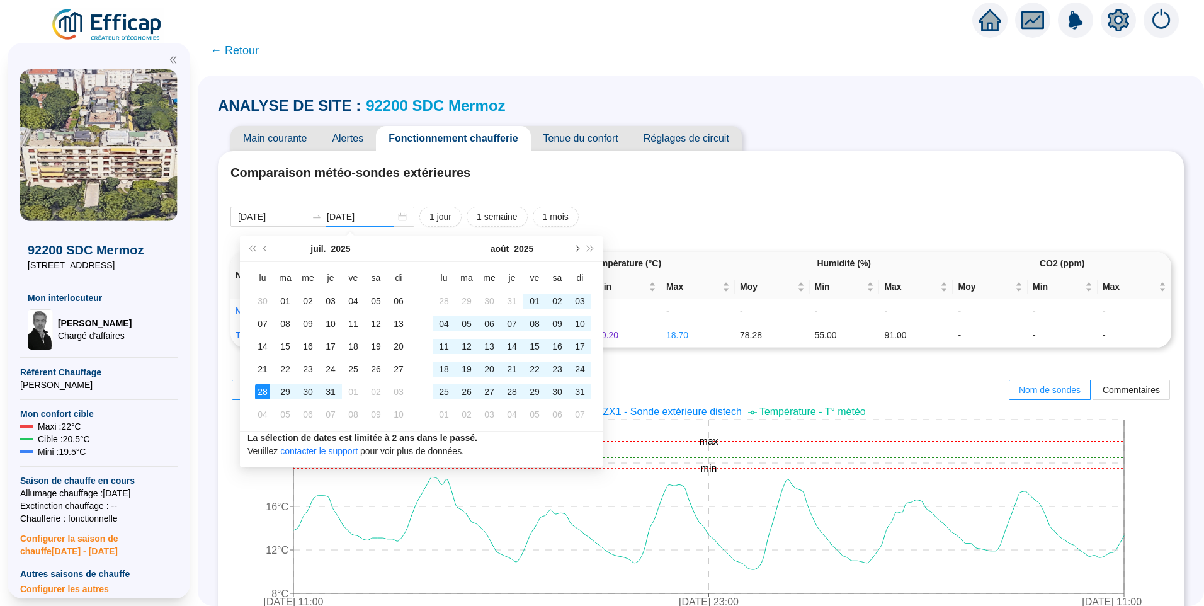
click at [578, 253] on button "Mois suivant (PageDown)" at bounding box center [576, 248] width 14 height 25
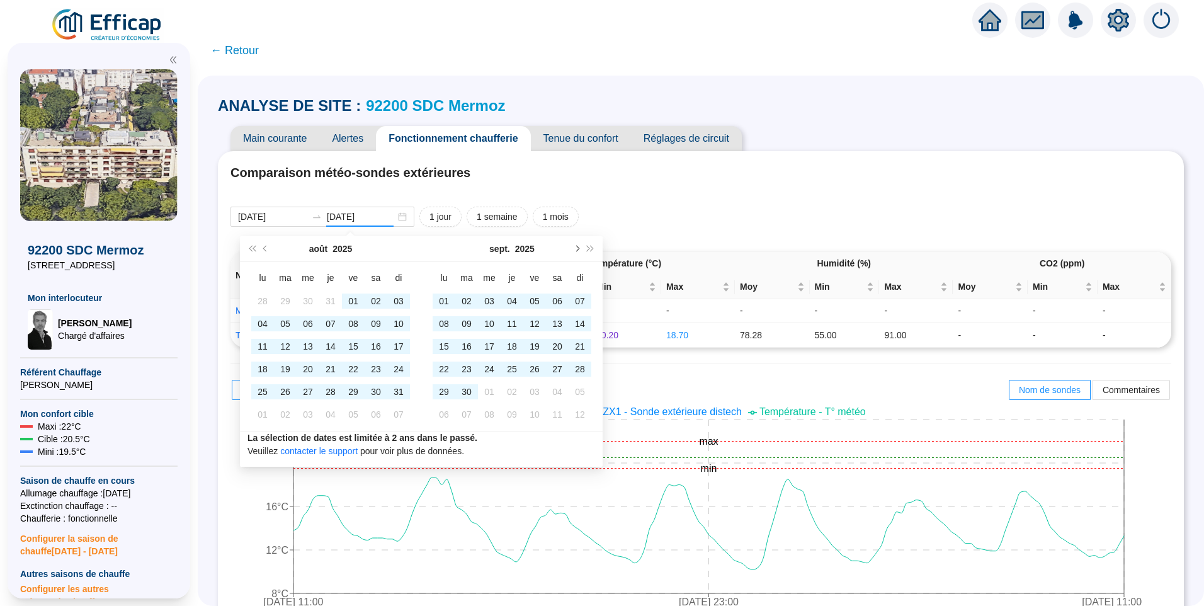
click at [577, 254] on button "Mois suivant (PageDown)" at bounding box center [576, 248] width 14 height 25
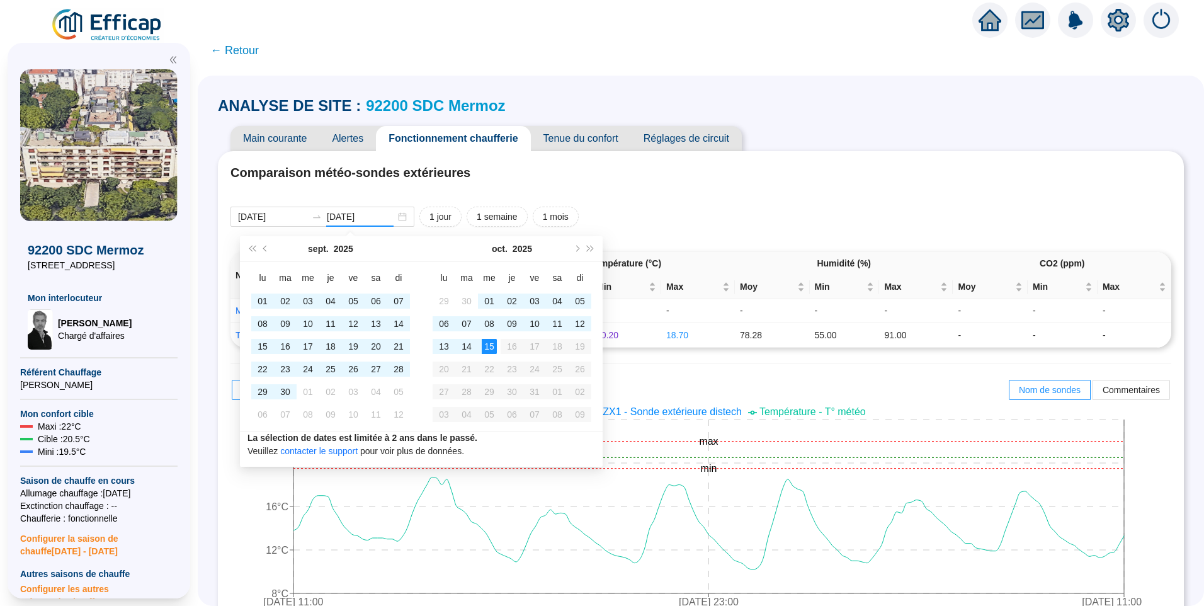
type input "[DATE]"
click at [488, 343] on div "15" at bounding box center [489, 346] width 15 height 15
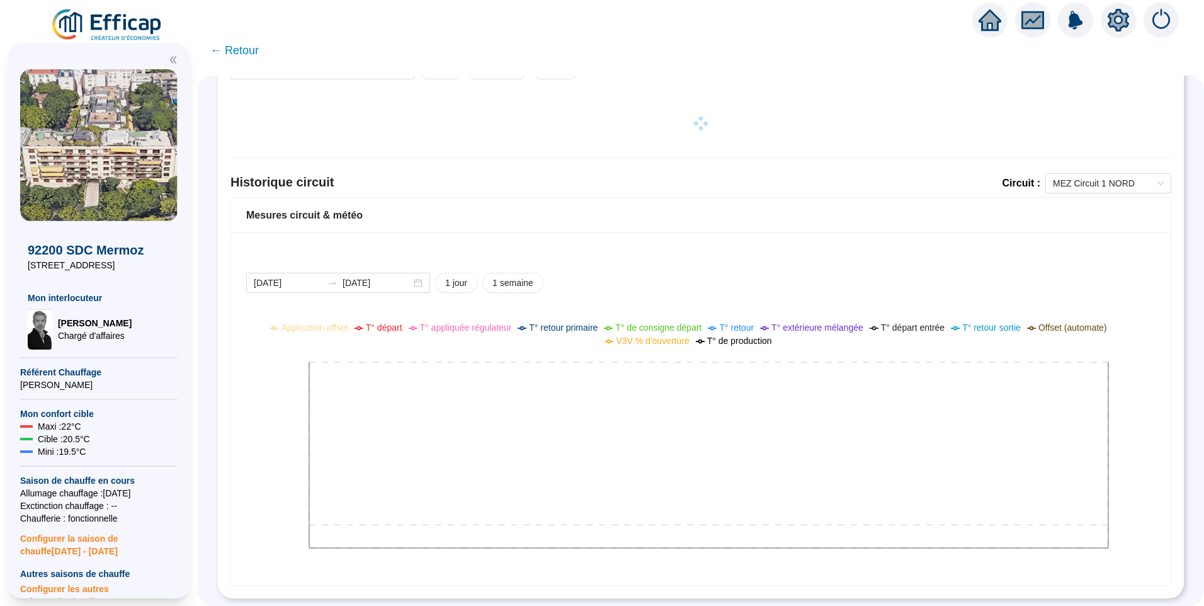
scroll to position [157, 0]
click at [311, 278] on input "[DATE]" at bounding box center [288, 283] width 69 height 13
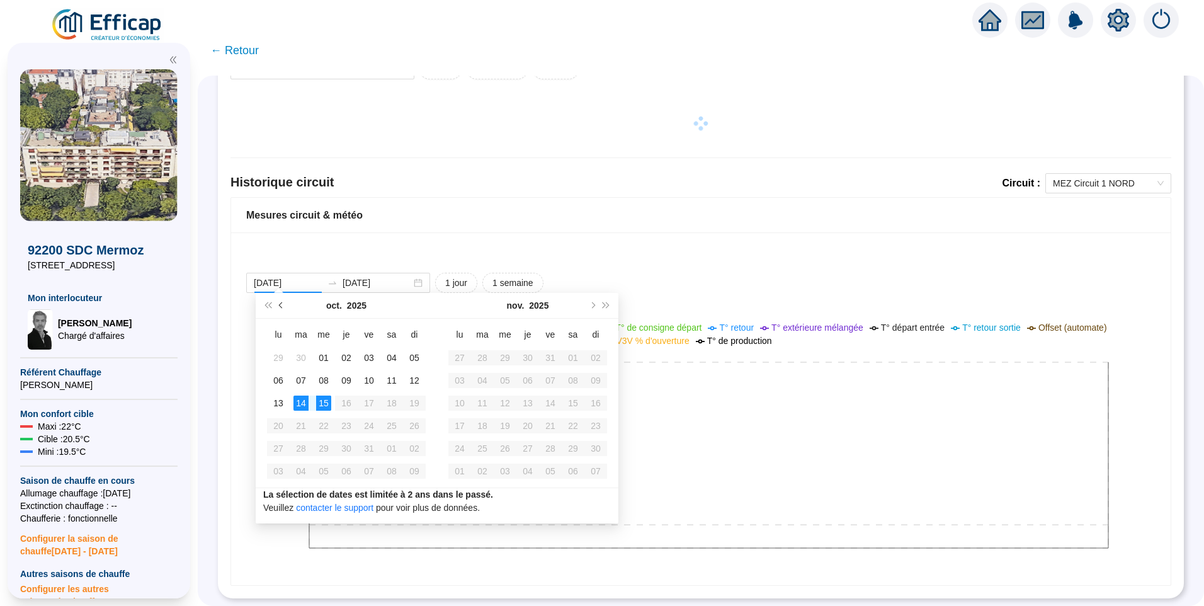
click at [284, 304] on span "Mois précédent (PageUp)" at bounding box center [282, 305] width 6 height 6
type input "2025-05-26"
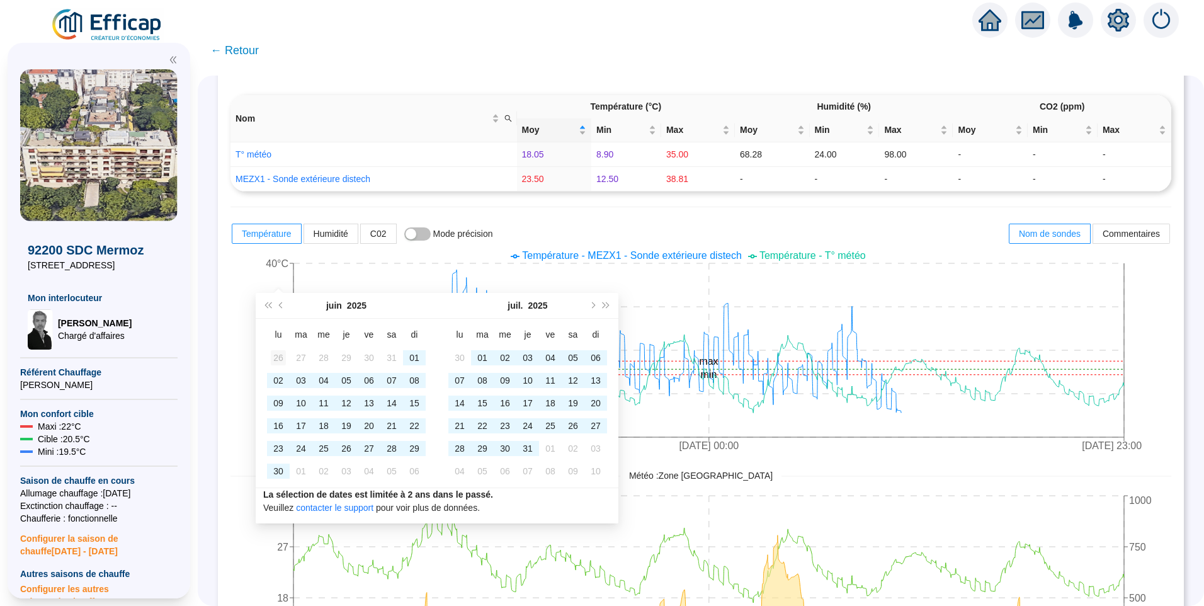
click at [282, 359] on div "26" at bounding box center [278, 357] width 15 height 15
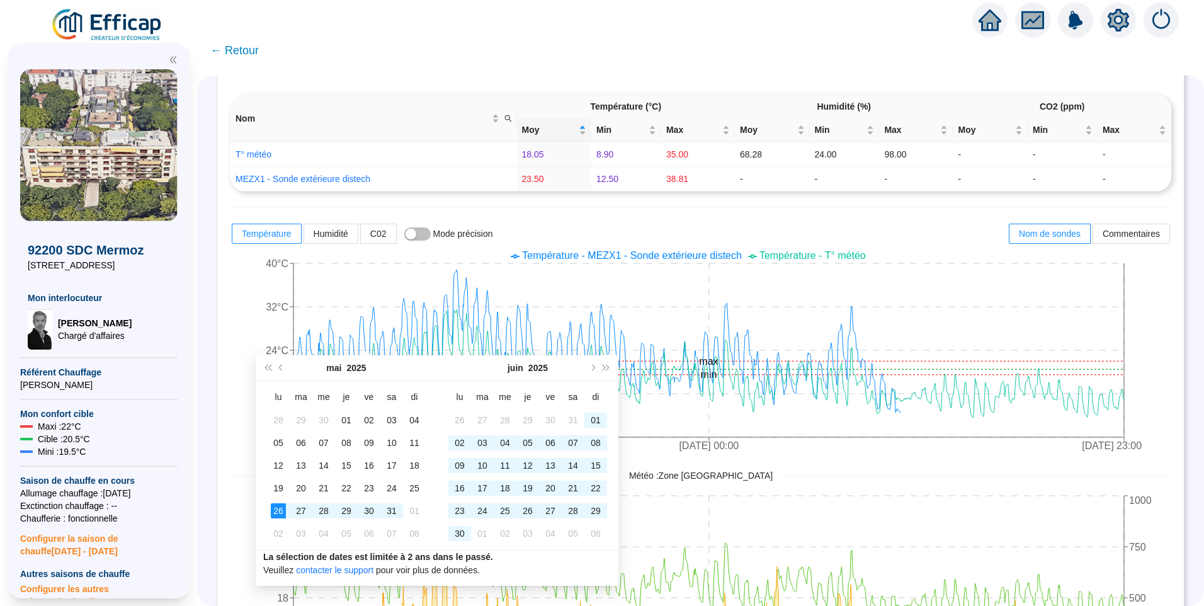
scroll to position [706, 0]
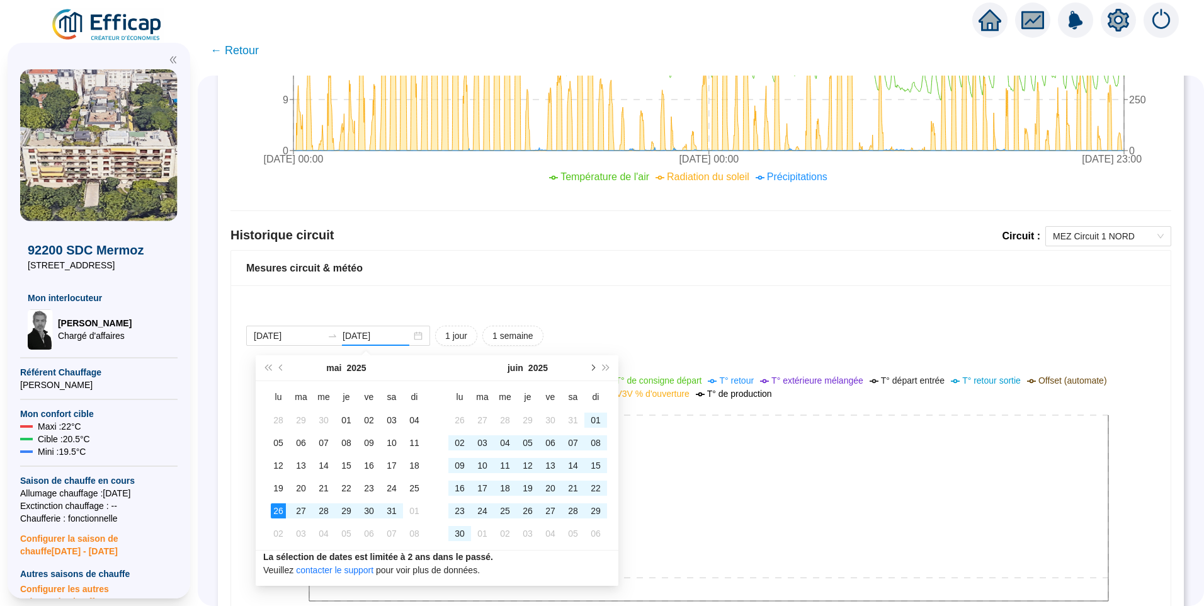
click at [591, 371] on button "Mois suivant (PageDown)" at bounding box center [592, 367] width 14 height 25
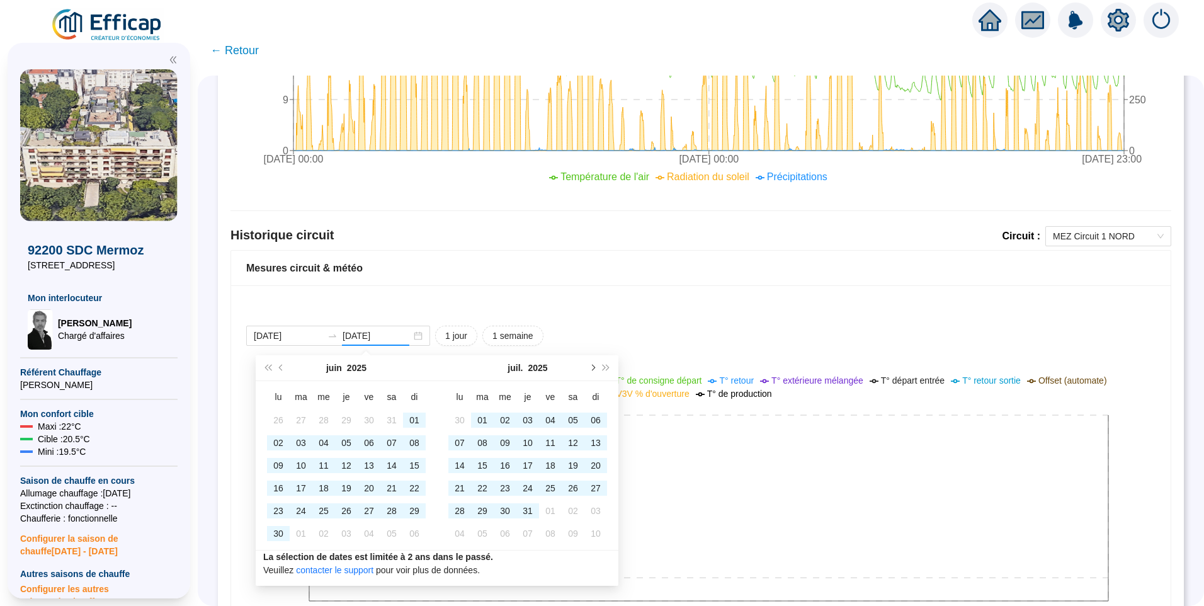
click at [591, 371] on button "Mois suivant (PageDown)" at bounding box center [592, 367] width 14 height 25
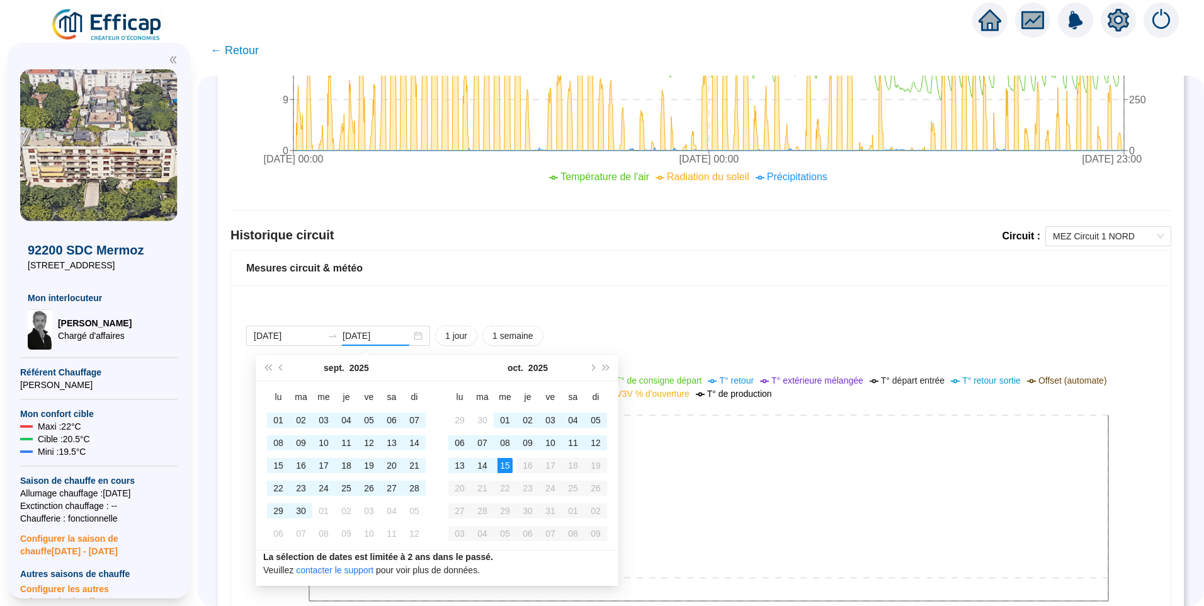
type input "[DATE]"
click at [508, 463] on div "15" at bounding box center [505, 465] width 15 height 15
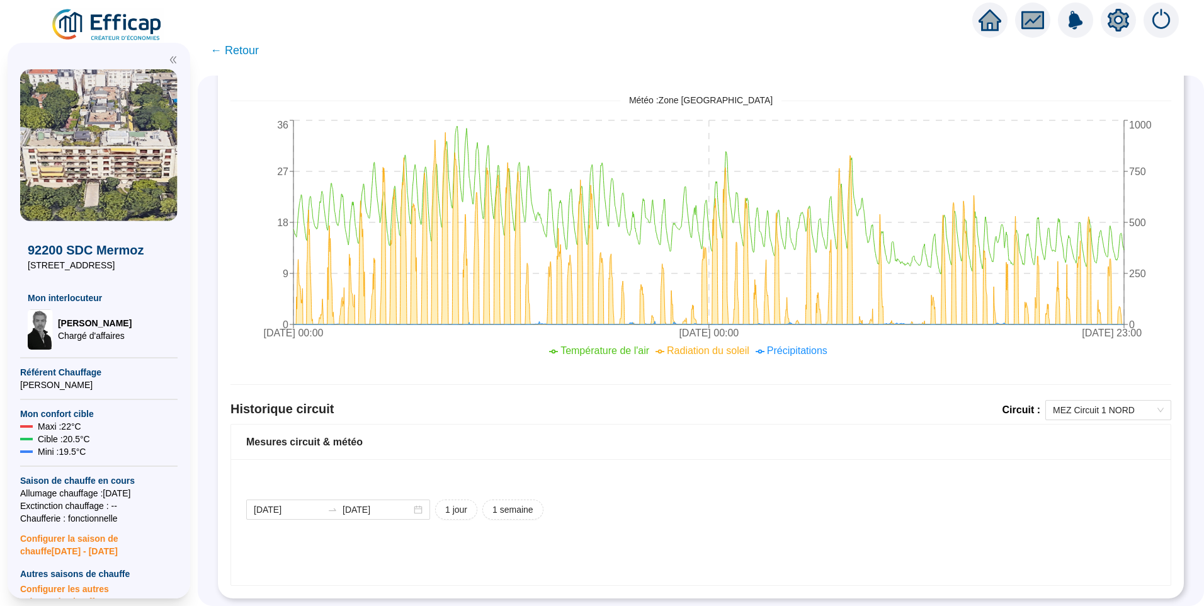
scroll to position [554, 0]
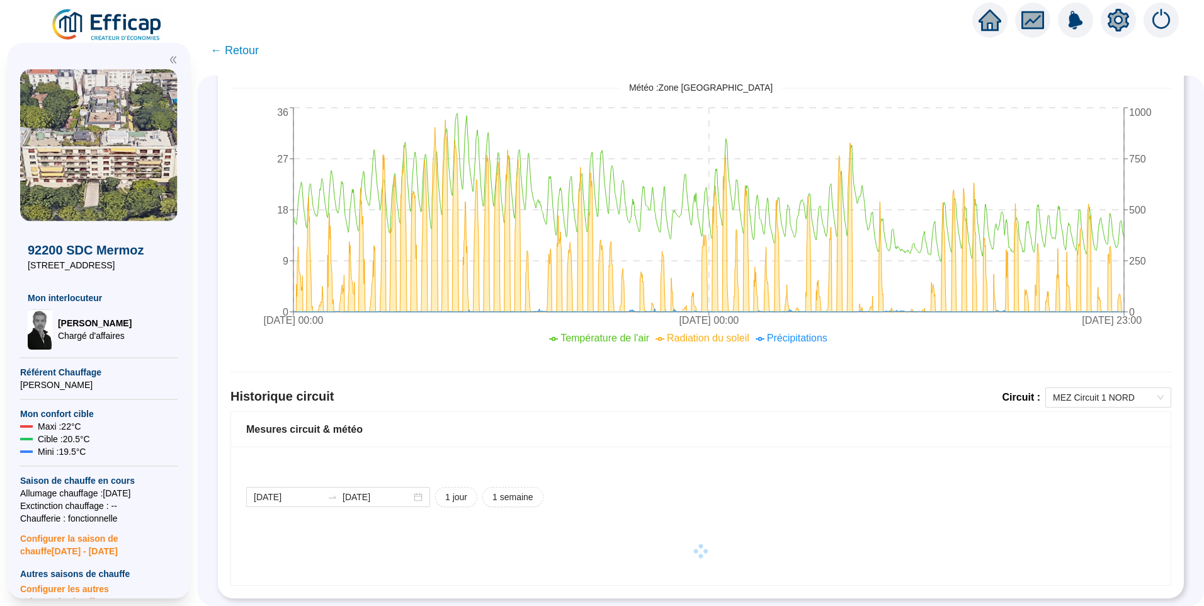
click at [465, 374] on div "Comparaison météo-sondes extérieures 2025-07-28 2025-10-15 1 jour 1 semaine 1 m…" at bounding box center [701, 102] width 941 height 967
click at [226, 353] on div "ANALYSE DE SITE : 92200 SDC Mermoz Main courante Alertes Fonctionnement chauffe…" at bounding box center [701, 341] width 1007 height 530
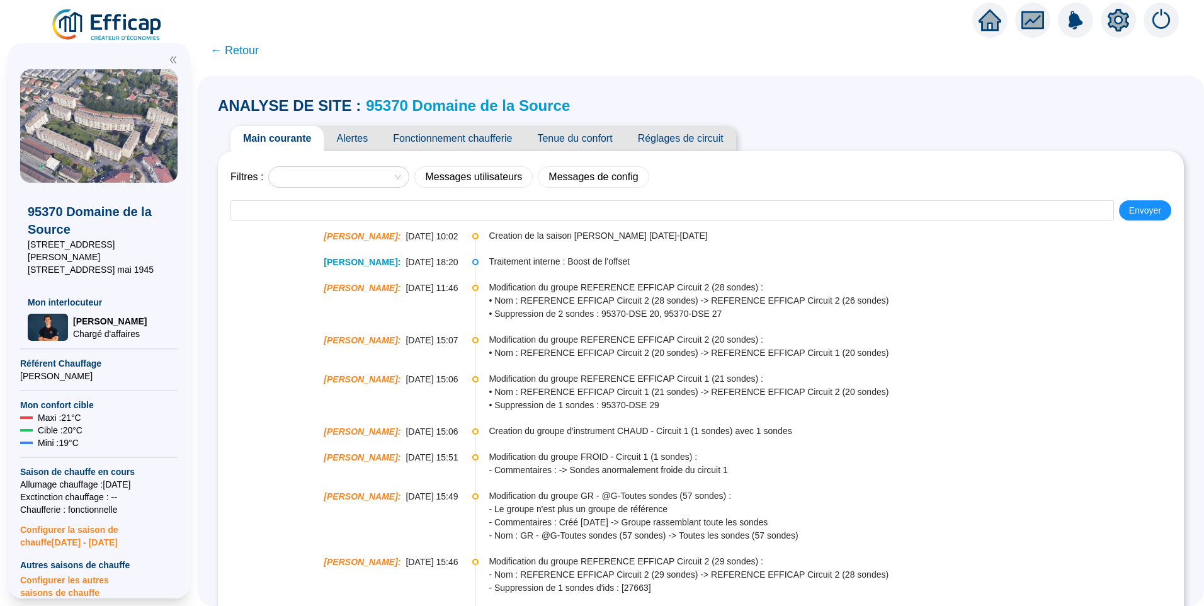
click at [439, 140] on span "Fonctionnement chaufferie" at bounding box center [452, 138] width 144 height 25
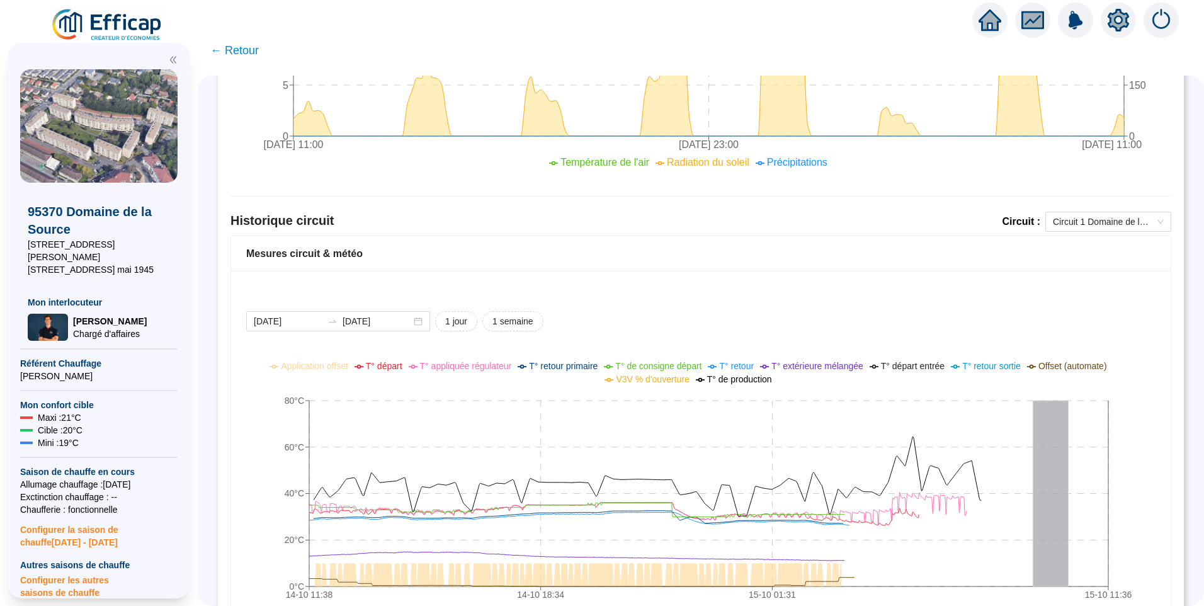
scroll to position [756, 0]
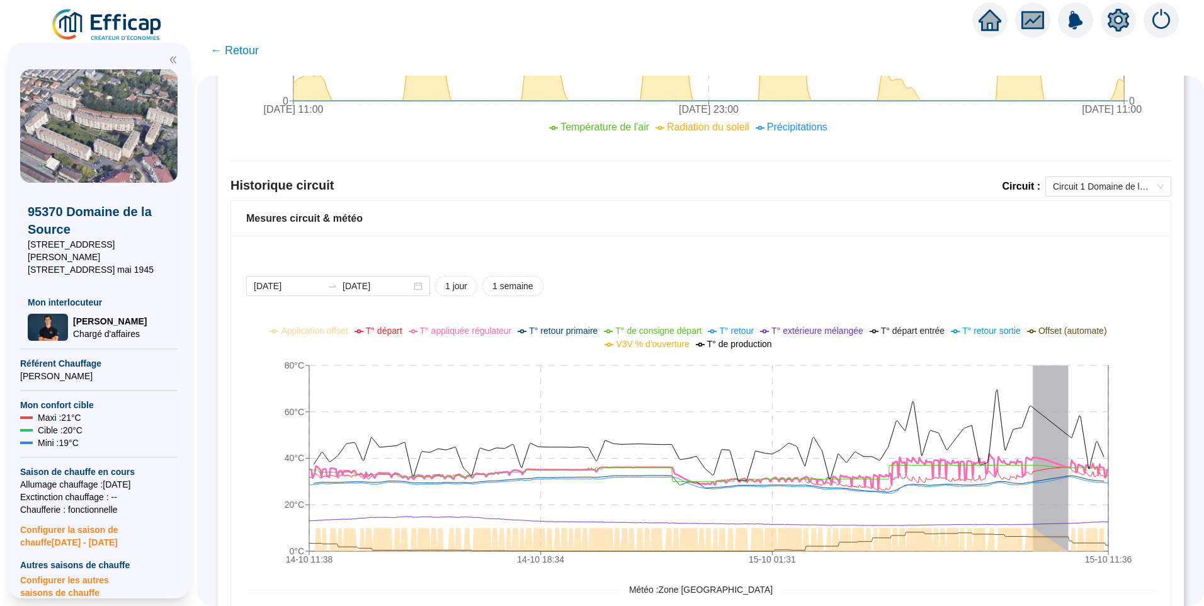
drag, startPoint x: 469, startPoint y: 329, endPoint x: 588, endPoint y: 334, distance: 119.8
click at [472, 329] on span "T° appliquée régulateur" at bounding box center [466, 331] width 92 height 10
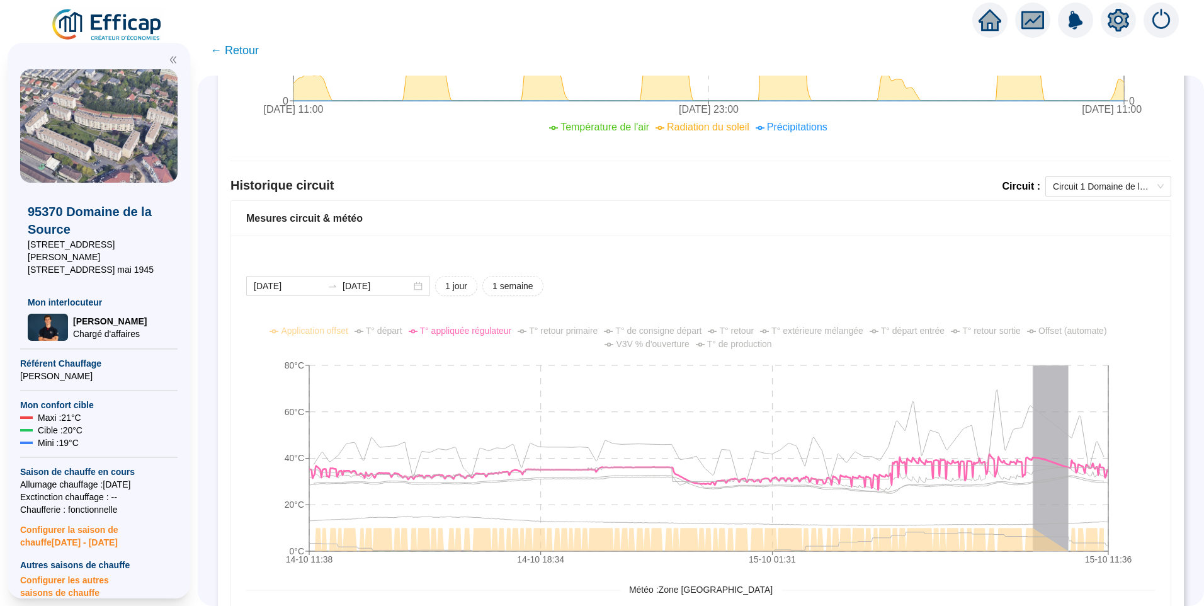
click at [661, 329] on span "T° de consigne départ" at bounding box center [658, 331] width 86 height 10
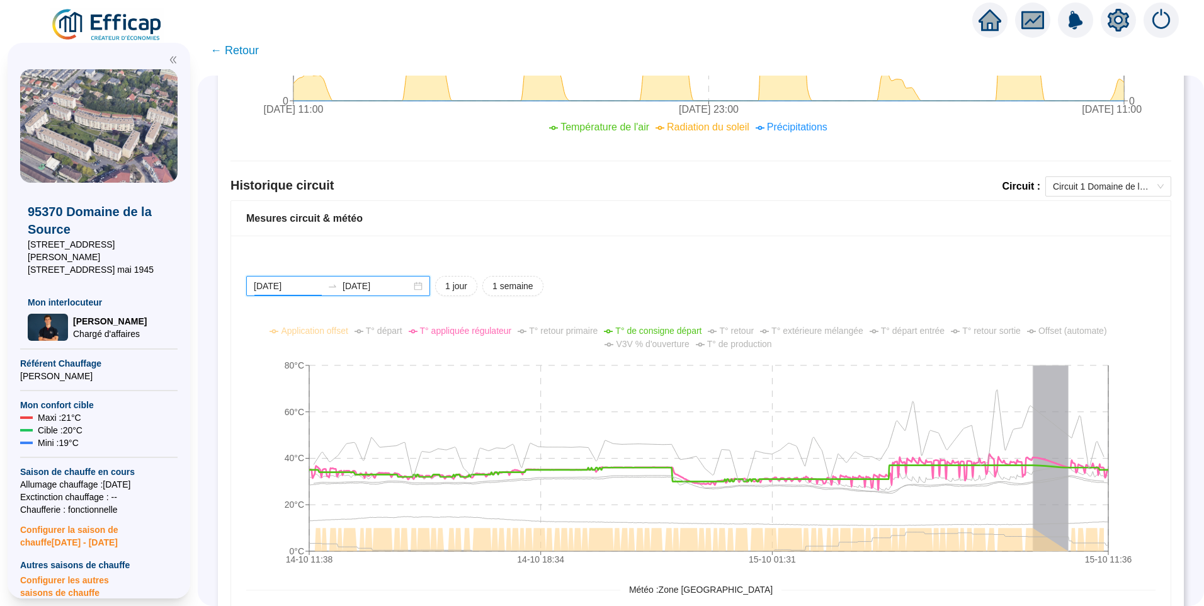
click at [317, 290] on input "[DATE]" at bounding box center [288, 286] width 69 height 13
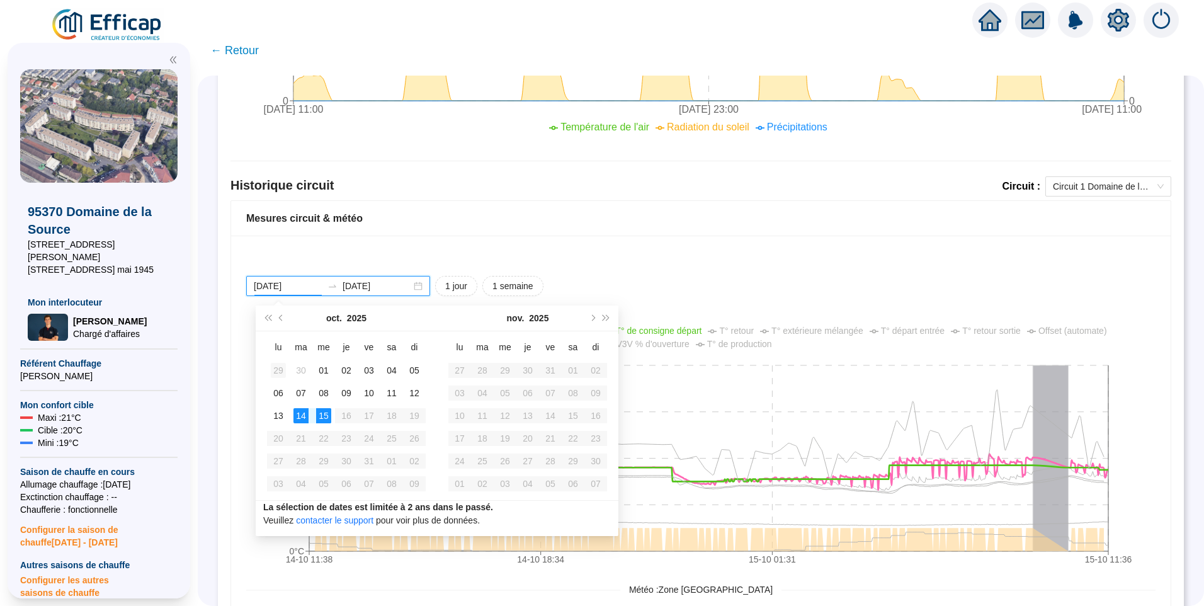
type input "[DATE]"
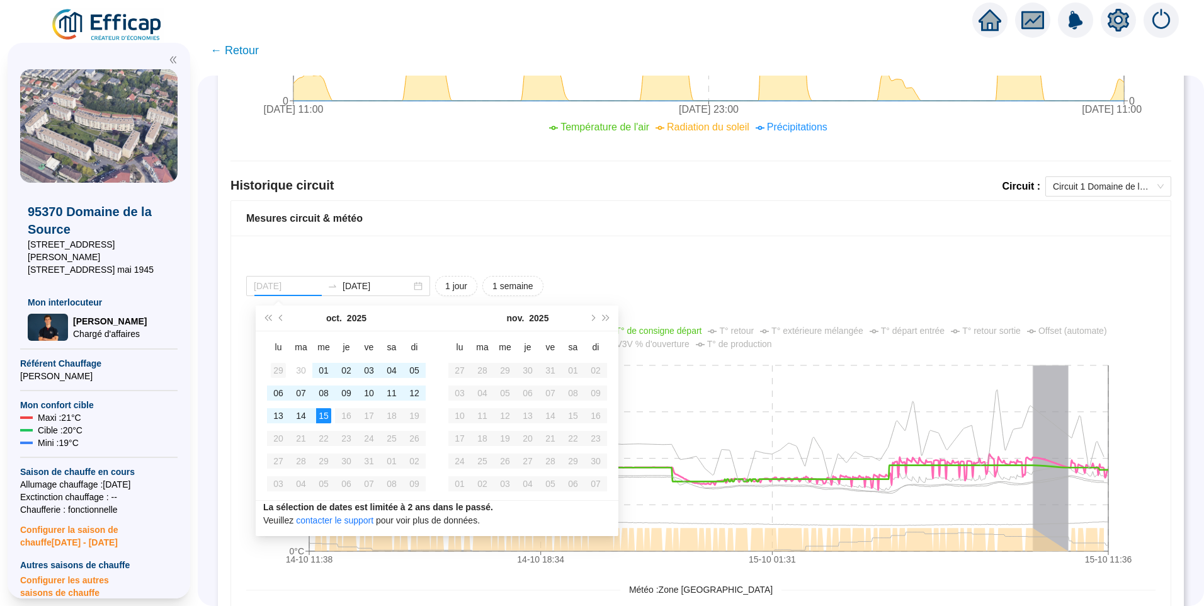
click at [275, 372] on div "29" at bounding box center [278, 370] width 15 height 15
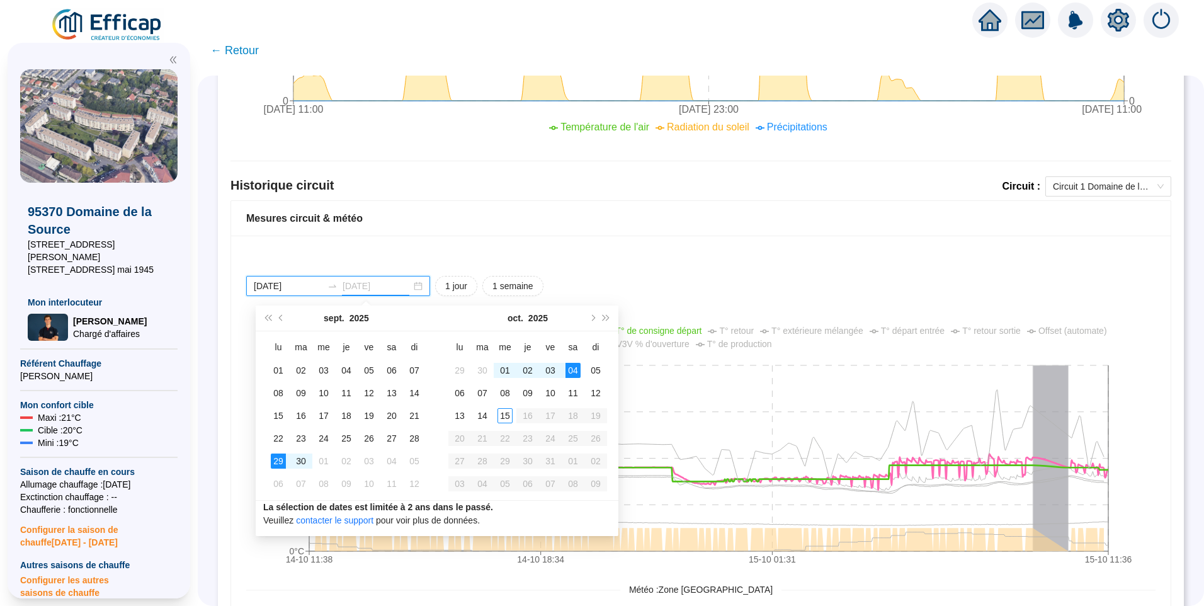
type input "[DATE]"
click at [503, 413] on div "15" at bounding box center [505, 415] width 15 height 15
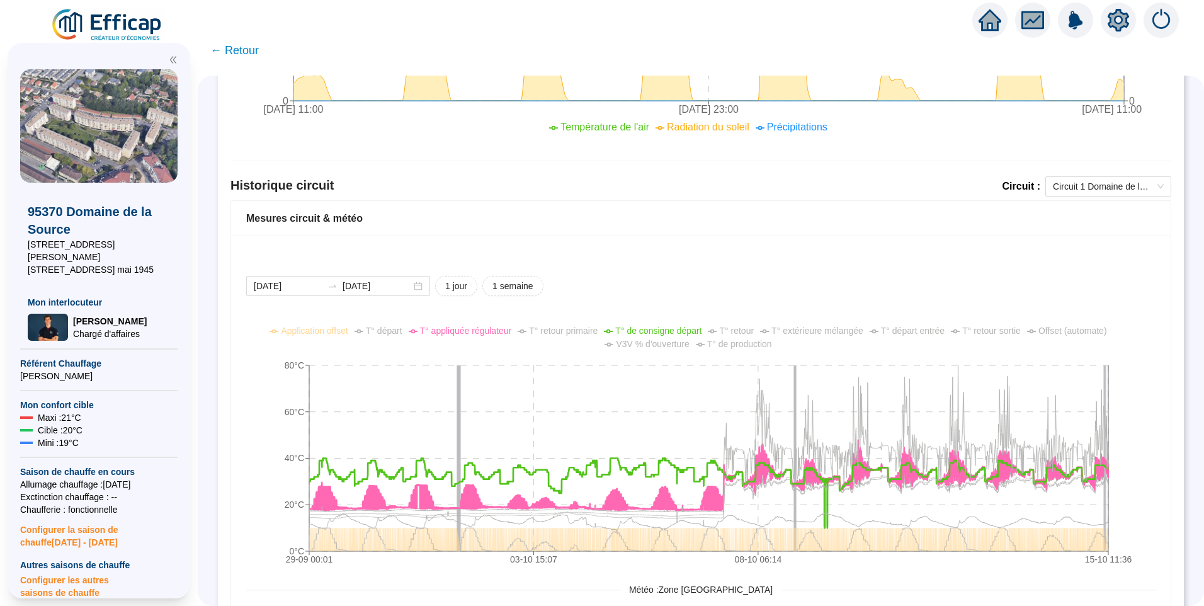
click at [662, 339] on span "V3V % d'ouverture" at bounding box center [652, 344] width 73 height 10
click at [665, 344] on span "V3V % d'ouverture" at bounding box center [652, 344] width 73 height 10
click at [402, 331] on span "T° départ" at bounding box center [384, 331] width 37 height 10
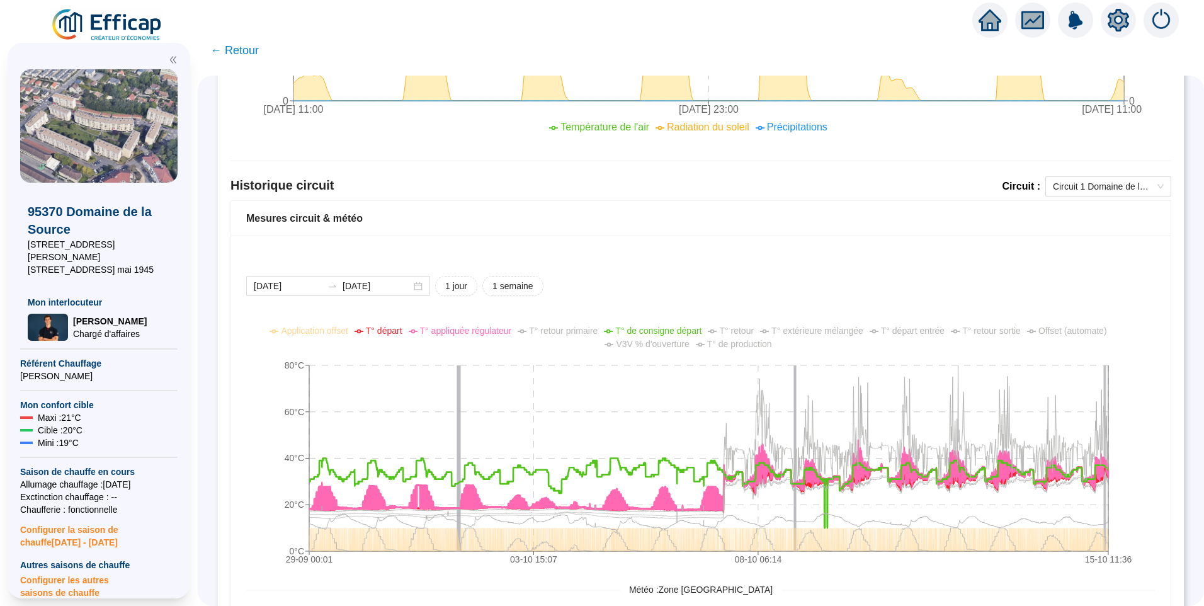
click at [402, 331] on span "T° départ" at bounding box center [384, 331] width 37 height 10
click at [754, 329] on span "T° retour" at bounding box center [736, 331] width 35 height 10
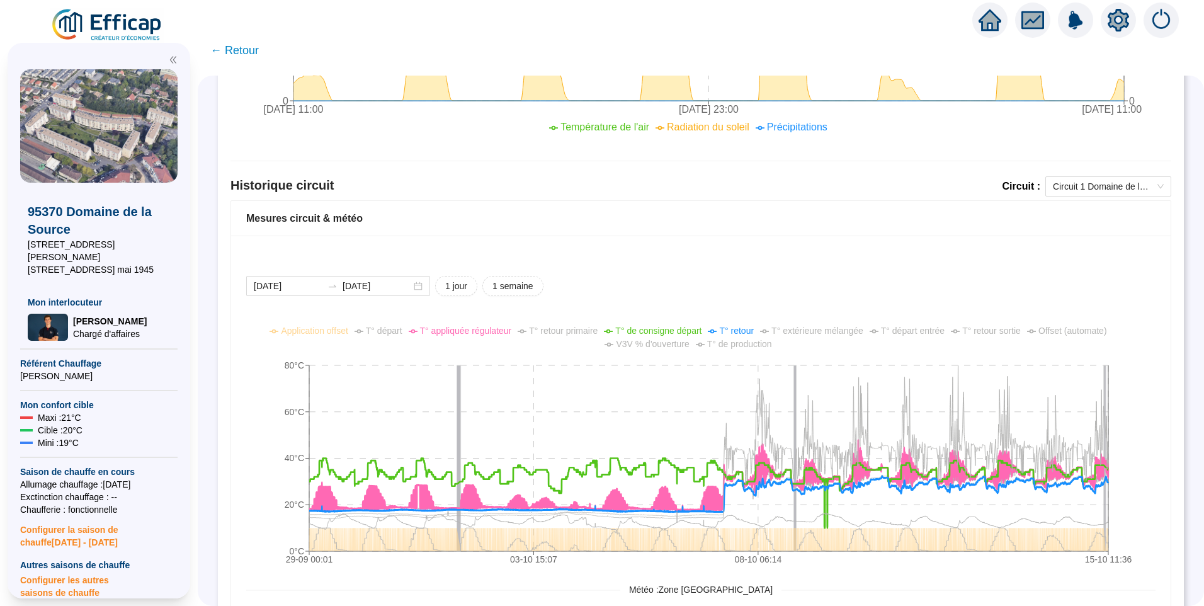
click at [754, 329] on span "T° retour" at bounding box center [736, 331] width 35 height 10
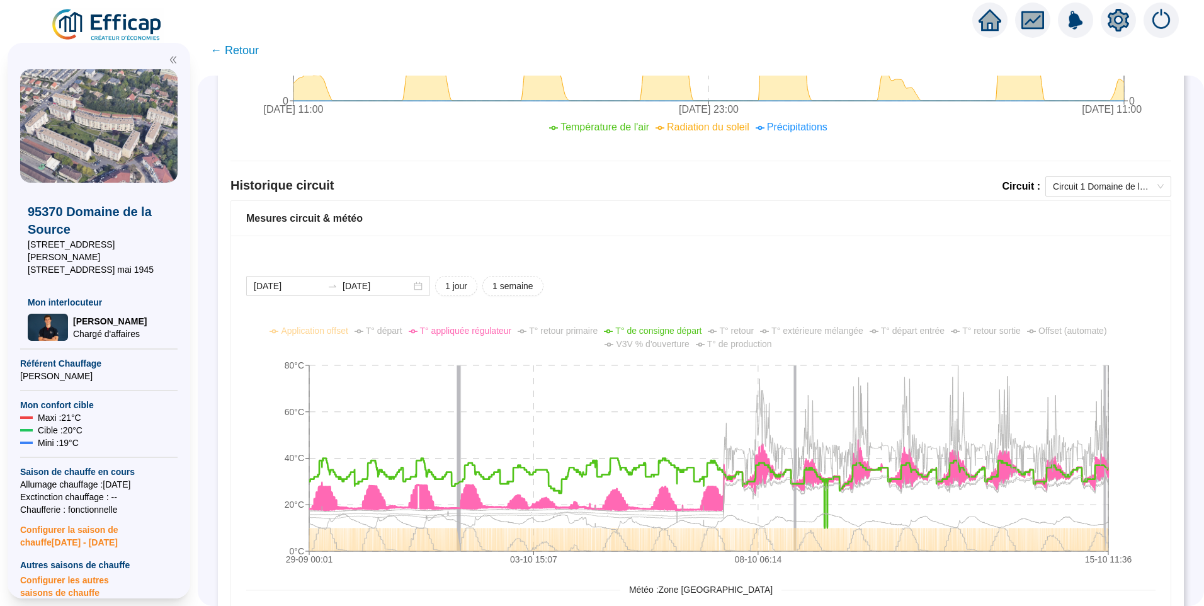
click at [908, 334] on span "T° départ entrée" at bounding box center [913, 331] width 64 height 10
click at [1000, 328] on span "T° retour sortie" at bounding box center [991, 331] width 59 height 10
click at [1088, 326] on span "Offset (automate)" at bounding box center [1073, 331] width 69 height 10
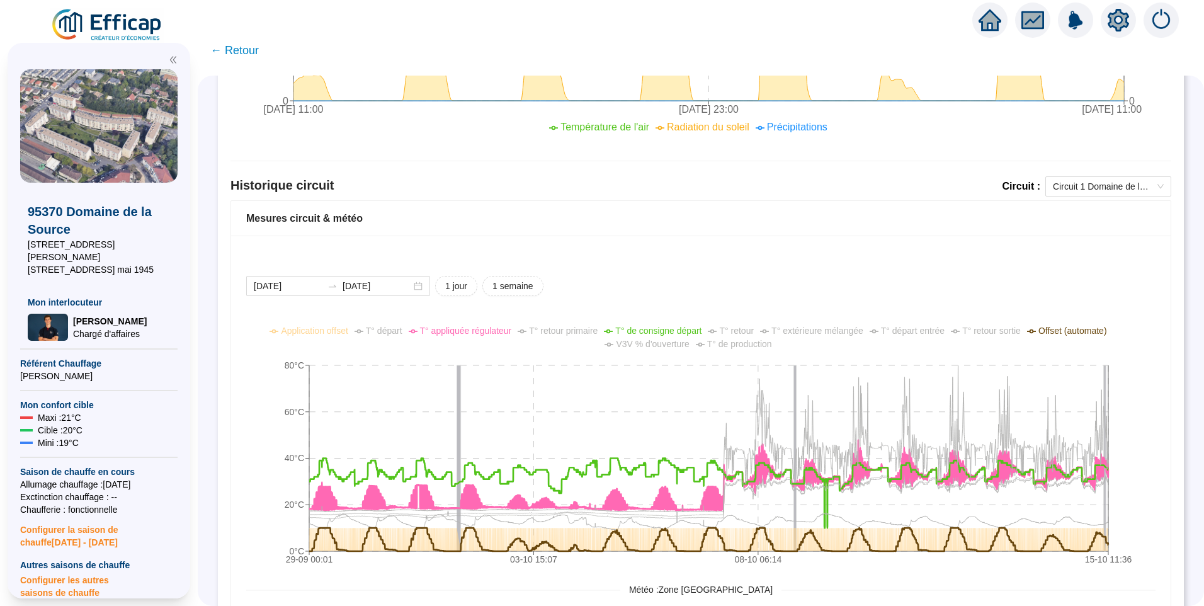
click at [1088, 326] on span "Offset (automate)" at bounding box center [1073, 331] width 69 height 10
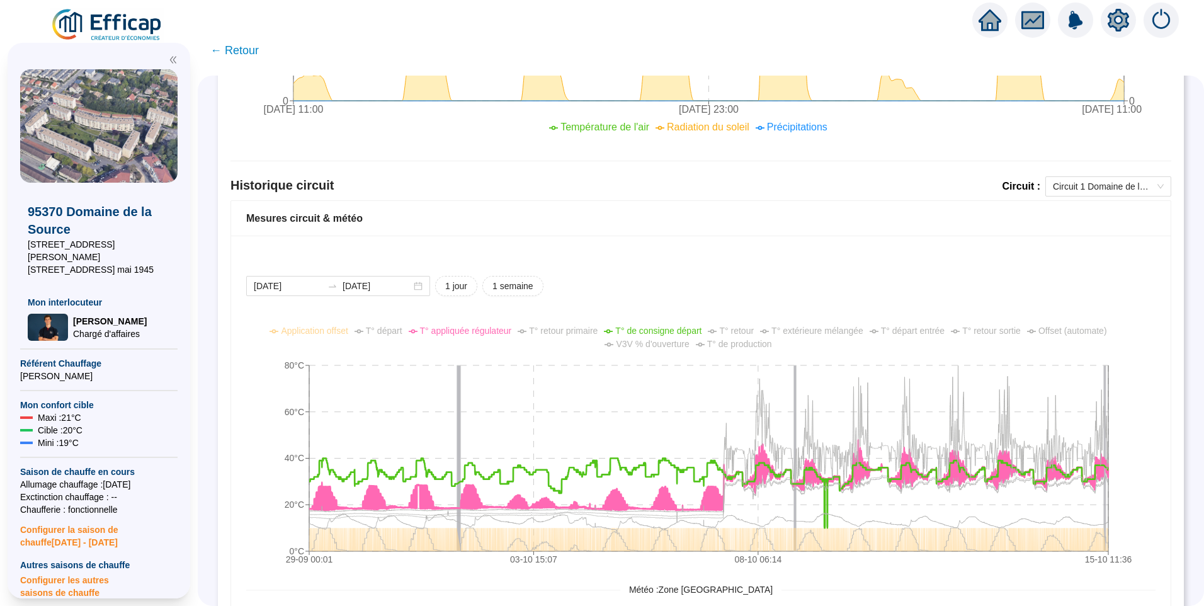
click at [670, 346] on span "V3V % d'ouverture" at bounding box center [652, 344] width 73 height 10
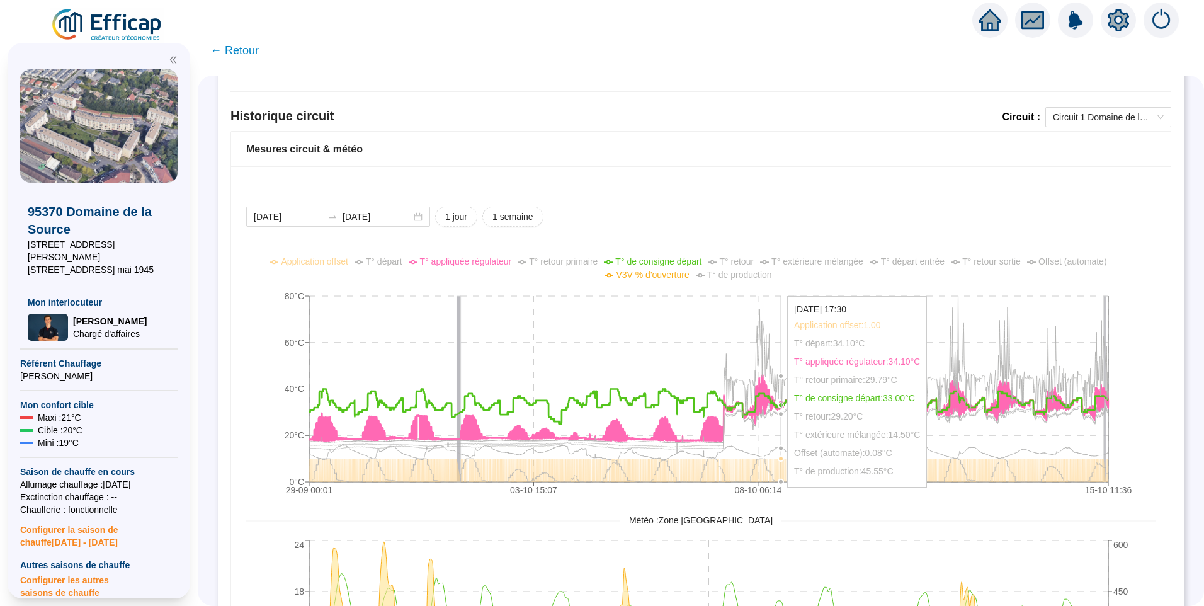
scroll to position [882, 0]
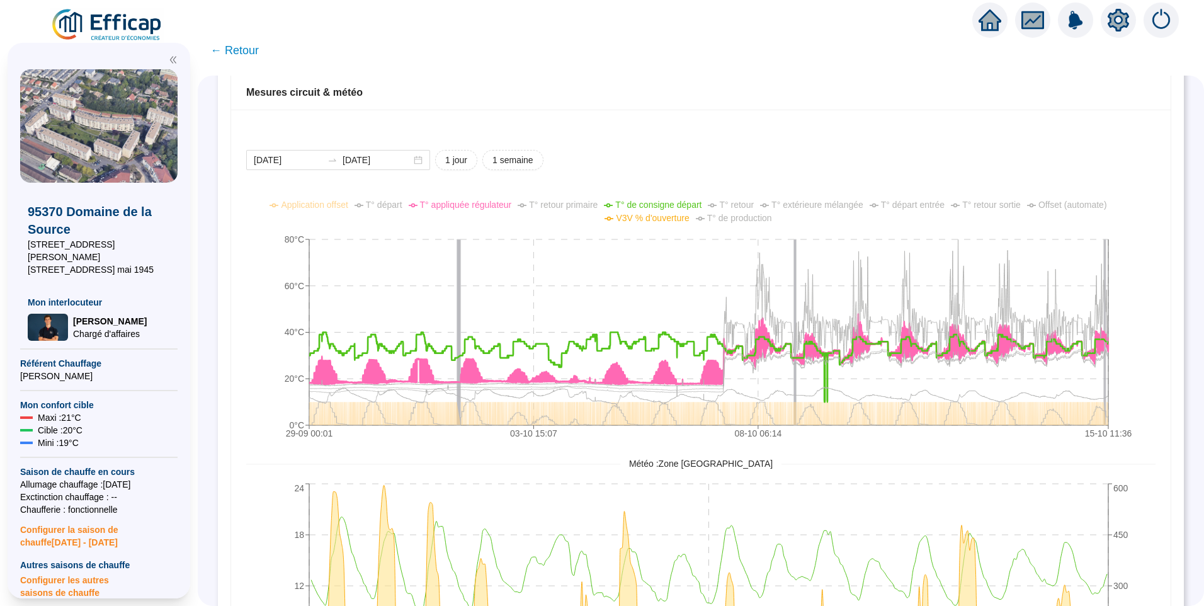
click at [748, 220] on span "T° de production" at bounding box center [739, 218] width 65 height 10
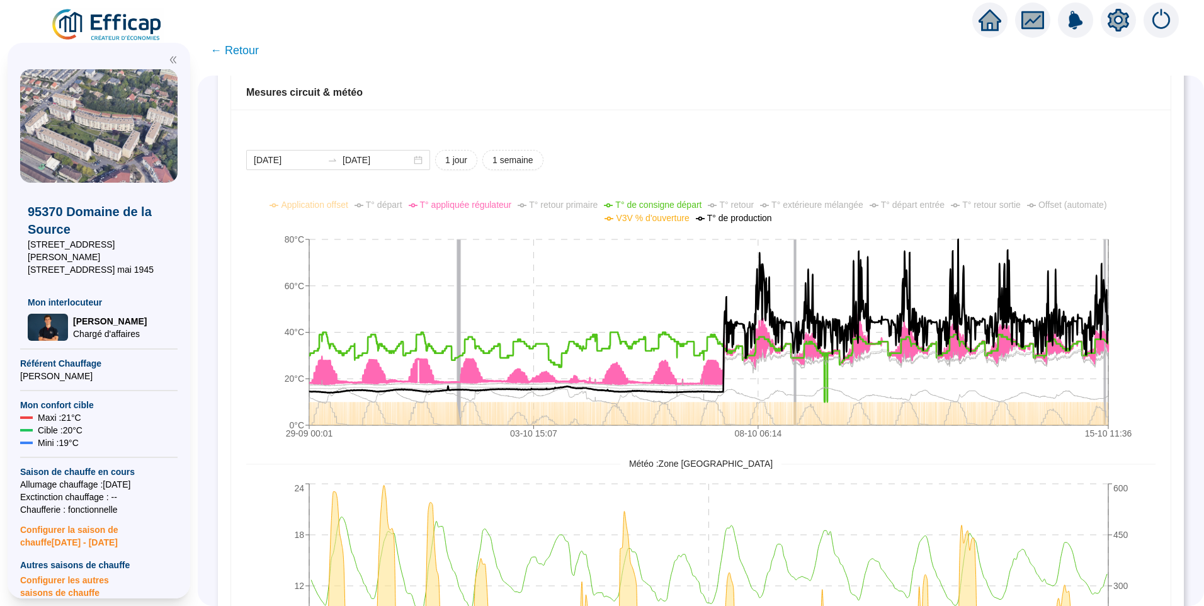
click at [748, 220] on span "T° de production" at bounding box center [739, 218] width 65 height 10
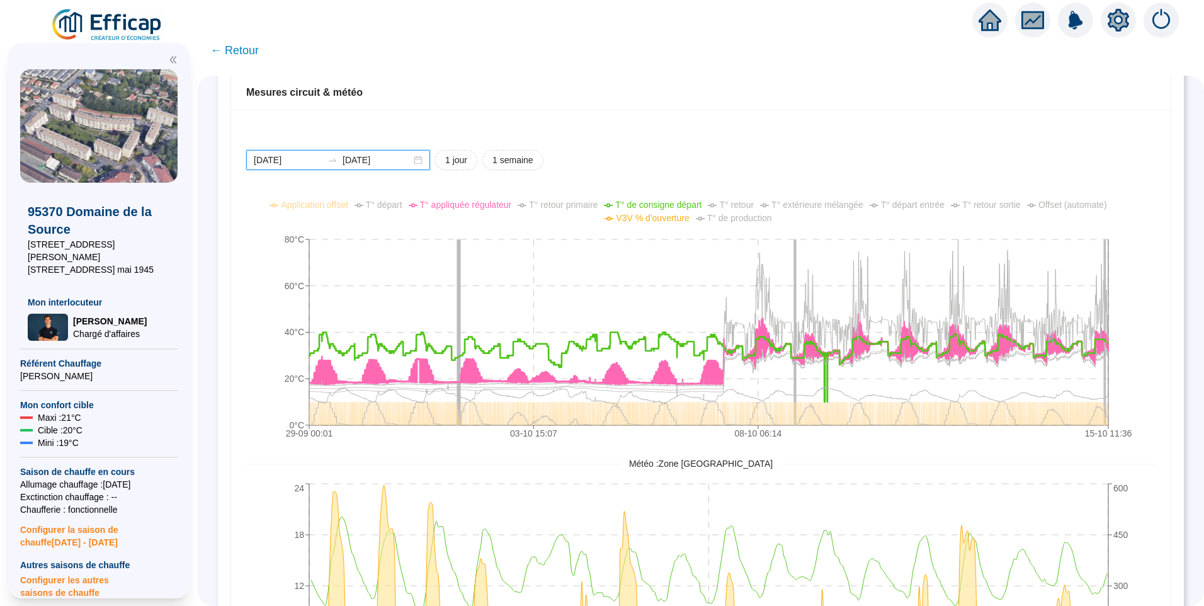
click at [316, 161] on input "2025-09-29" at bounding box center [288, 160] width 69 height 13
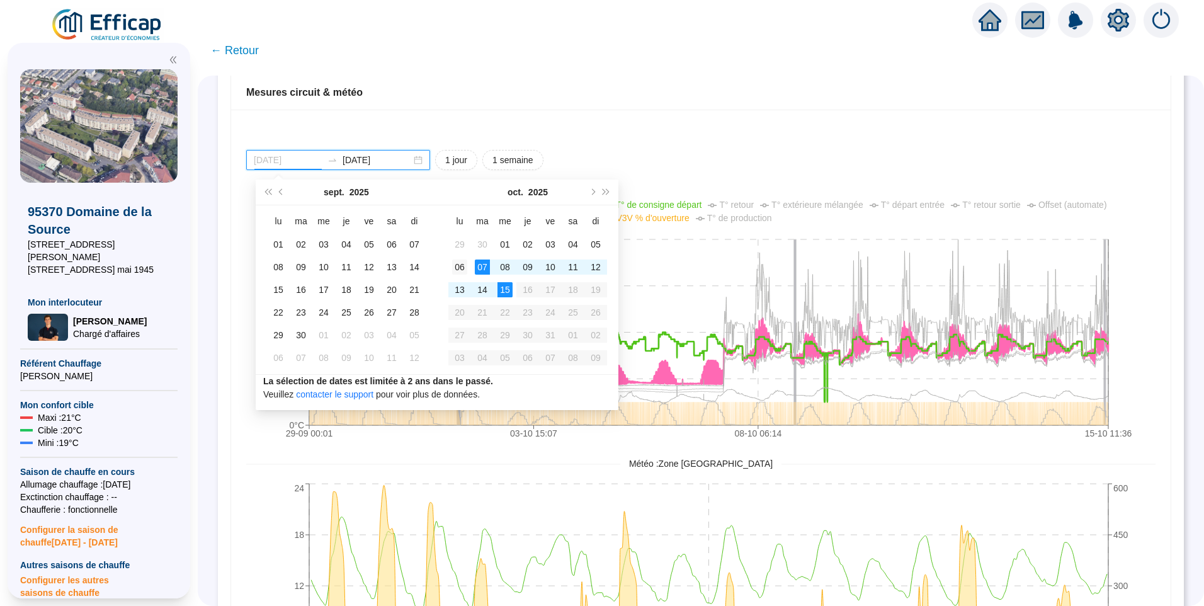
type input "[DATE]"
click at [467, 270] on div "06" at bounding box center [459, 267] width 15 height 15
type input "2025-10-15"
click at [505, 292] on div "15" at bounding box center [505, 289] width 15 height 15
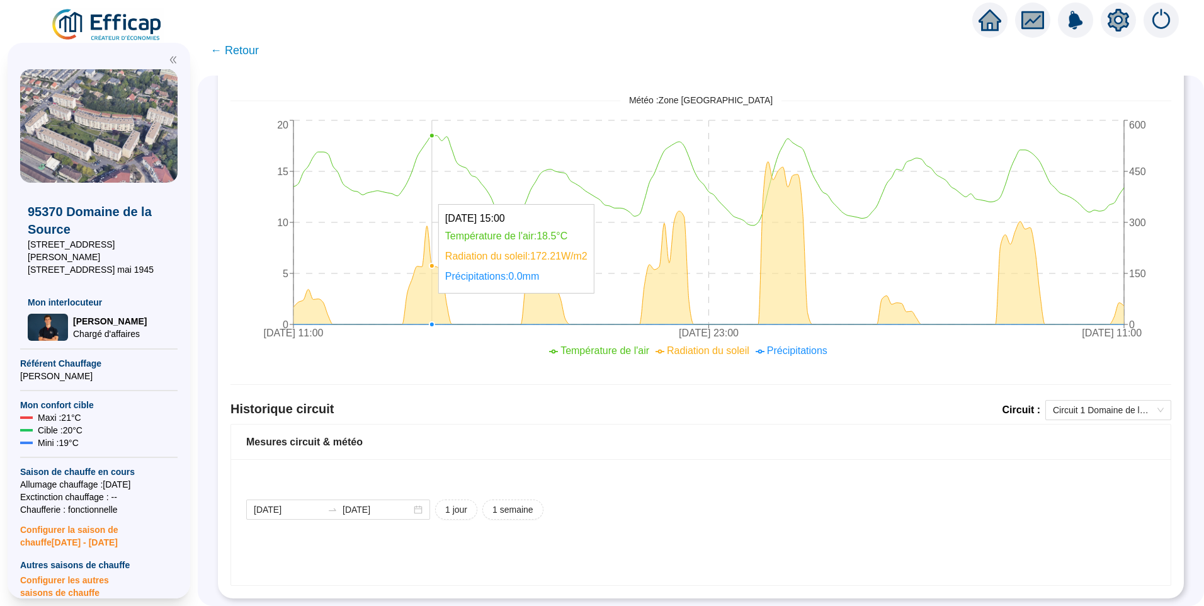
scroll to position [554, 0]
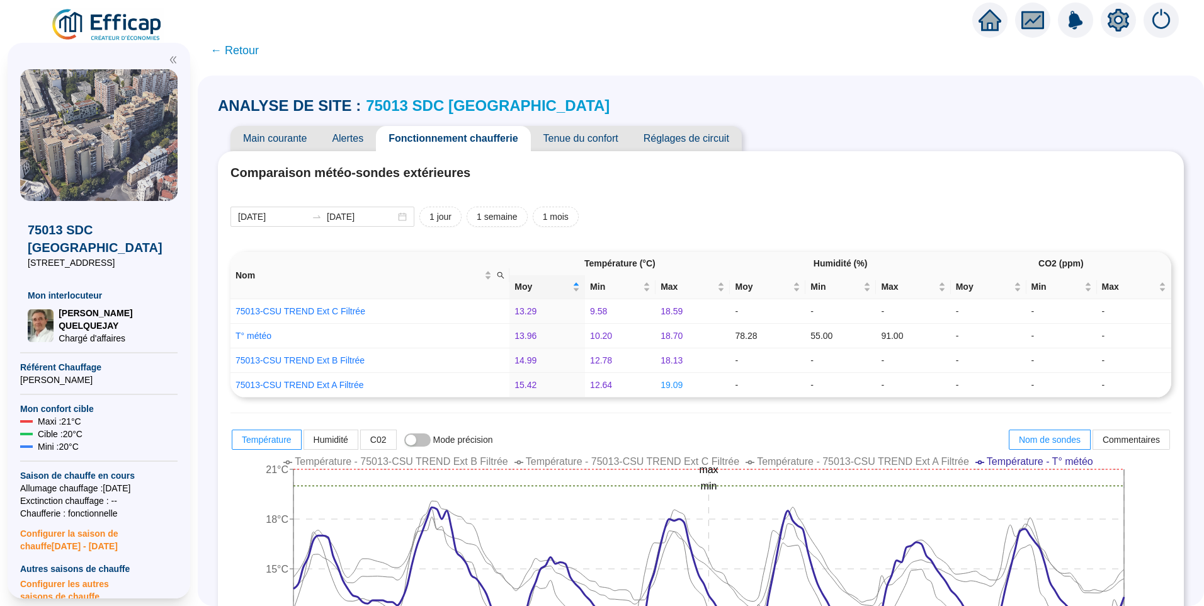
scroll to position [906, 0]
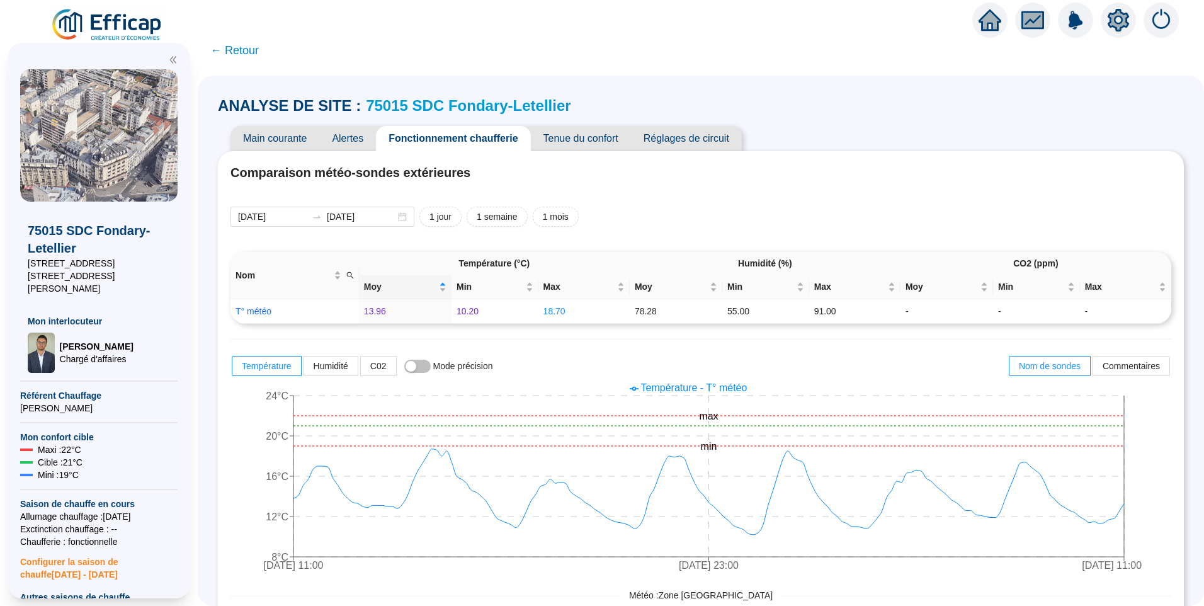
scroll to position [517, 0]
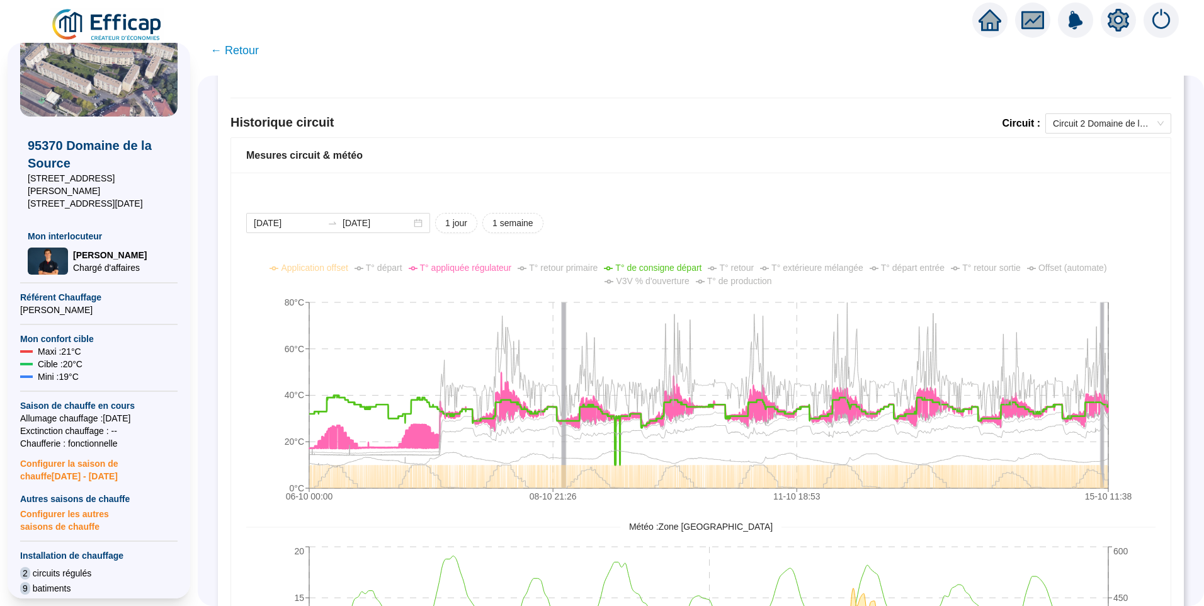
scroll to position [189, 0]
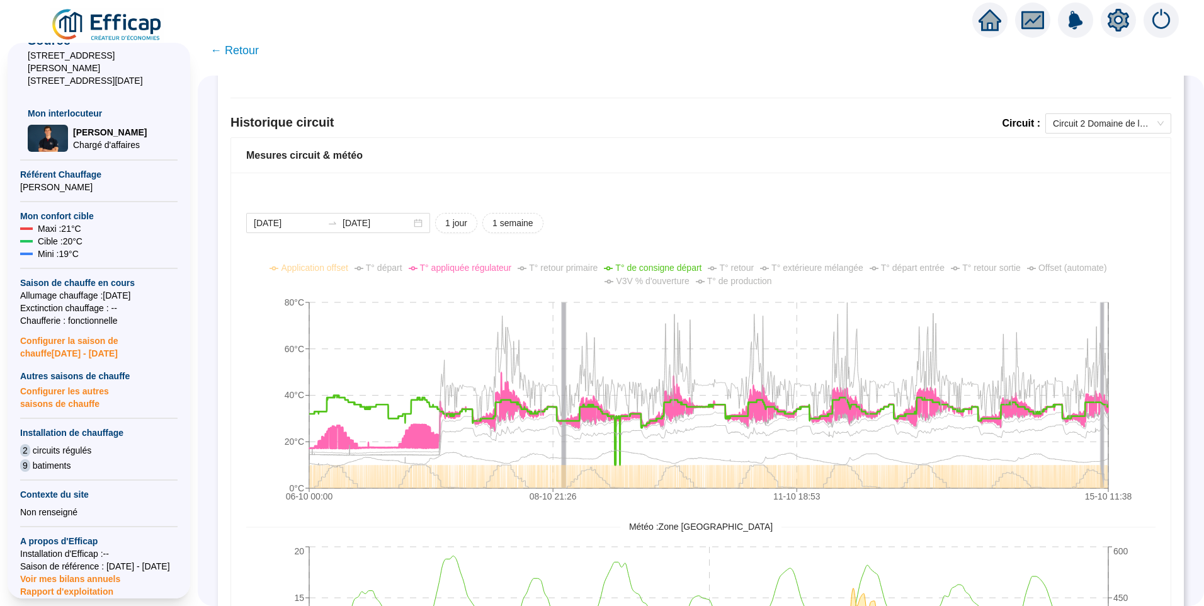
click at [67, 334] on span "Configurer la saison de chauffe [DATE] - [DATE]" at bounding box center [98, 343] width 157 height 33
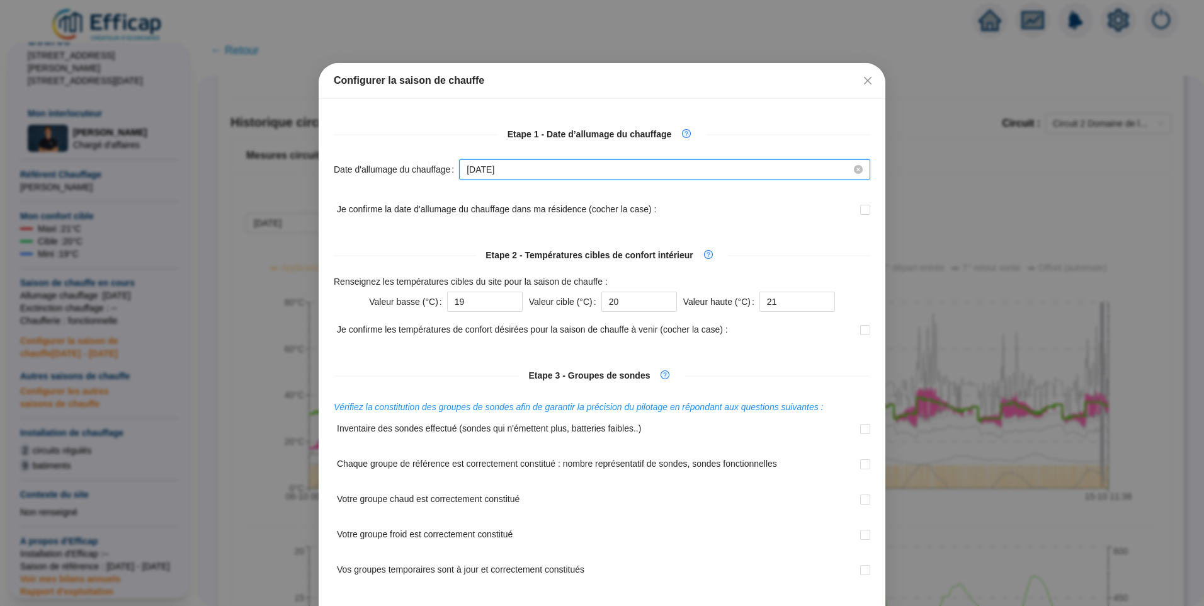
click at [536, 172] on input "[DATE]" at bounding box center [659, 169] width 385 height 13
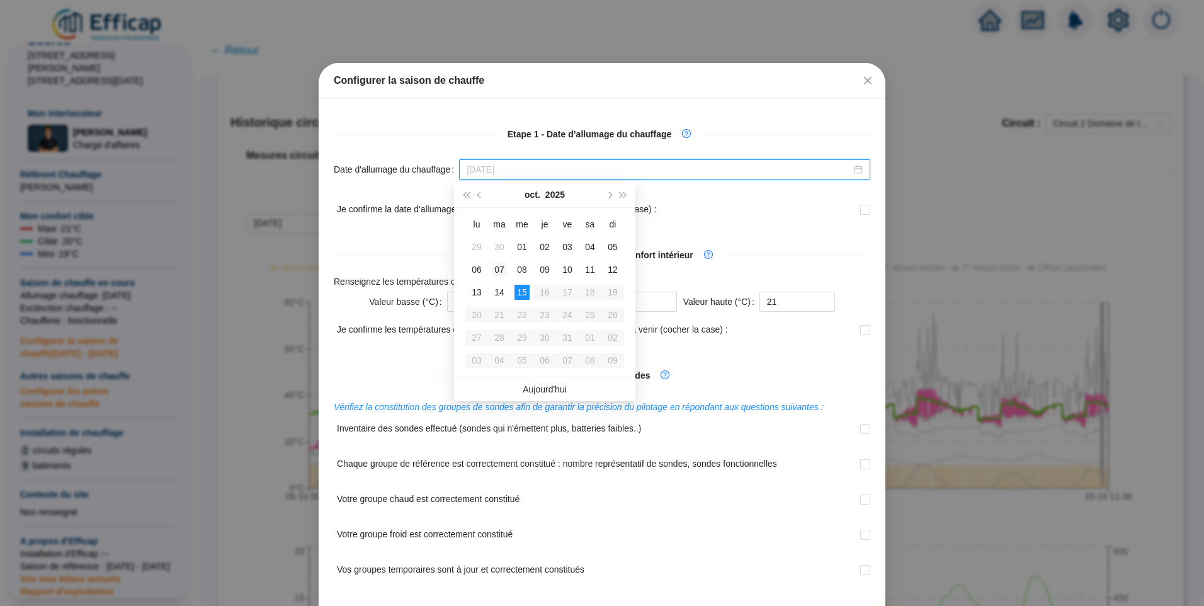
type input "[DATE]"
click at [496, 268] on div "07" at bounding box center [499, 269] width 15 height 15
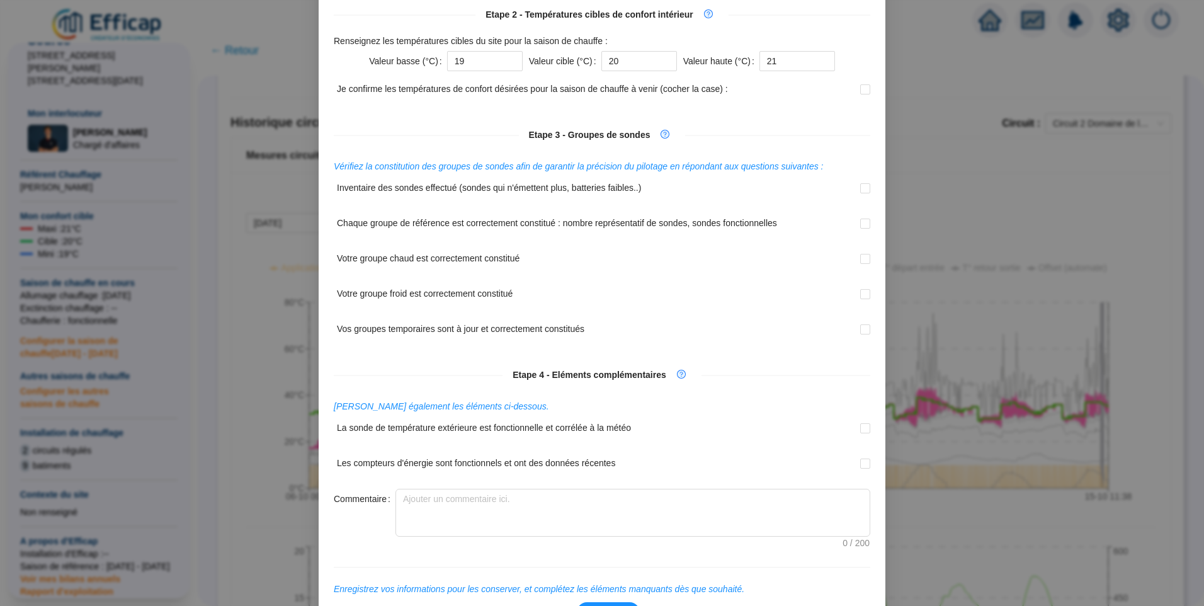
scroll to position [324, 0]
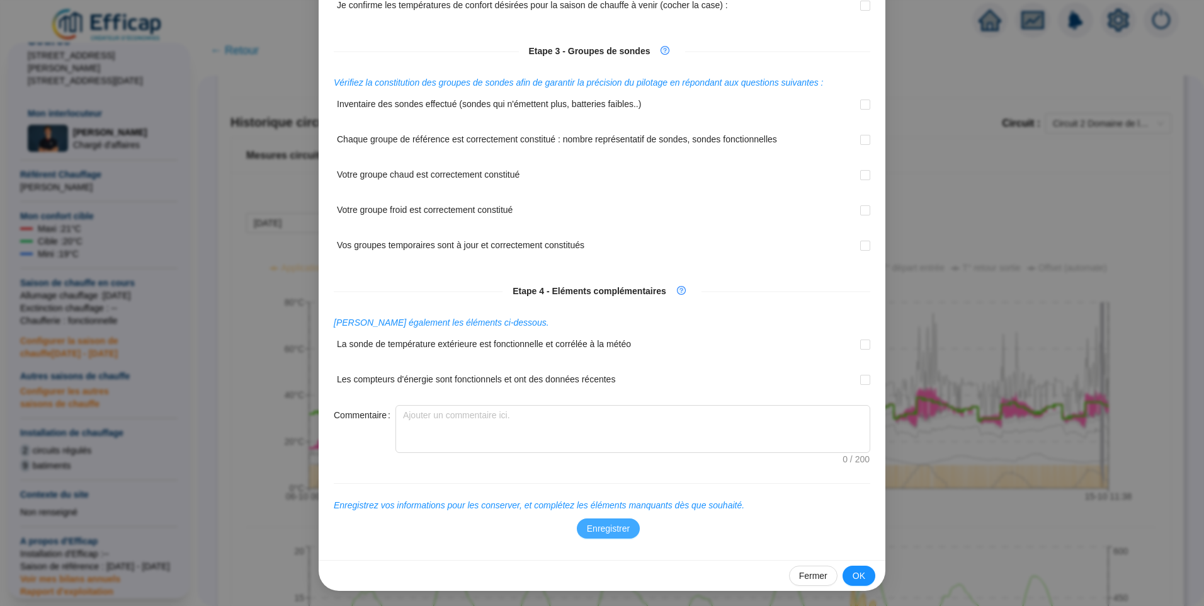
click at [613, 528] on span "Enregistrer" at bounding box center [608, 528] width 43 height 13
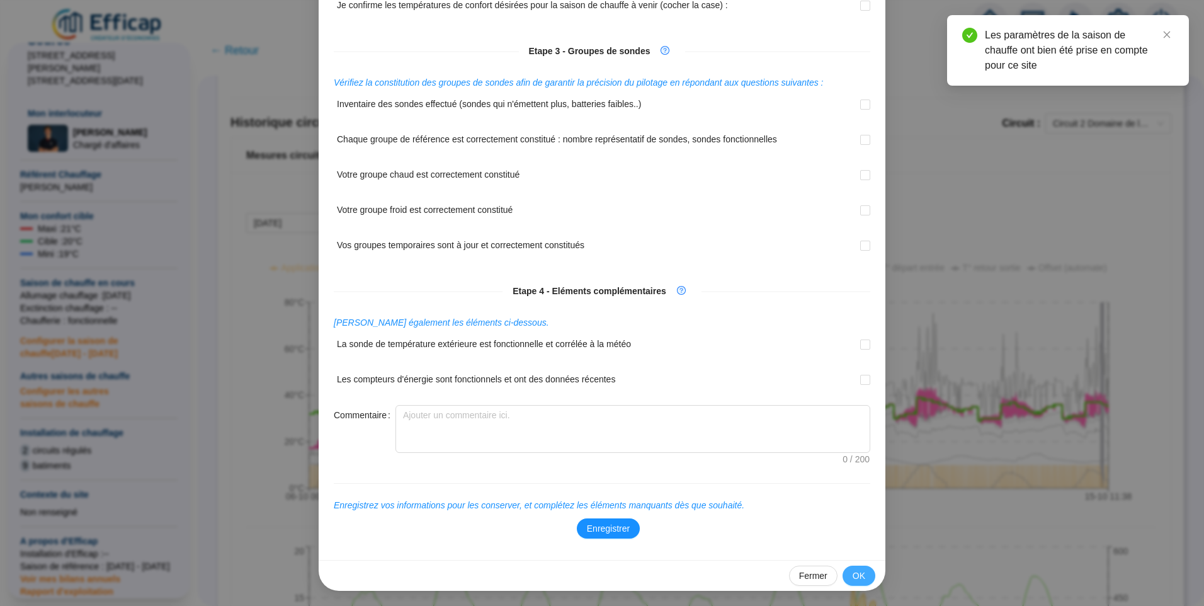
click at [853, 569] on span "OK" at bounding box center [859, 575] width 13 height 13
click at [805, 577] on span "Fermer" at bounding box center [813, 575] width 28 height 13
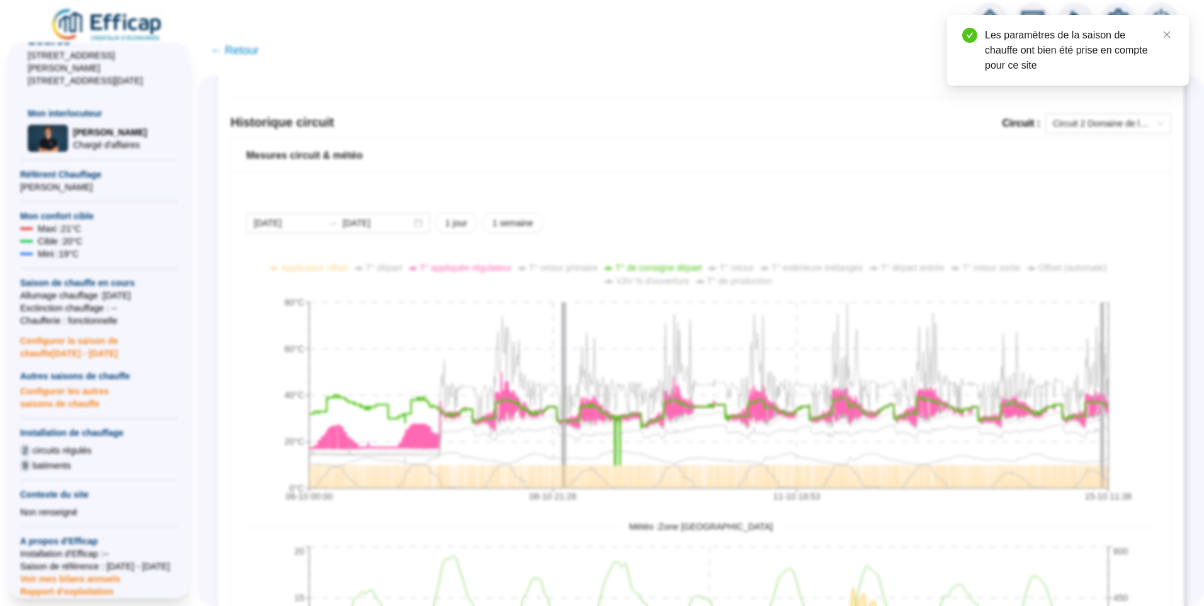
scroll to position [0, 0]
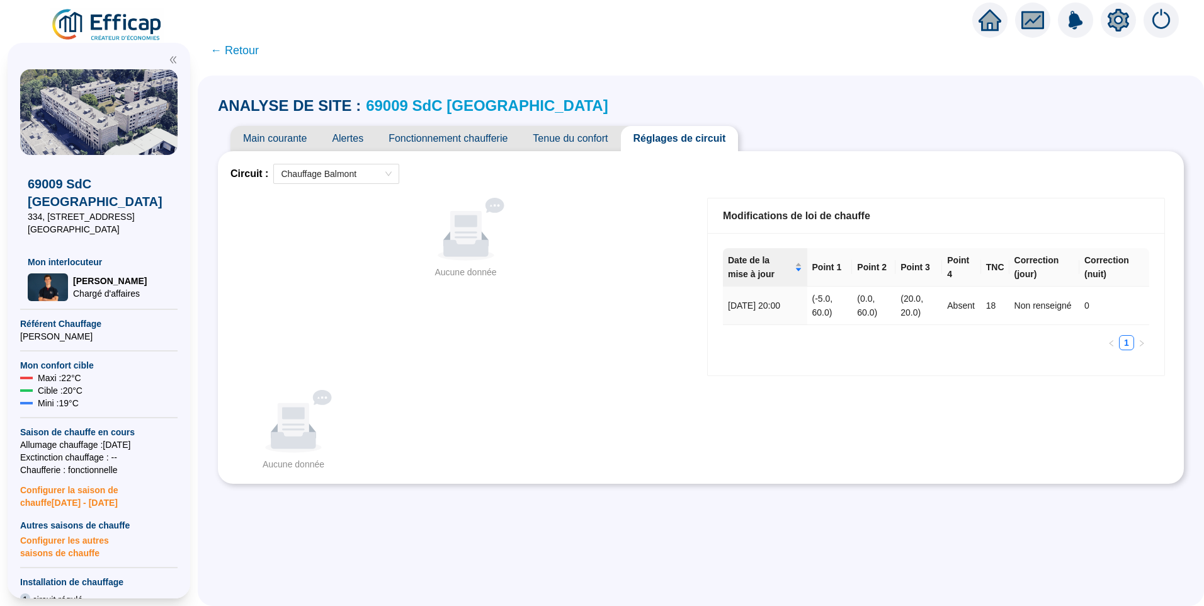
click at [403, 293] on div "Aucune donnée Aucune donnée" at bounding box center [466, 286] width 471 height 191
